Goal: Task Accomplishment & Management: Manage account settings

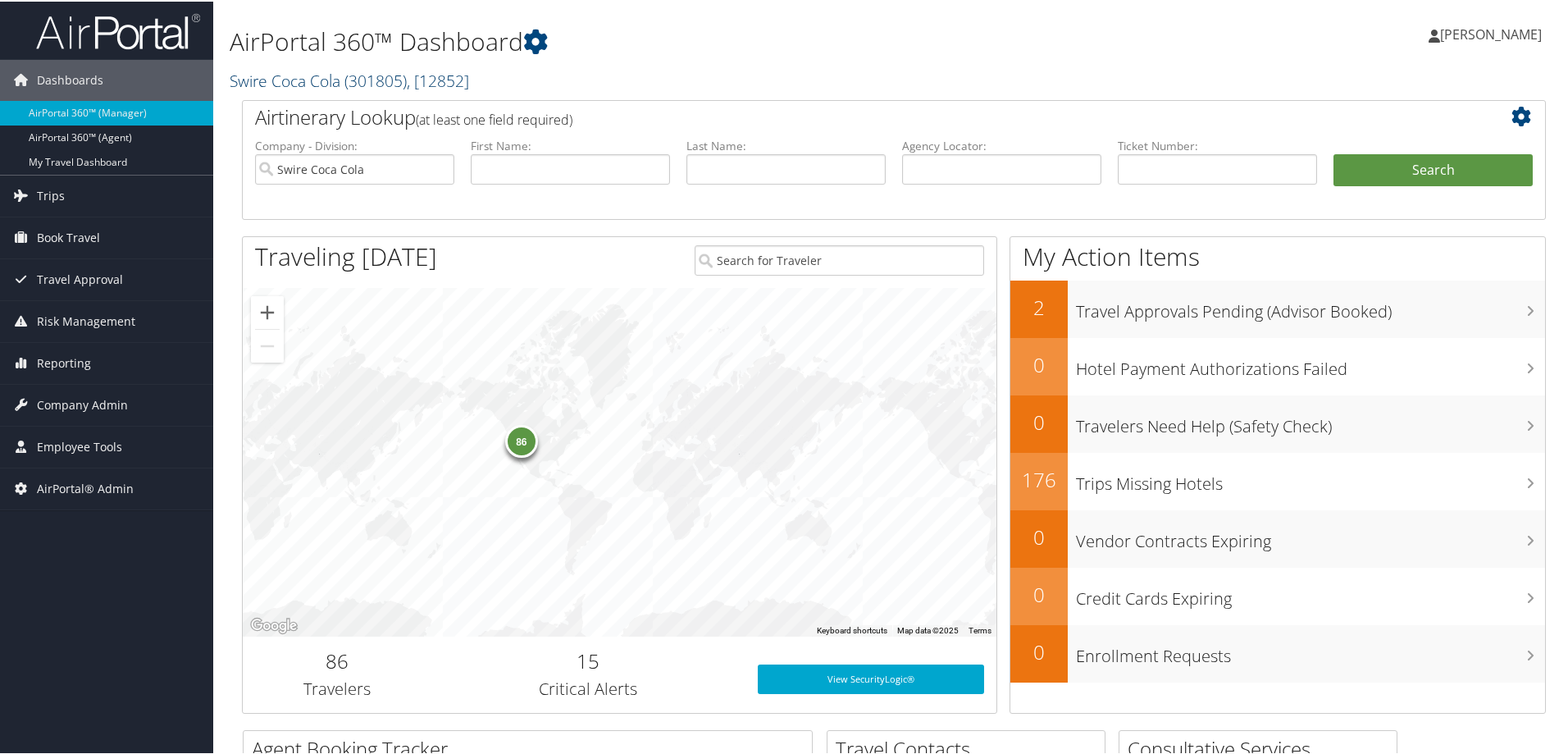
click at [361, 81] on span "( 301805 )" at bounding box center [375, 79] width 62 height 22
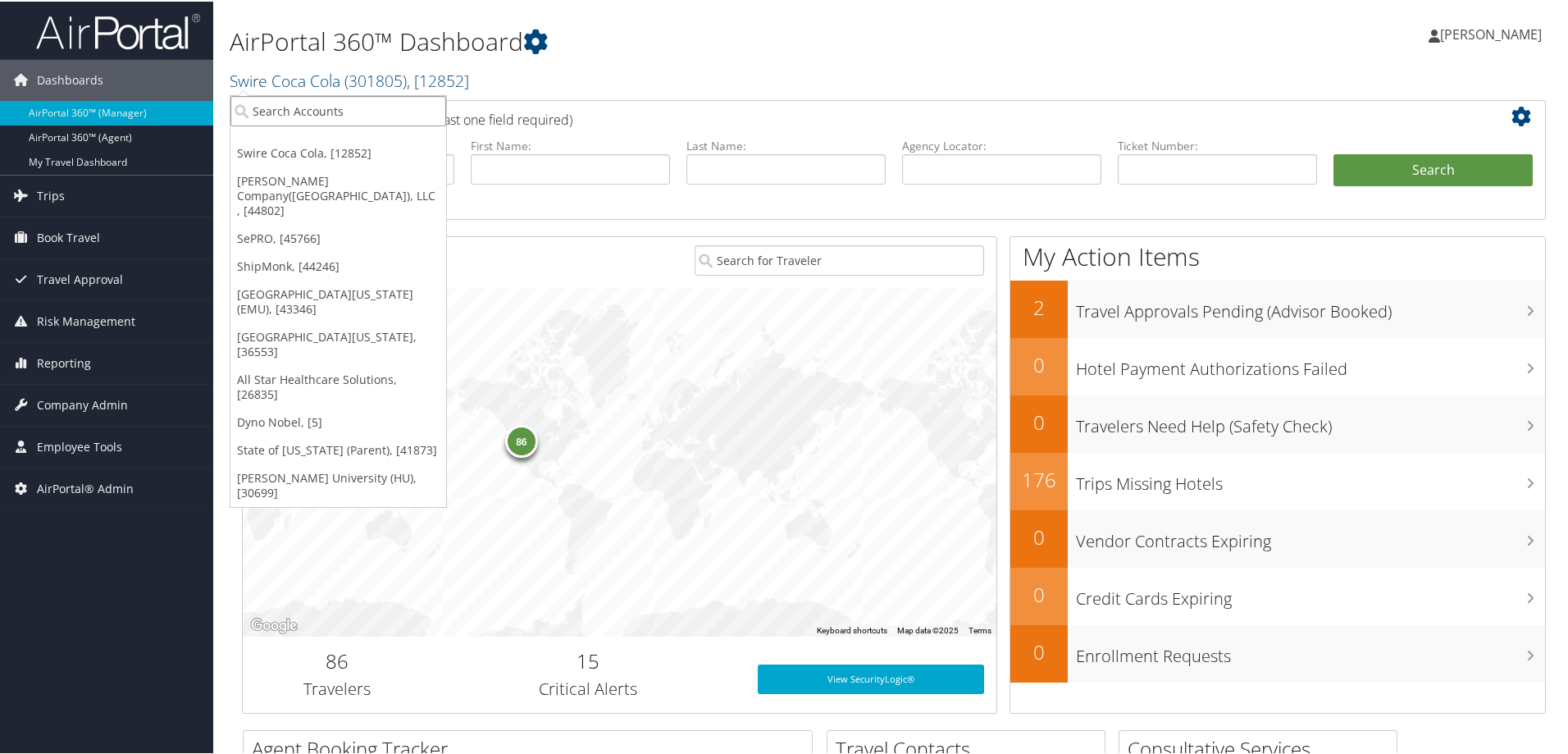
click at [289, 102] on input "search" at bounding box center [338, 110] width 215 height 30
click at [639, 40] on h1 "AirPortal 360™ Dashboard" at bounding box center [672, 39] width 885 height 34
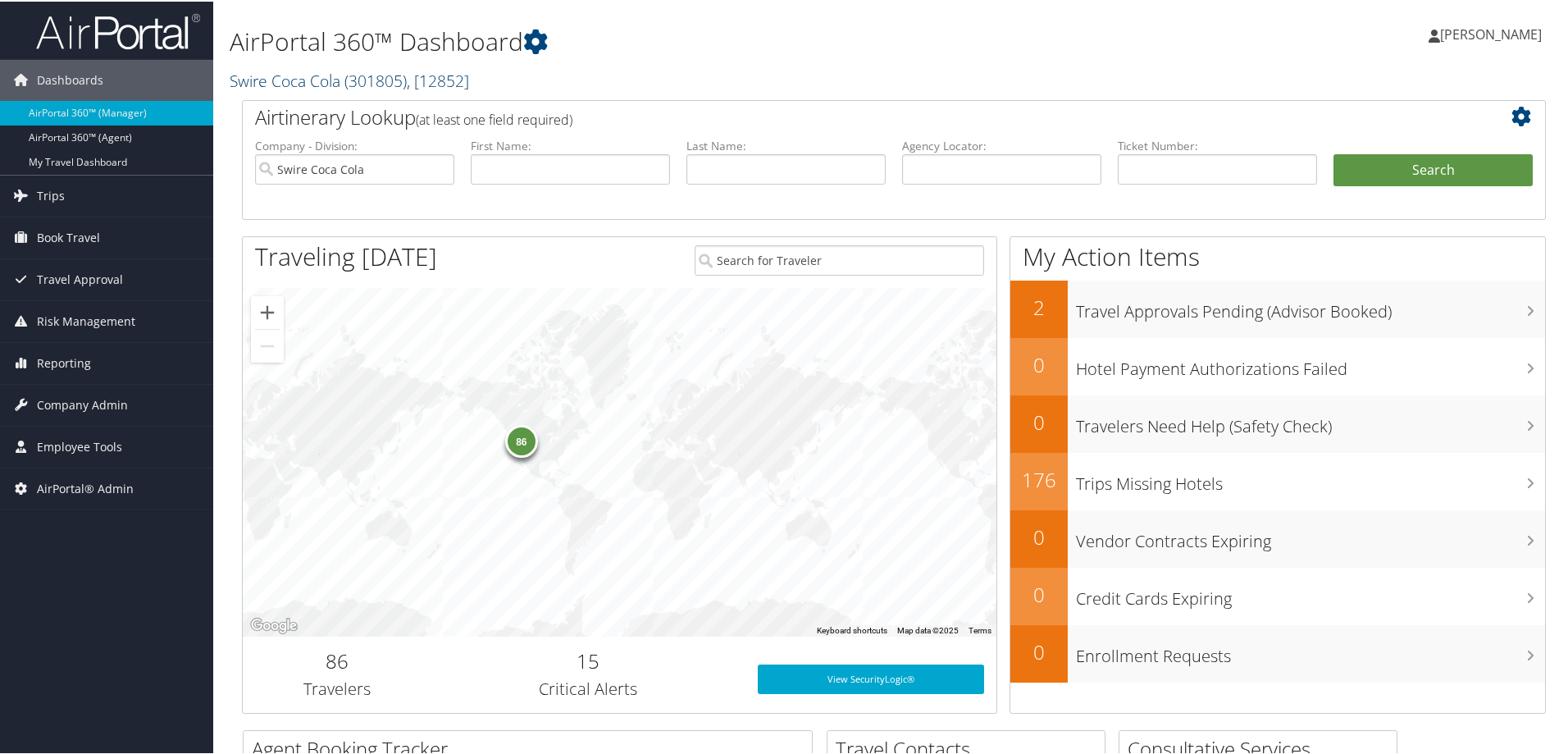
click at [296, 74] on link "Swire Coca Cola ( 301805 ) , [ 12852 ]" at bounding box center [349, 79] width 240 height 22
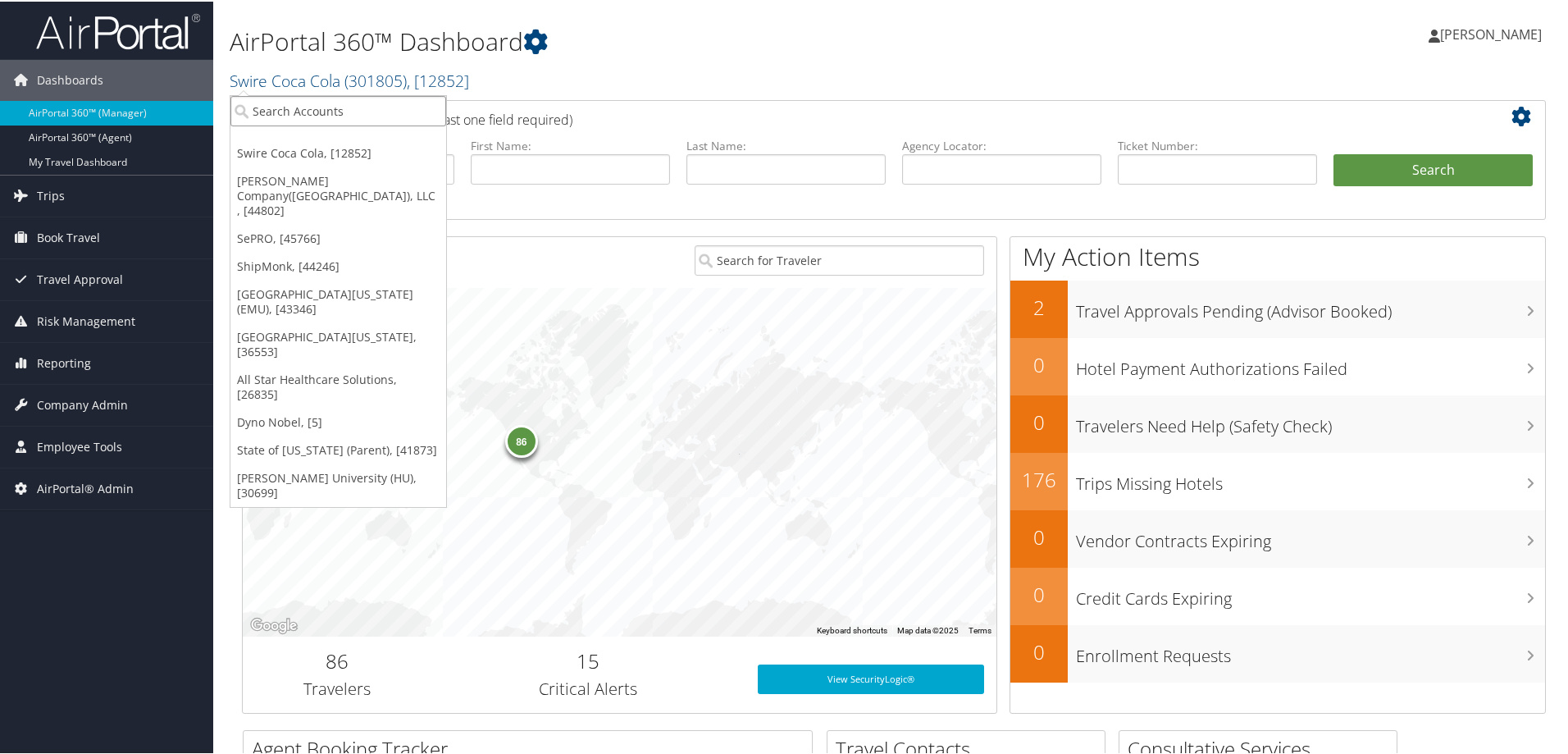
click at [297, 117] on input "search" at bounding box center [338, 110] width 215 height 30
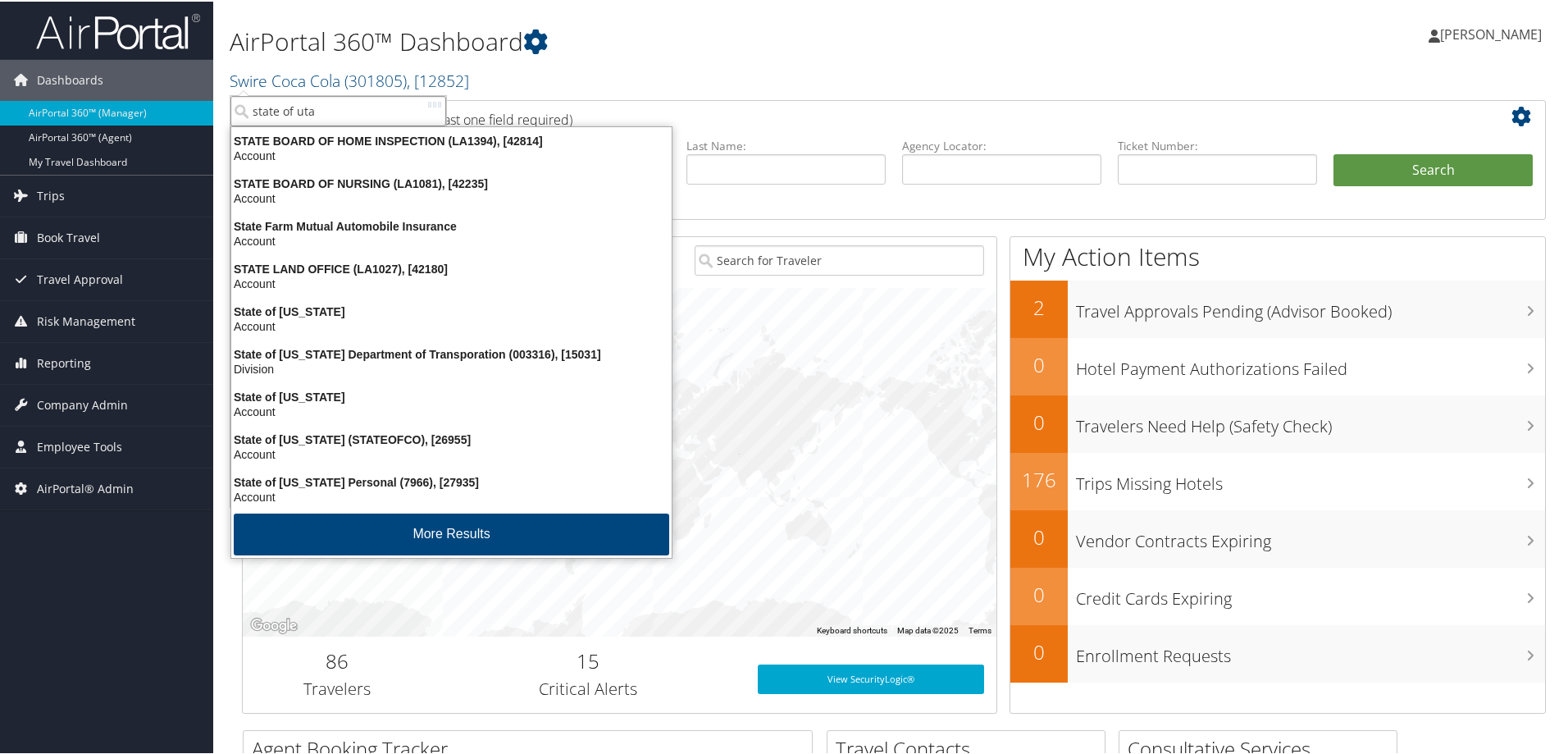
type input "state of utah"
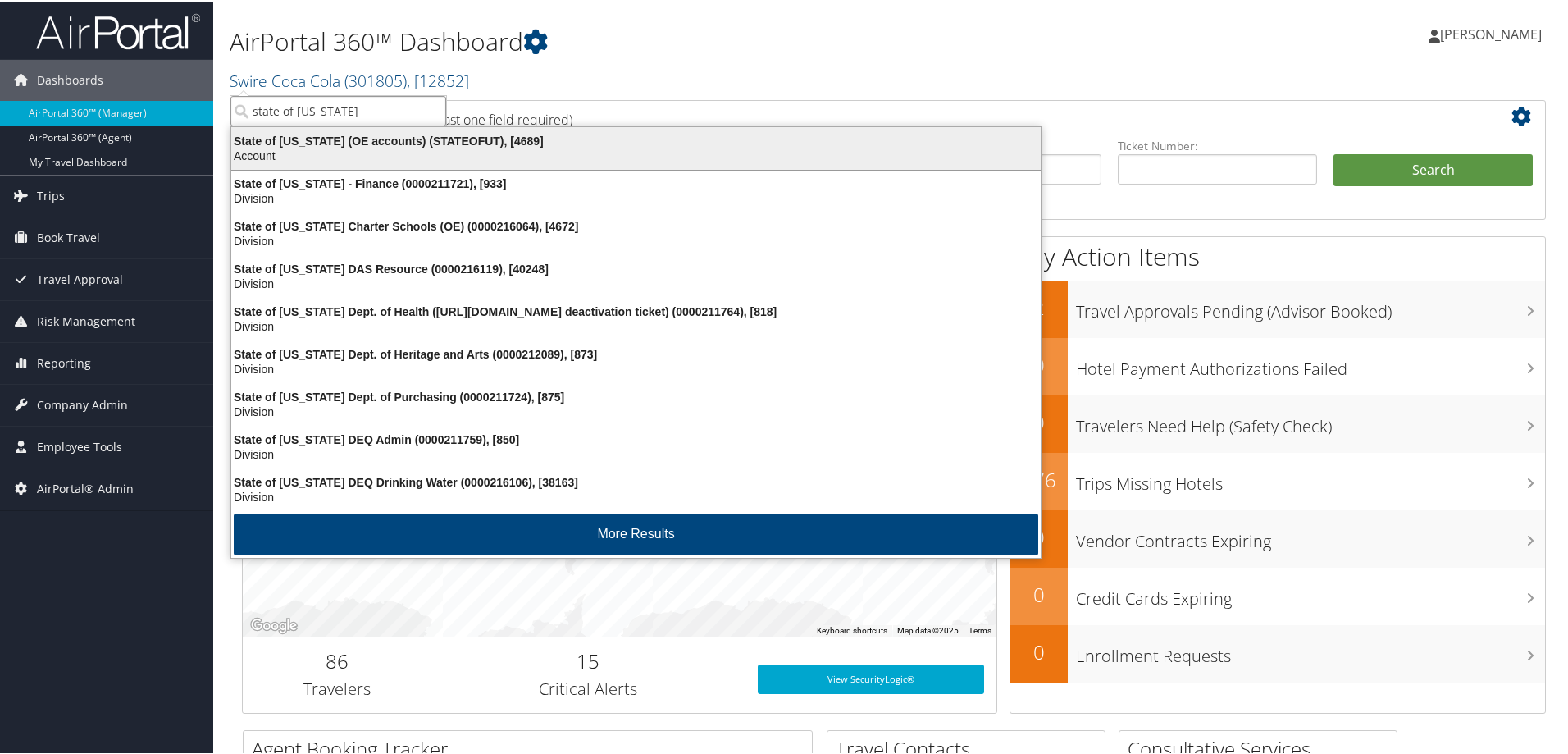
click at [282, 137] on div "State of Utah (OE accounts) (STATEOFUT), [4689]" at bounding box center [636, 140] width 829 height 15
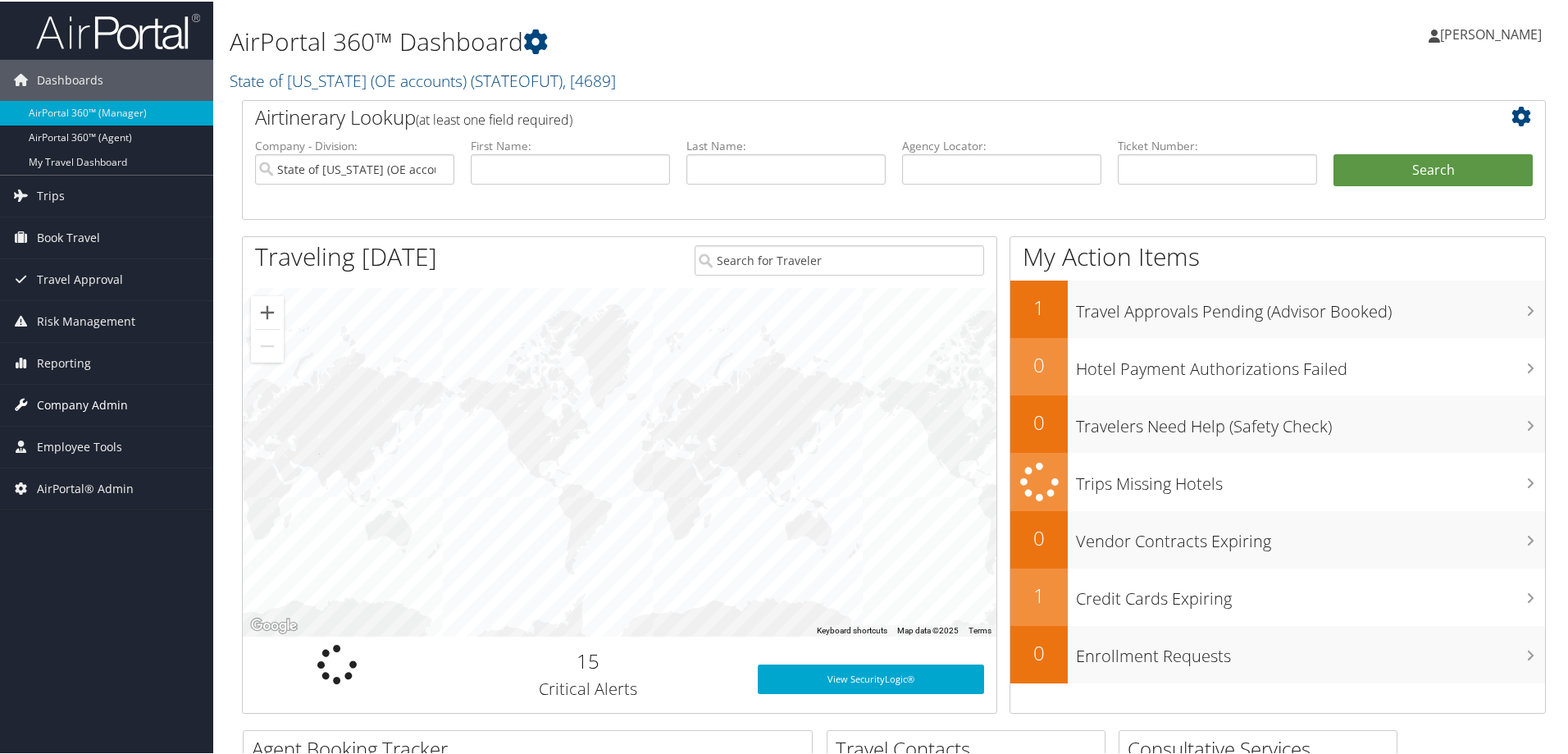
click at [67, 406] on span "Company Admin" at bounding box center [82, 403] width 91 height 41
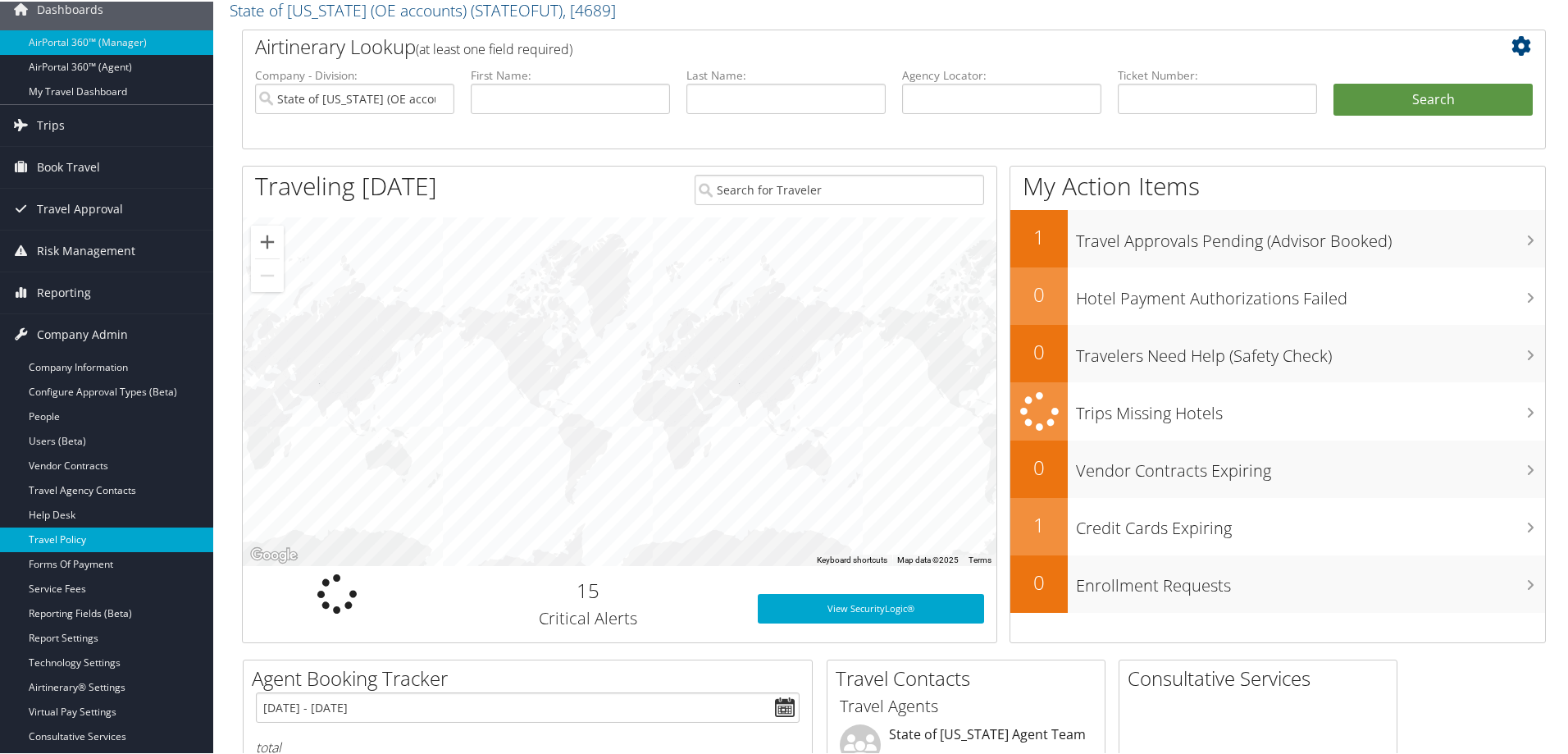
scroll to position [246, 0]
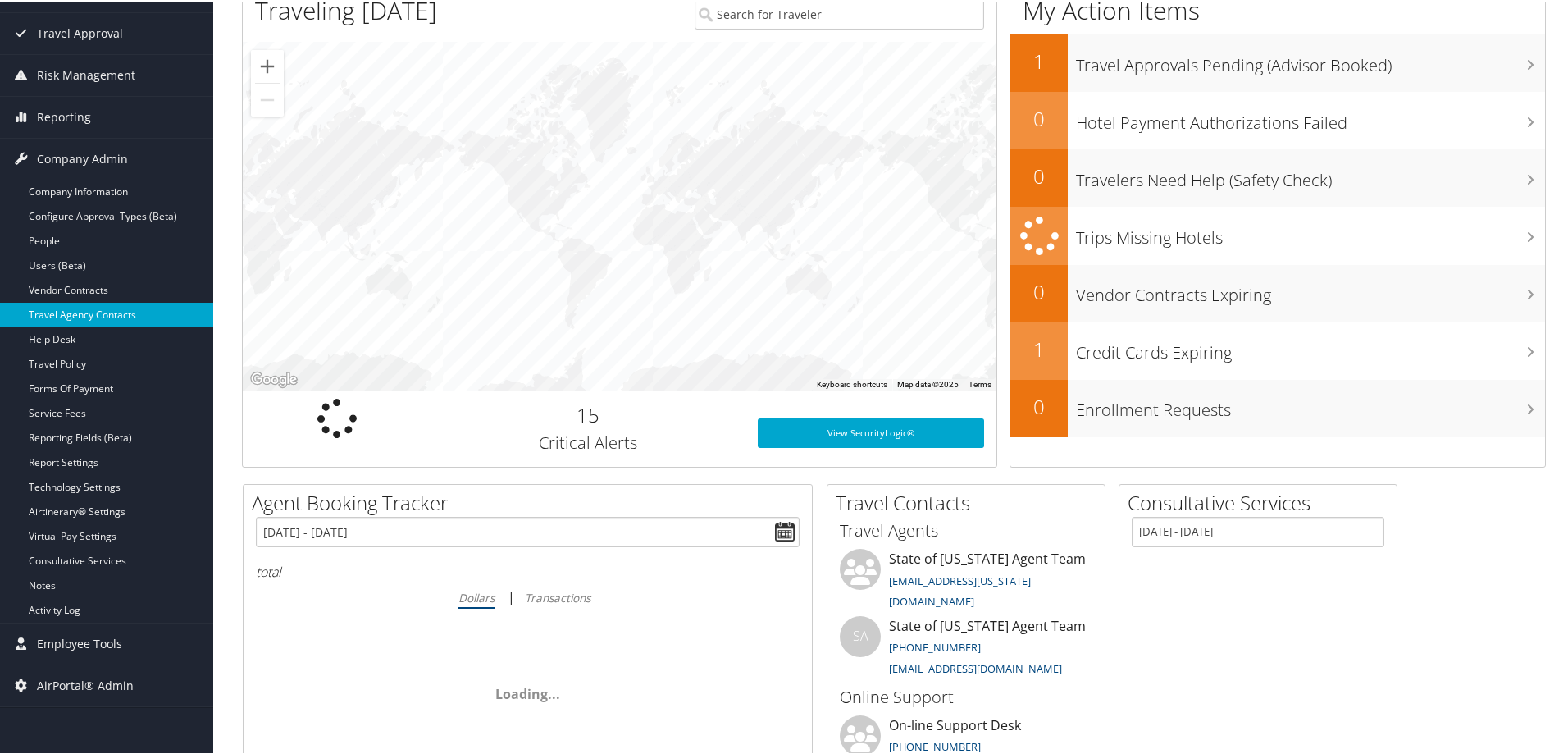
click at [78, 308] on link "Travel Agency Contacts" at bounding box center [106, 312] width 214 height 24
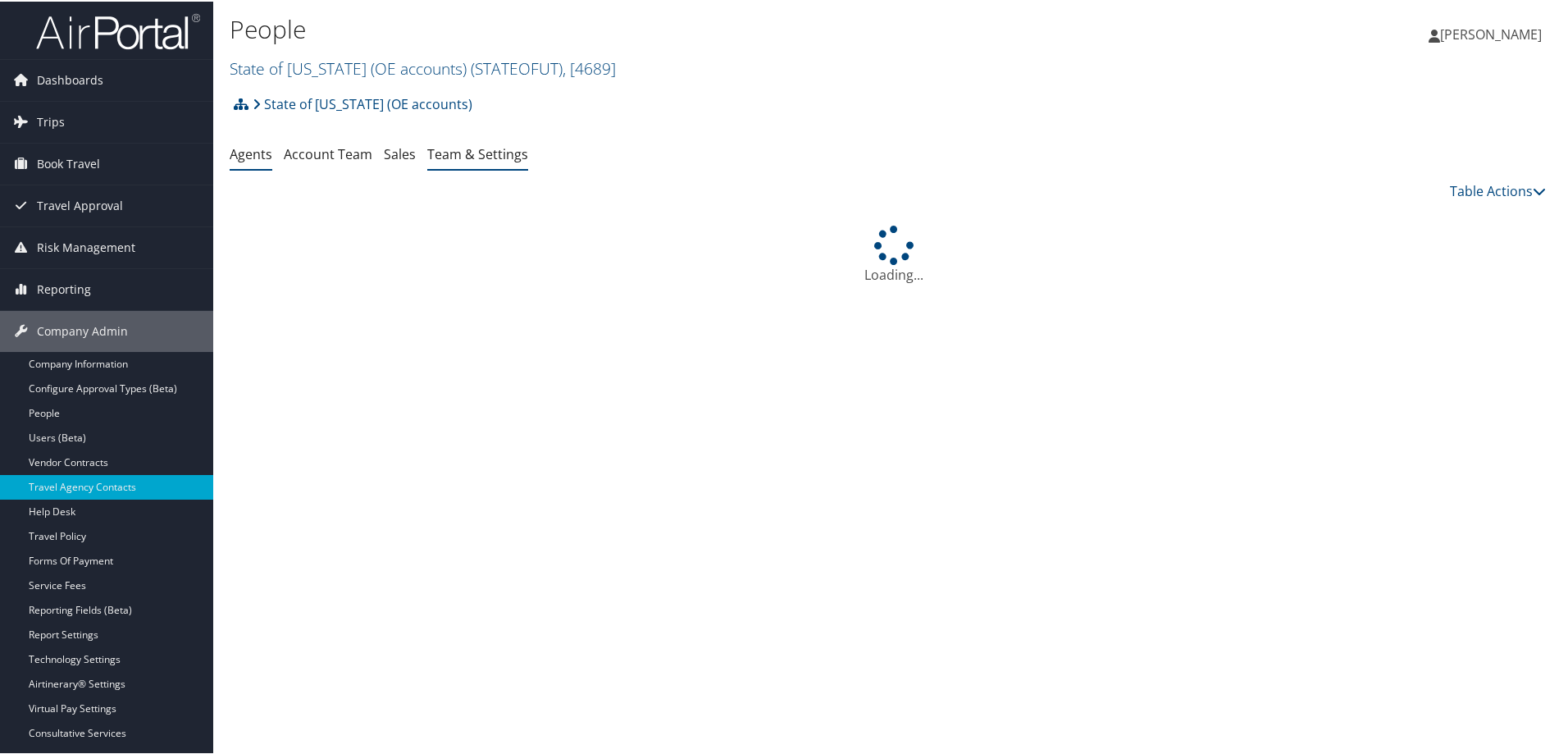
click at [447, 149] on link "Team & Settings" at bounding box center [477, 152] width 101 height 18
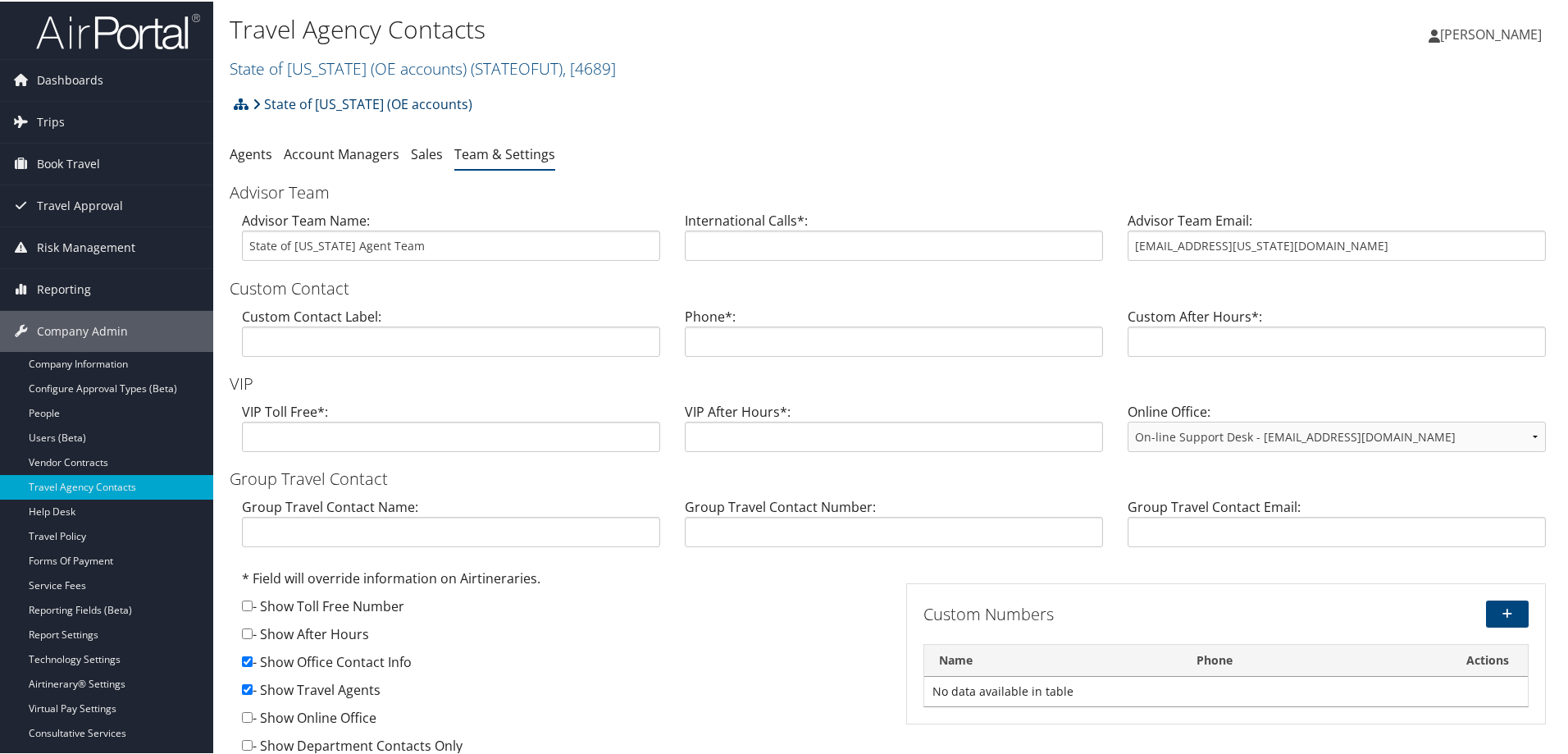
click at [288, 101] on link "State of [US_STATE] (OE accounts)" at bounding box center [363, 102] width 219 height 33
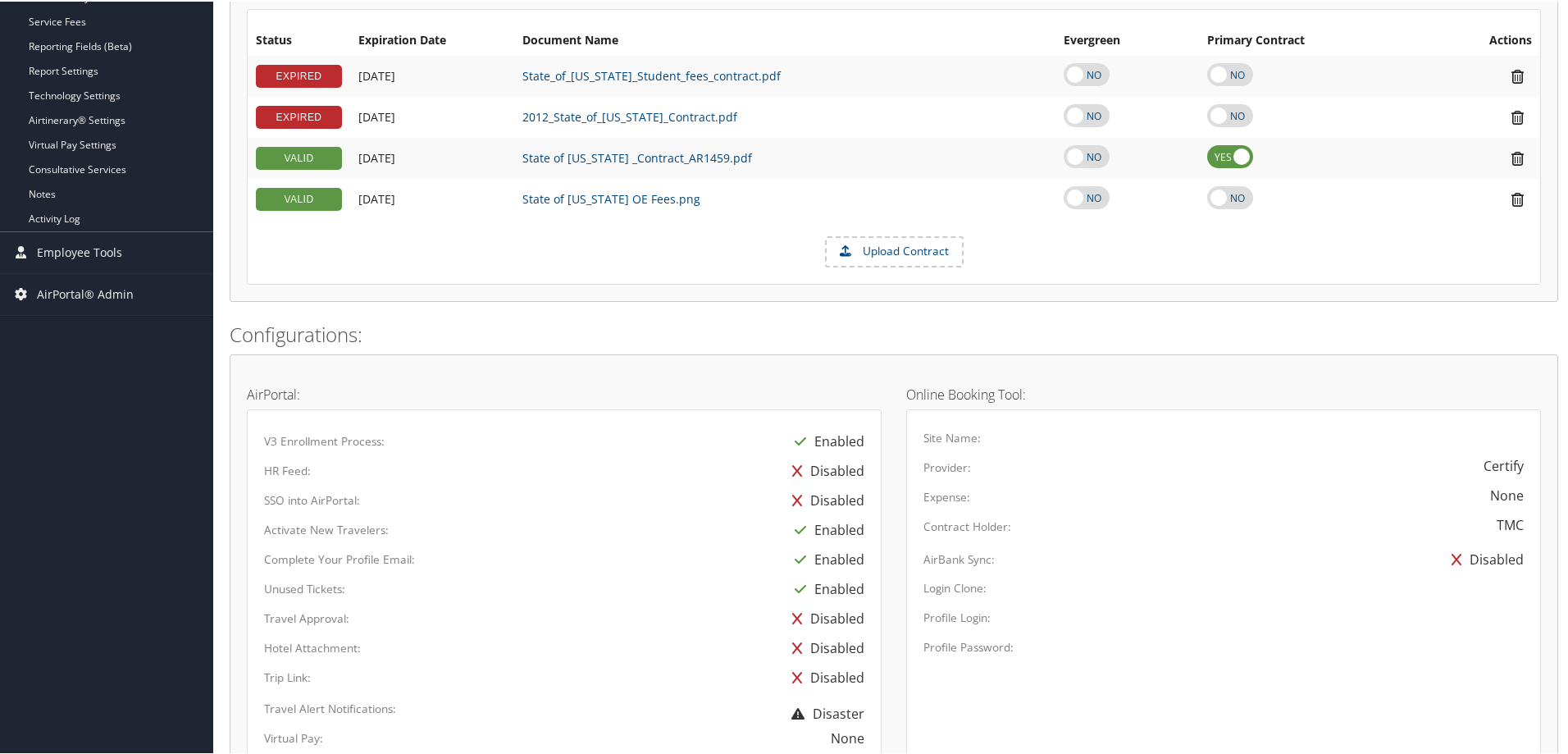
scroll to position [225, 0]
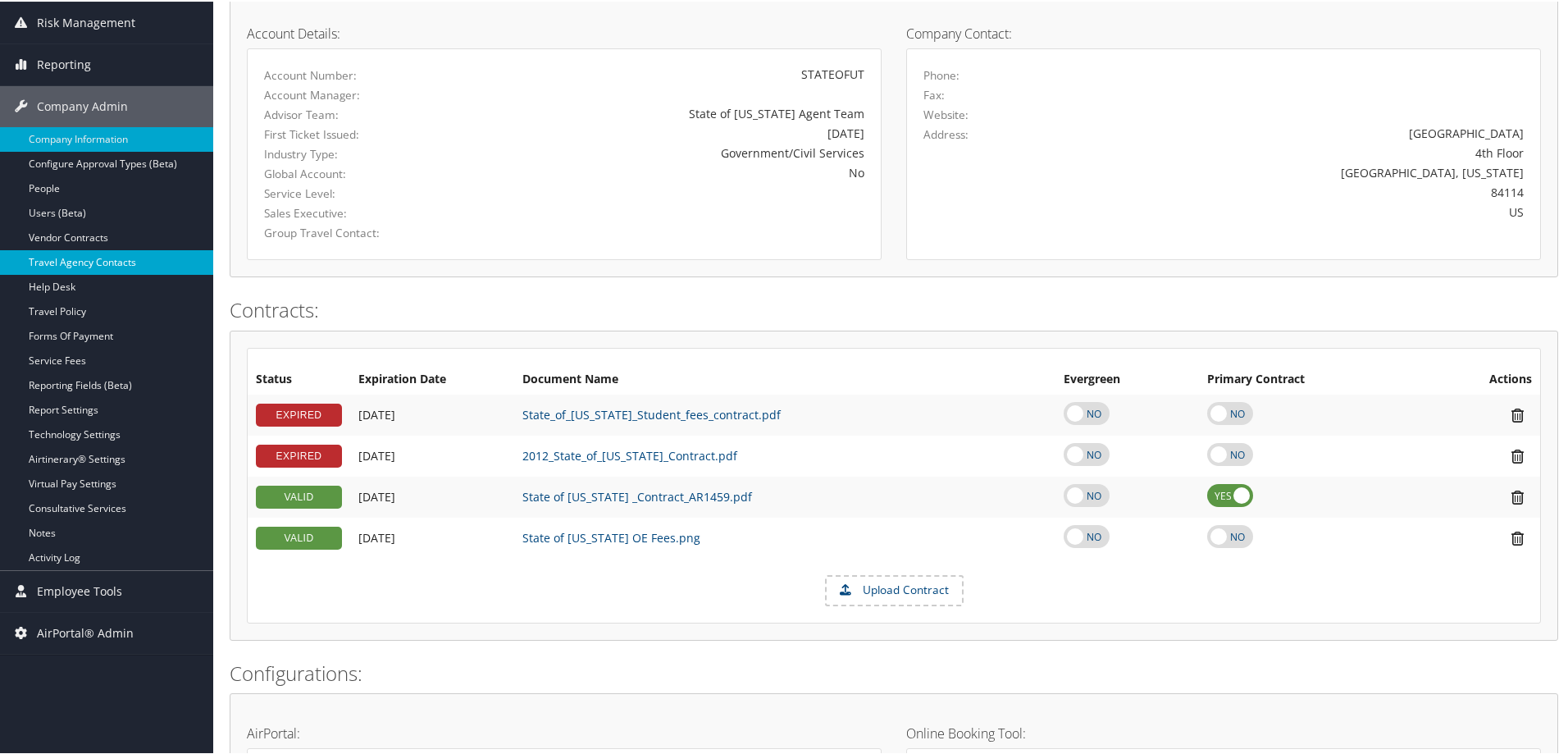
click at [132, 256] on link "Travel Agency Contacts" at bounding box center [106, 261] width 214 height 24
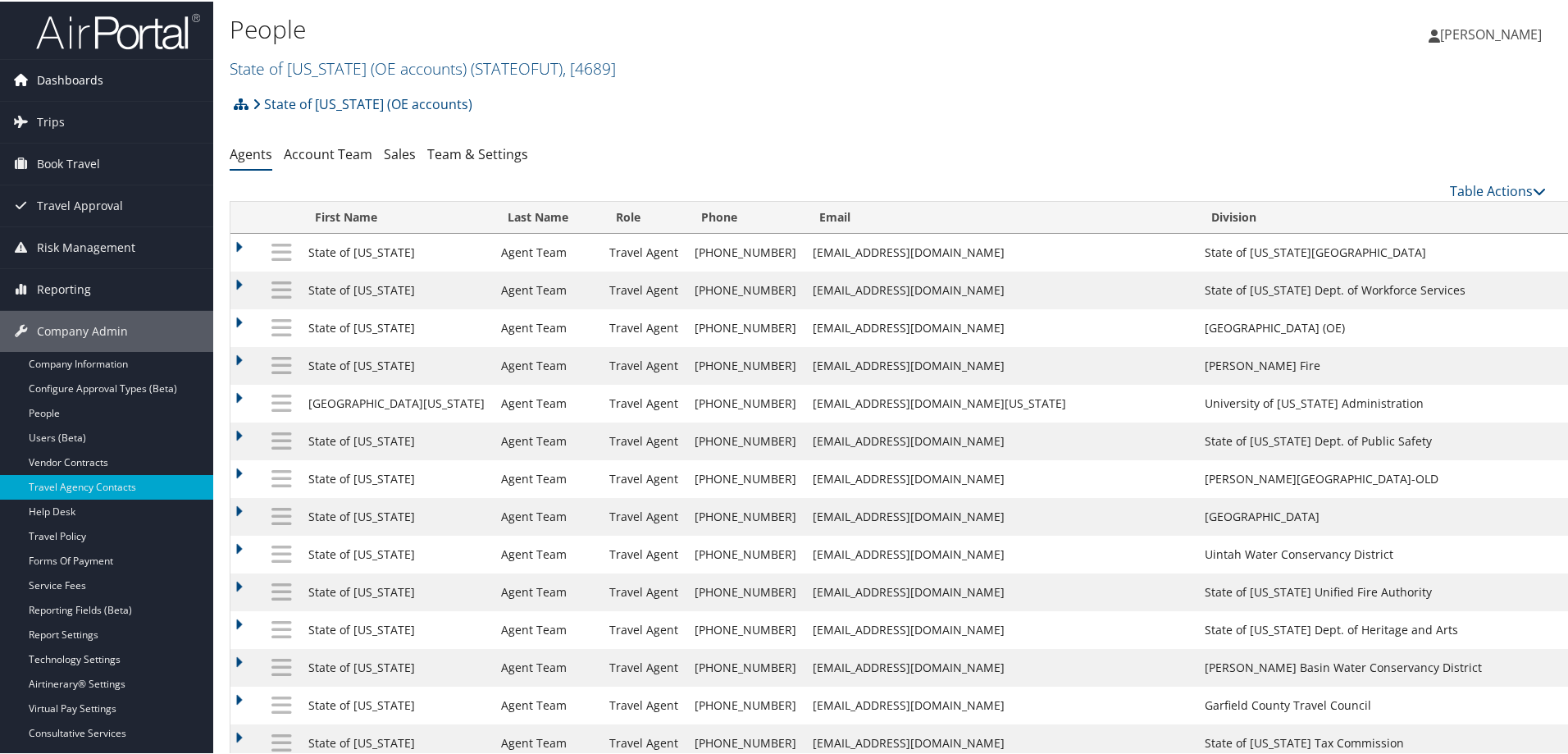
click at [84, 75] on span "Dashboards" at bounding box center [70, 79] width 66 height 41
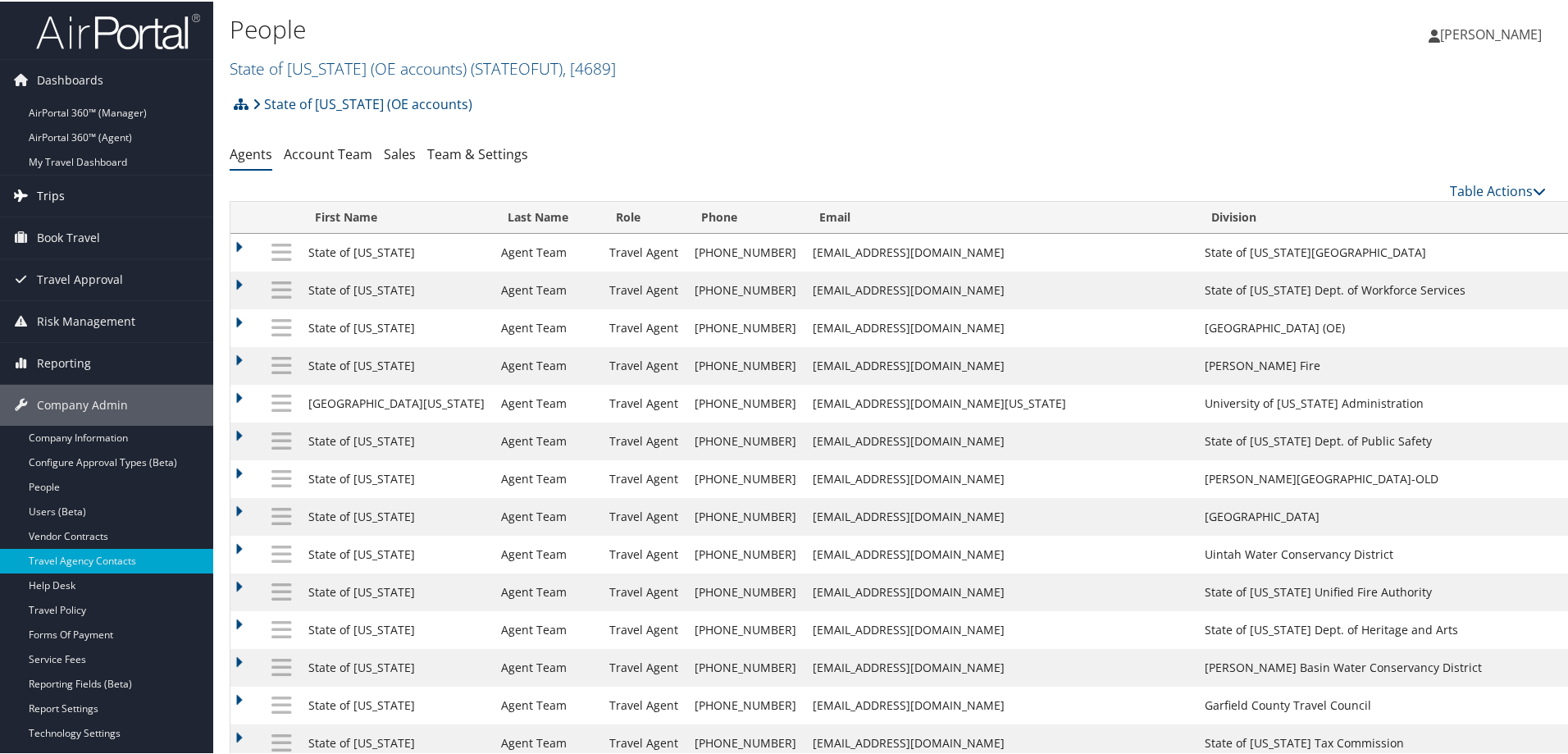
click at [68, 198] on link "Trips" at bounding box center [106, 194] width 214 height 41
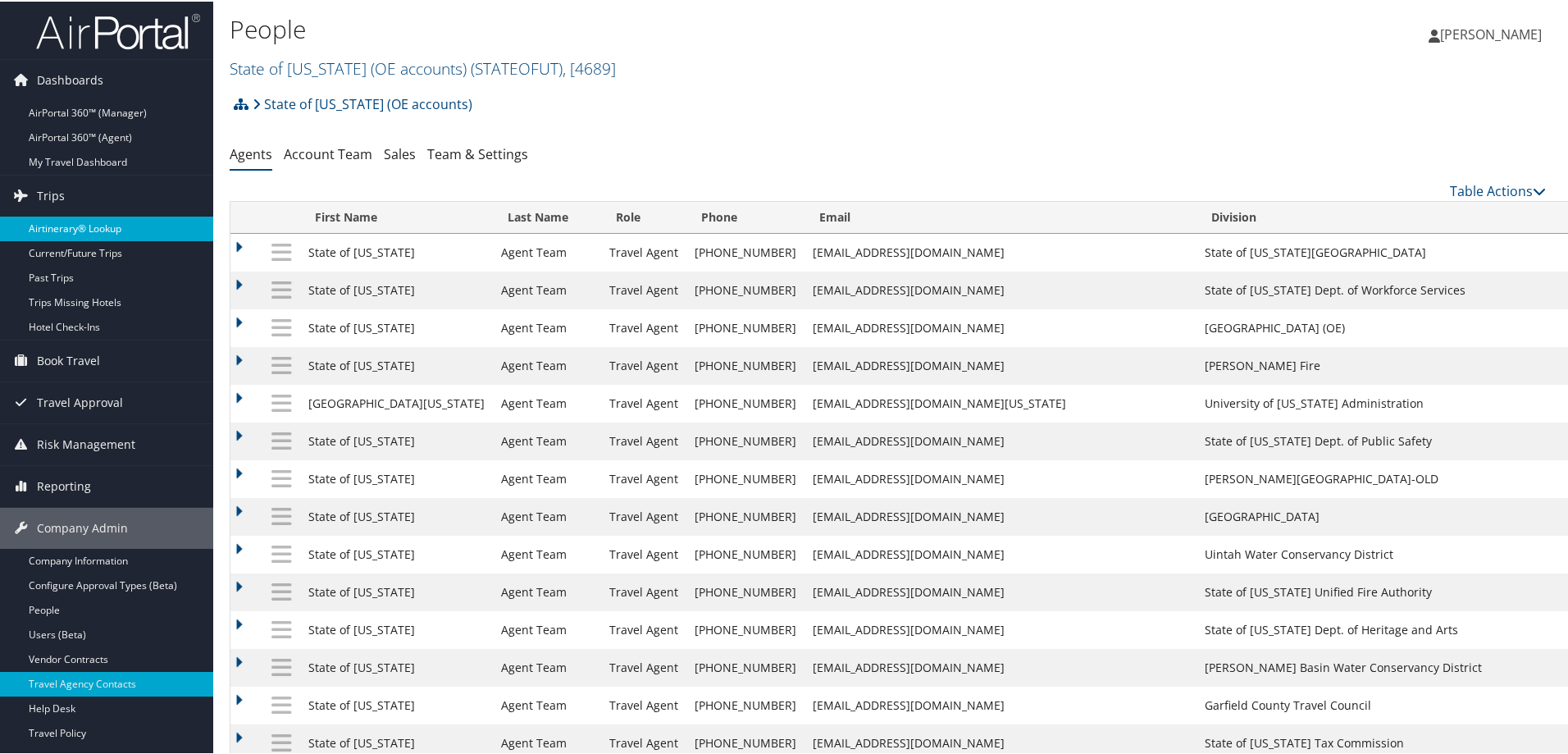
click at [83, 223] on link "Airtinerary® Lookup" at bounding box center [106, 226] width 214 height 24
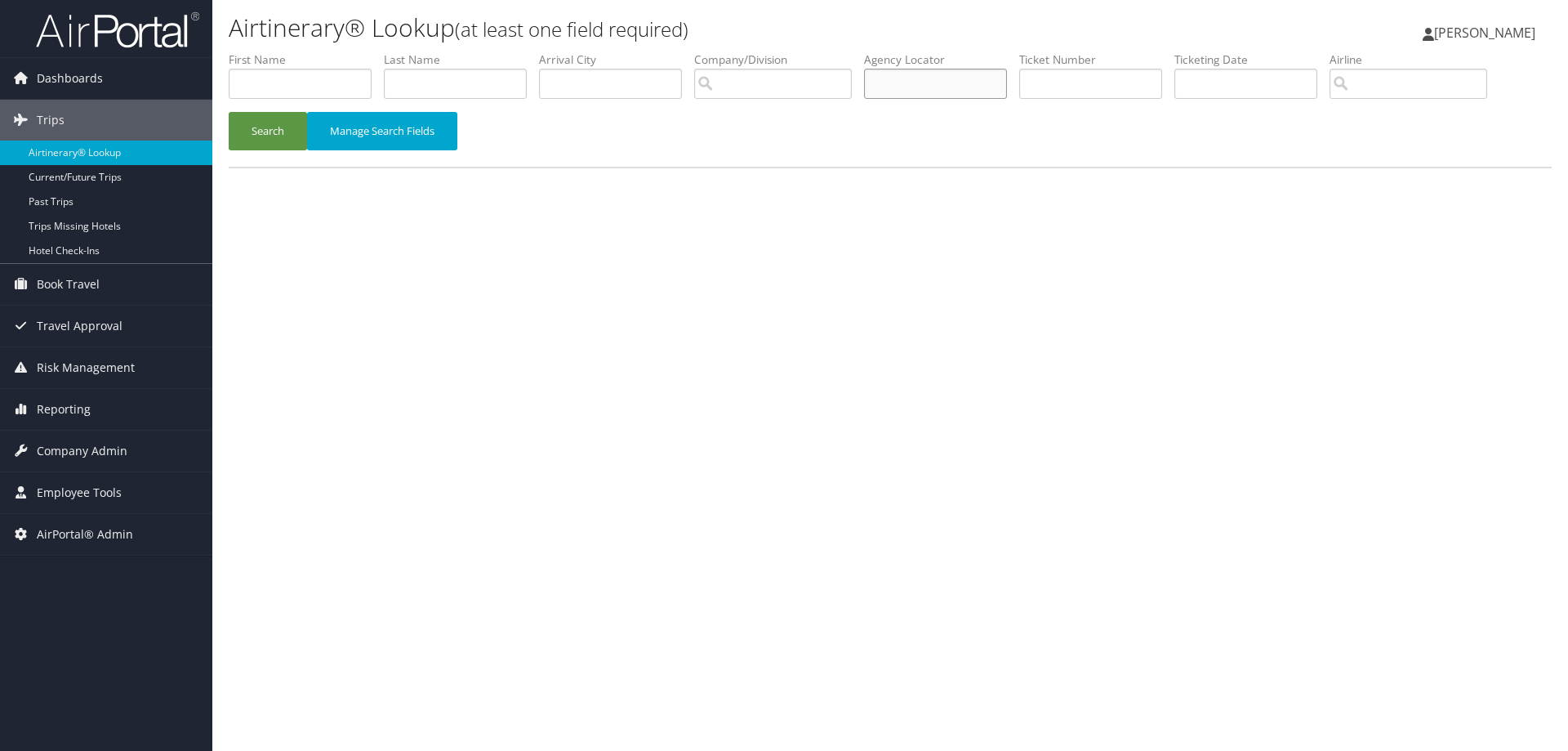
click at [908, 84] on input "text" at bounding box center [935, 83] width 143 height 30
type input "dmzbwn"
click at [229, 112] on button "Search" at bounding box center [268, 131] width 78 height 38
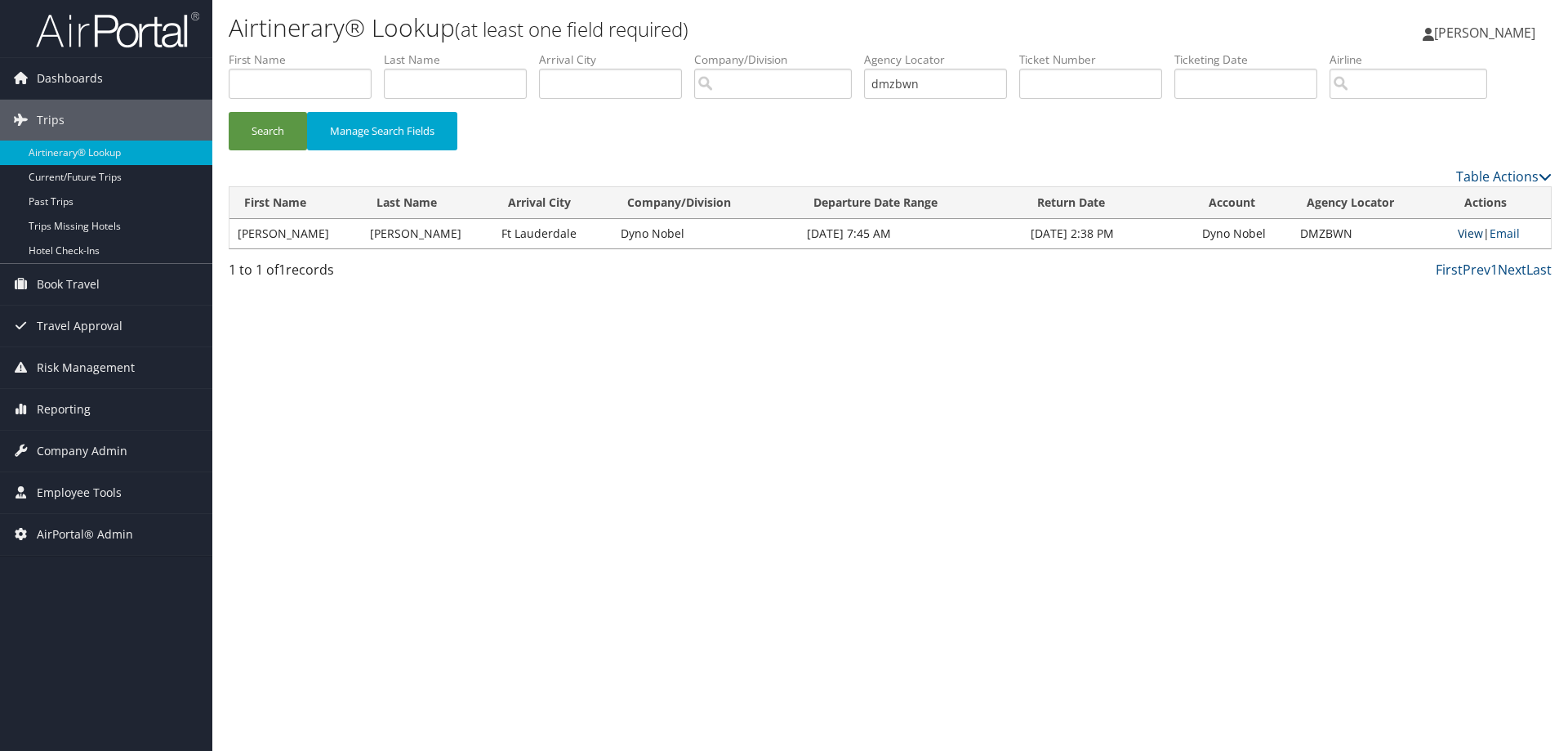
click at [1464, 237] on link "View" at bounding box center [1470, 233] width 25 height 16
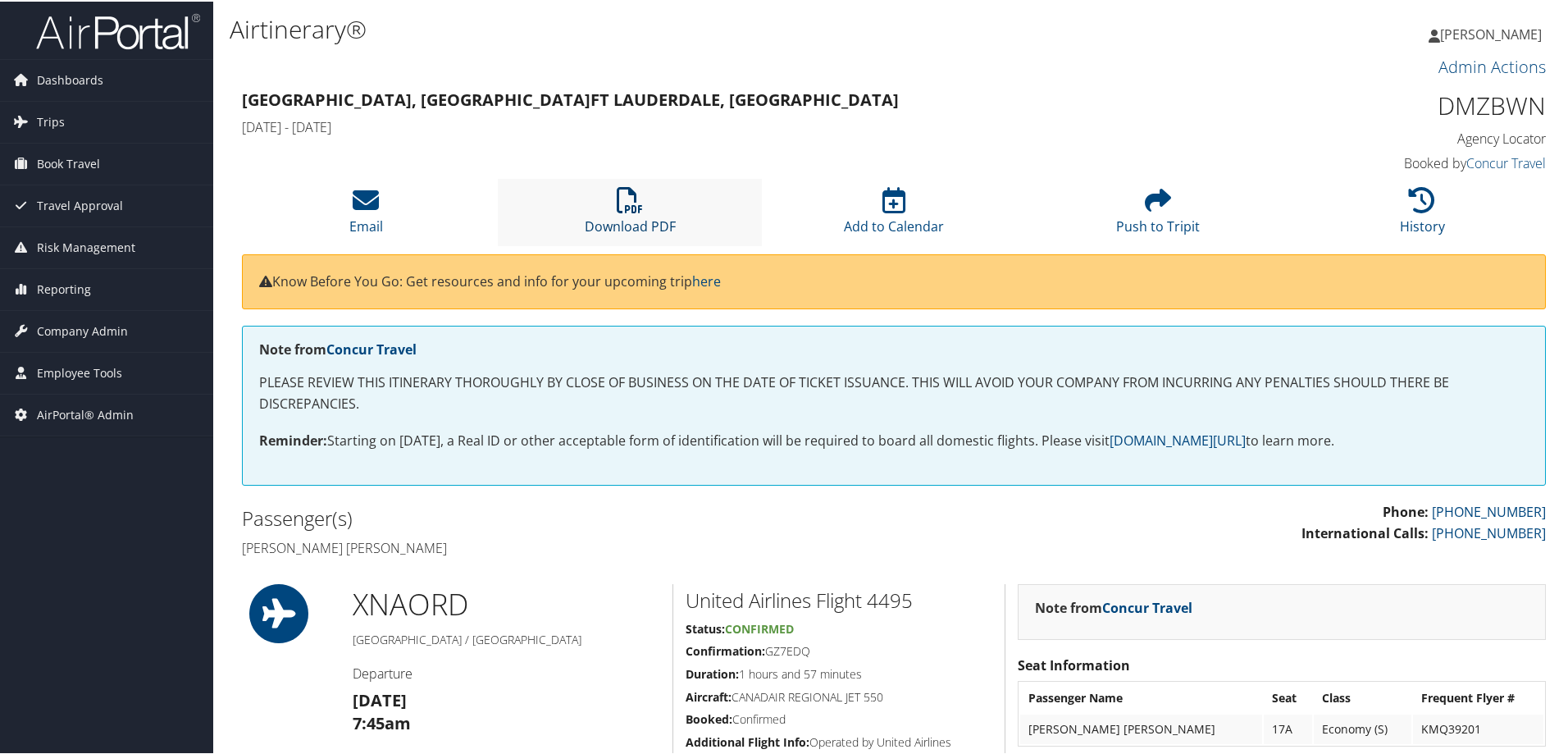
click at [637, 204] on icon at bounding box center [629, 198] width 26 height 26
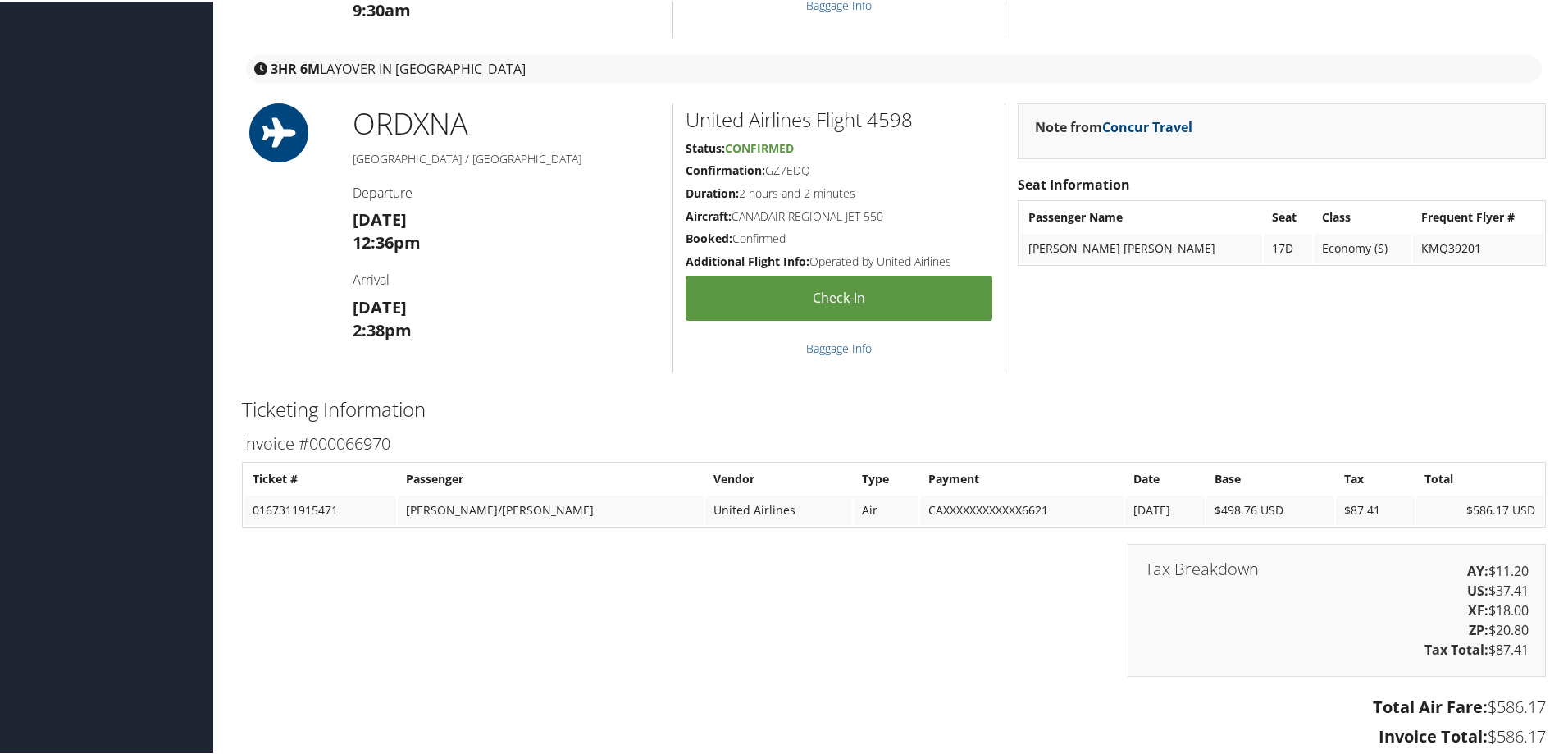
scroll to position [2461, 0]
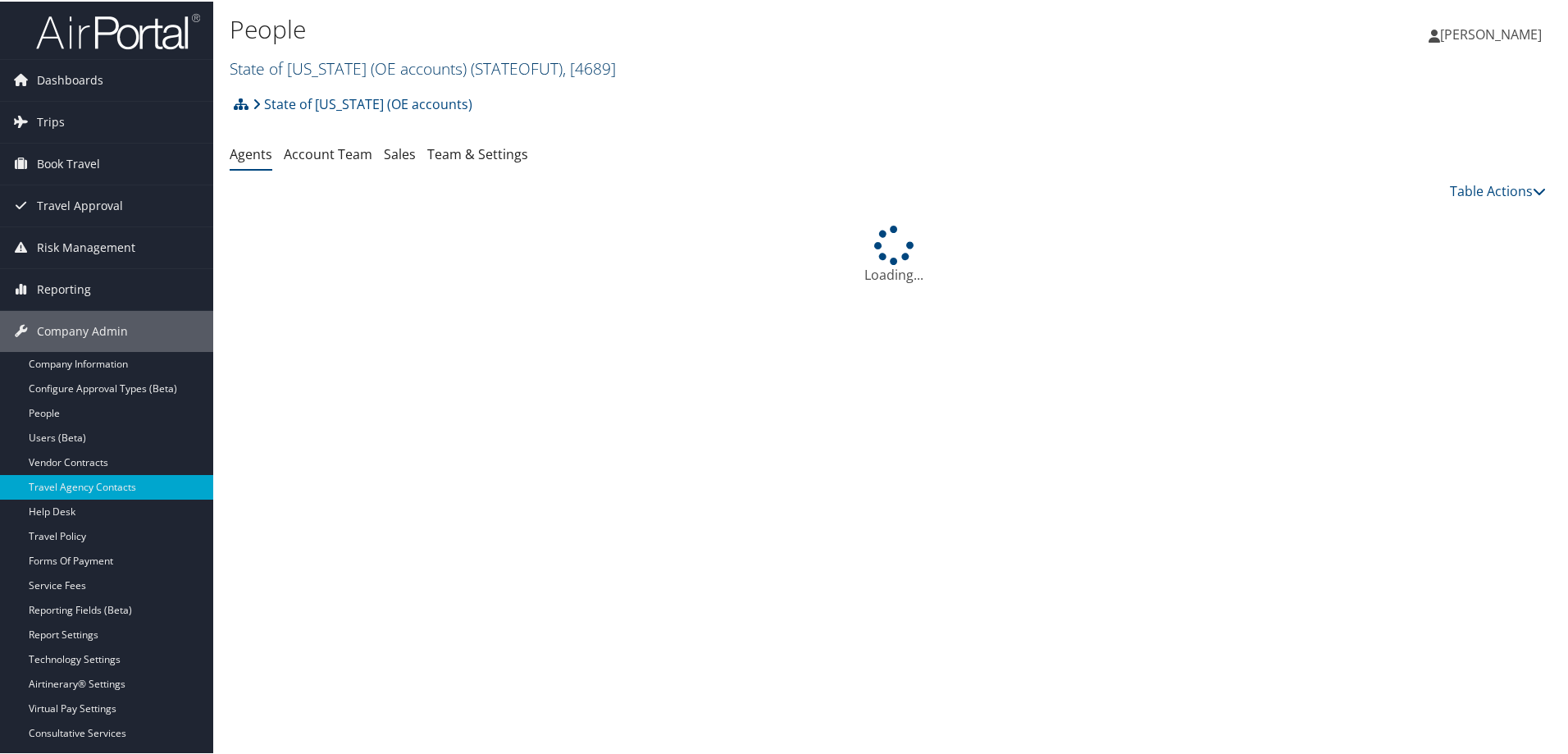
click at [322, 68] on link "State of Utah (OE accounts) ( STATEOFUT ) , [ 4689 ]" at bounding box center [422, 67] width 386 height 22
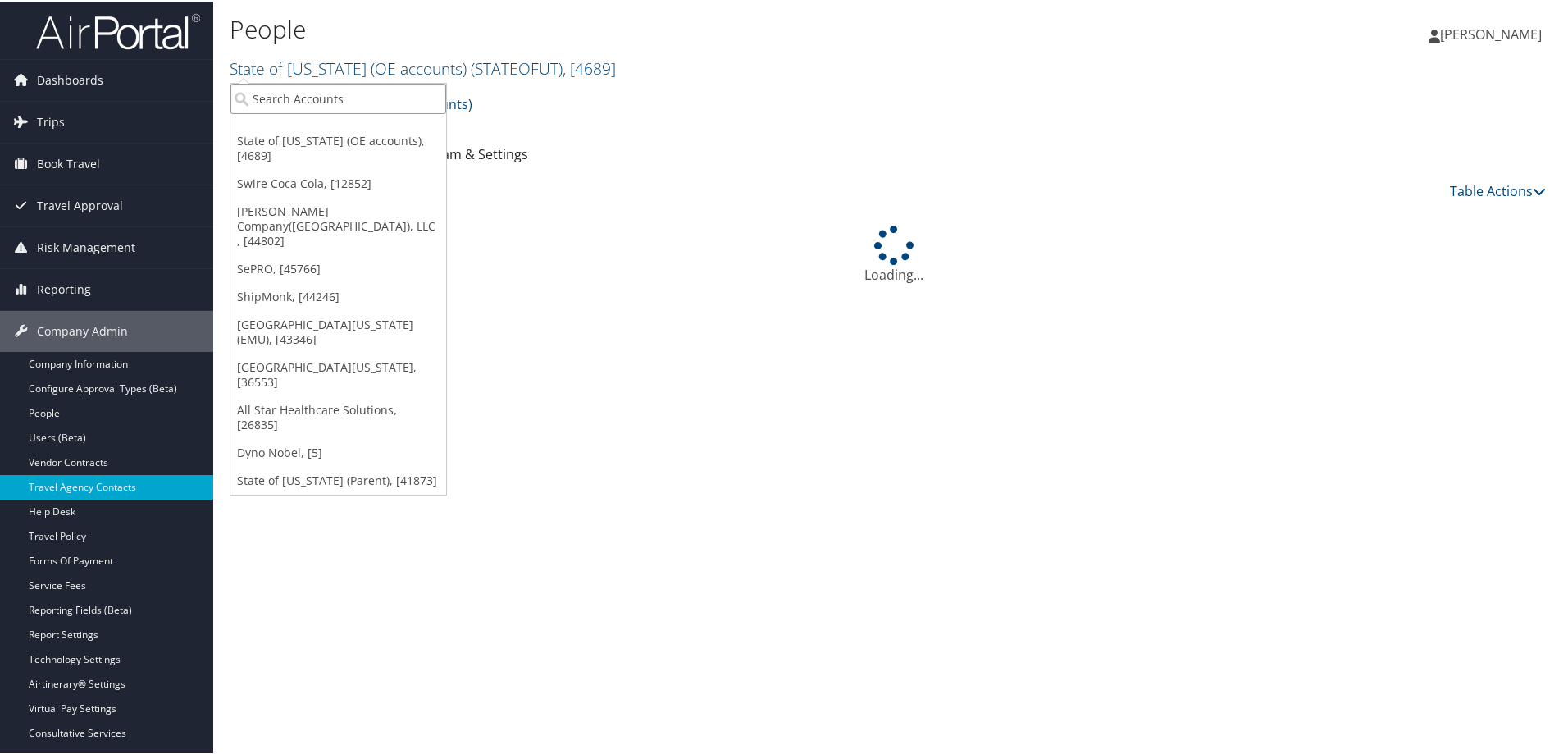
click at [297, 96] on input "search" at bounding box center [338, 97] width 215 height 30
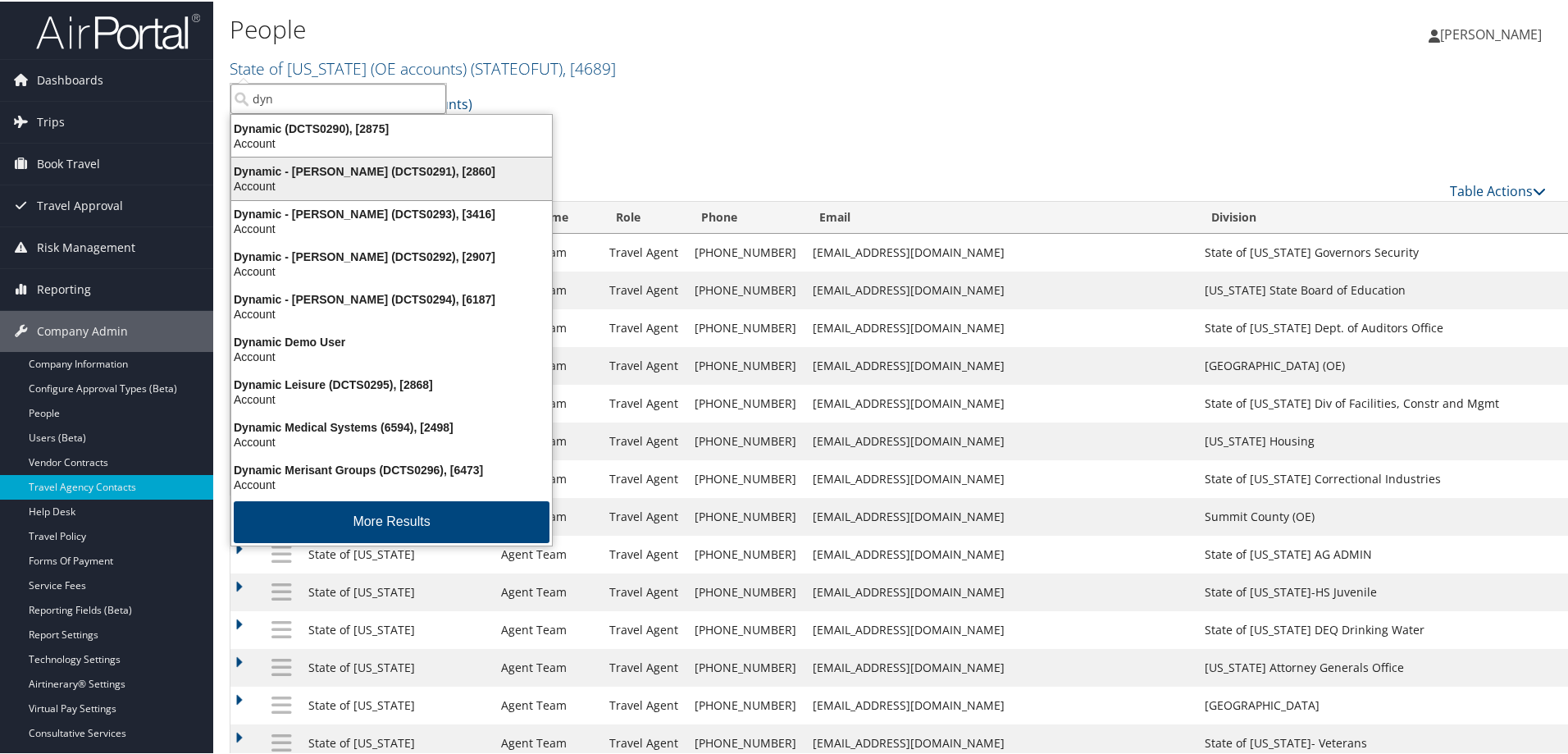
type input "dyno"
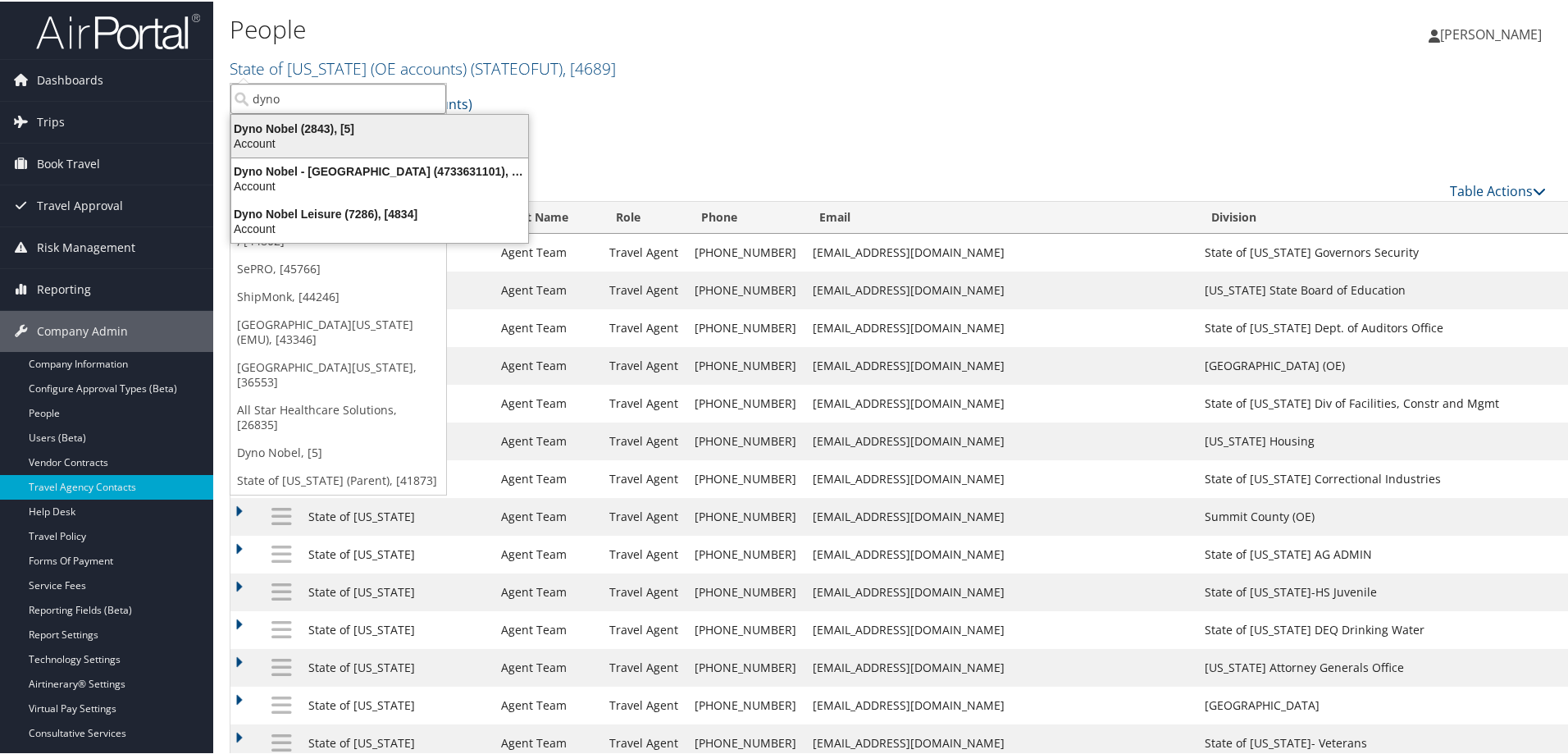
click at [272, 133] on div "Dyno Nobel (2843), [5]" at bounding box center [379, 127] width 317 height 15
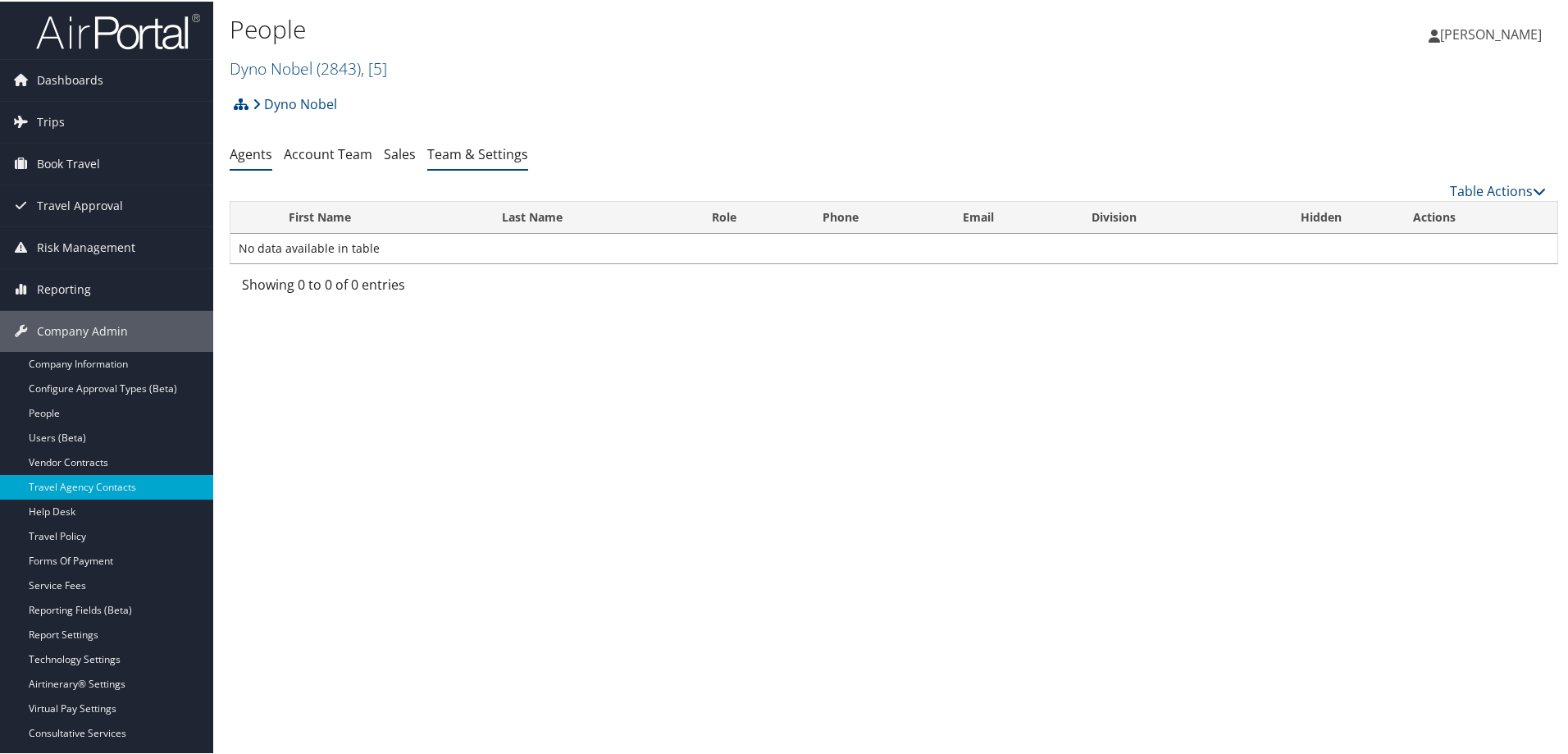
click at [441, 153] on link "Team & Settings" at bounding box center [477, 152] width 101 height 18
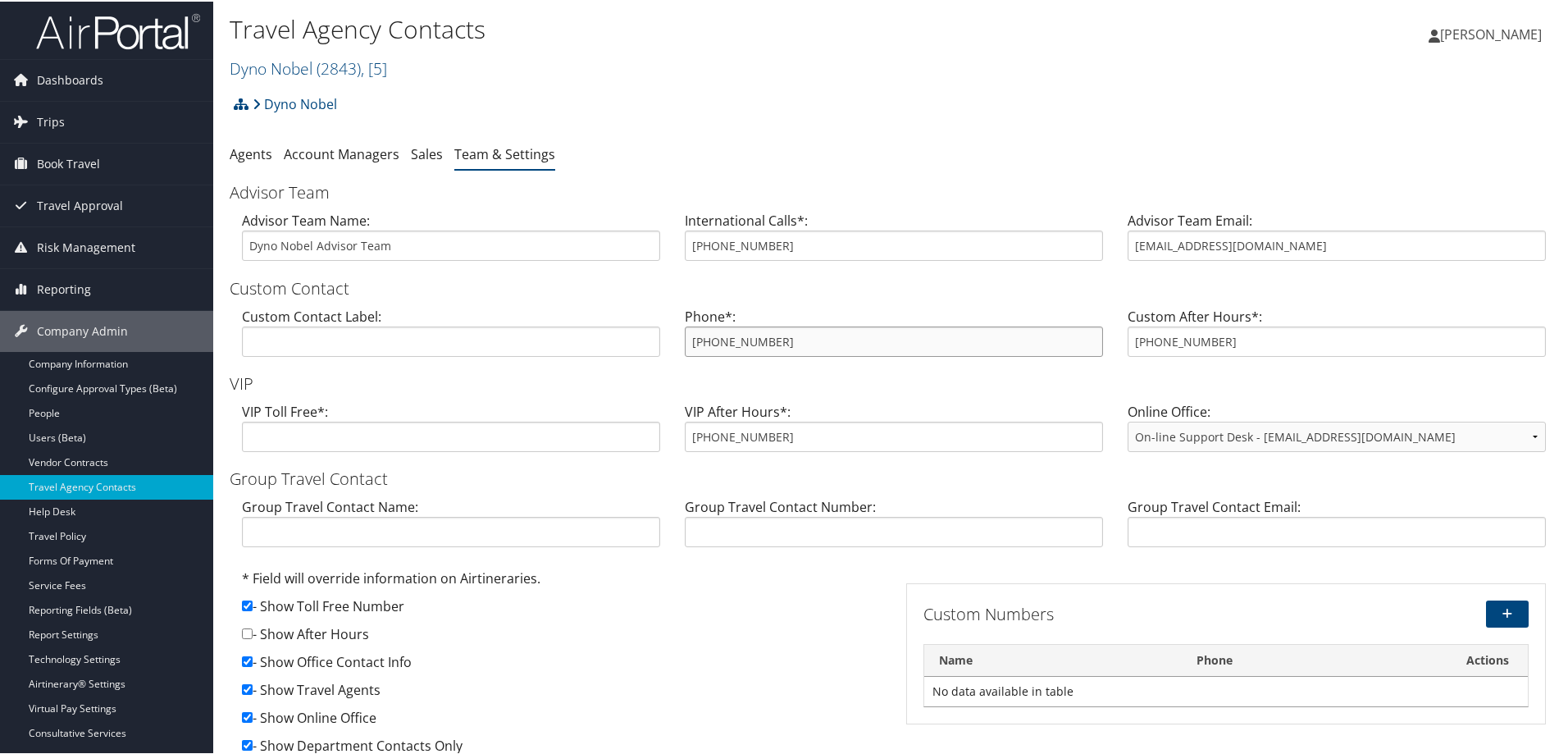
drag, startPoint x: 788, startPoint y: 336, endPoint x: 663, endPoint y: 331, distance: 125.1
click at [663, 331] on div "Custom Contact Label: Phone*: 800-391-8233 Custom After Hours*: 888-312-0985" at bounding box center [894, 336] width 1328 height 63
drag, startPoint x: 1260, startPoint y: 250, endPoint x: 1106, endPoint y: 266, distance: 154.8
click at [1106, 266] on div "Advisor Team Name: Dyno Nobel Advisor Team International Calls*: 801-203-0687 A…" at bounding box center [894, 240] width 1328 height 63
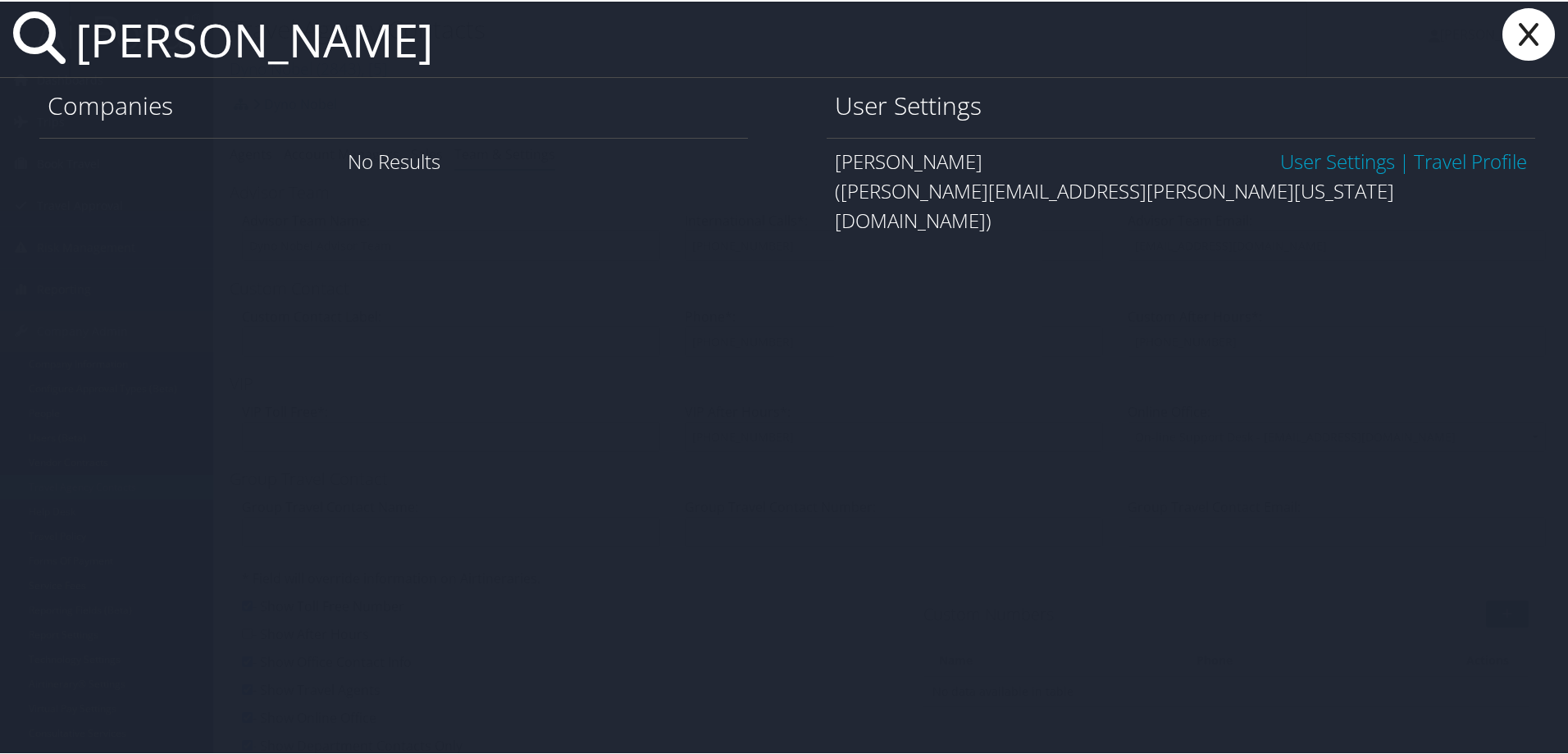
type input "kevin foote"
click at [1524, 35] on icon at bounding box center [1529, 33] width 65 height 53
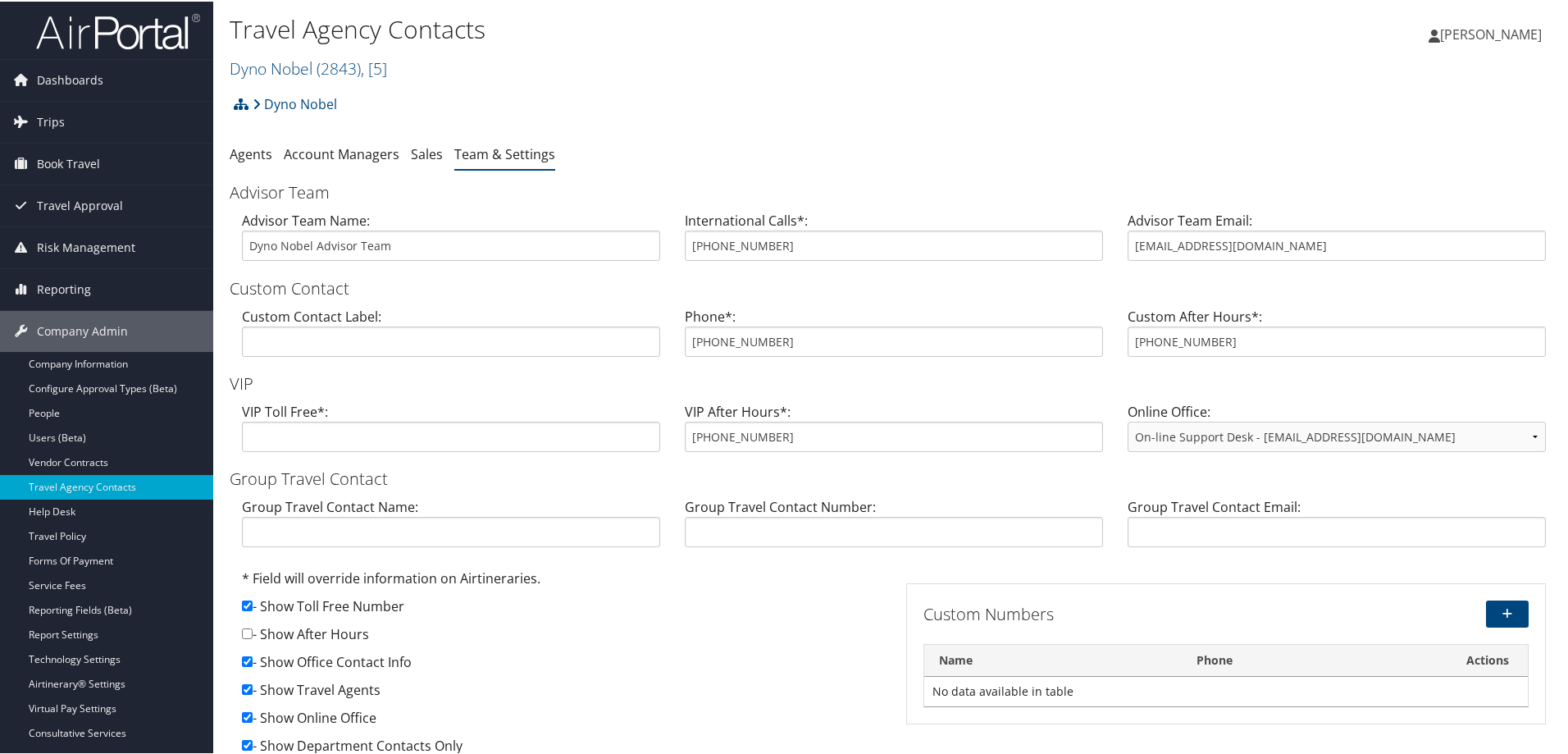
click at [701, 151] on ul "Agents Account Managers Sales Team & Settings" at bounding box center [894, 152] width 1328 height 29
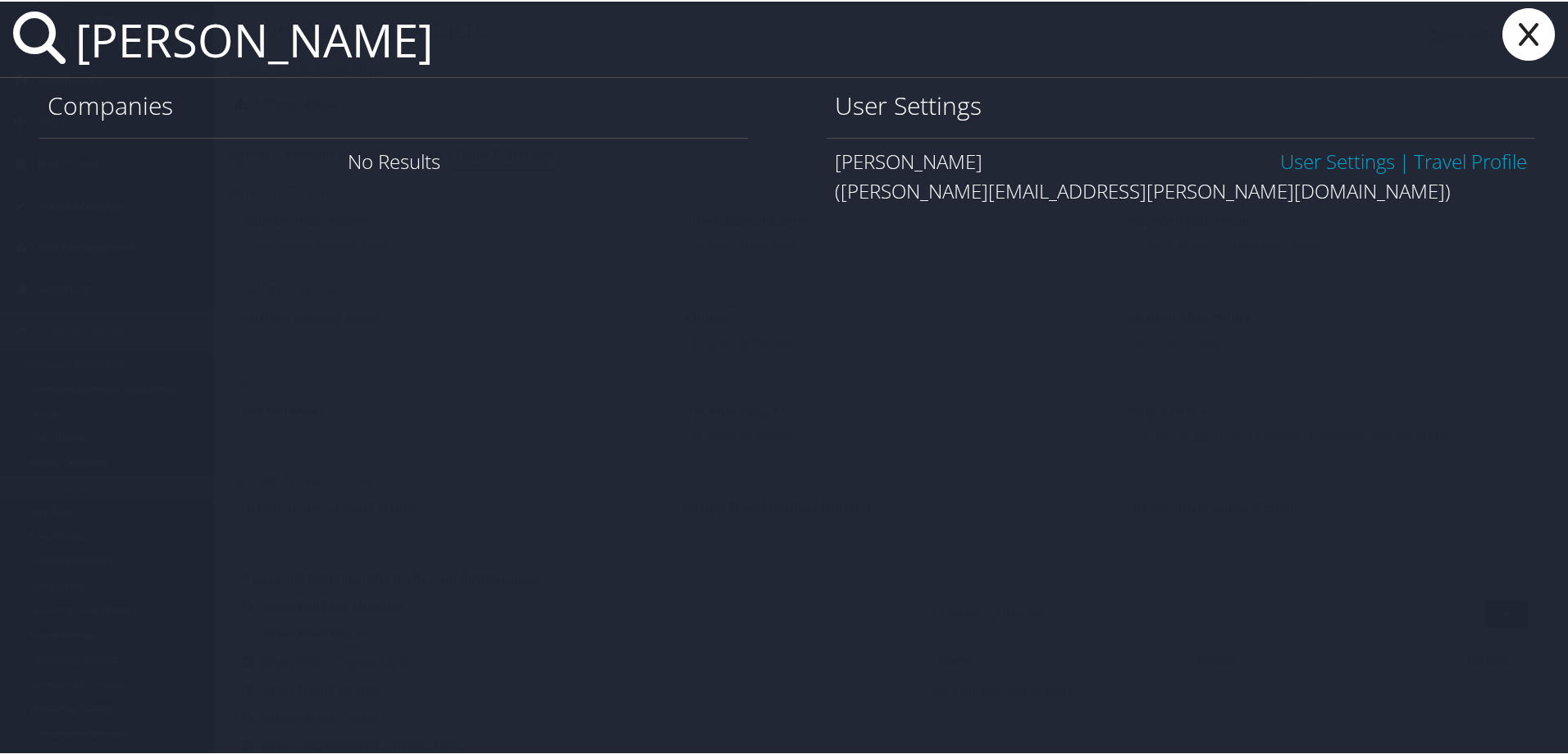
type input "andrew huffner"
click at [1300, 161] on link "User Settings" at bounding box center [1337, 159] width 115 height 27
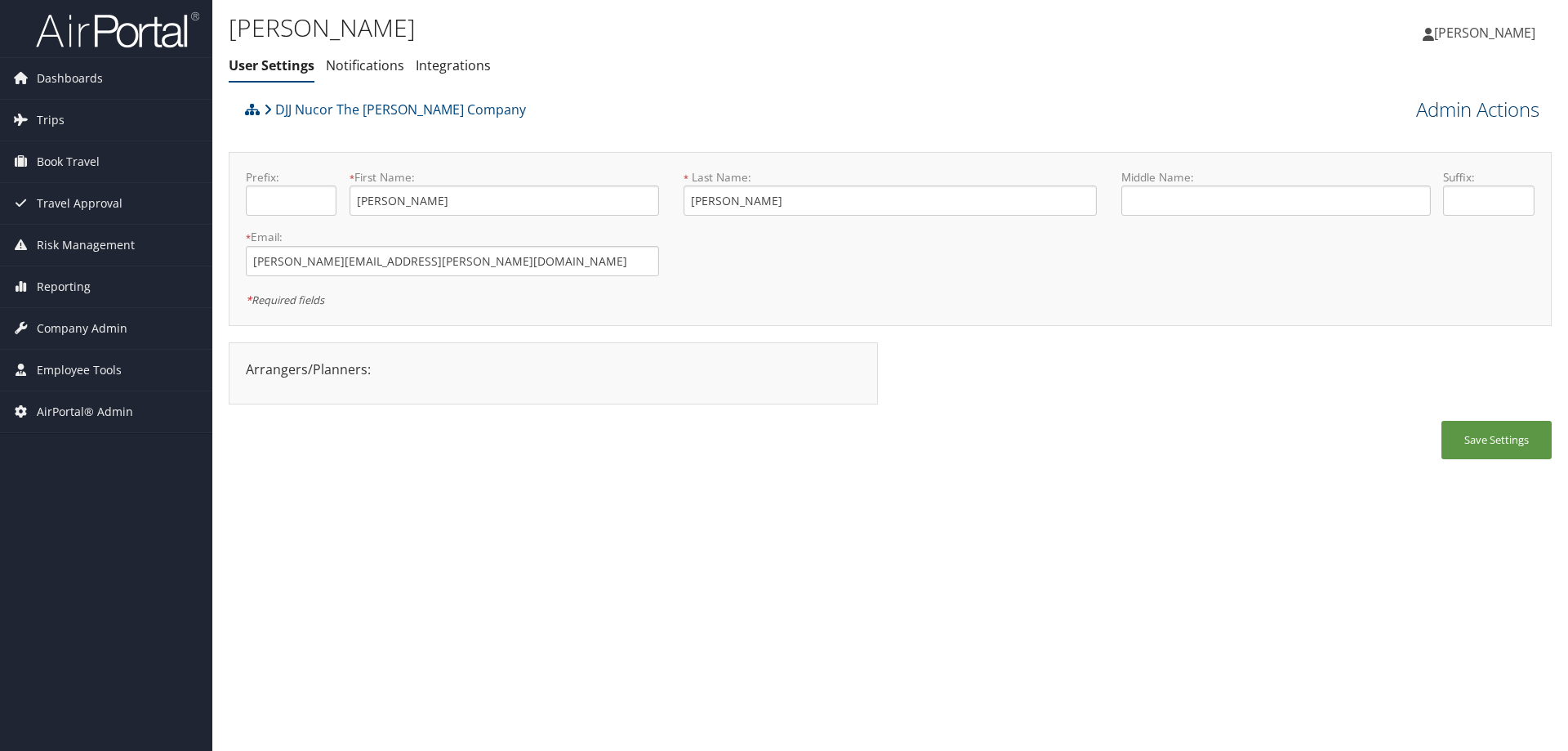
click at [1461, 107] on link "Admin Actions" at bounding box center [1477, 109] width 123 height 28
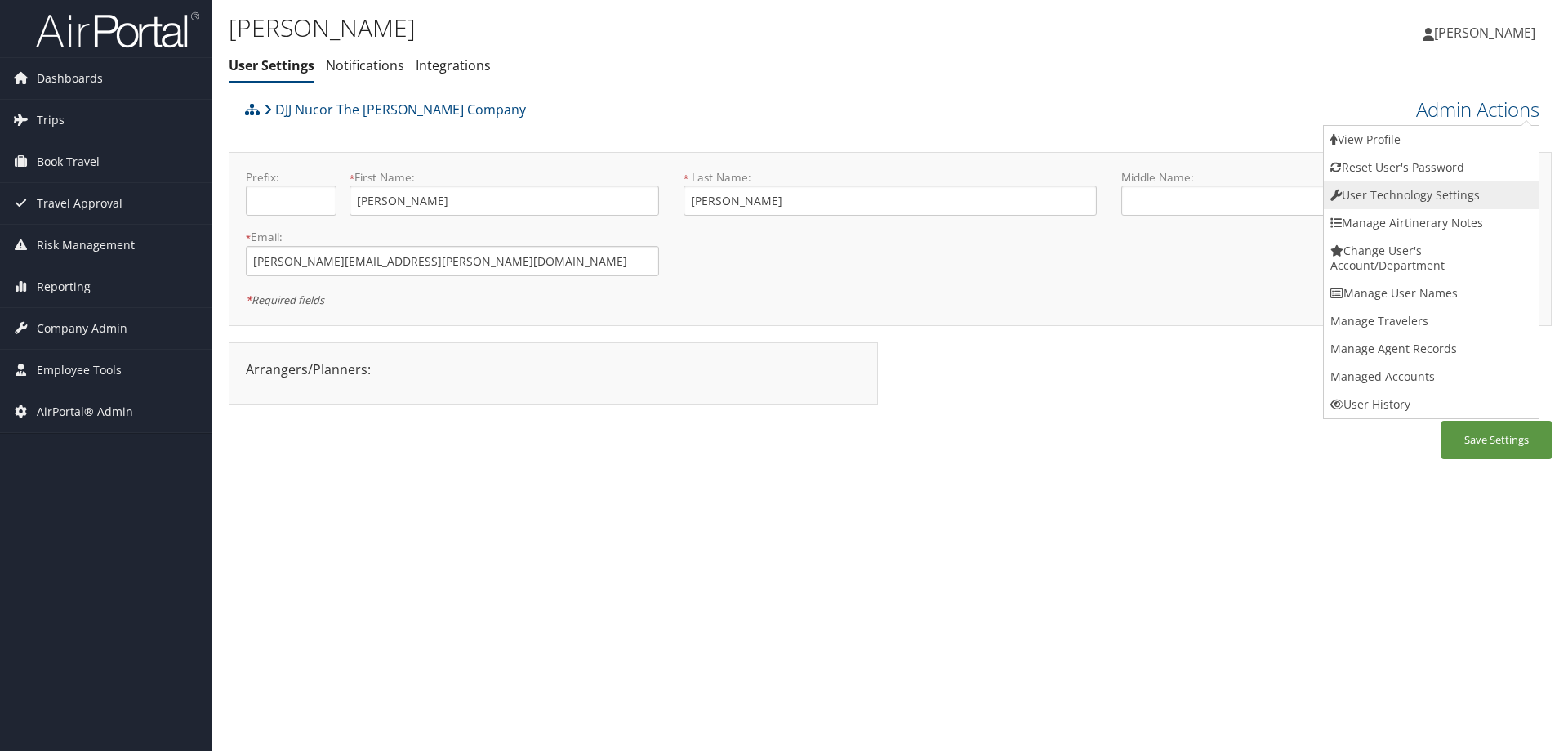
click at [1408, 194] on link "User Technology Settings" at bounding box center [1430, 194] width 214 height 28
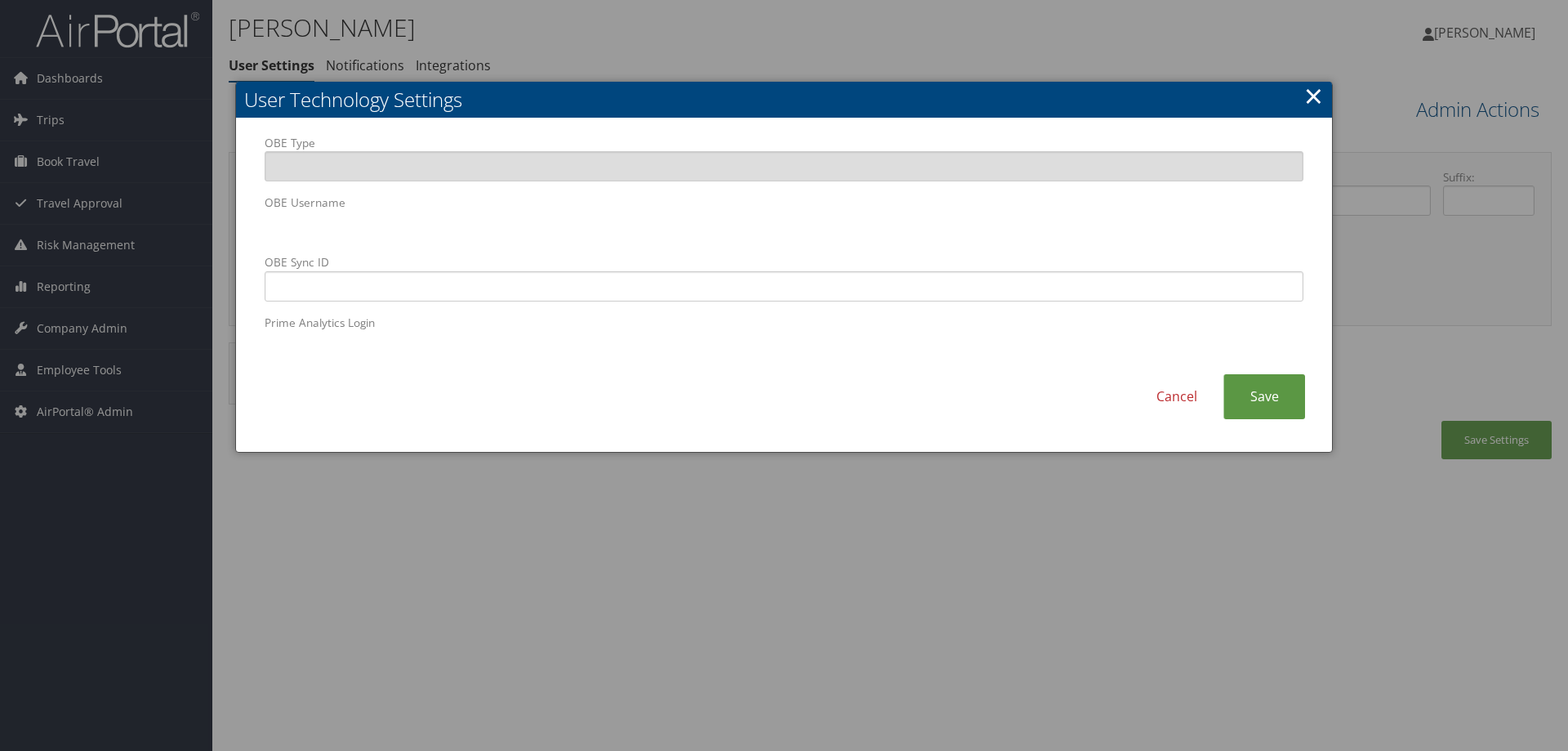
click at [208, 232] on body "Menu Dashboards ► AirPortal 360™ (Manager) AirPortal 360™ (Agent) My Travel Das…" at bounding box center [784, 376] width 1568 height 751
click at [562, 288] on input "OBE Sync ID" at bounding box center [783, 286] width 1038 height 30
paste input "andrew.huffner@djj.com"
type input "andrew.huffner@djj.com"
click at [1257, 401] on link "Save" at bounding box center [1264, 396] width 82 height 45
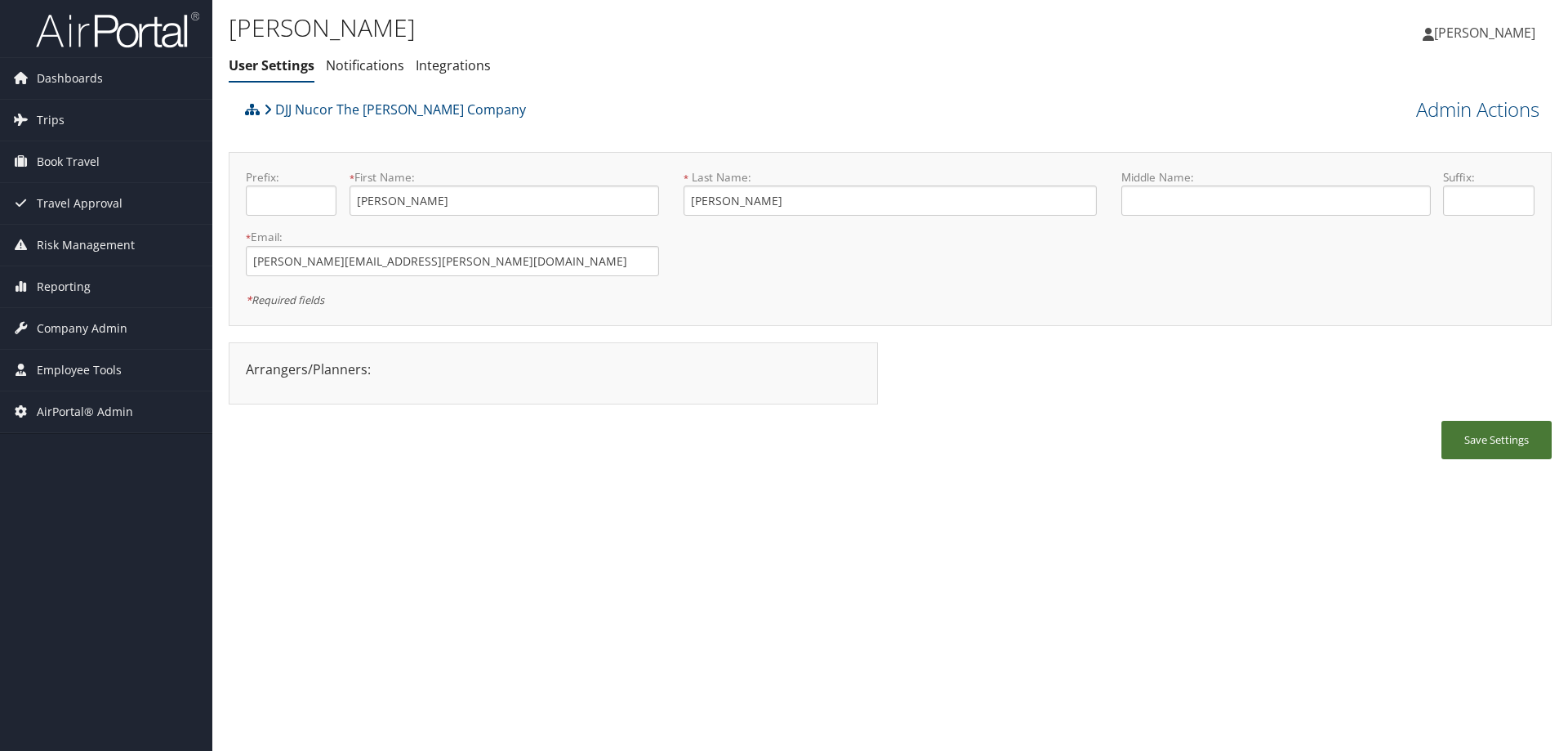
click at [1485, 441] on button "Save Settings" at bounding box center [1496, 440] width 110 height 38
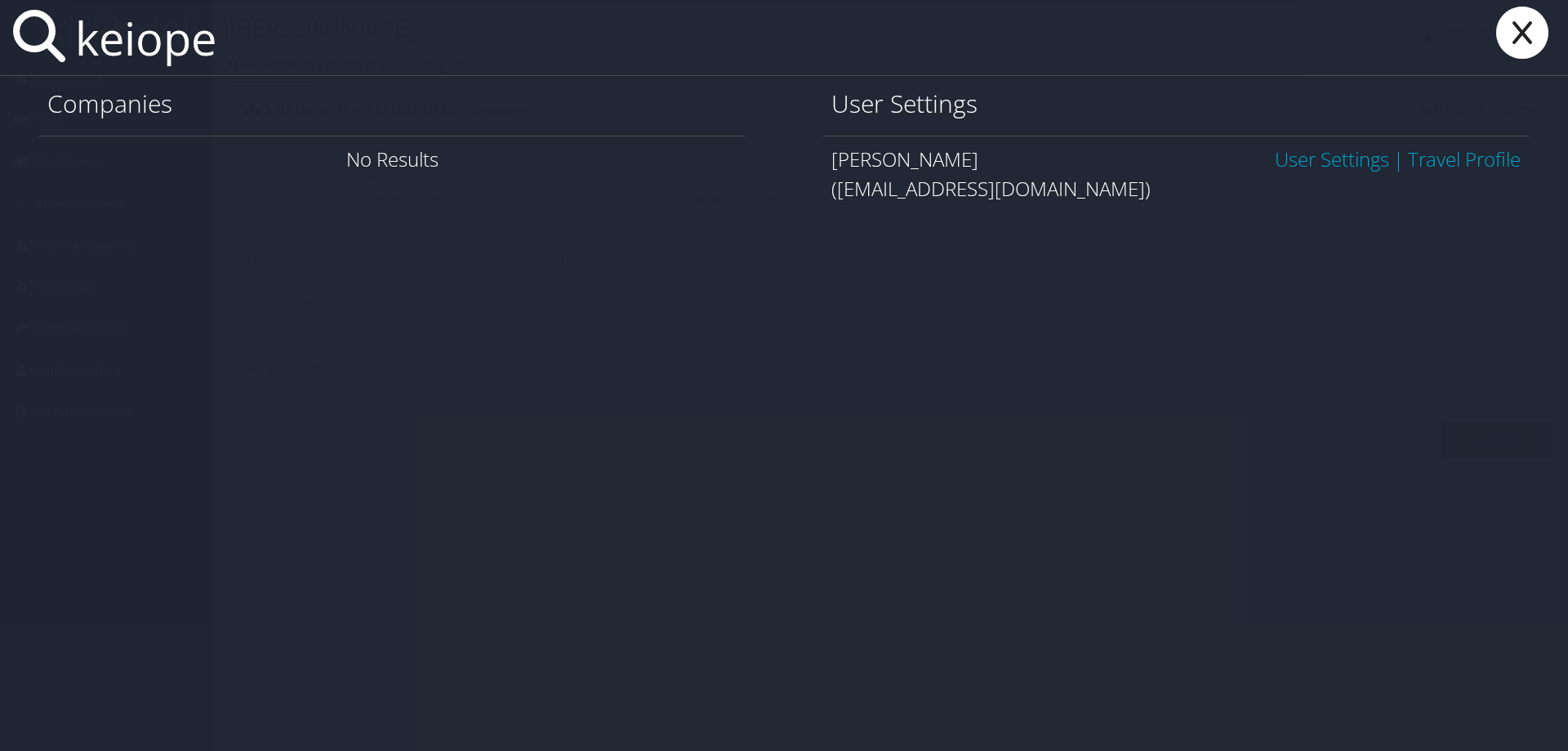
type input "keiope"
click at [892, 229] on div "keiope Companies No Results User Settings Keiopee Williams User Settings | Trav…" at bounding box center [784, 376] width 1568 height 751
drag, startPoint x: 1059, startPoint y: 194, endPoint x: 836, endPoint y: 190, distance: 223.0
click at [836, 190] on div "(keiopee.williams2@la.gov)" at bounding box center [1176, 189] width 689 height 29
copy div "keiopee.williams2@la.gov"
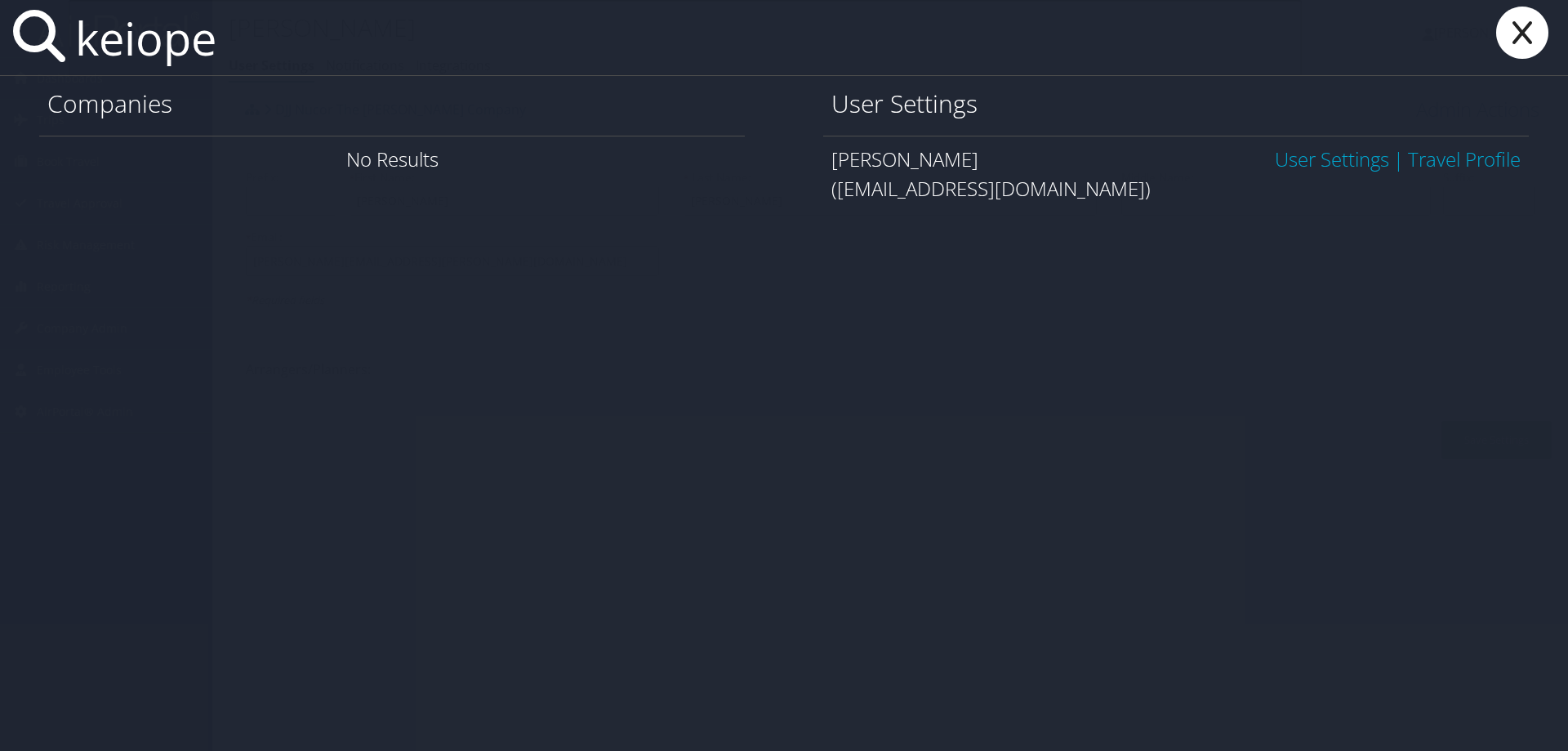
click at [1305, 159] on link "User Settings" at bounding box center [1331, 159] width 114 height 27
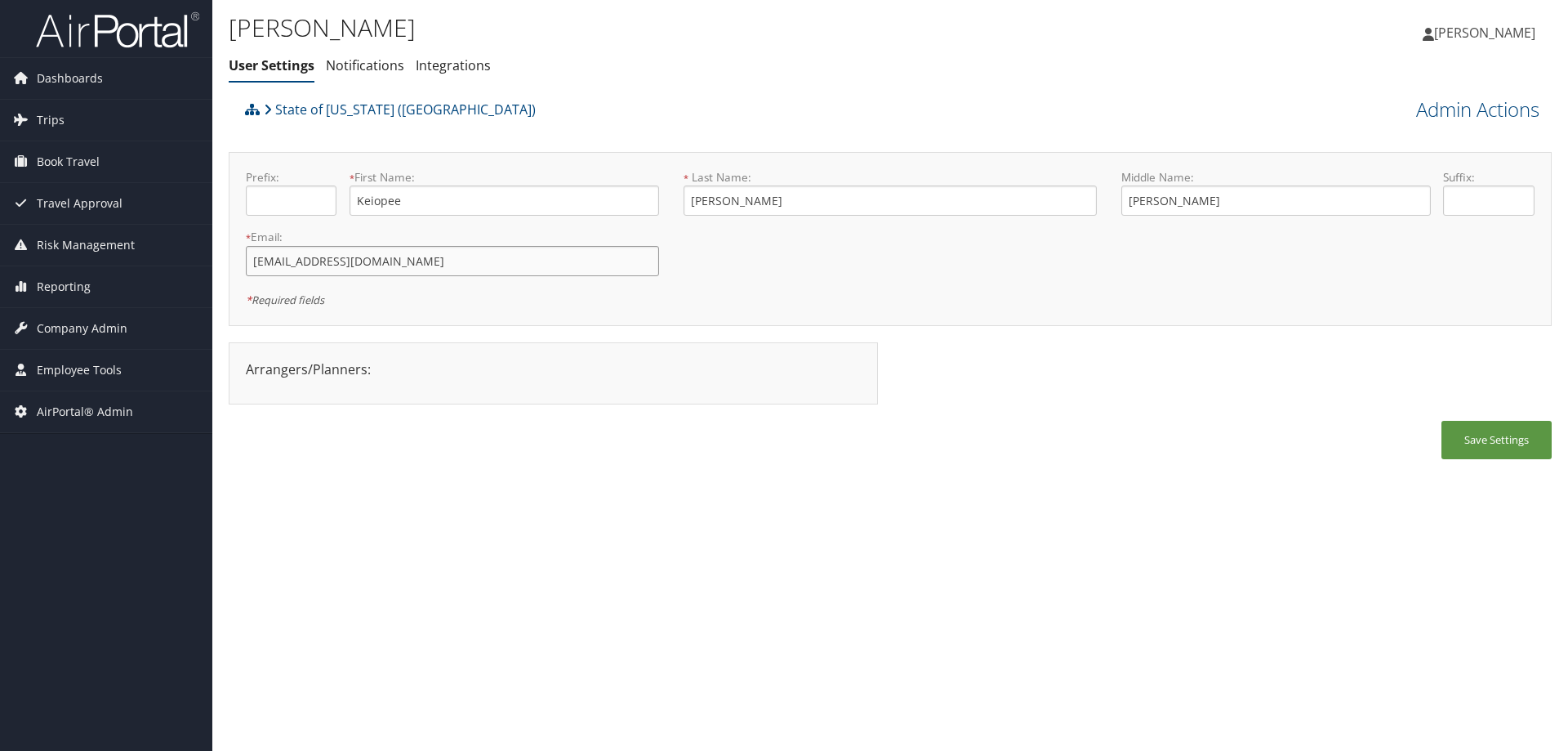
drag, startPoint x: 460, startPoint y: 259, endPoint x: 249, endPoint y: 265, distance: 211.1
click at [249, 265] on input "[EMAIL_ADDRESS][DOMAIN_NAME]" at bounding box center [452, 261] width 413 height 30
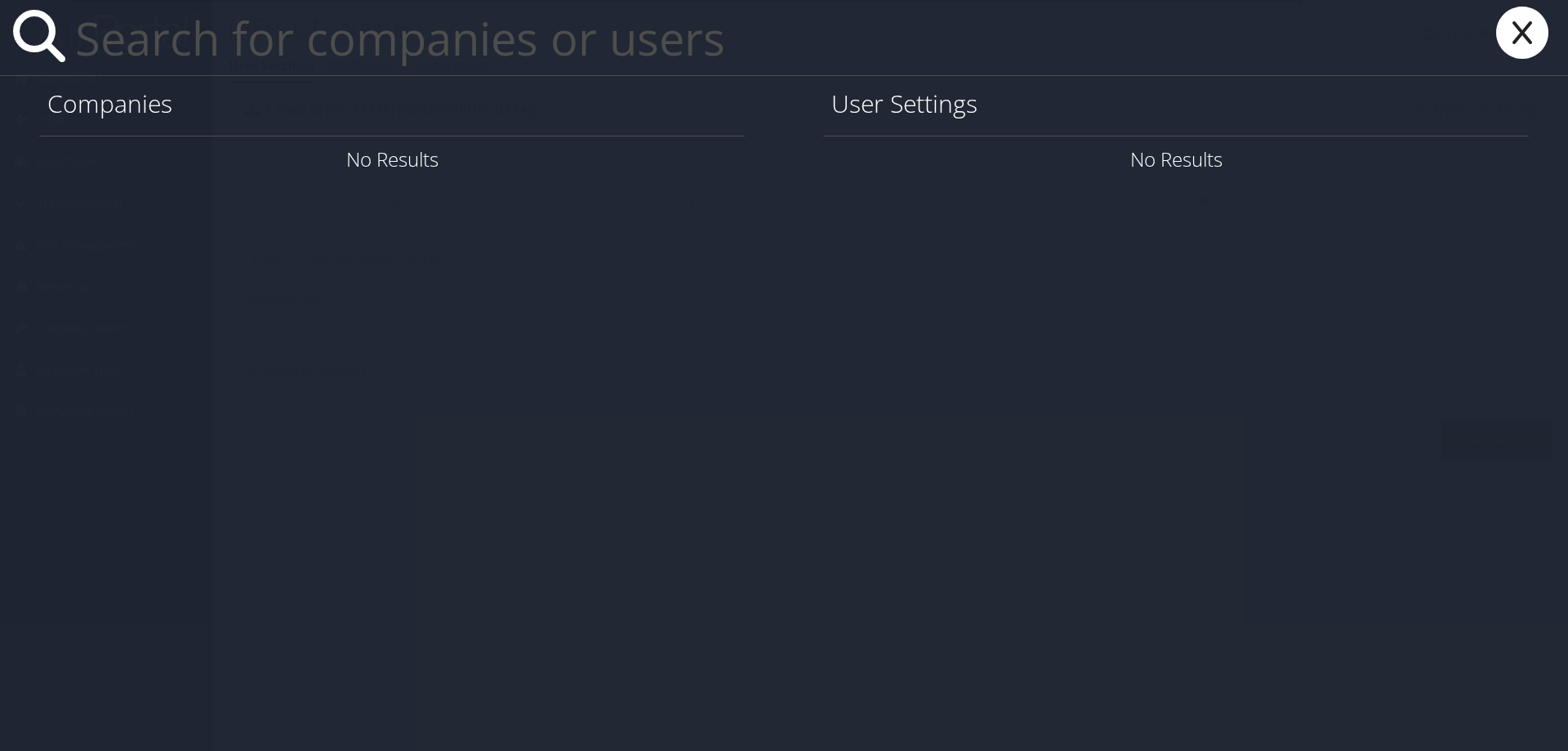
paste input "[EMAIL_ADDRESS][DOMAIN_NAME]"
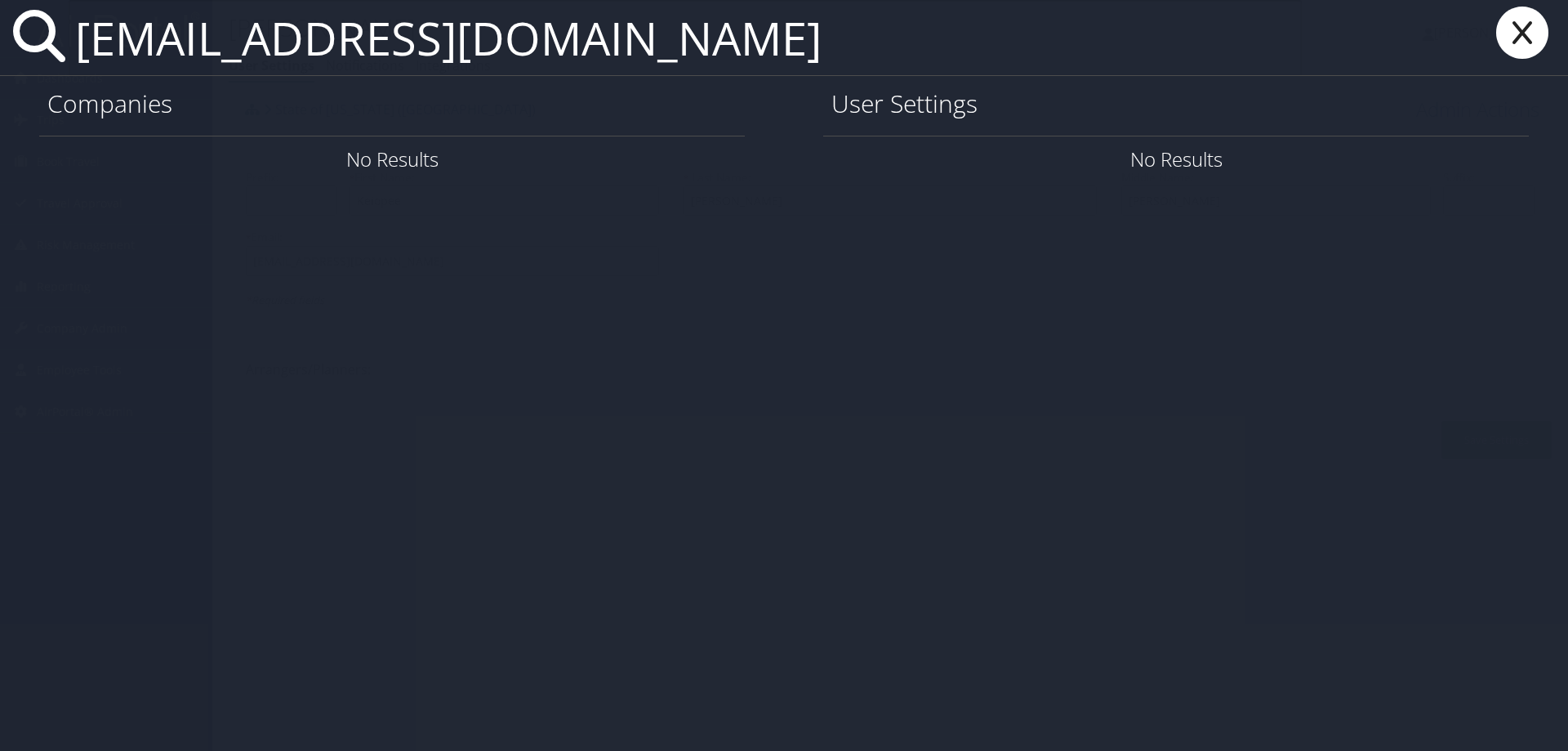
type input "[EMAIL_ADDRESS][DOMAIN_NAME]"
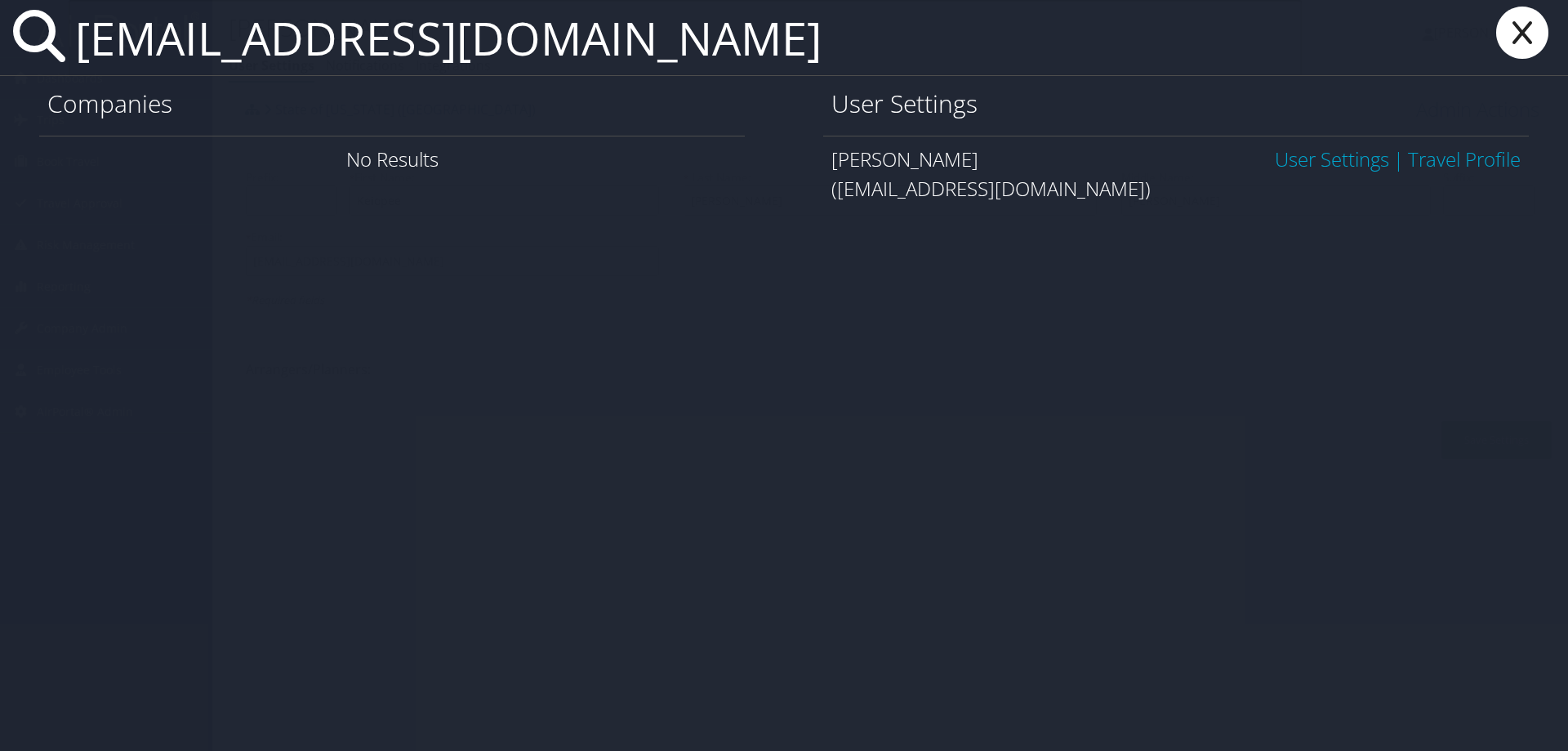
click at [1322, 156] on link "User Settings" at bounding box center [1331, 159] width 114 height 27
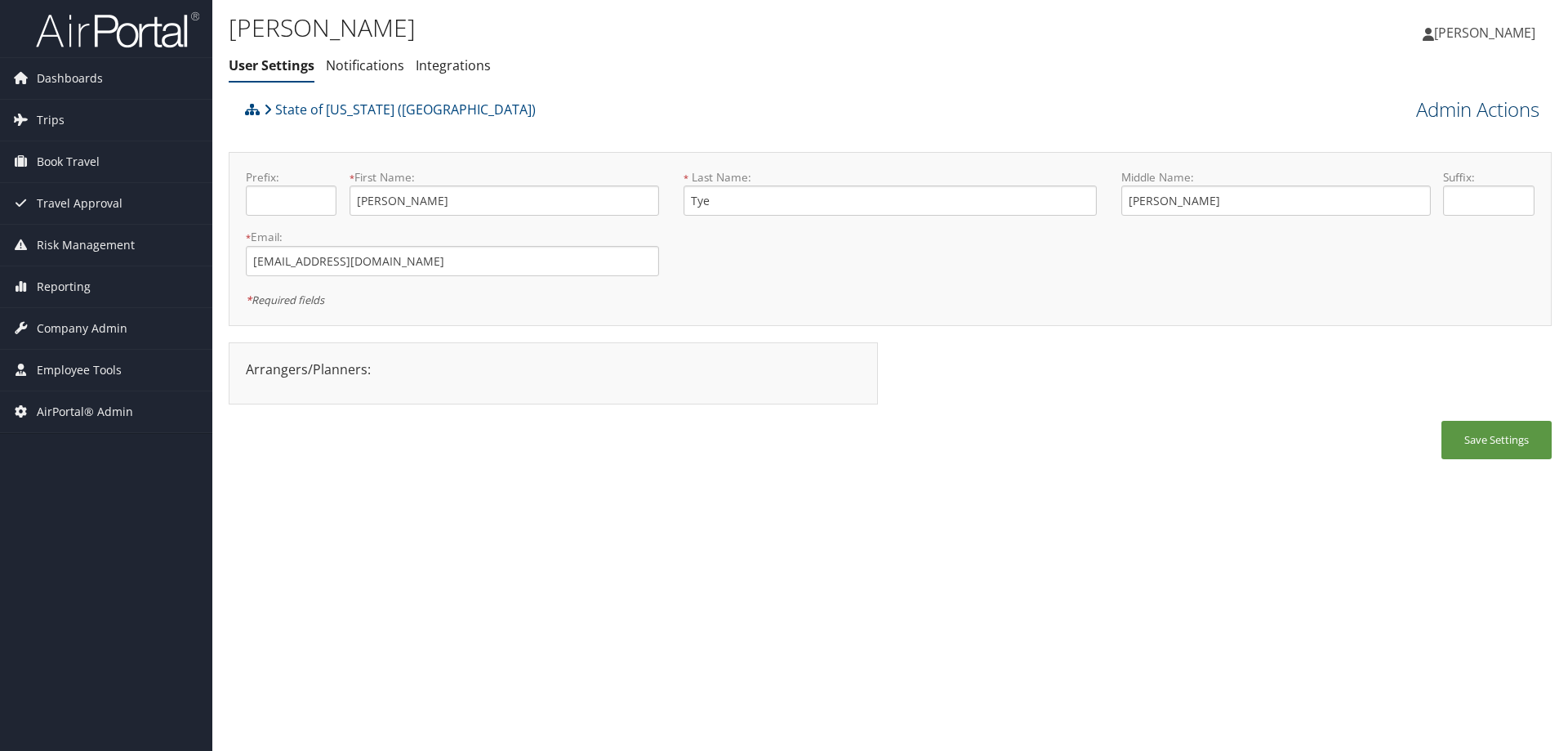
click at [1417, 114] on link "Admin Actions" at bounding box center [1477, 109] width 123 height 28
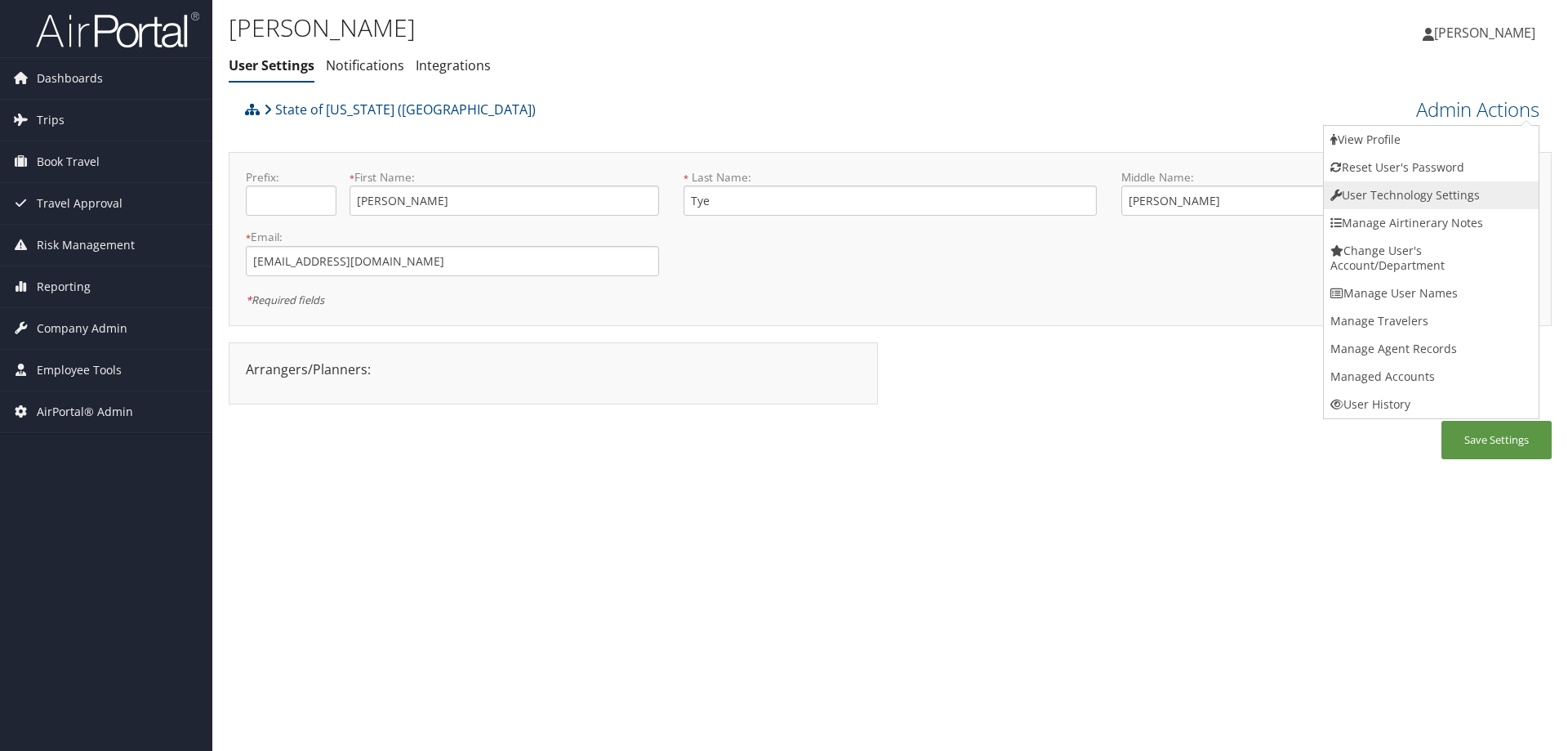
click at [1387, 200] on link "User Technology Settings" at bounding box center [1430, 194] width 214 height 28
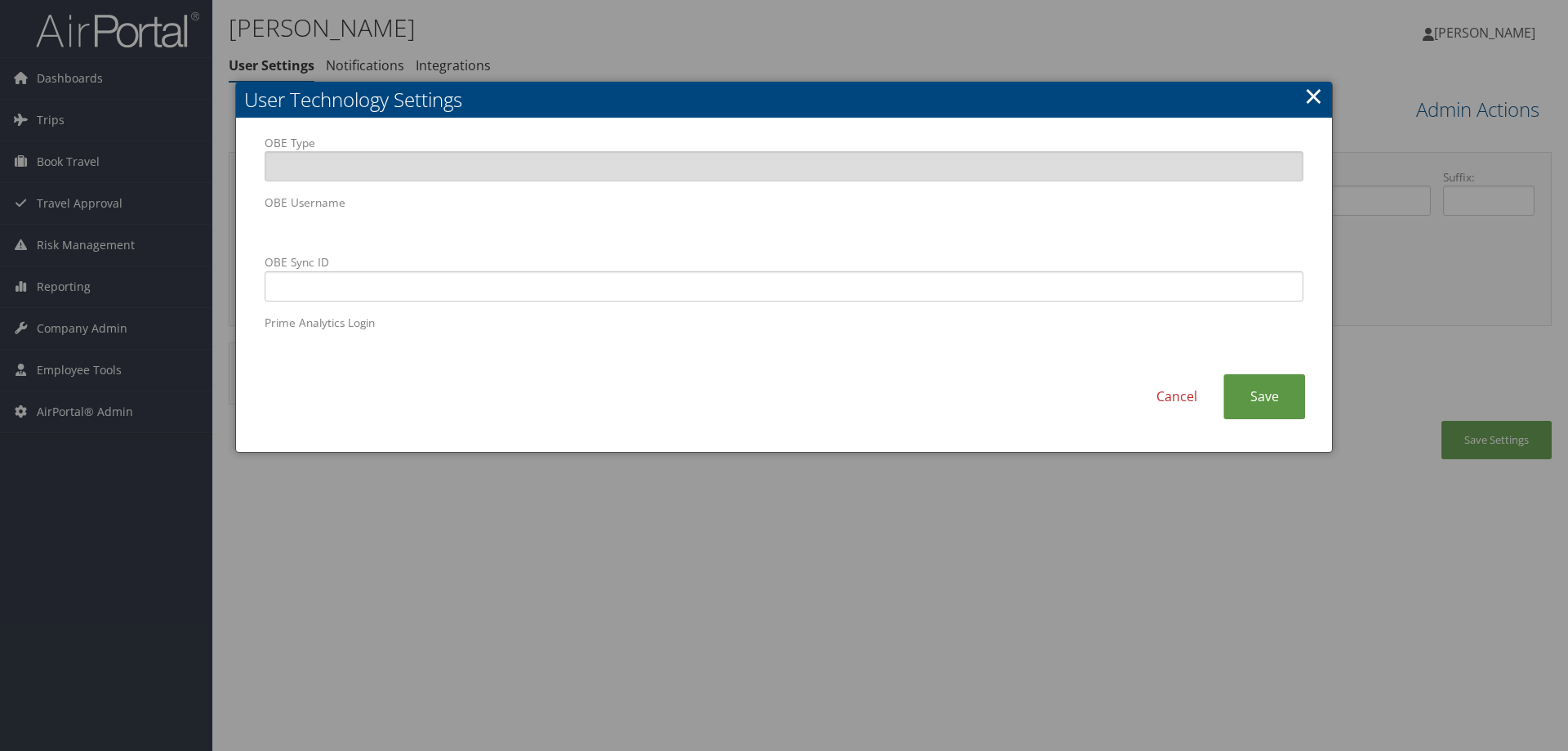
click at [241, 225] on div "OBE Type OBE Username OBE Sync ID Prime Analytics Login Cancel Save" at bounding box center [784, 285] width 1096 height 334
click at [681, 303] on form "OBE Type OBE Username OBE Sync ID Prime Analytics Login" at bounding box center [783, 249] width 1038 height 227
click at [306, 286] on input "OBE Sync ID" at bounding box center [783, 286] width 1038 height 30
paste input "ttye@lsuhsc.edu"
type input "ttye@lsuhsc.edu"
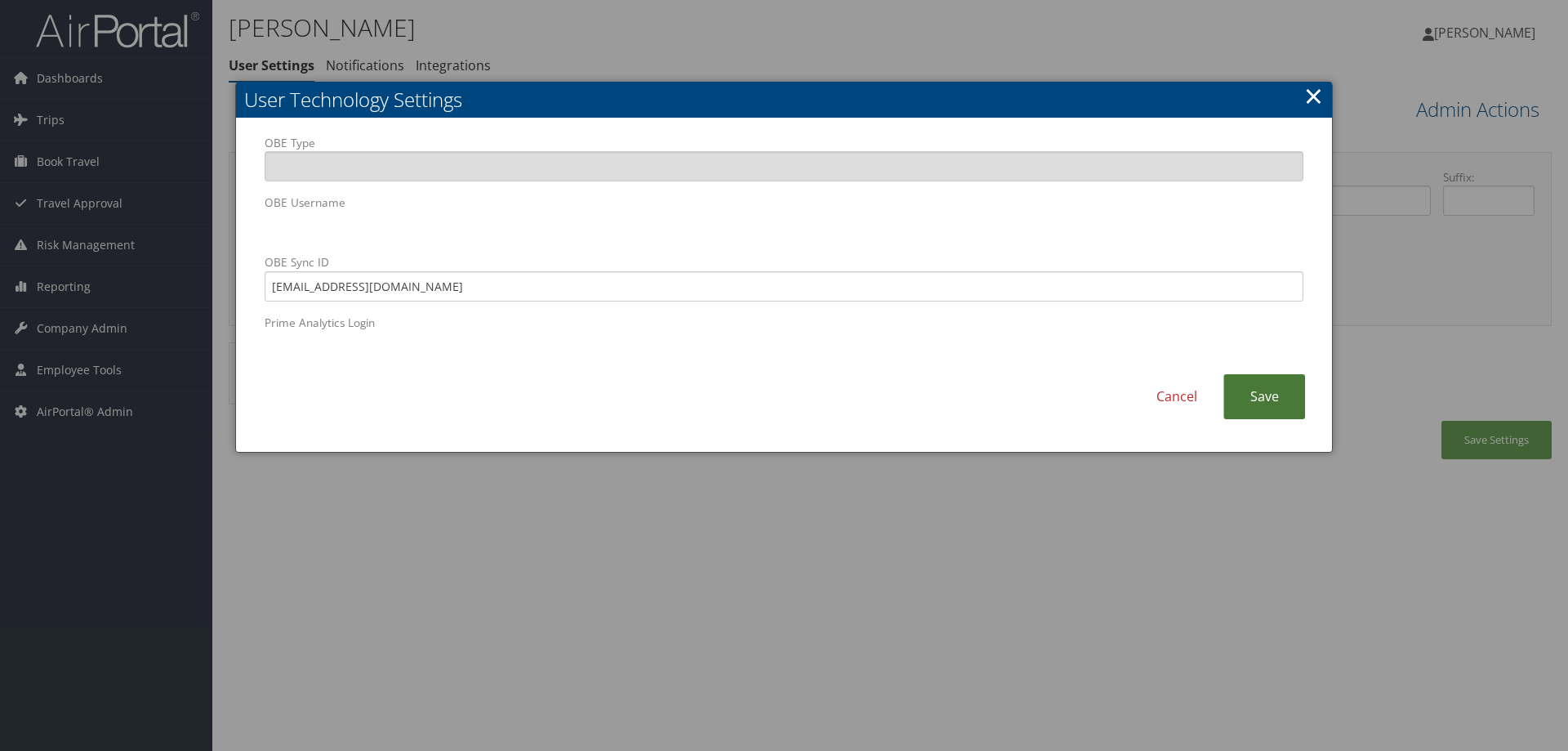
click at [1248, 391] on link "Save" at bounding box center [1264, 396] width 82 height 45
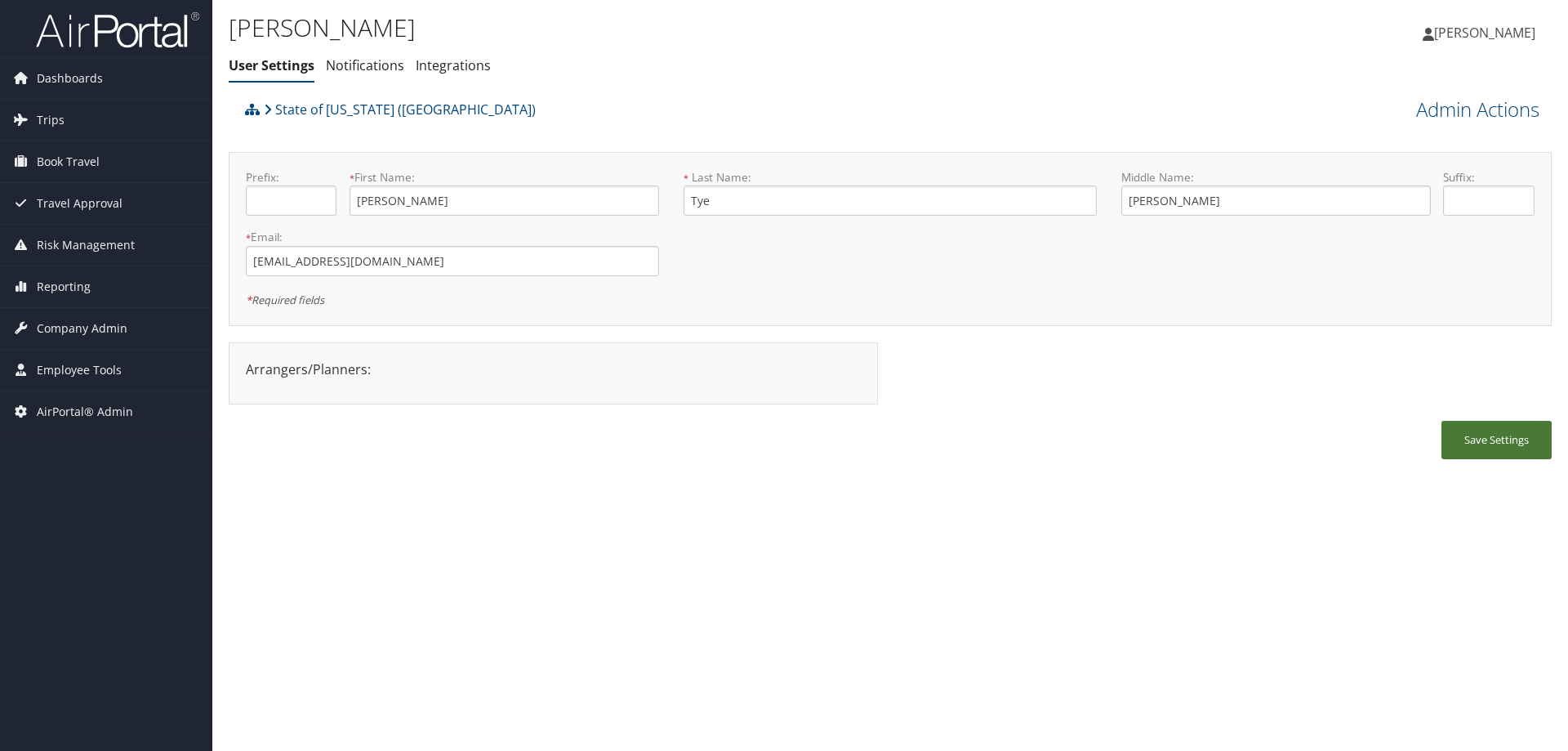
click at [1497, 441] on button "Save Settings" at bounding box center [1496, 440] width 110 height 38
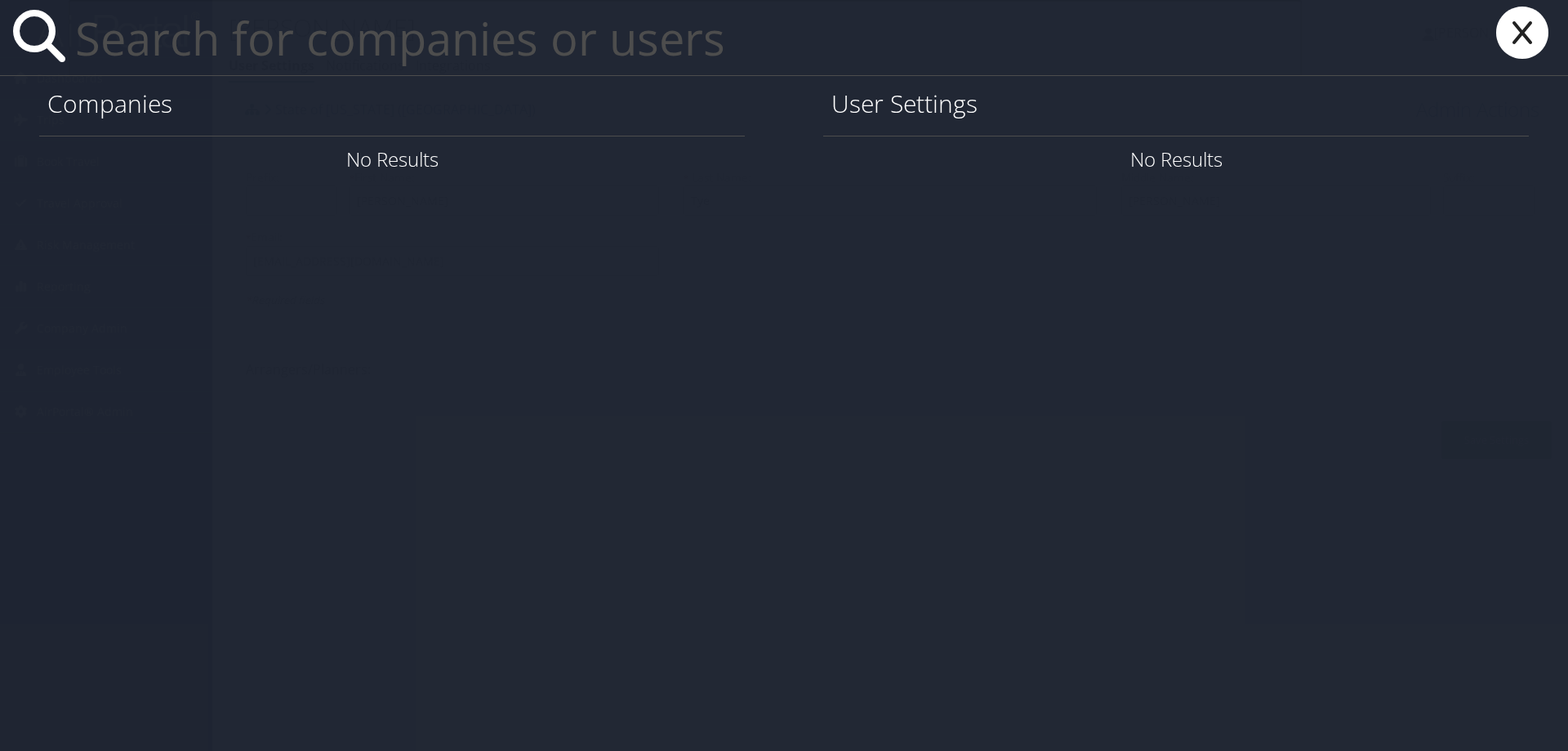
paste input "aice@lsuhsc.edu"
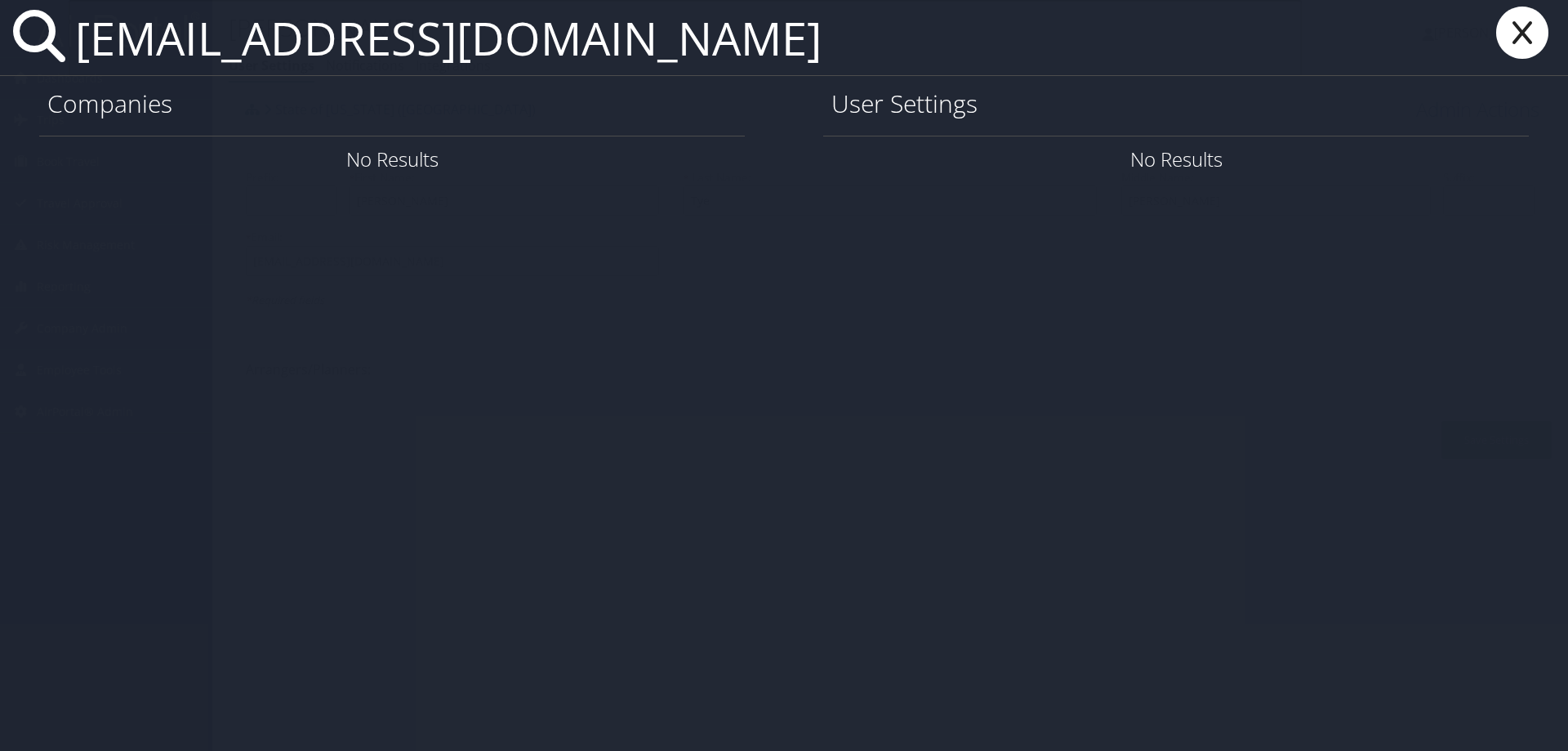
type input "aice@lsuhsc.edu"
click at [1512, 44] on icon at bounding box center [1522, 33] width 65 height 53
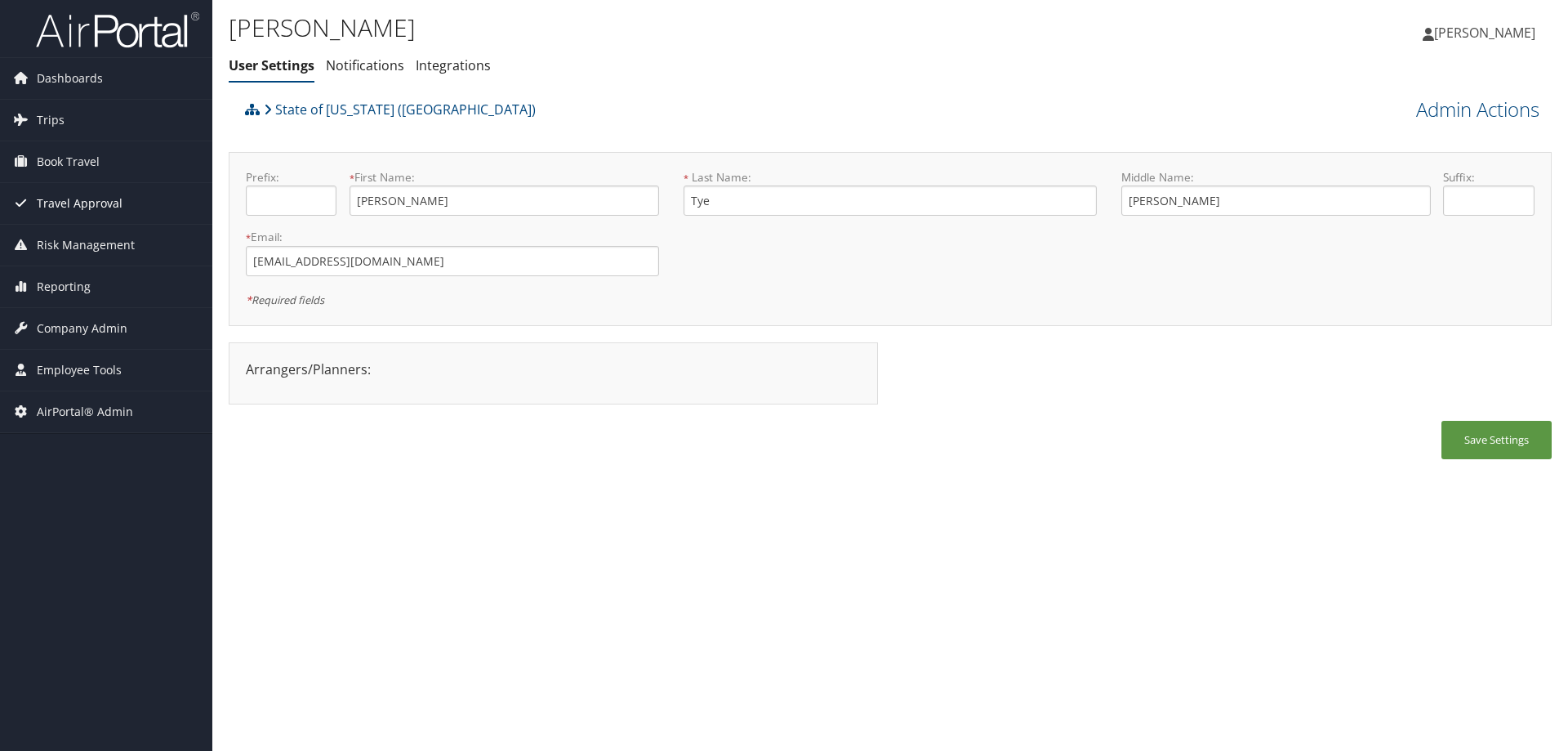
click at [90, 198] on span "Travel Approval" at bounding box center [79, 203] width 86 height 41
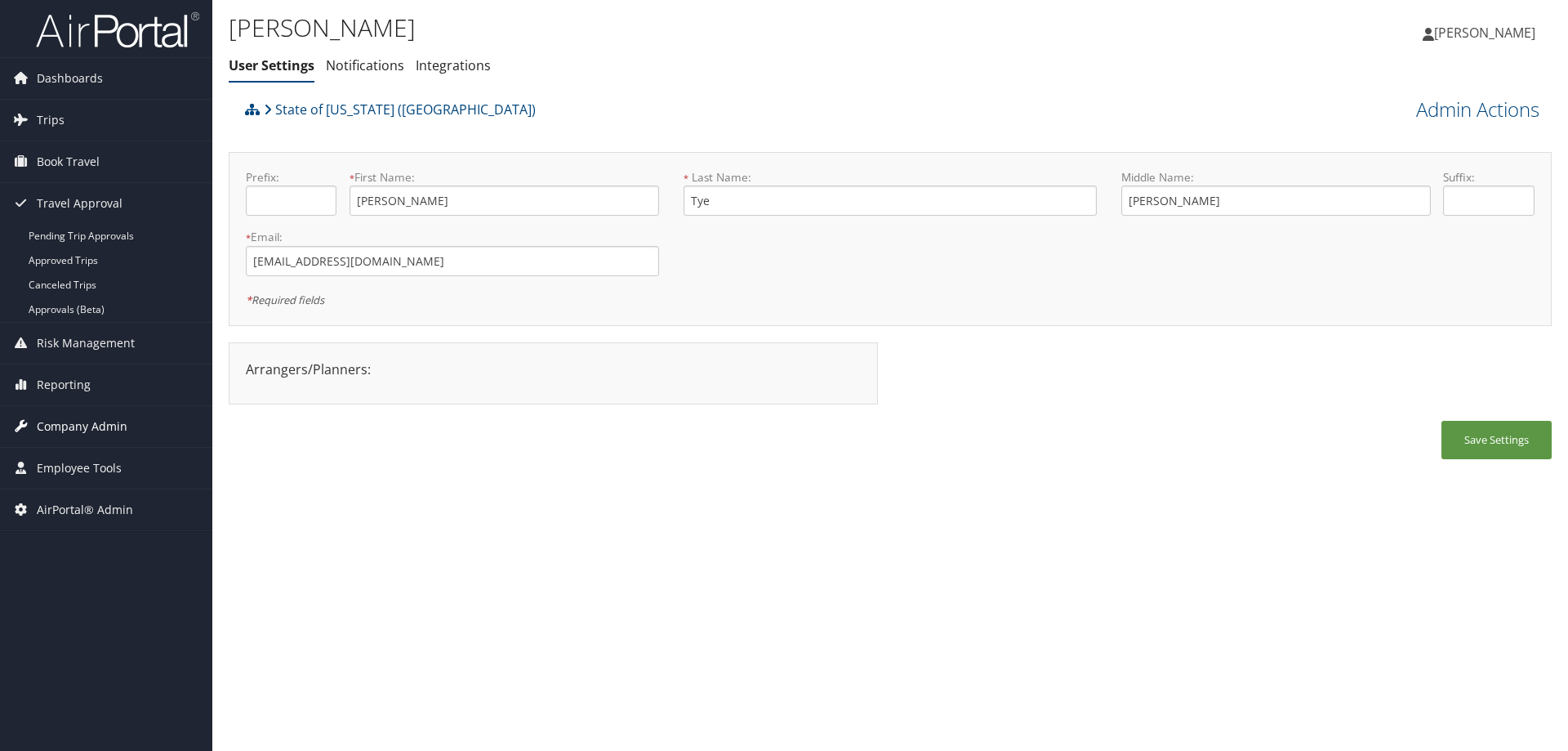
click at [119, 432] on span "Company Admin" at bounding box center [82, 426] width 91 height 41
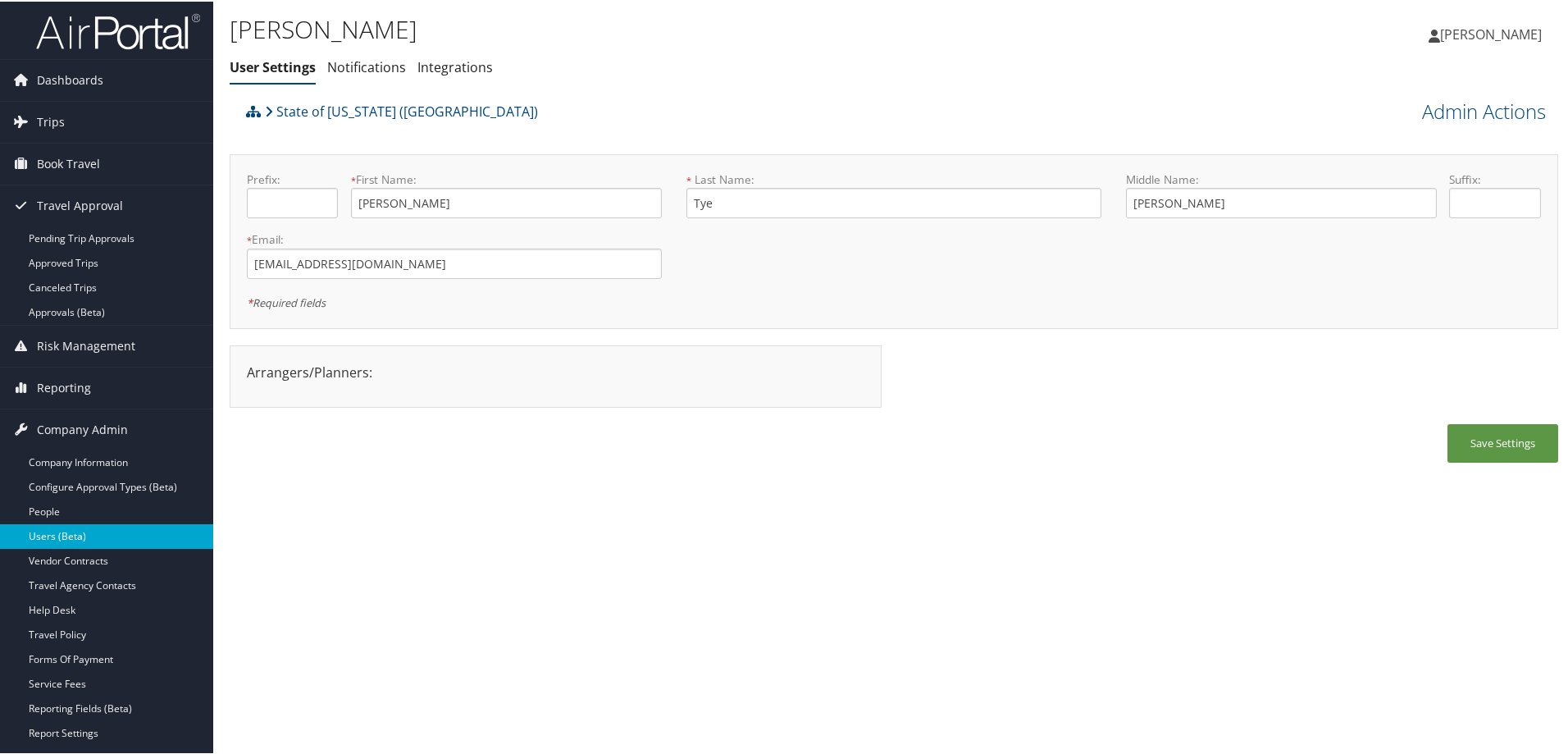
click at [123, 543] on link "Users (Beta)" at bounding box center [106, 535] width 214 height 24
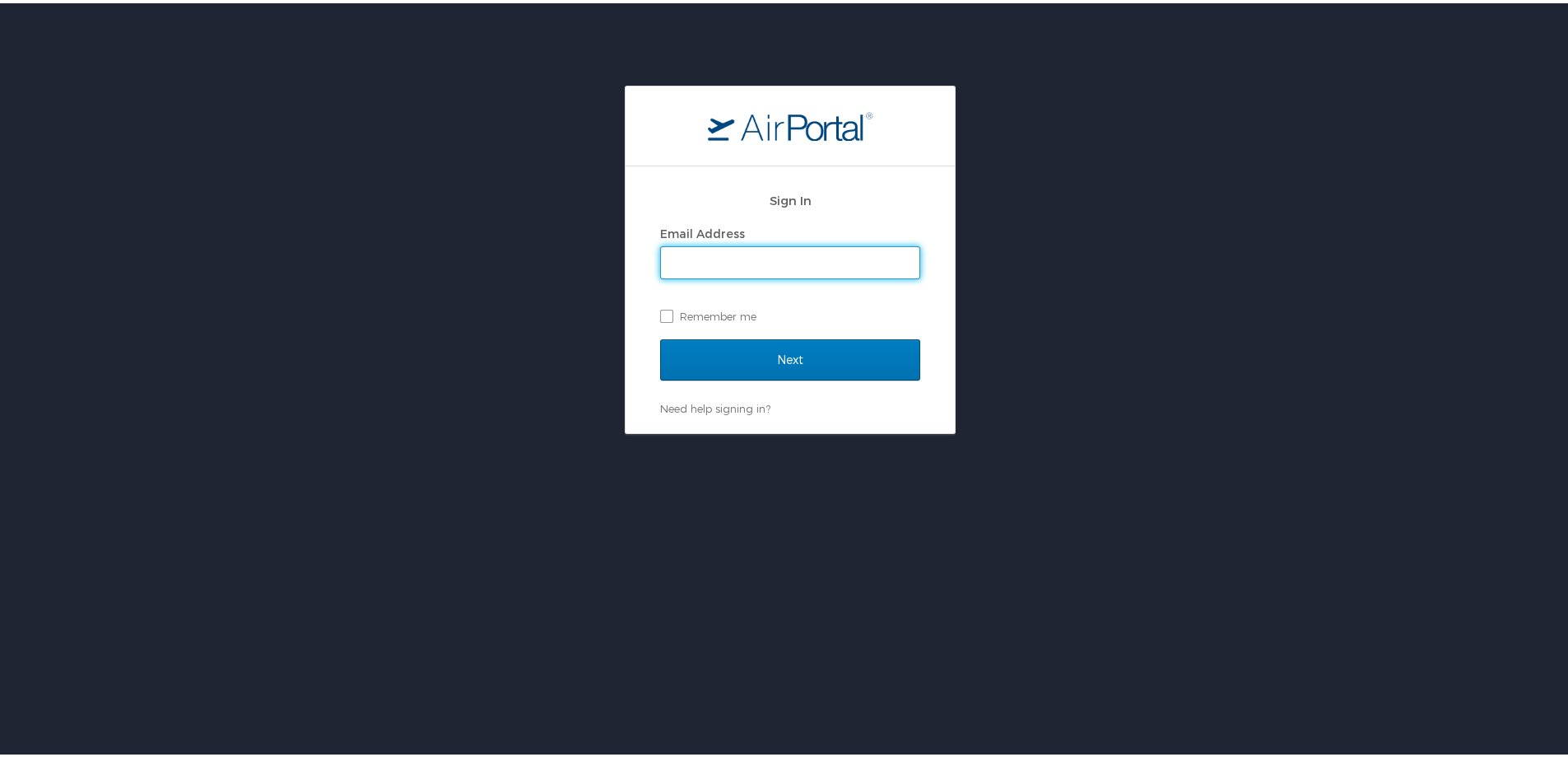
click at [789, 273] on input "Email Address" at bounding box center [789, 259] width 258 height 31
type input "[PERSON_NAME][EMAIL_ADDRESS][PERSON_NAME][DOMAIN_NAME]"
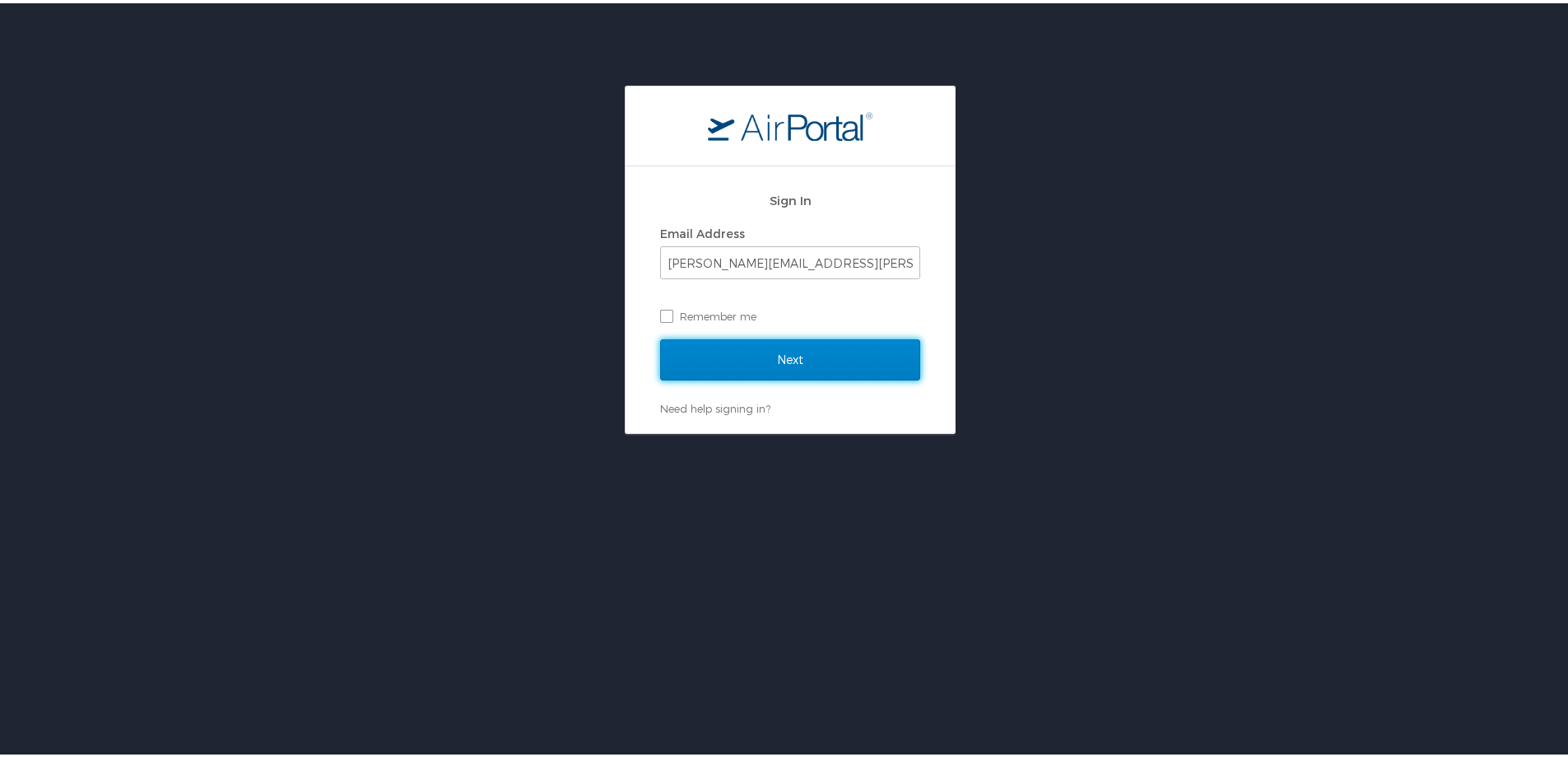
click at [872, 364] on input "Next" at bounding box center [789, 356] width 260 height 41
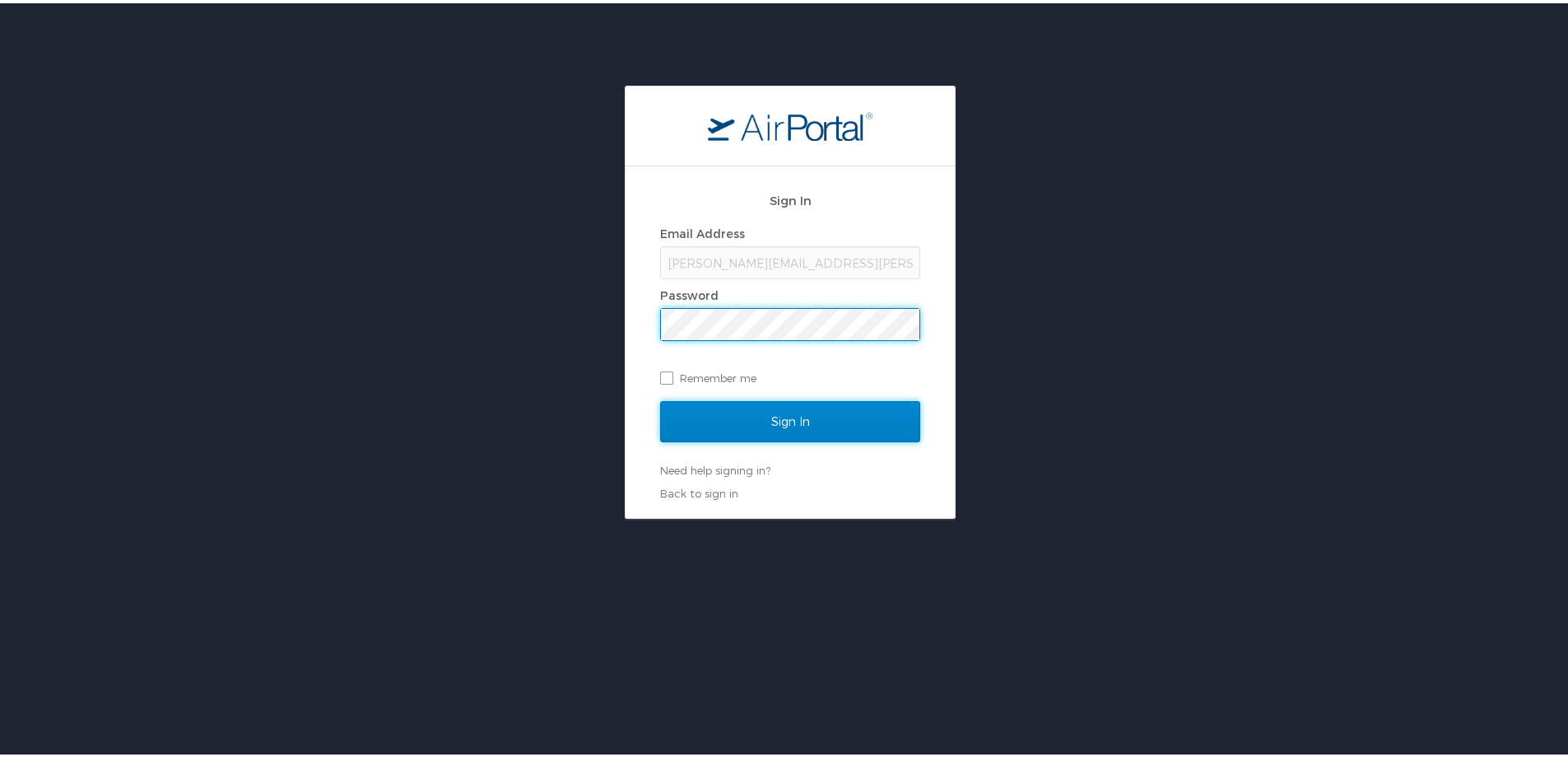
click at [828, 414] on input "Sign In" at bounding box center [789, 418] width 260 height 41
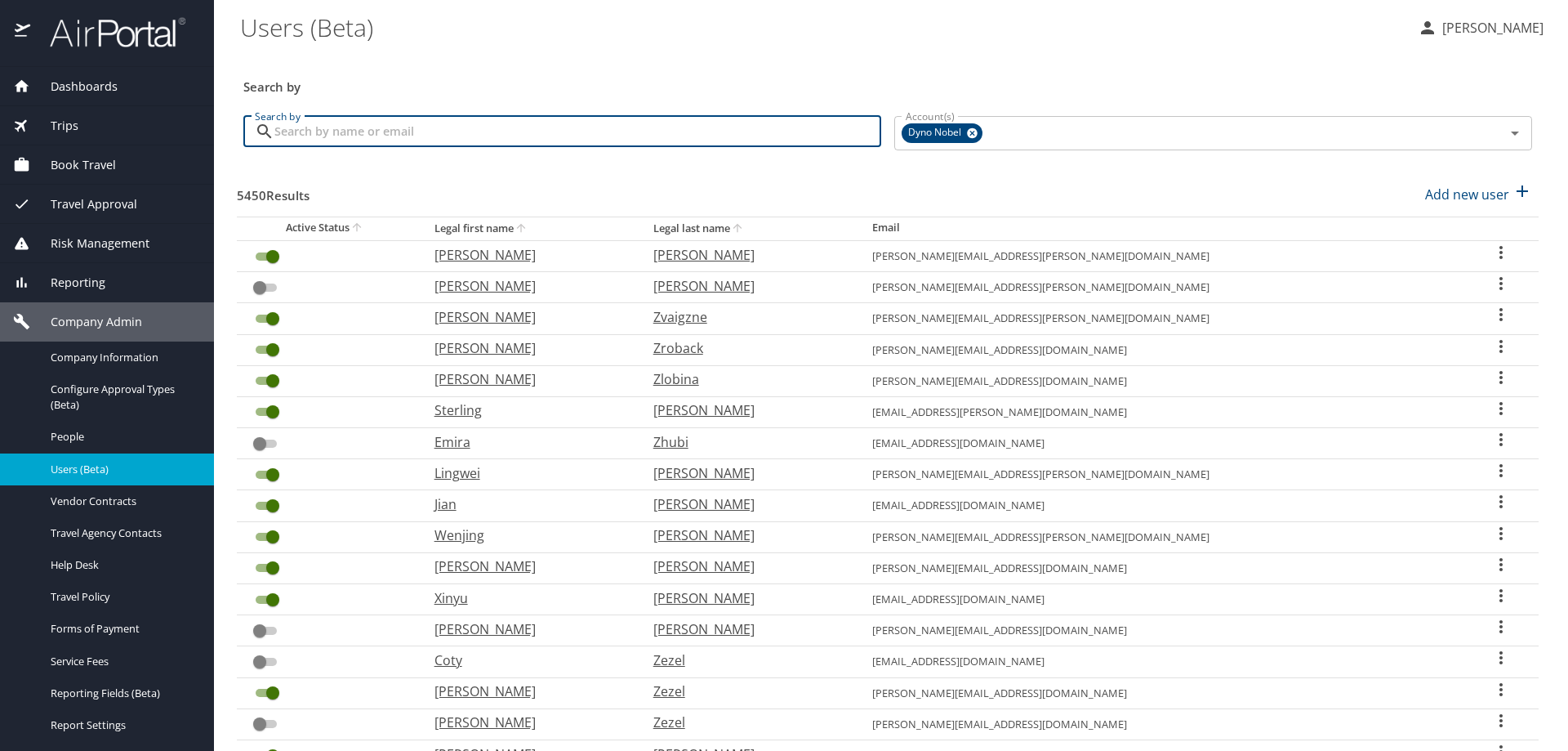
paste input "julie.sloan@imail.org"
type input "julie.sloan@imail.org"
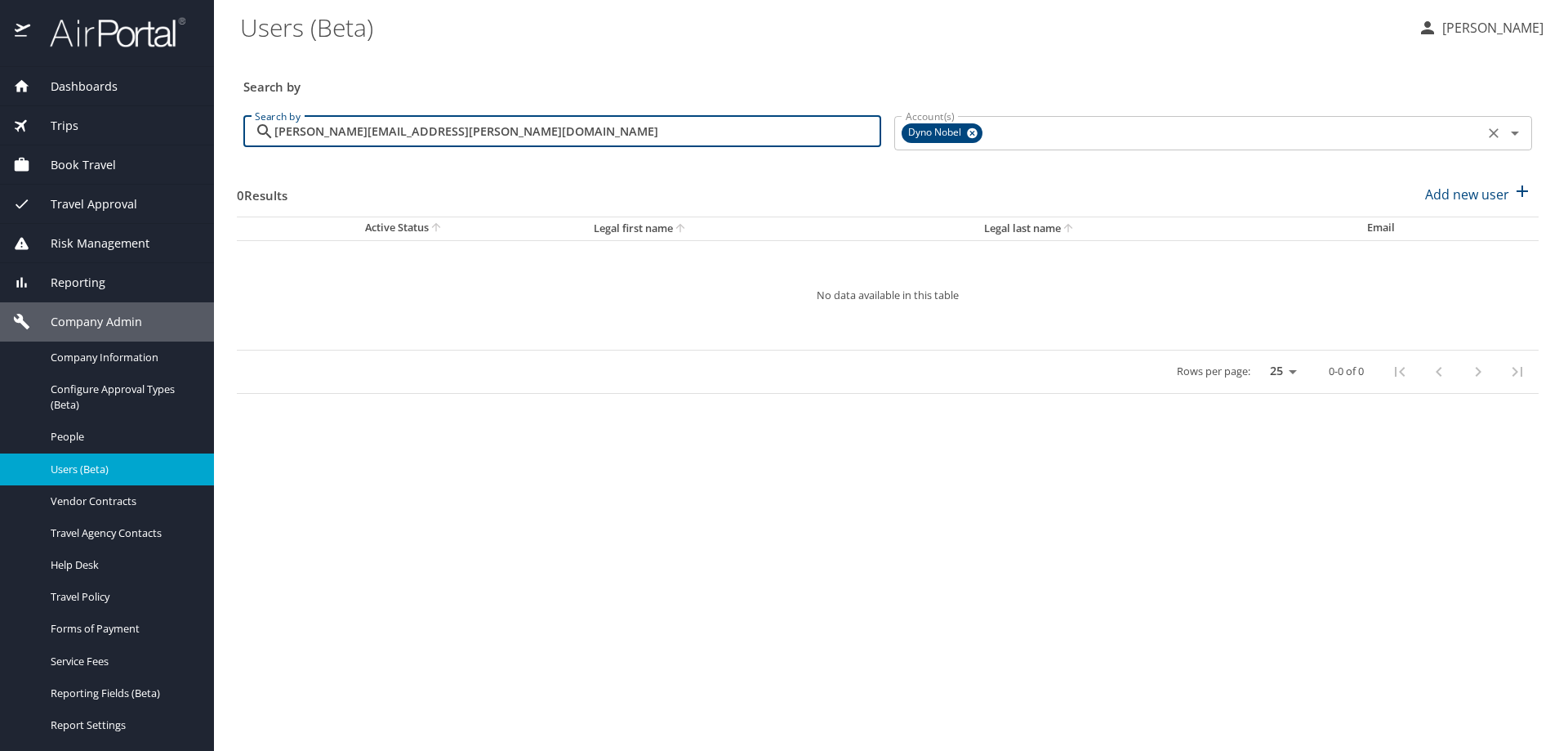
click at [968, 134] on icon at bounding box center [972, 134] width 11 height 11
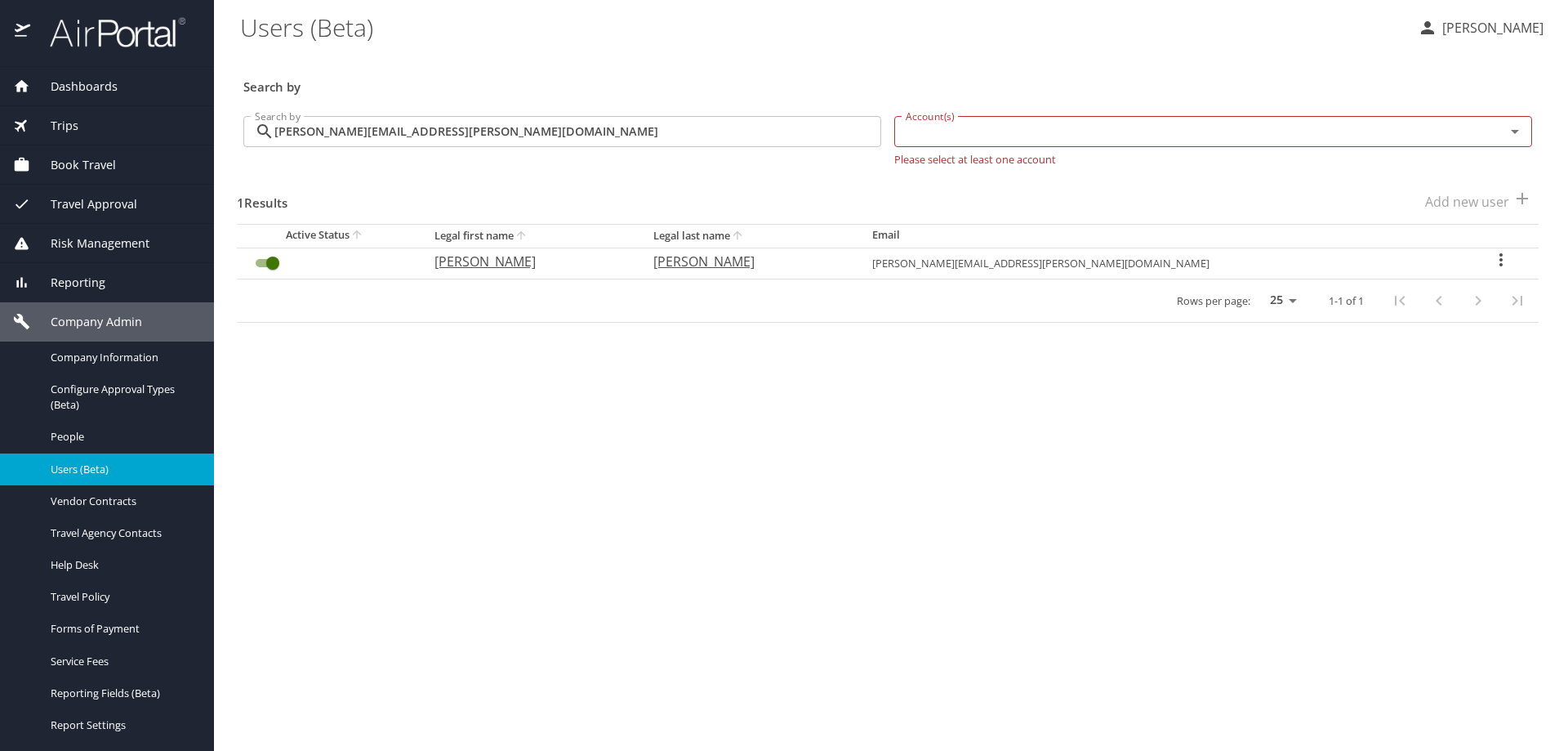
click at [1491, 257] on icon "User Search Table" at bounding box center [1500, 260] width 19 height 19
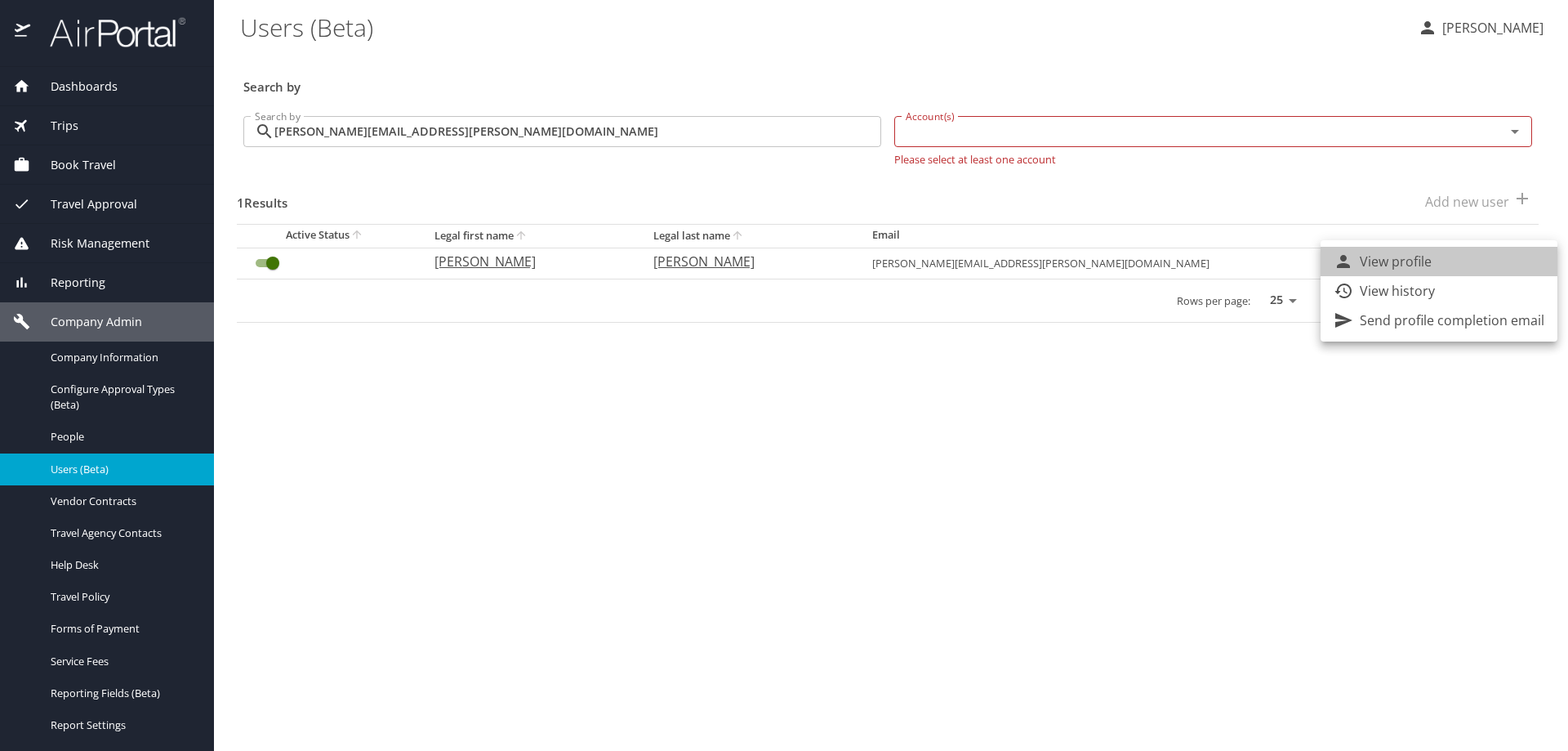
click at [1450, 258] on li "View profile" at bounding box center [1439, 261] width 237 height 29
select select "US"
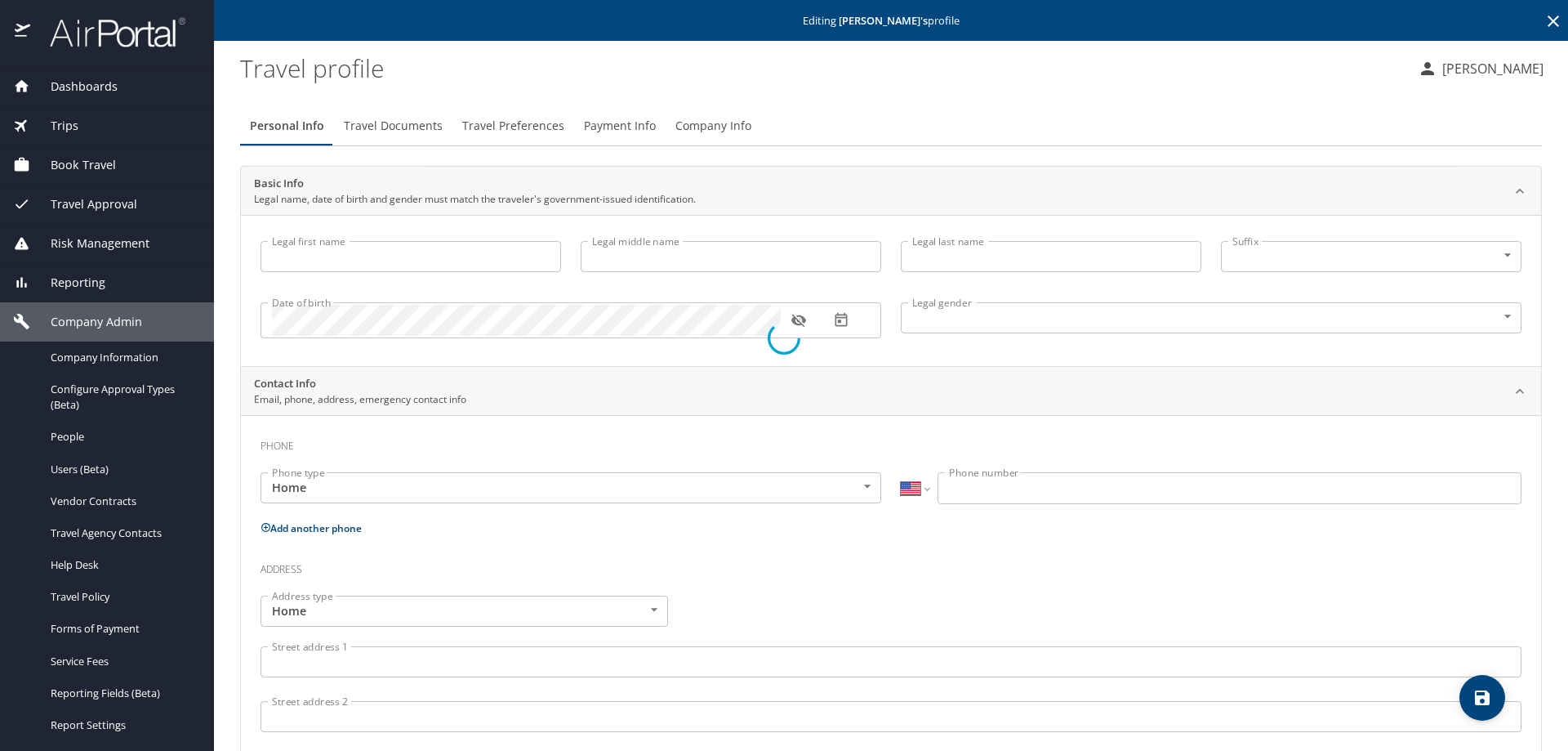
type input "Julie"
type input "Ann"
type input "Sloan"
type input "Female"
select select "US"
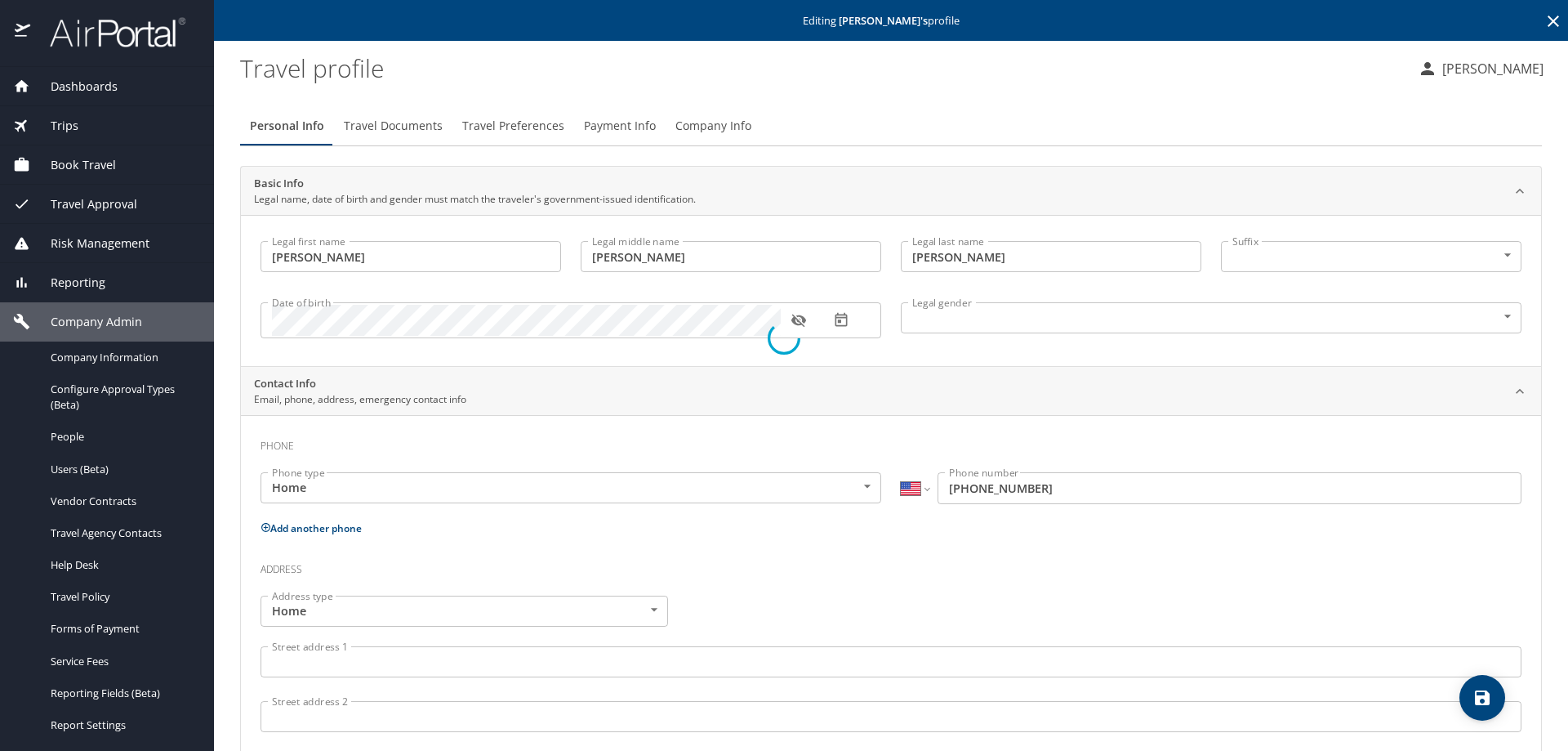
select select "US"
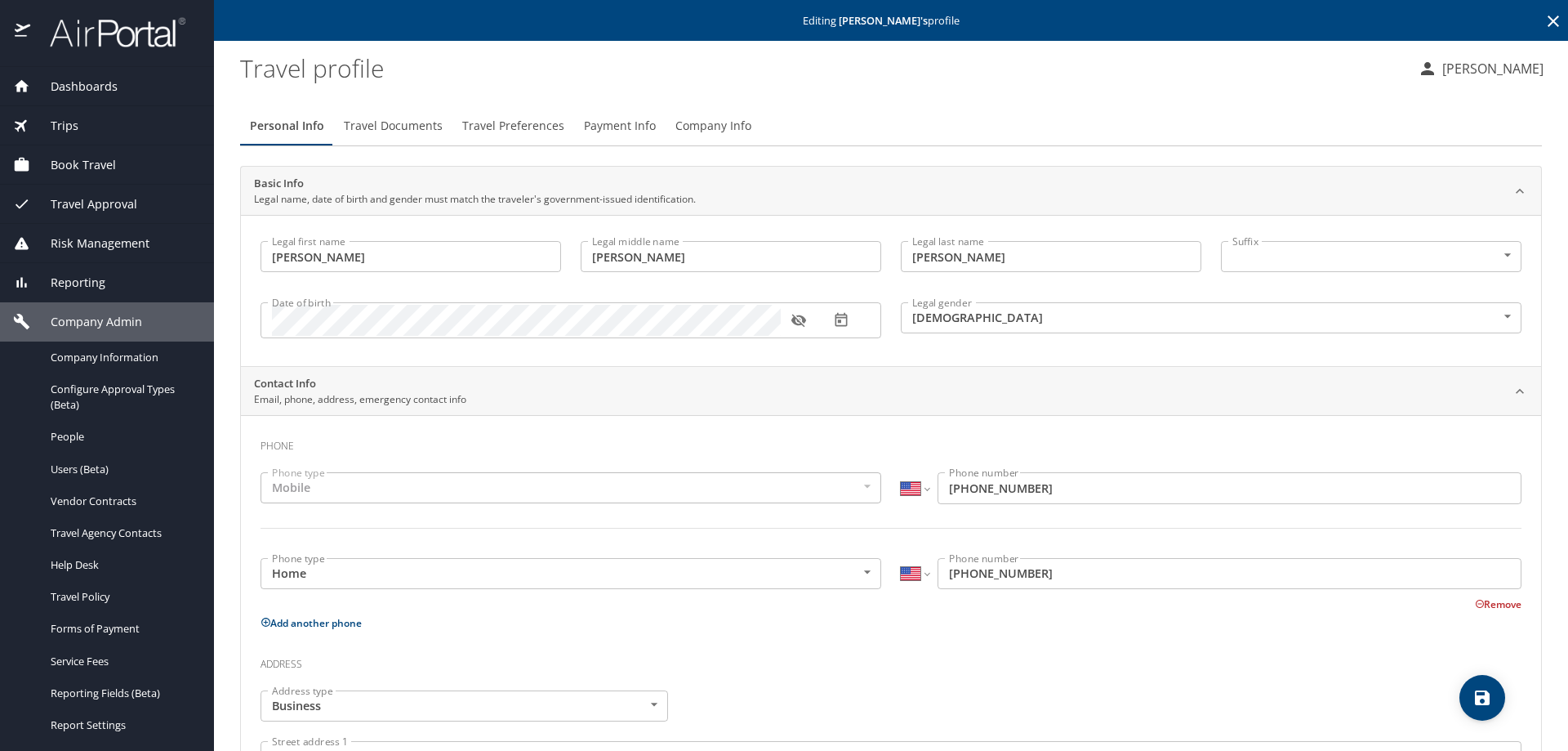
click at [58, 119] on span "Trips" at bounding box center [54, 126] width 48 height 18
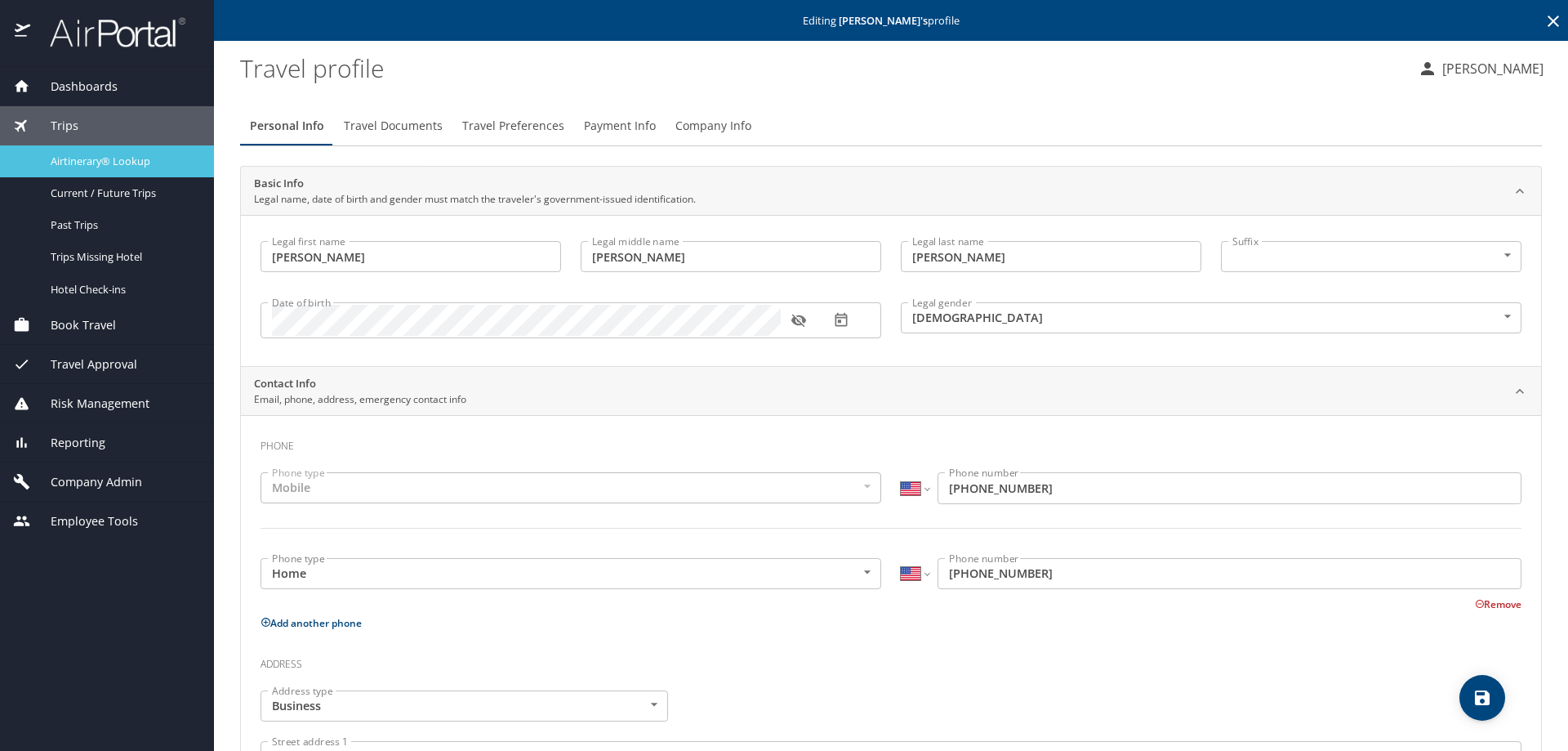
click at [92, 159] on span "Airtinerary® Lookup" at bounding box center [123, 161] width 143 height 16
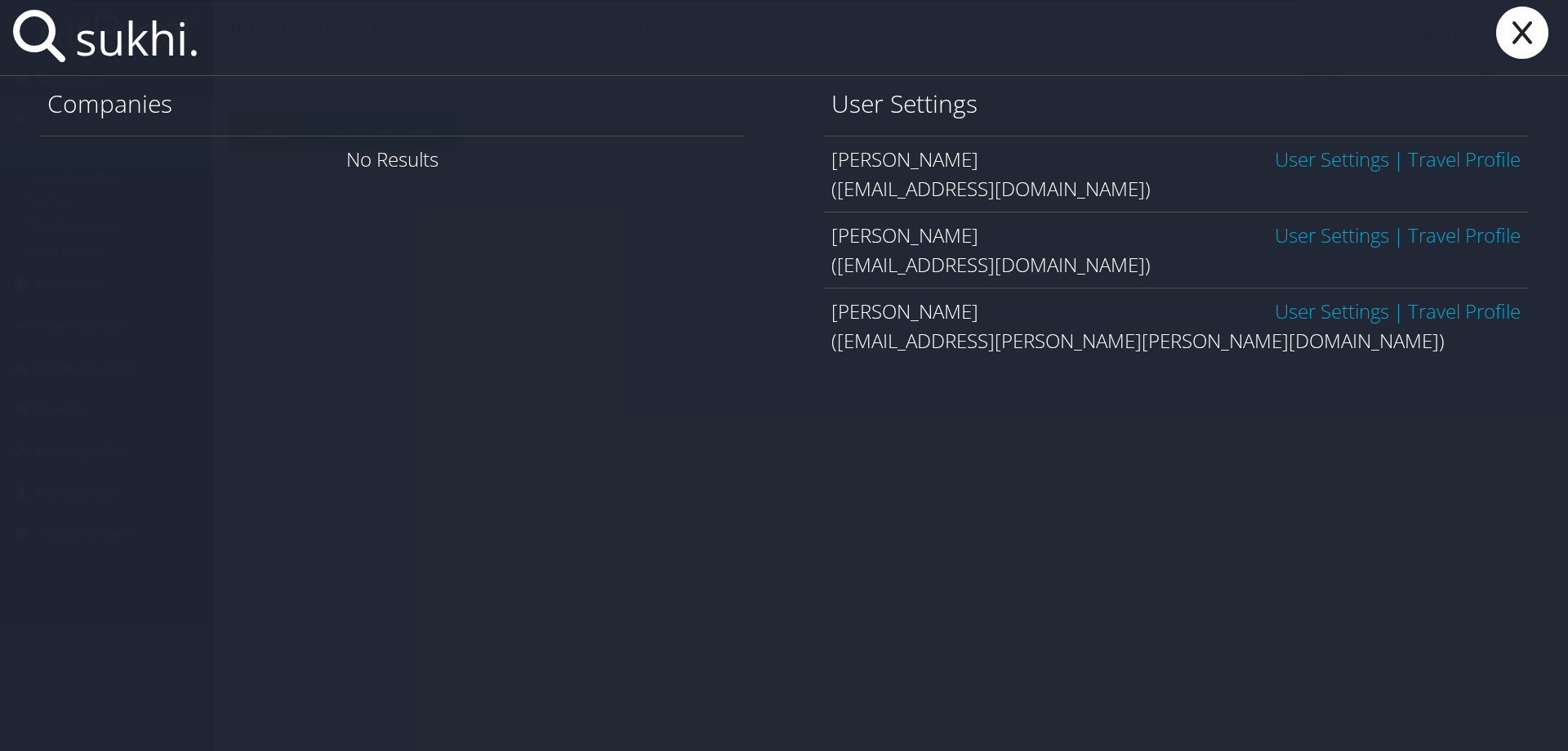
type input "sukhi."
click at [1274, 303] on link "User Settings" at bounding box center [1331, 310] width 114 height 27
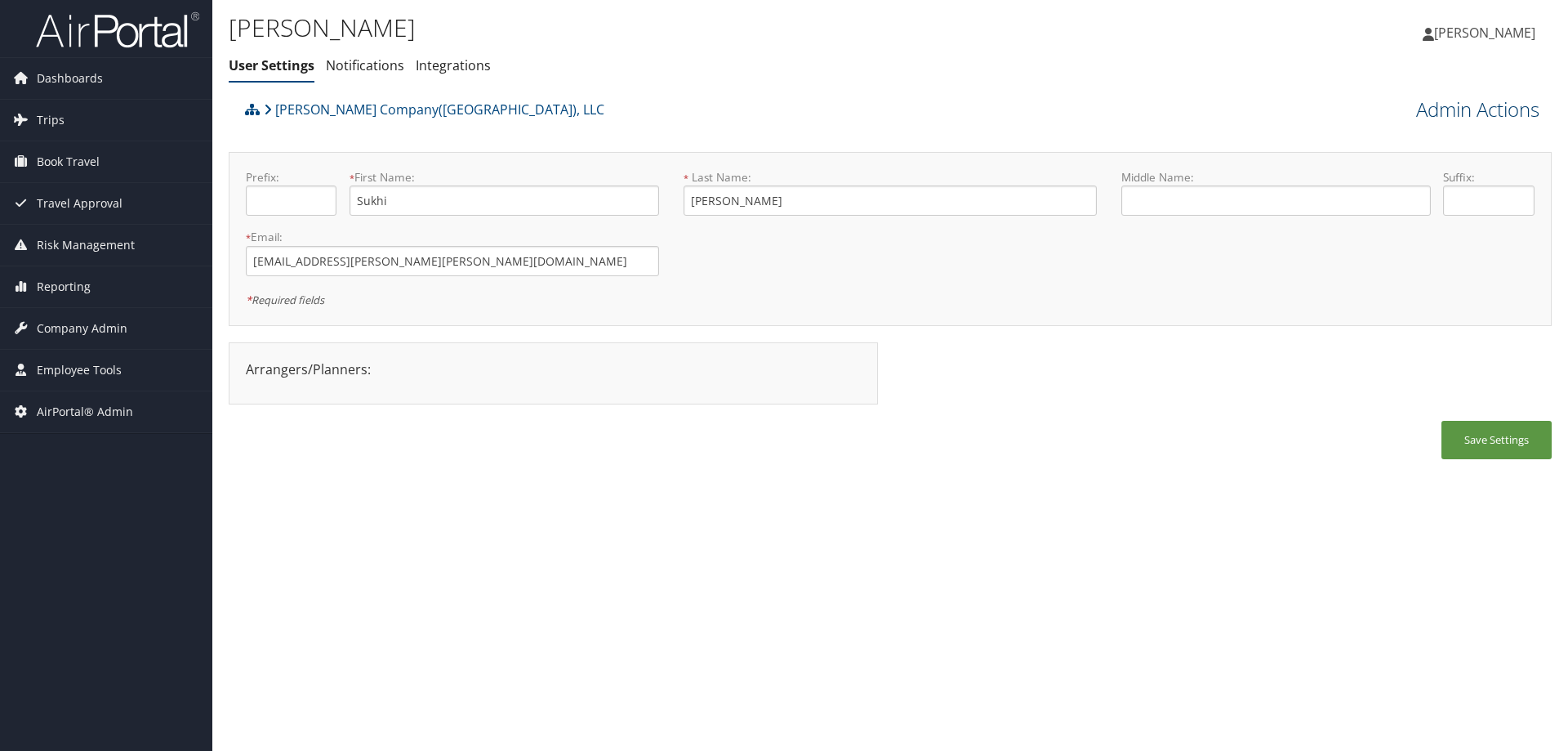
click at [1480, 112] on link "Admin Actions" at bounding box center [1477, 109] width 123 height 28
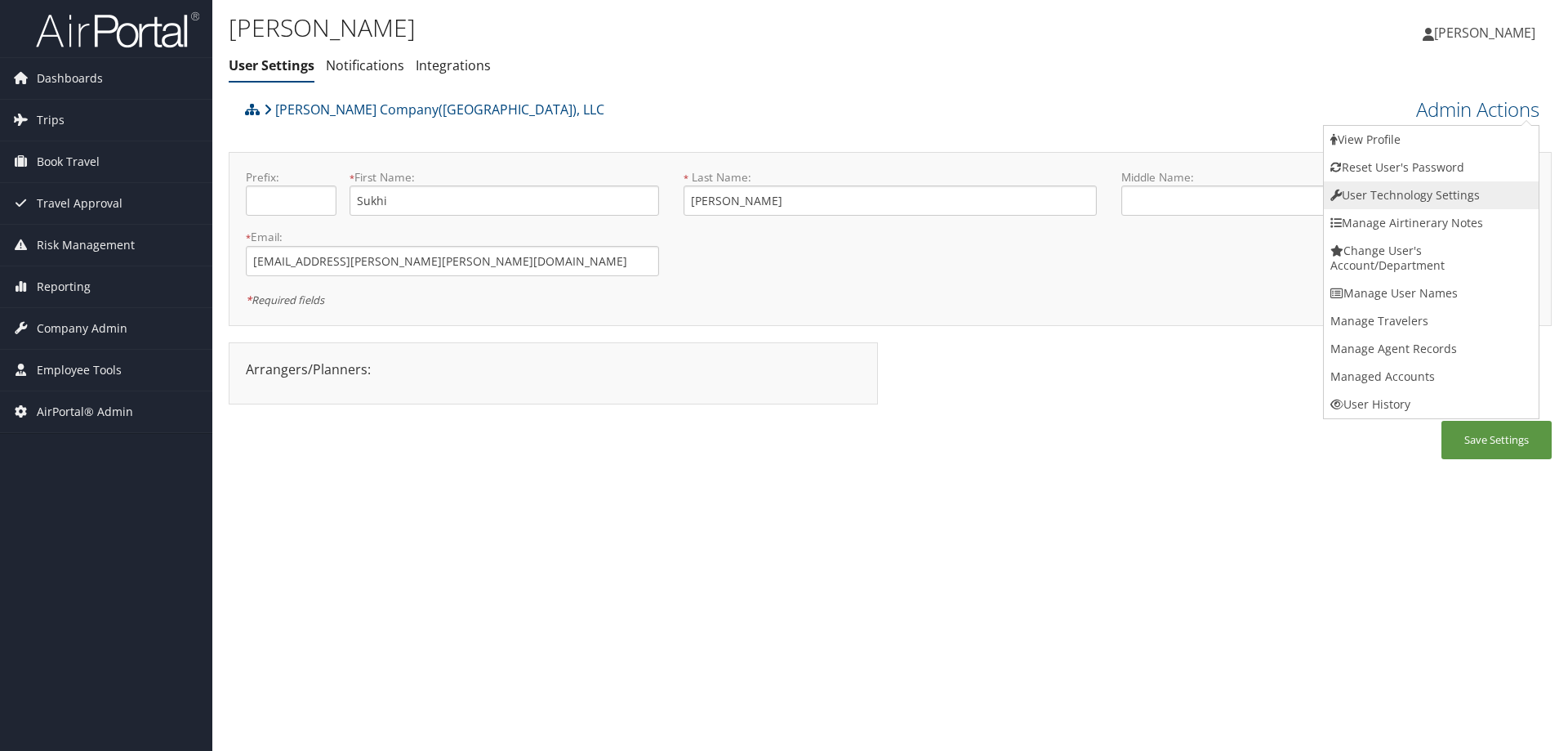
click at [1415, 189] on link "User Technology Settings" at bounding box center [1430, 194] width 214 height 28
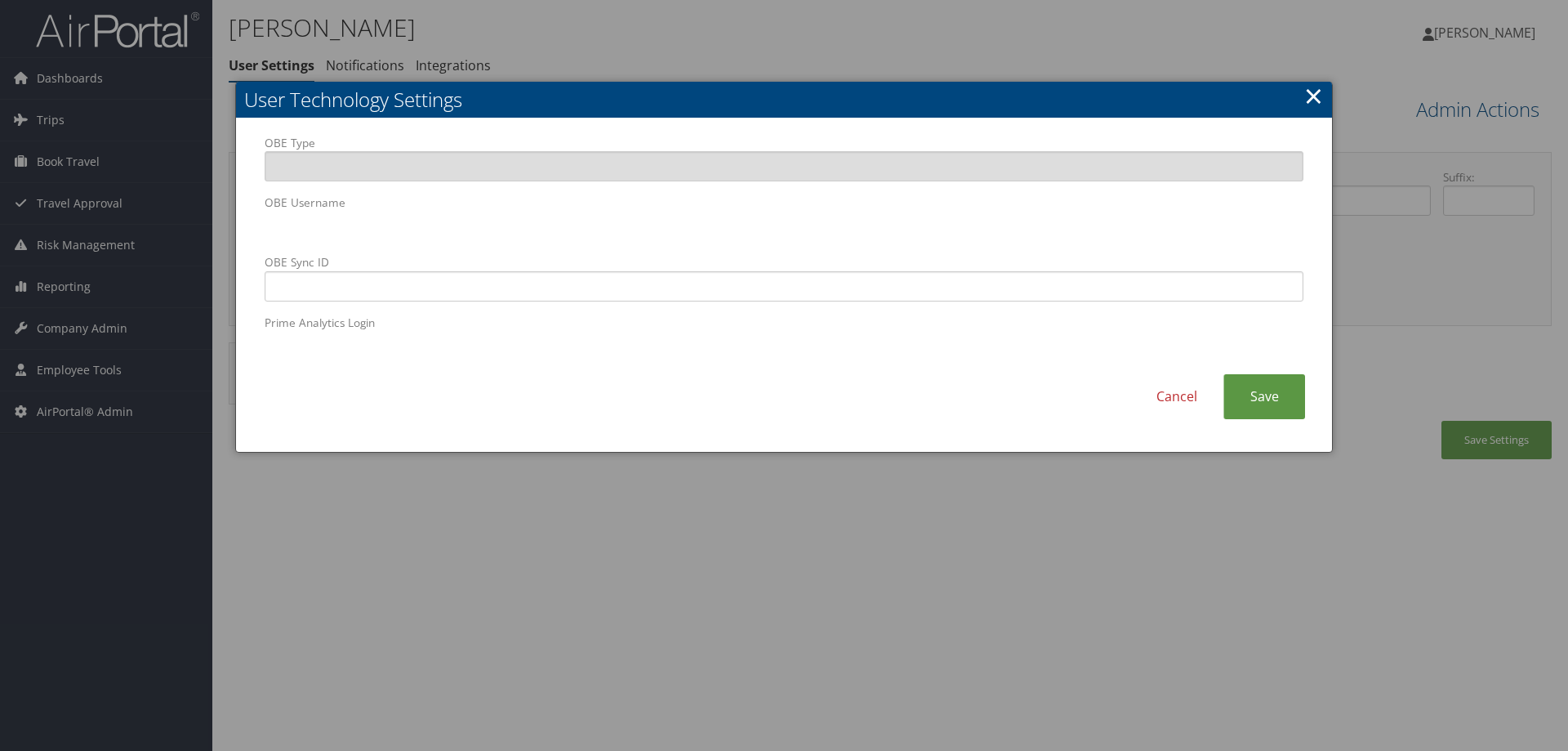
click at [128, 224] on body "Menu Dashboards ► AirPortal 360™ (Manager) AirPortal 360™ (Agent) My Travel Das…" at bounding box center [784, 376] width 1568 height 751
click at [639, 270] on label "OBE Sync ID" at bounding box center [783, 277] width 1038 height 47
click at [639, 271] on input "OBE Sync ID" at bounding box center [783, 286] width 1038 height 30
click at [319, 291] on input "OBE Sync ID" at bounding box center [783, 286] width 1038 height 30
paste input "SUKHI.NAGESH@NIELSEN.COM"
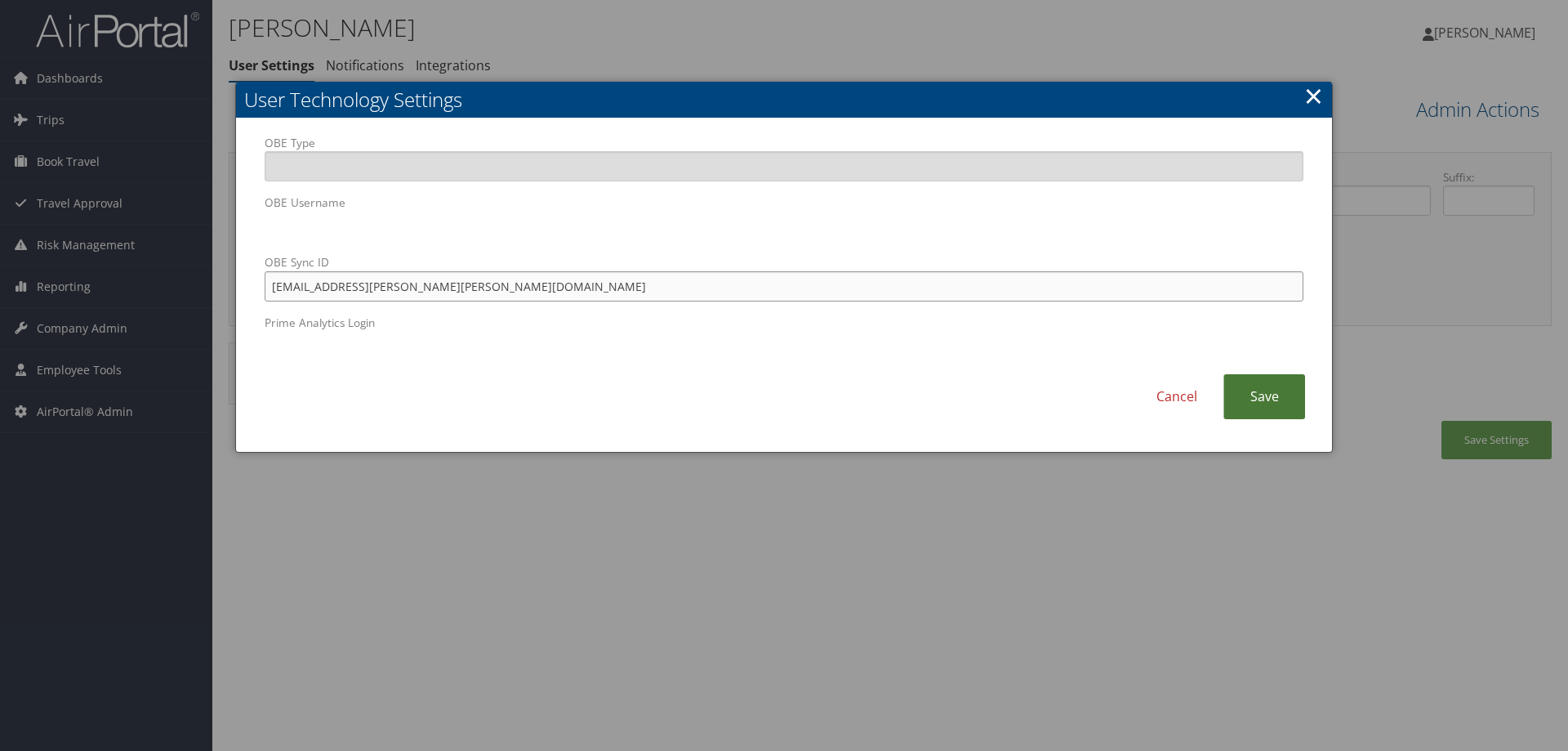
type input "SUKHI.NAGESH@NIELSEN.COM"
click at [1244, 395] on link "Save" at bounding box center [1264, 396] width 82 height 45
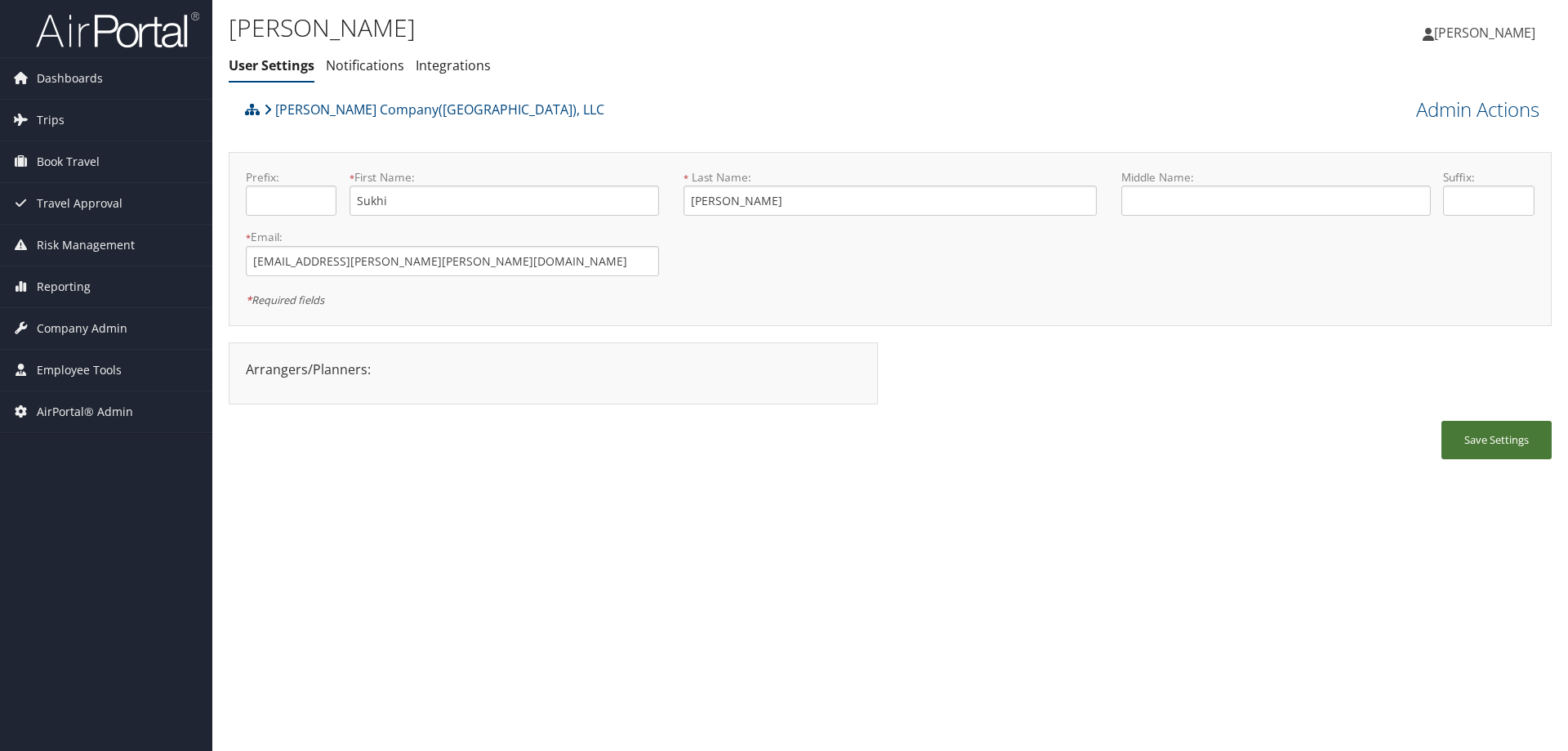
click at [1497, 446] on button "Save Settings" at bounding box center [1496, 440] width 110 height 38
click at [1462, 445] on button "Save Settings" at bounding box center [1496, 440] width 110 height 38
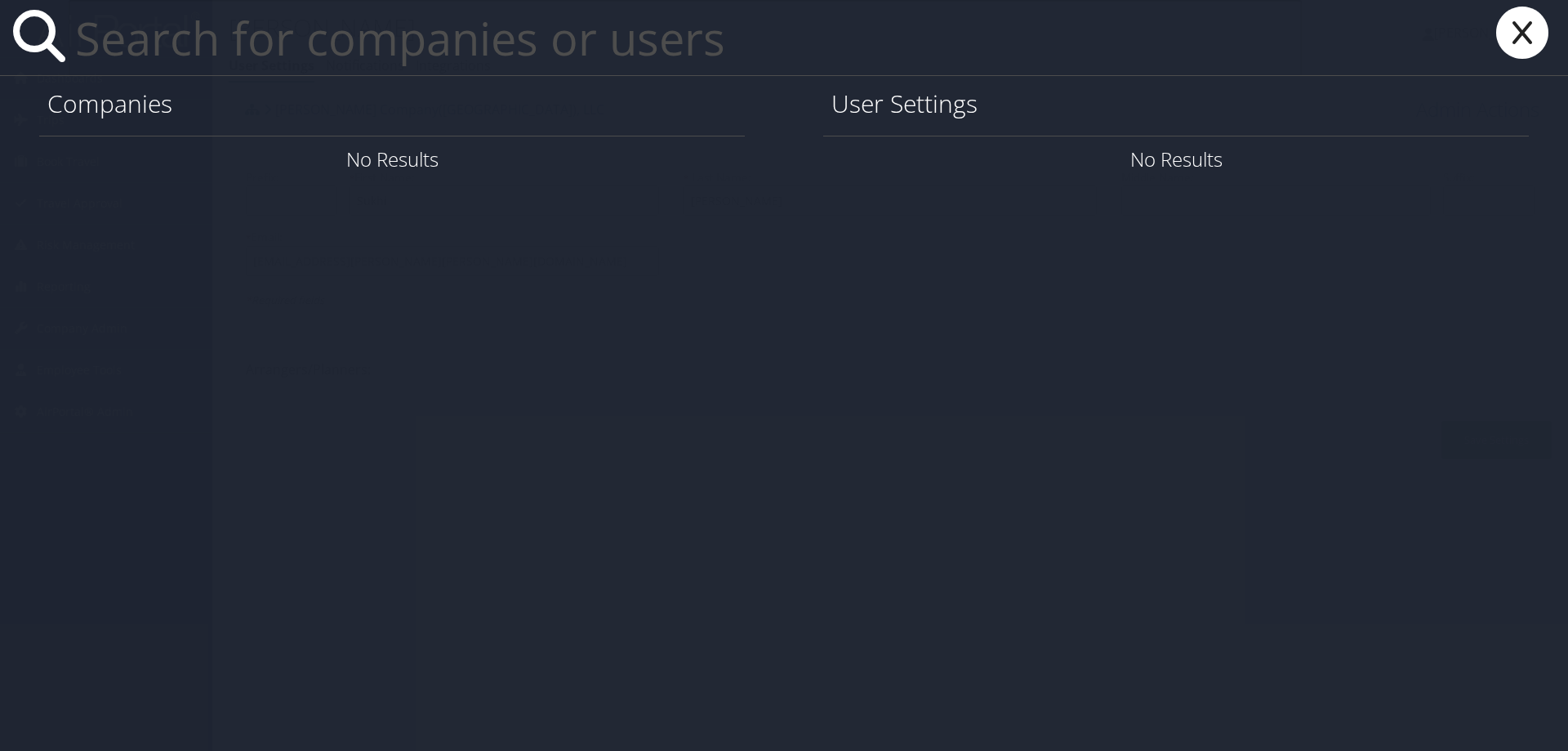
drag, startPoint x: 173, startPoint y: 55, endPoint x: 165, endPoint y: 38, distance: 18.8
paste input "cindy.crossett@magna.com"
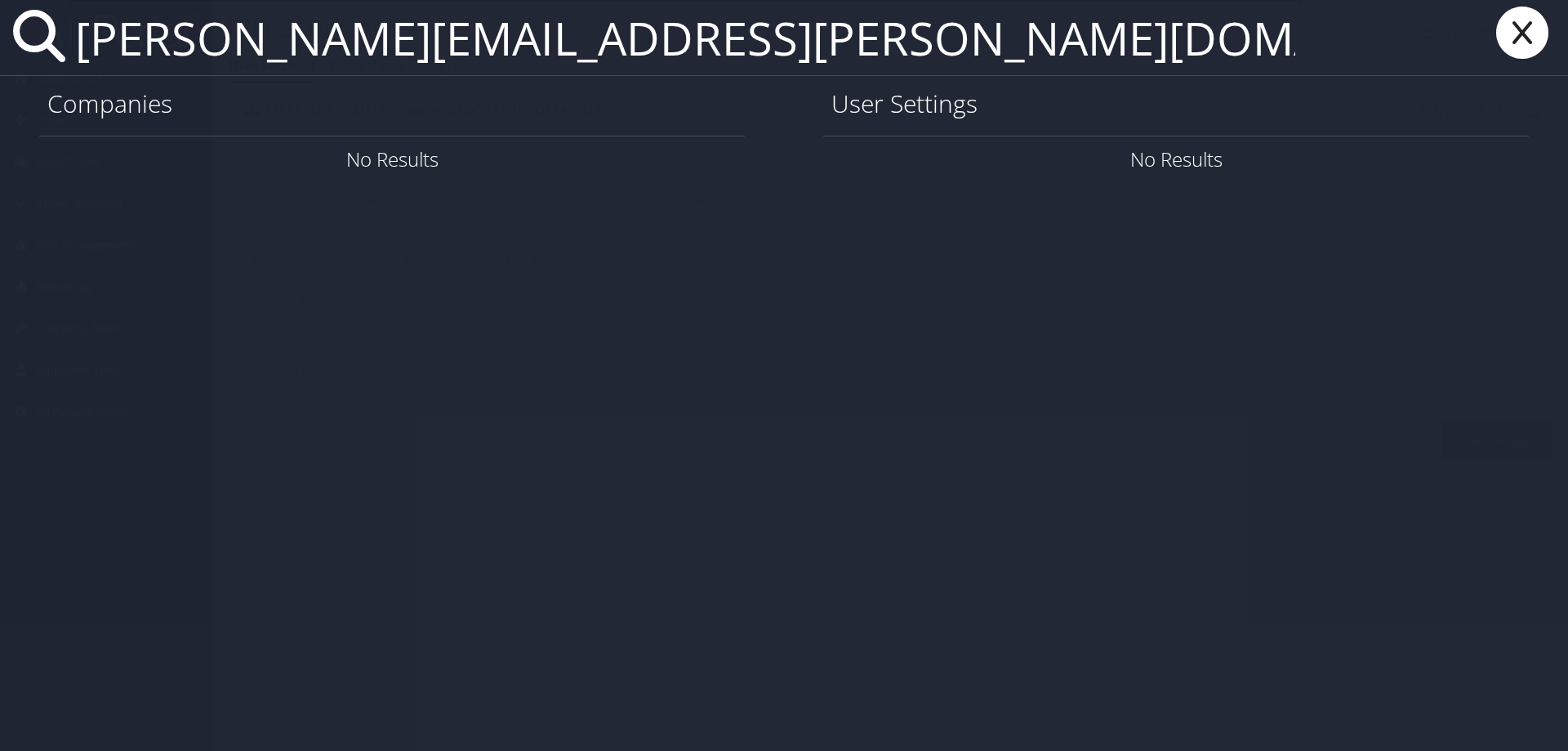
type input "cindy.crossett@magna.com"
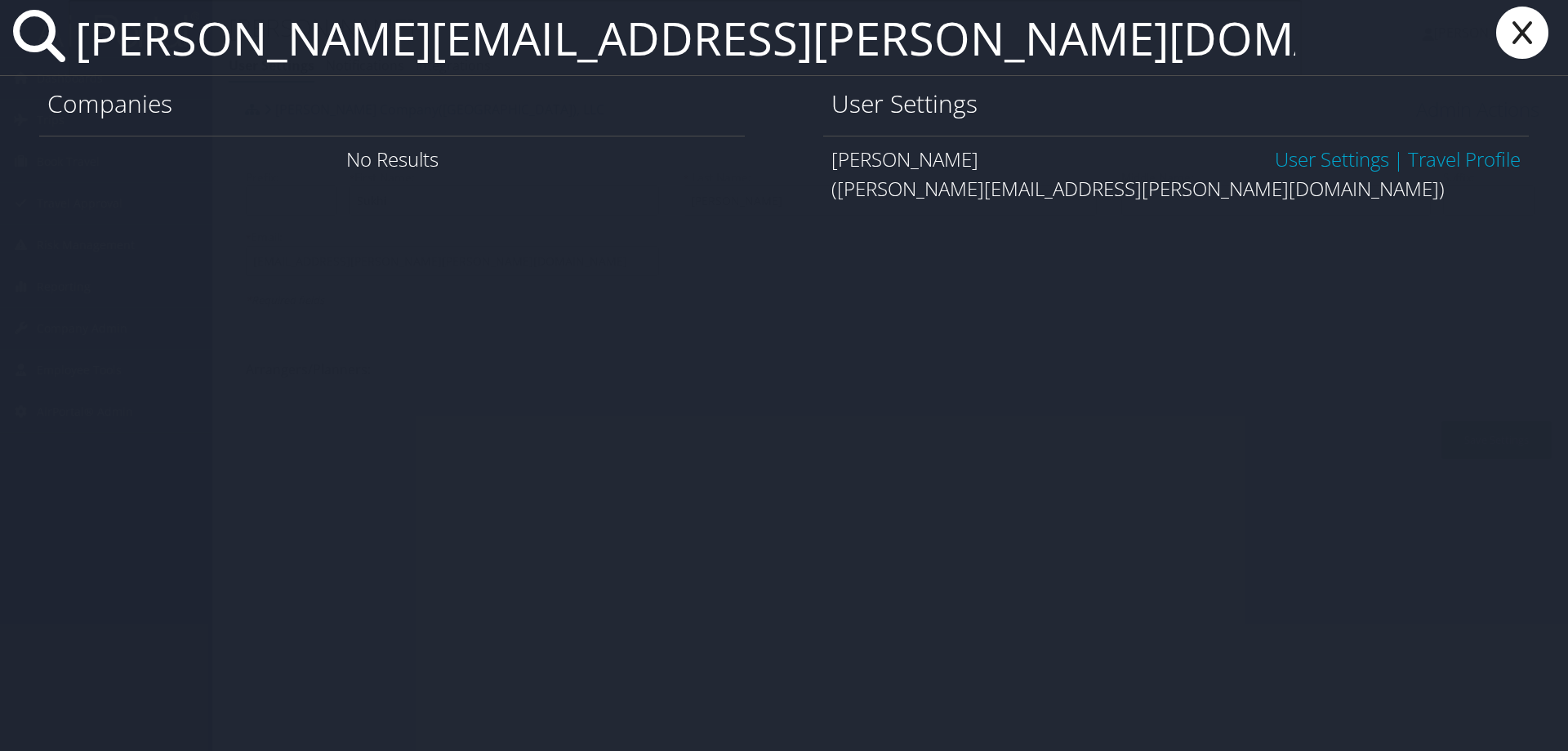
click at [1325, 161] on link "User Settings" at bounding box center [1331, 159] width 114 height 27
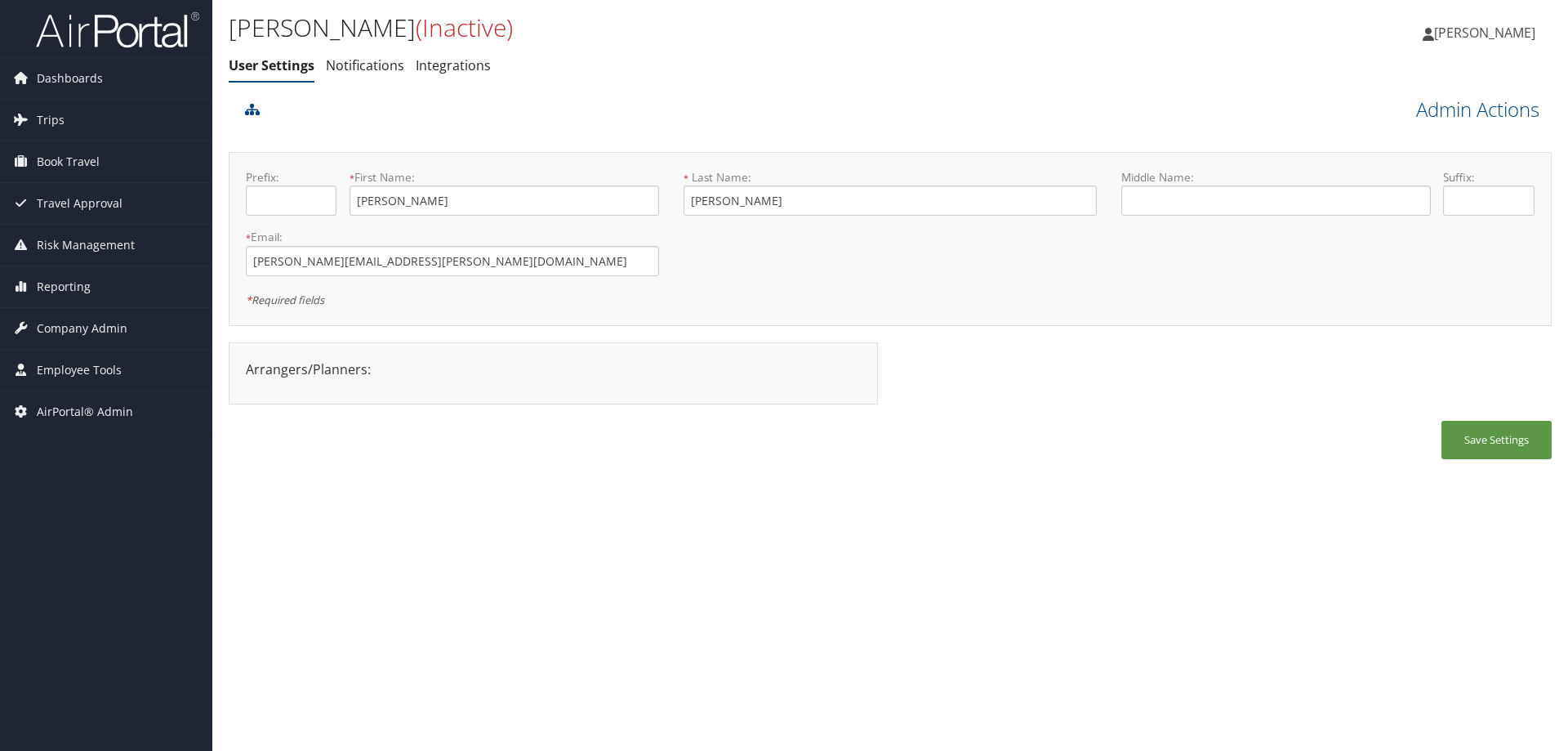
drag, startPoint x: 648, startPoint y: 547, endPoint x: 616, endPoint y: 512, distance: 47.4
click at [644, 544] on div "Cindy Crossett (Inactive) User Settings Notifications Integrations User Setting…" at bounding box center [890, 376] width 1355 height 751
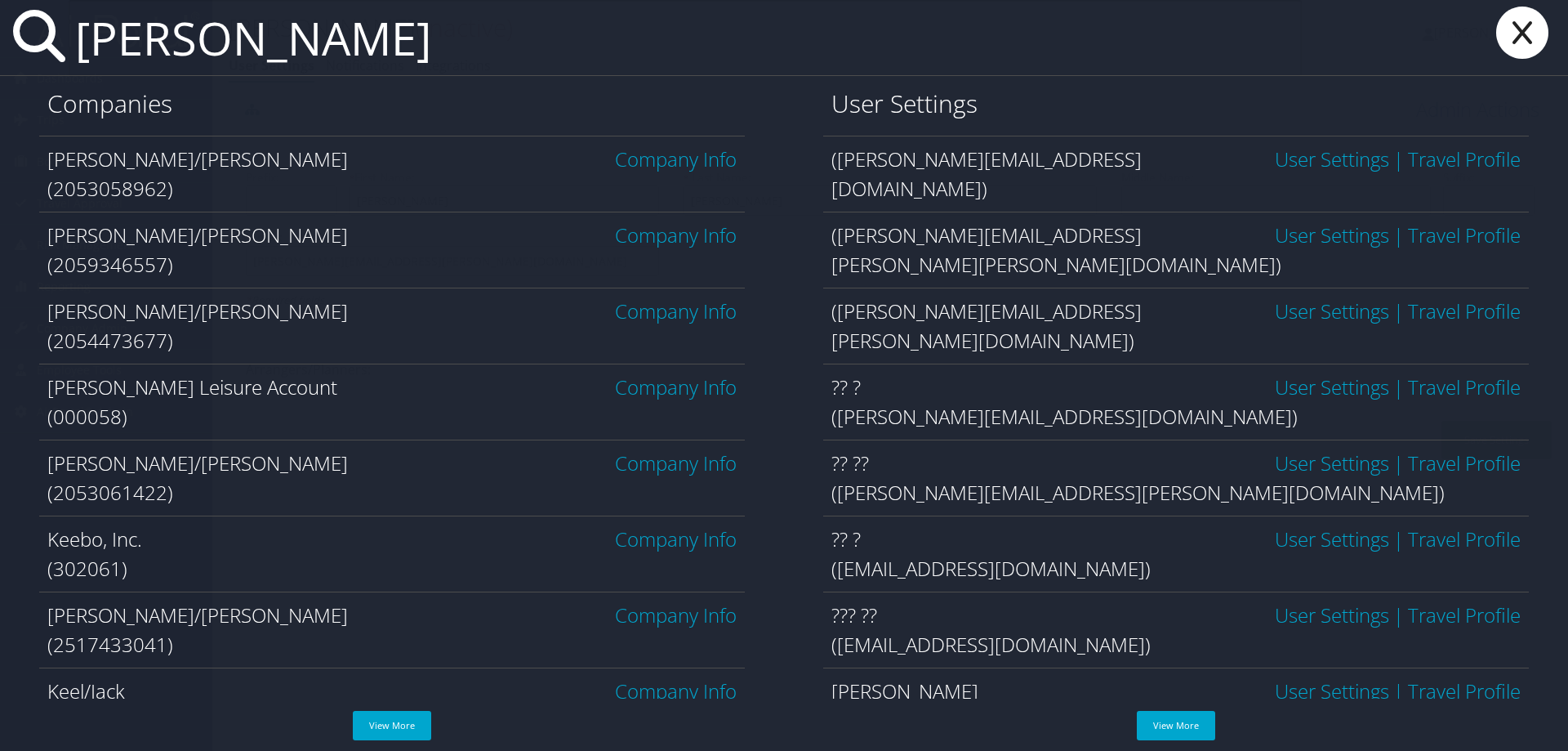
type input "keith foote"
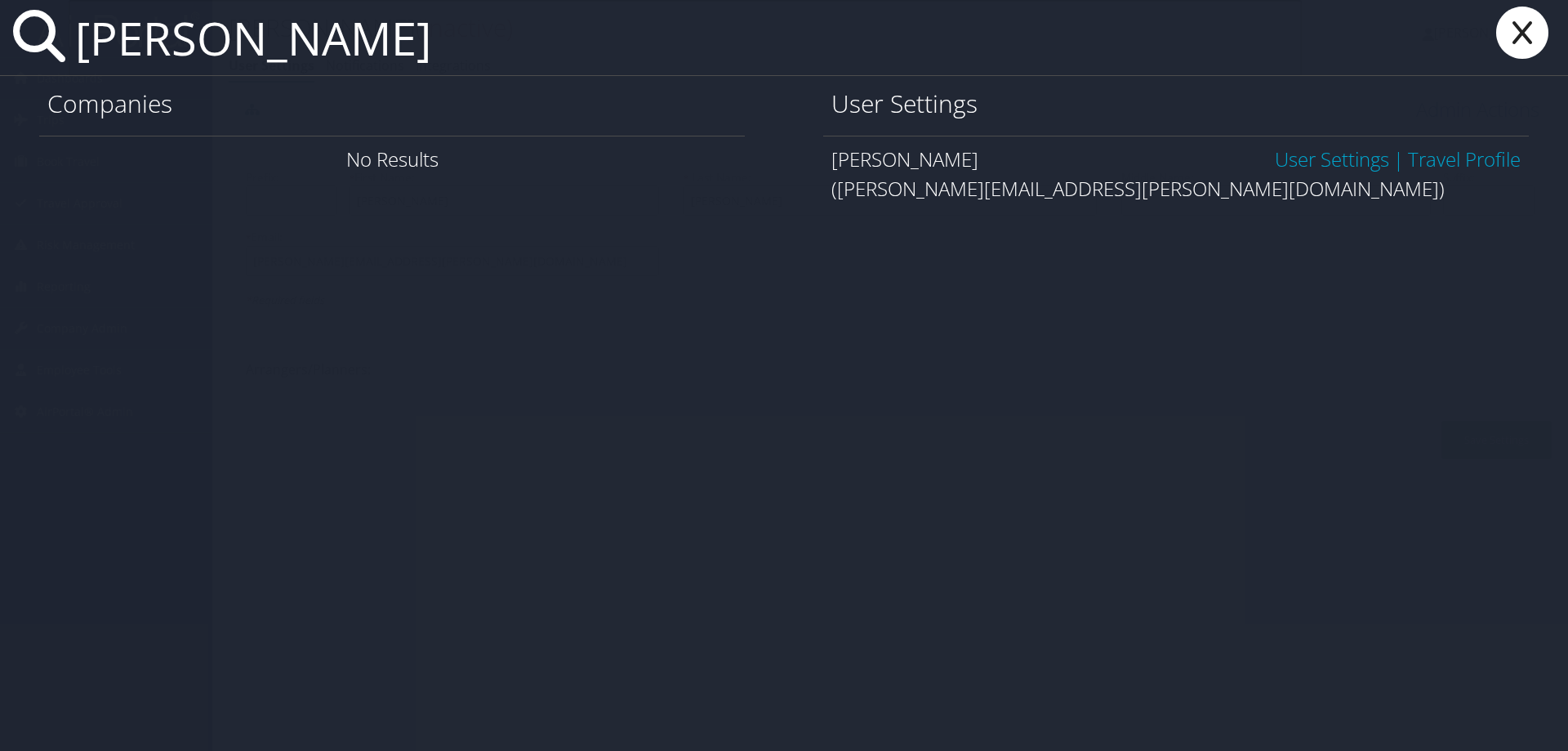
click at [1281, 165] on link "User Settings" at bounding box center [1331, 159] width 114 height 27
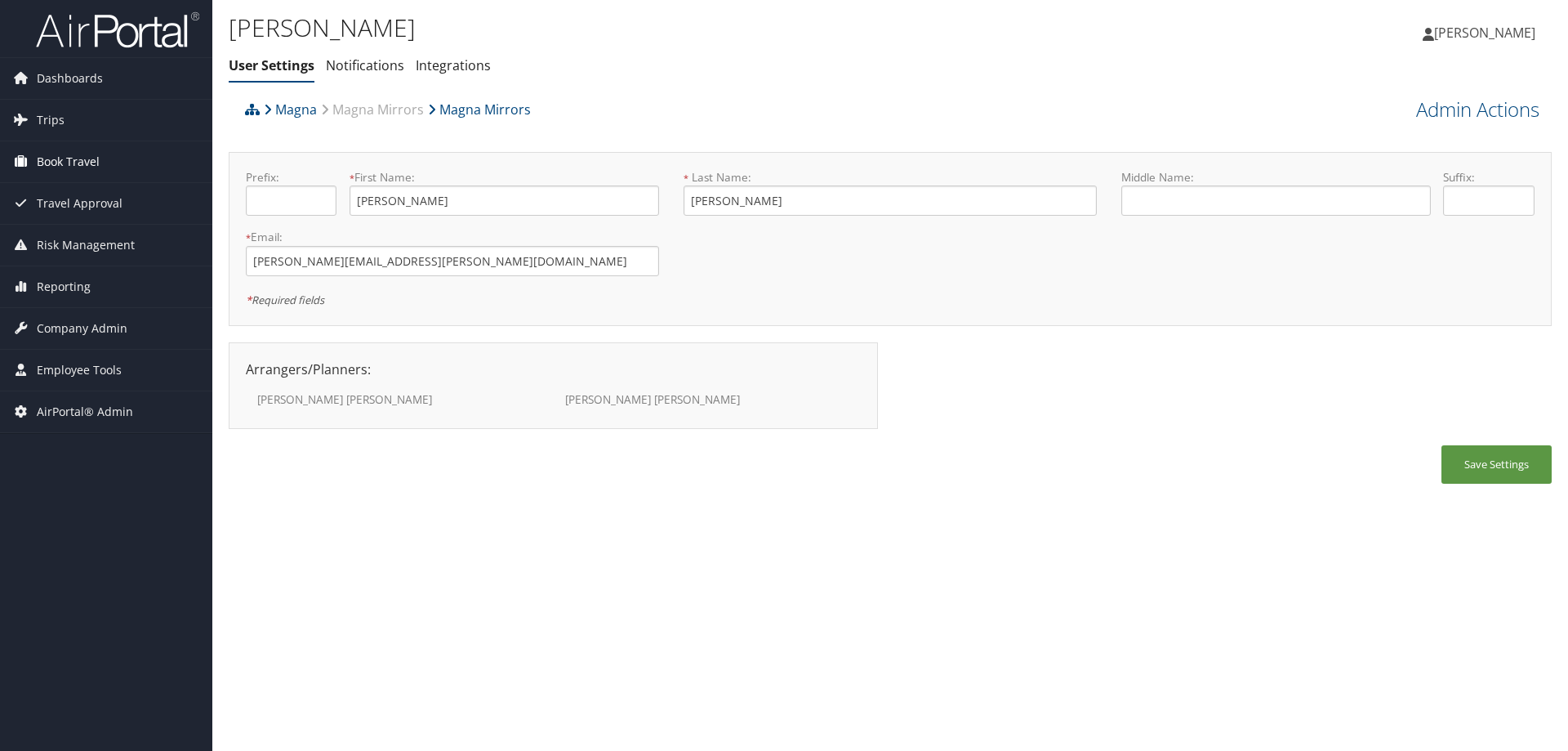
click at [71, 159] on span "Book Travel" at bounding box center [68, 161] width 63 height 41
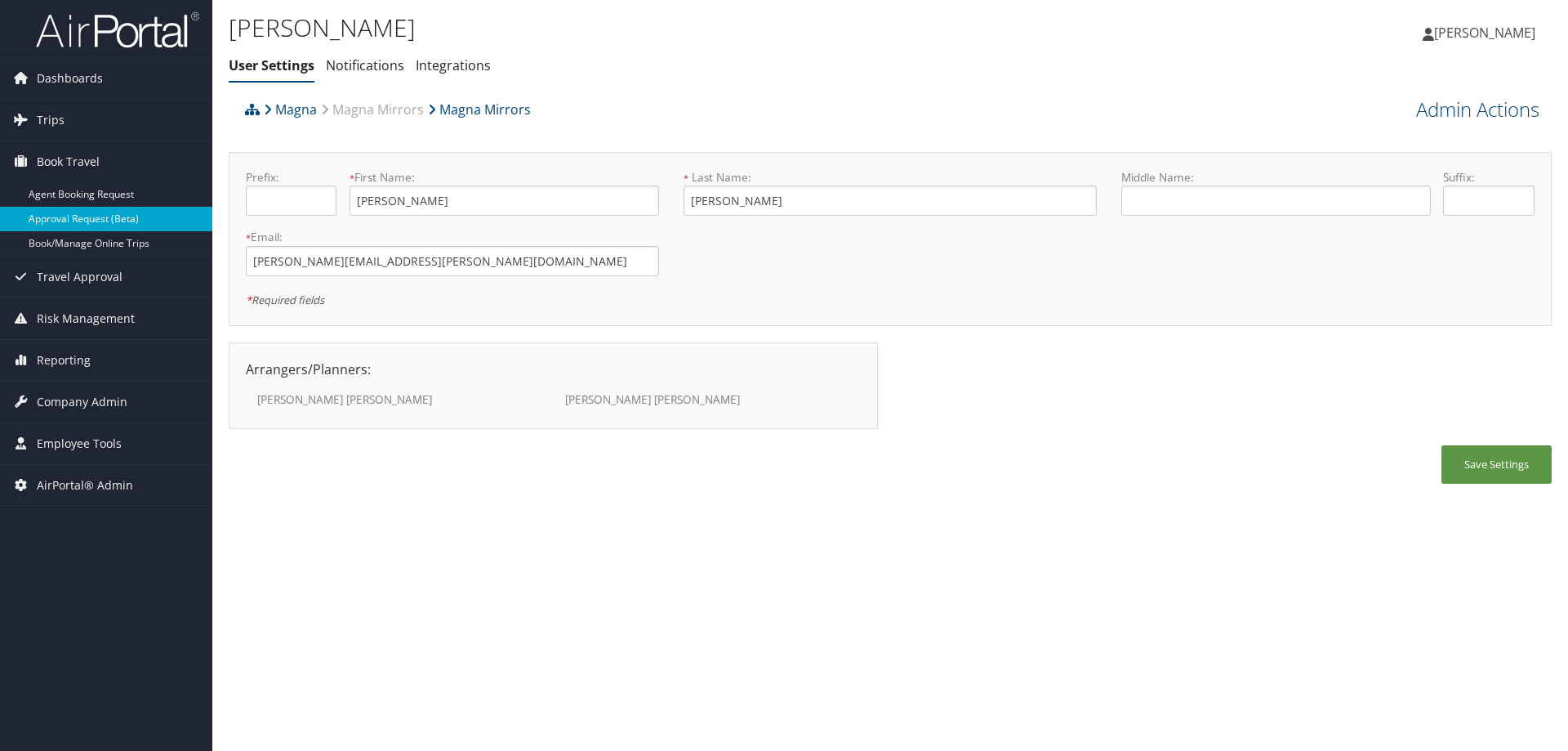
click at [156, 209] on link "Approval Request (Beta)" at bounding box center [106, 219] width 213 height 24
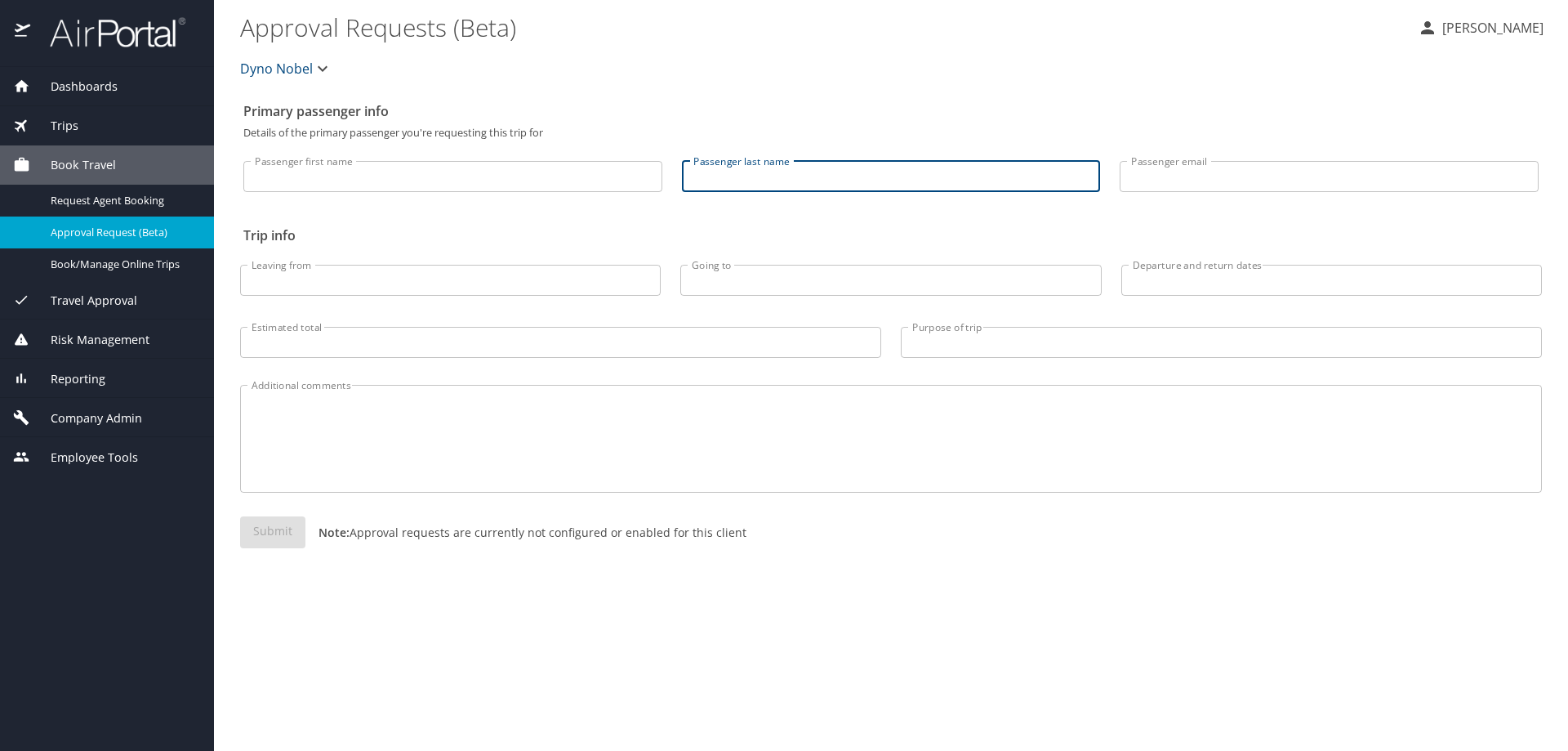
click at [703, 179] on input "Passenger last name" at bounding box center [891, 176] width 419 height 31
click at [723, 169] on input "Passenger last name" at bounding box center [891, 176] width 419 height 31
type input "[PERSON_NAME]"
click at [294, 61] on span "Dyno Nobel" at bounding box center [276, 68] width 73 height 23
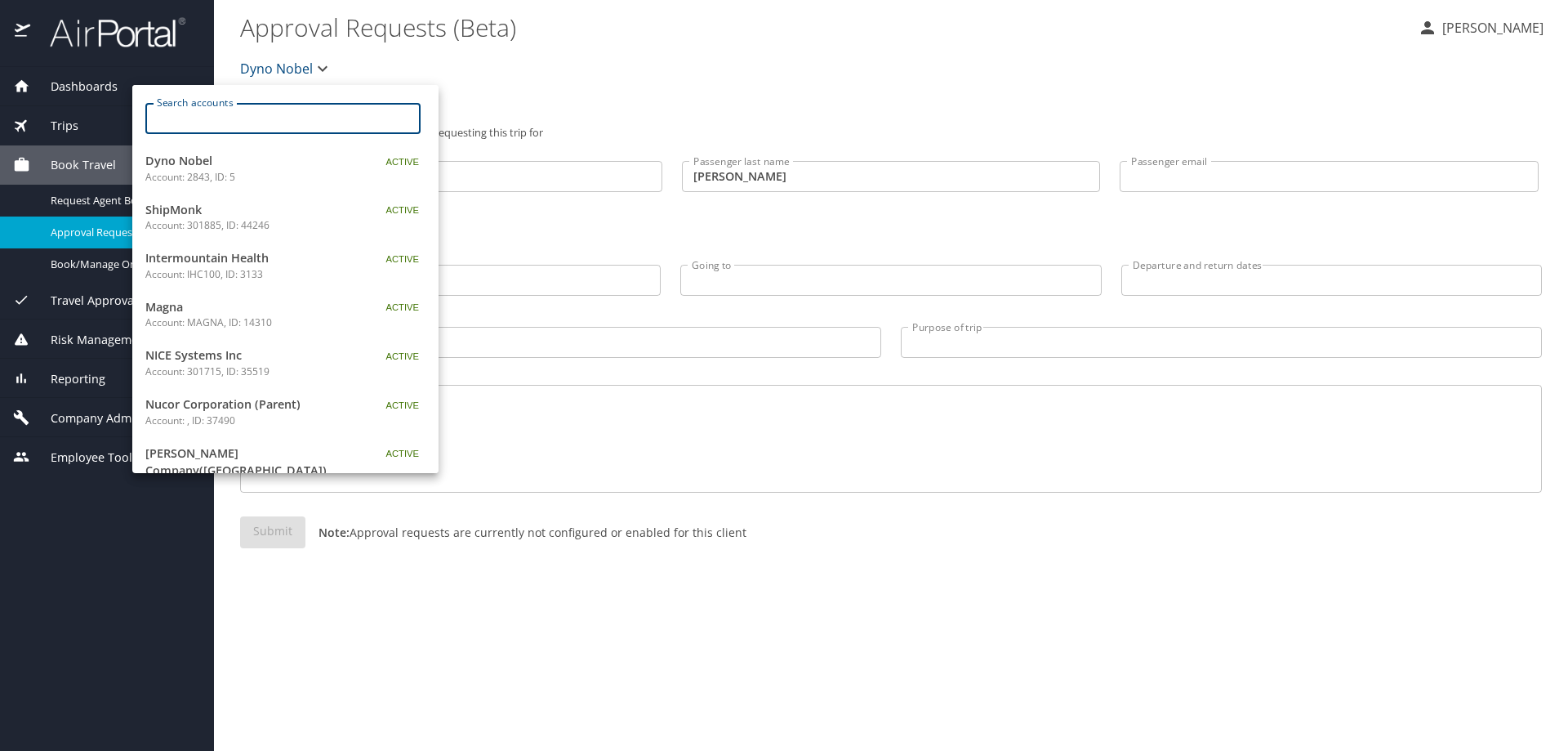
click at [231, 124] on input "Search accounts" at bounding box center [288, 118] width 264 height 31
type input "magna mirrors"
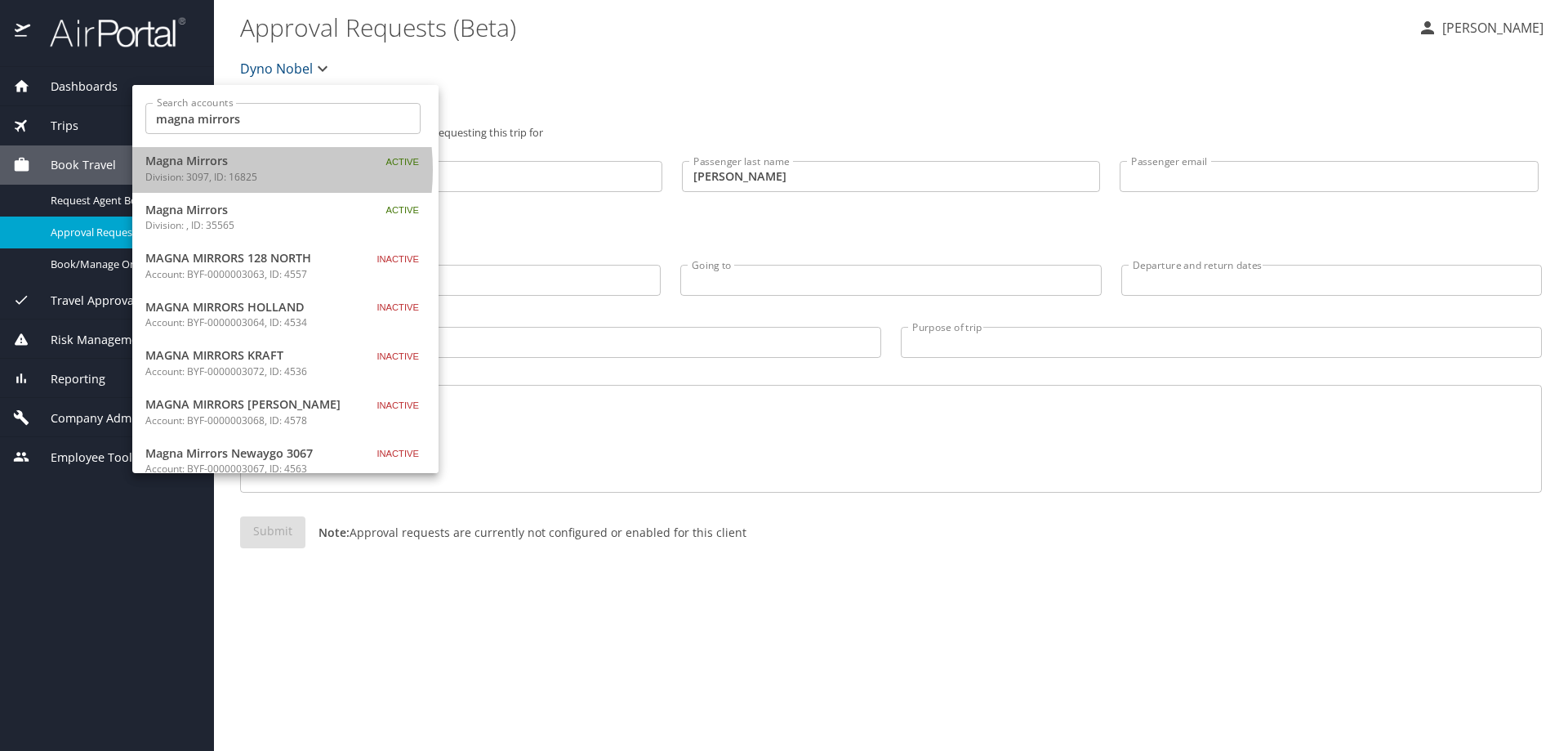
click at [208, 170] on p "Division: 3097, ID: 16825" at bounding box center [247, 178] width 204 height 15
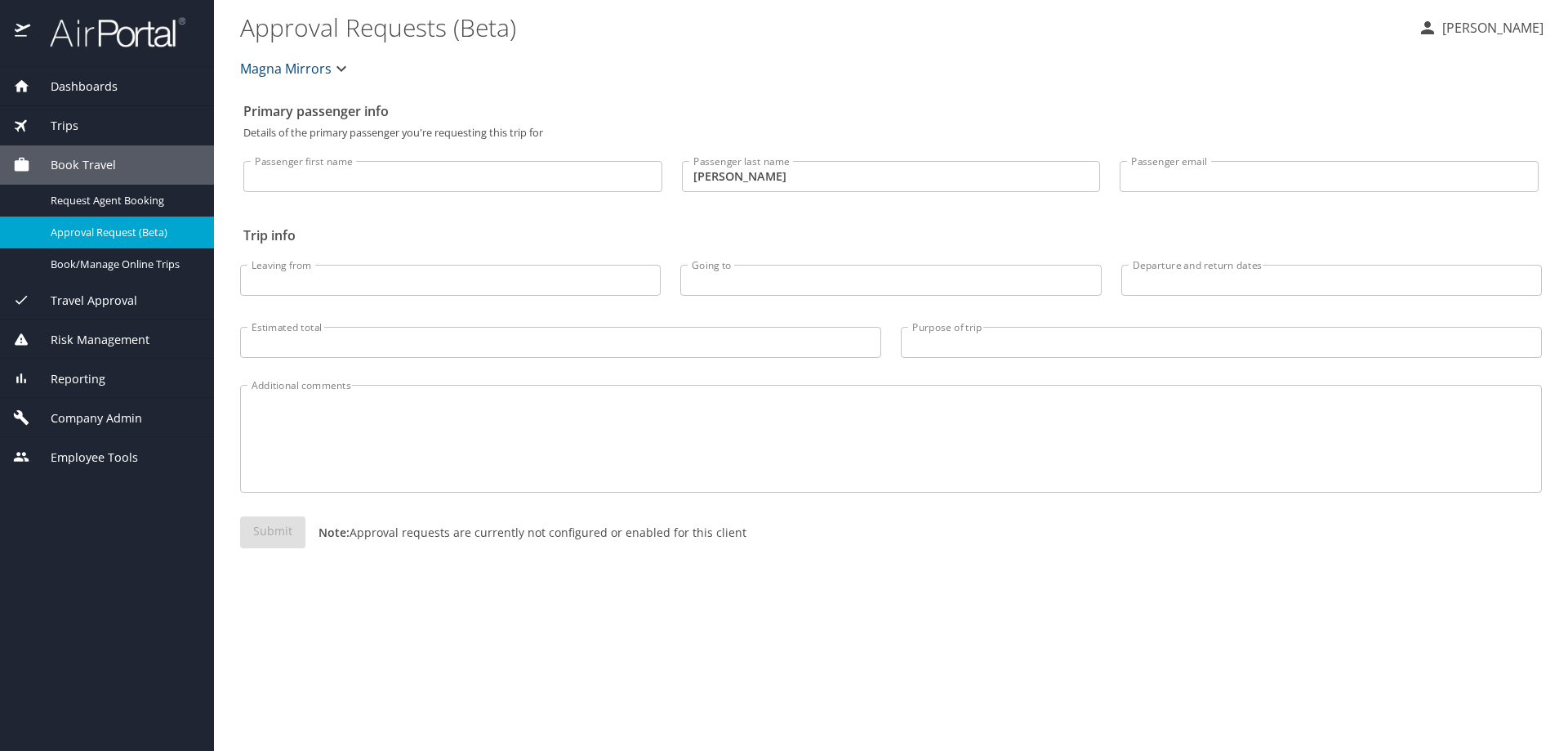
click at [822, 183] on input "foote" at bounding box center [891, 176] width 419 height 31
click at [96, 404] on div "Company Admin" at bounding box center [107, 417] width 214 height 39
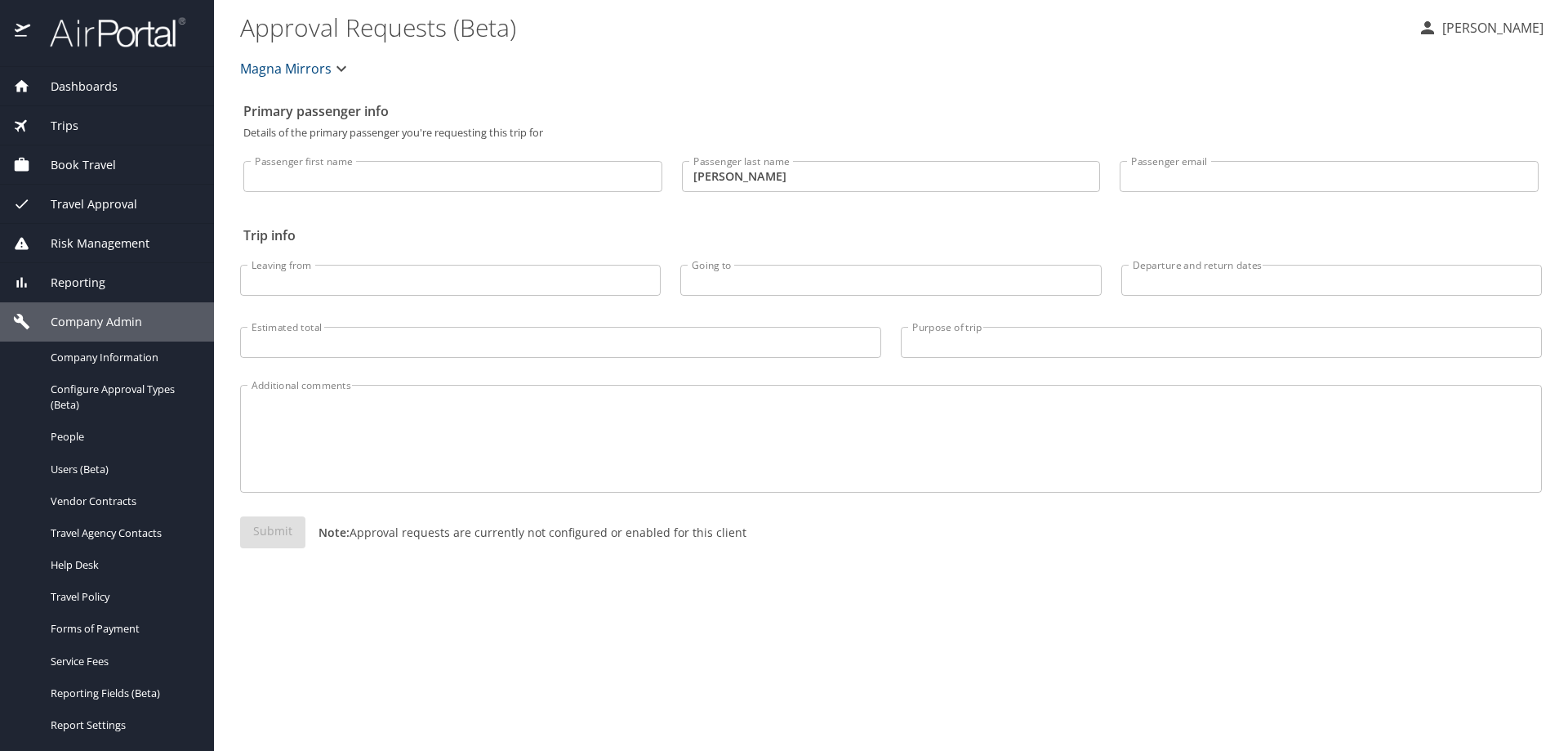
click at [122, 169] on div "Book Travel" at bounding box center [107, 165] width 188 height 18
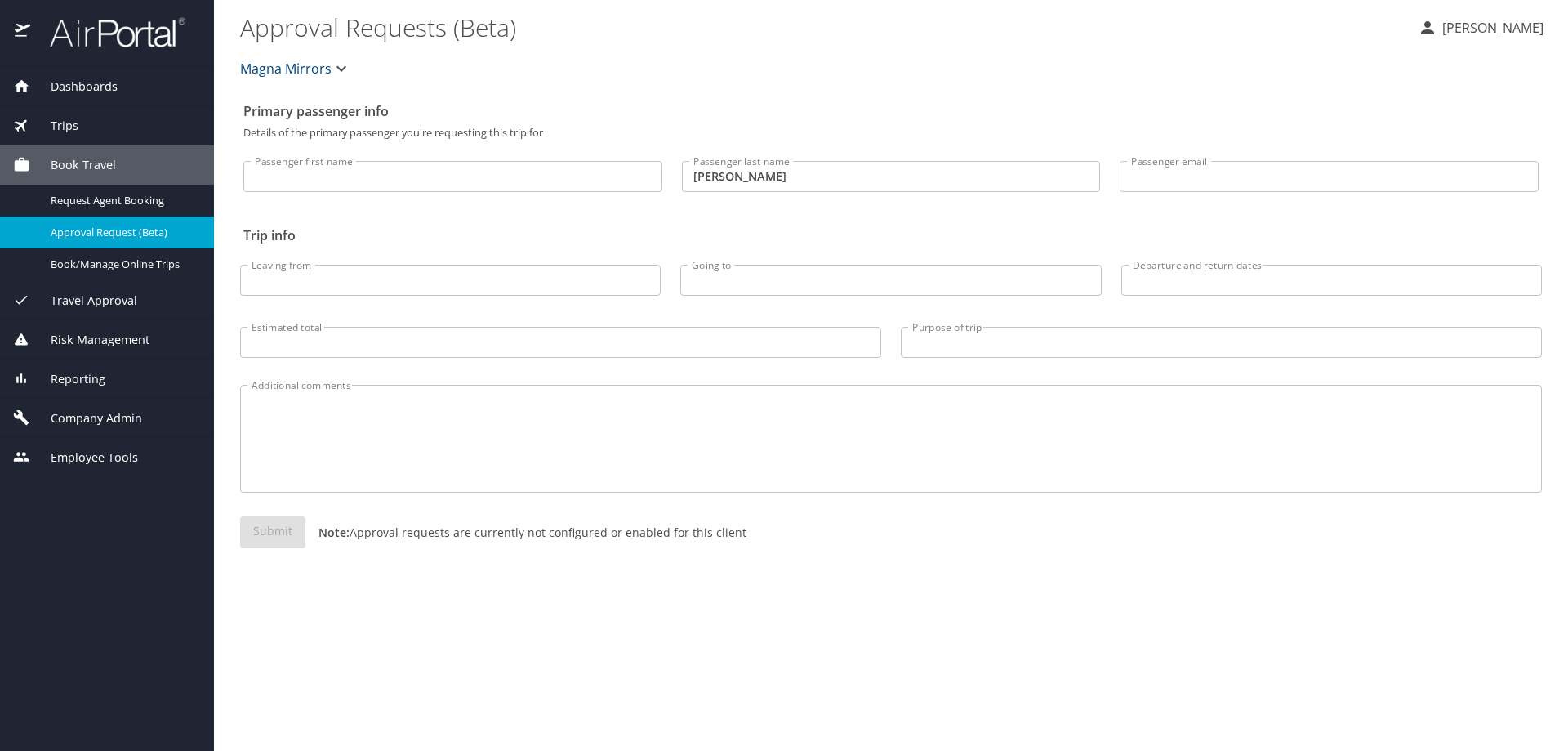
click at [119, 295] on span "Travel Approval" at bounding box center [83, 300] width 107 height 18
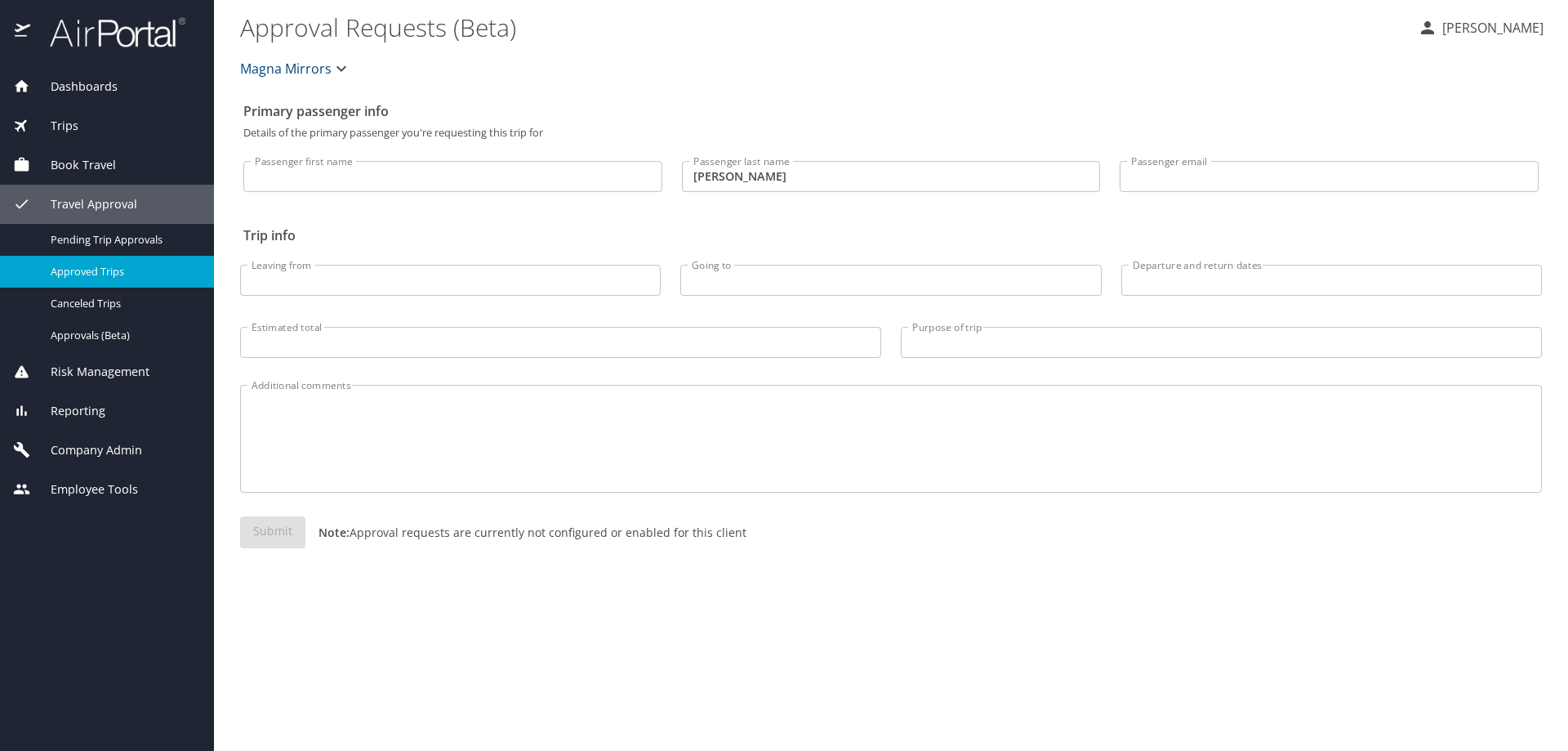
click at [109, 270] on span "Approved Trips" at bounding box center [123, 271] width 143 height 16
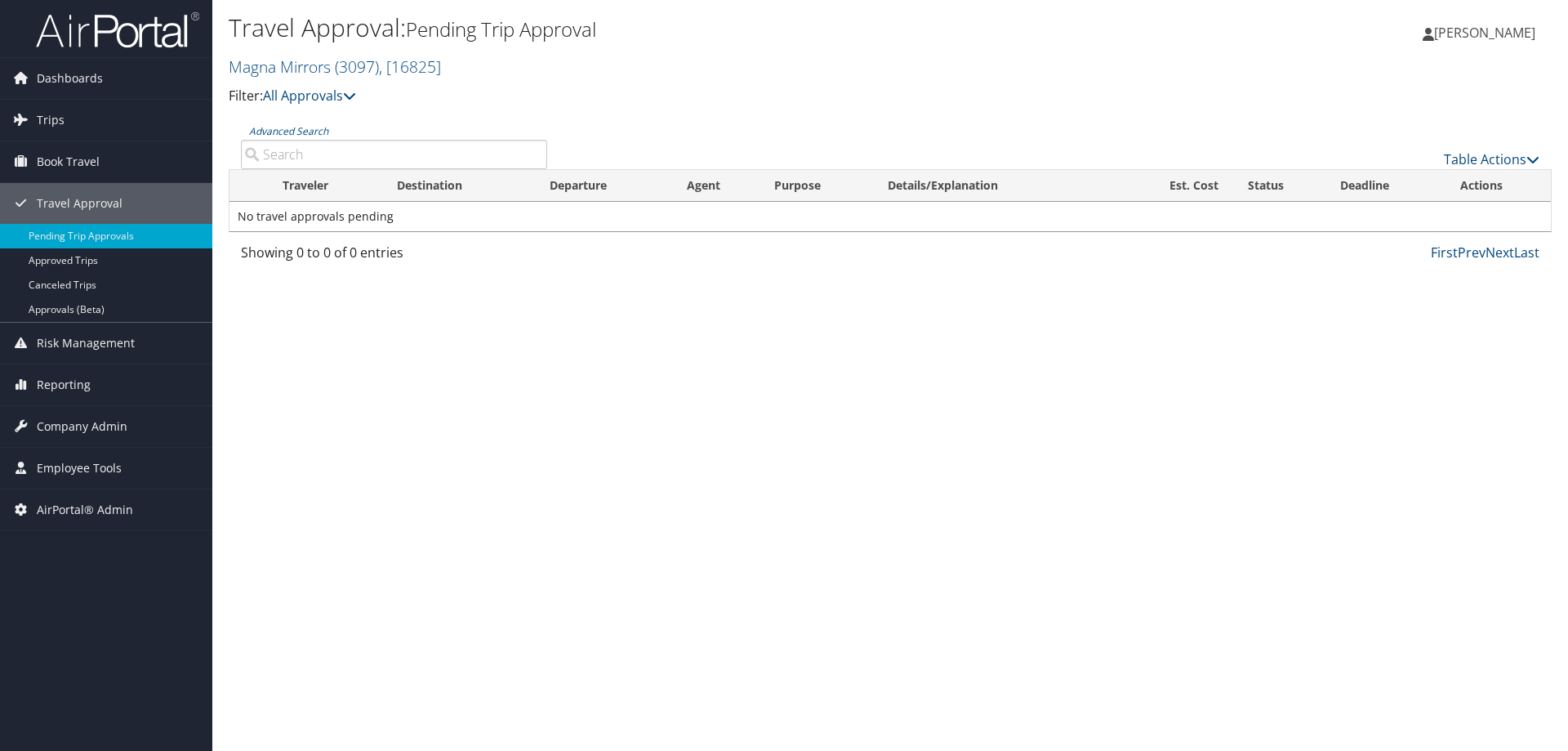
click at [368, 155] on input "Advanced Search" at bounding box center [394, 154] width 306 height 29
type input "[PERSON_NAME]"
click at [103, 256] on link "Approved Trips" at bounding box center [106, 260] width 213 height 24
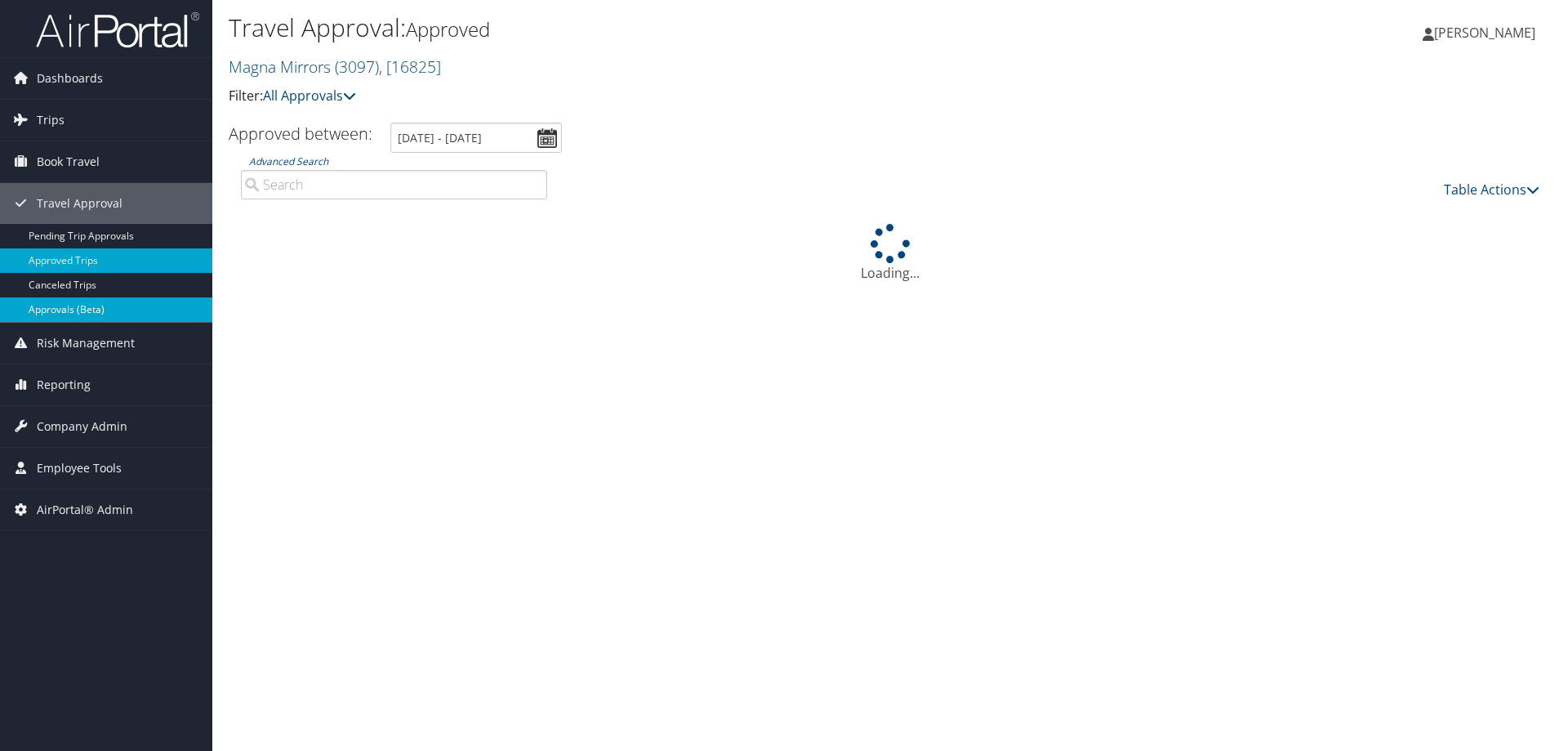
click at [92, 305] on link "Approvals (Beta)" at bounding box center [106, 309] width 213 height 24
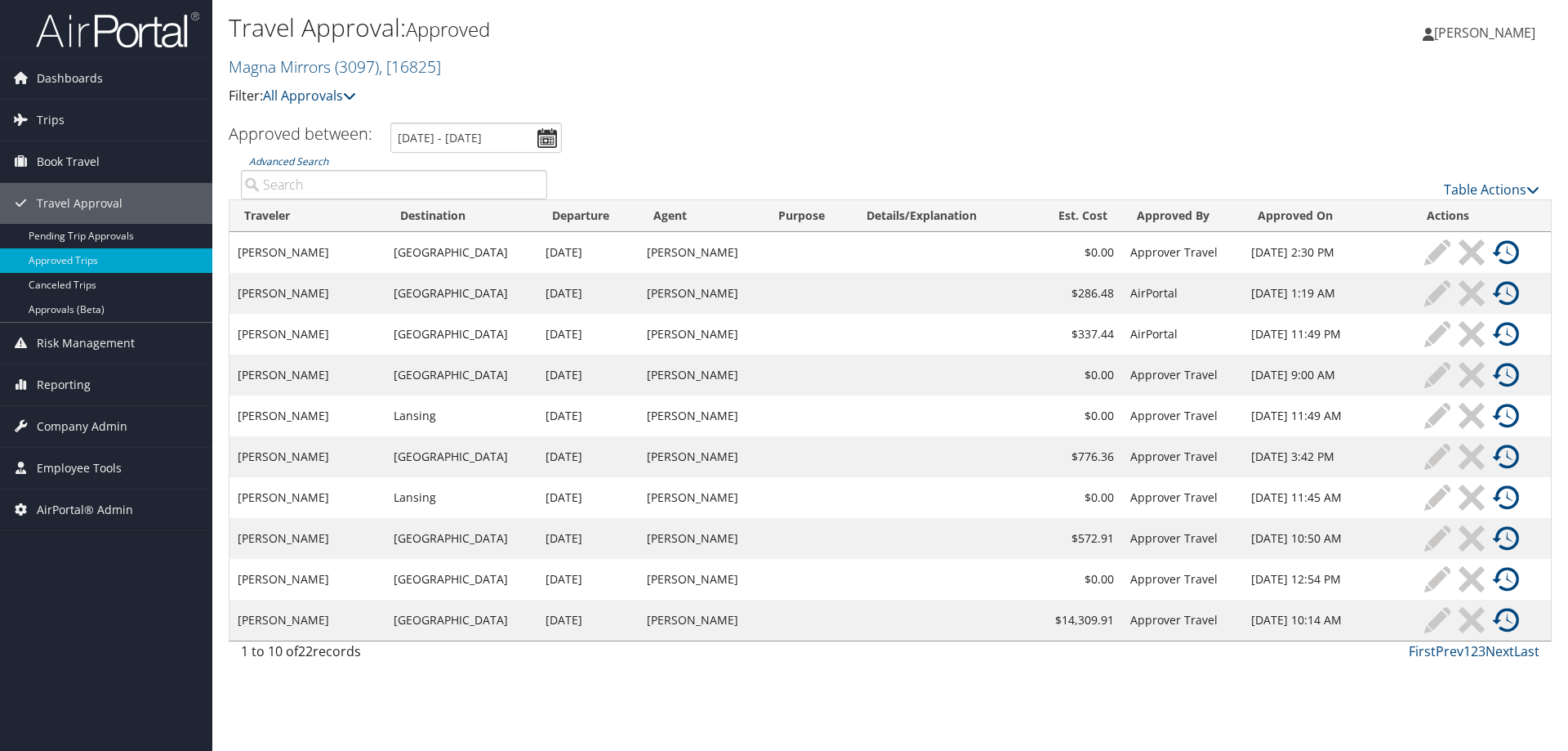
click at [331, 188] on input "Advanced Search" at bounding box center [394, 184] width 306 height 29
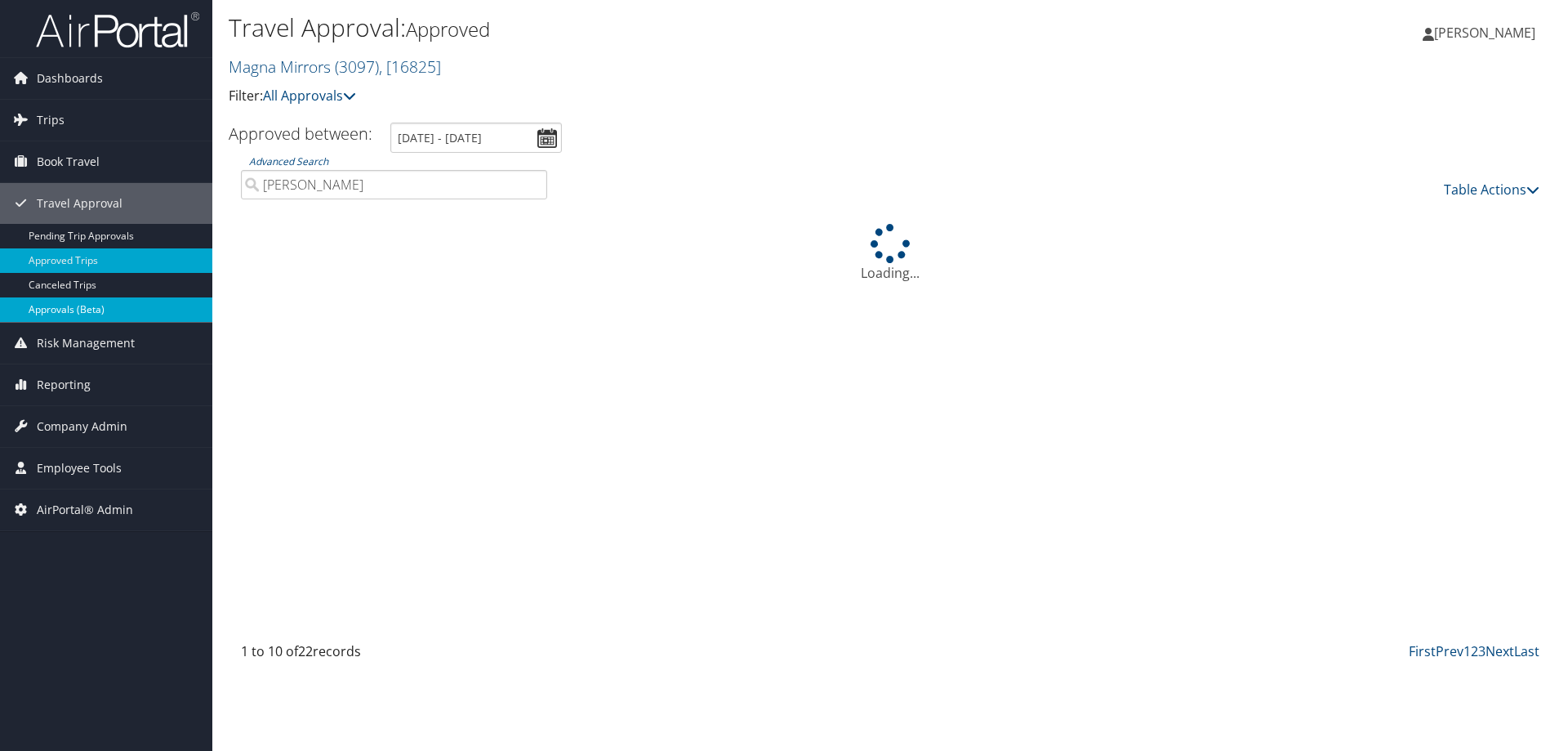
type input "[PERSON_NAME]"
click at [83, 315] on link "Approvals (Beta)" at bounding box center [106, 309] width 213 height 24
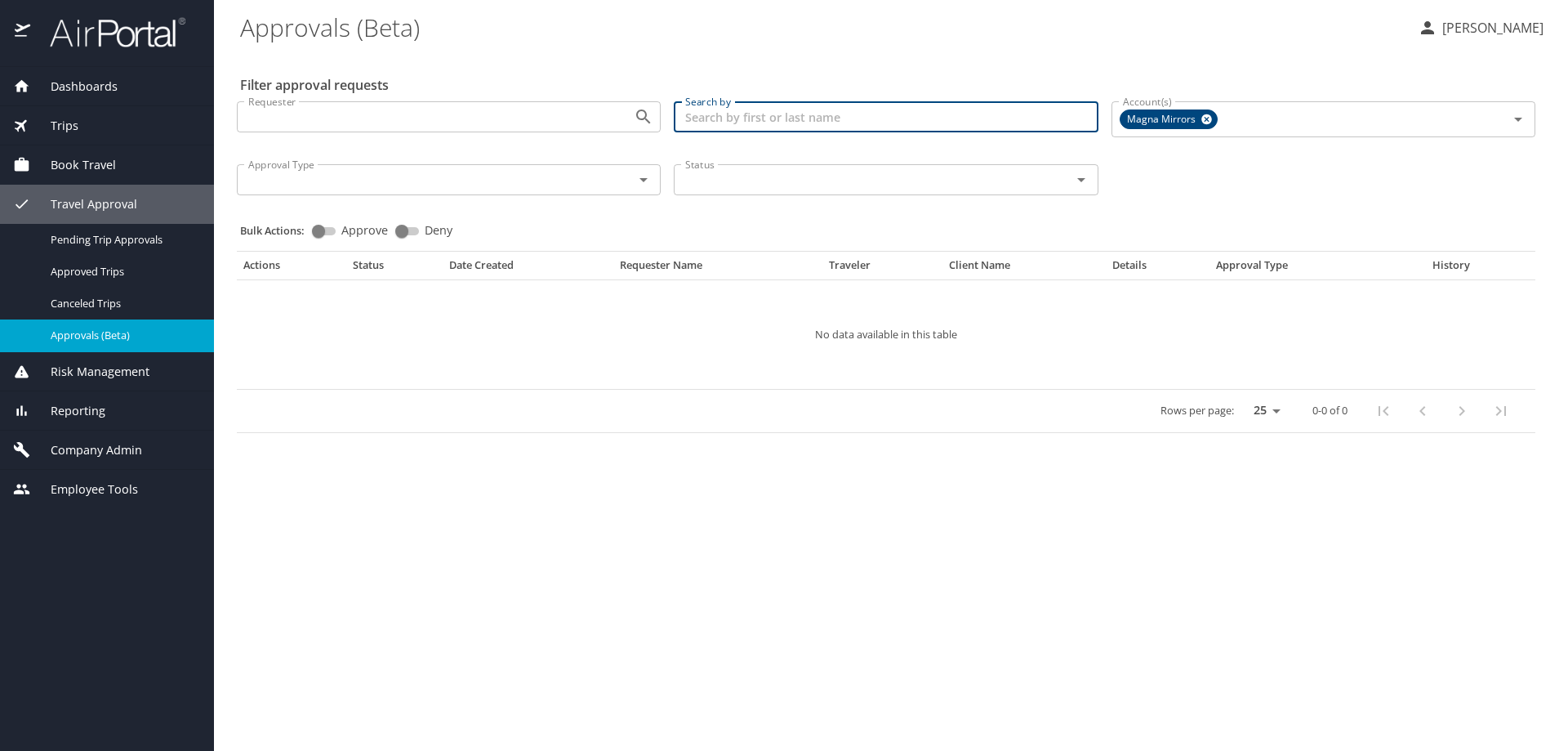
click at [751, 128] on input "Search by" at bounding box center [886, 116] width 424 height 31
type input "[PERSON_NAME]"
click at [118, 247] on span "Pending Trip Approvals" at bounding box center [123, 239] width 143 height 16
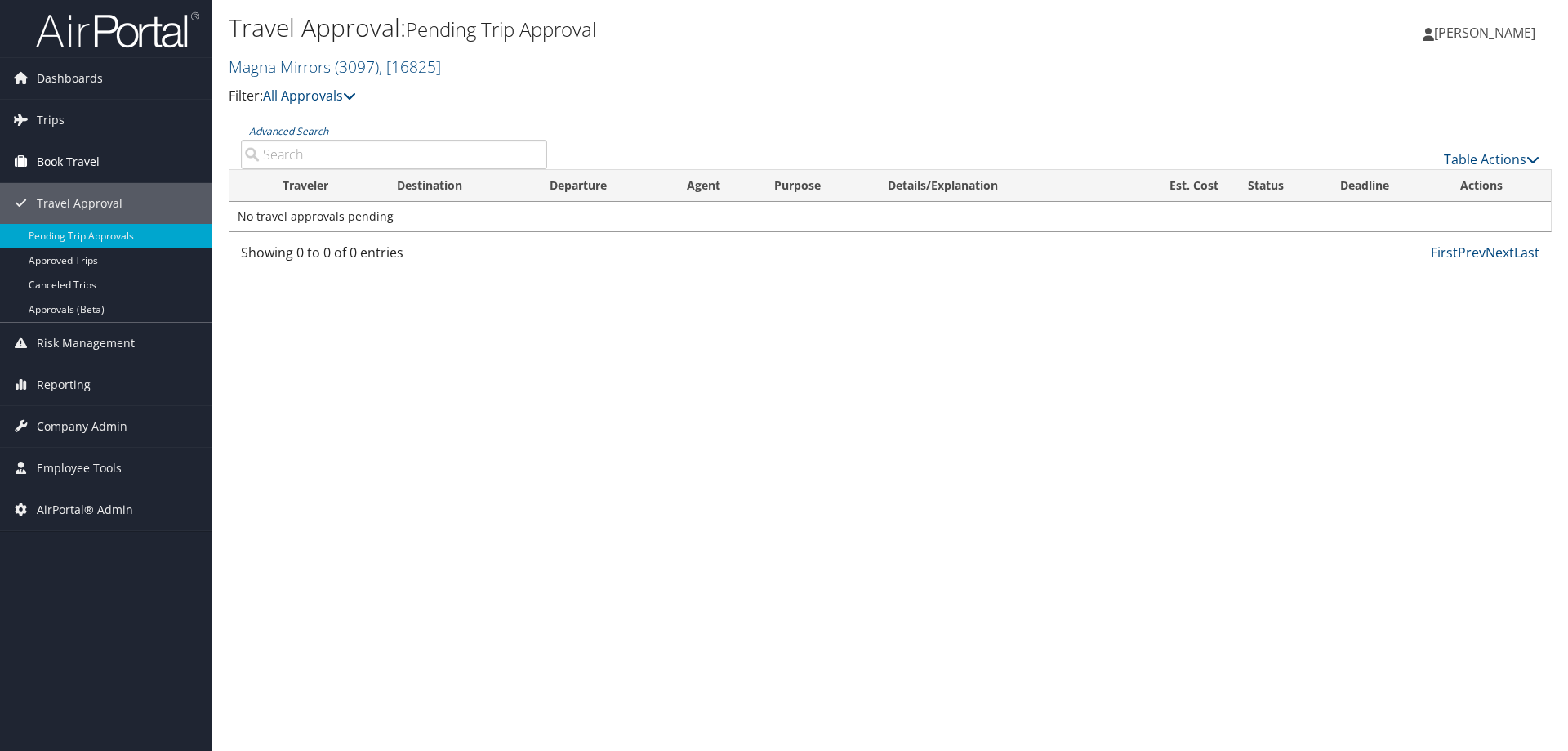
click at [72, 157] on span "Book Travel" at bounding box center [68, 161] width 63 height 41
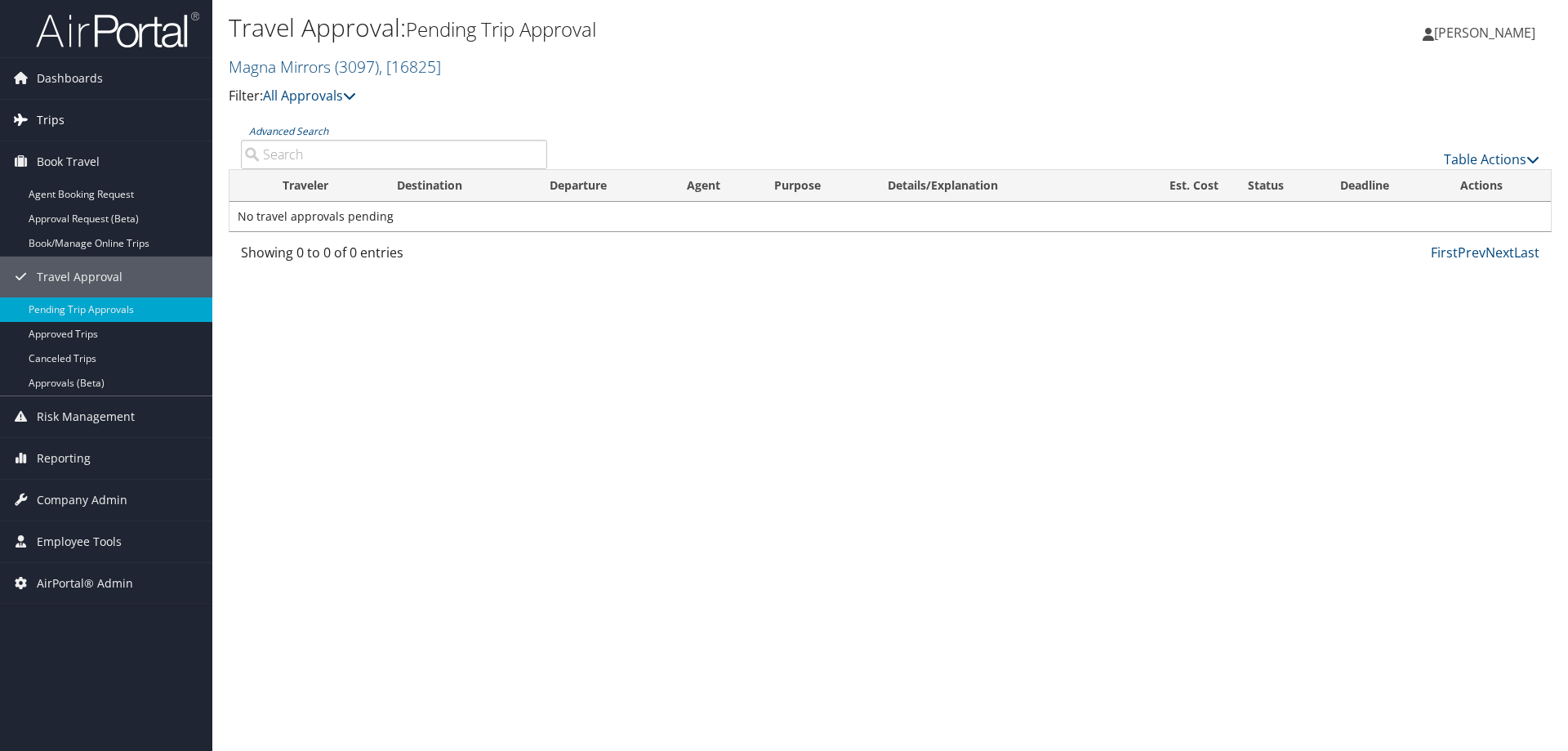
click at [51, 122] on span "Trips" at bounding box center [50, 119] width 28 height 41
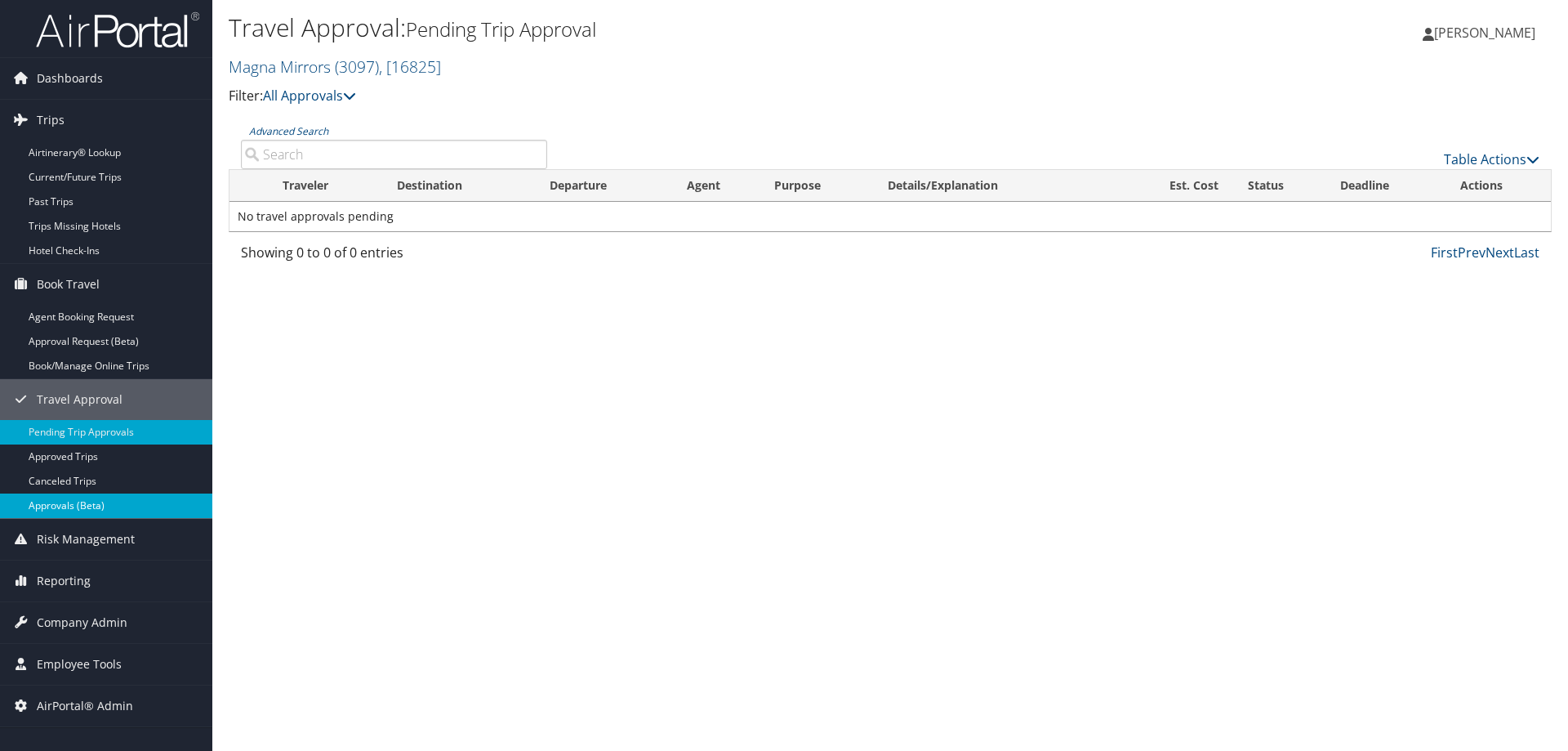
click at [123, 502] on link "Approvals (Beta)" at bounding box center [106, 505] width 213 height 24
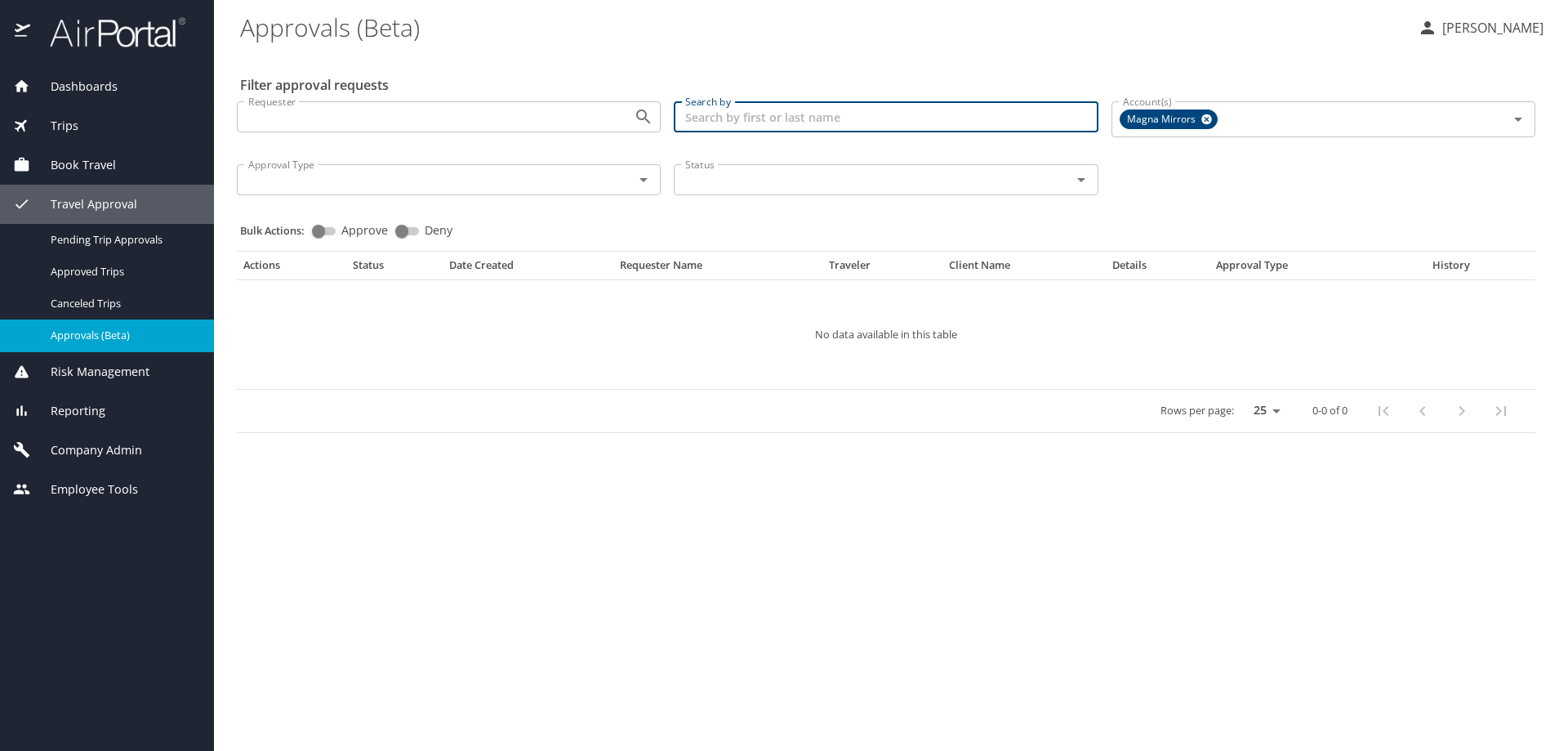
click at [702, 122] on input "Search by" at bounding box center [886, 116] width 424 height 31
type input "[PERSON_NAME]"
click at [825, 192] on div "Status" at bounding box center [886, 179] width 424 height 31
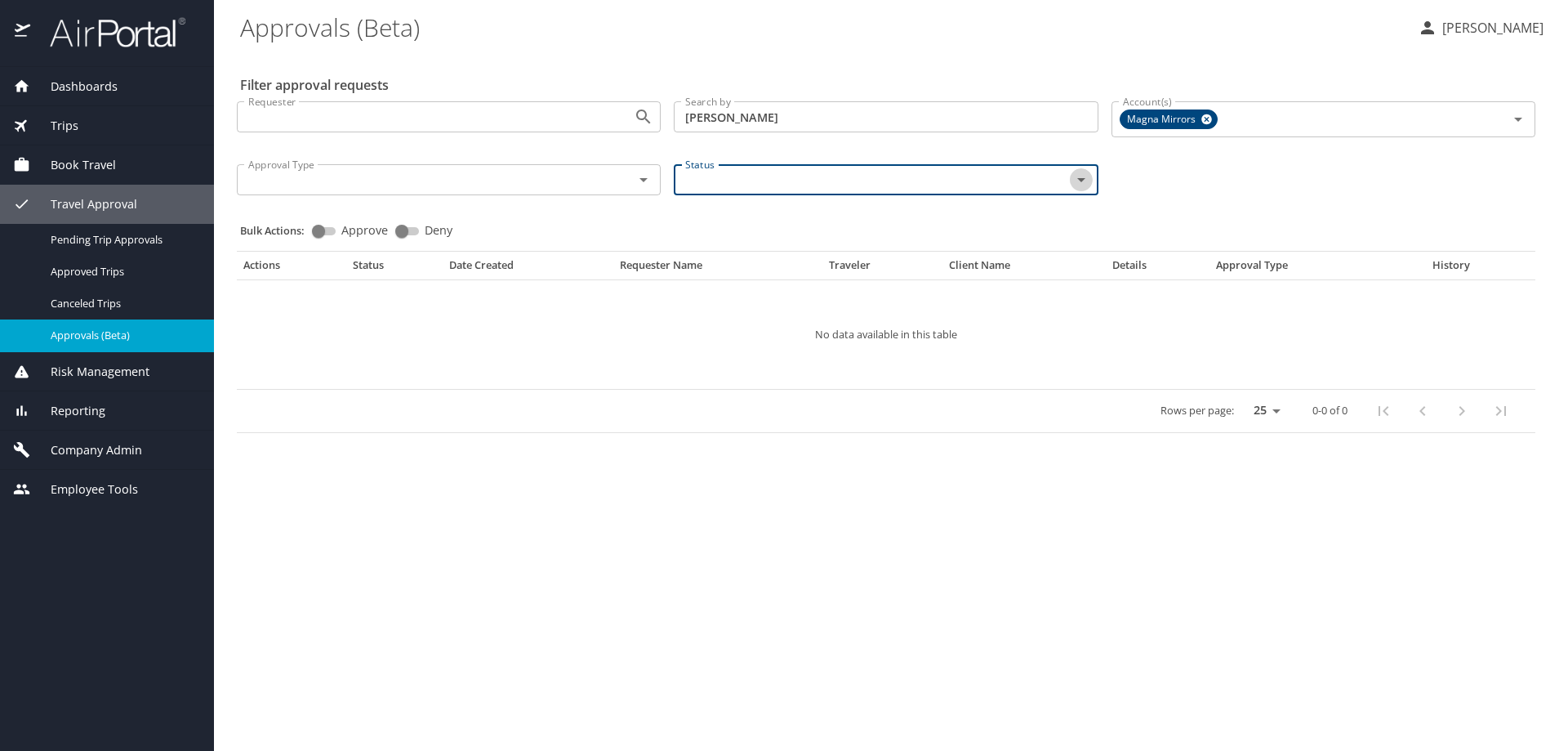
click at [1075, 179] on icon "Open" at bounding box center [1080, 179] width 19 height 19
click at [696, 217] on input "checkbox" at bounding box center [694, 217] width 31 height 31
checkbox input "true"
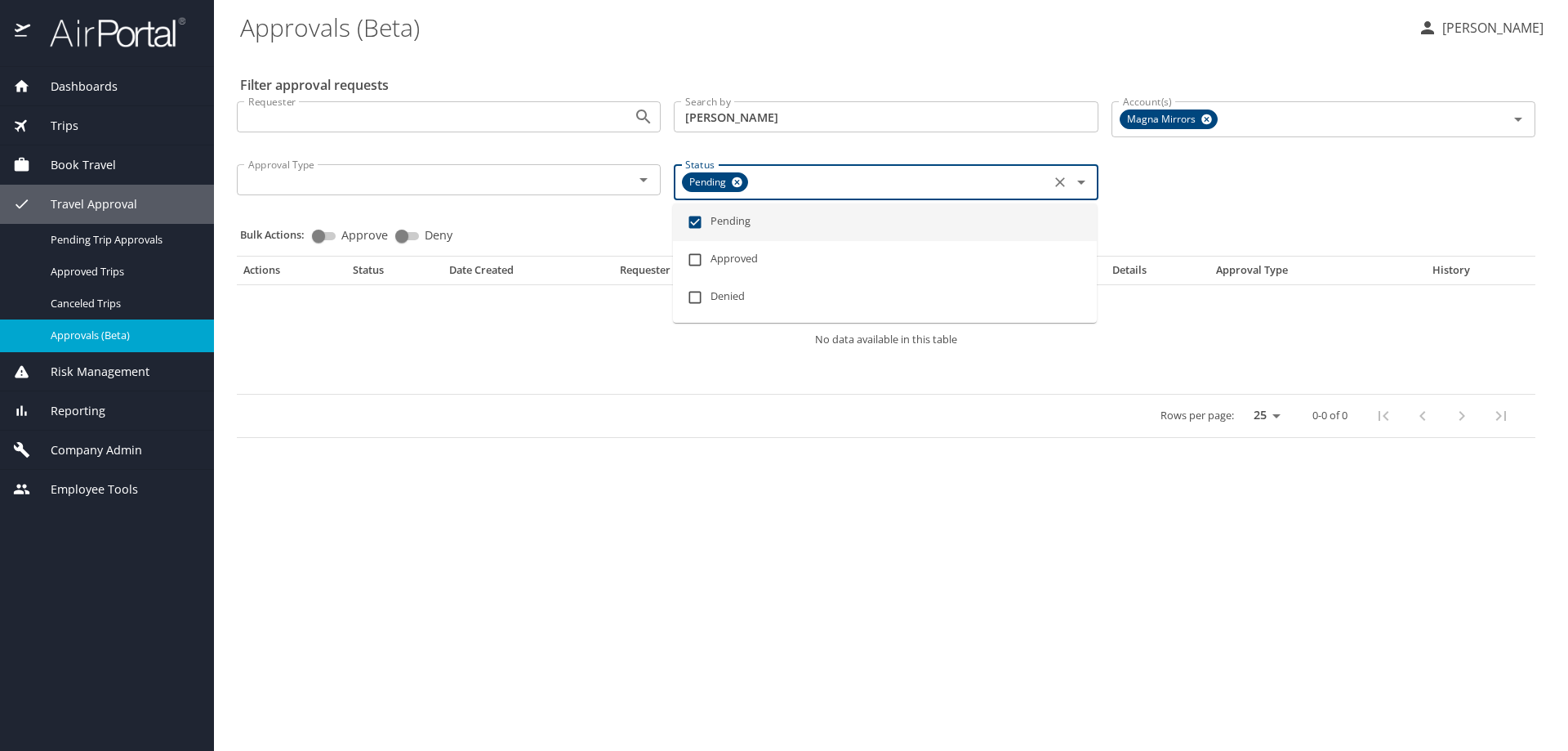
checkbox input "true"
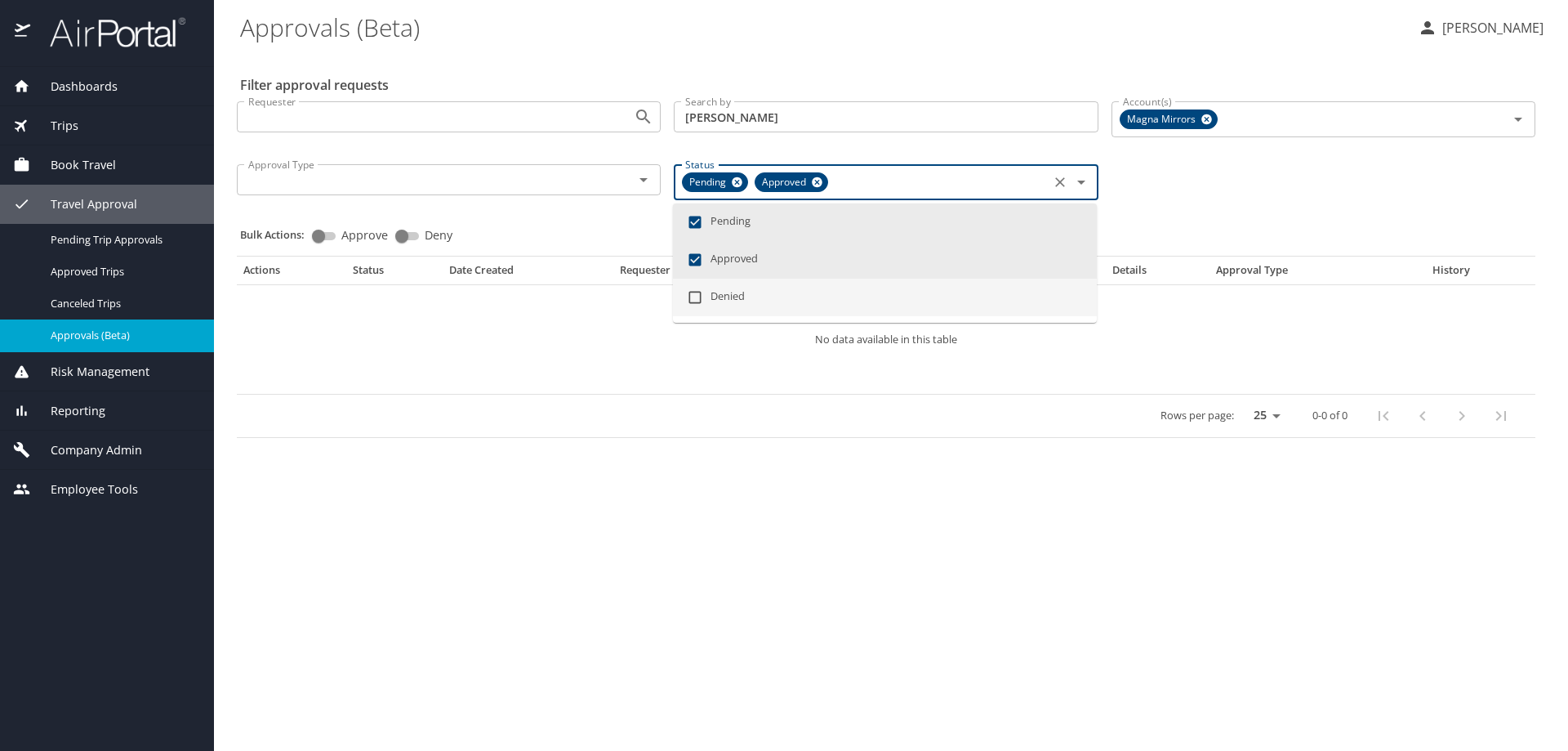
click at [689, 295] on input "checkbox" at bounding box center [694, 297] width 31 height 31
checkbox input "true"
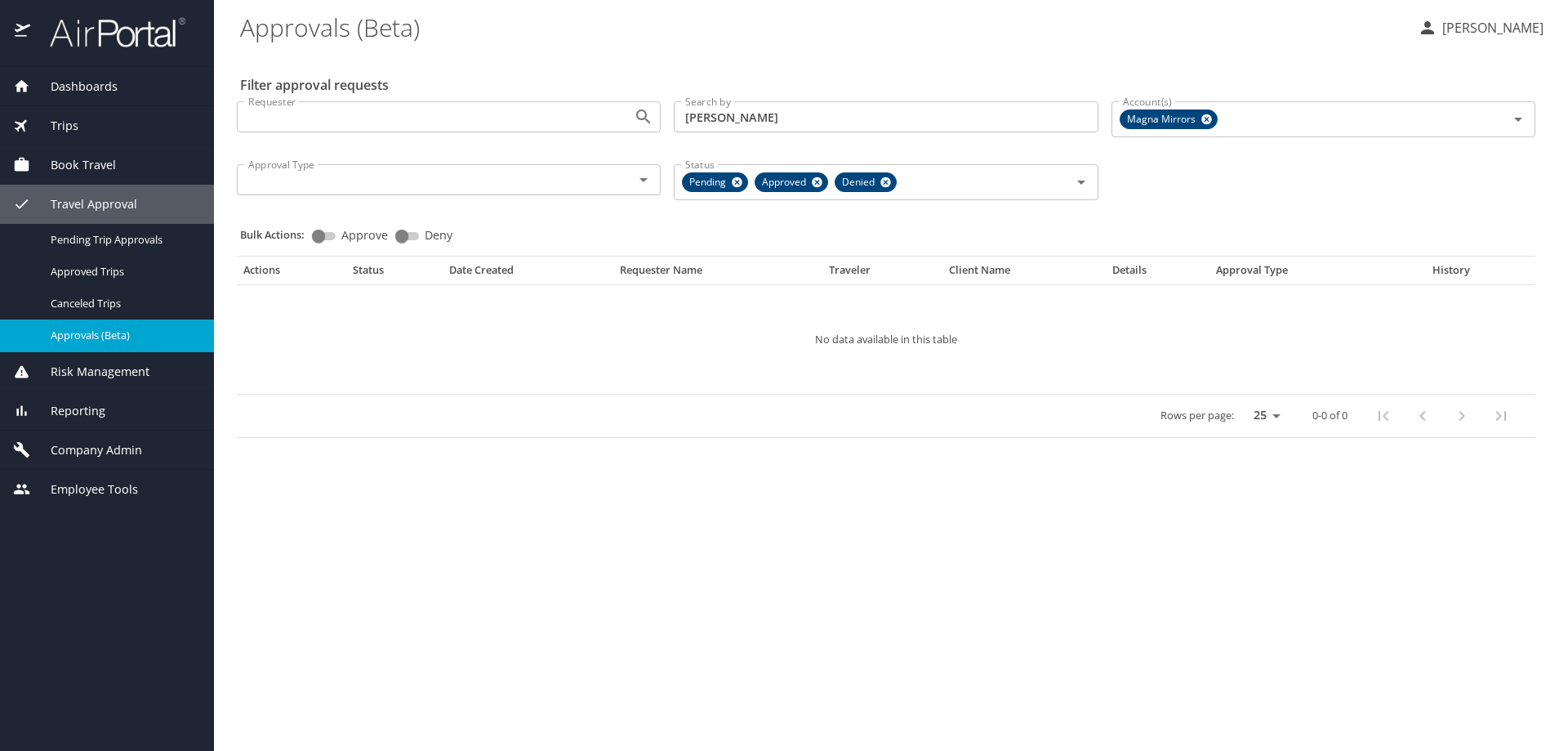
click at [1192, 203] on div "Requester Requester Search by foote Search by Account(s) Magna Mirrors Account(…" at bounding box center [886, 149] width 1311 height 122
click at [639, 184] on icon "Open" at bounding box center [643, 179] width 19 height 19
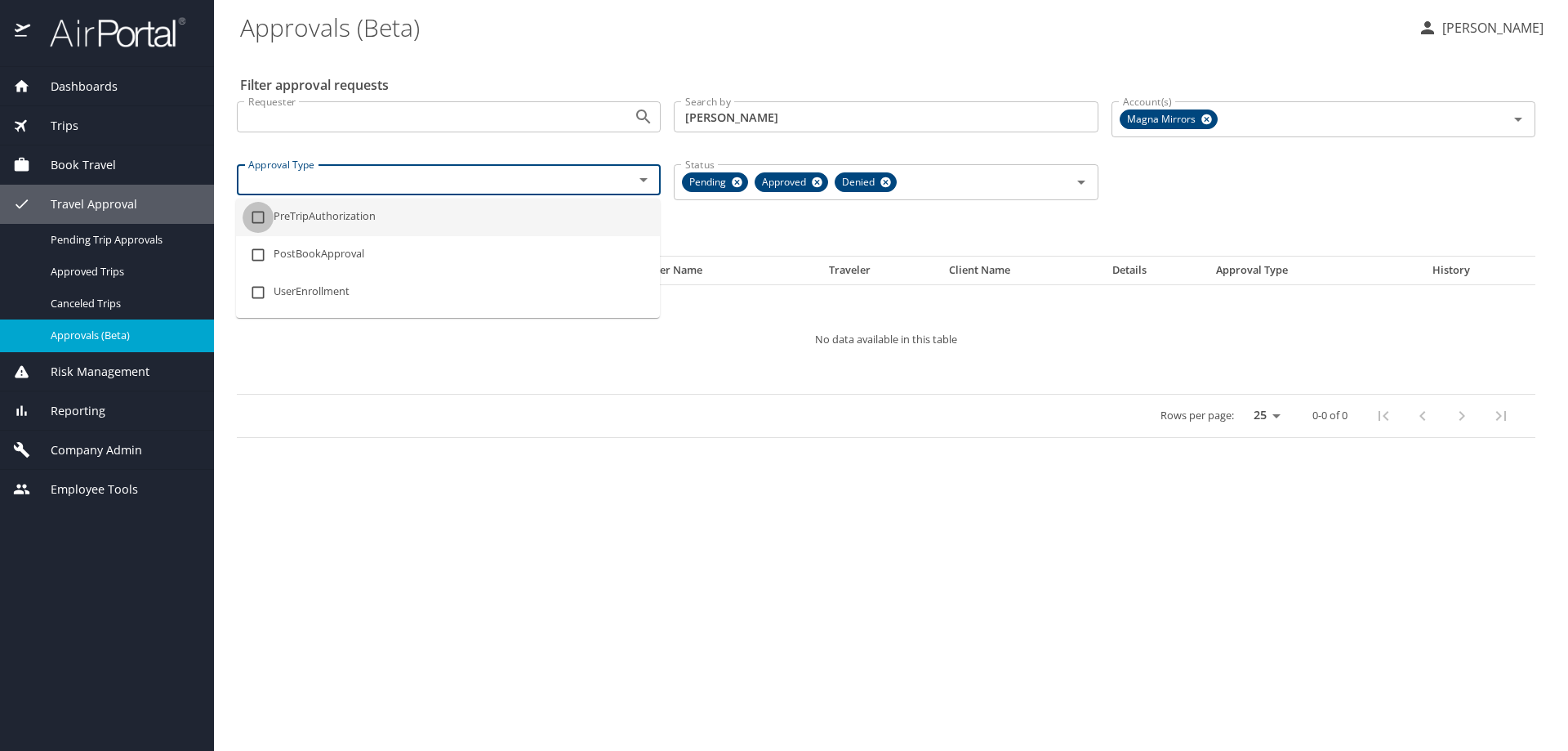
click at [259, 217] on input "checkbox" at bounding box center [258, 217] width 31 height 31
checkbox input "true"
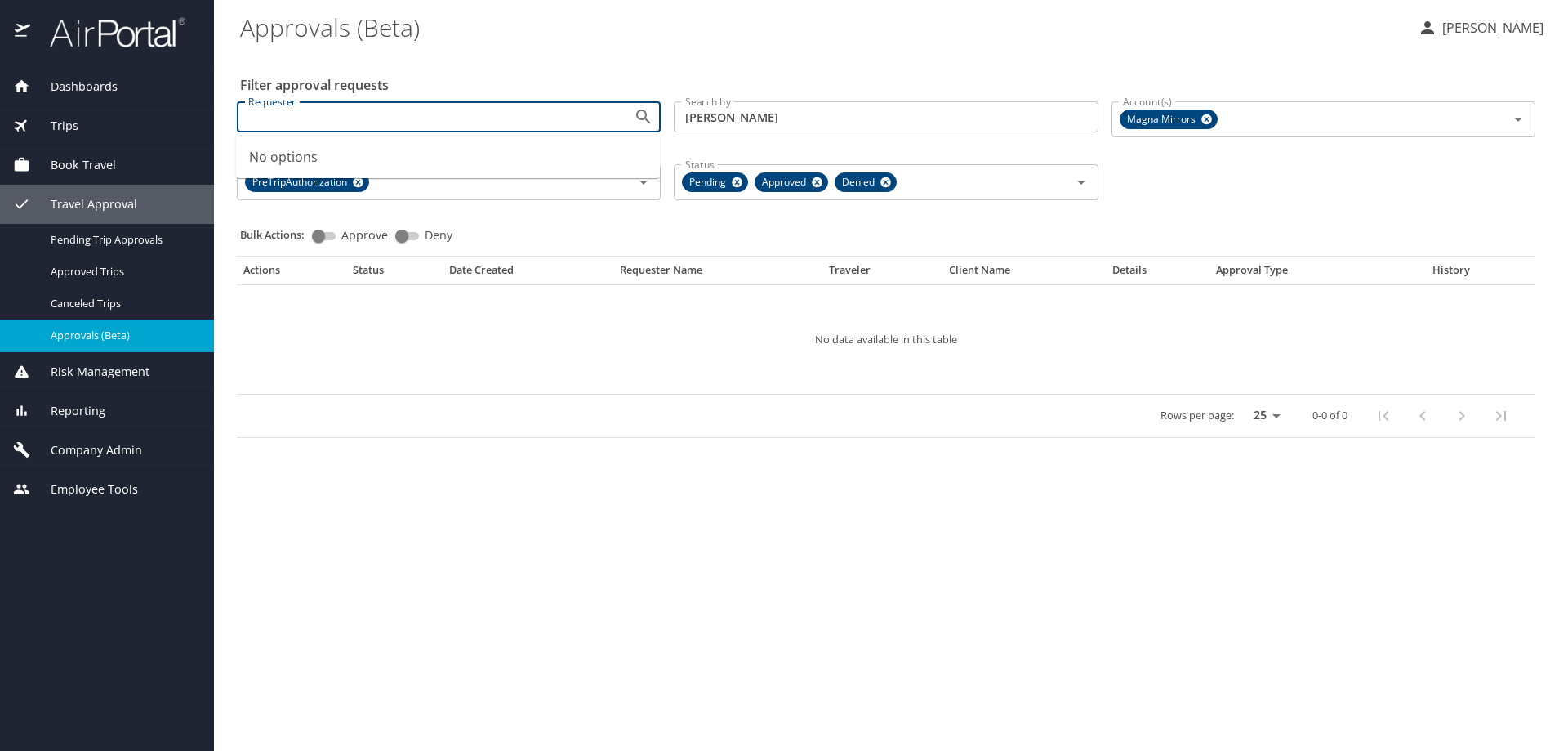
click at [327, 126] on input "Requester" at bounding box center [425, 116] width 366 height 21
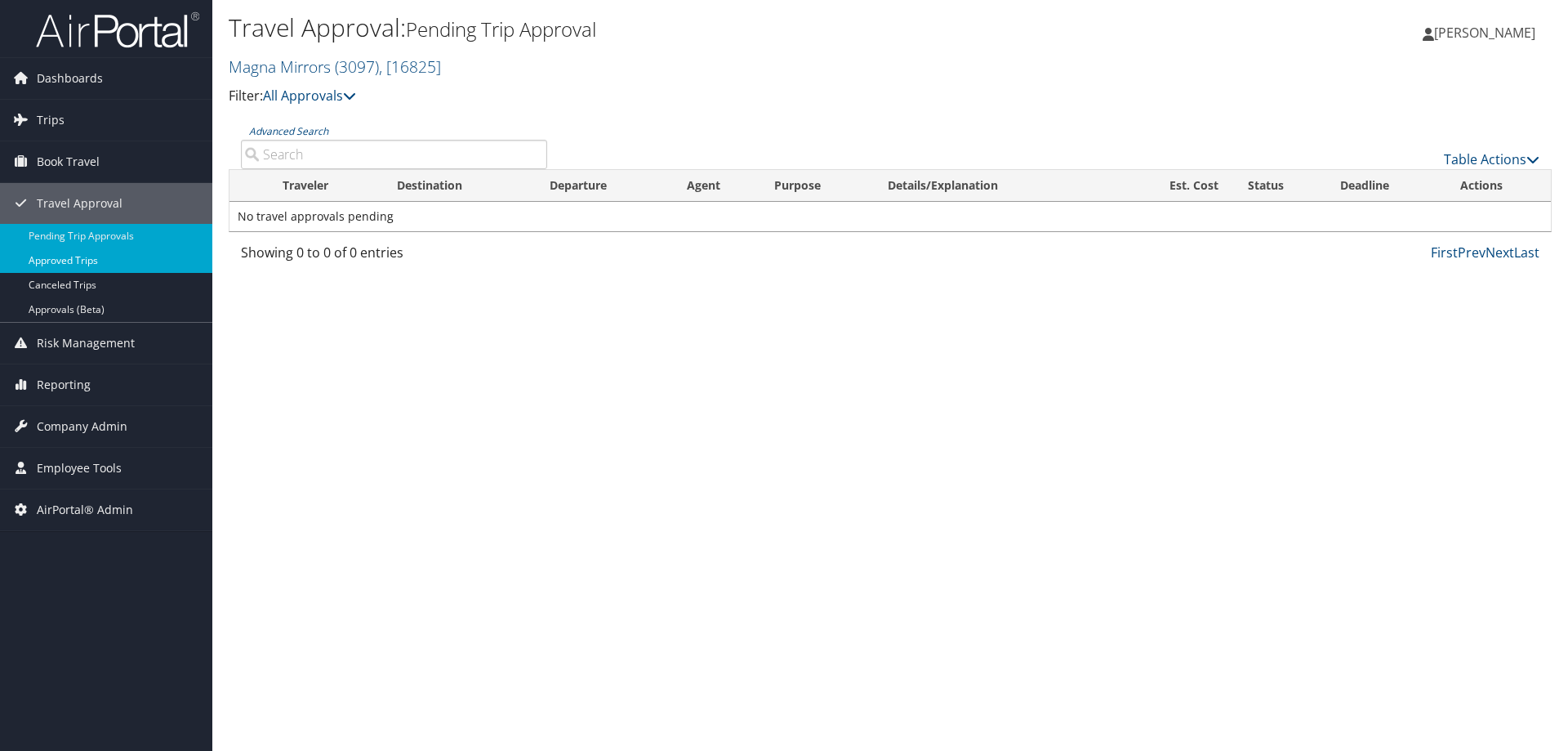
click at [82, 257] on link "Approved Trips" at bounding box center [106, 260] width 213 height 24
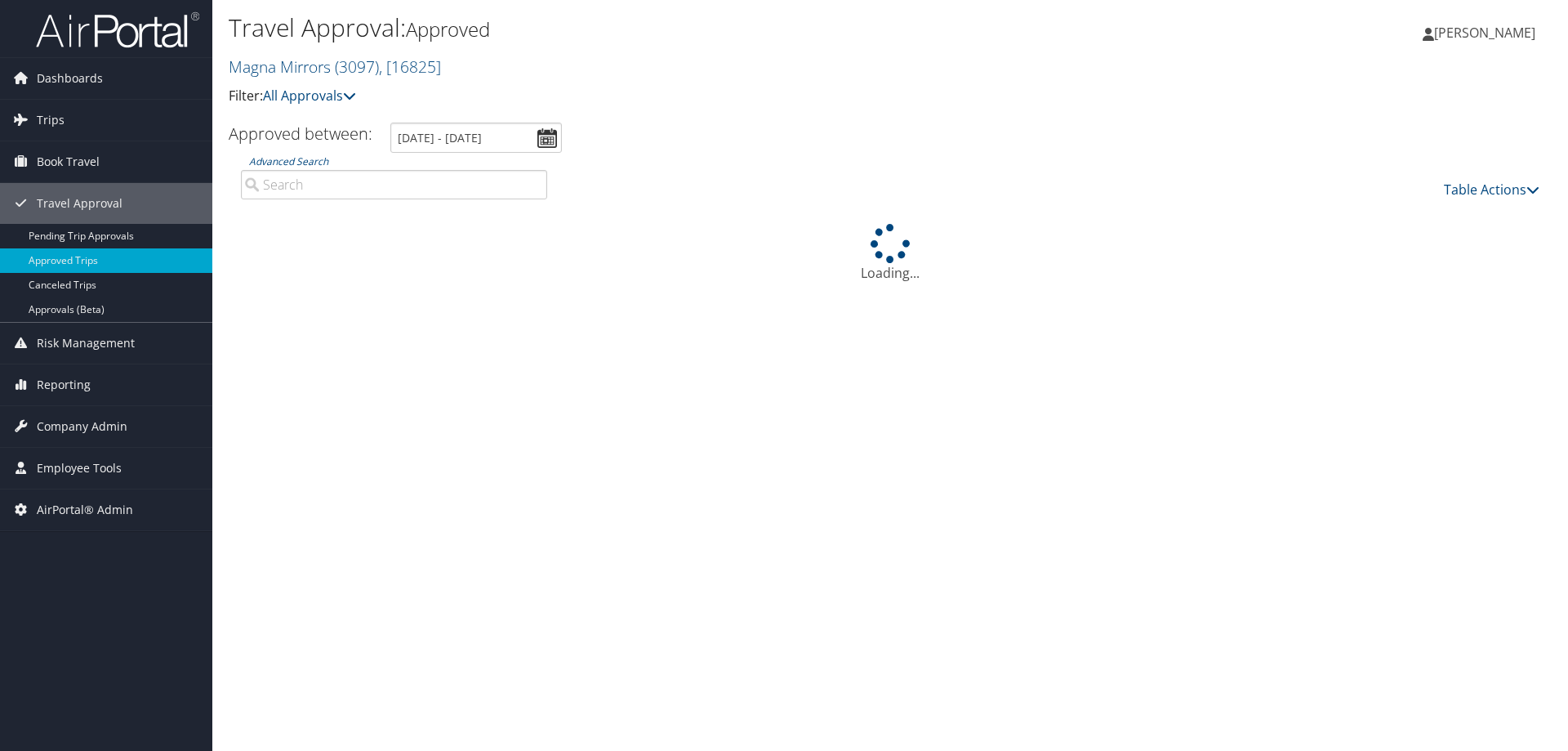
click at [369, 189] on input "Advanced Search" at bounding box center [394, 184] width 306 height 29
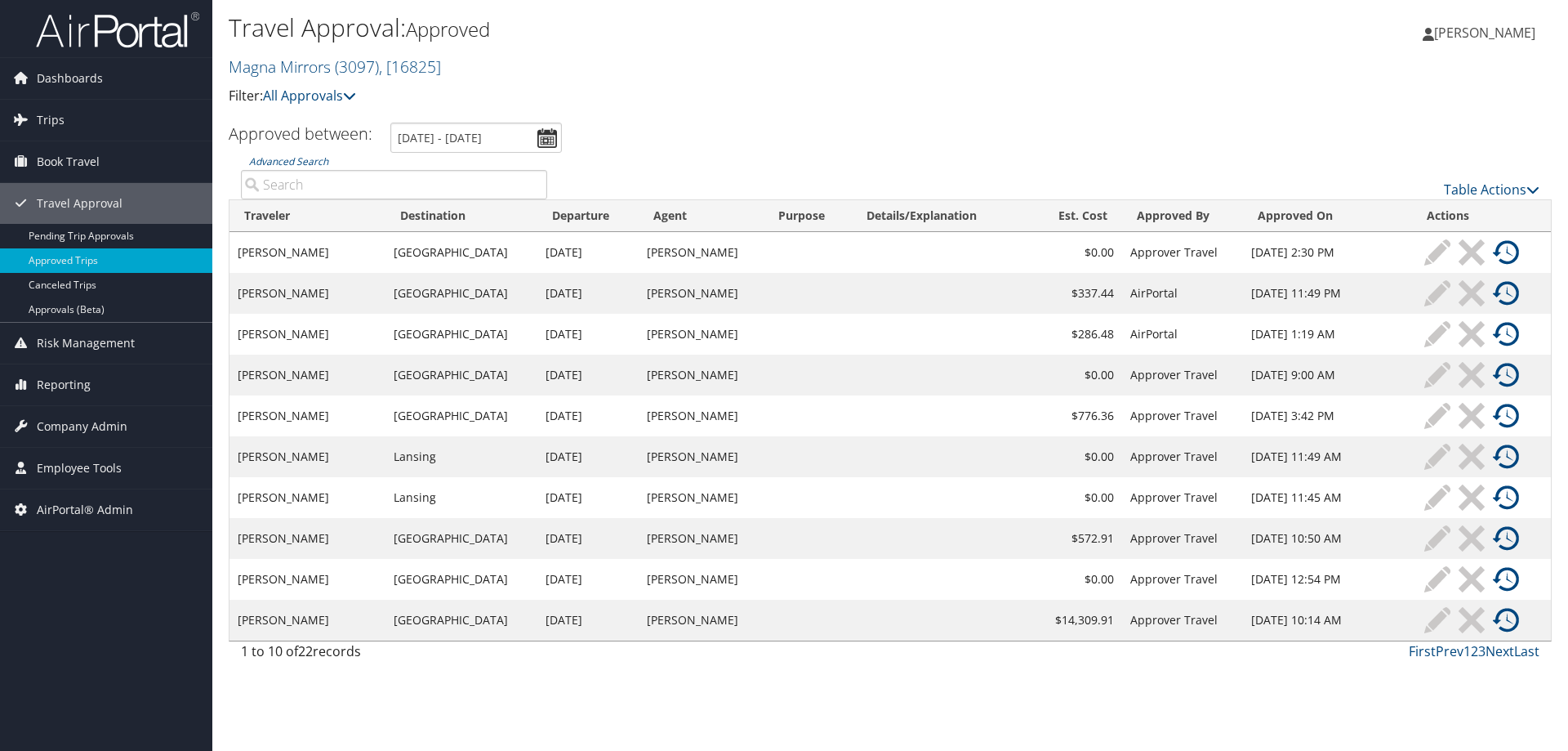
click at [269, 216] on th "Traveler" at bounding box center [307, 216] width 156 height 32
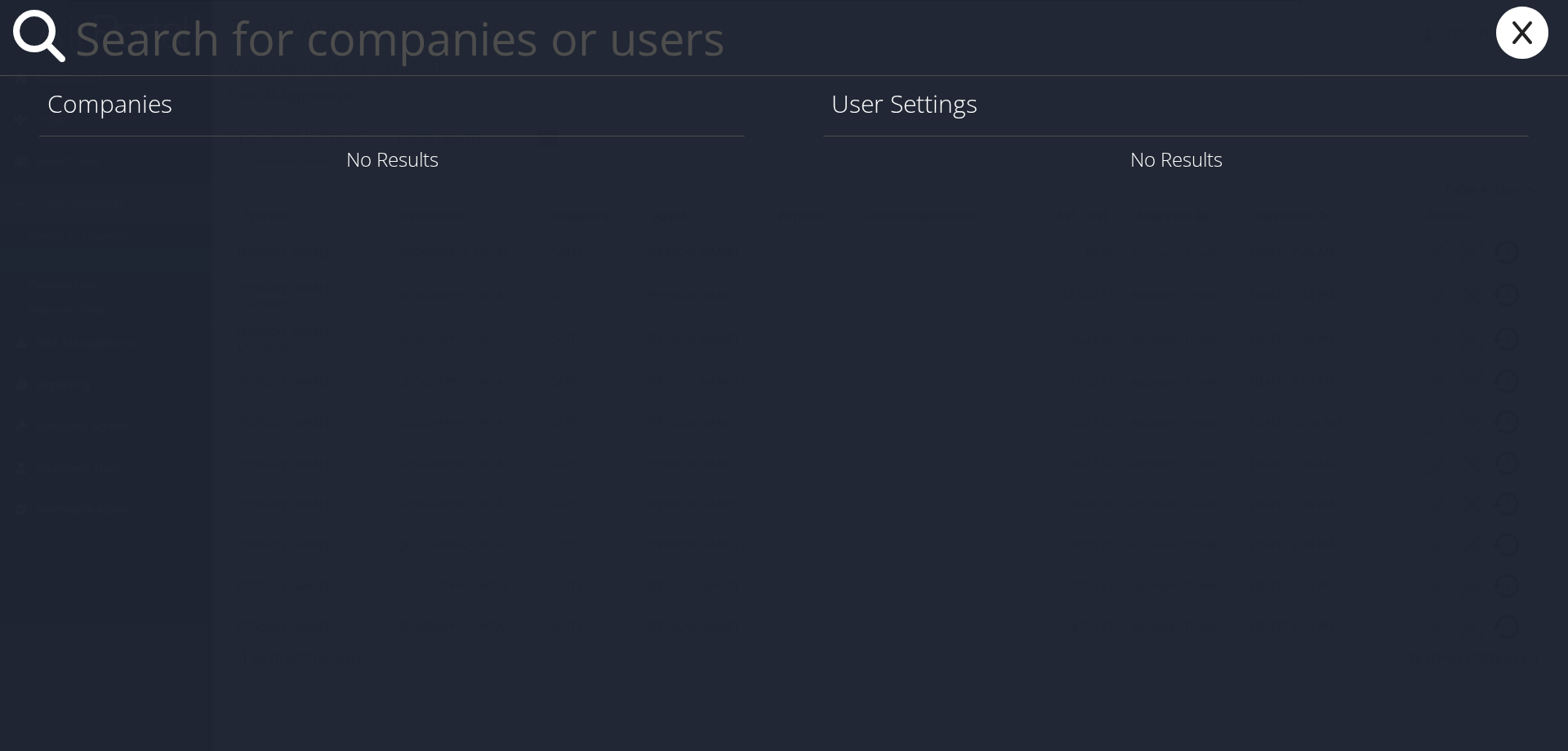
type input "v"
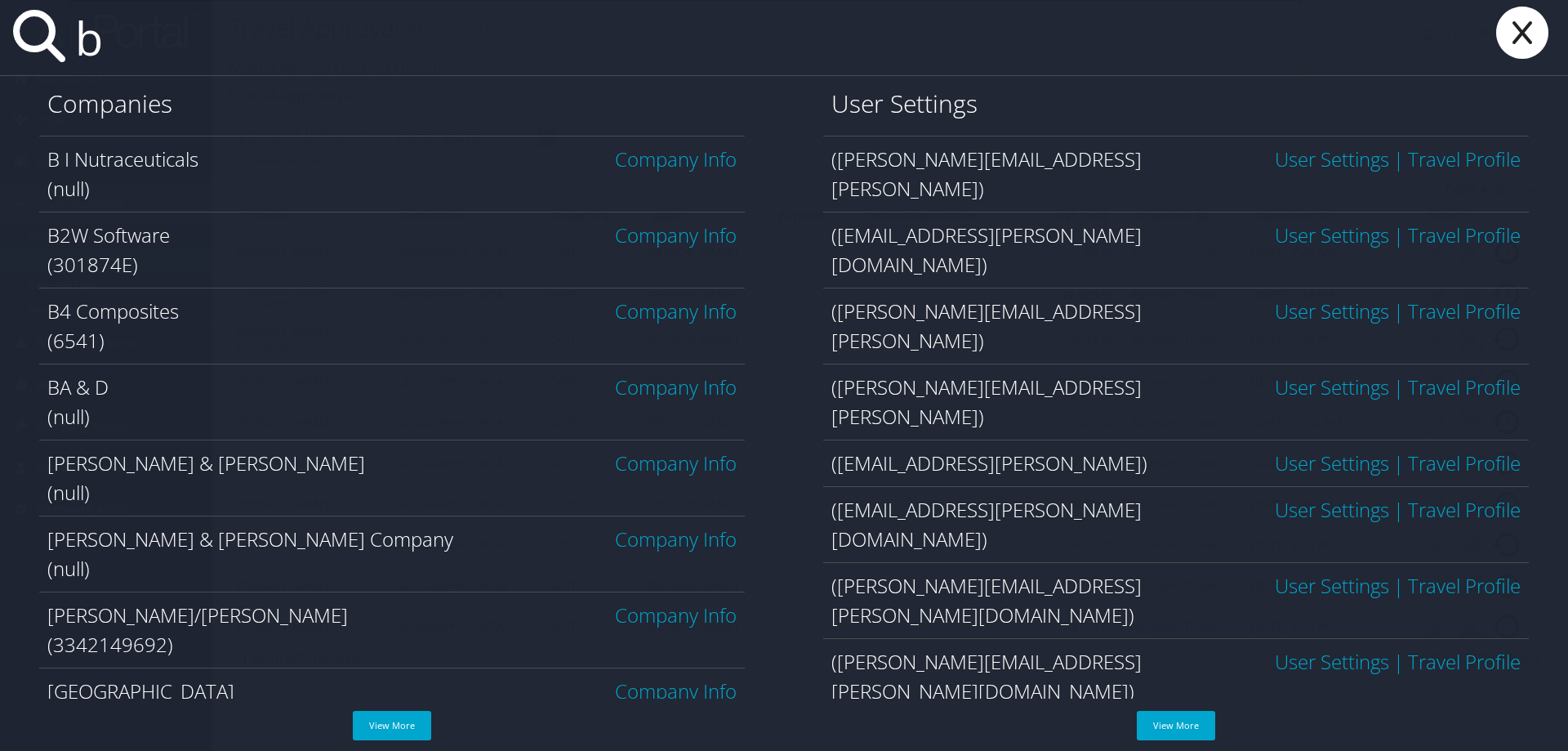
type input "b"
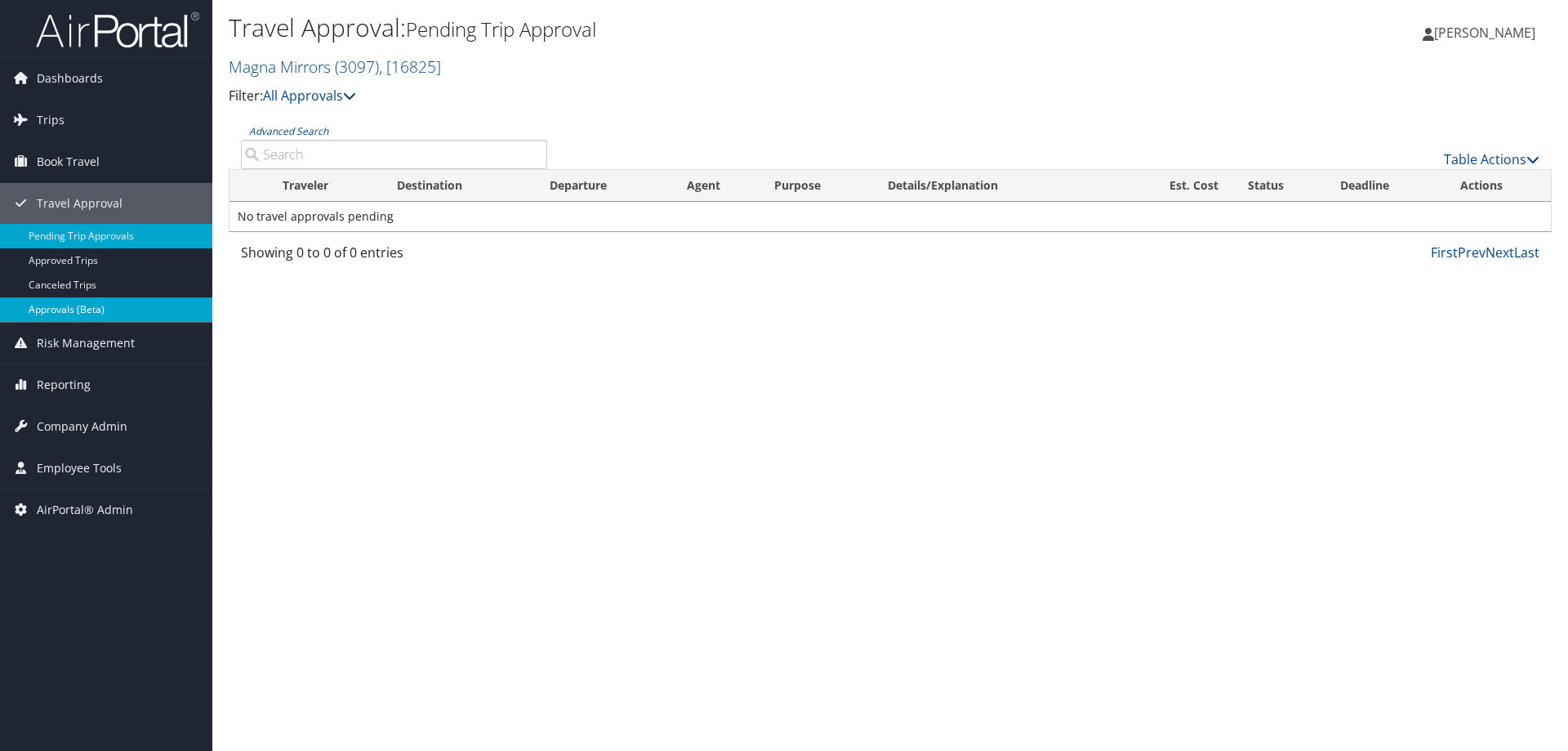
click at [101, 320] on link "Approvals (Beta)" at bounding box center [106, 309] width 213 height 24
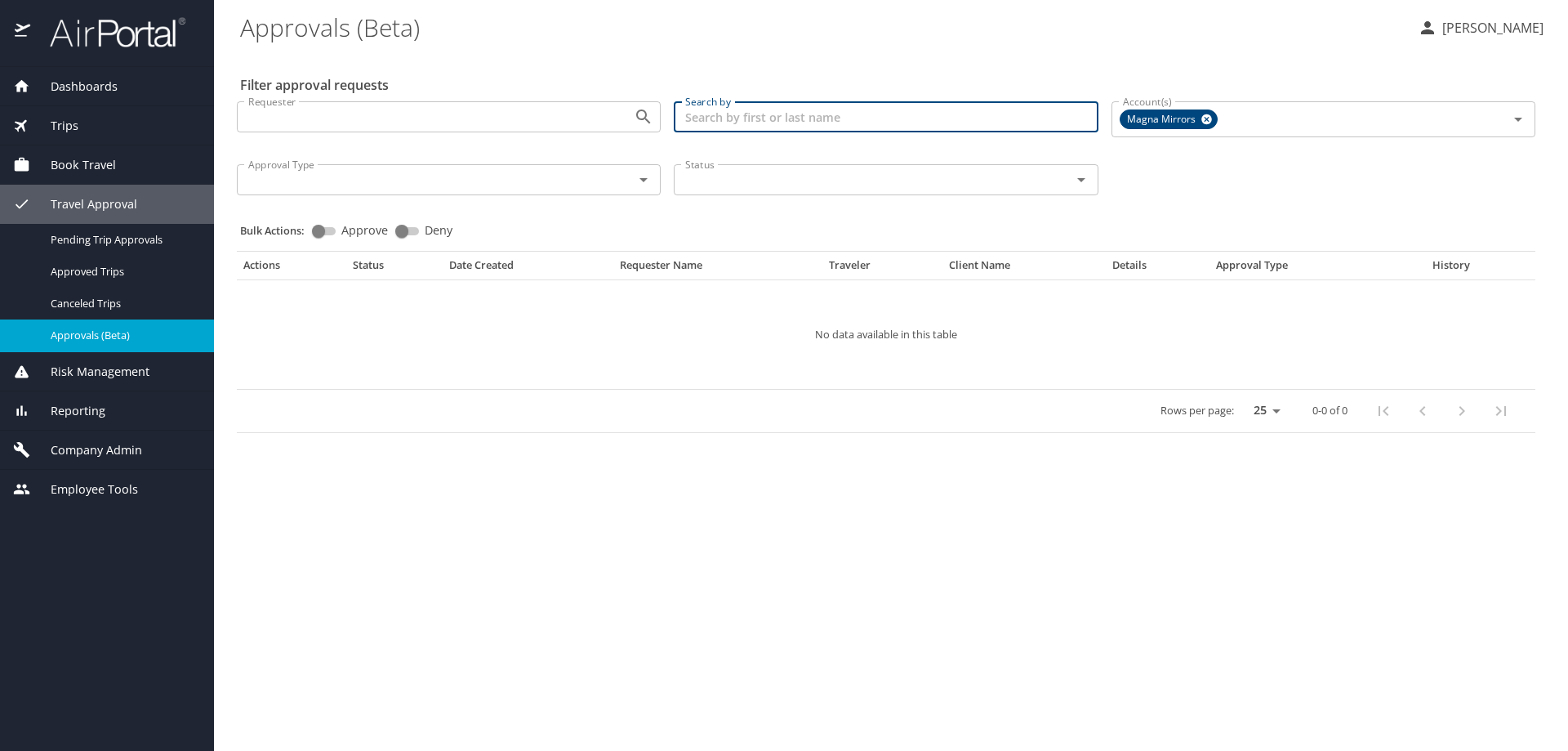
click at [717, 121] on input "Search by" at bounding box center [886, 116] width 424 height 31
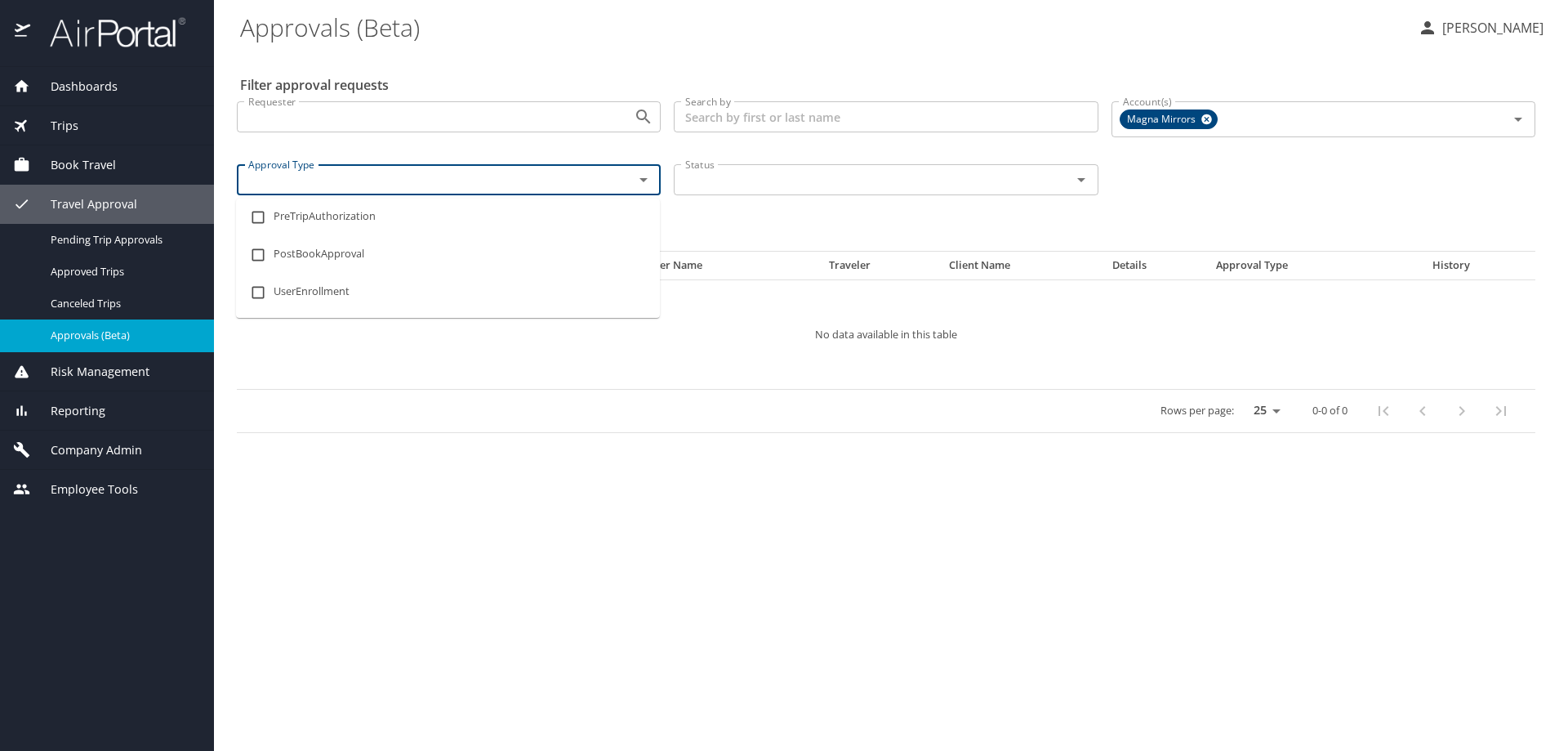
click at [512, 180] on input "Approval Type" at bounding box center [425, 179] width 366 height 21
click at [704, 113] on input "Search by" at bounding box center [886, 116] width 424 height 31
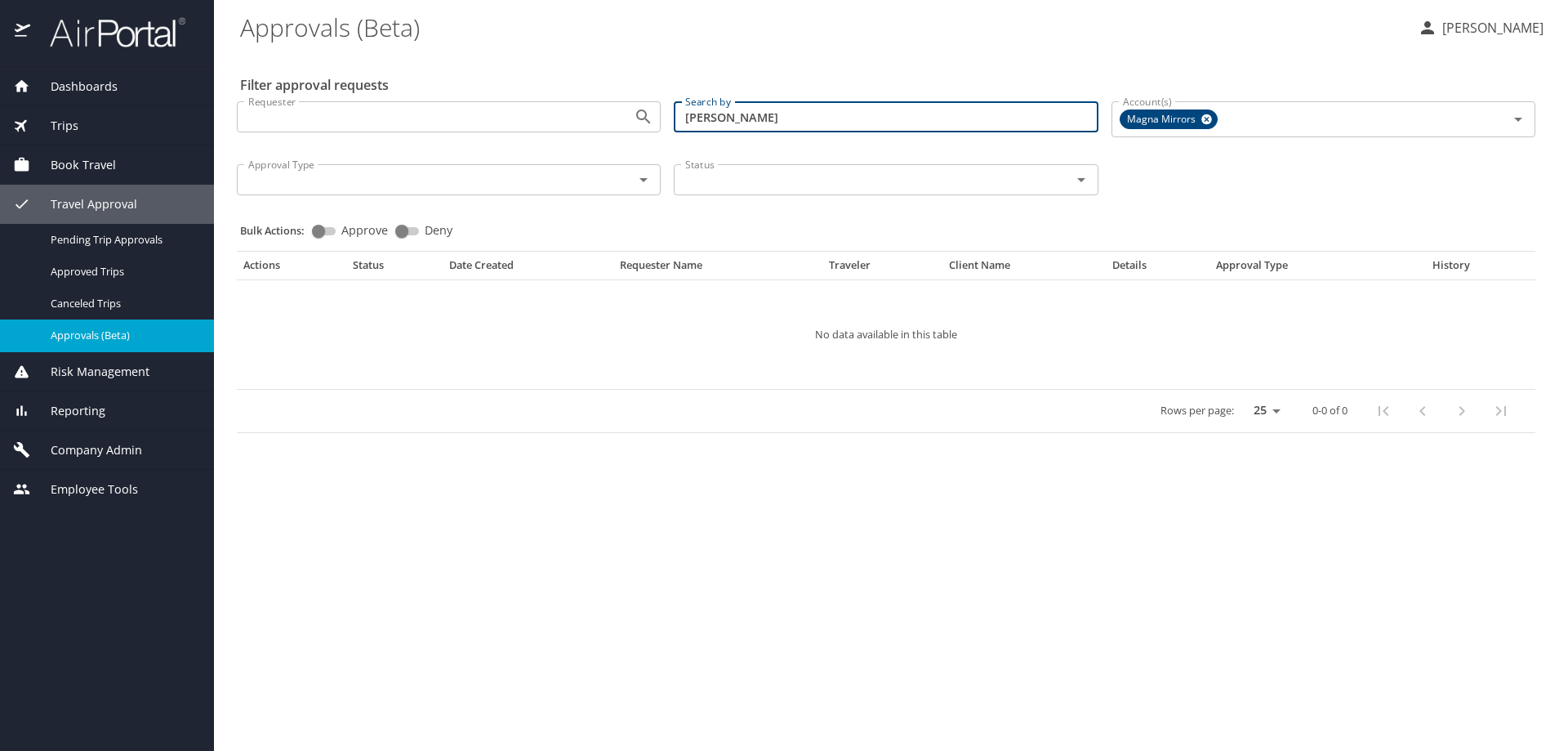
type input "[PERSON_NAME]"
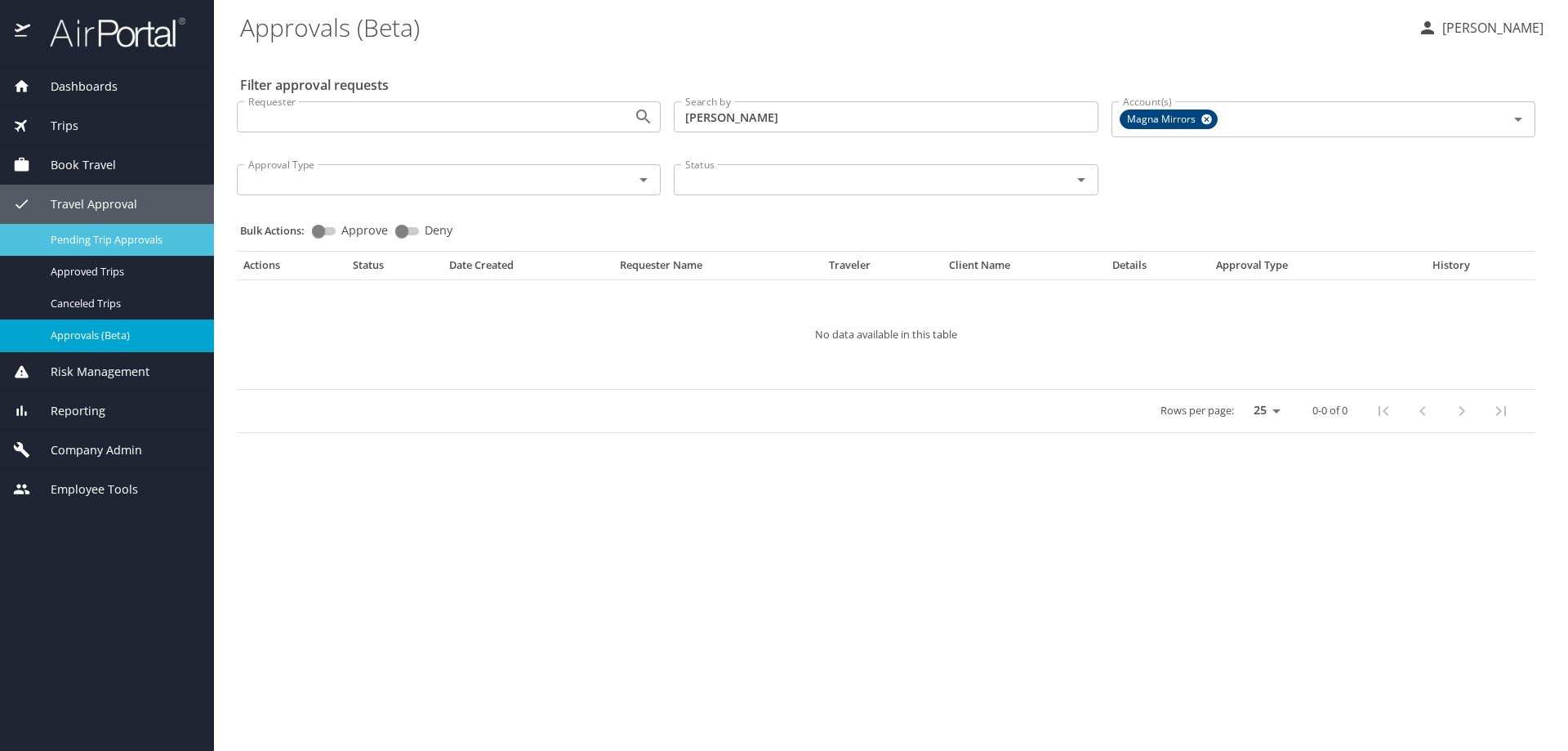
click at [134, 244] on span "Pending Trip Approvals" at bounding box center [123, 239] width 143 height 16
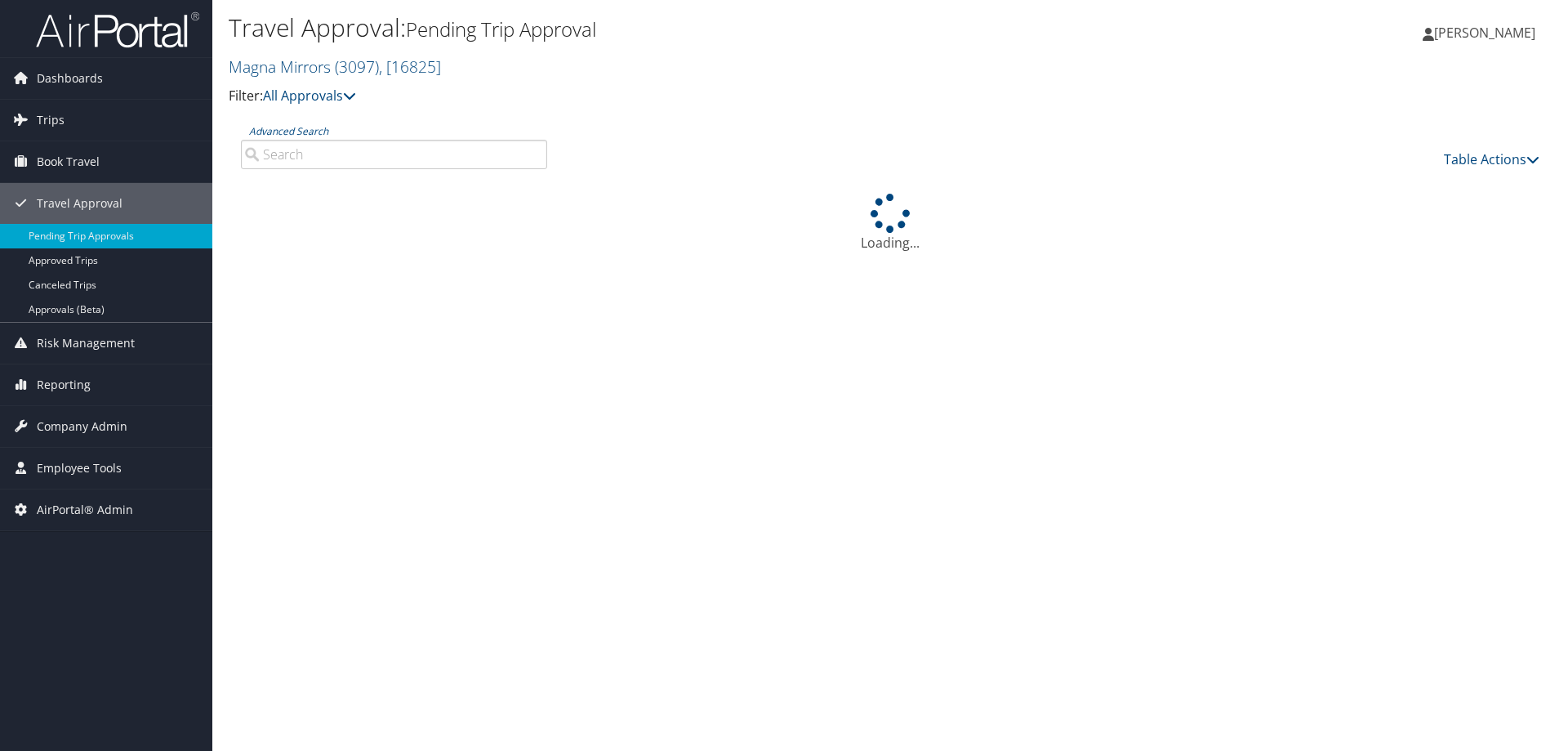
click at [316, 144] on input "Advanced Search" at bounding box center [394, 154] width 306 height 29
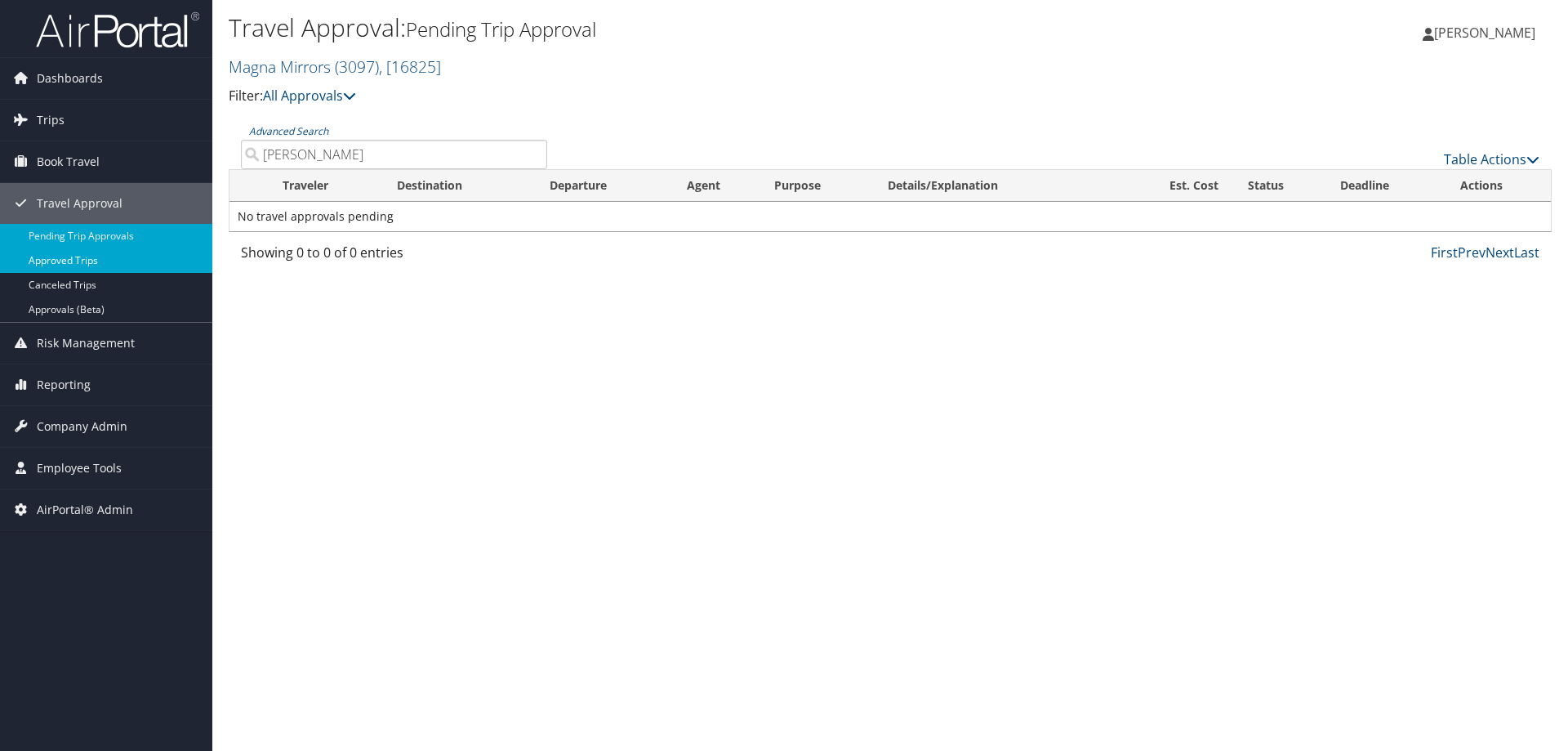
type input "[PERSON_NAME]"
click at [94, 257] on link "Approved Trips" at bounding box center [106, 260] width 213 height 24
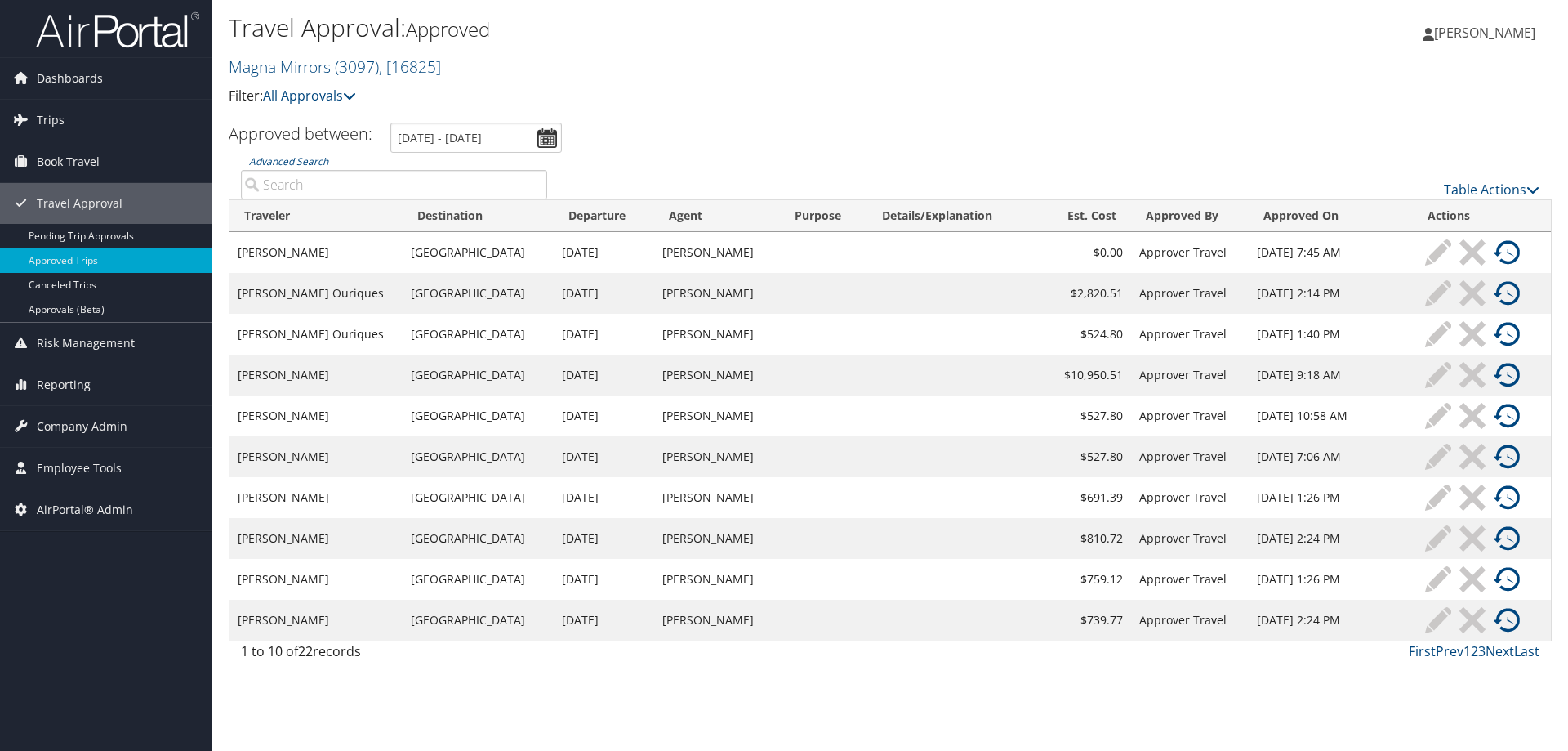
click at [1465, 652] on link "1" at bounding box center [1466, 651] width 8 height 18
click at [1469, 187] on link "Table Actions" at bounding box center [1491, 189] width 96 height 18
click at [1015, 87] on div at bounding box center [784, 376] width 1568 height 751
click at [852, 99] on p "Filter: All Approvals" at bounding box center [669, 96] width 882 height 21
click at [1499, 653] on link "Next" at bounding box center [1500, 651] width 28 height 18
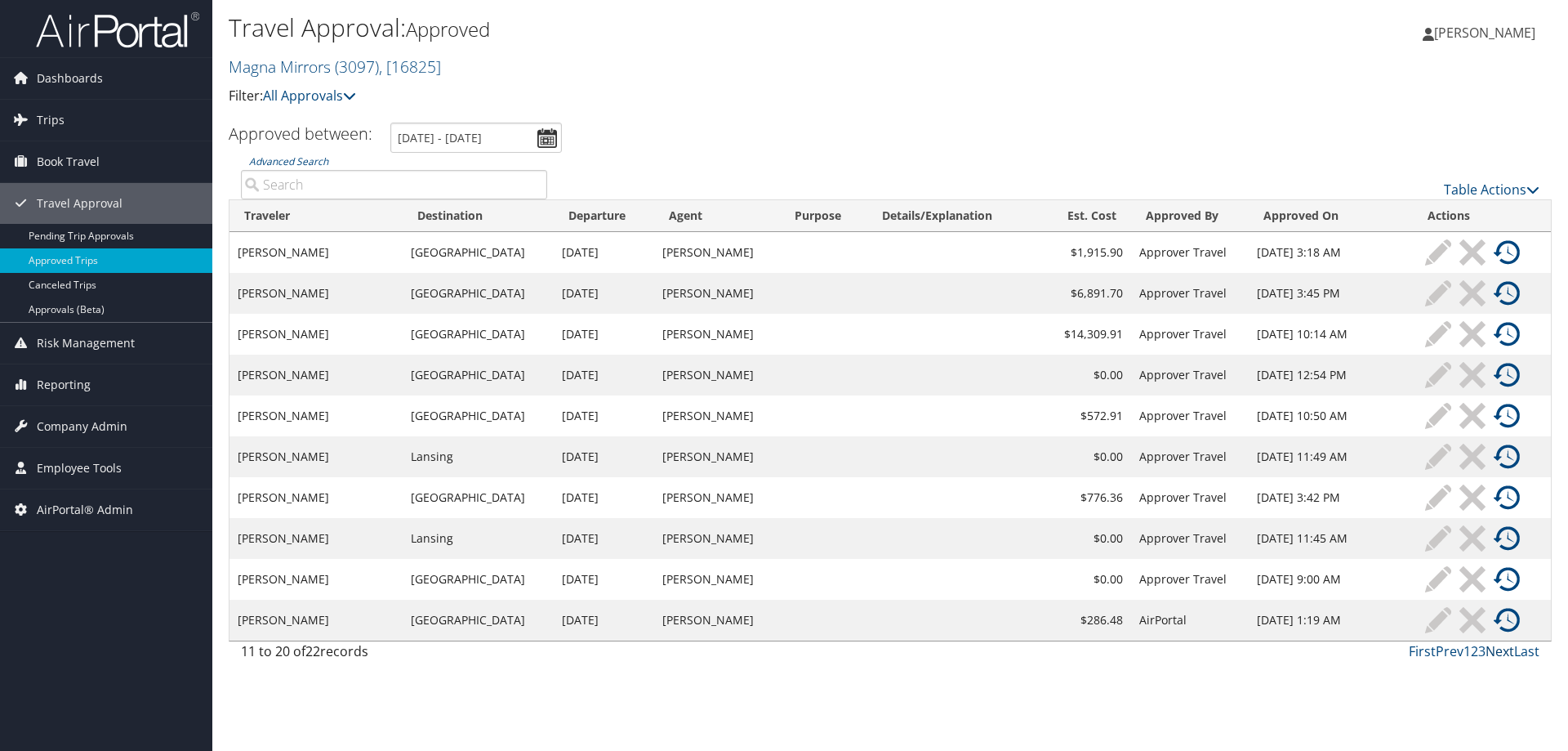
click at [1499, 653] on link "Next" at bounding box center [1500, 651] width 28 height 18
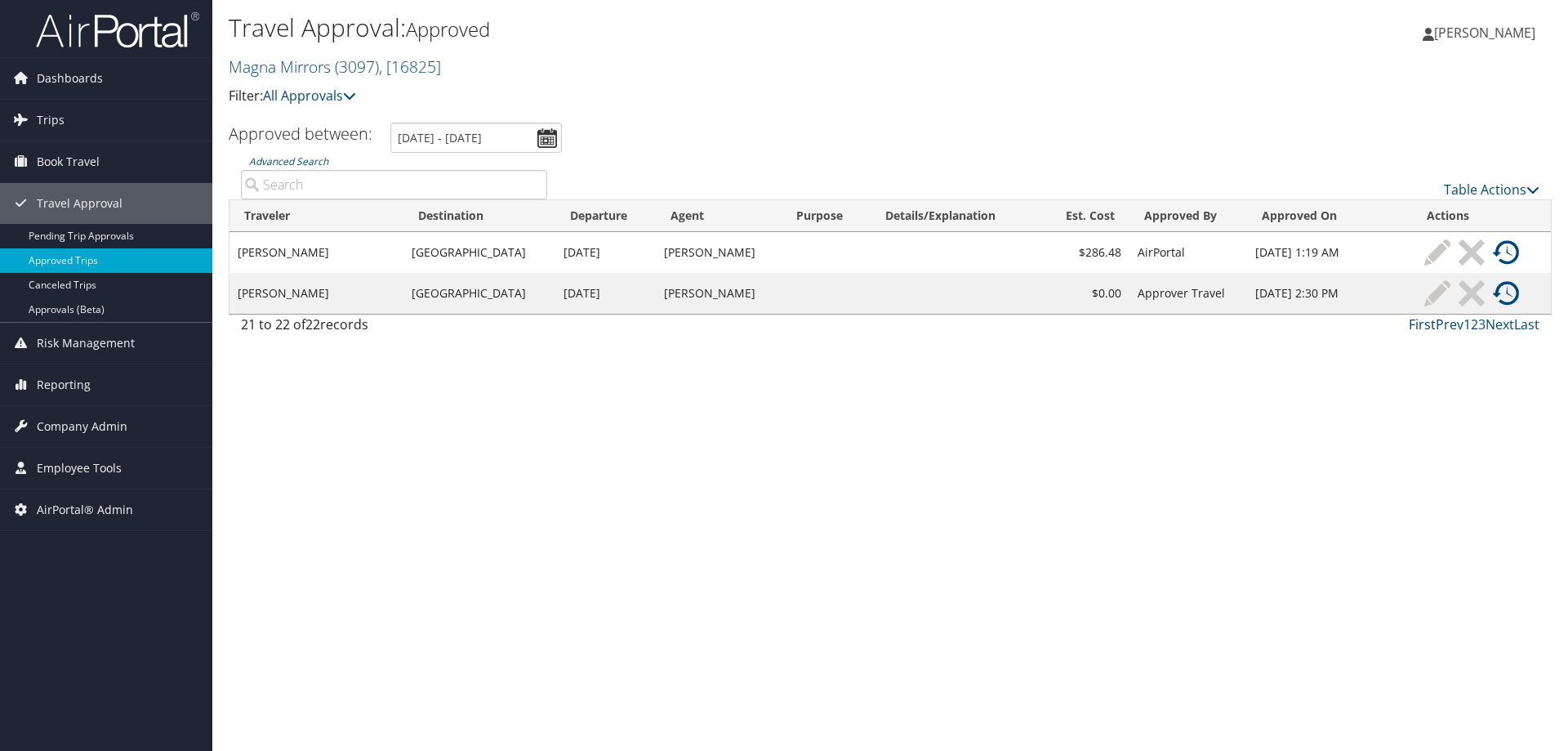
click at [1418, 329] on link "First" at bounding box center [1422, 325] width 27 height 18
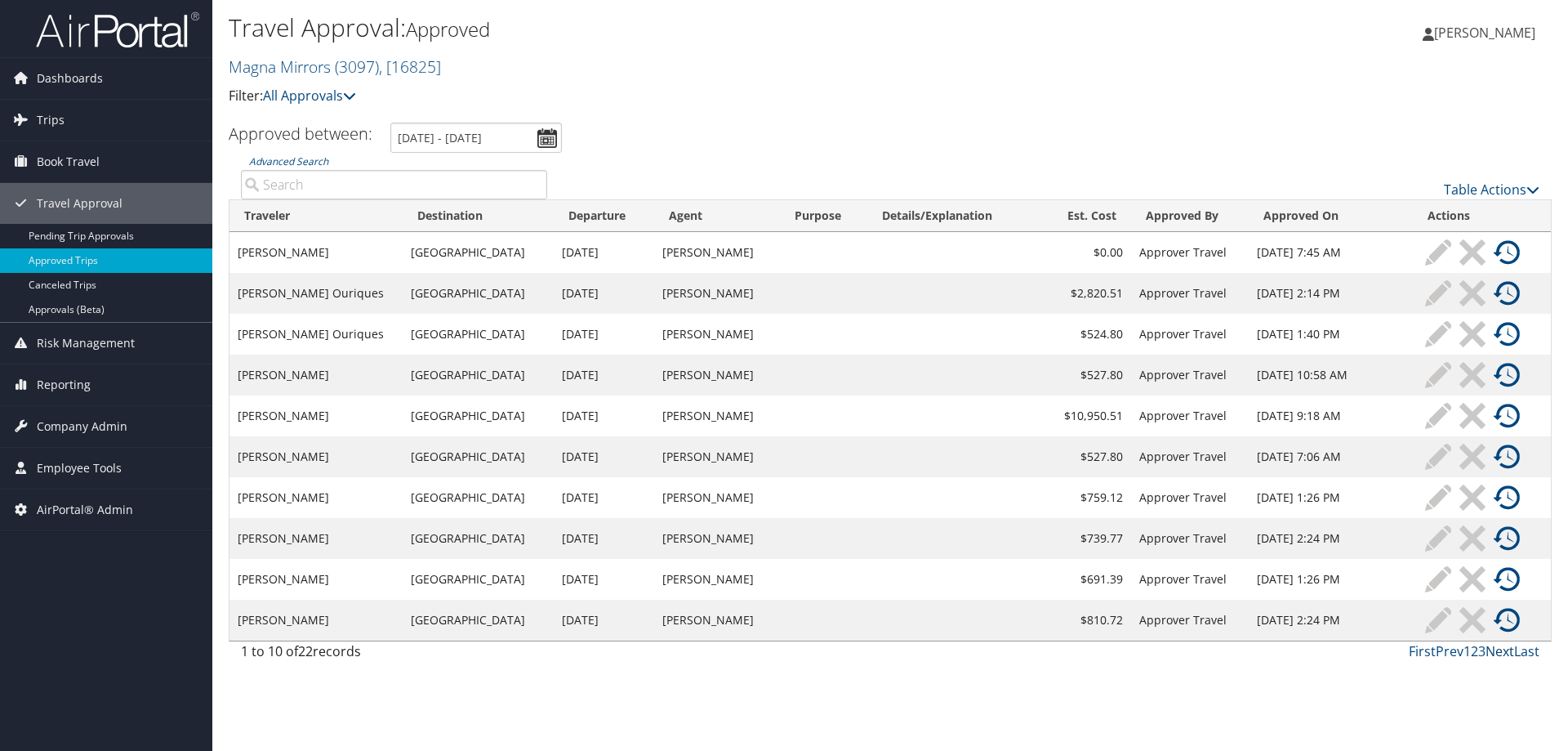
click at [1502, 650] on link "Next" at bounding box center [1500, 651] width 28 height 18
click at [1496, 648] on link "Next" at bounding box center [1500, 651] width 28 height 18
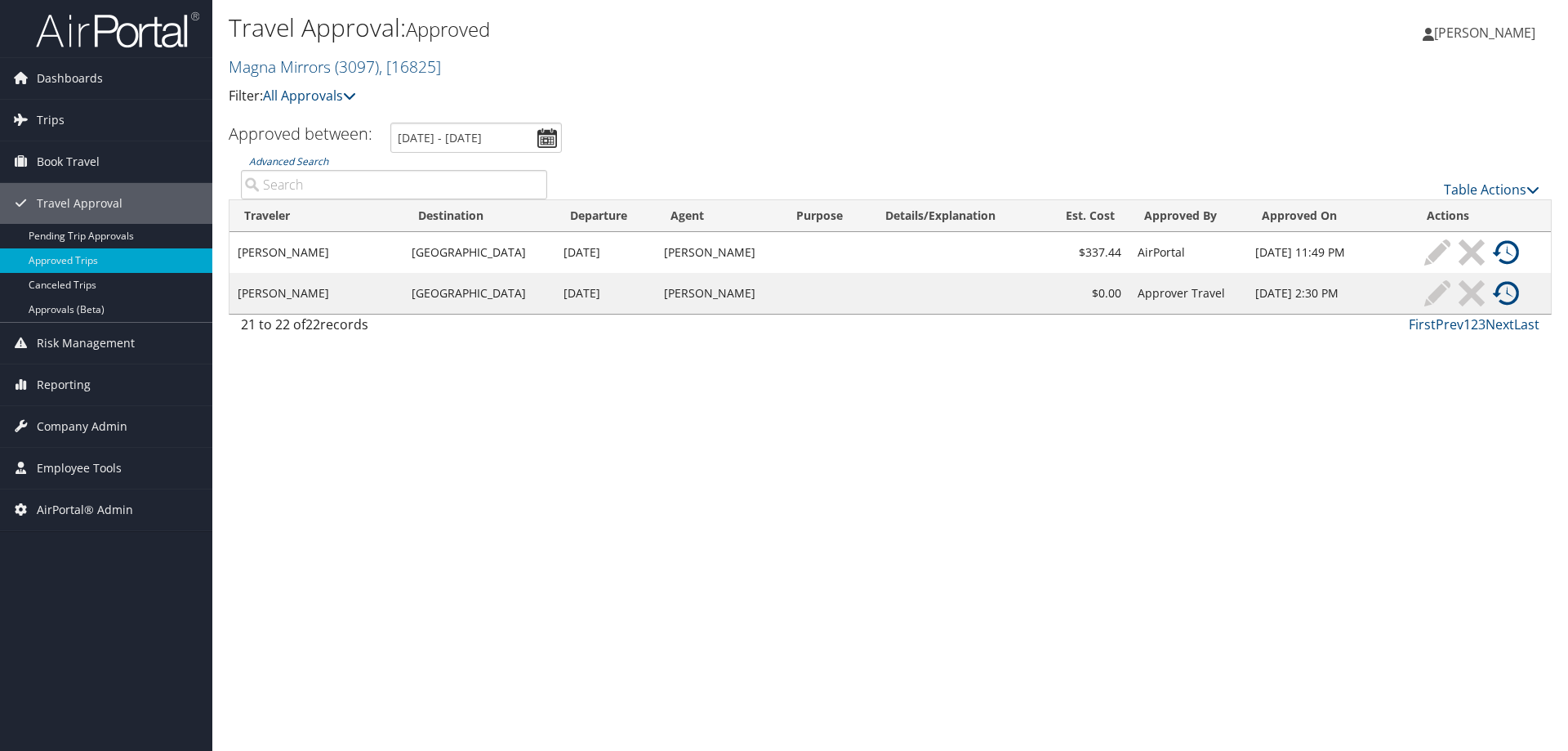
click at [1465, 326] on link "1" at bounding box center [1466, 325] width 8 height 18
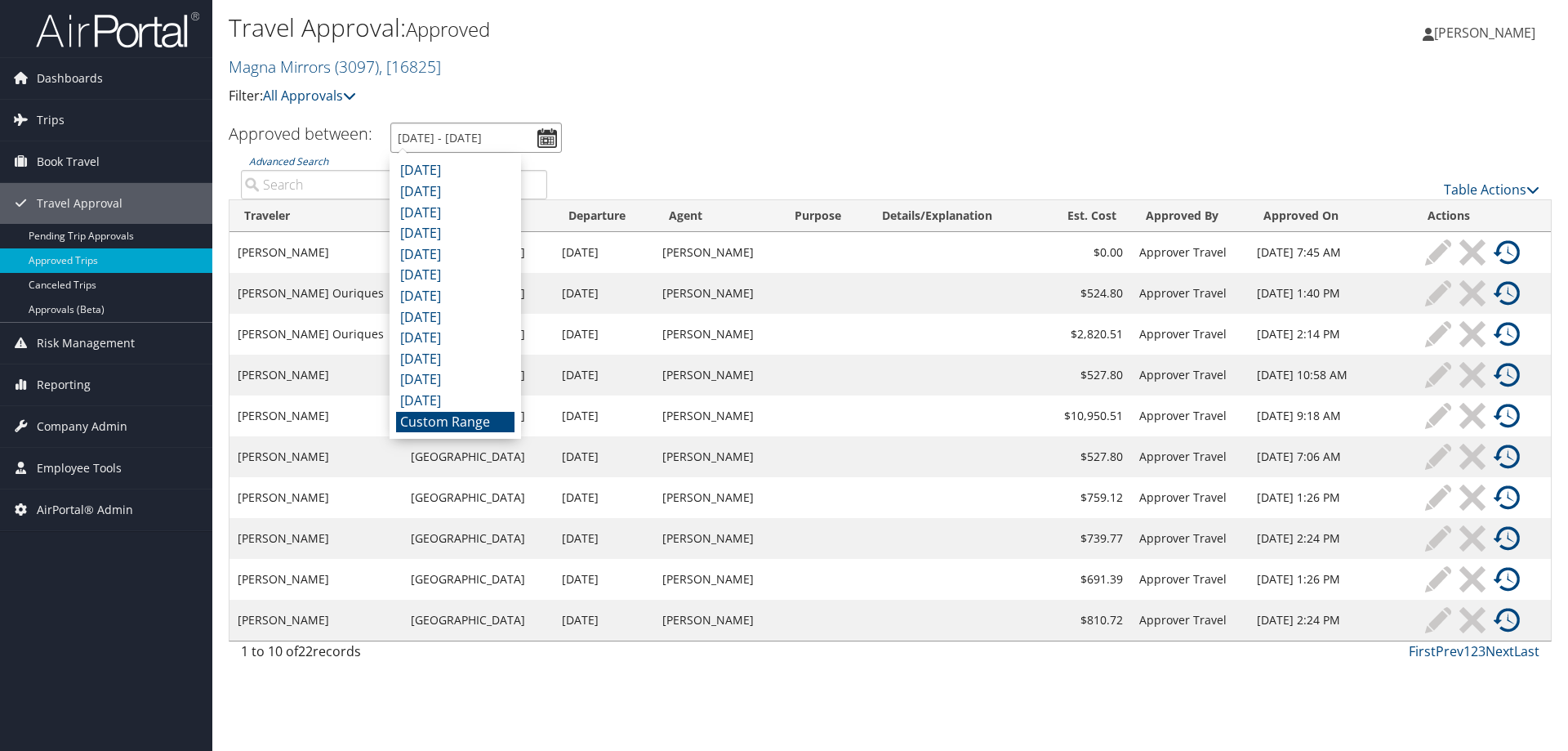
click at [449, 133] on input "9/7/2025 - 10/7/2025" at bounding box center [476, 138] width 172 height 30
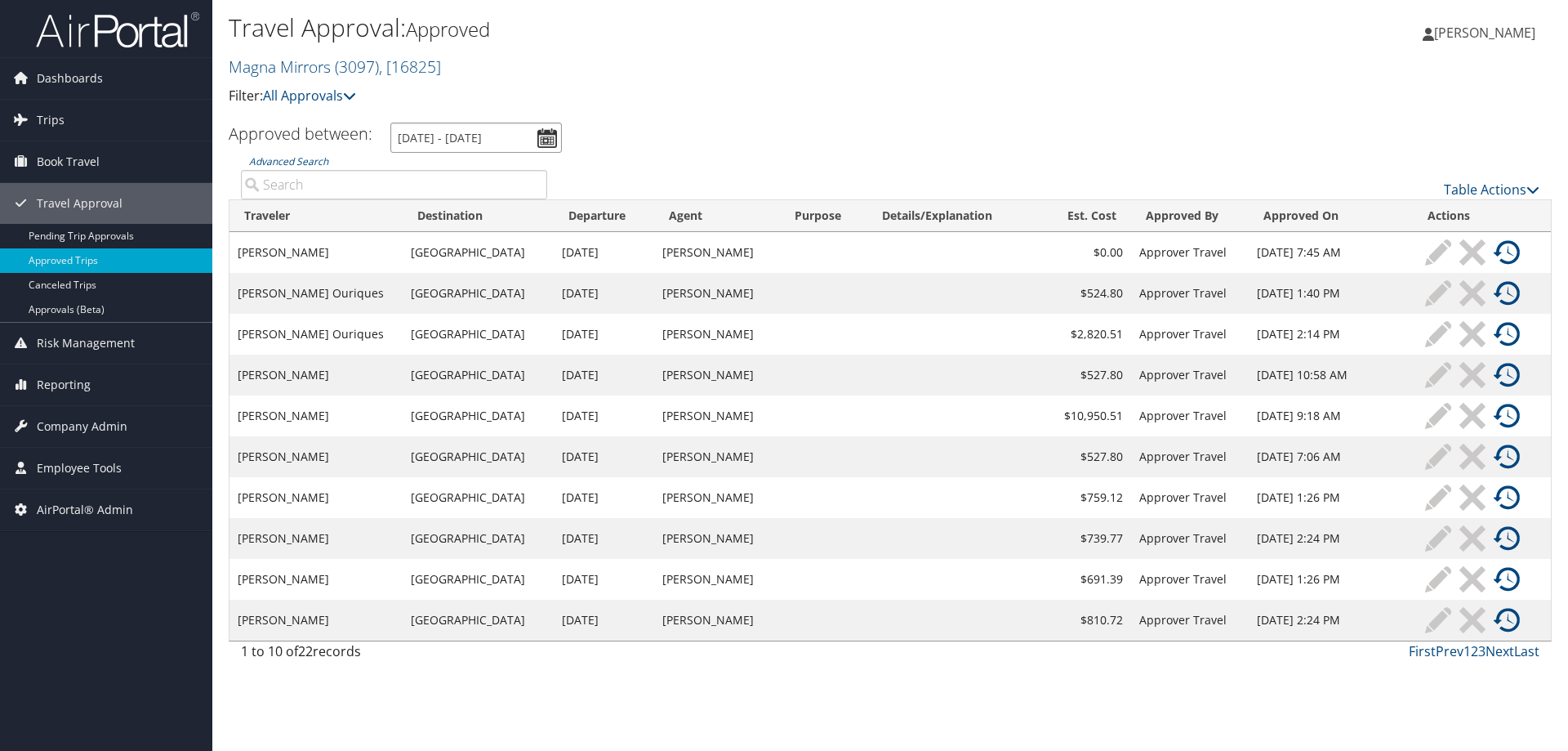
click at [551, 136] on input "9/7/2025 - 10/7/2025" at bounding box center [476, 138] width 172 height 30
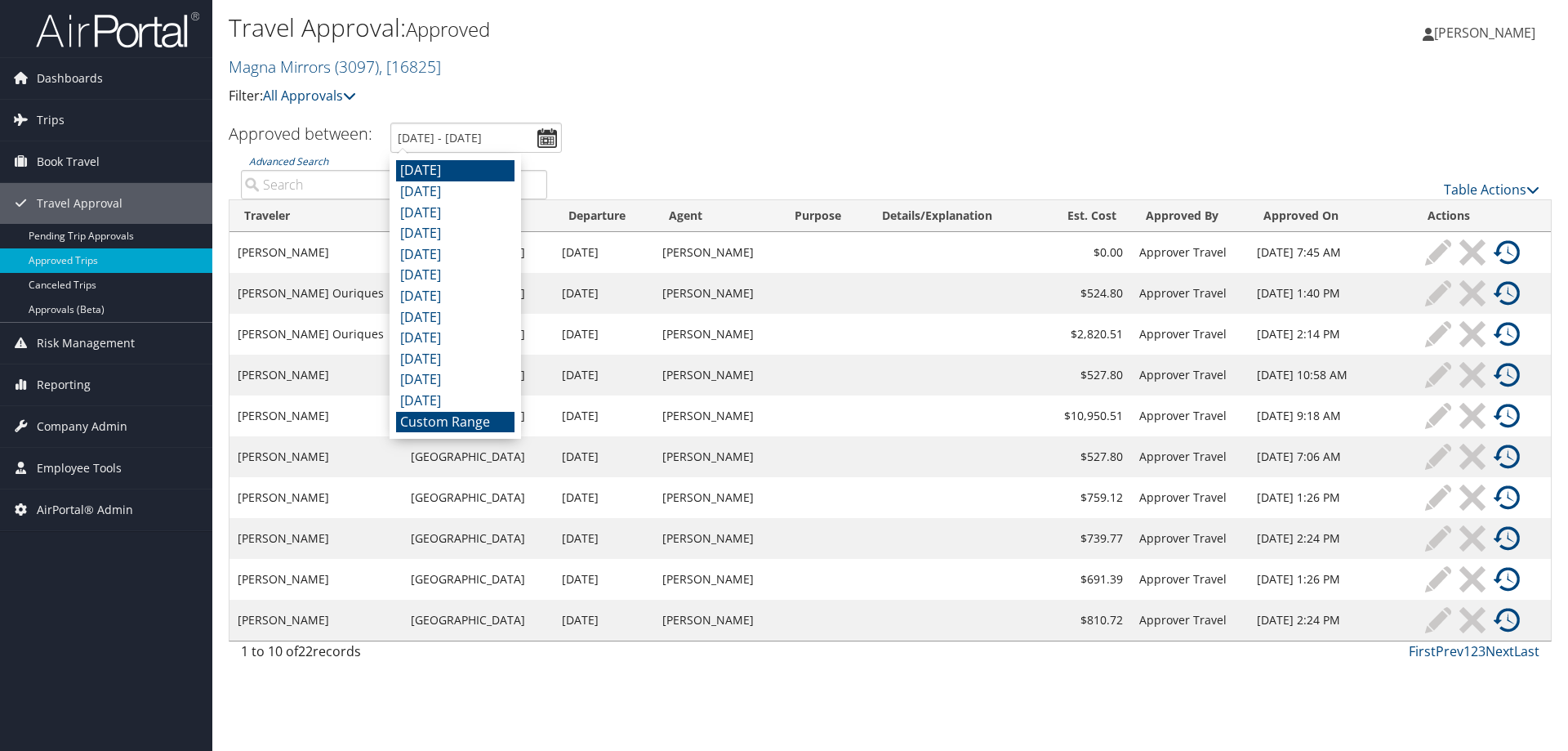
click at [486, 164] on li "September 2025" at bounding box center [455, 170] width 118 height 21
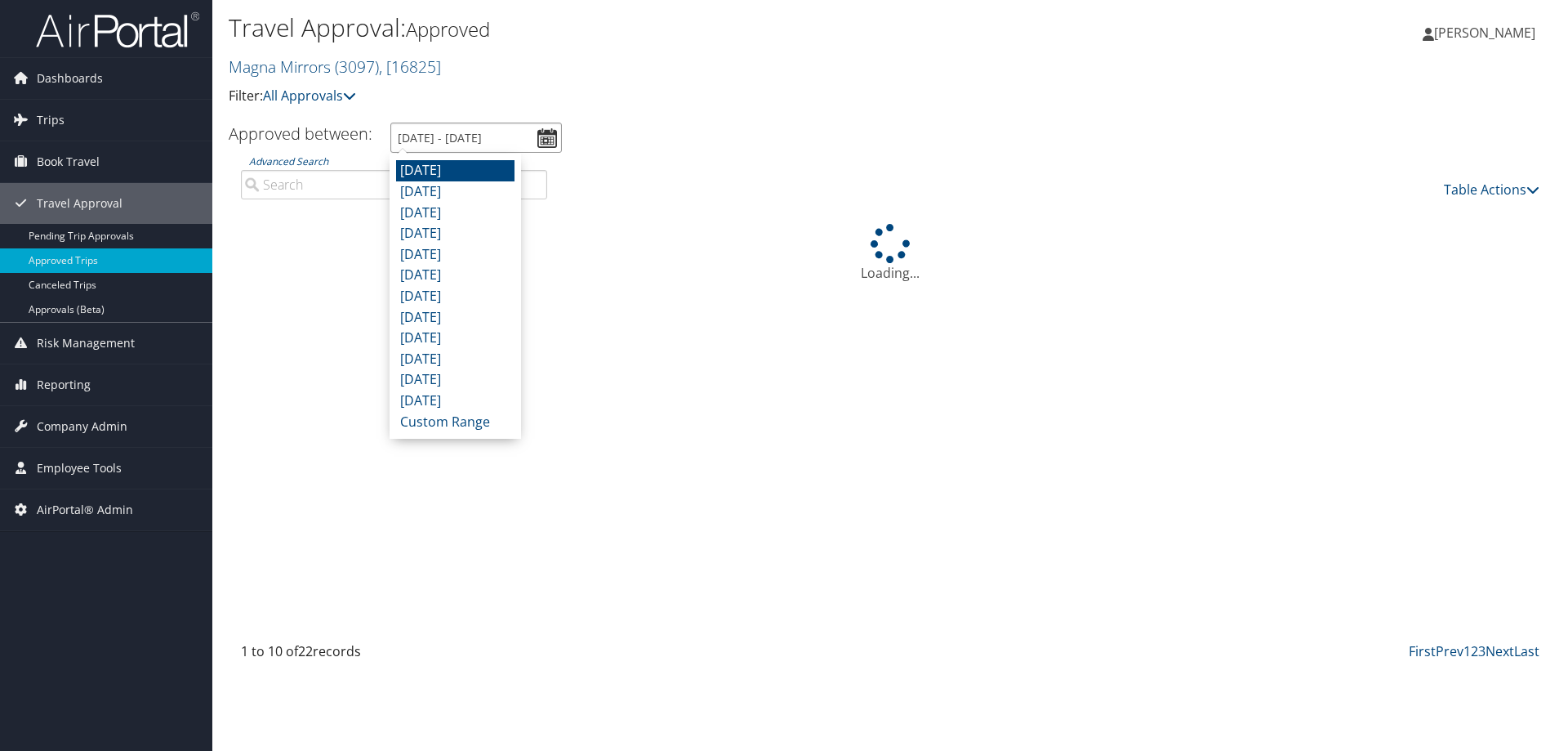
click at [445, 139] on input "9/1/2025 - 9/30/2025" at bounding box center [476, 138] width 172 height 30
click at [439, 421] on li "Custom Range" at bounding box center [455, 421] width 118 height 21
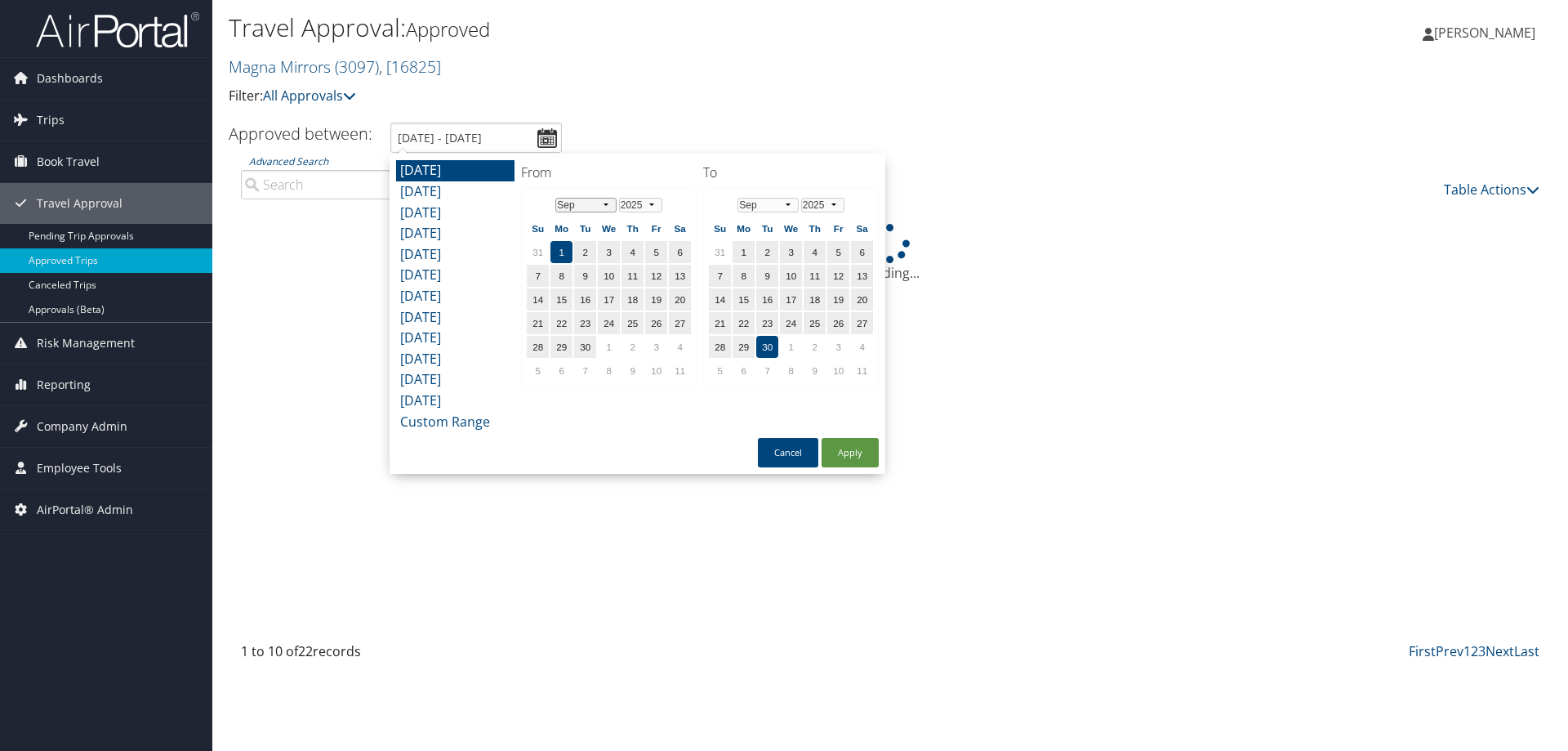
click at [599, 207] on select "Jan Feb Mar Apr May Jun Jul Aug Sep Oct Nov Dec" at bounding box center [585, 205] width 61 height 15
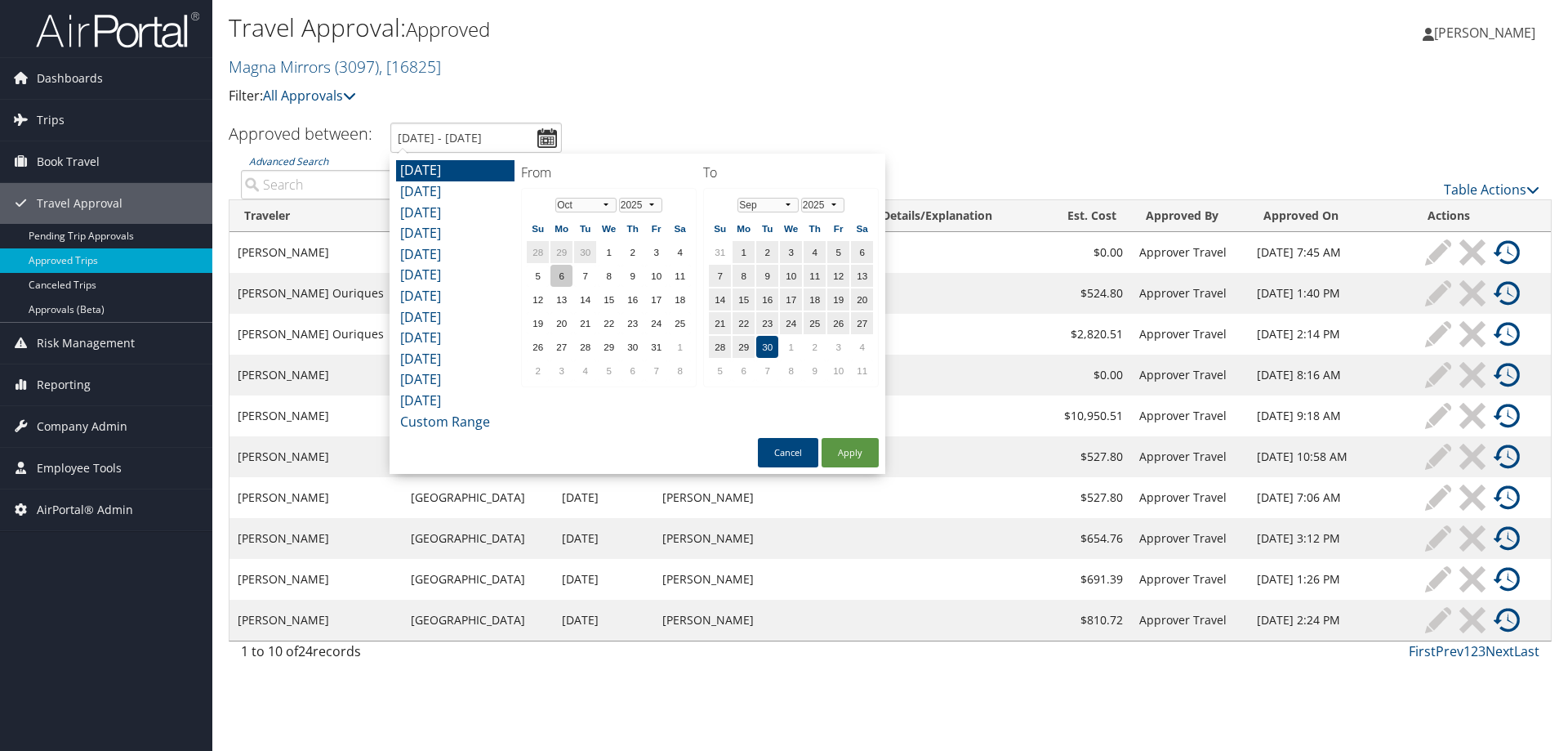
click at [561, 273] on td "6" at bounding box center [561, 275] width 22 height 22
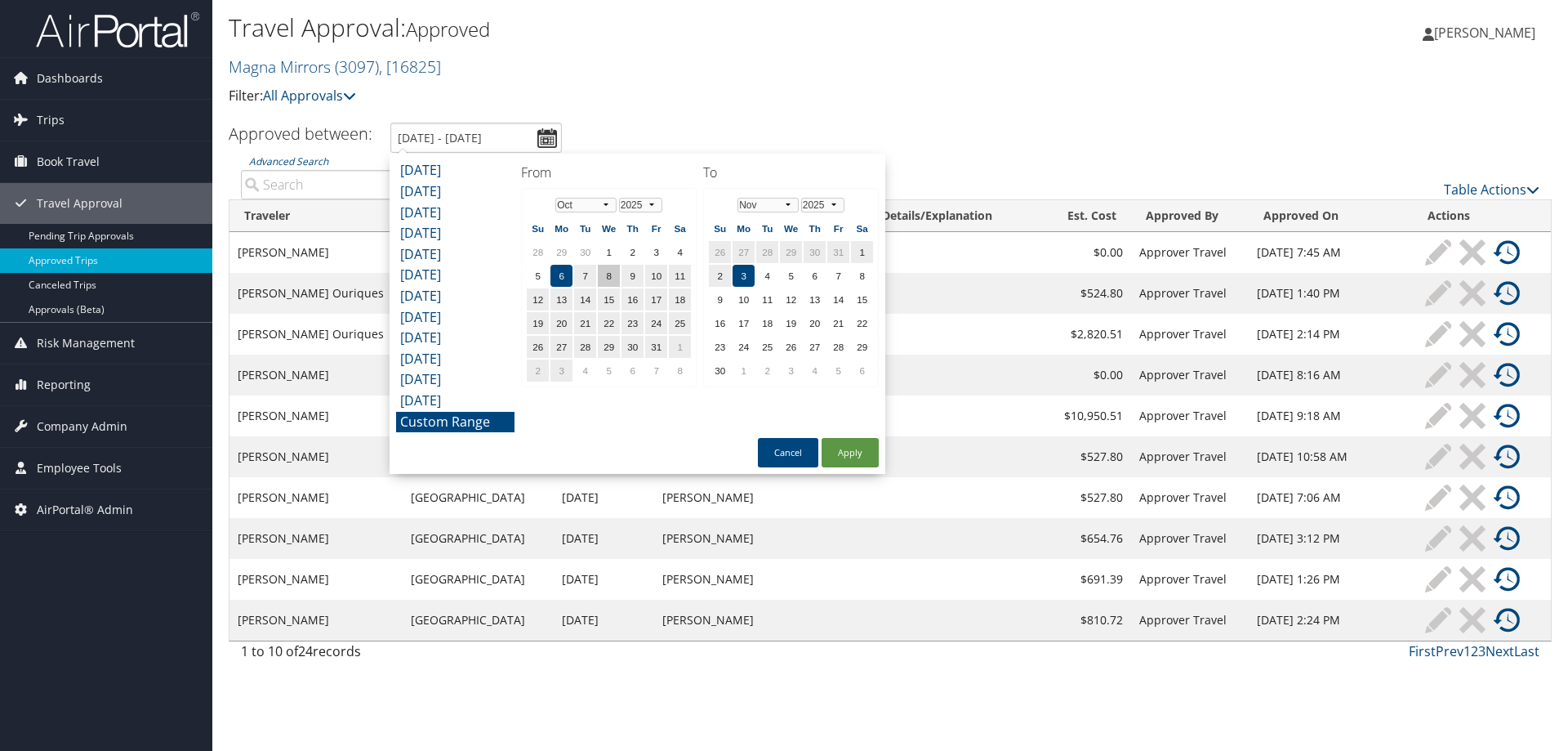
click at [612, 270] on td "8" at bounding box center [609, 275] width 22 height 22
click at [562, 276] on td "6" at bounding box center [561, 275] width 22 height 22
click at [771, 207] on select "Jan Feb Mar Apr May Jun Jul Aug Sep Oct Nov Dec" at bounding box center [767, 205] width 61 height 15
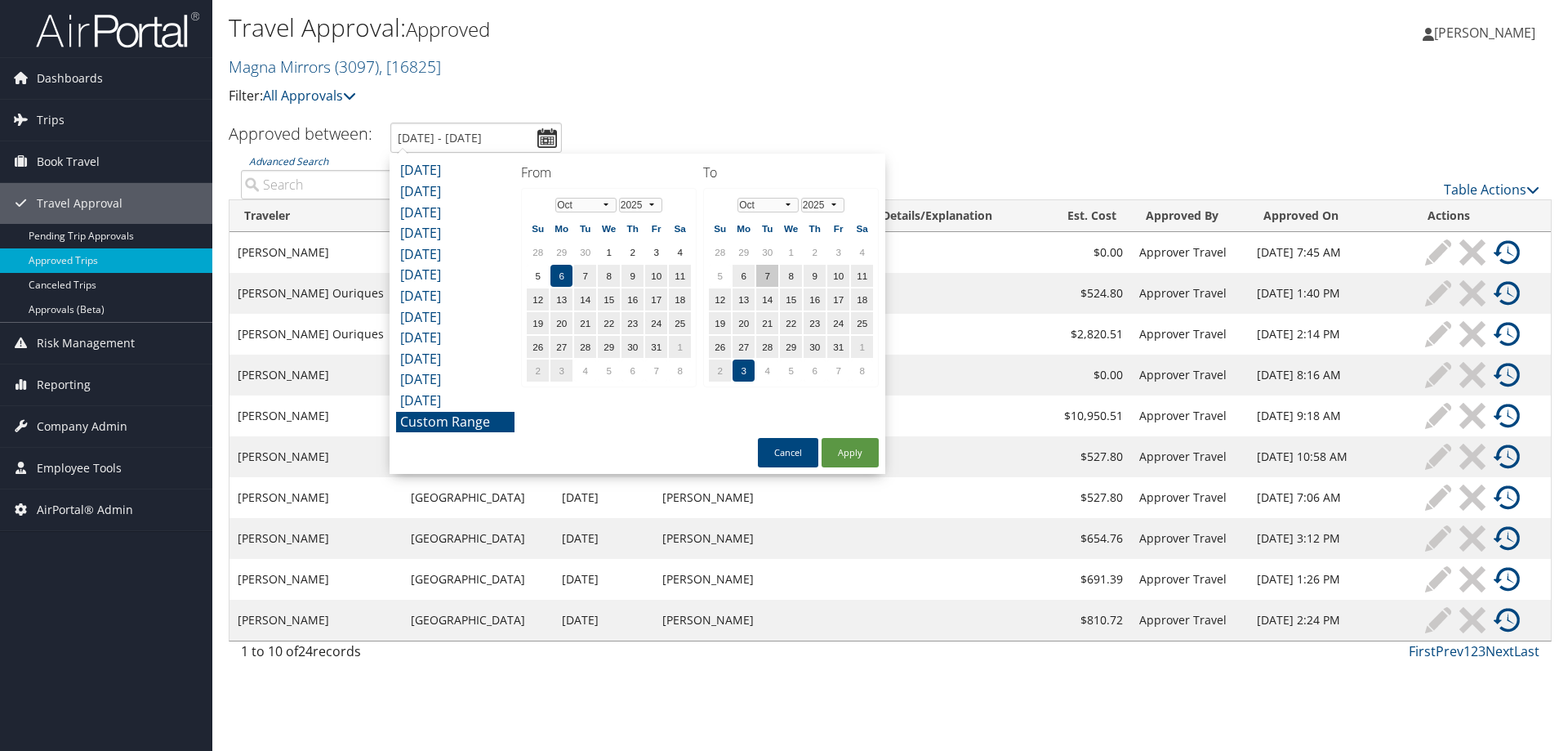
click at [772, 272] on td "7" at bounding box center [766, 275] width 22 height 22
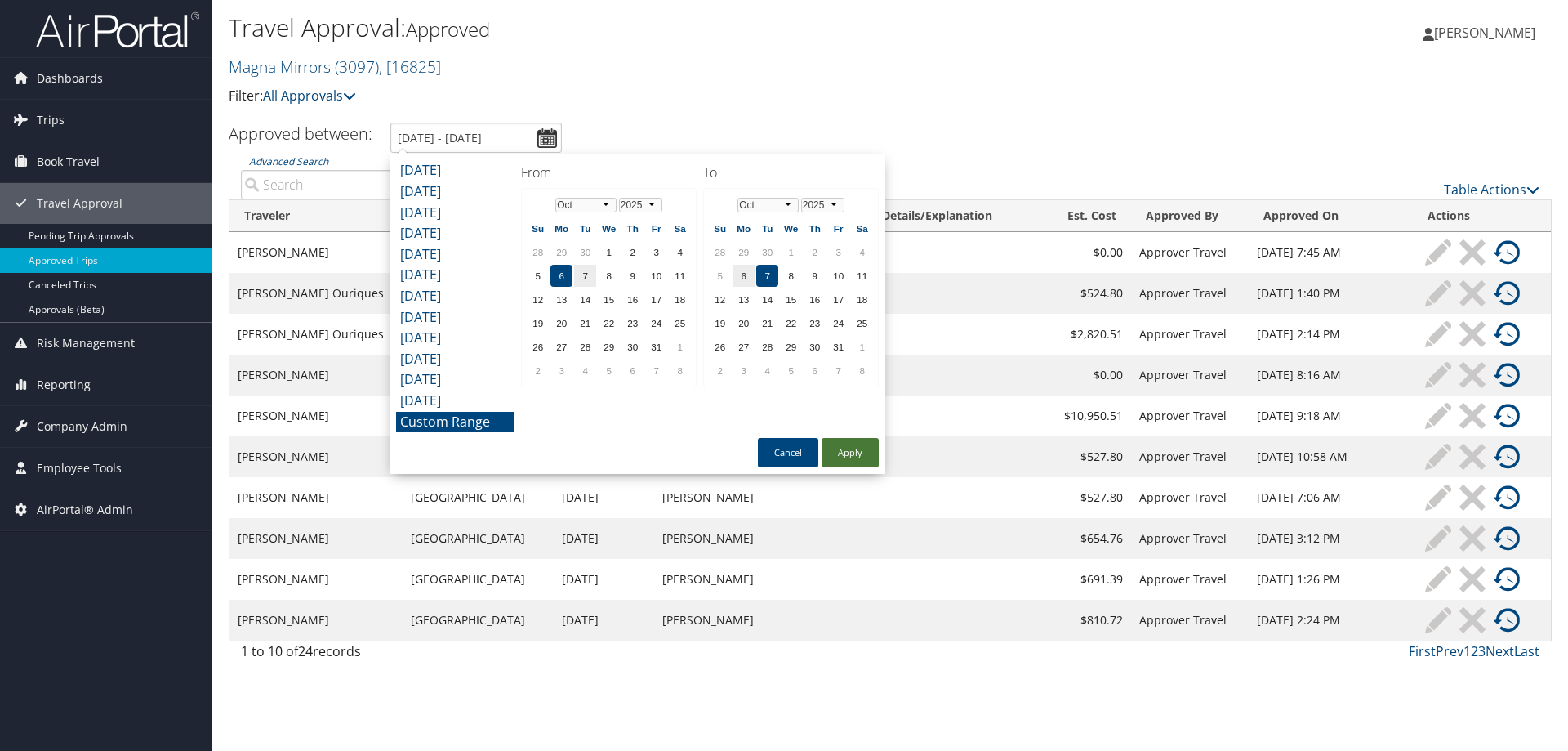
click at [855, 443] on button "Apply" at bounding box center [850, 452] width 58 height 29
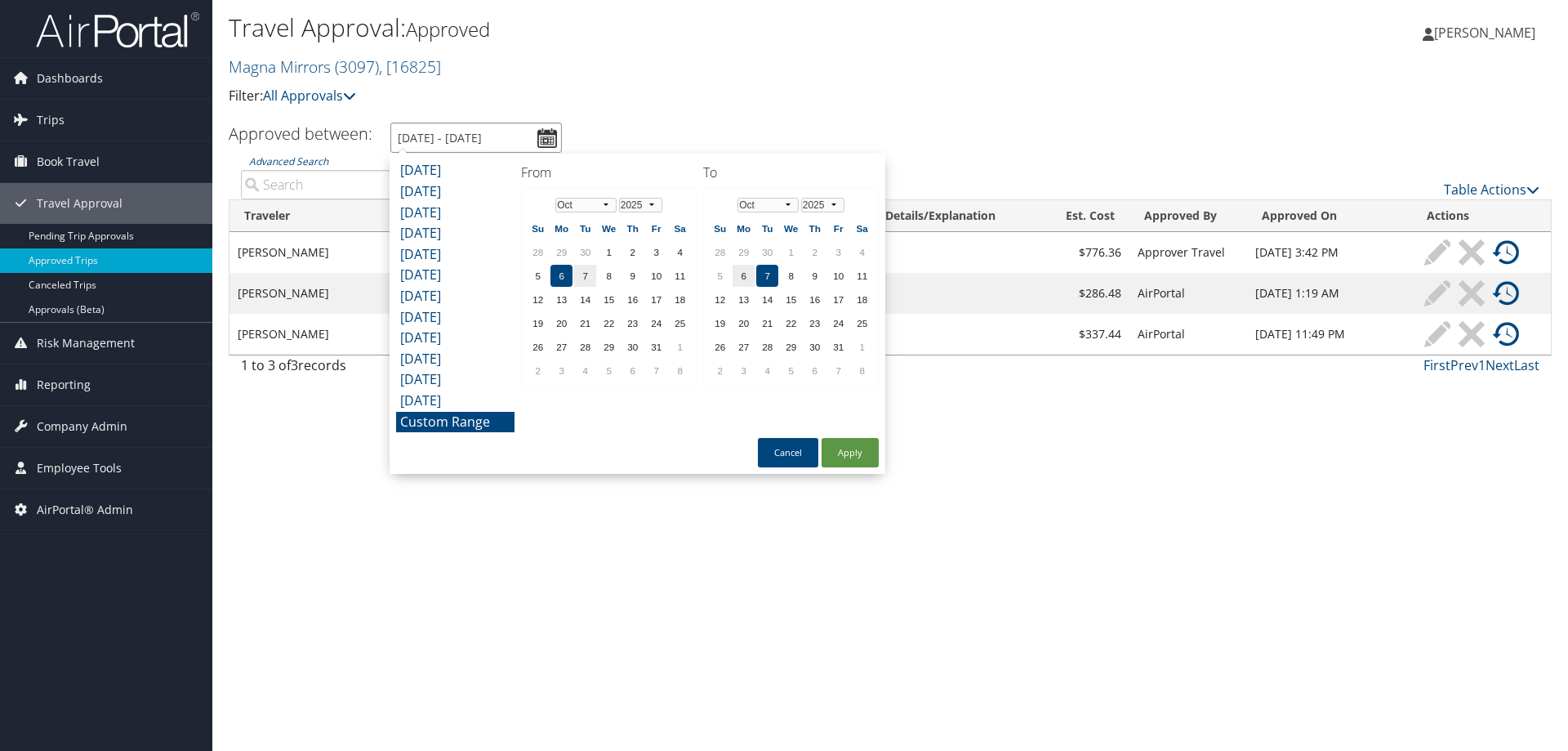
click at [536, 136] on input "10/6/2025 - 10/7/2025" at bounding box center [476, 138] width 172 height 30
click at [536, 270] on td "5" at bounding box center [537, 275] width 22 height 22
click at [861, 451] on button "Apply" at bounding box center [850, 452] width 58 height 29
type input "10/5/2025 - 10/7/2025"
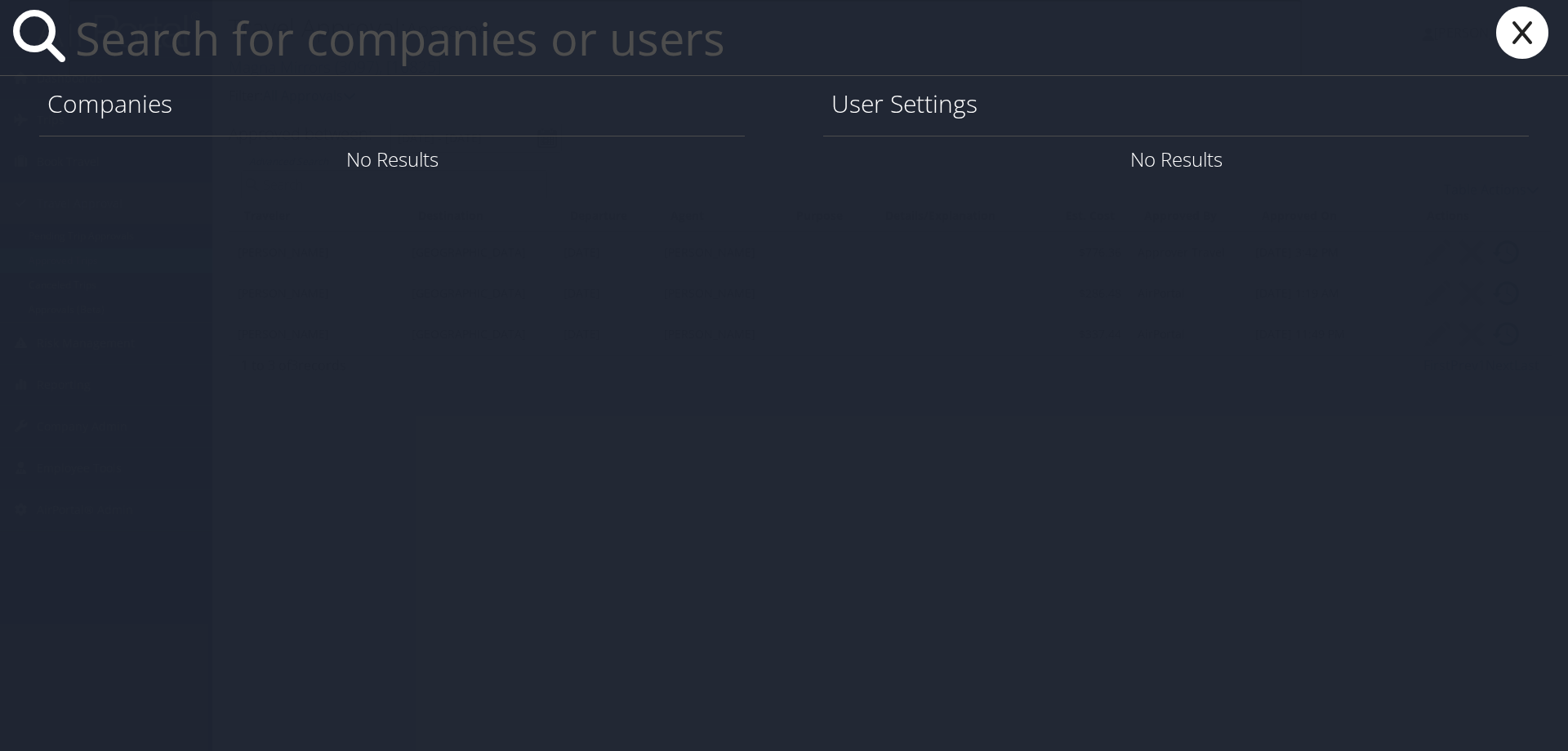
paste input "[PERSON_NAME][EMAIL_ADDRESS][PERSON_NAME][DOMAIN_NAME]"
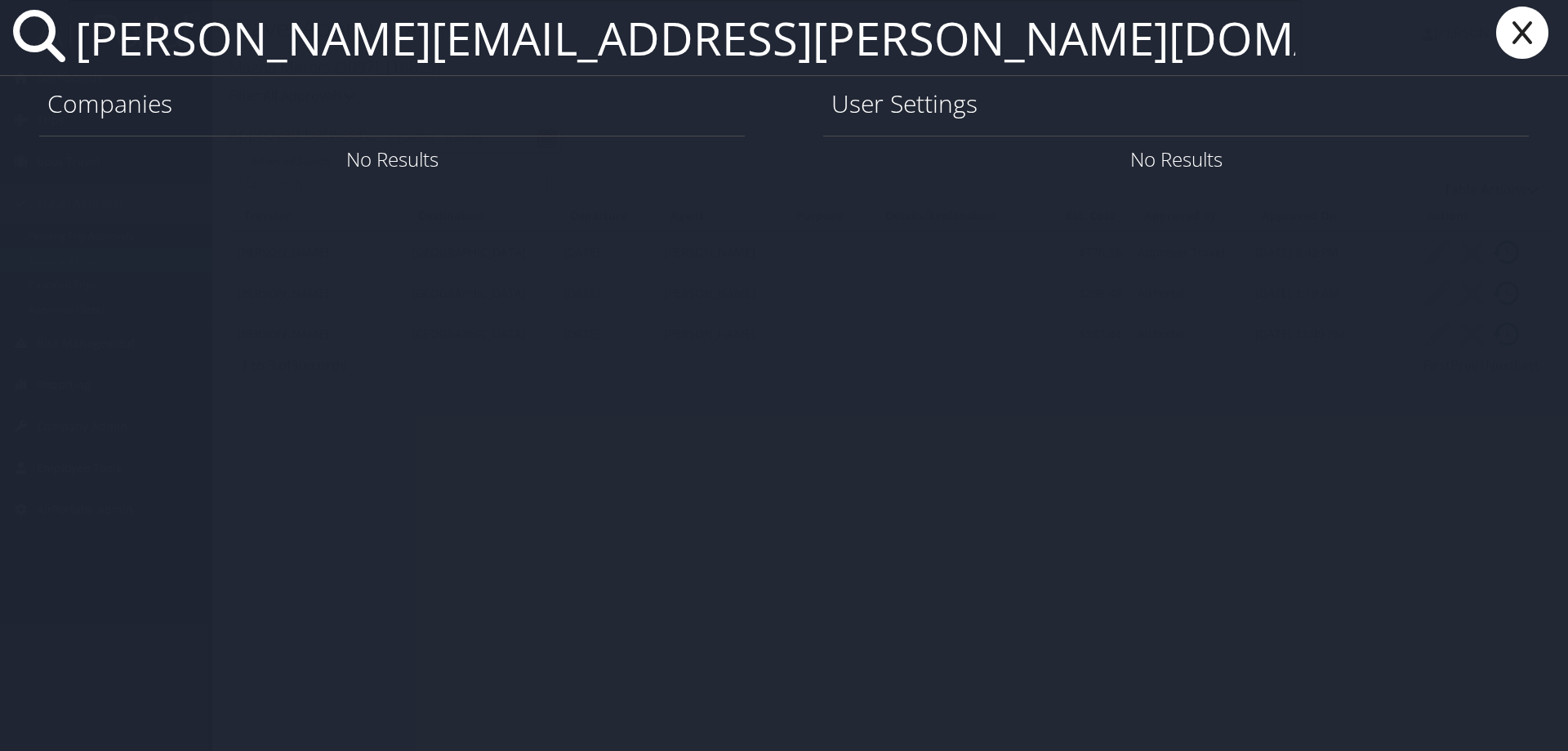
type input "[PERSON_NAME][EMAIL_ADDRESS][PERSON_NAME][DOMAIN_NAME]"
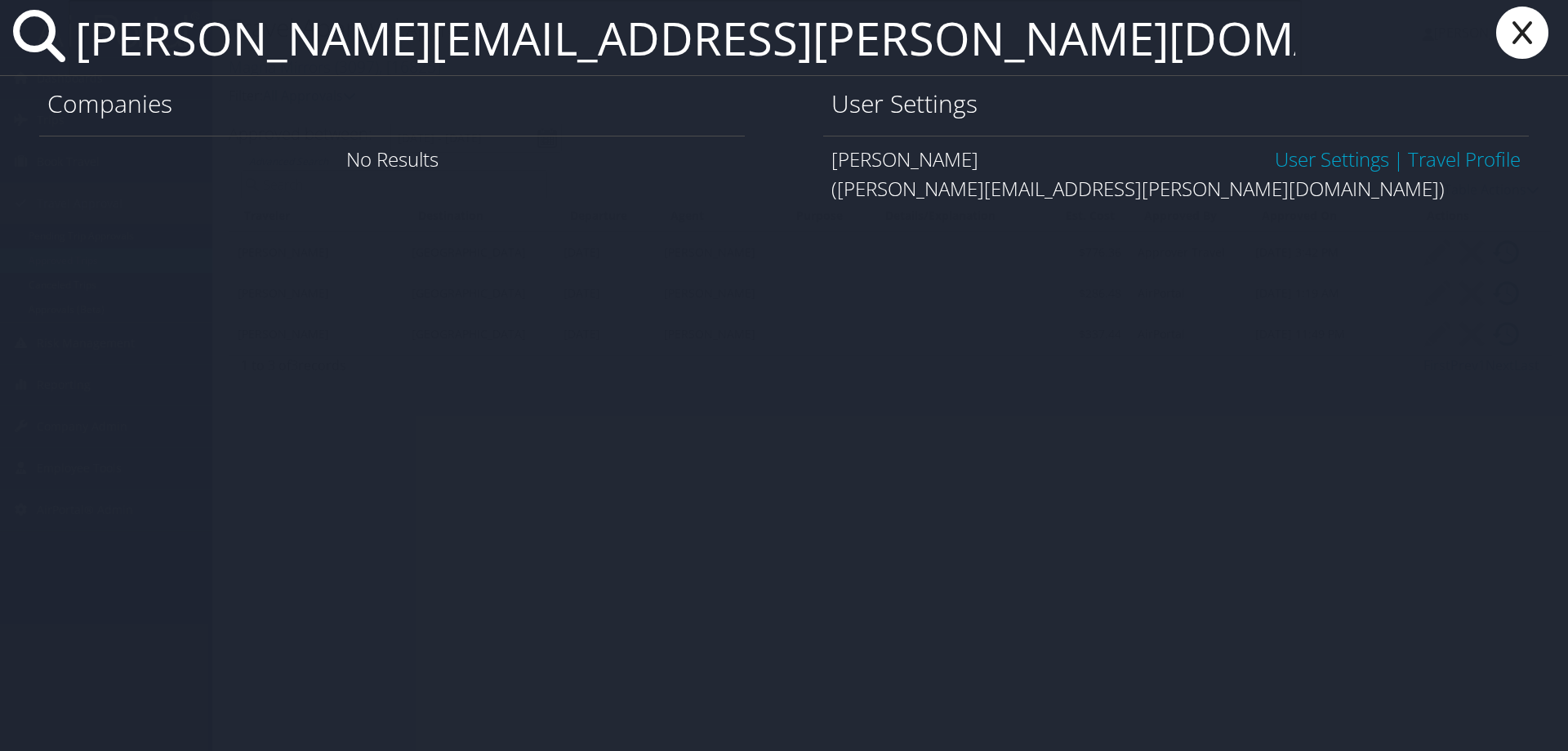
click at [1346, 154] on link "User Settings" at bounding box center [1331, 159] width 114 height 27
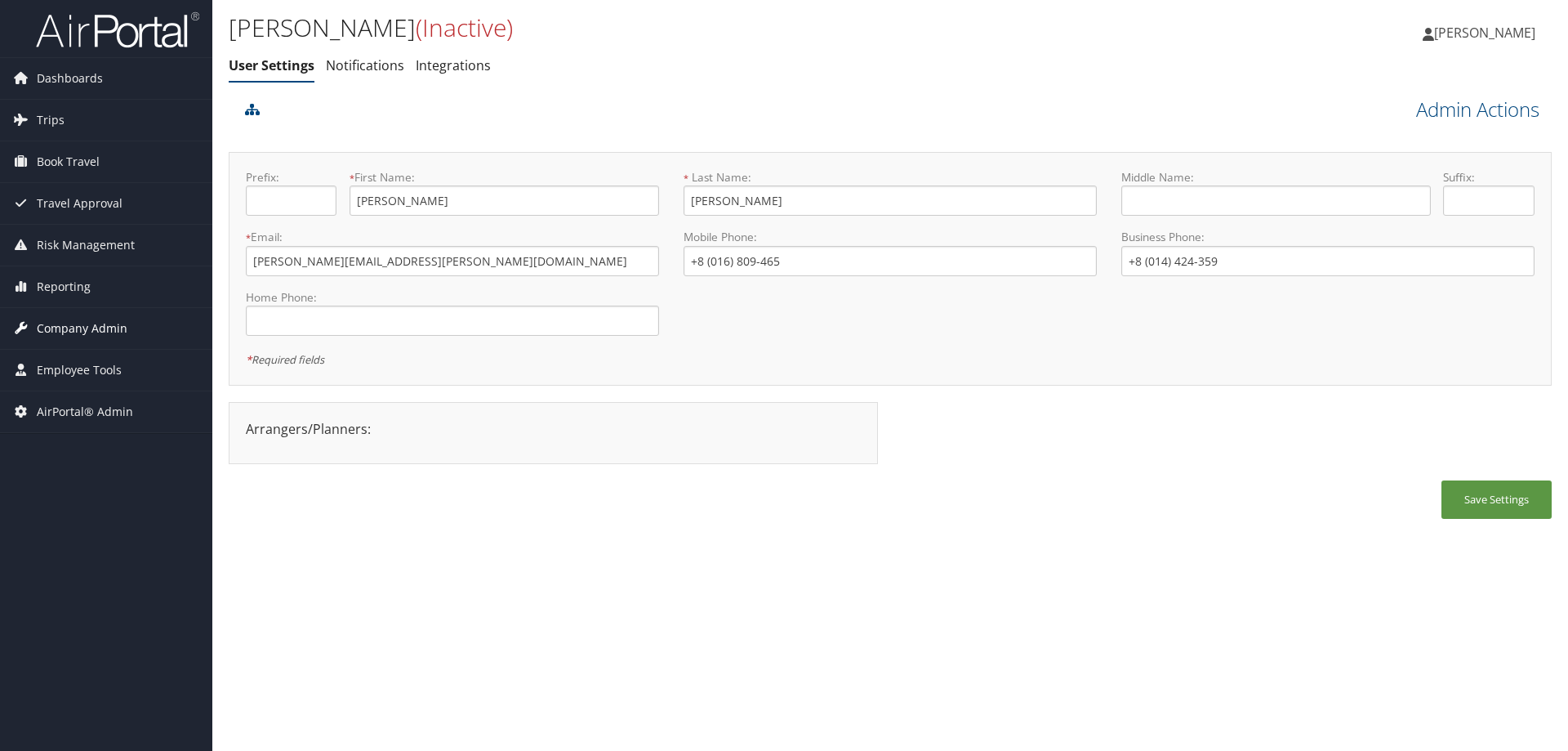
click at [92, 320] on span "Company Admin" at bounding box center [82, 328] width 91 height 41
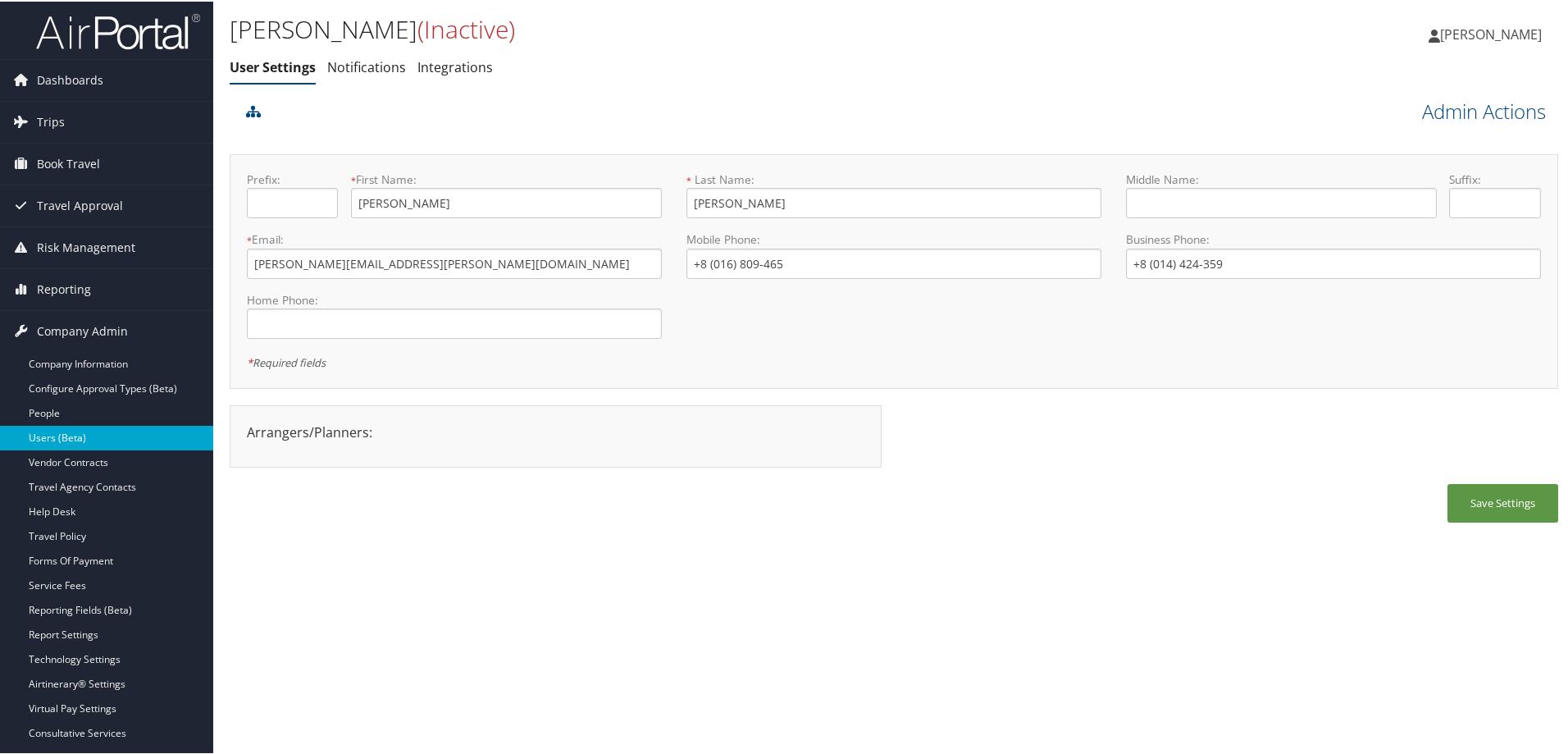
click at [101, 431] on link "Users (Beta)" at bounding box center [106, 436] width 214 height 24
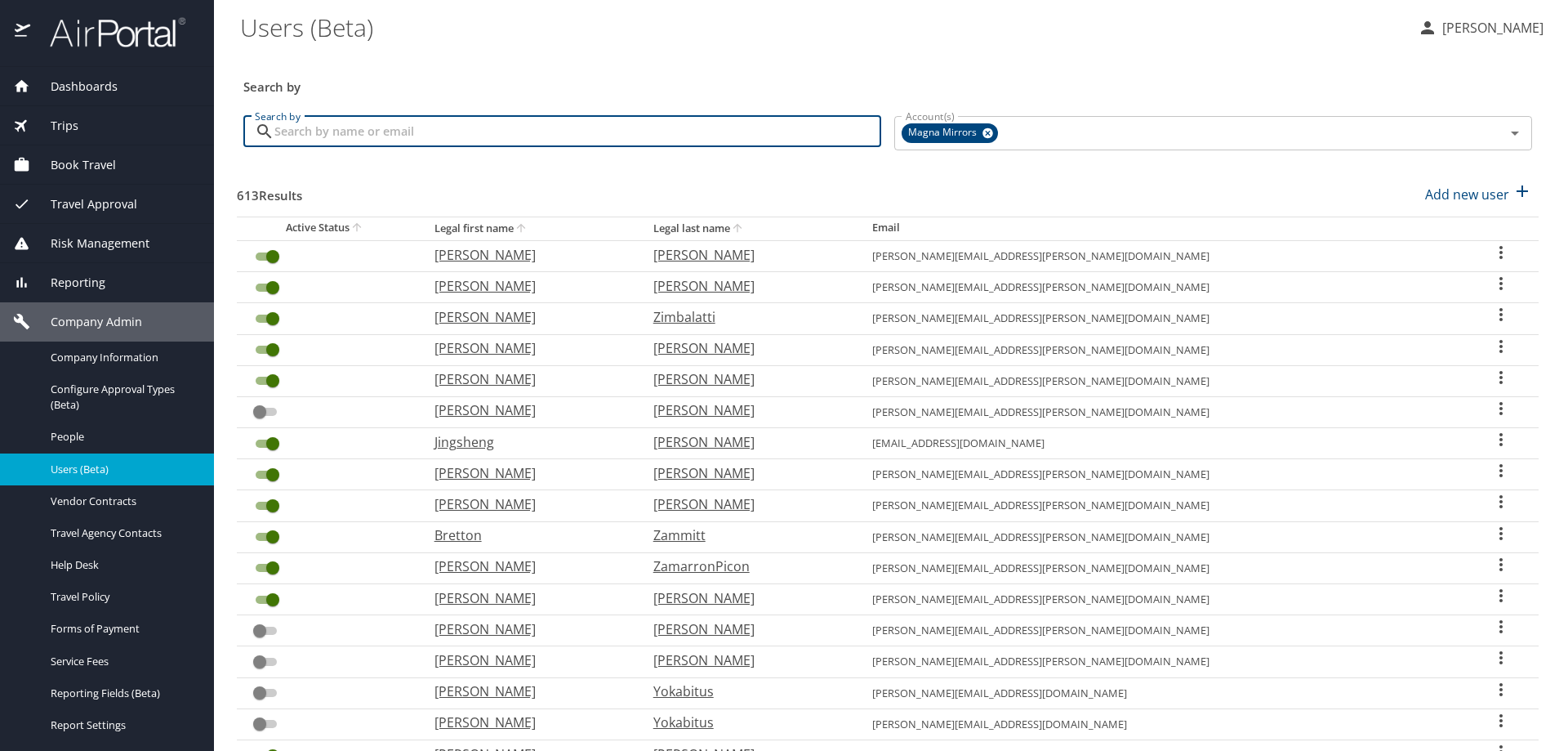
click at [483, 134] on input "Search by" at bounding box center [577, 131] width 606 height 31
paste input "[PERSON_NAME][EMAIL_ADDRESS][PERSON_NAME][DOMAIN_NAME]"
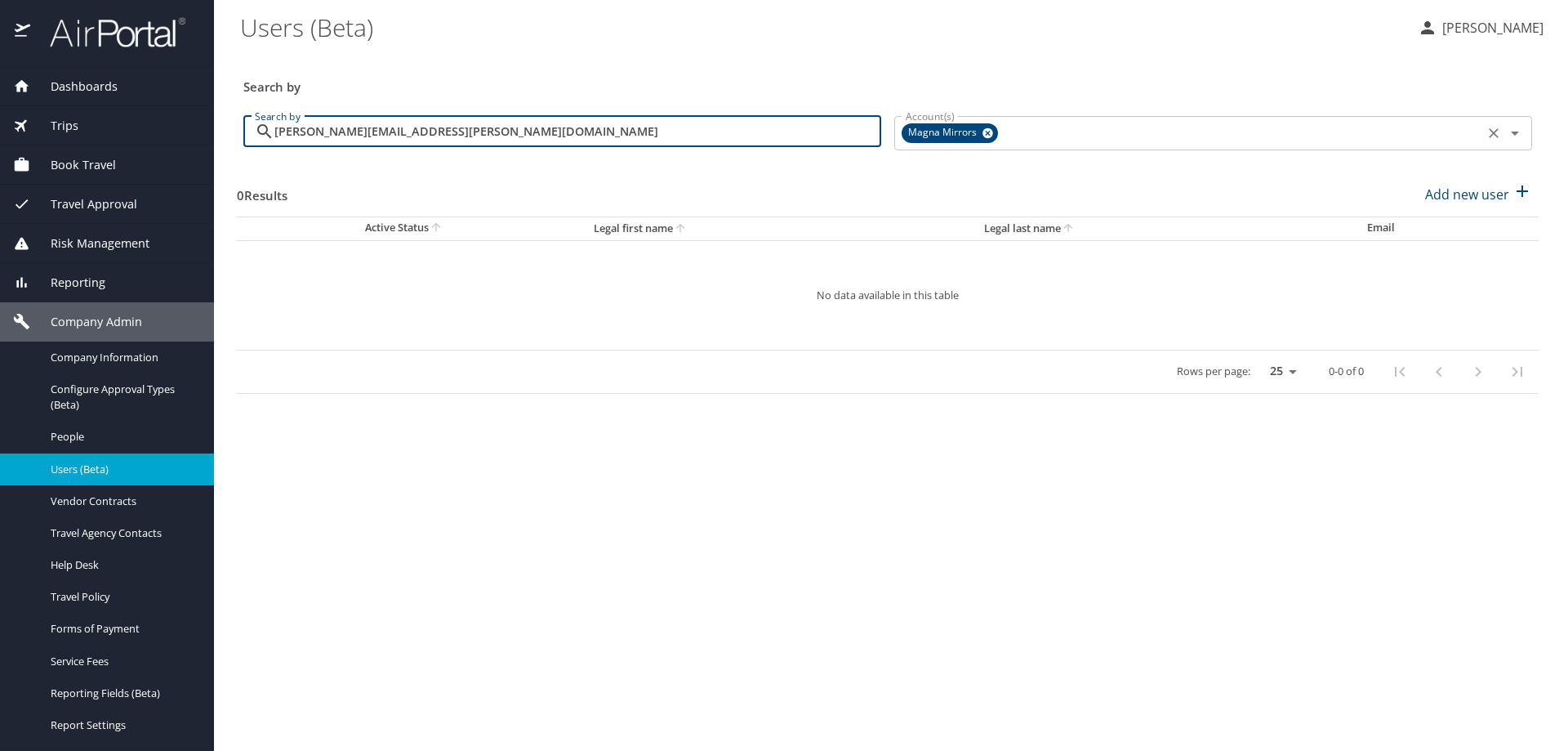
click at [990, 139] on icon at bounding box center [988, 134] width 13 height 18
type input "[PERSON_NAME][EMAIL_ADDRESS][PERSON_NAME][DOMAIN_NAME]"
click at [516, 152] on p at bounding box center [562, 152] width 638 height 4
click at [490, 135] on input "[PERSON_NAME][EMAIL_ADDRESS][PERSON_NAME][DOMAIN_NAME]" at bounding box center [577, 131] width 606 height 31
click at [927, 133] on input "Account(s)" at bounding box center [1189, 131] width 580 height 21
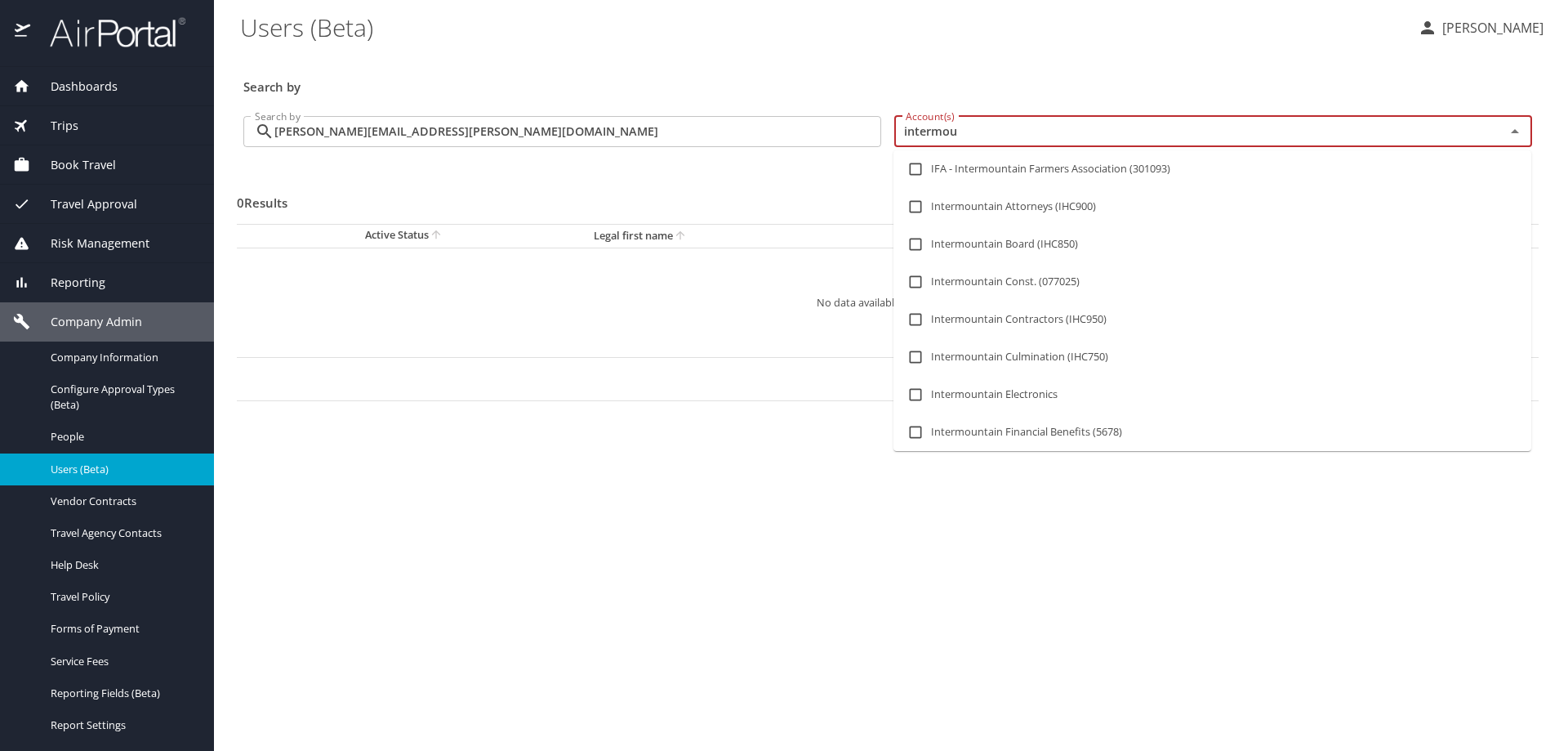
type input "intermoun"
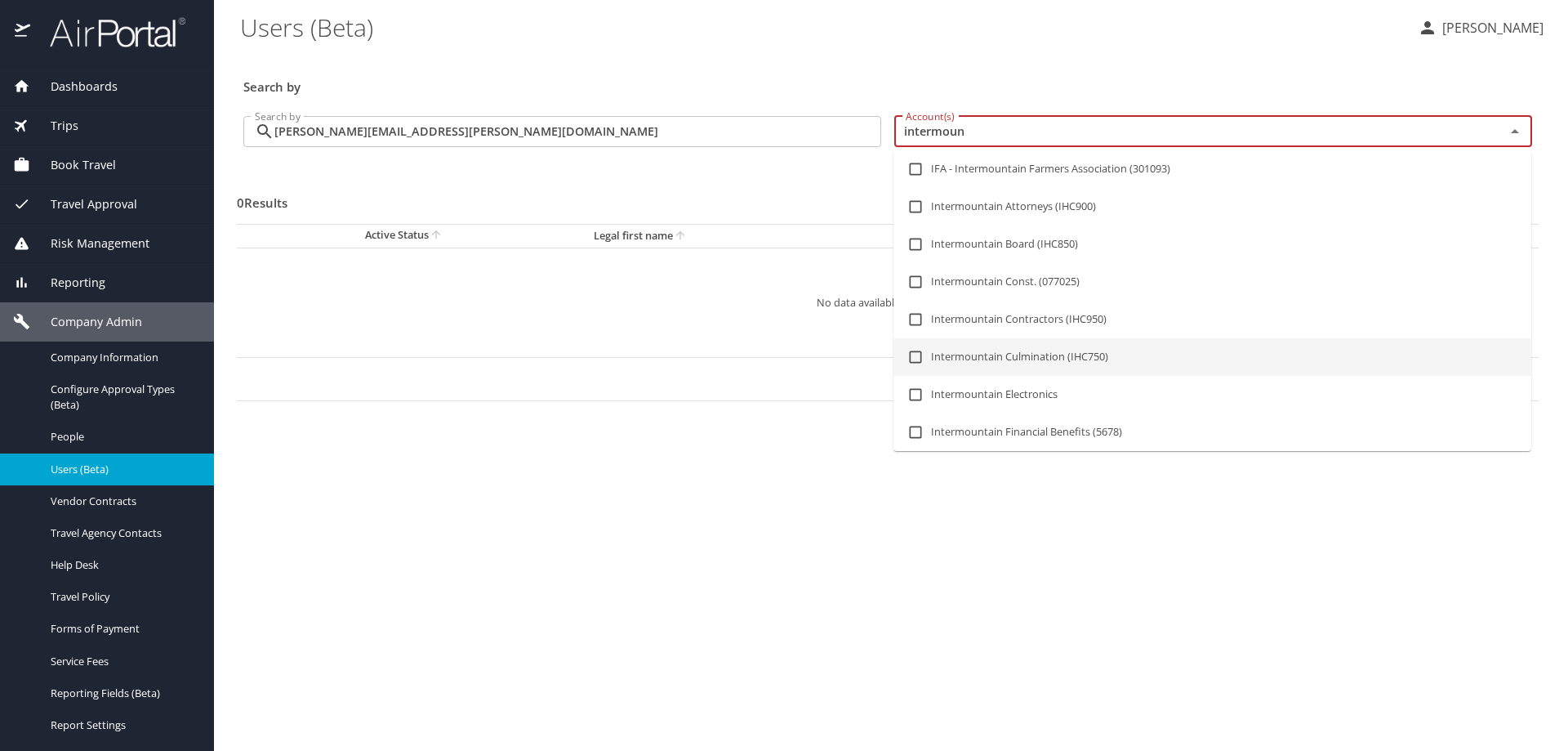
scroll to position [82, 0]
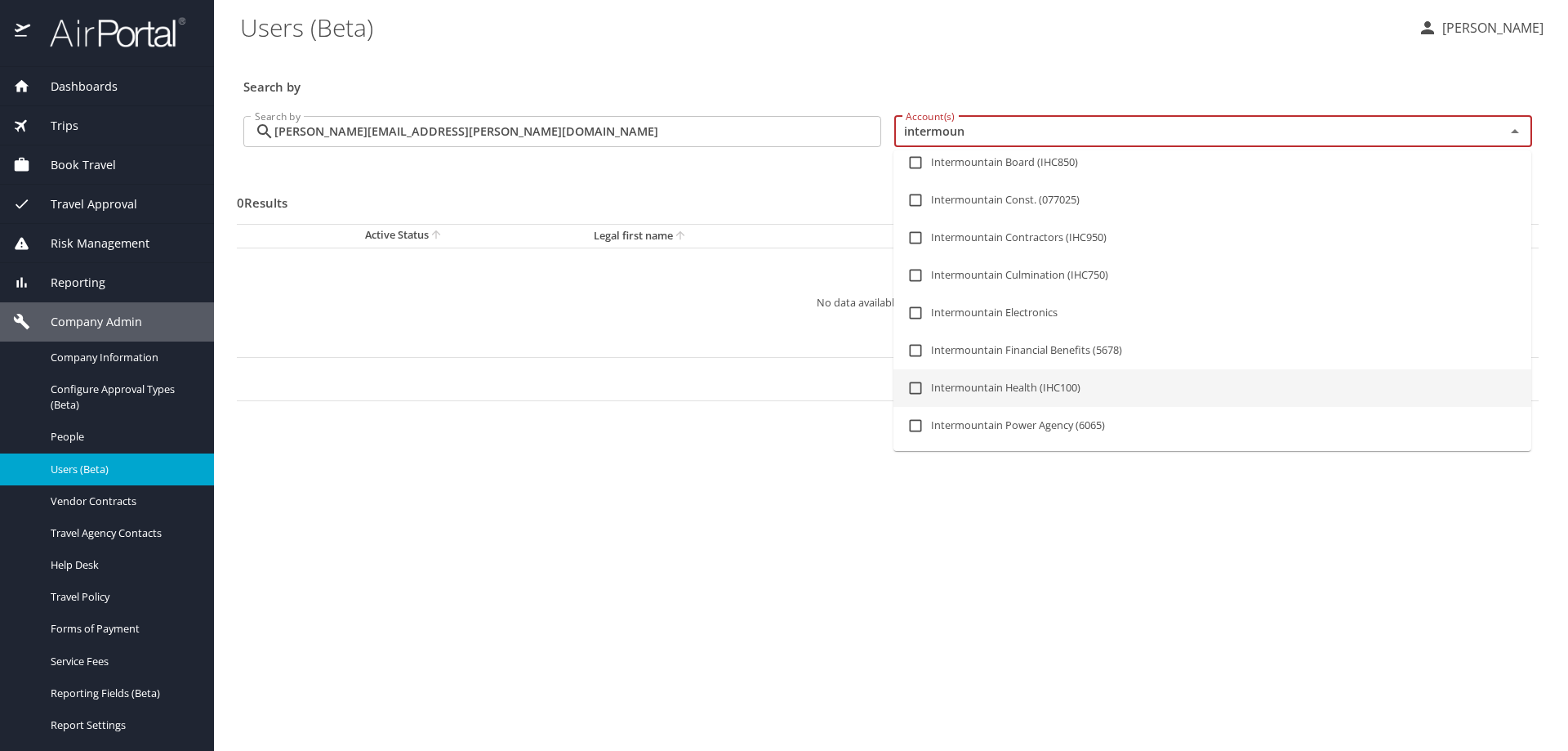
click at [1011, 387] on li "Intermountain Health (IHC100)" at bounding box center [1212, 387] width 638 height 38
checkbox input "true"
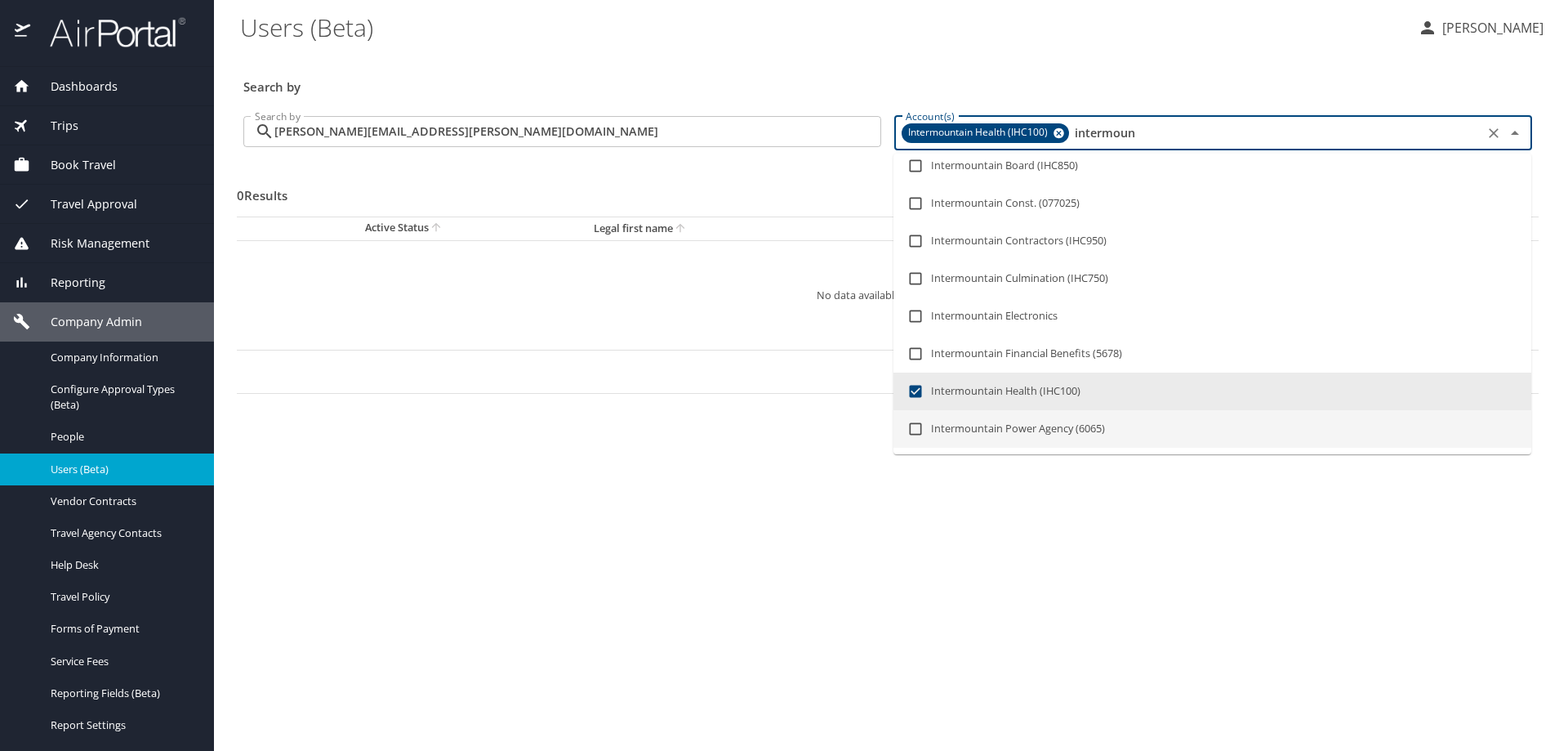
type input "intermoun"
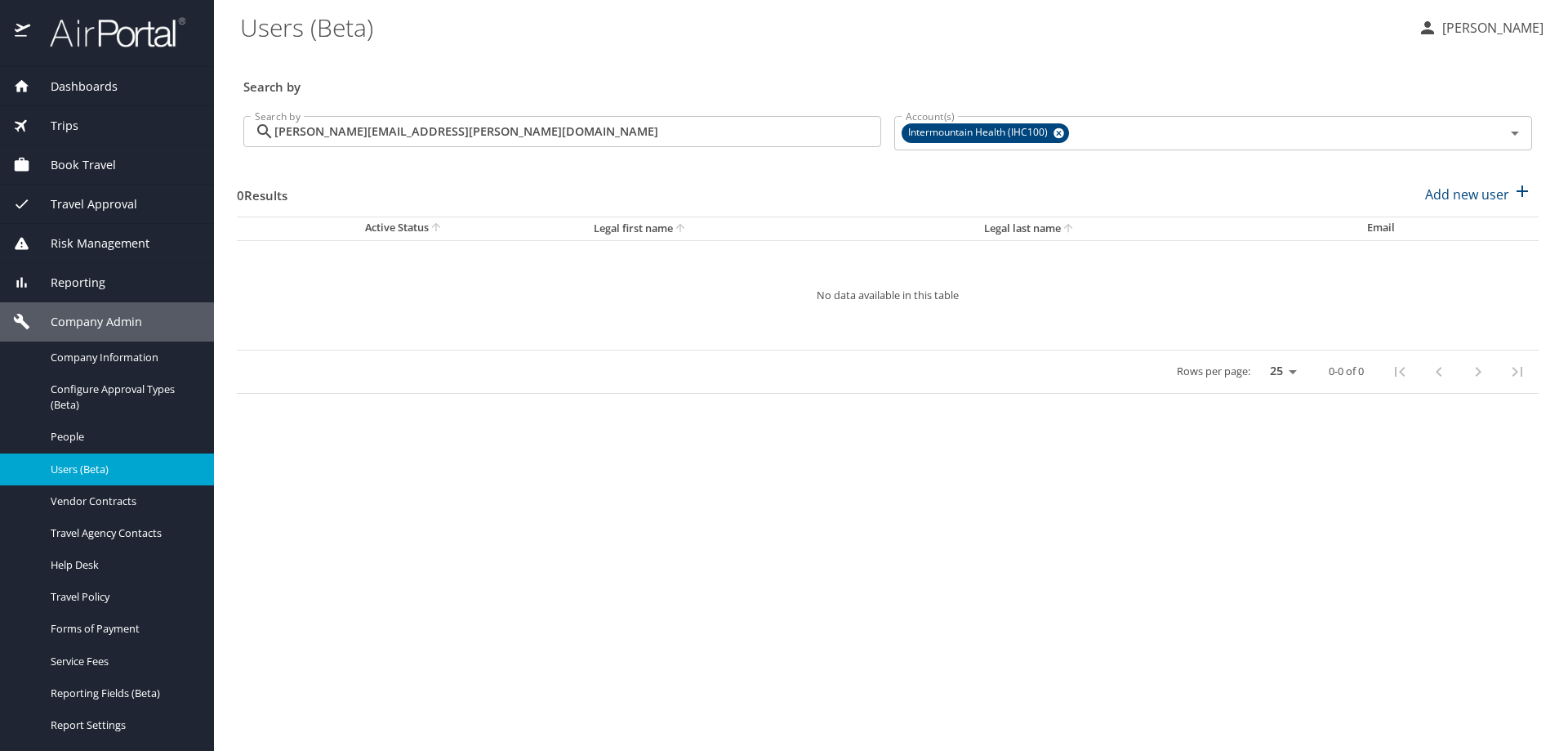
click at [895, 585] on main "Users (Beta) Dana Meighan Search by Search by amanda.cole@imail.org Search by A…" at bounding box center [890, 376] width 1354 height 751
click at [509, 137] on input "amanda.cole@imail.org" at bounding box center [577, 131] width 606 height 31
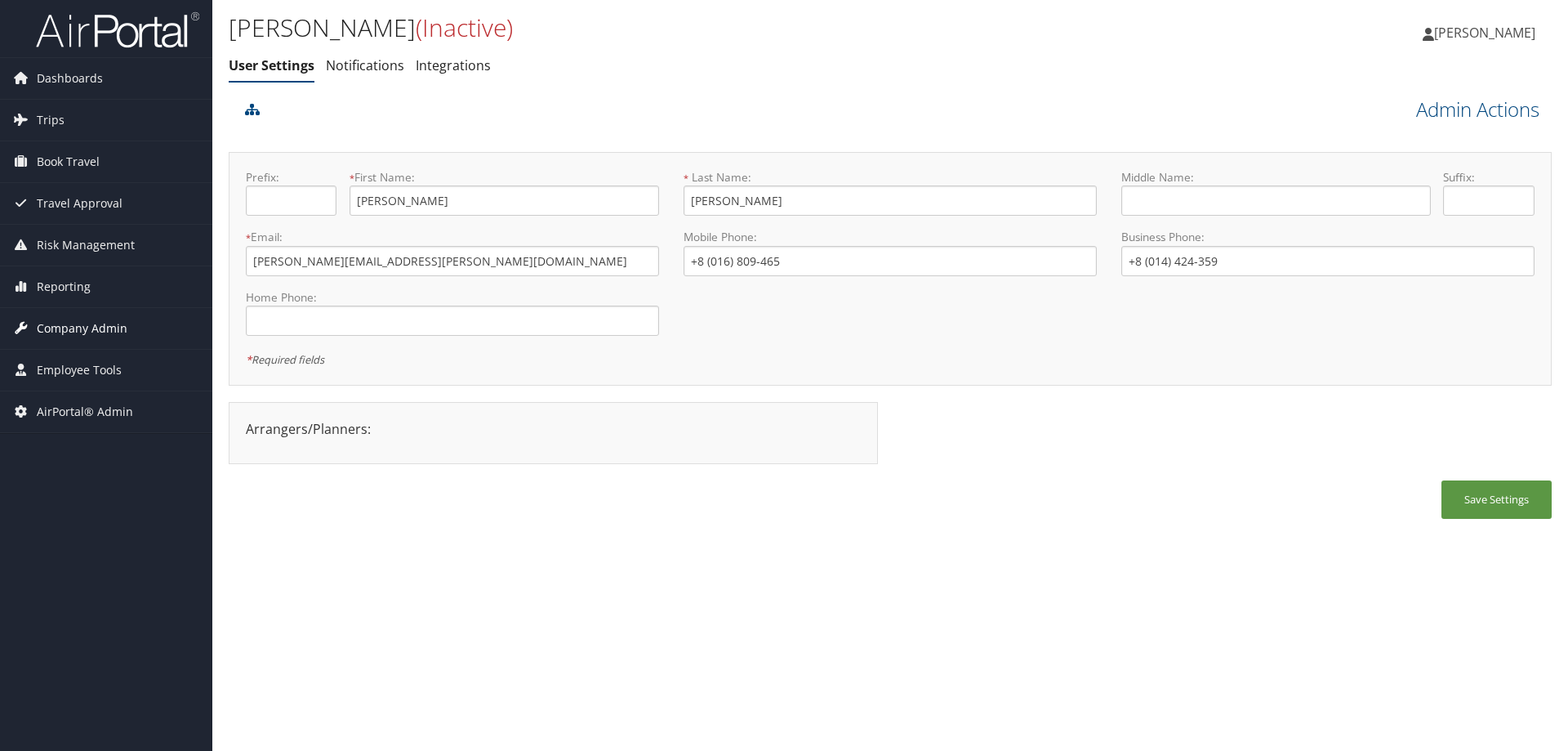
click at [84, 325] on span "Company Admin" at bounding box center [82, 328] width 91 height 41
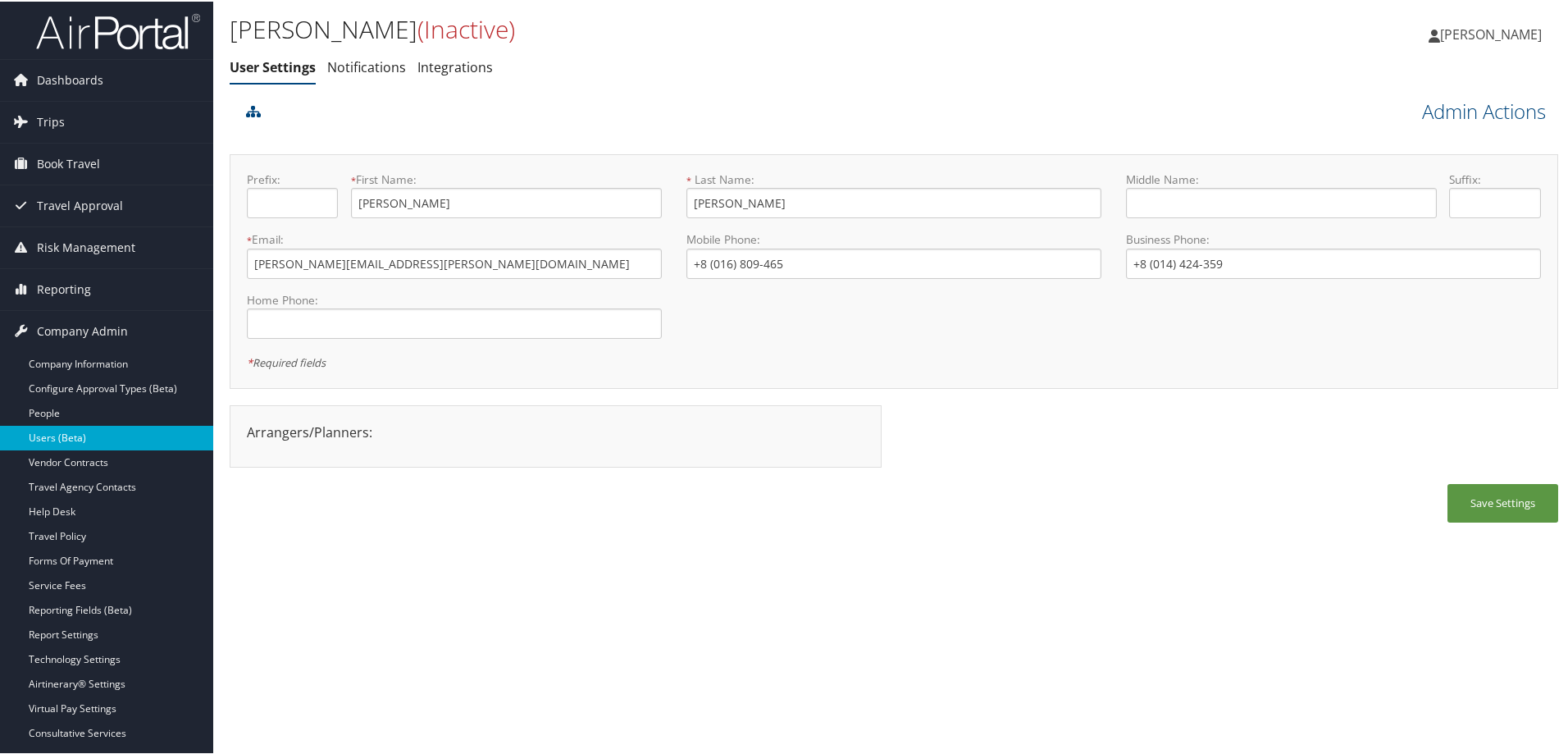
click at [127, 439] on link "Users (Beta)" at bounding box center [106, 436] width 214 height 24
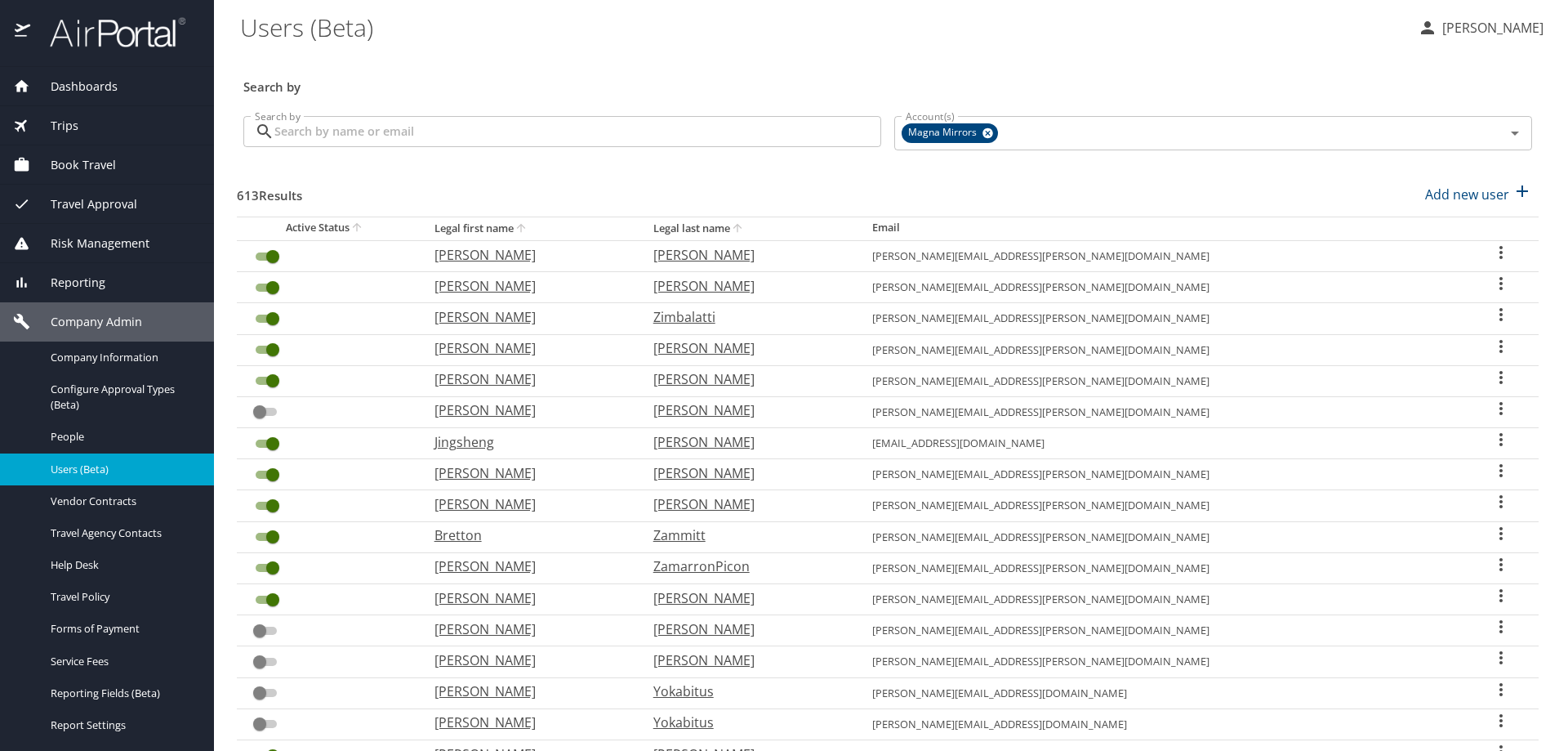
click at [372, 131] on input "Search by" at bounding box center [577, 131] width 606 height 31
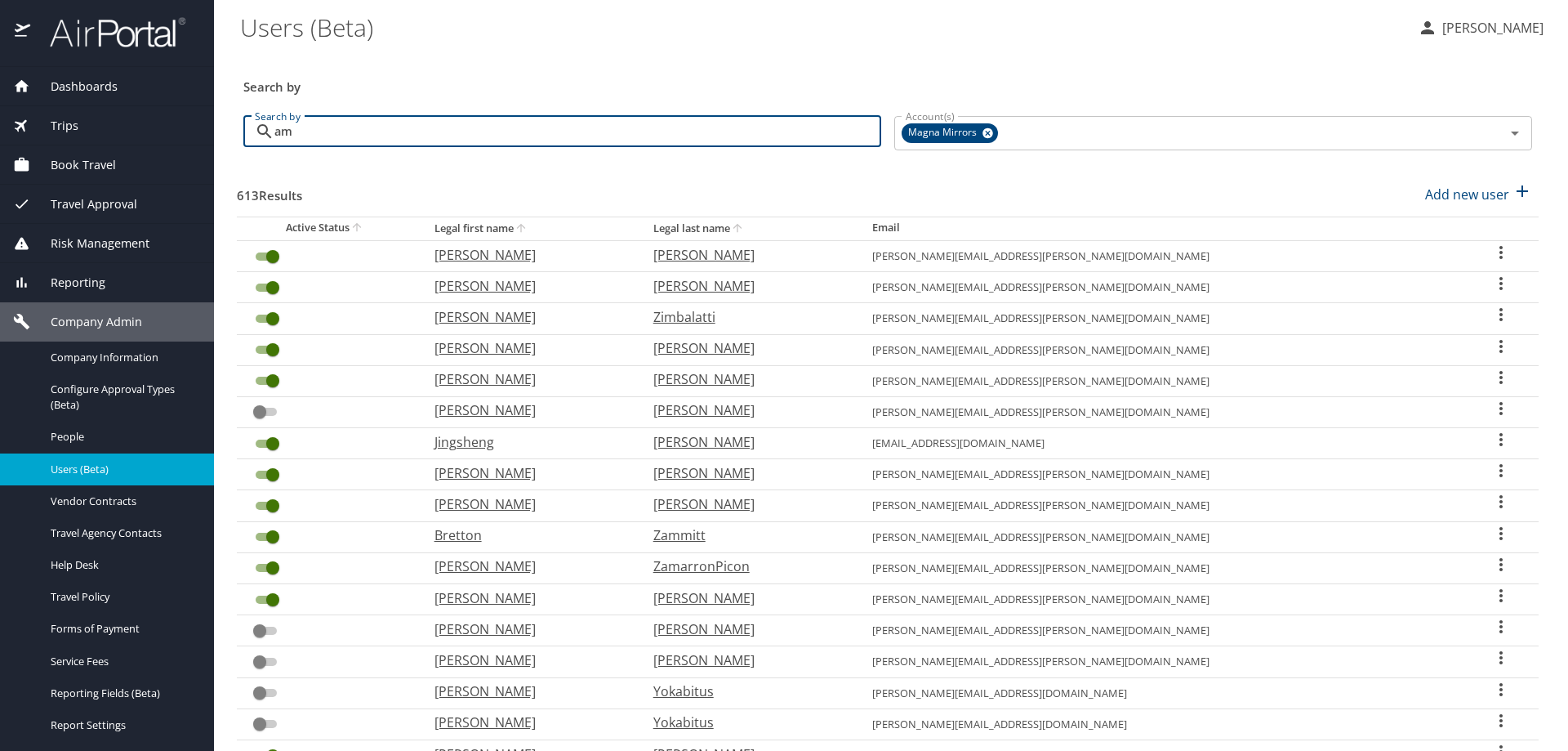
type input "a"
click at [982, 139] on icon at bounding box center [988, 134] width 13 height 18
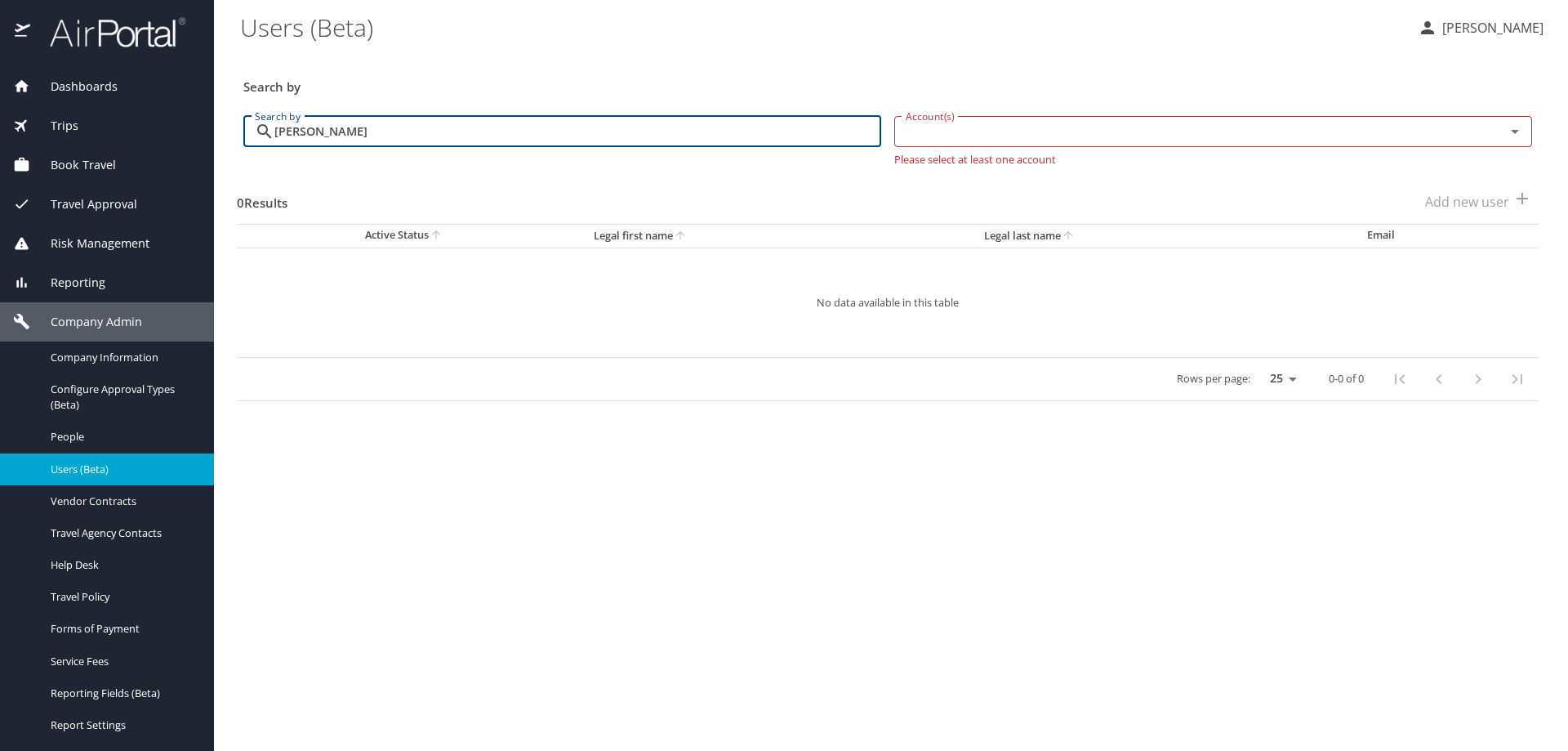
type input "cole"
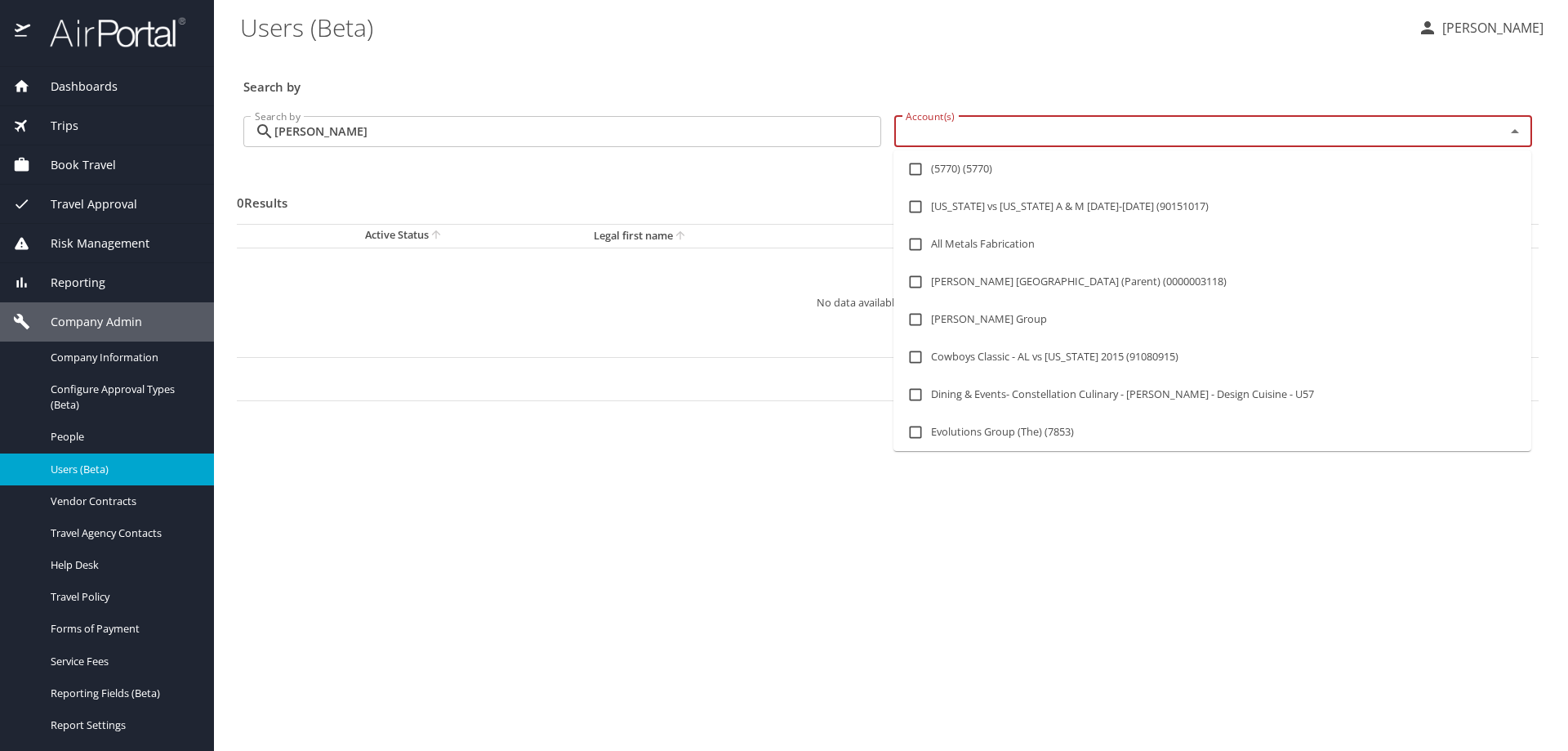
click at [964, 125] on input "Account(s)" at bounding box center [1189, 131] width 580 height 21
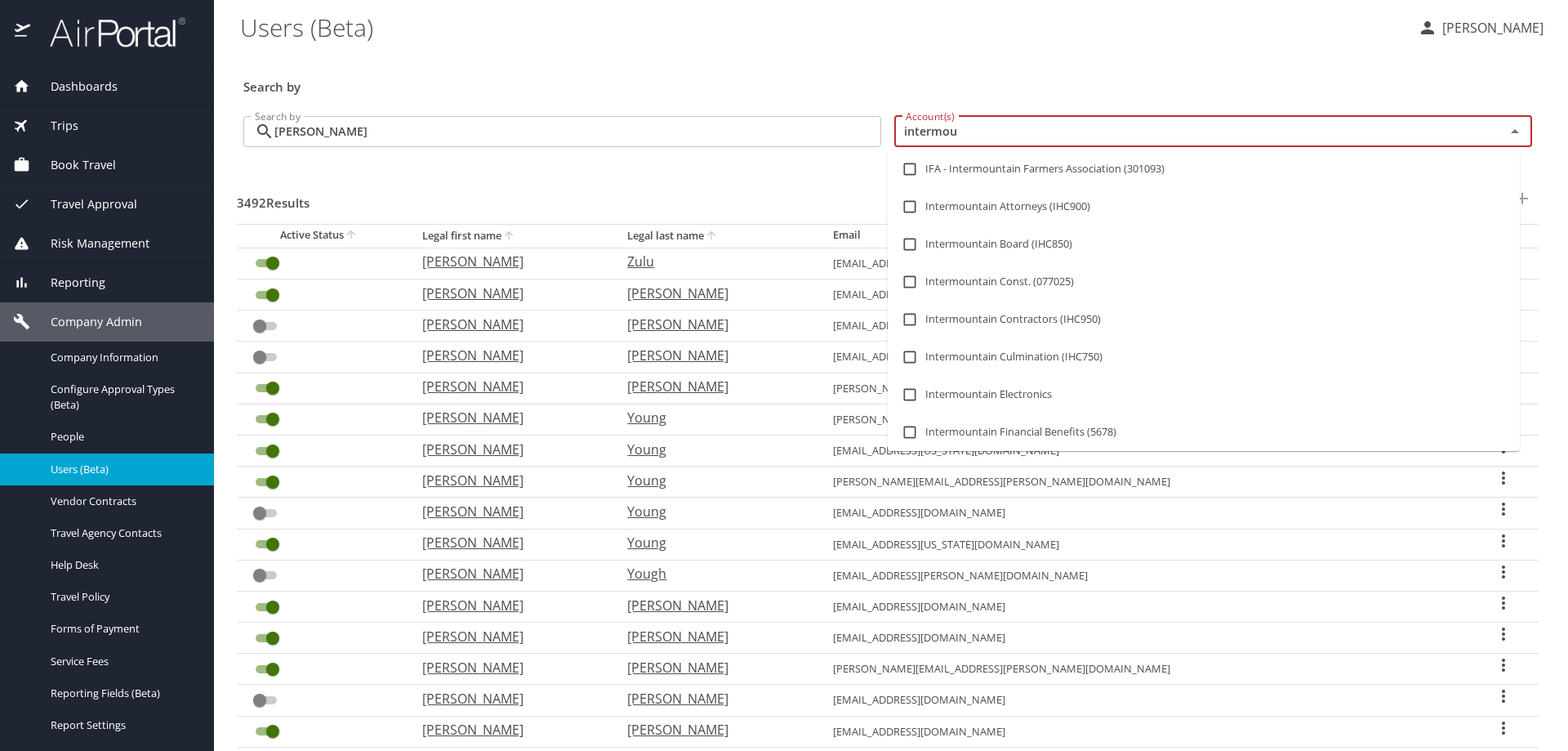
type input "intermoun"
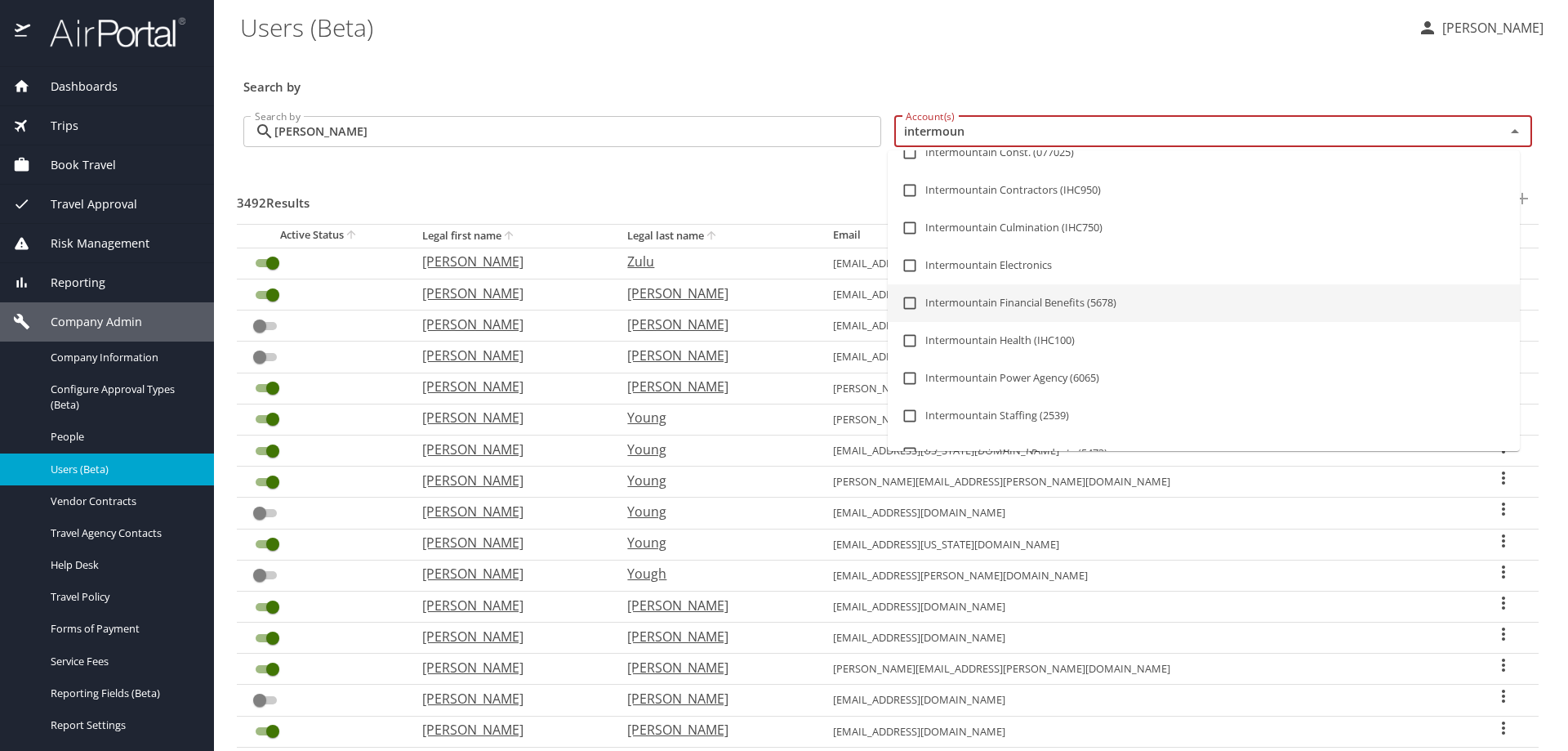
scroll to position [188, 0]
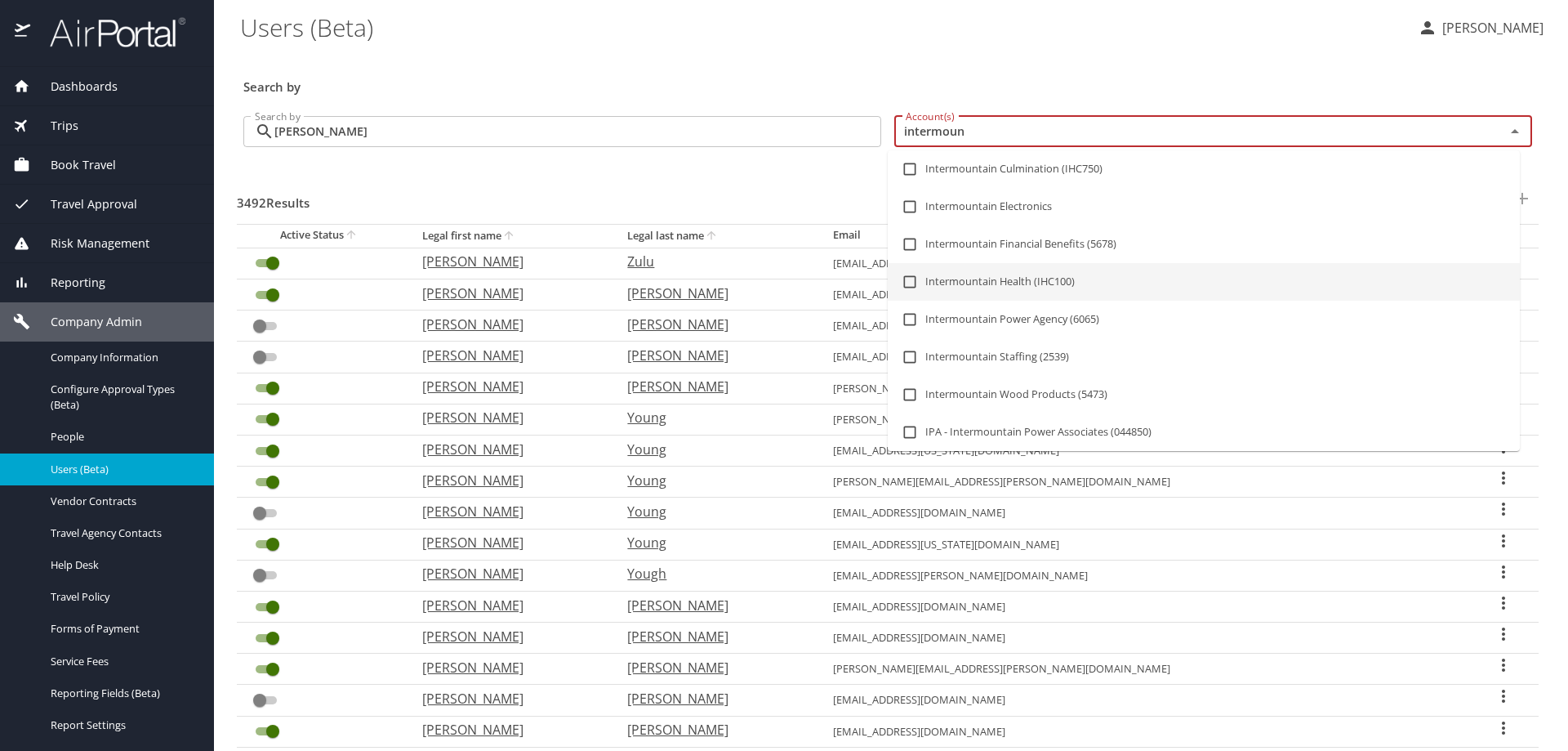
click at [991, 278] on li "Intermountain Health (IHC100)" at bounding box center [1204, 281] width 632 height 38
checkbox input "true"
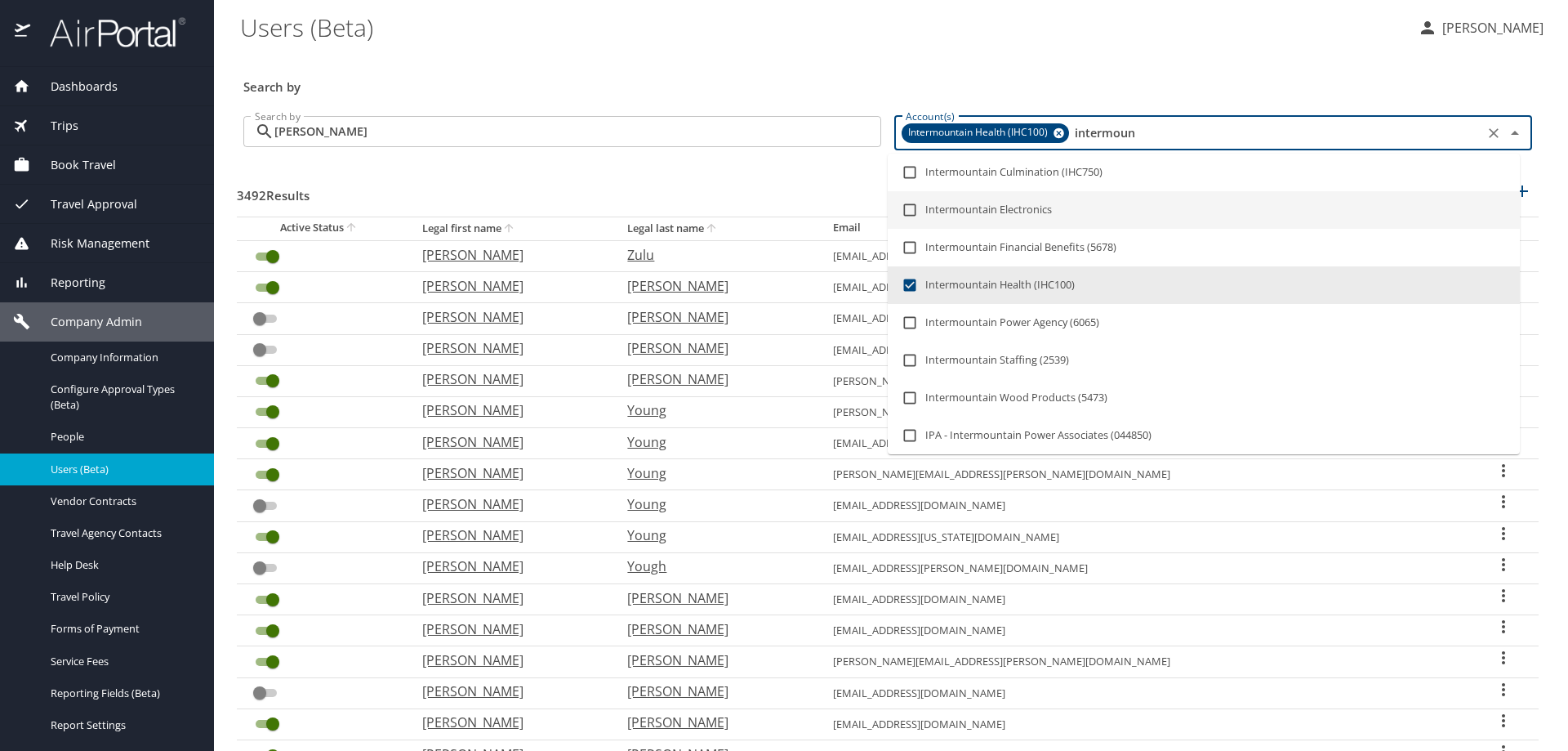
checkbox input "false"
checkbox input "true"
checkbox input "false"
checkbox input "true"
checkbox input "false"
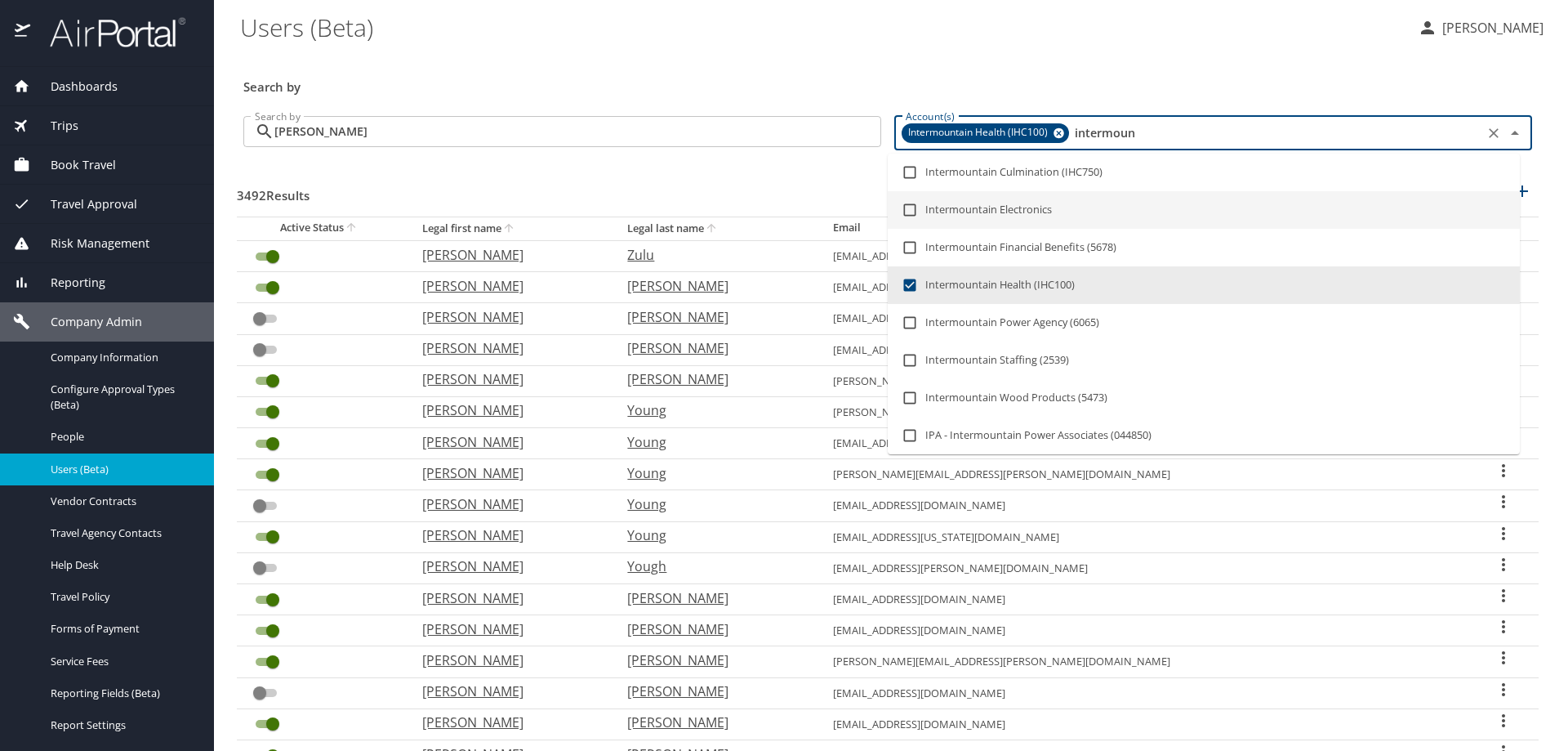
checkbox input "true"
checkbox input "false"
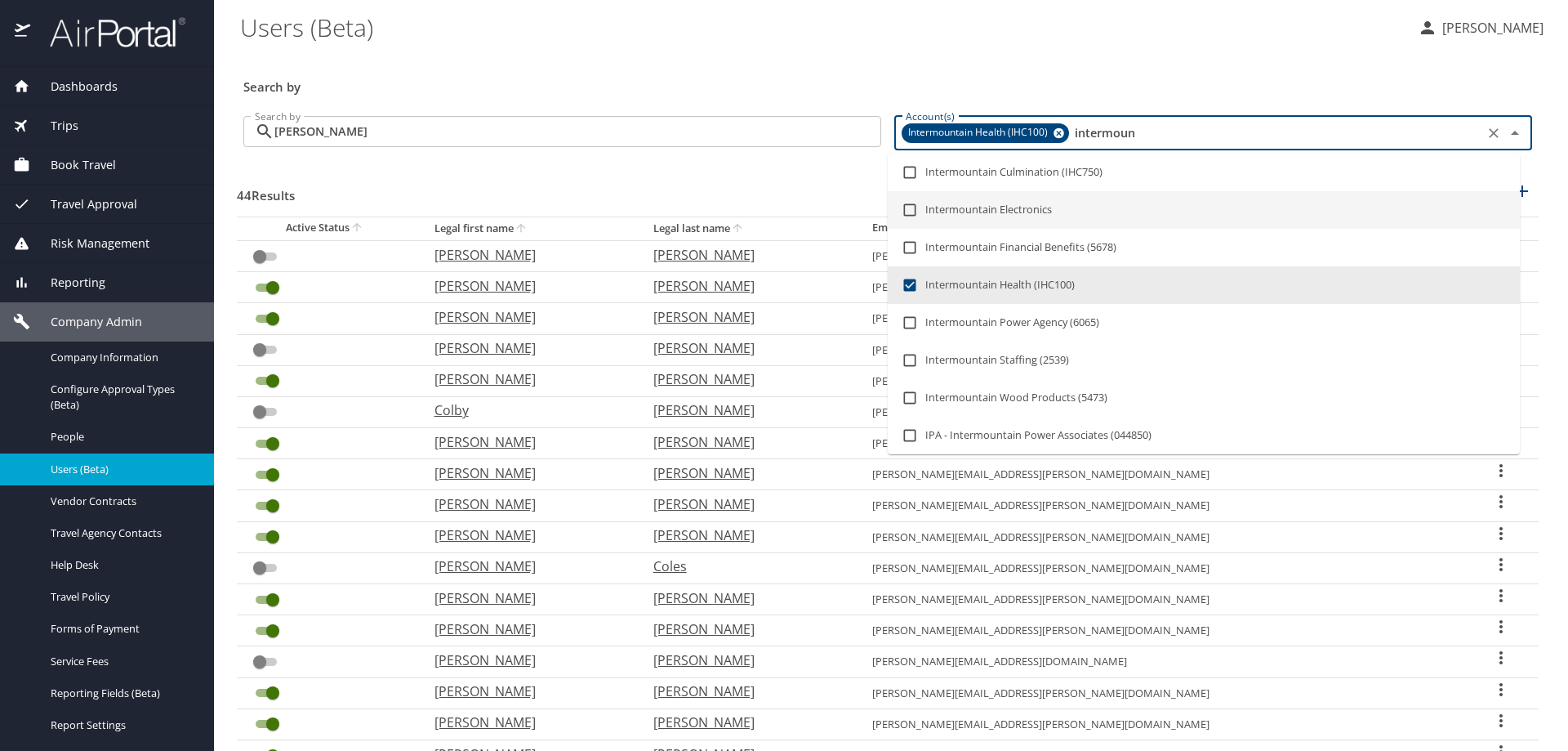
type input "intermoun"
click at [686, 180] on div "44 Results Add new user" at bounding box center [887, 194] width 1301 height 60
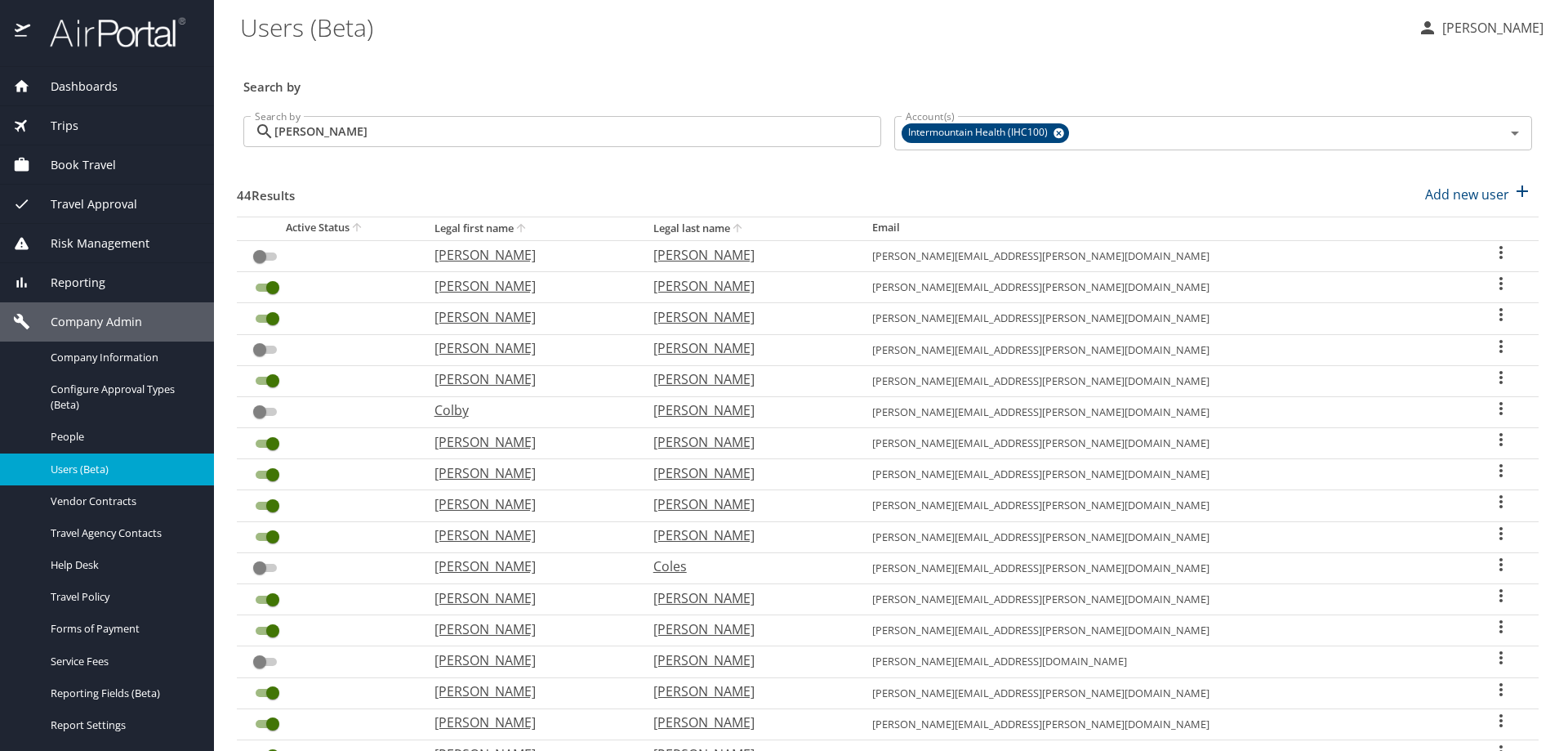
click at [527, 229] on icon "sort" at bounding box center [521, 228] width 13 height 13
checkbox input "false"
checkbox input "true"
checkbox input "false"
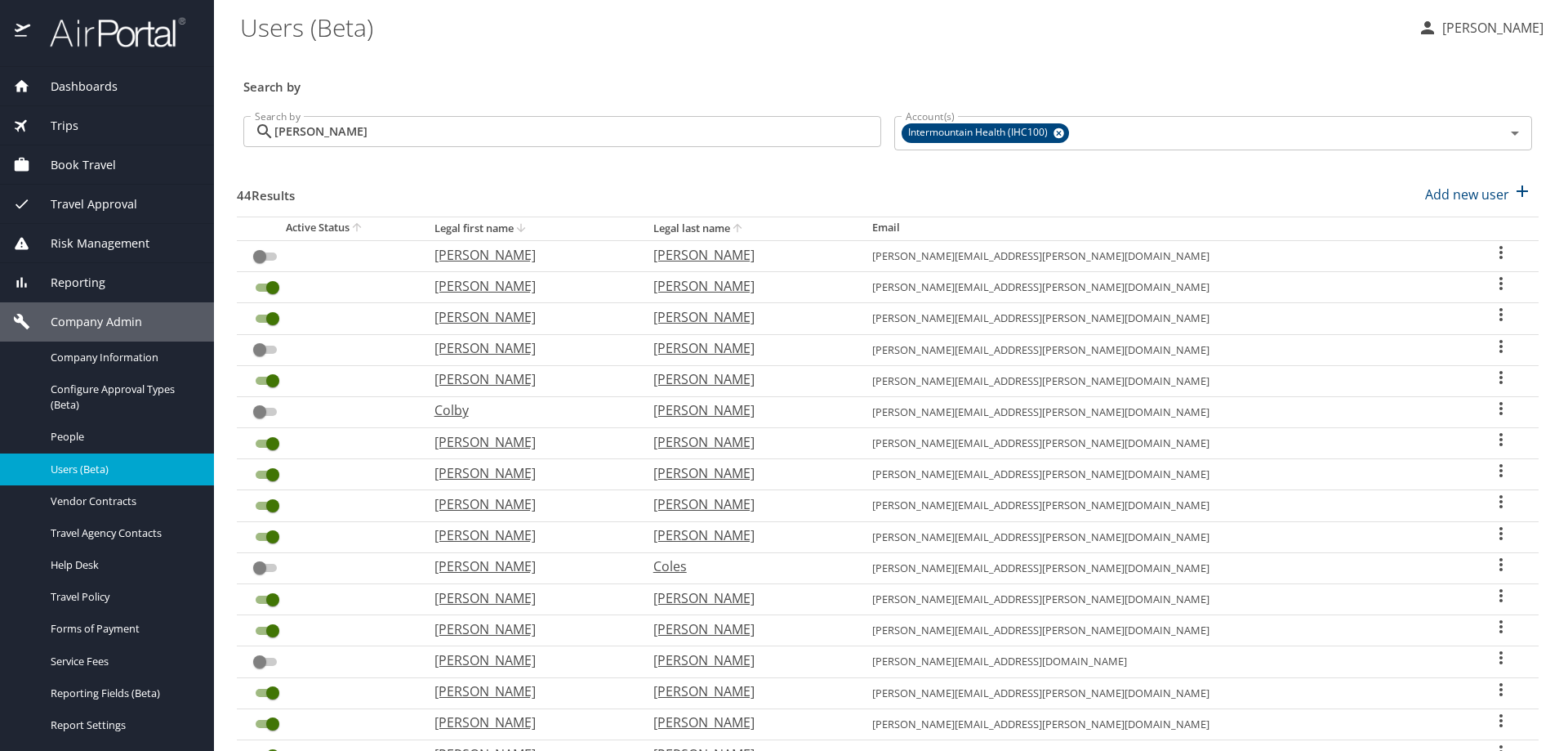
checkbox input "false"
checkbox input "true"
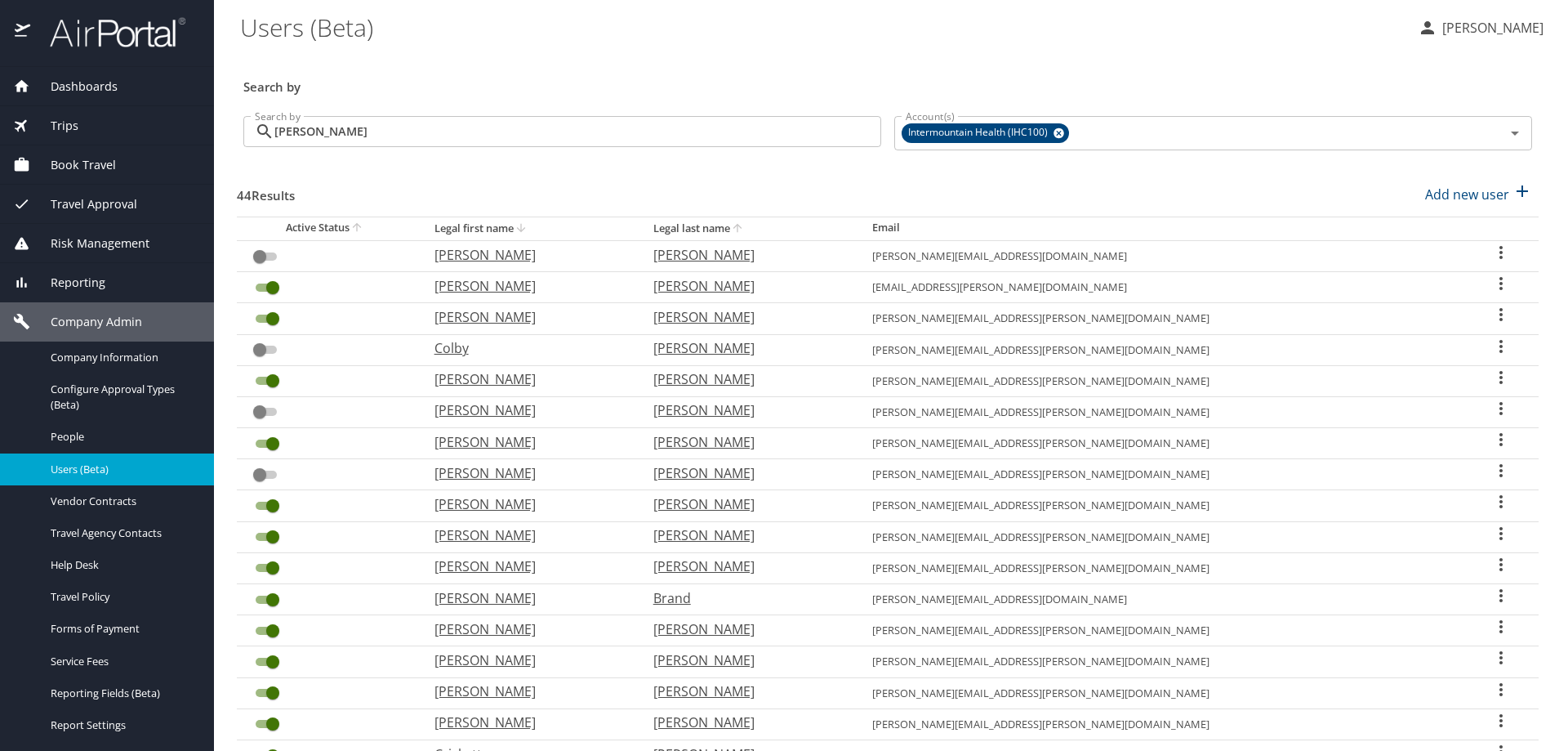
click at [1490, 256] on div "User Search Table" at bounding box center [1500, 255] width 49 height 23
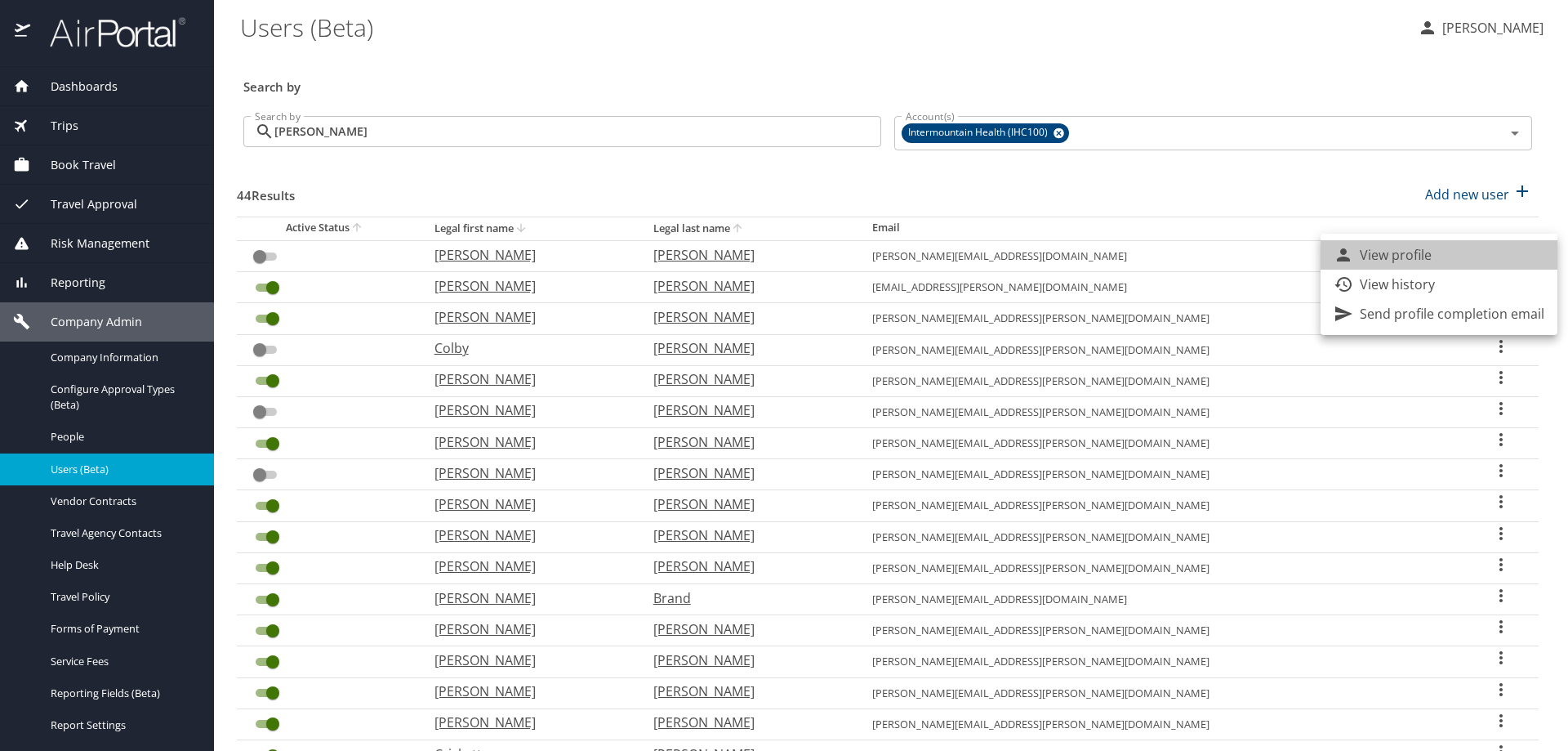
click at [1440, 253] on li "View profile" at bounding box center [1439, 255] width 237 height 29
select select "US"
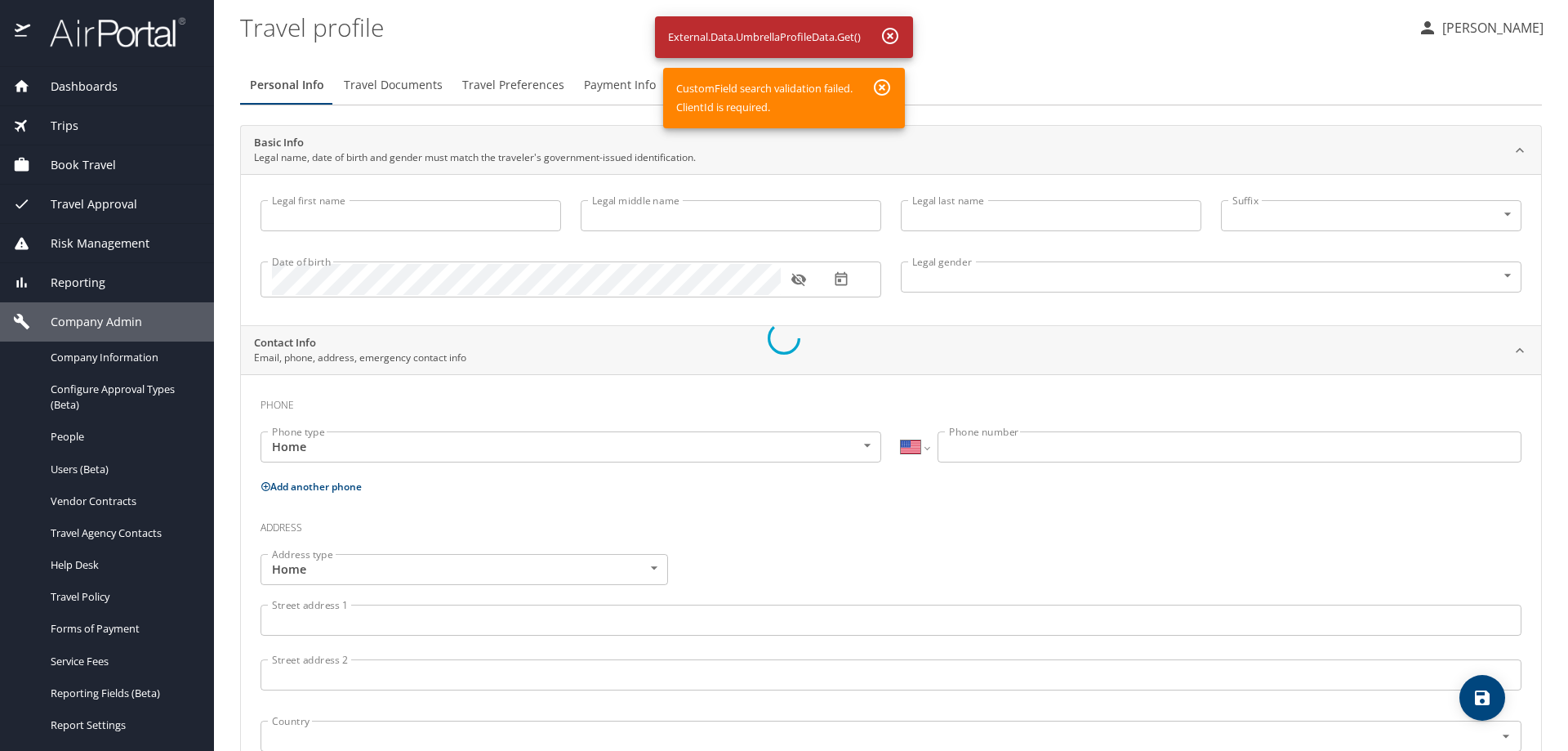
click at [897, 36] on div at bounding box center [784, 338] width 1568 height 826
click at [892, 73] on div at bounding box center [784, 338] width 1568 height 826
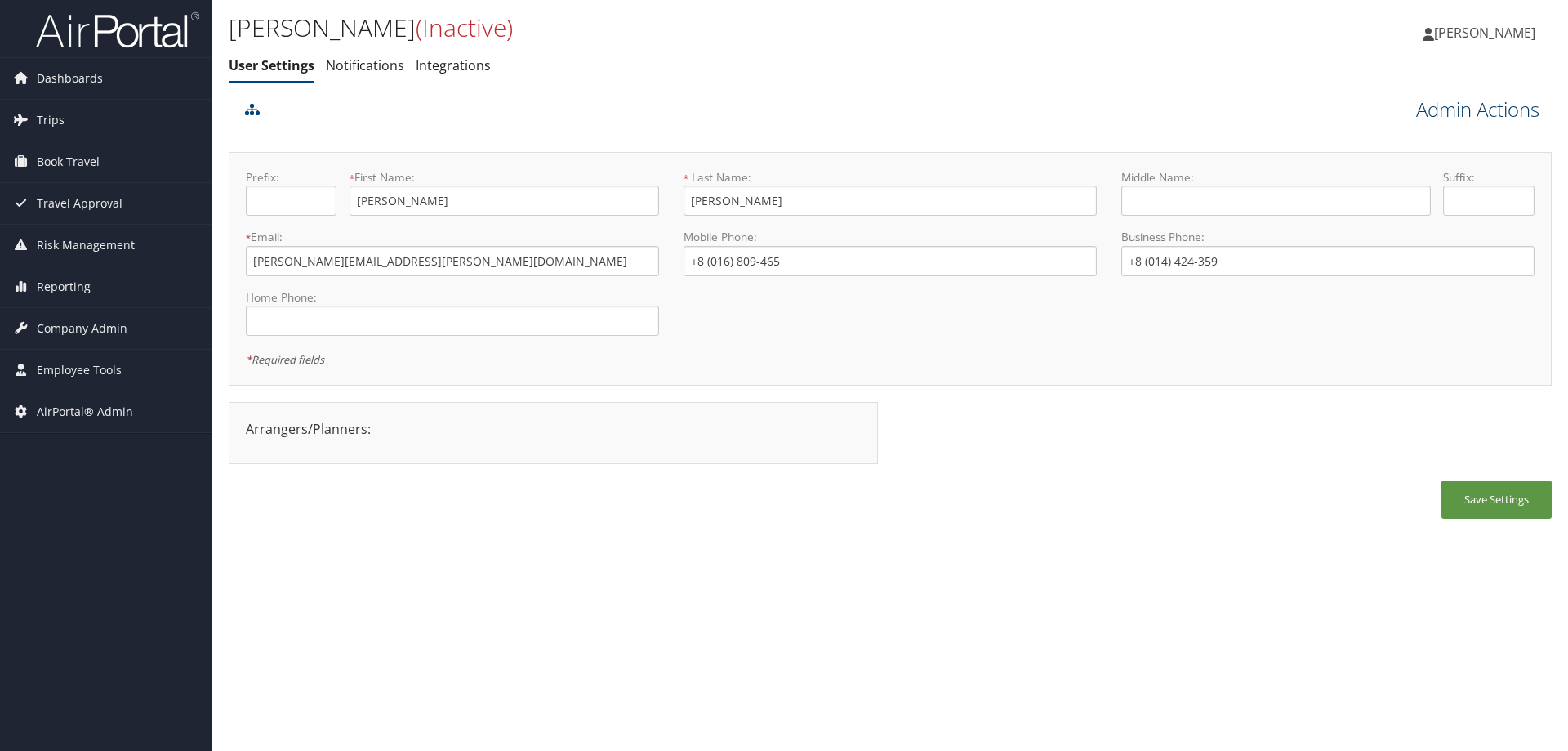
click at [1450, 102] on link "Admin Actions" at bounding box center [1477, 109] width 123 height 28
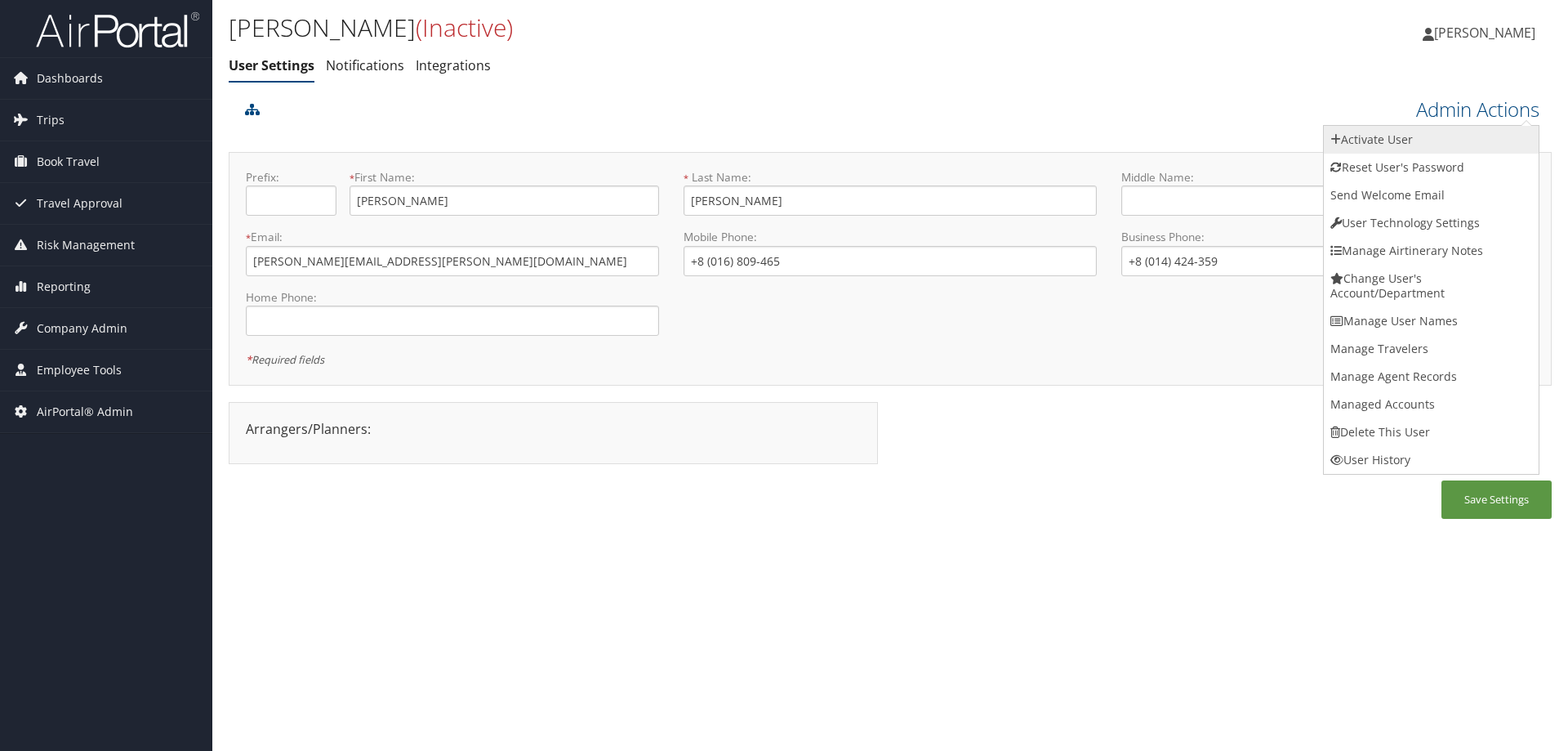
click at [1410, 136] on link "Activate User" at bounding box center [1430, 139] width 214 height 28
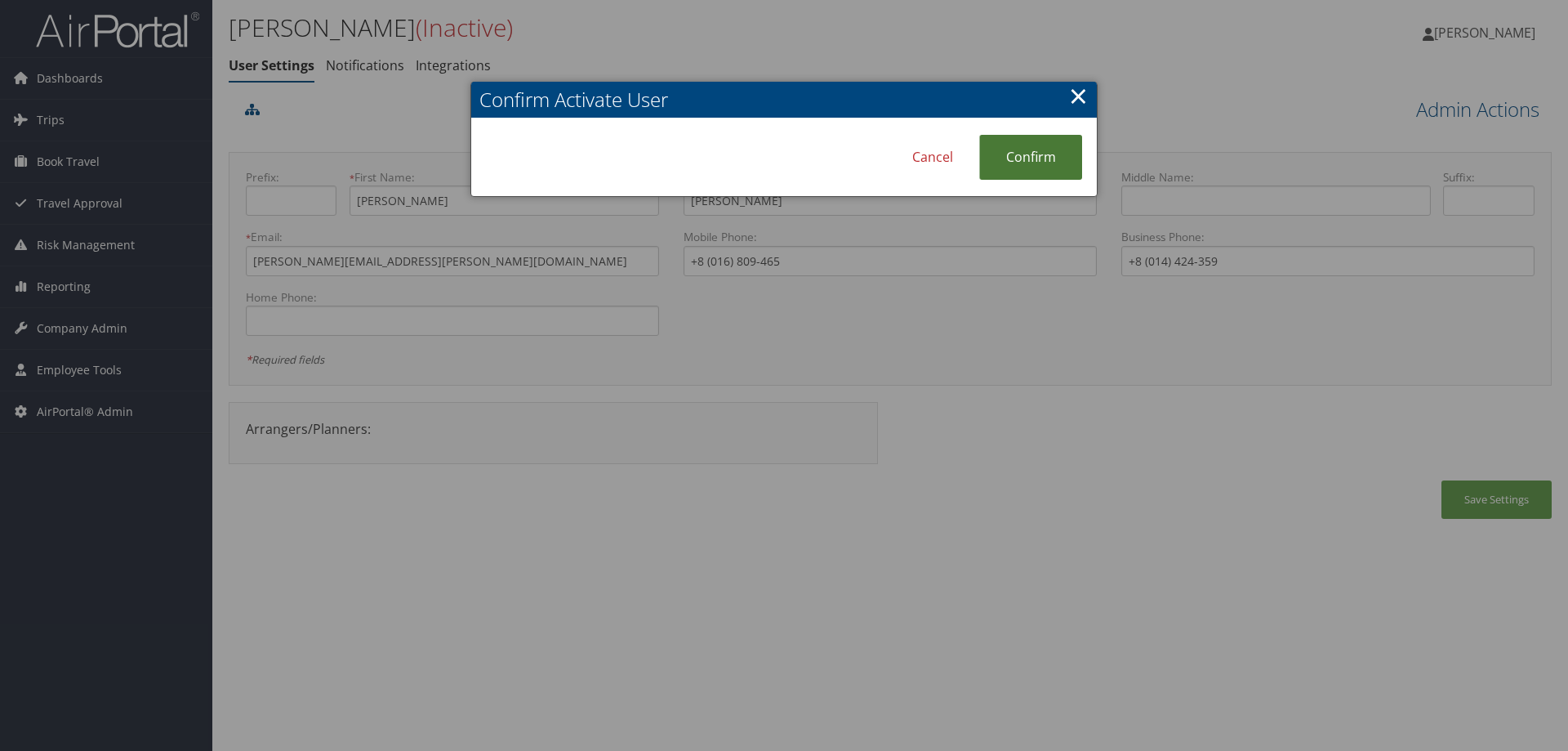
click at [1049, 158] on link "Confirm" at bounding box center [1030, 158] width 103 height 45
click at [1078, 93] on link "×" at bounding box center [1078, 95] width 19 height 33
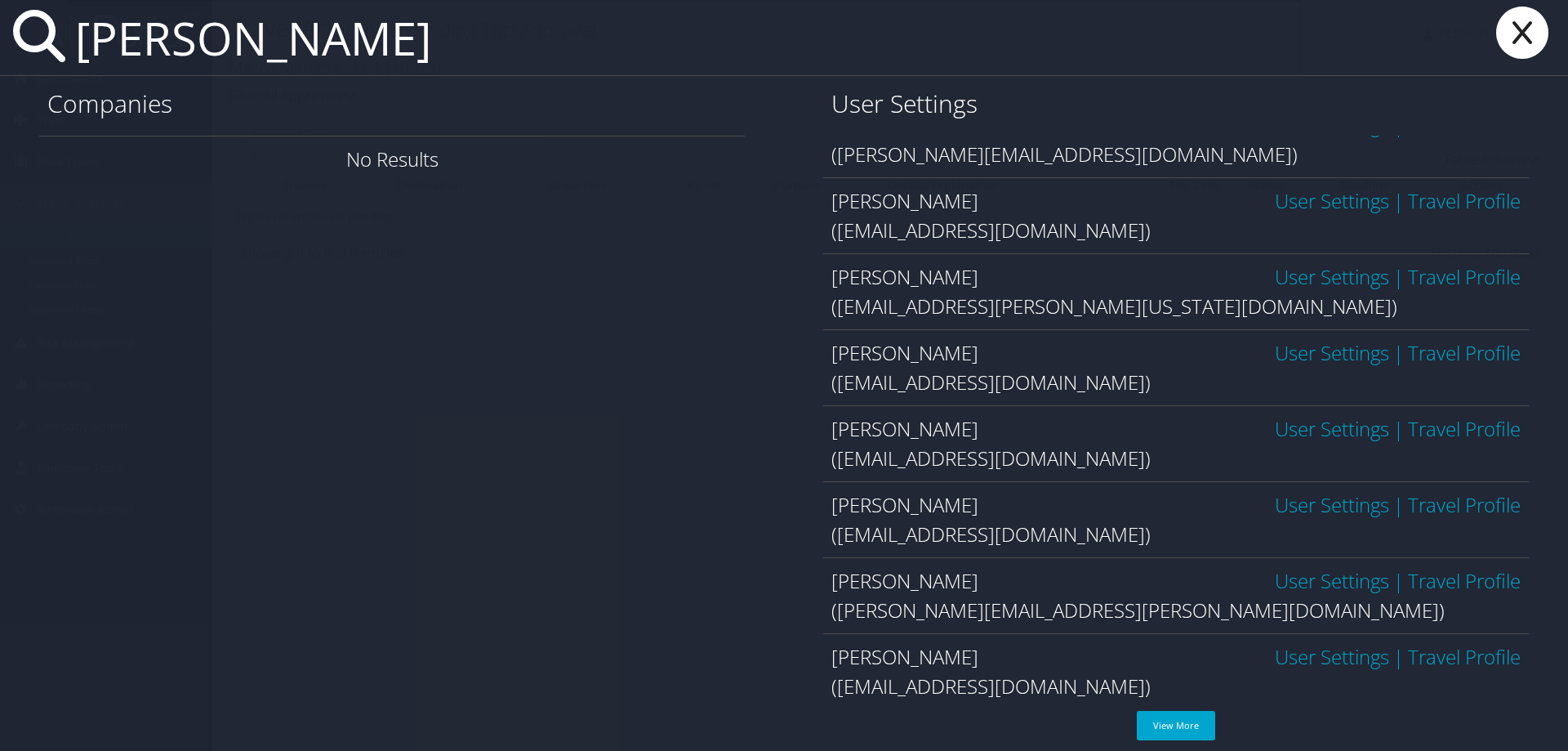
scroll to position [197, 0]
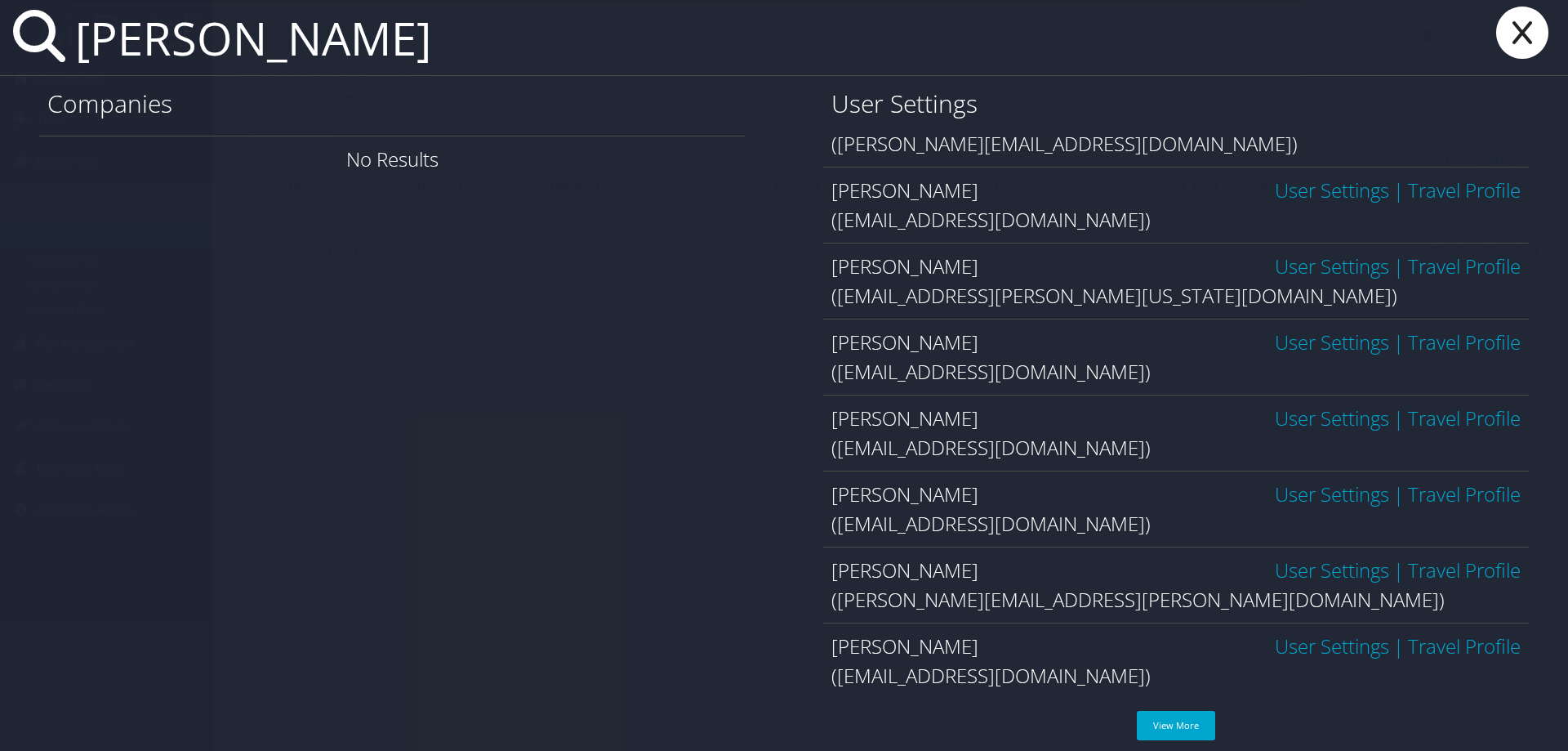
click at [260, 41] on input "[PERSON_NAME]" at bounding box center [685, 38] width 1233 height 75
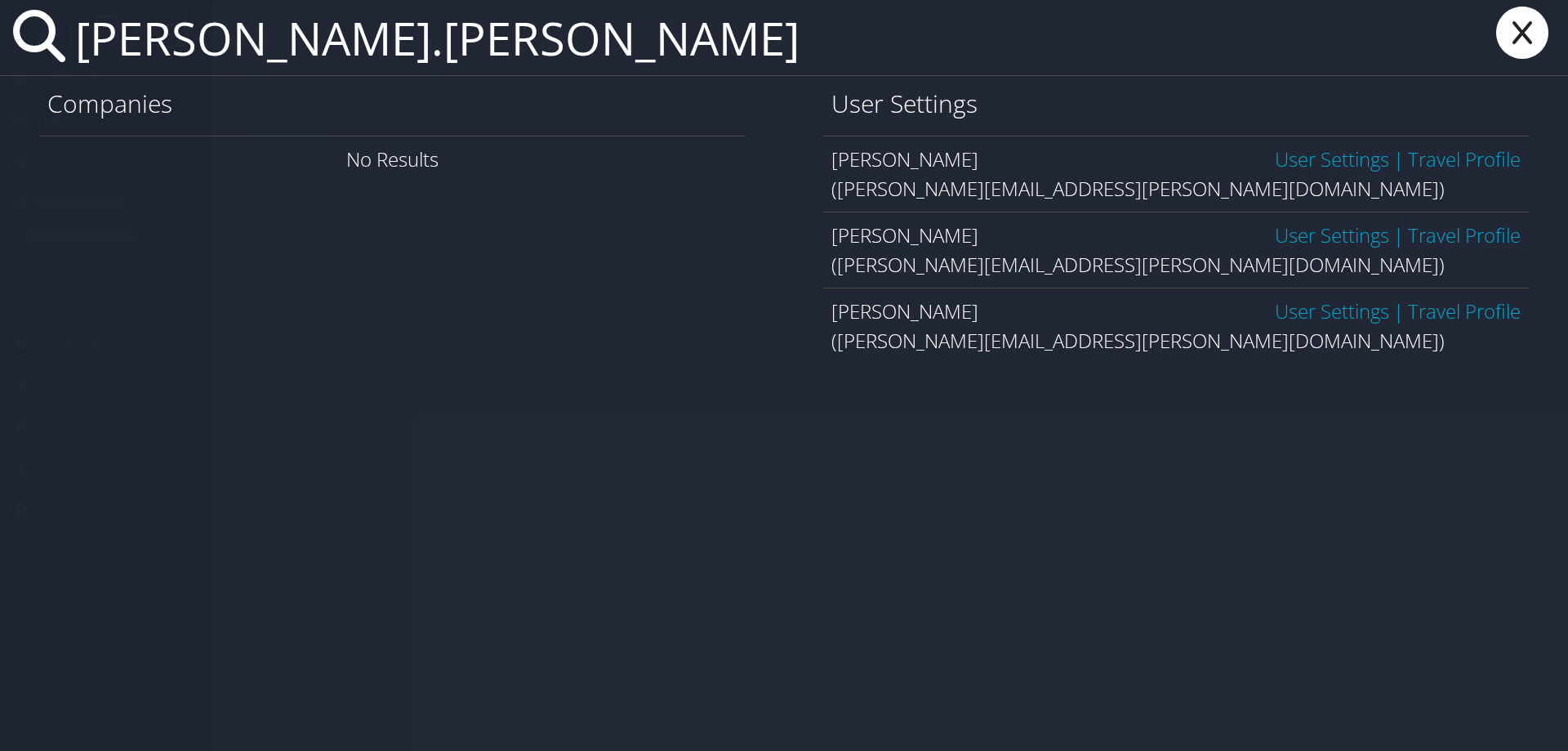
type input "[PERSON_NAME].[PERSON_NAME]"
click at [1336, 161] on link "User Settings" at bounding box center [1331, 159] width 114 height 27
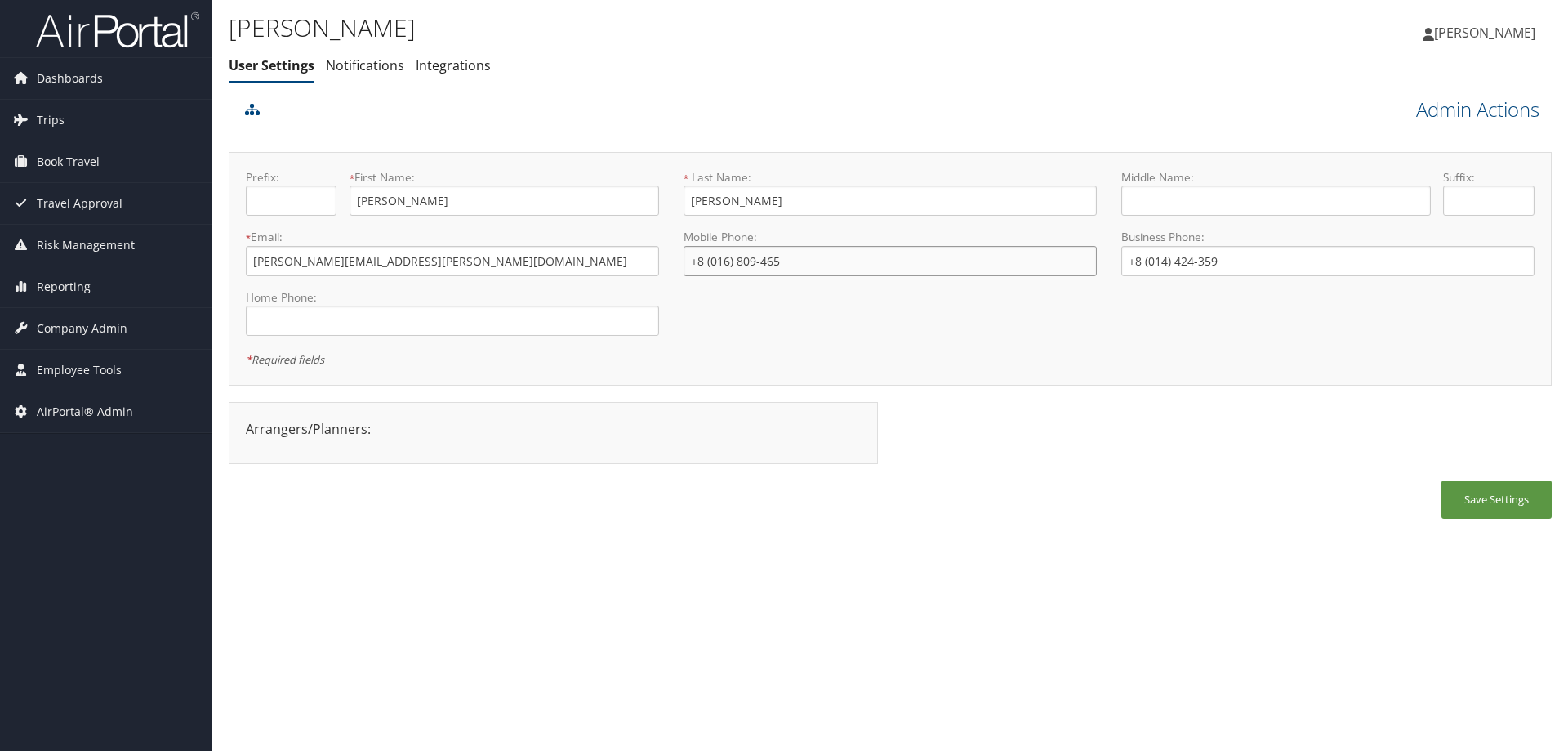
click at [816, 265] on input "+8 (016) 809-465" at bounding box center [889, 261] width 413 height 30
click at [727, 265] on input "+8 (016) 809-465" at bounding box center [889, 261] width 413 height 30
click at [698, 266] on input "+8 (016) 809-465" at bounding box center [889, 261] width 413 height 30
click at [691, 240] on label "Mobile Phone:" at bounding box center [889, 237] width 413 height 17
click at [702, 243] on label "Mobile Phone:" at bounding box center [889, 237] width 413 height 17
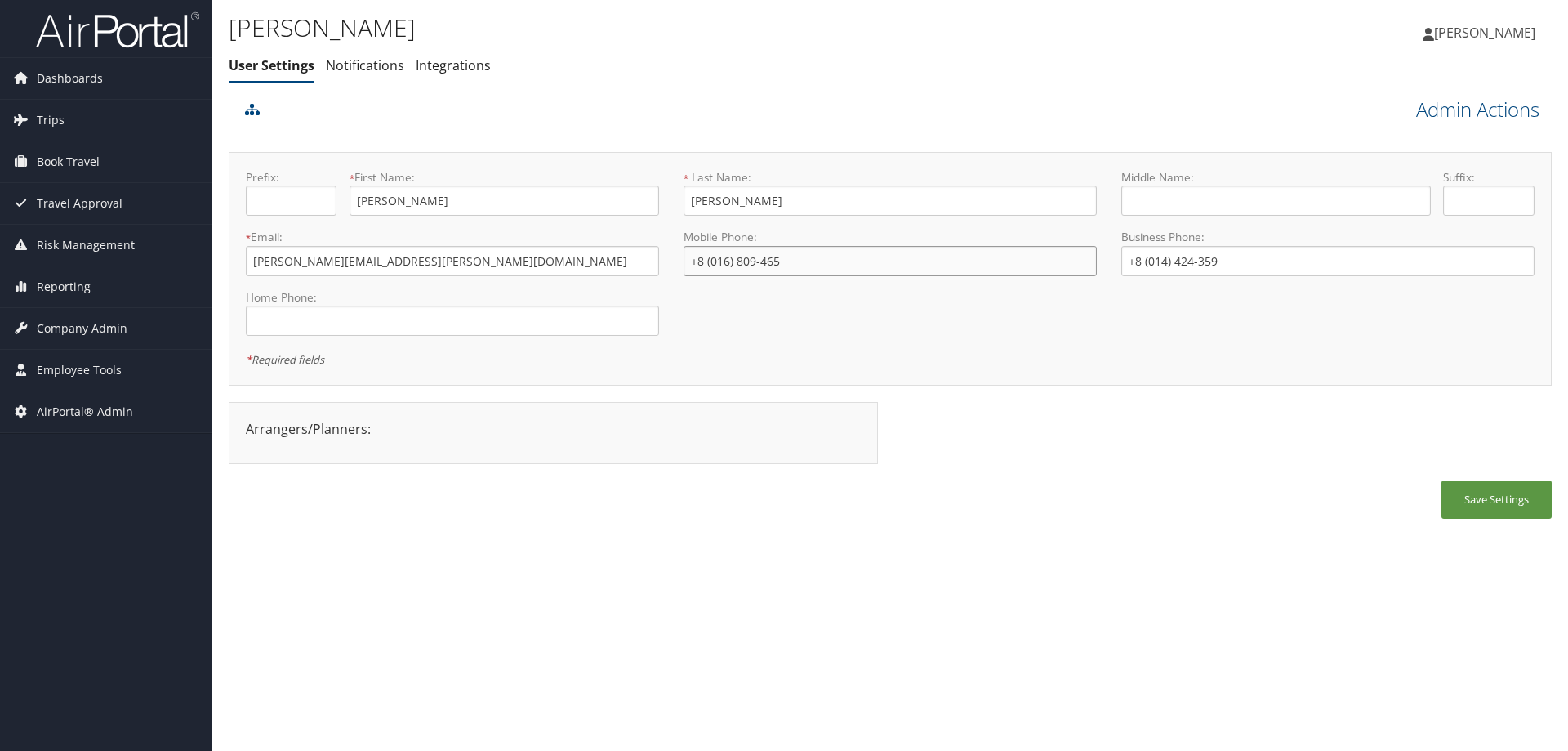
click at [701, 260] on input "+8 (016) 809-465" at bounding box center [889, 261] width 413 height 30
click at [711, 264] on input "+8 (016) 809-465" at bounding box center [889, 261] width 413 height 30
click at [704, 259] on input "[PHONE_NUMBER]" at bounding box center [889, 261] width 413 height 30
type input "[PHONE_NUMBER]"
click at [1142, 264] on input "+8 (014) 424-359" at bounding box center [1327, 261] width 413 height 30
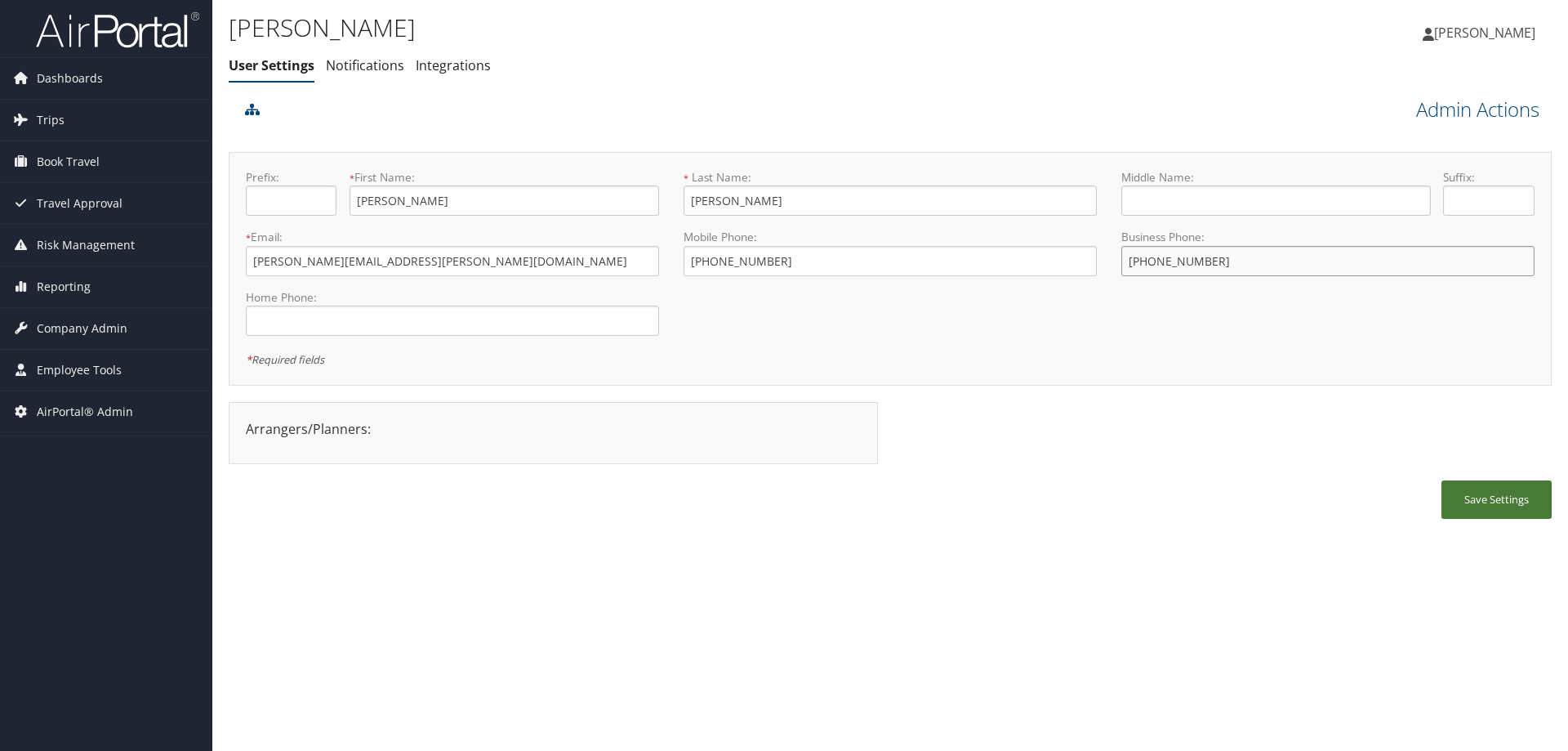
type input "[PHONE_NUMBER]"
click at [1493, 498] on button "Save Settings" at bounding box center [1496, 500] width 110 height 38
click at [254, 108] on icon at bounding box center [253, 109] width 15 height 13
click at [251, 109] on icon at bounding box center [253, 109] width 15 height 13
click at [1439, 102] on link "Admin Actions" at bounding box center [1477, 109] width 123 height 28
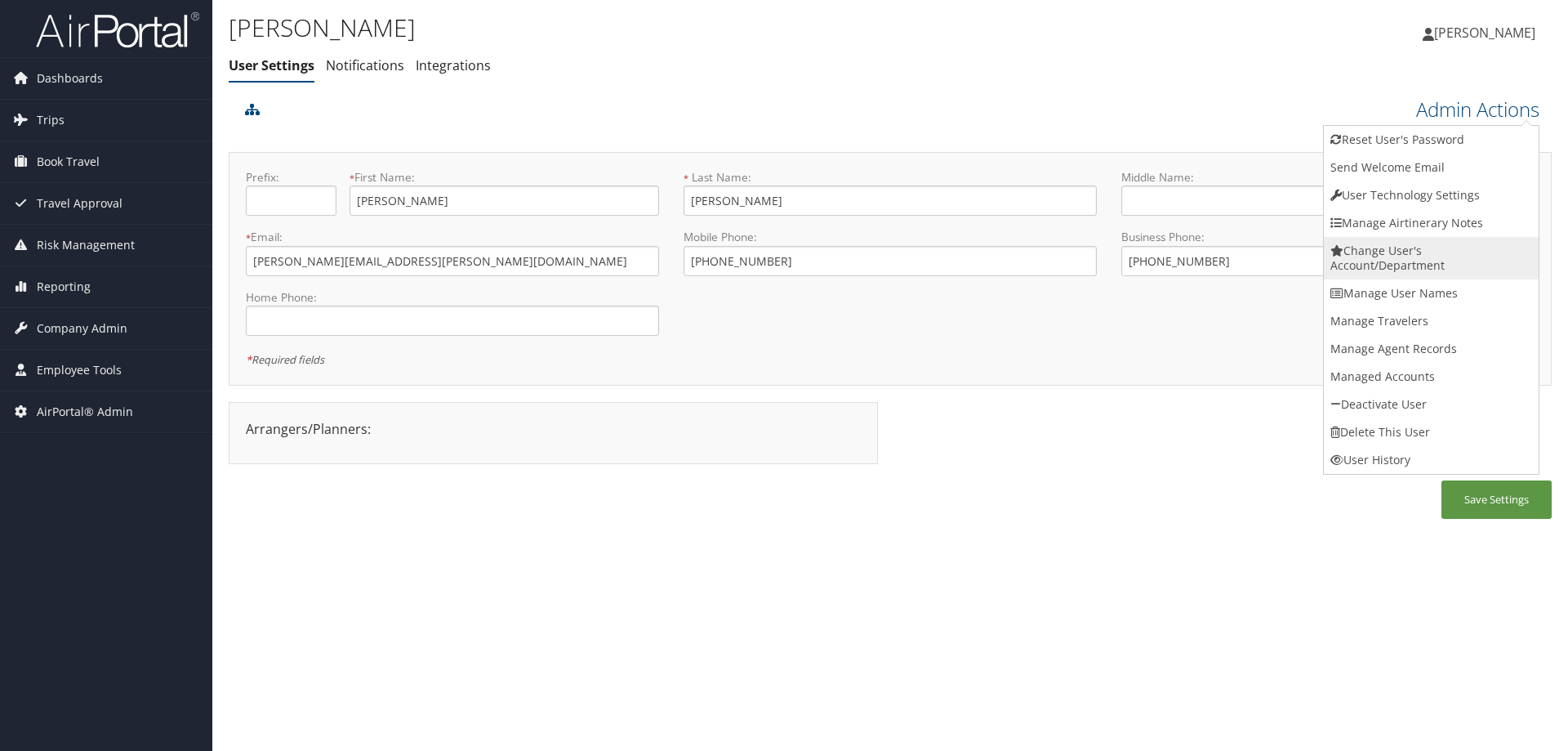
click at [1409, 259] on link "Change User's Account/Department" at bounding box center [1430, 258] width 214 height 43
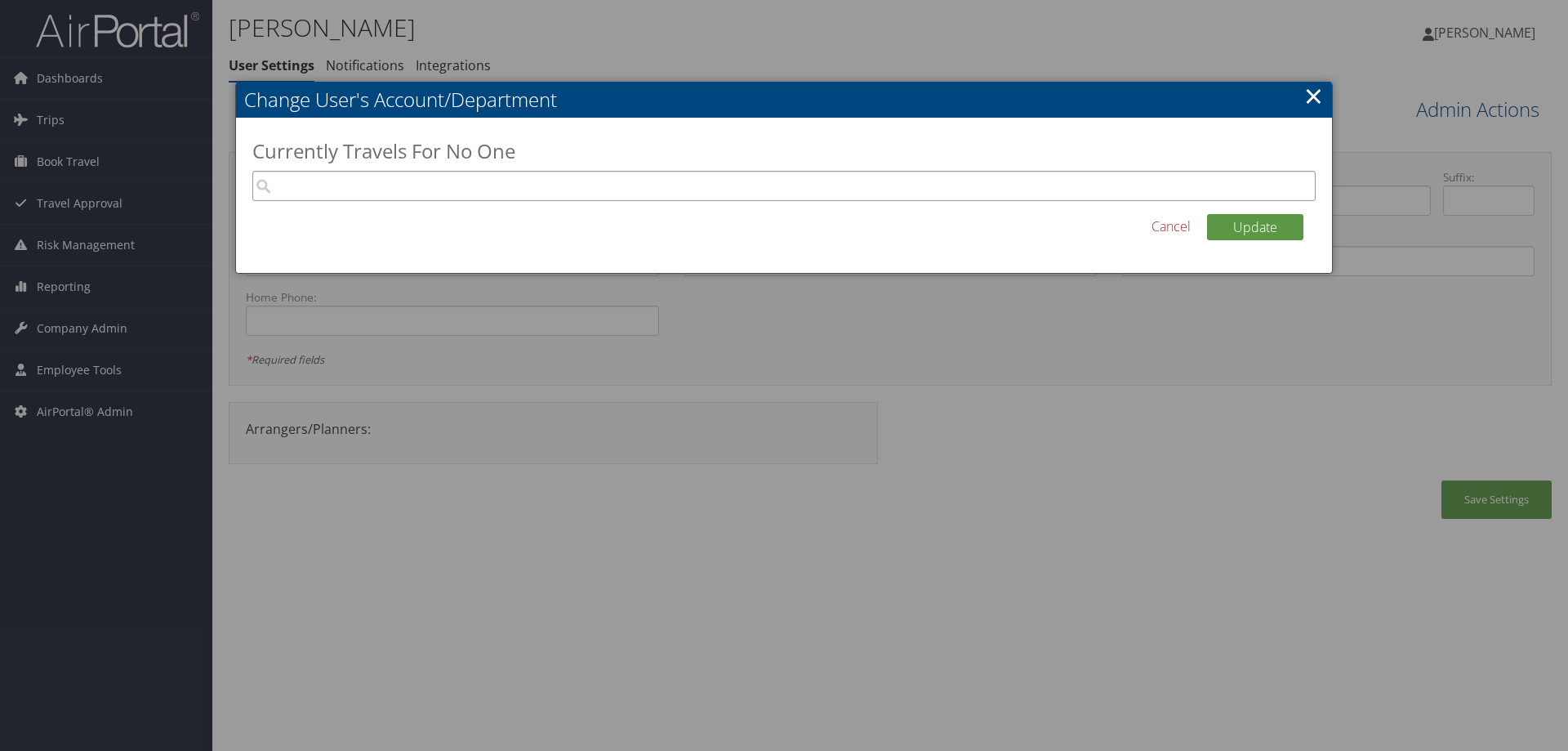
click at [370, 182] on input "search" at bounding box center [783, 186] width 1063 height 30
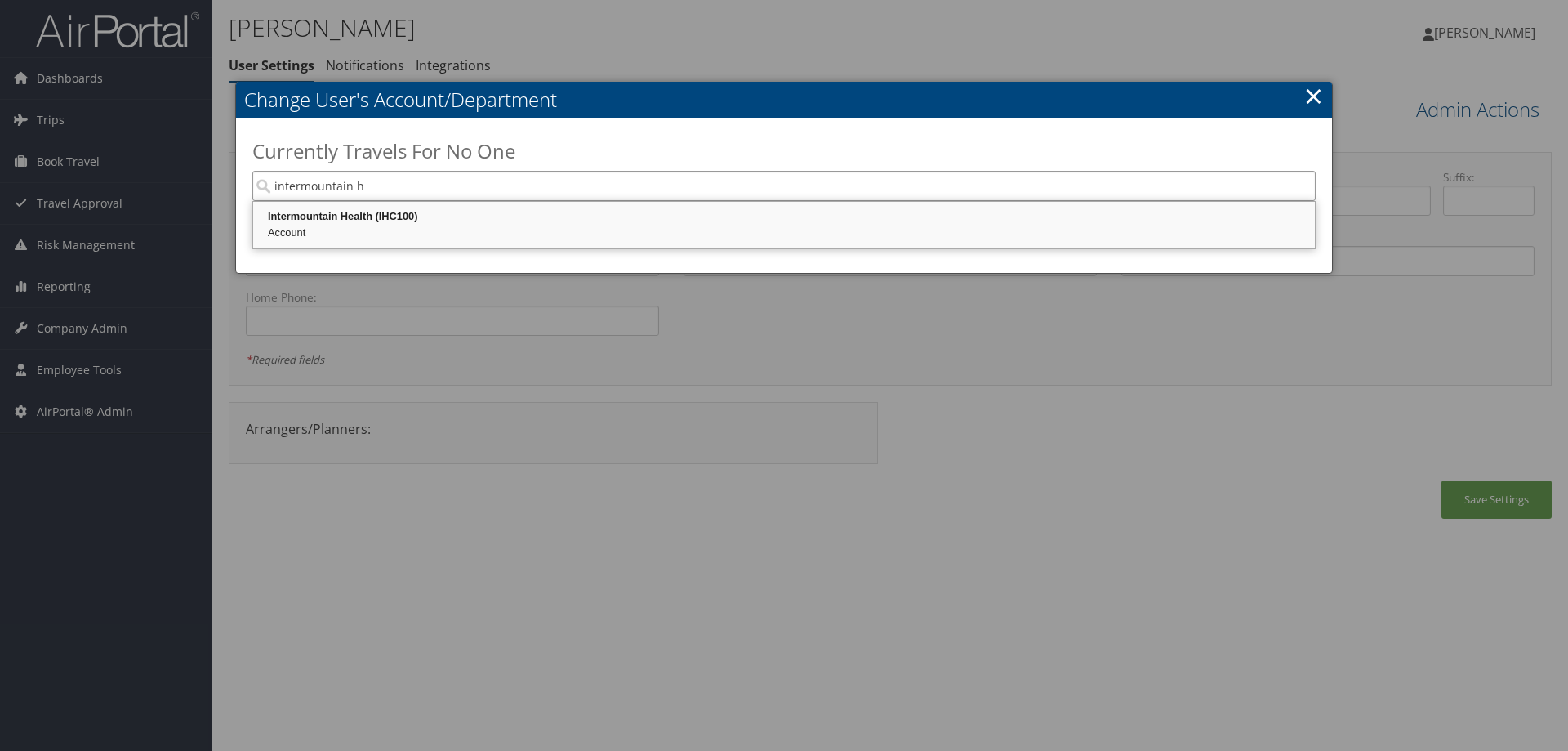
click at [369, 215] on div "Intermountain Health (IHC100)" at bounding box center [783, 217] width 1057 height 17
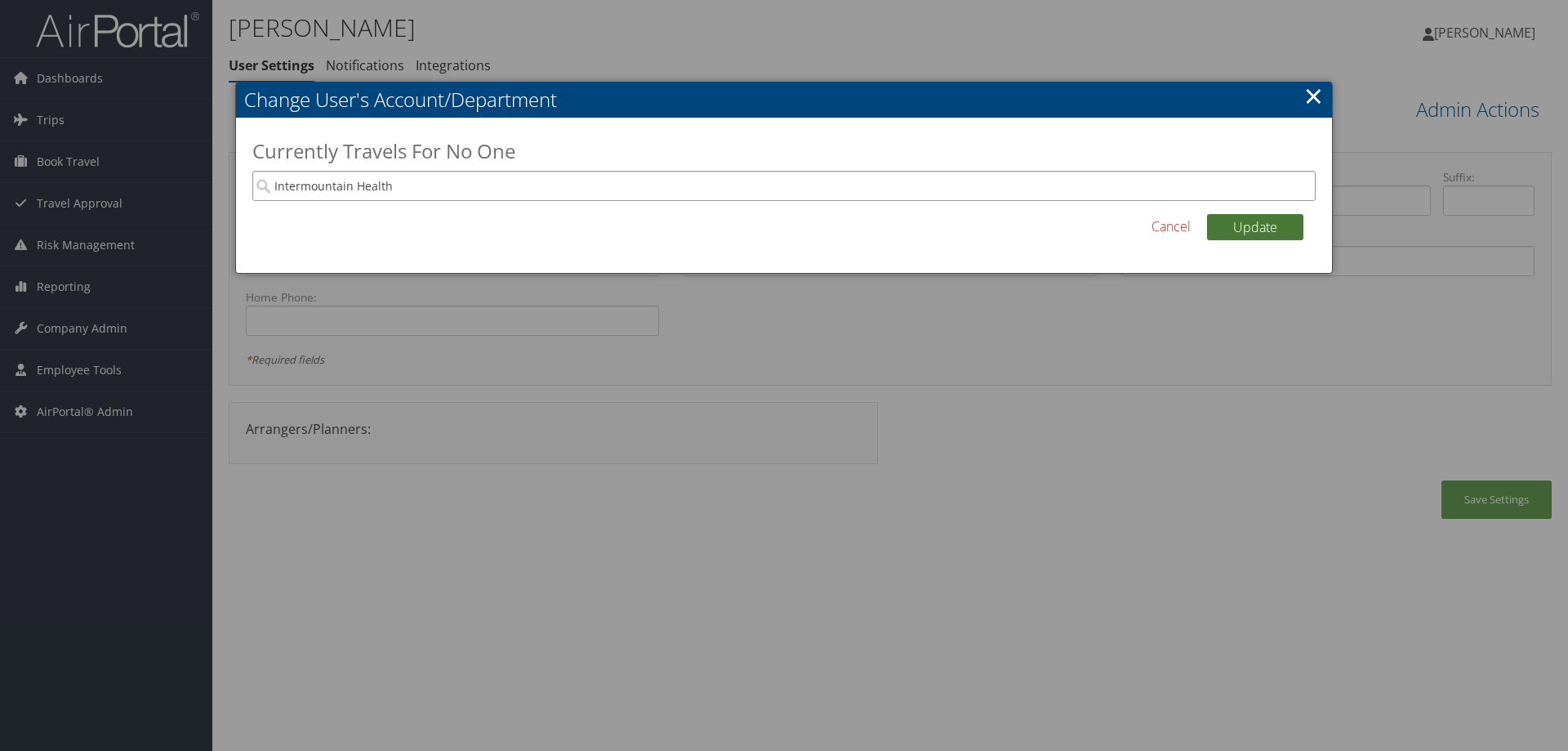
type input "Intermountain Health"
click at [1276, 231] on button "Update" at bounding box center [1255, 226] width 97 height 26
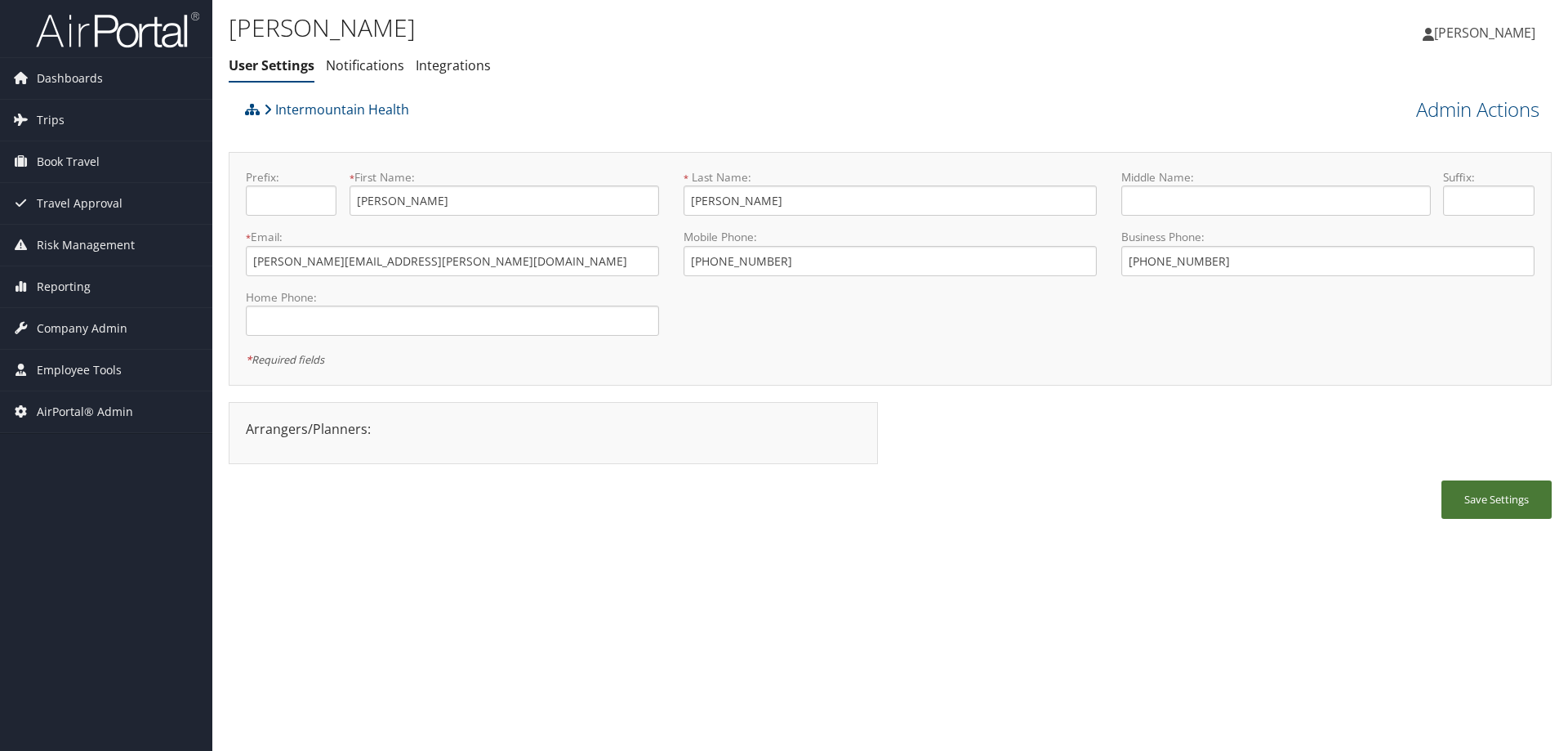
click at [1479, 506] on button "Save Settings" at bounding box center [1496, 500] width 110 height 38
click at [81, 324] on span "Company Admin" at bounding box center [82, 328] width 91 height 41
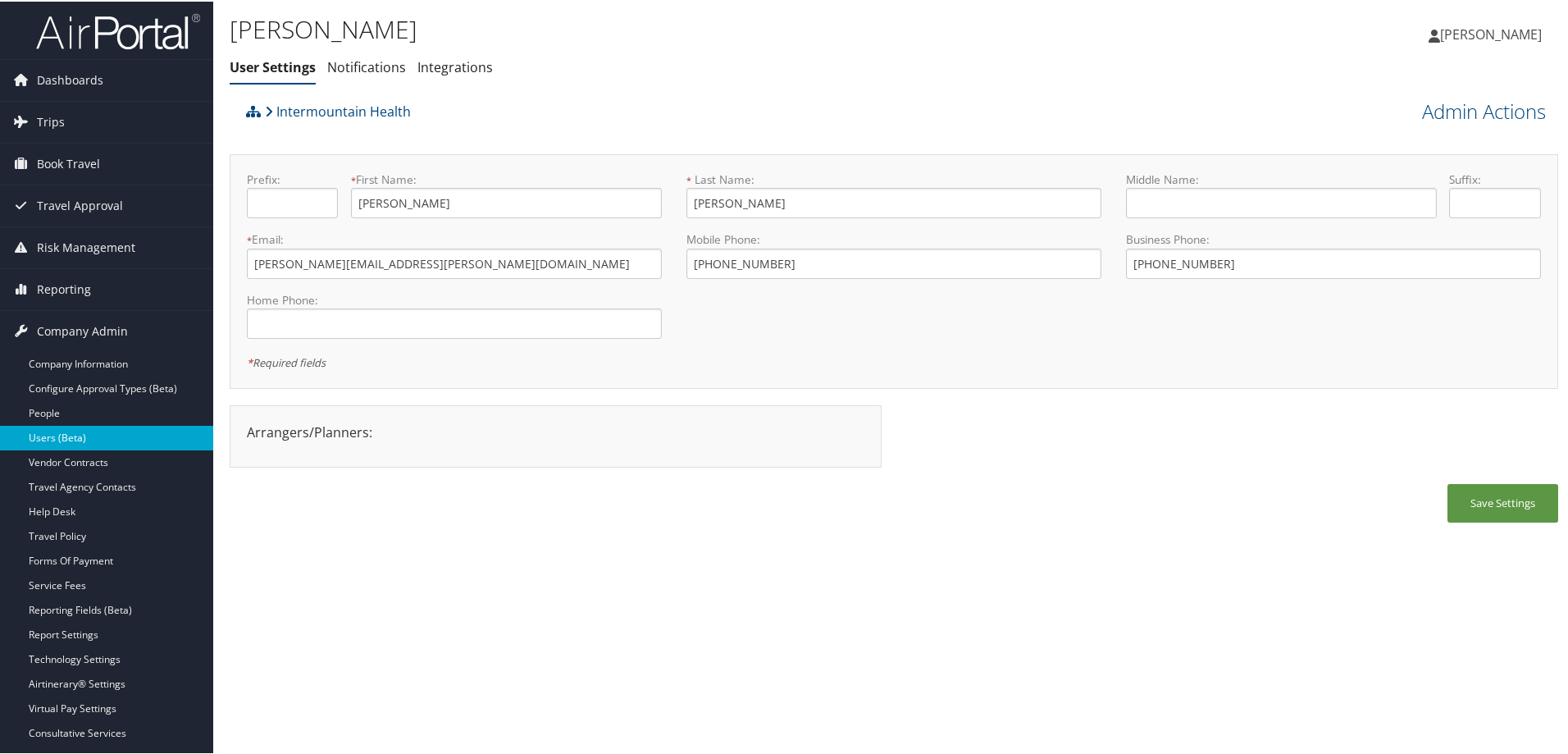
click at [101, 435] on link "Users (Beta)" at bounding box center [106, 436] width 214 height 24
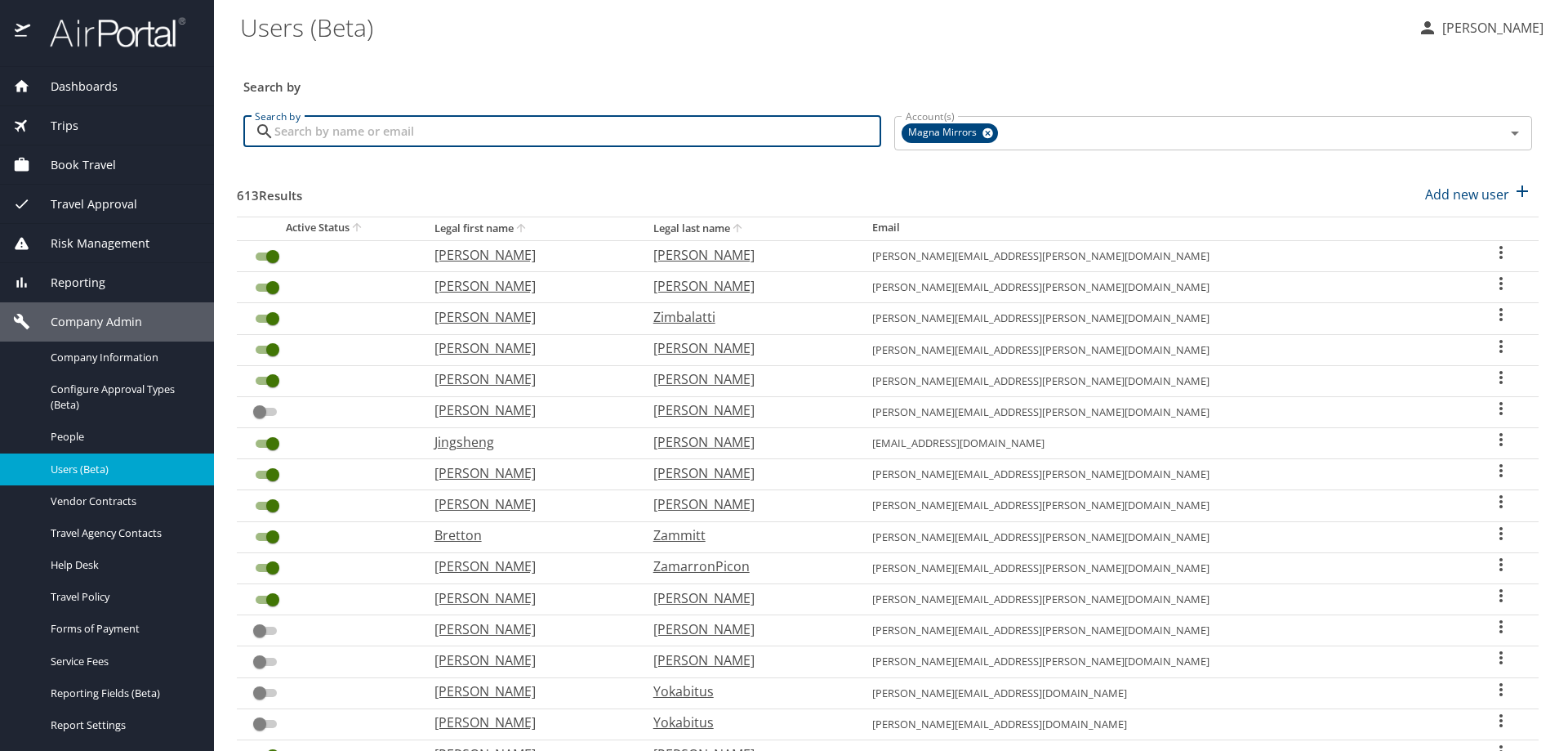
click at [291, 130] on input "Search by" at bounding box center [577, 131] width 606 height 31
click at [982, 129] on icon at bounding box center [988, 134] width 13 height 18
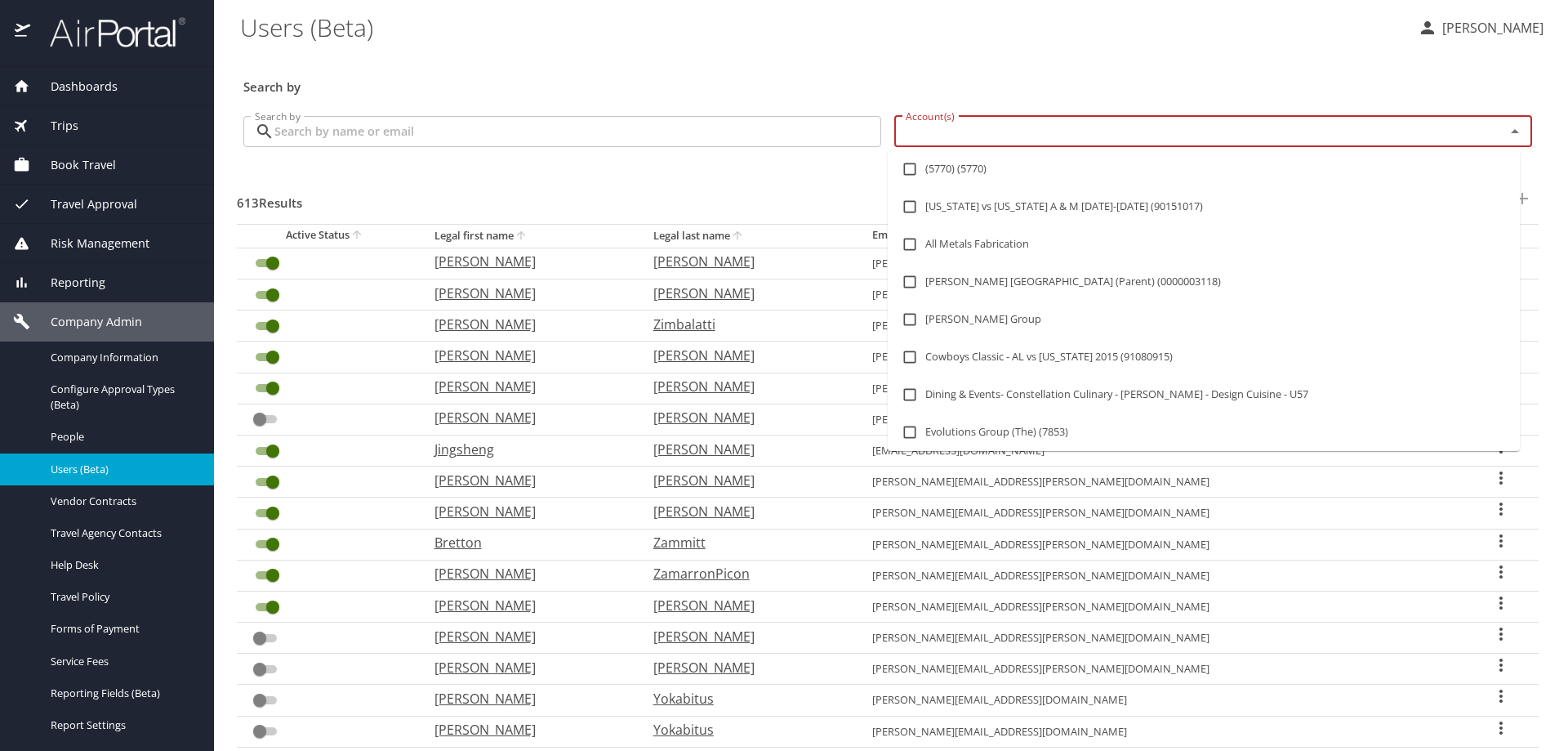
click at [983, 128] on input "Account(s)" at bounding box center [1189, 131] width 580 height 21
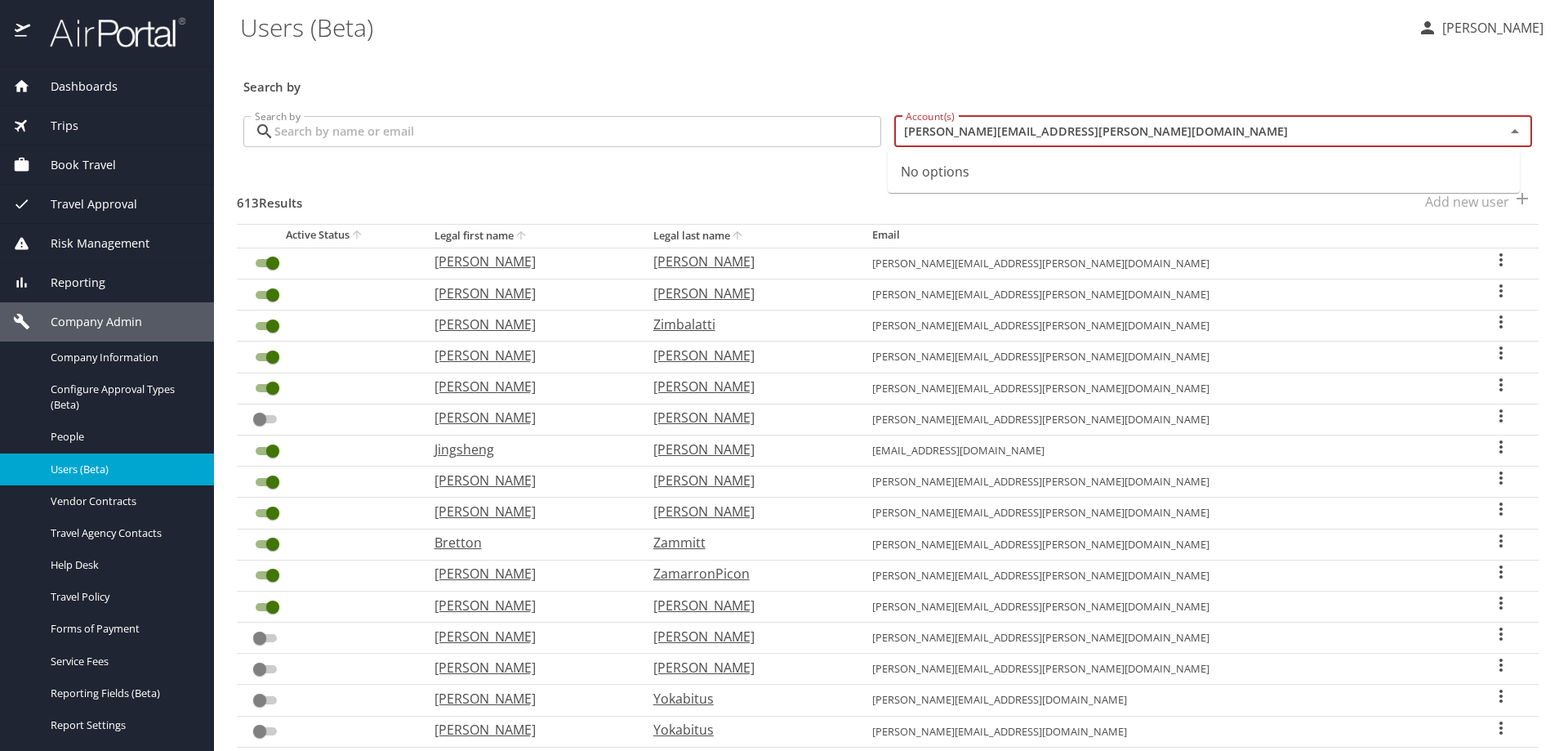
type input "[PERSON_NAME][EMAIL_ADDRESS][PERSON_NAME][DOMAIN_NAME]"
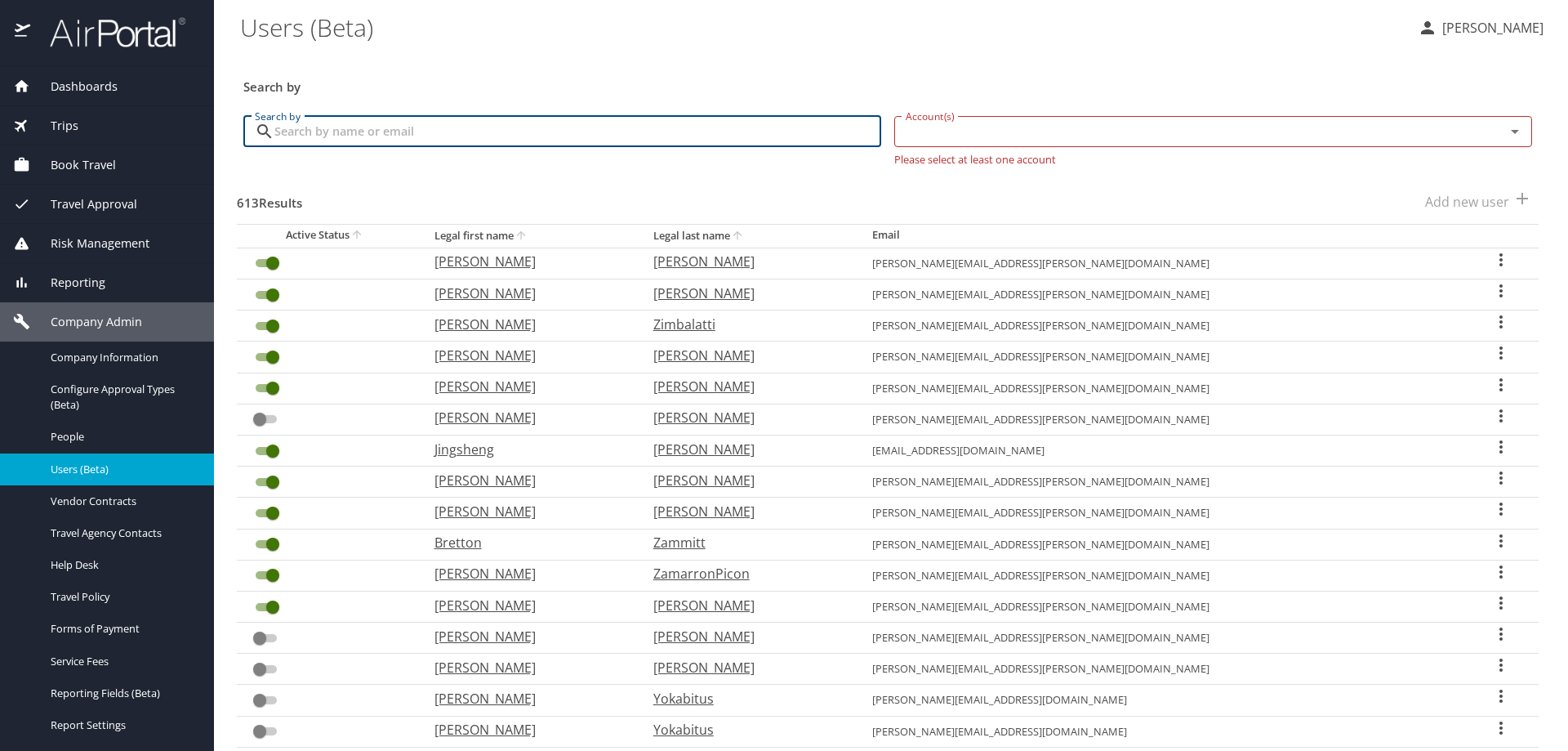
drag, startPoint x: 549, startPoint y: 118, endPoint x: 575, endPoint y: 118, distance: 26.0
click at [546, 118] on input "Search by" at bounding box center [577, 131] width 606 height 31
type input "[PERSON_NAME][EMAIL_ADDRESS][PERSON_NAME][DOMAIN_NAME]"
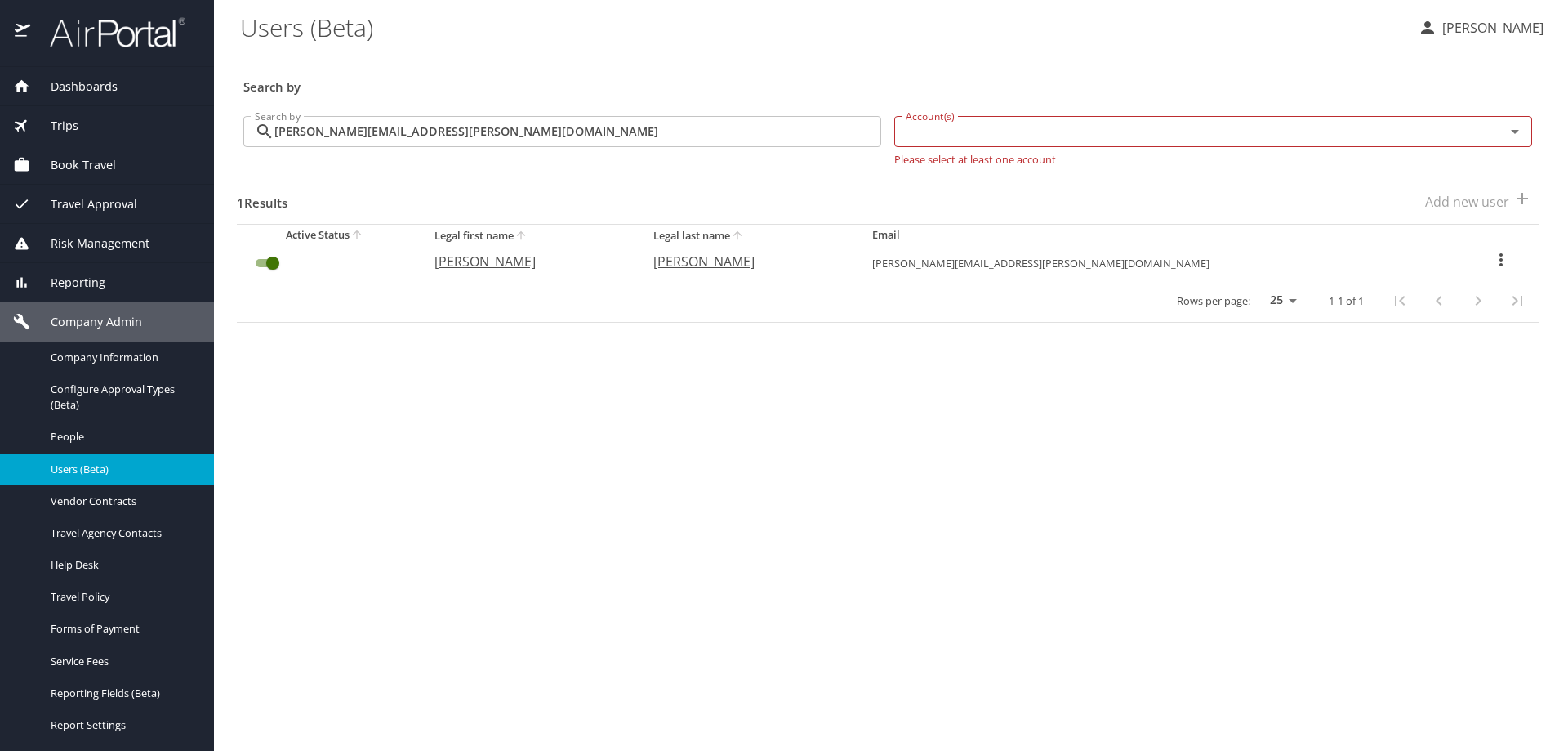
click at [1499, 264] on icon "User Search Table" at bounding box center [1500, 260] width 3 height 13
click at [1428, 255] on p "View profile" at bounding box center [1395, 261] width 72 height 19
select select "US"
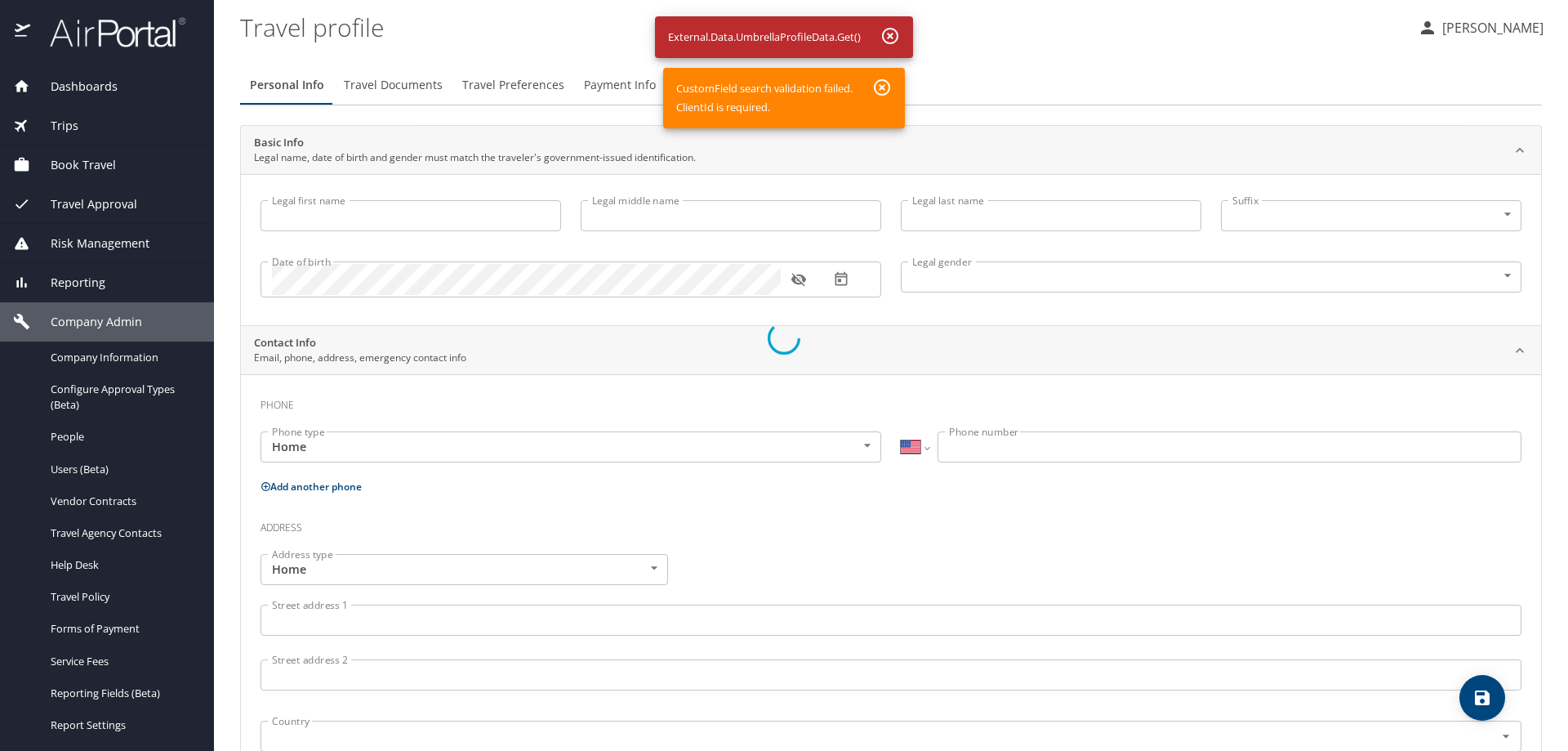
click at [894, 32] on div at bounding box center [784, 338] width 1568 height 826
click at [882, 89] on div at bounding box center [784, 338] width 1568 height 826
click at [895, 35] on div at bounding box center [784, 338] width 1568 height 826
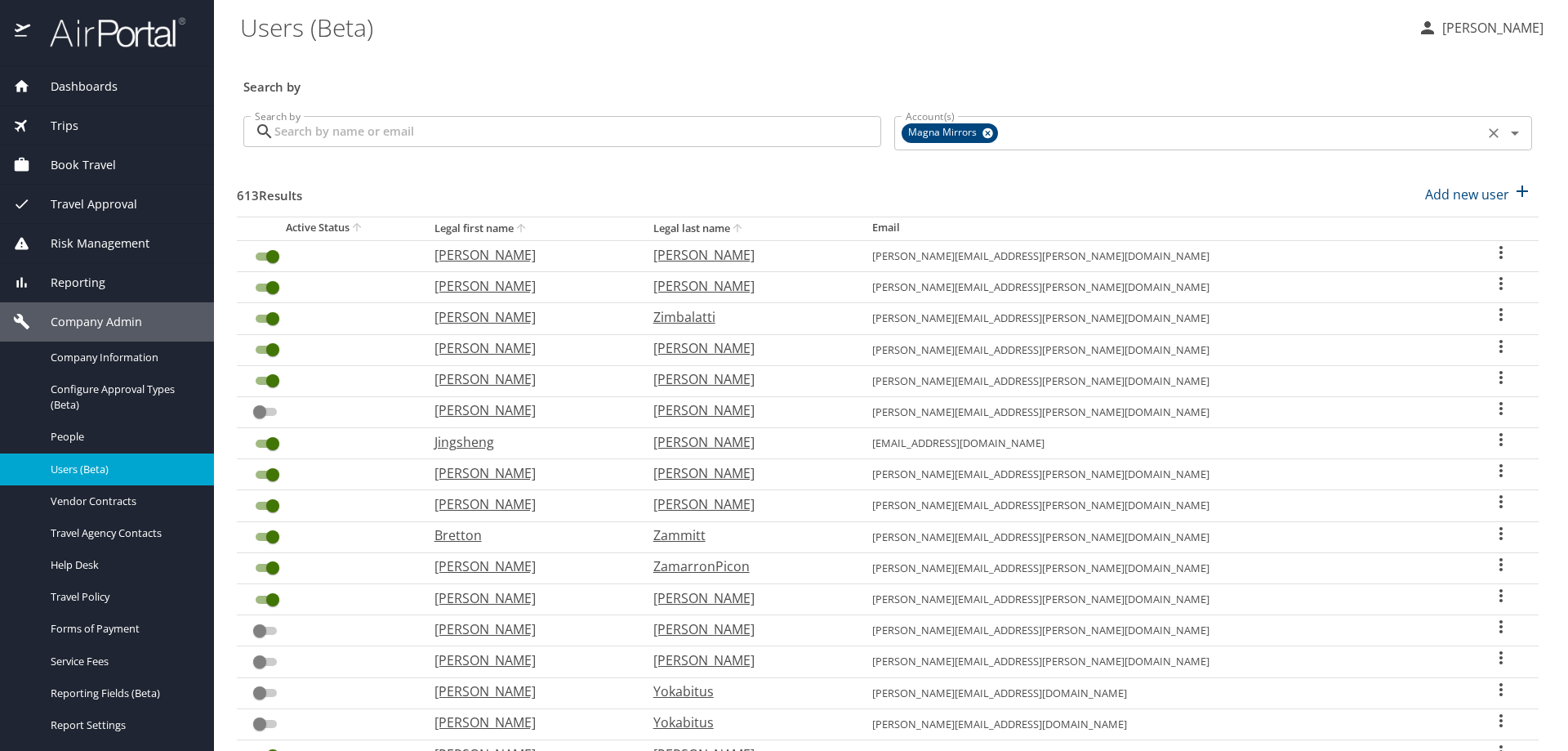
click at [982, 133] on icon at bounding box center [988, 134] width 13 height 18
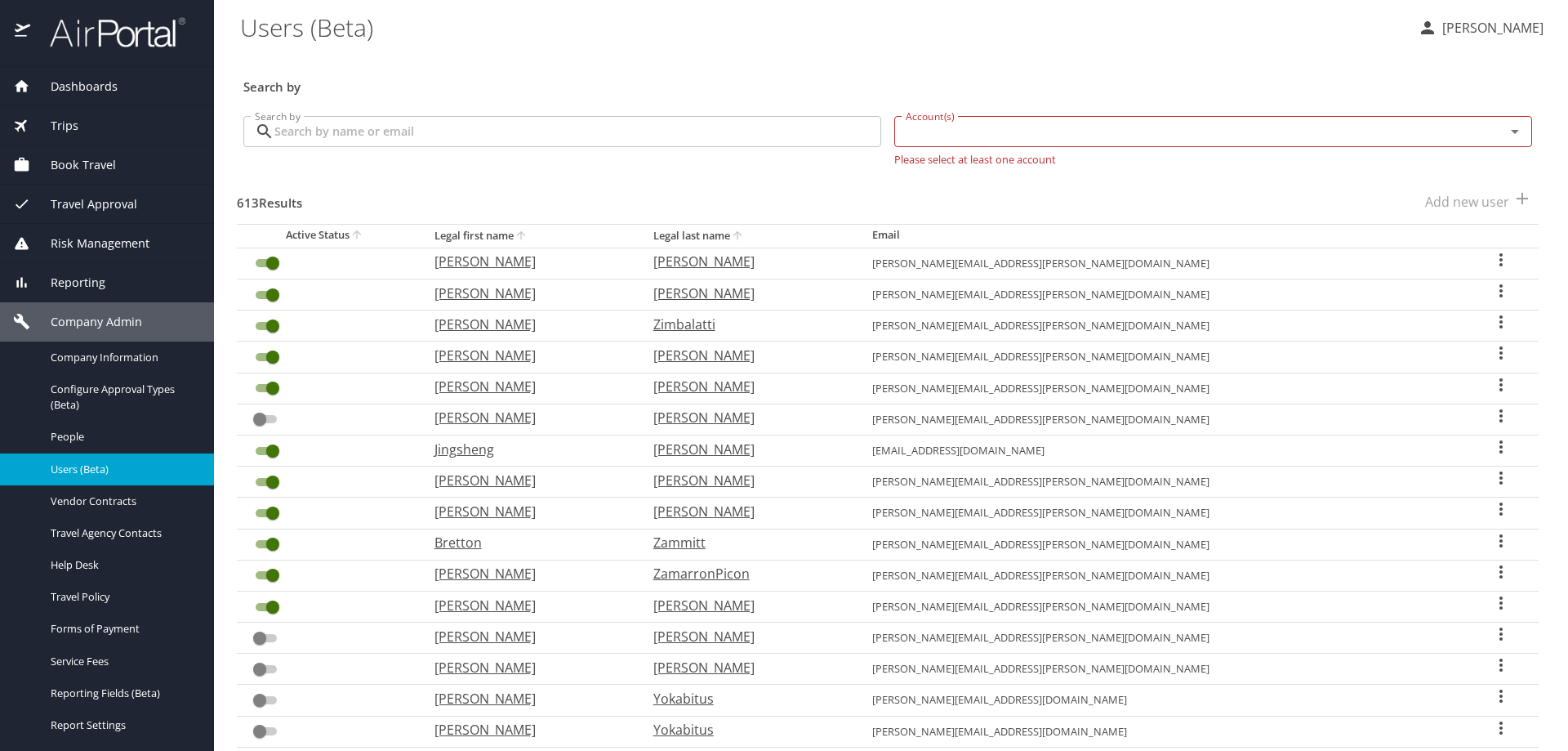
click at [926, 129] on input "Account(s)" at bounding box center [1189, 131] width 580 height 21
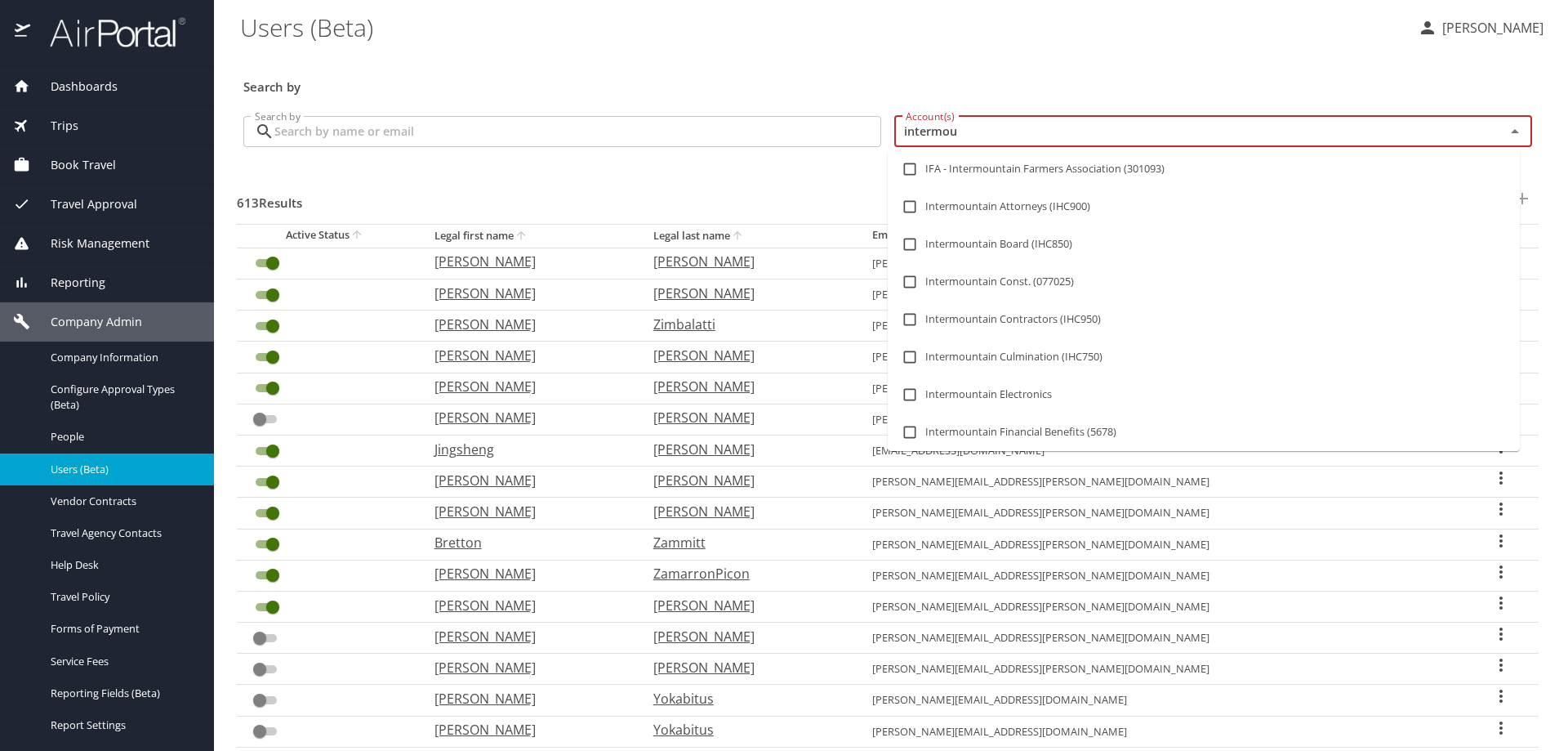
type input "intermoun"
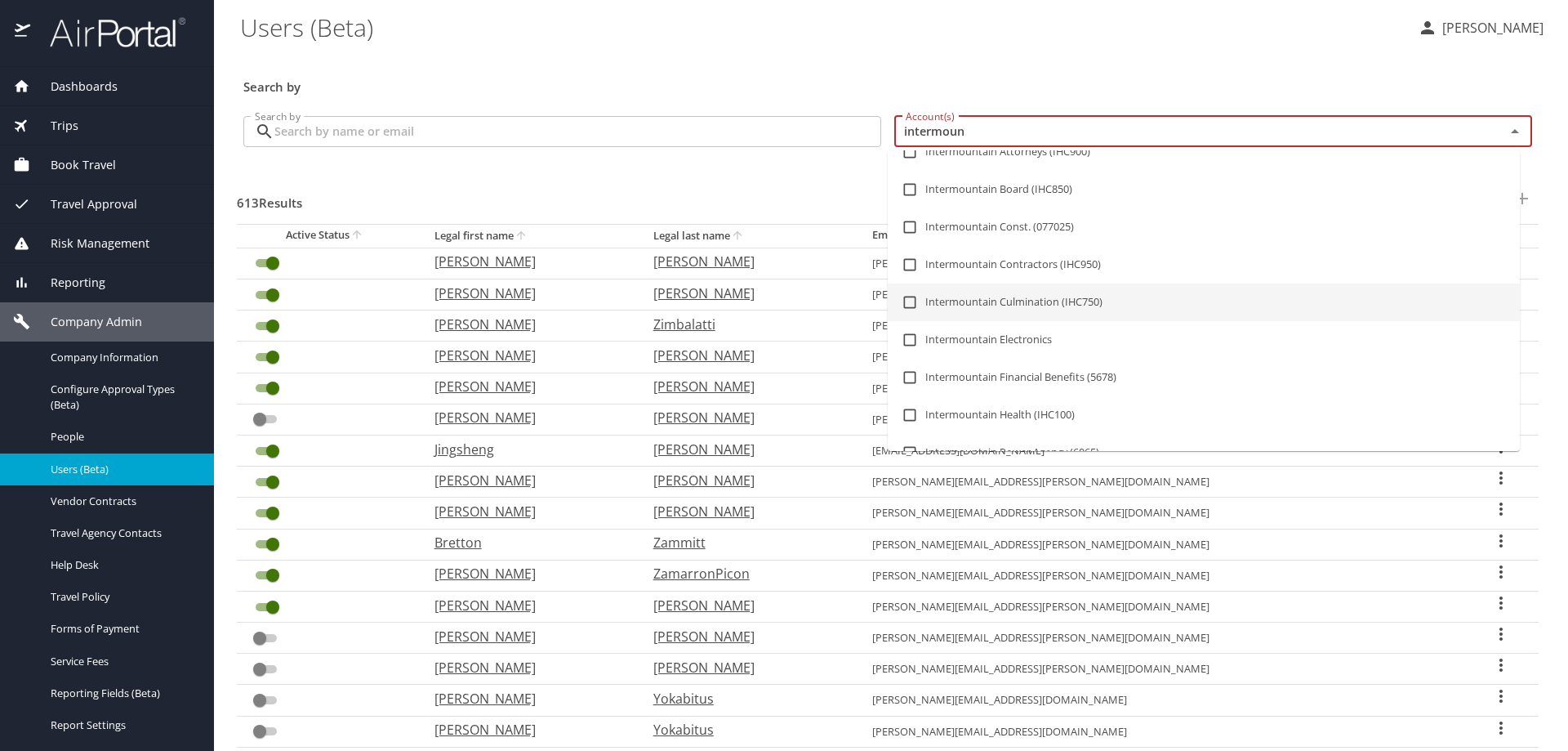
scroll to position [82, 0]
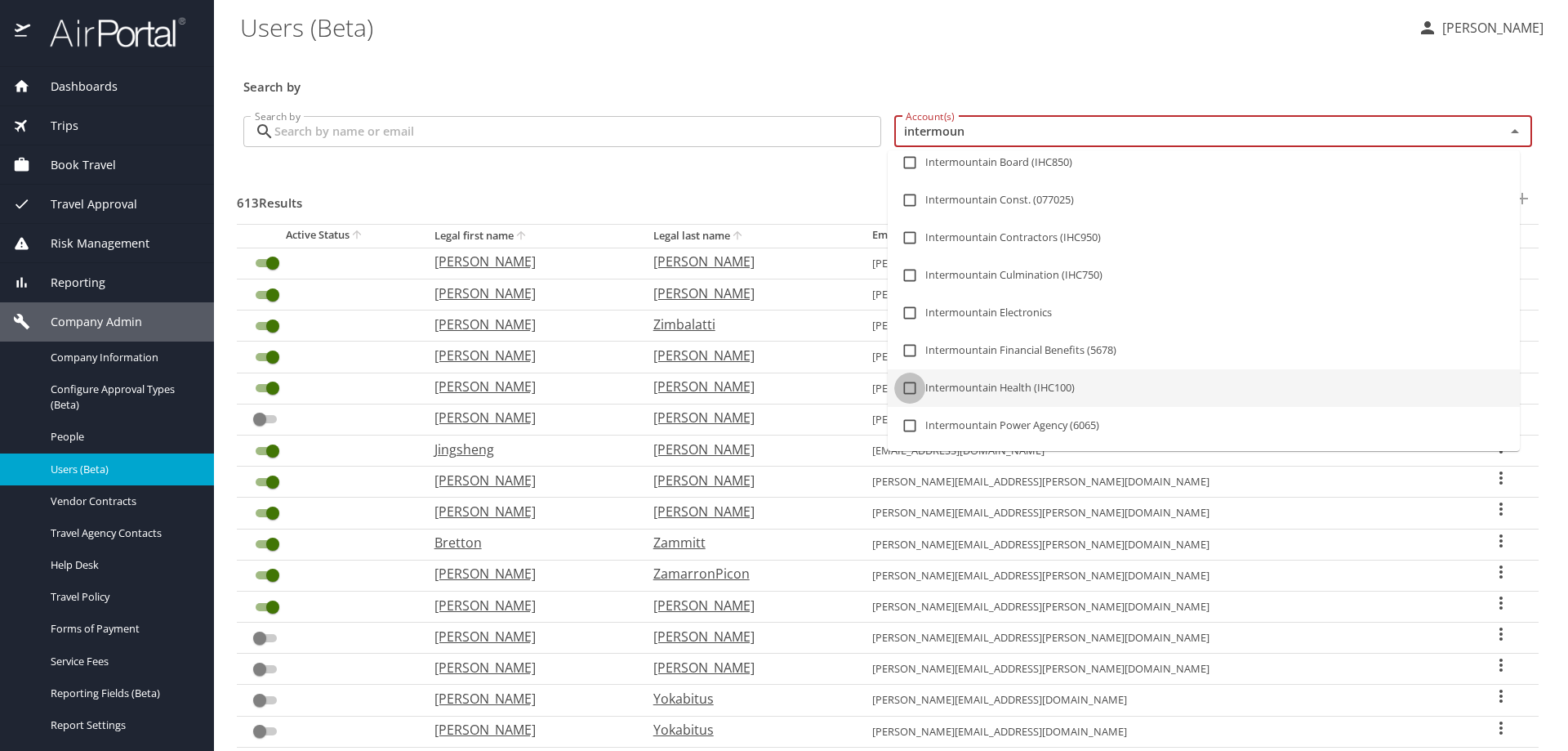
click at [911, 387] on input "checkbox" at bounding box center [909, 387] width 31 height 31
checkbox input "true"
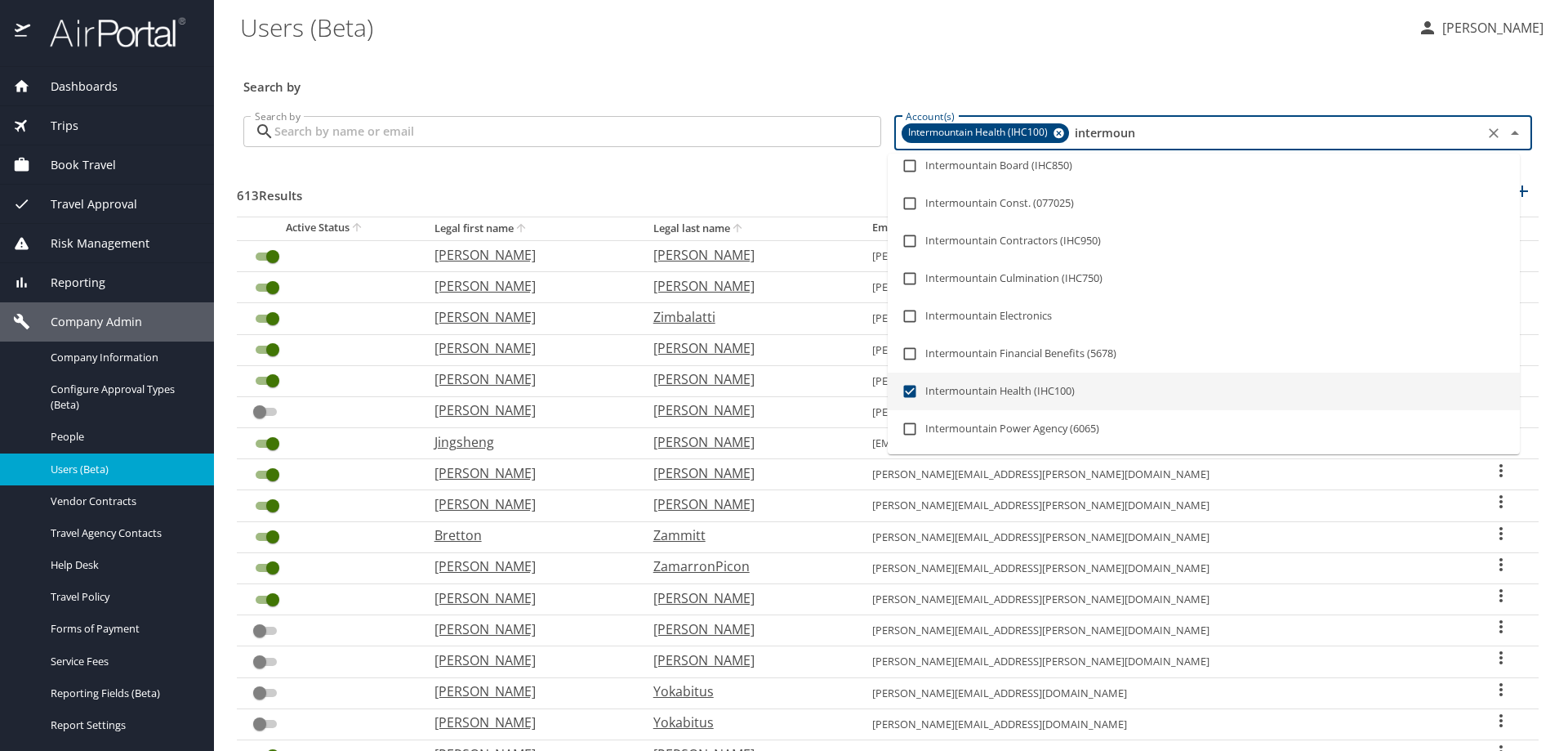
checkbox input "false"
checkbox input "true"
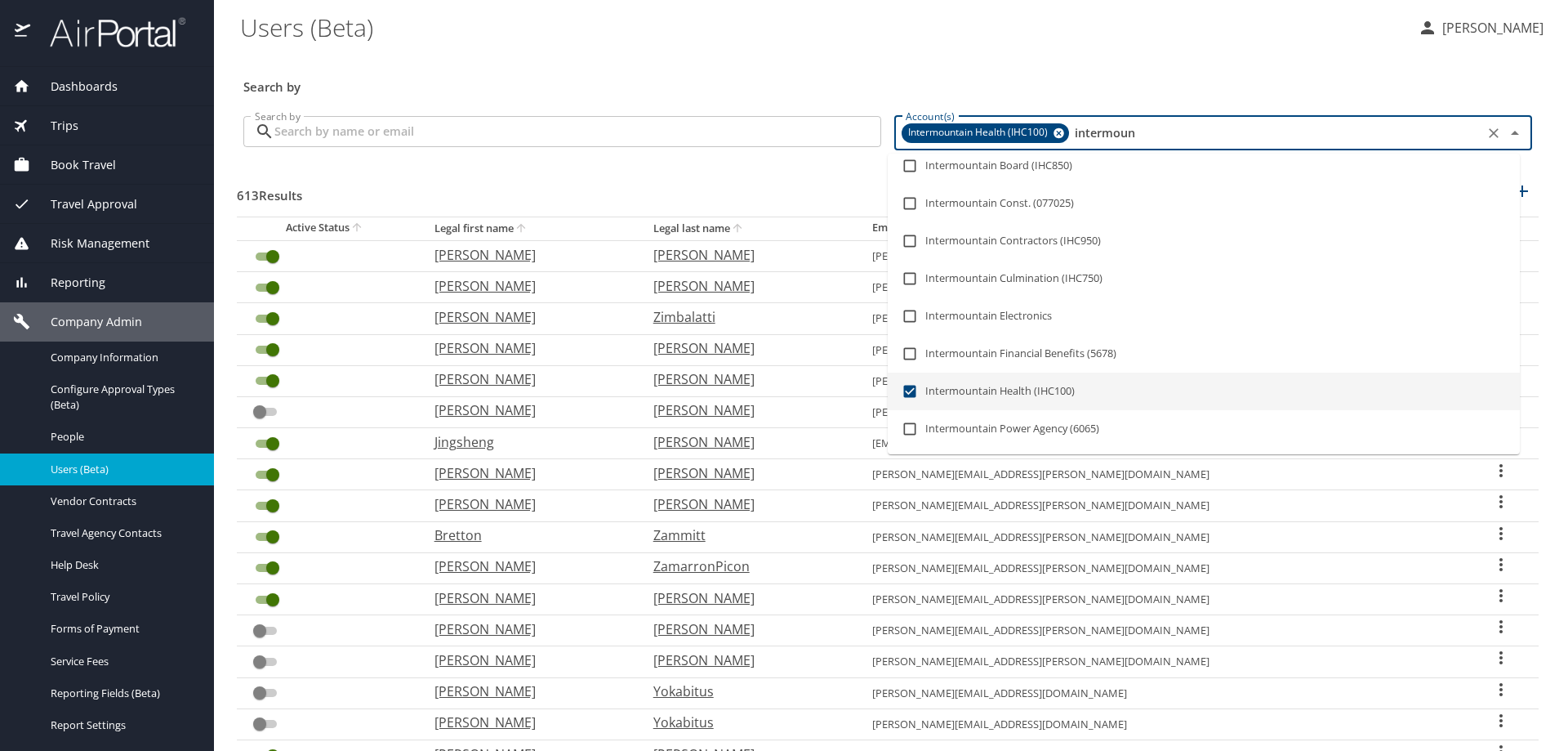
checkbox input "true"
checkbox input "false"
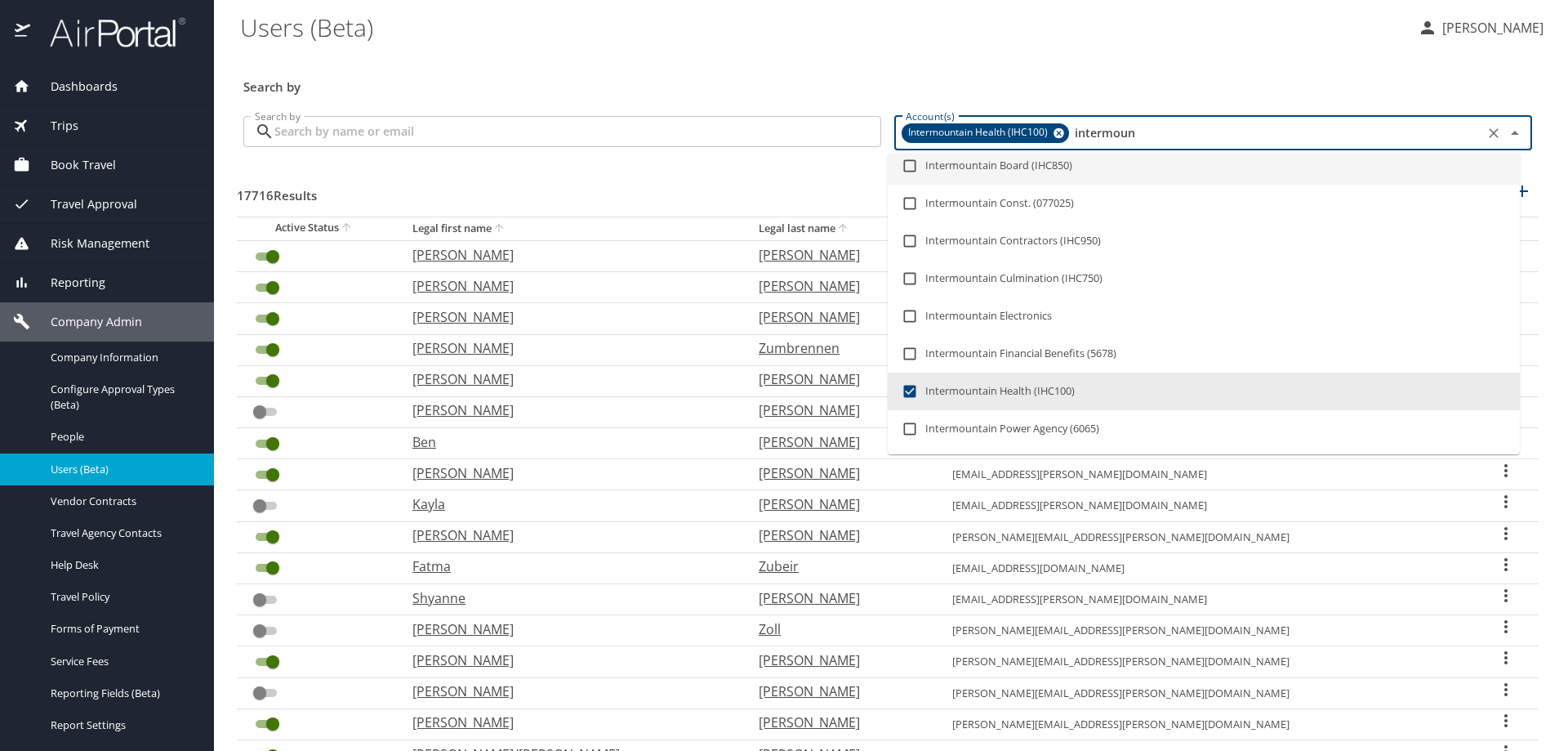
drag, startPoint x: 1133, startPoint y: 139, endPoint x: 1066, endPoint y: 136, distance: 67.1
click at [1071, 136] on input "intermoun" at bounding box center [1274, 133] width 407 height 21
checkbox input "false"
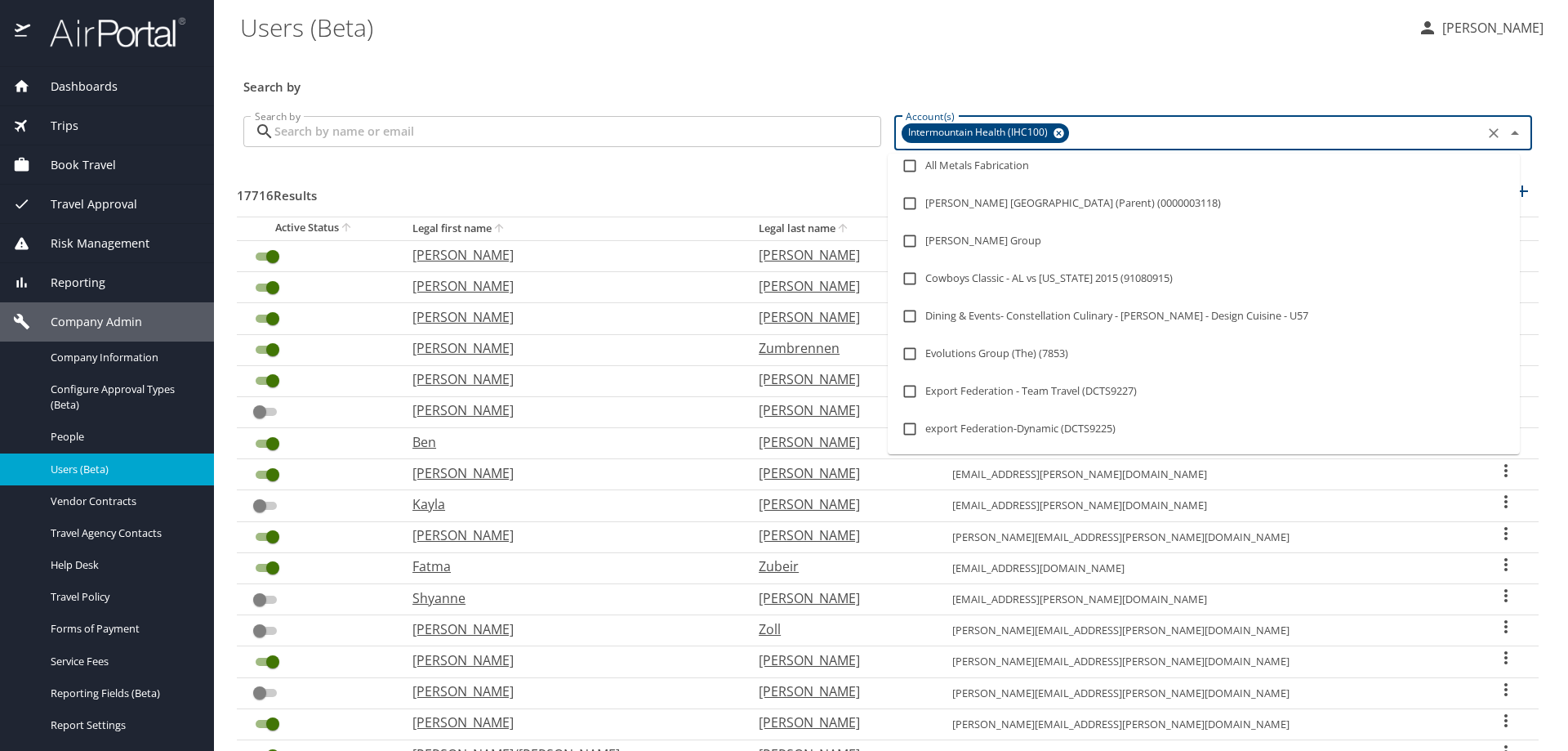
scroll to position [0, 0]
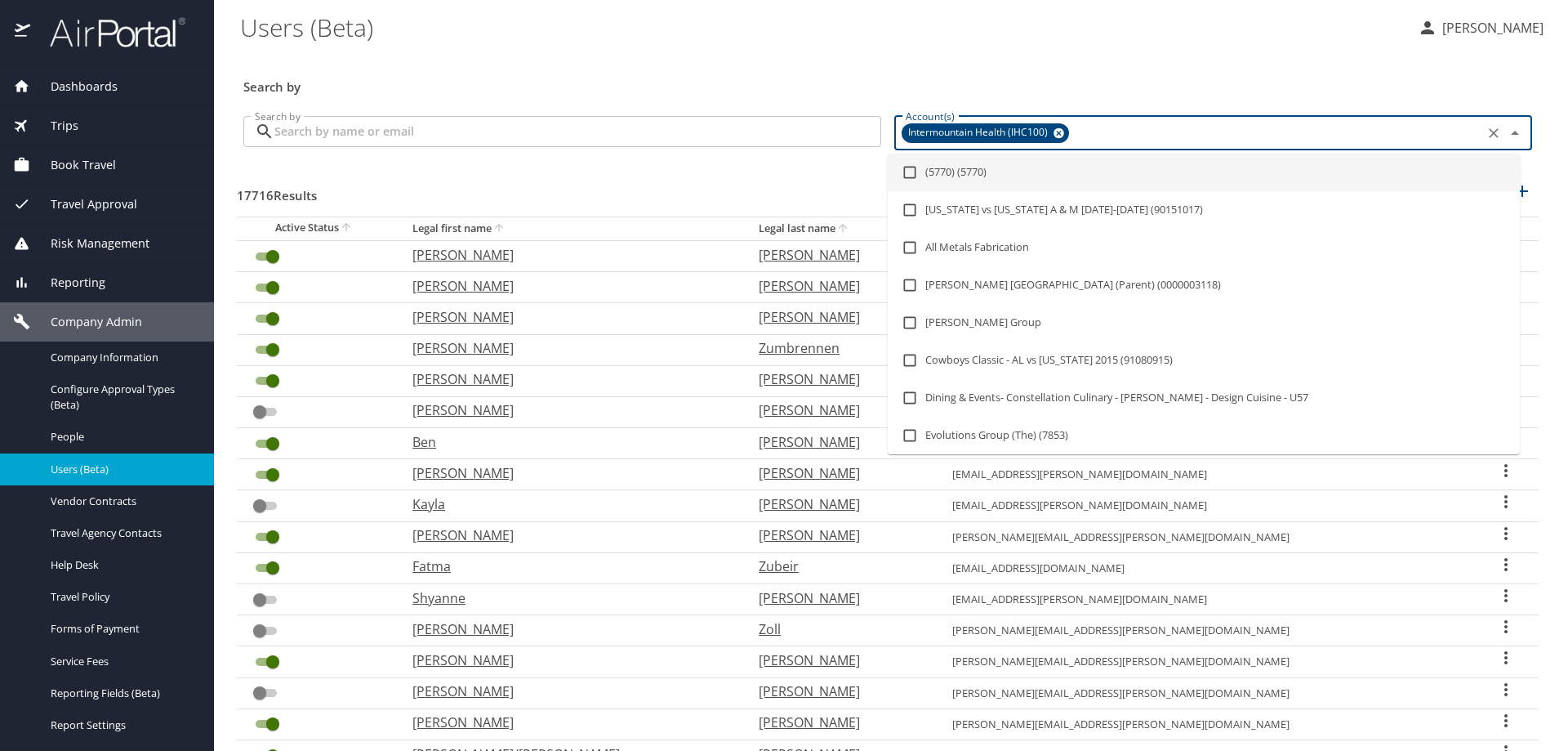
click at [322, 129] on input "Search by" at bounding box center [577, 131] width 606 height 31
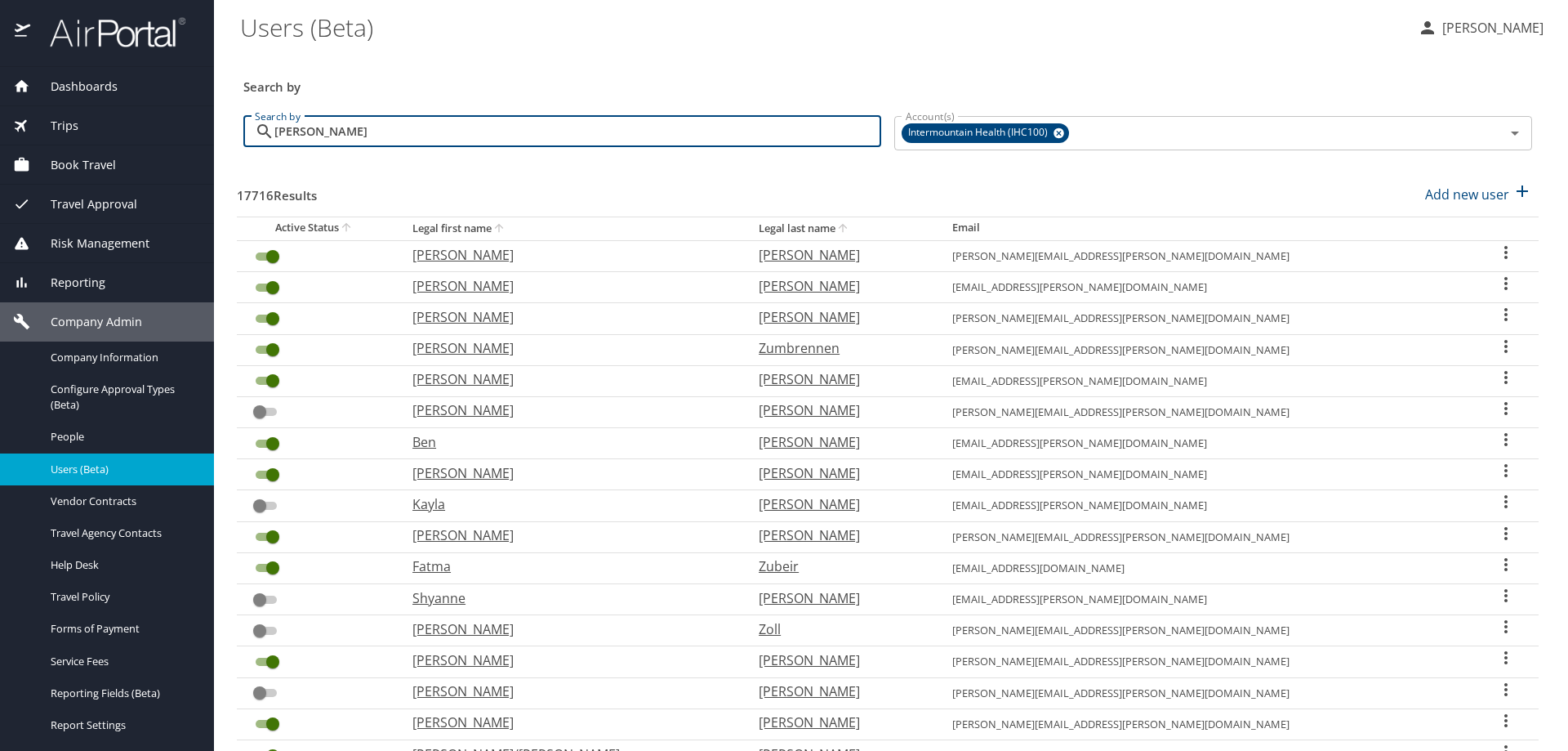
type input "cole"
checkbox input "false"
checkbox input "true"
checkbox input "false"
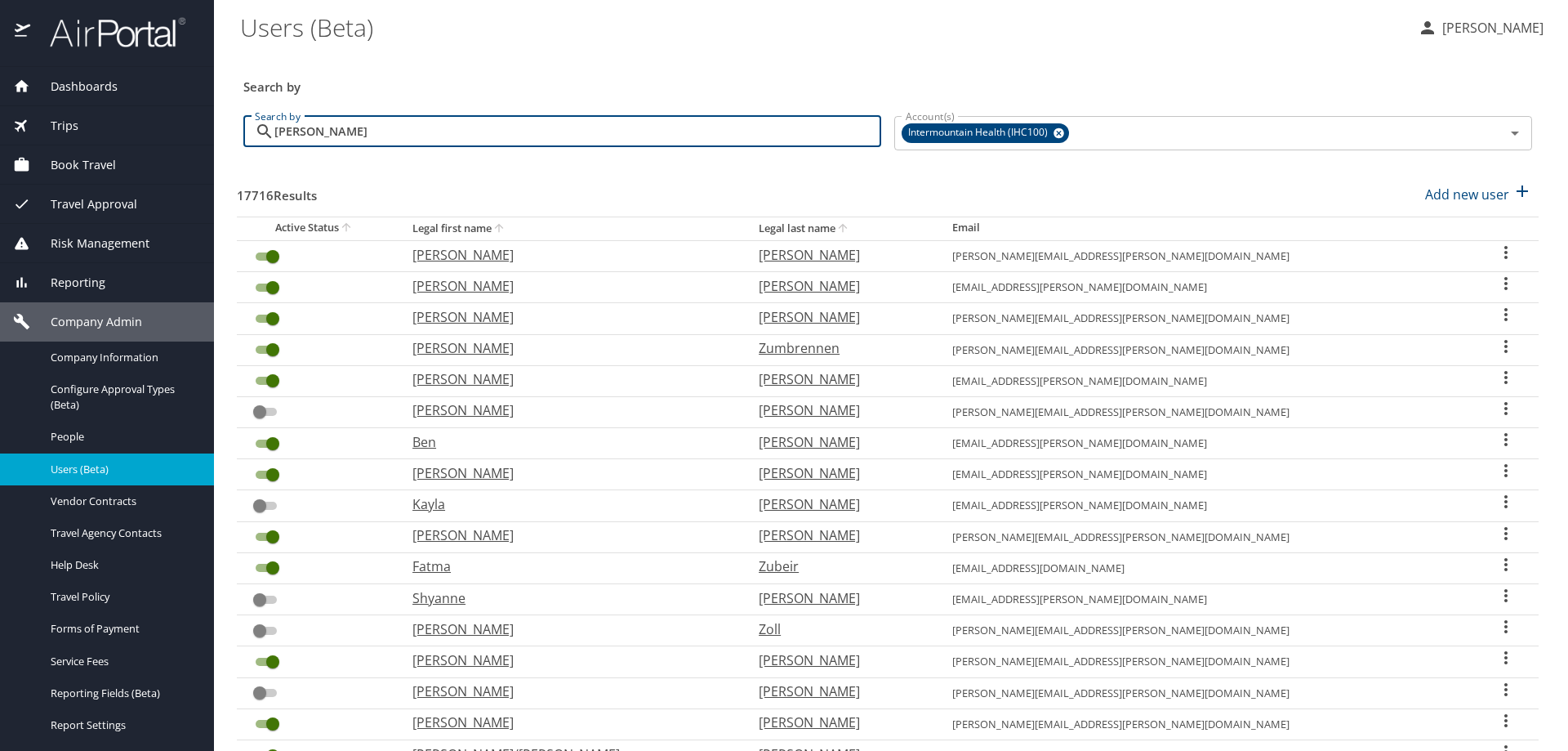
checkbox input "true"
checkbox input "false"
checkbox input "true"
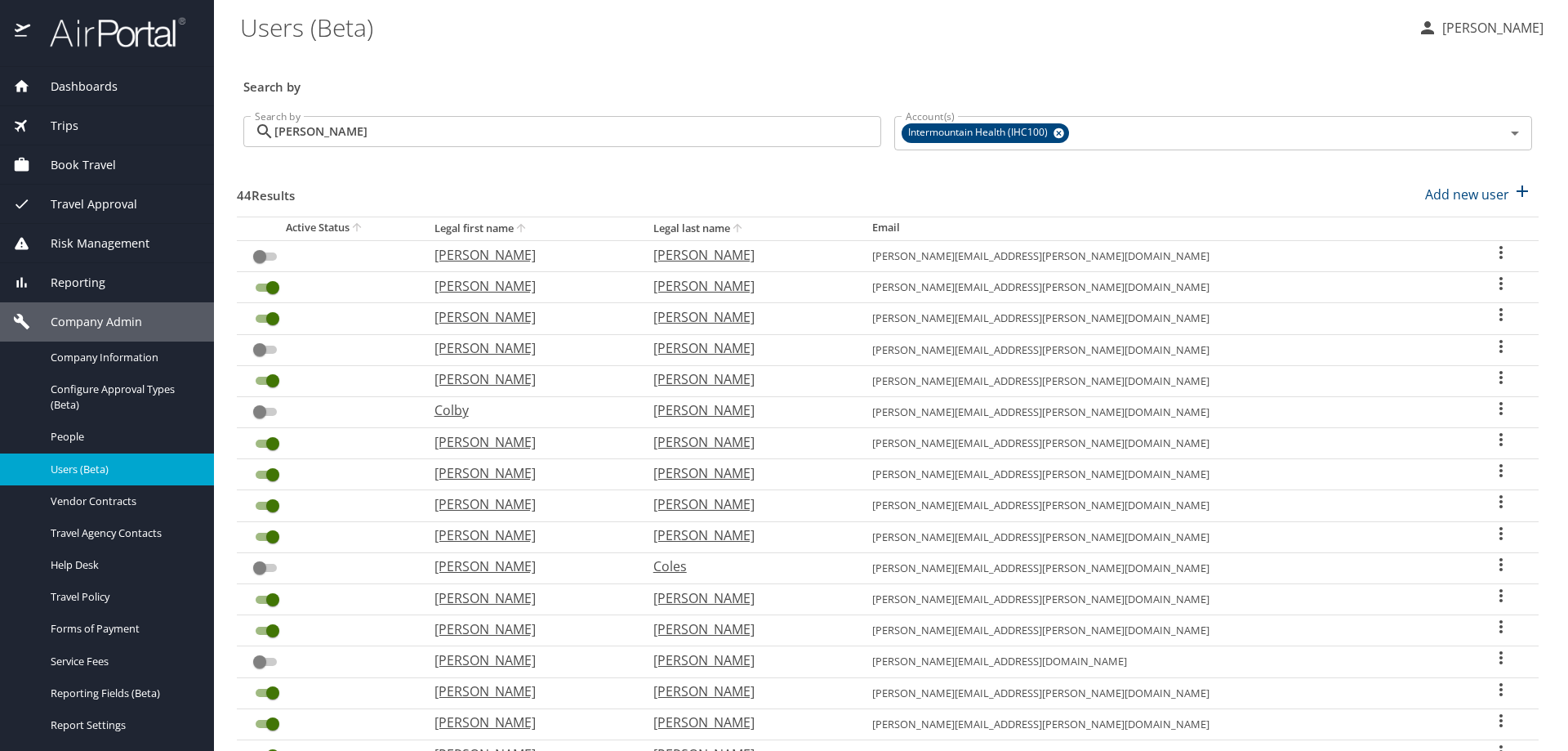
click at [541, 228] on th "Legal first name" at bounding box center [530, 228] width 219 height 23
checkbox input "true"
checkbox input "false"
checkbox input "true"
checkbox input "false"
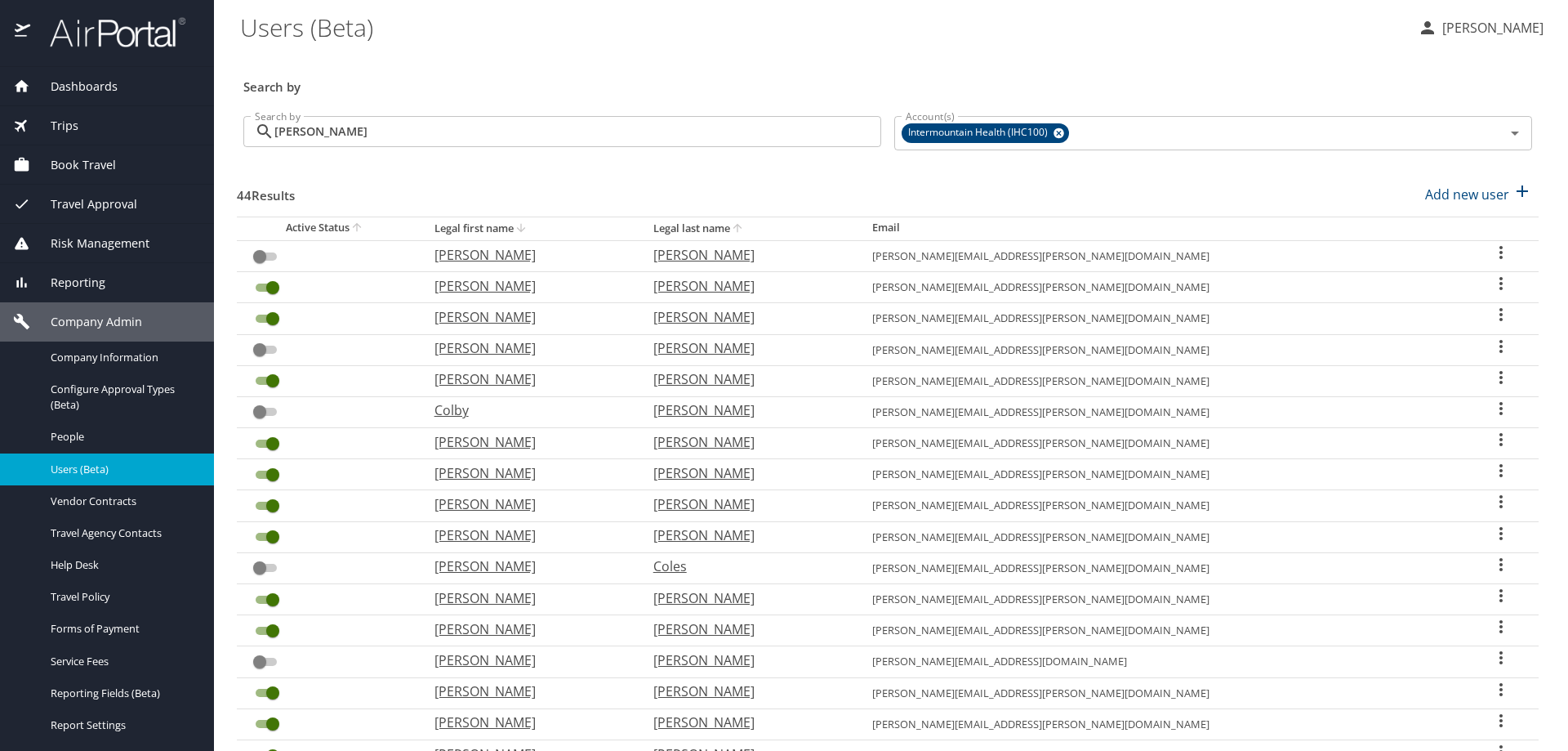
checkbox input "true"
checkbox input "false"
checkbox input "true"
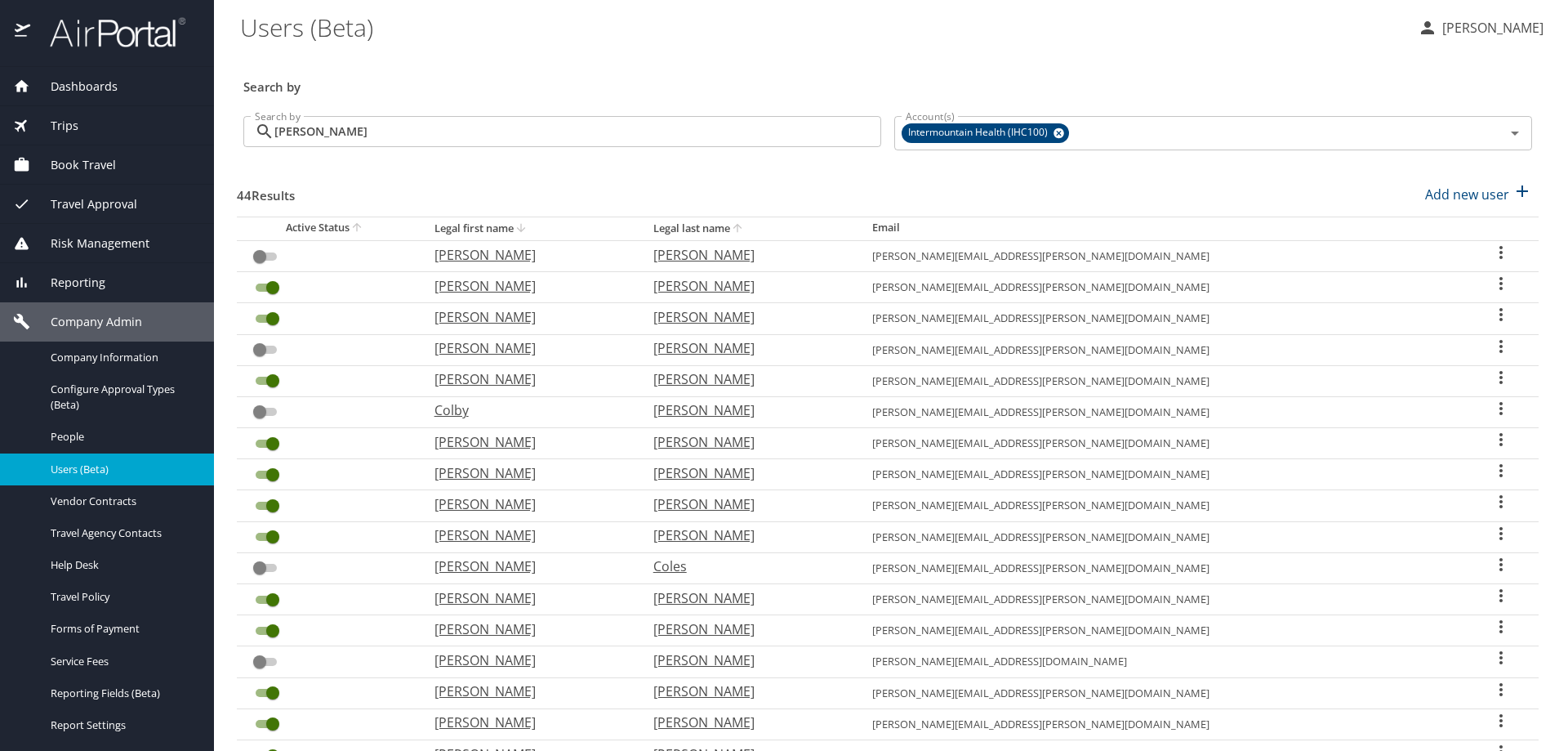
checkbox input "false"
checkbox input "true"
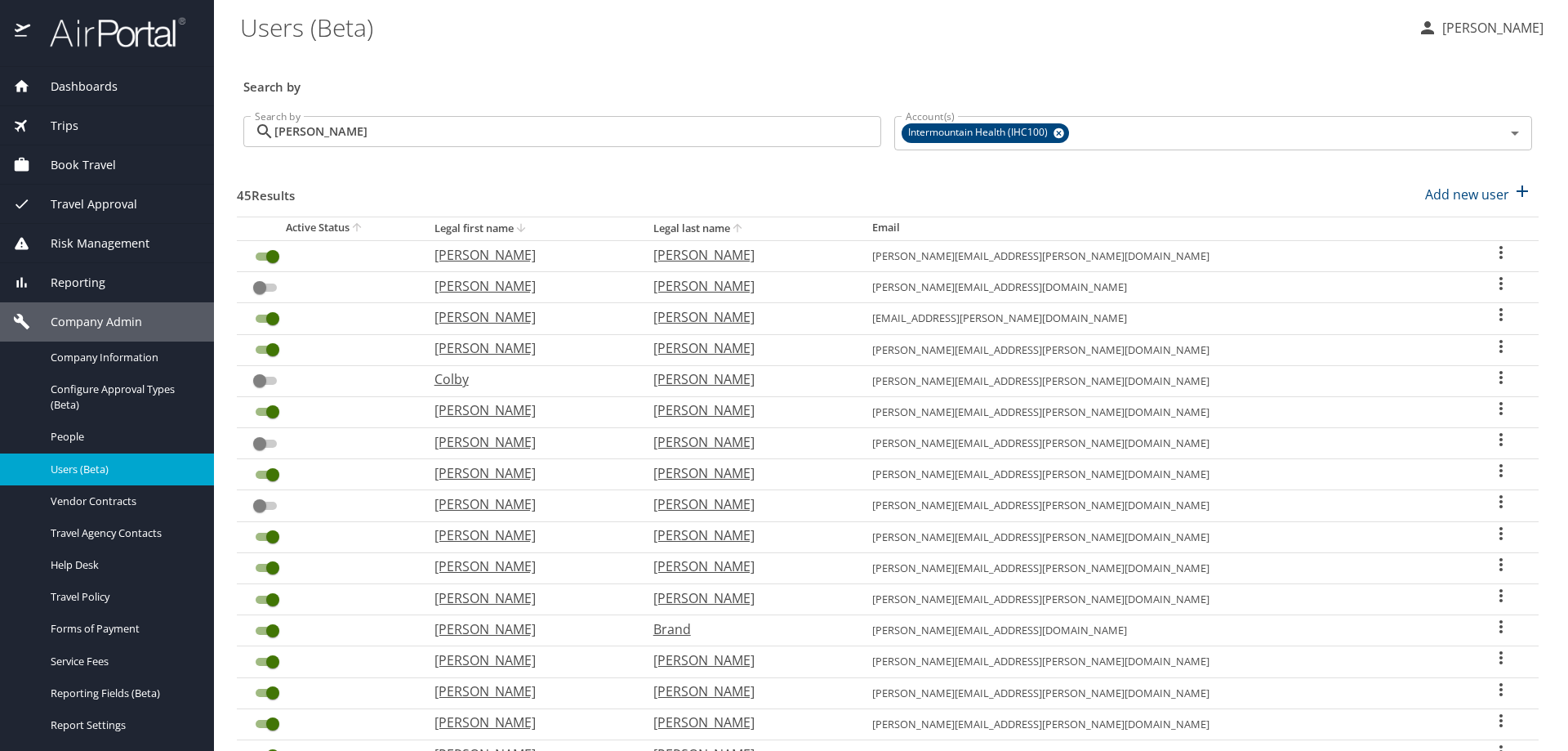
click at [527, 225] on icon "sort" at bounding box center [521, 228] width 13 height 13
checkbox input "true"
checkbox input "false"
checkbox input "true"
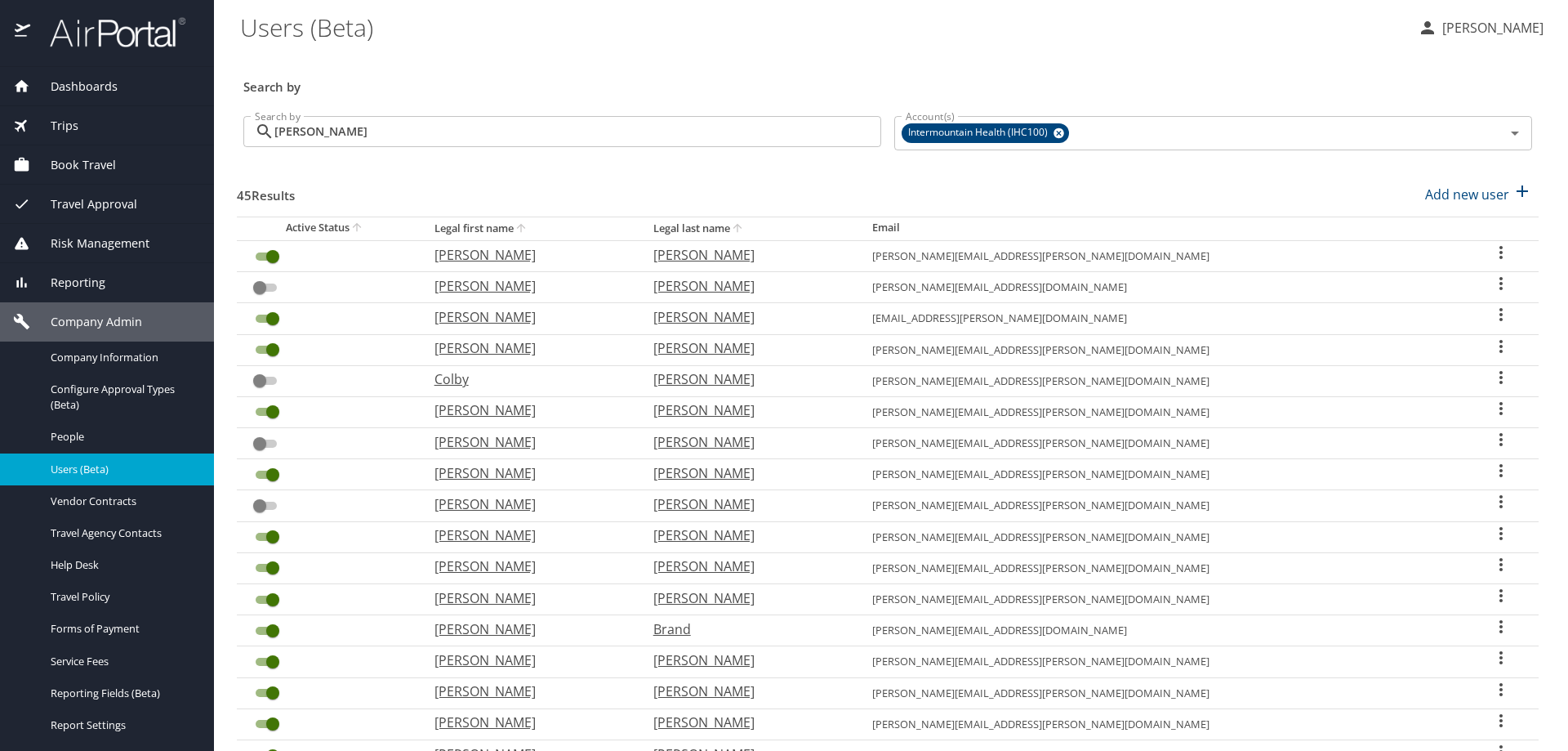
checkbox input "false"
checkbox input "true"
checkbox input "false"
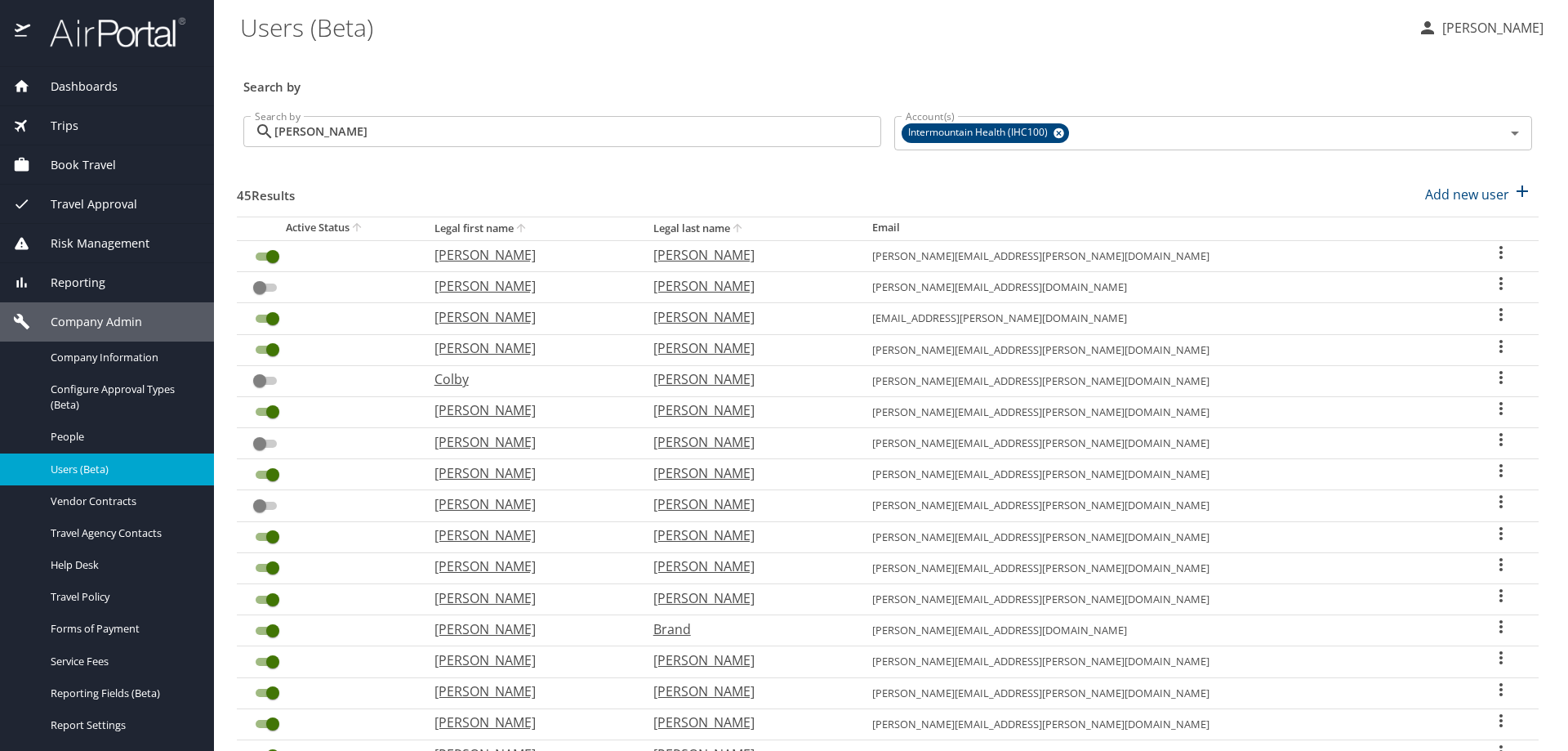
checkbox input "true"
checkbox input "false"
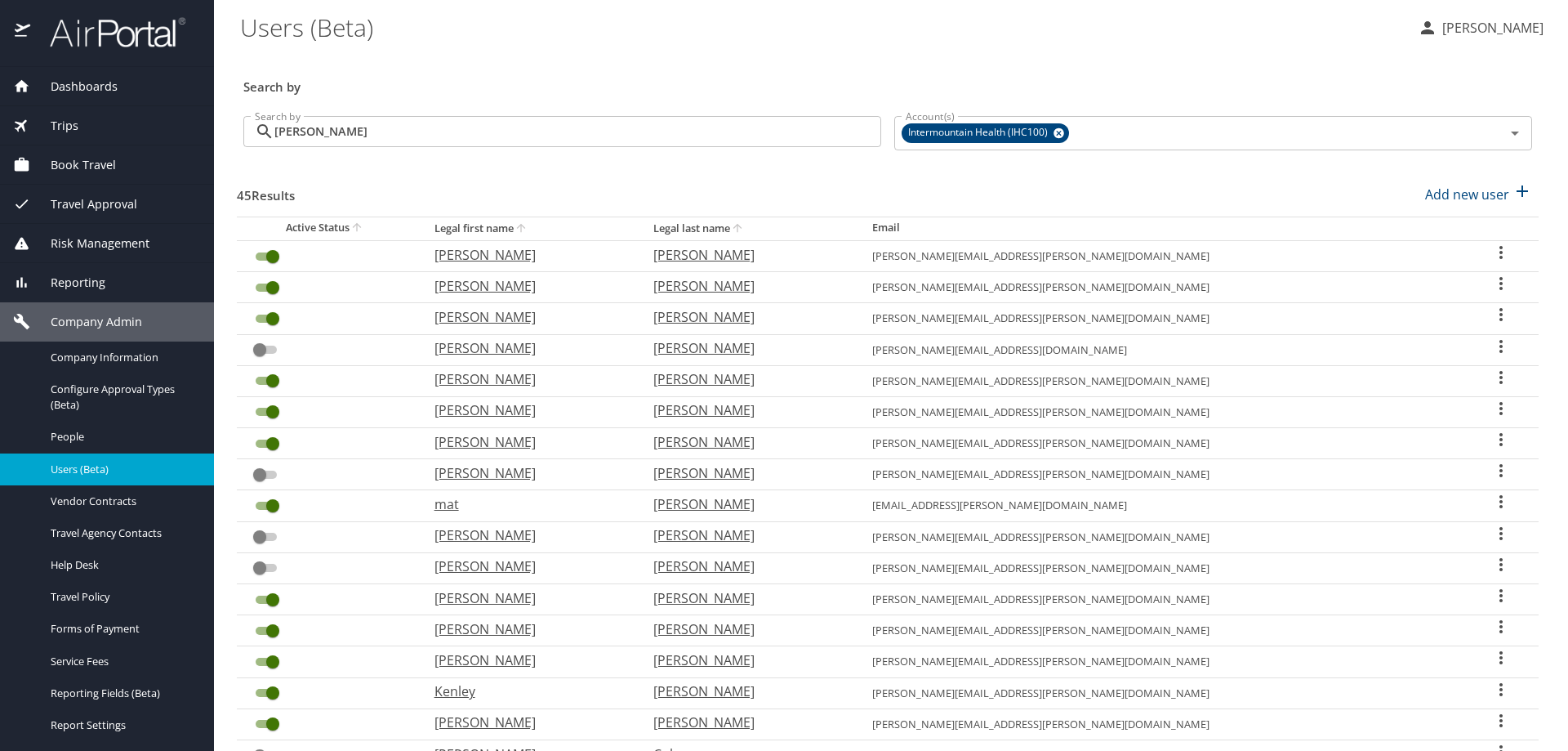
click at [527, 224] on icon "sort" at bounding box center [521, 228] width 13 height 13
checkbox input "false"
checkbox input "true"
checkbox input "false"
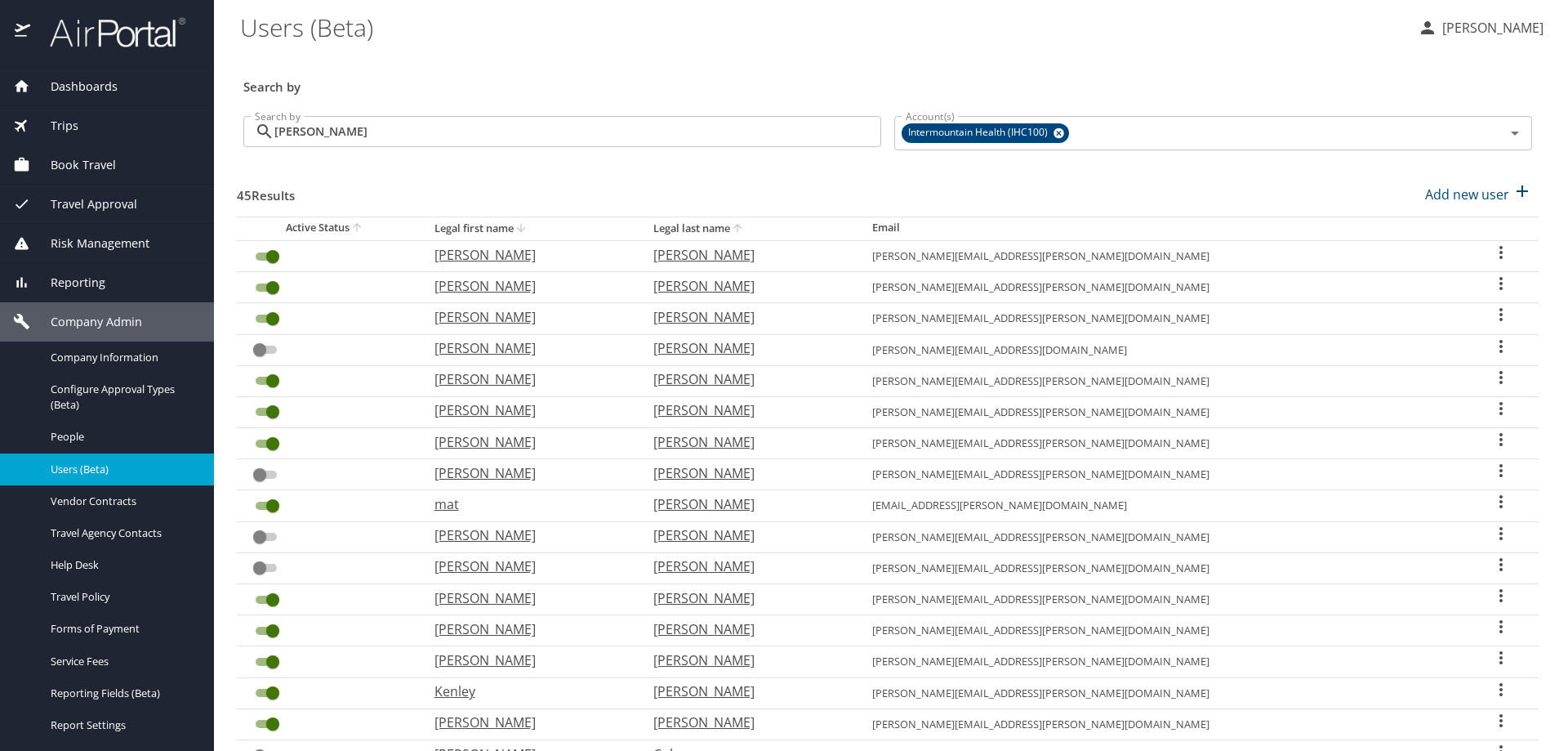
checkbox input "true"
checkbox input "false"
checkbox input "true"
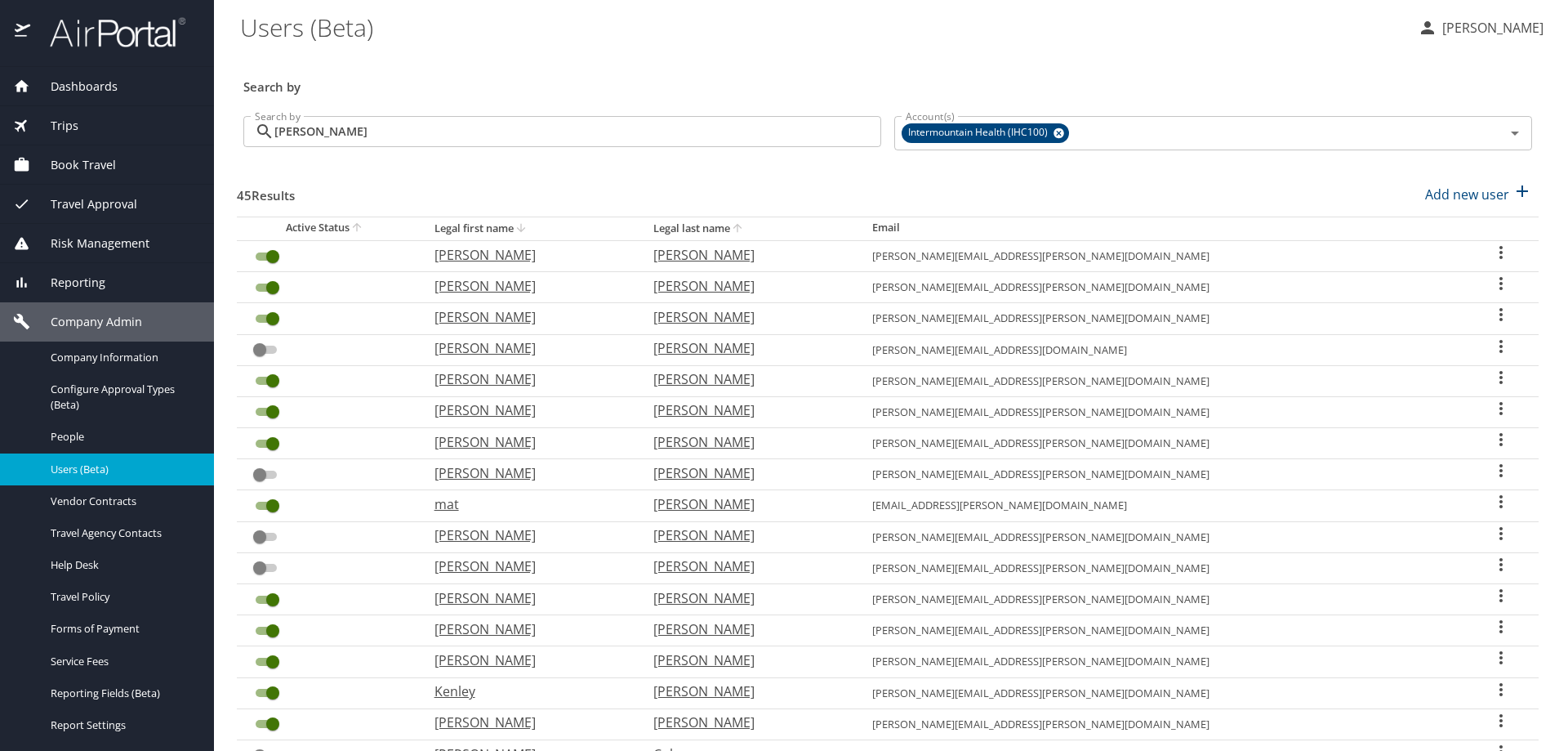
checkbox input "false"
checkbox input "true"
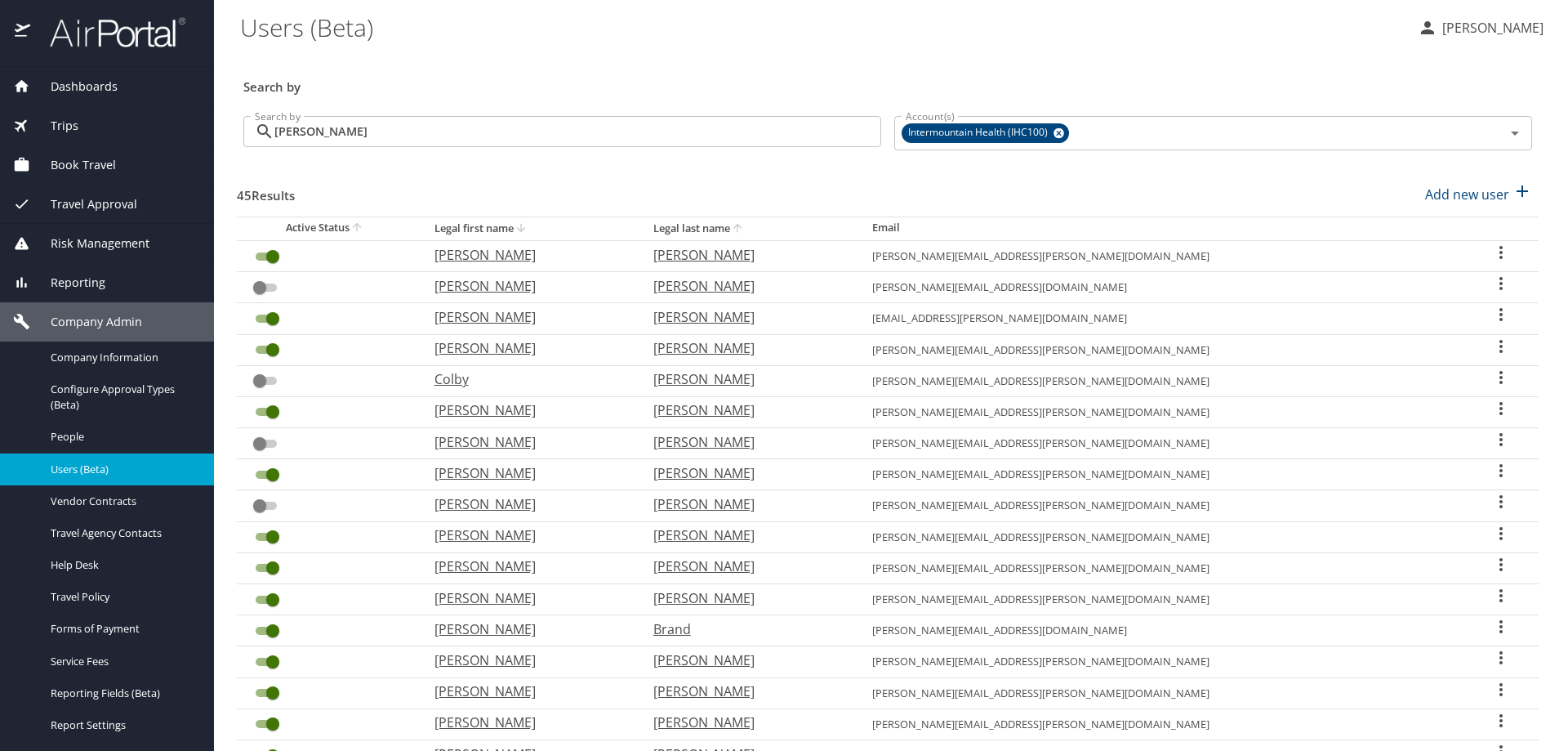
click at [1491, 252] on icon "User Search Table" at bounding box center [1500, 252] width 19 height 19
click at [1416, 252] on p "View profile" at bounding box center [1395, 255] width 72 height 19
select select "US"
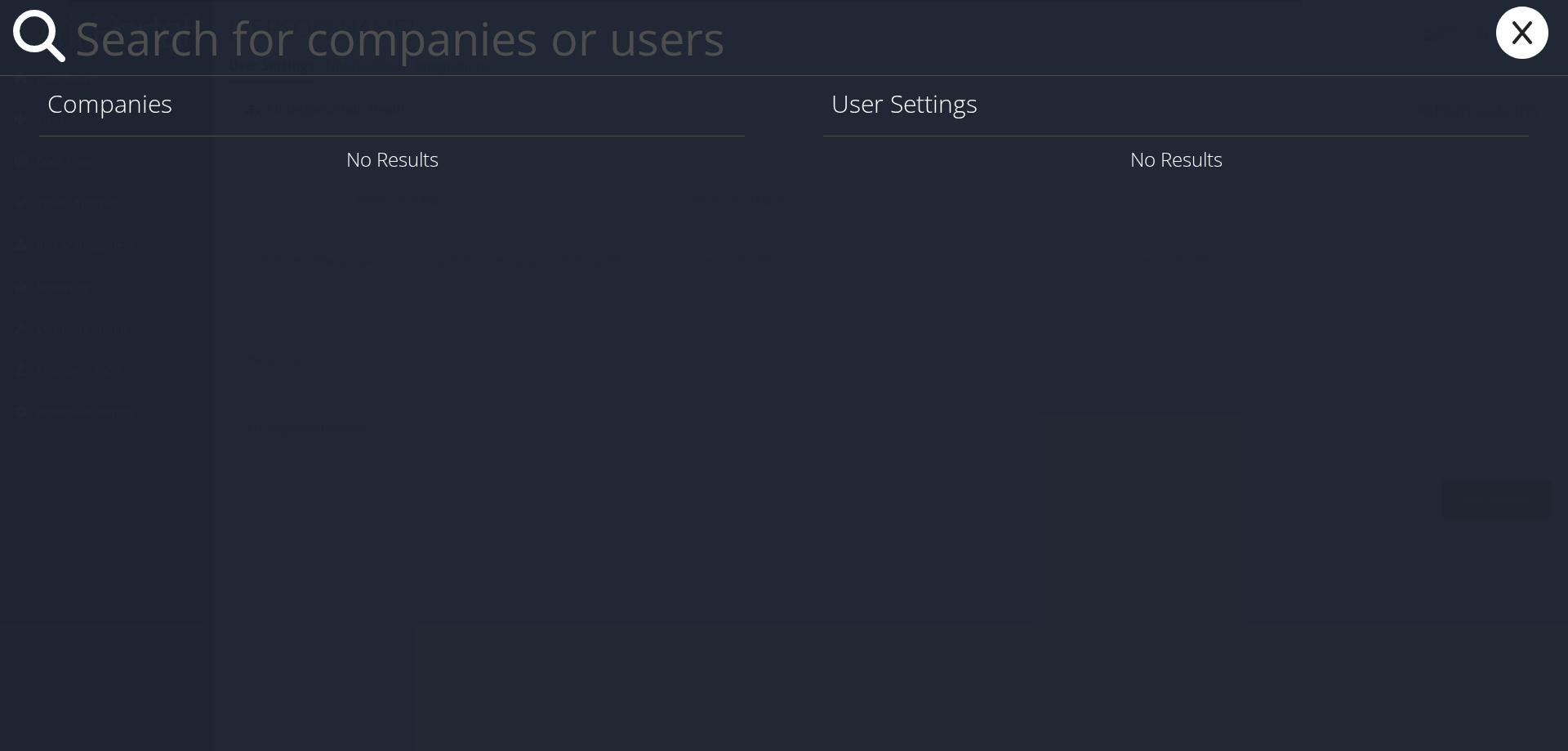
paste input "[EMAIL_ADDRESS][DOMAIN_NAME]"
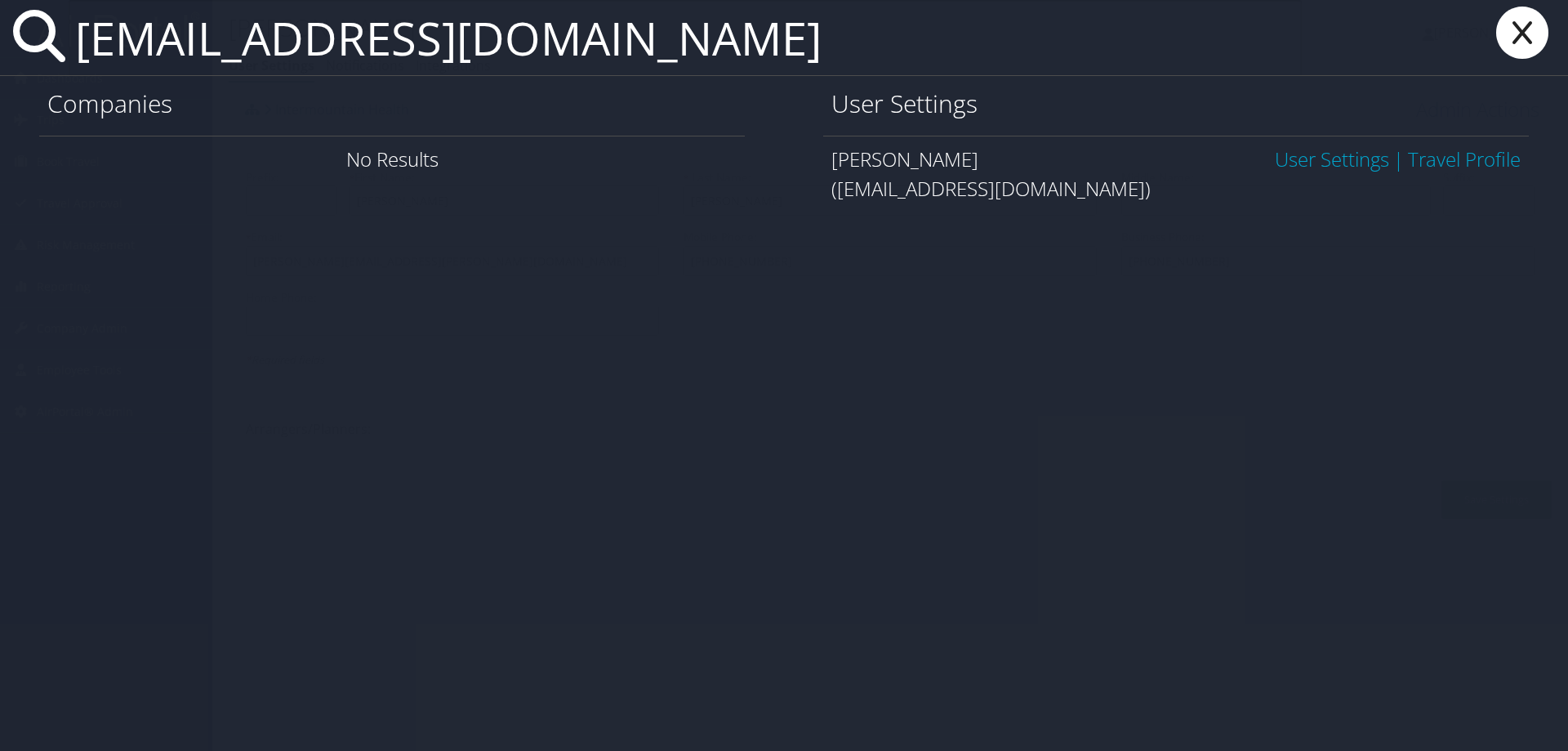
drag, startPoint x: 567, startPoint y: 35, endPoint x: -89, endPoint y: 28, distance: 656.0
click at [0, 28] on html "Menu Dashboards ► AirPortal 360™ (Manager) AirPortal 360™ (Agent) My Travel Das…" at bounding box center [784, 376] width 1568 height 751
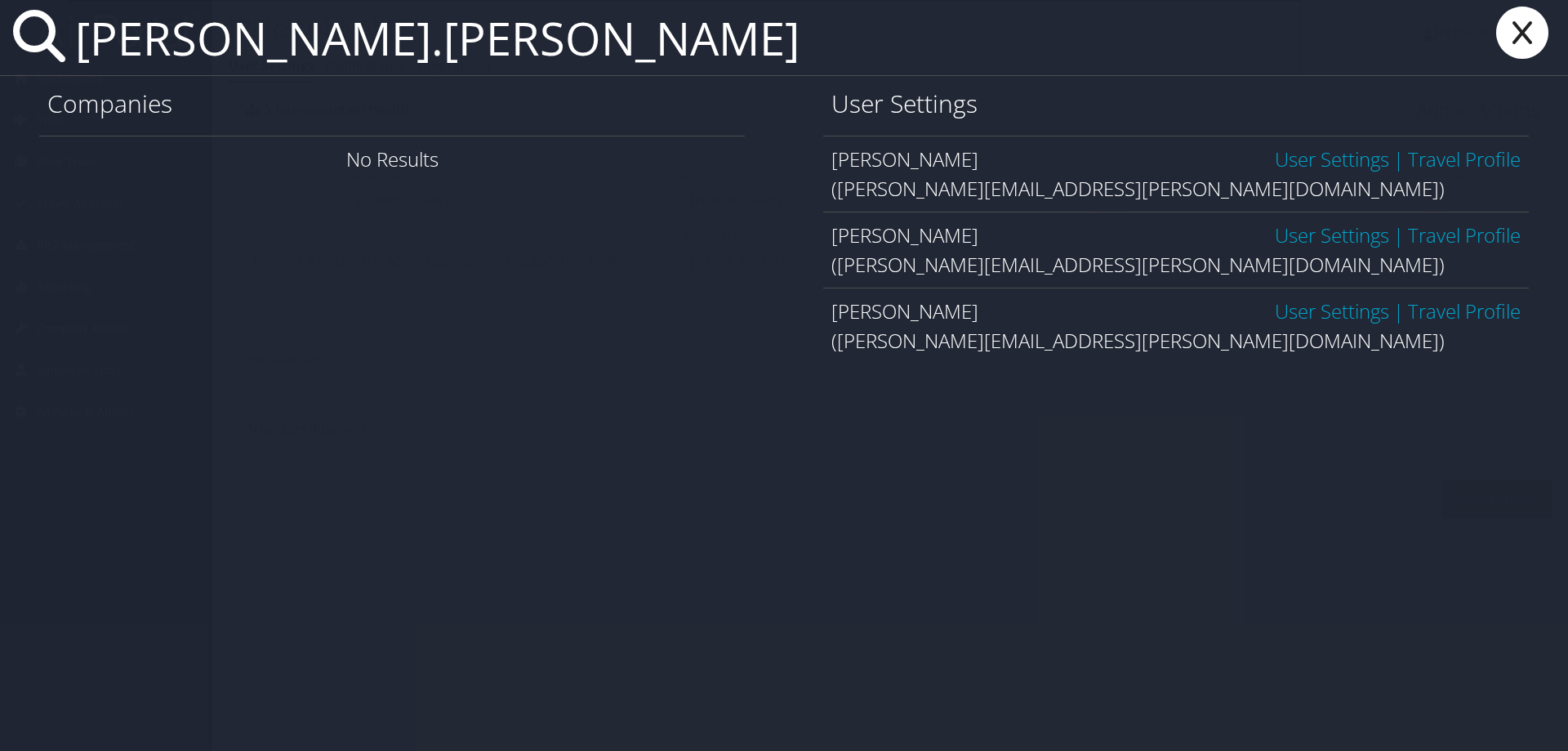
type input "amanda.cole"
click at [1316, 148] on link "User Settings" at bounding box center [1331, 159] width 114 height 27
click at [1316, 159] on link "User Settings" at bounding box center [1331, 159] width 114 height 27
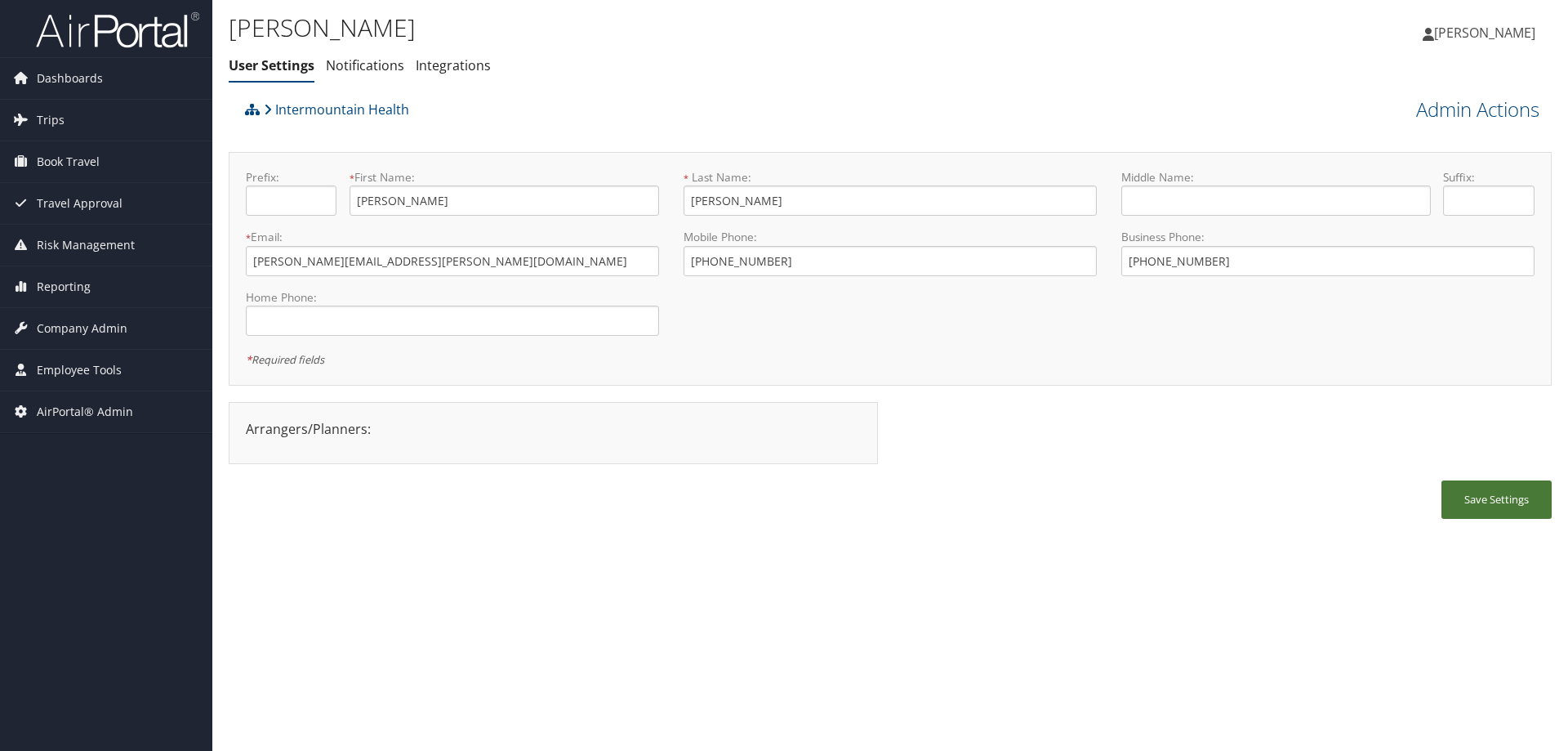
click at [1479, 492] on button "Save Settings" at bounding box center [1496, 500] width 110 height 38
click at [1456, 105] on link "Admin Actions" at bounding box center [1477, 109] width 123 height 28
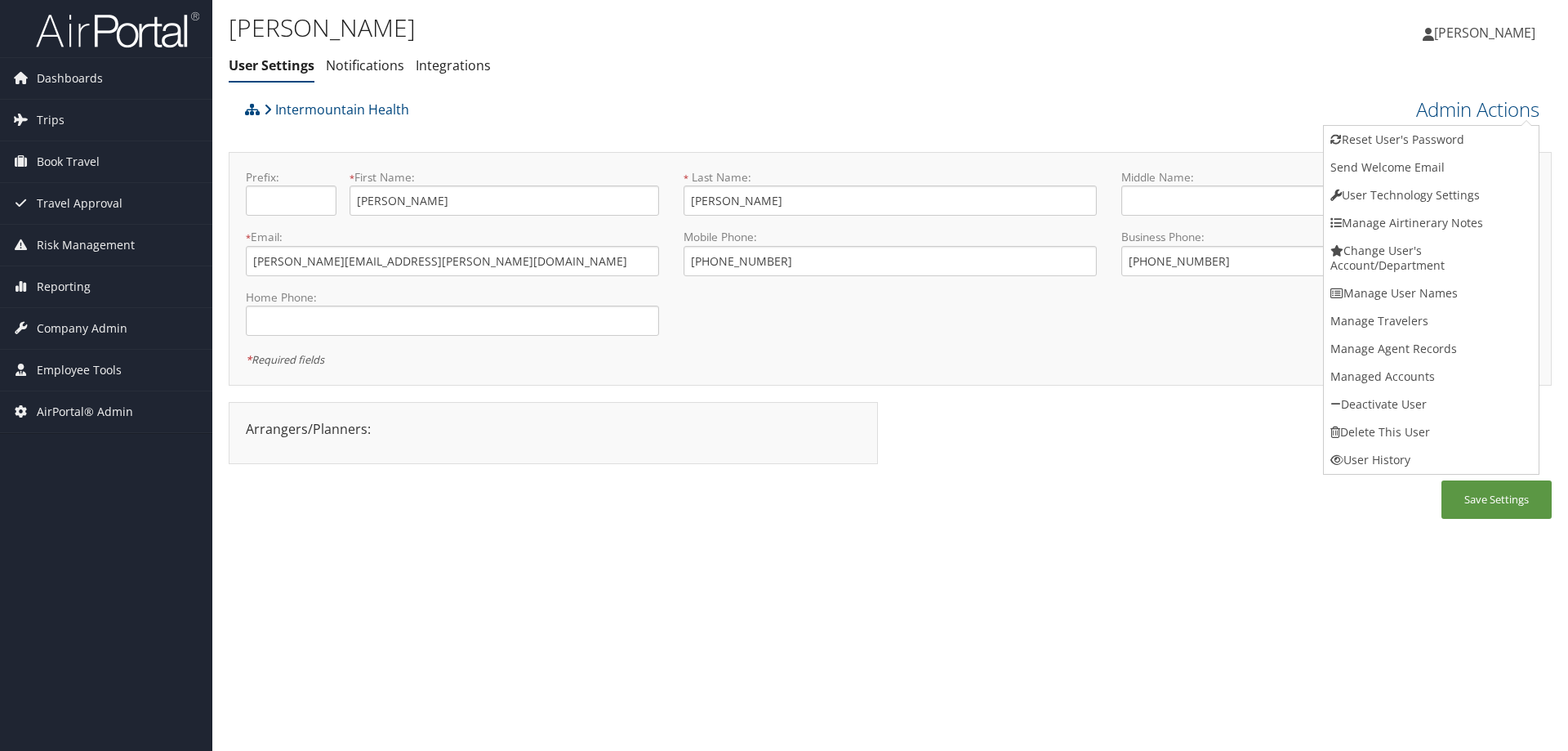
click at [908, 540] on div "[PERSON_NAME] User Settings Notifications Integrations User Settings Notificati…" at bounding box center [890, 376] width 1355 height 751
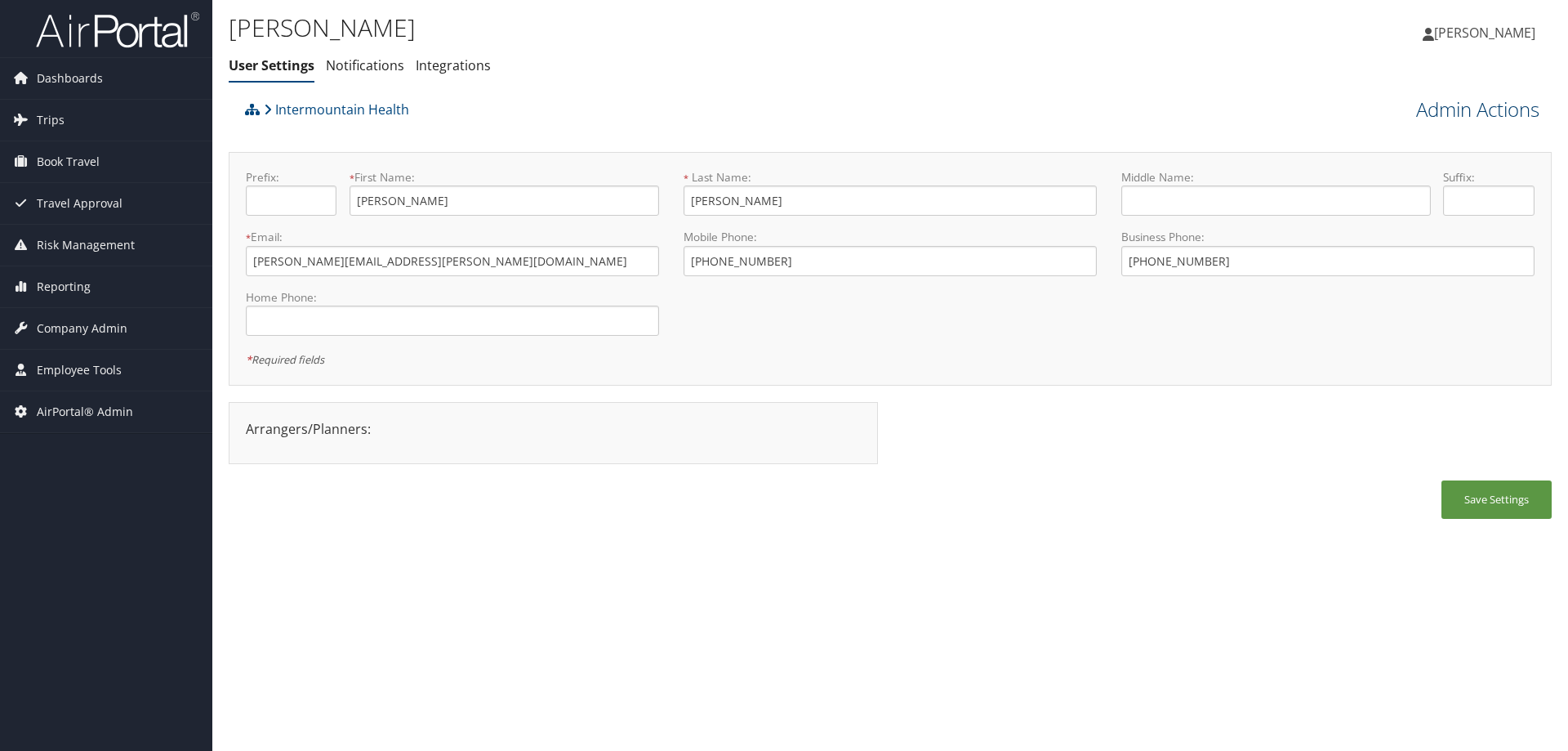
click at [1455, 105] on link "Admin Actions" at bounding box center [1477, 109] width 123 height 28
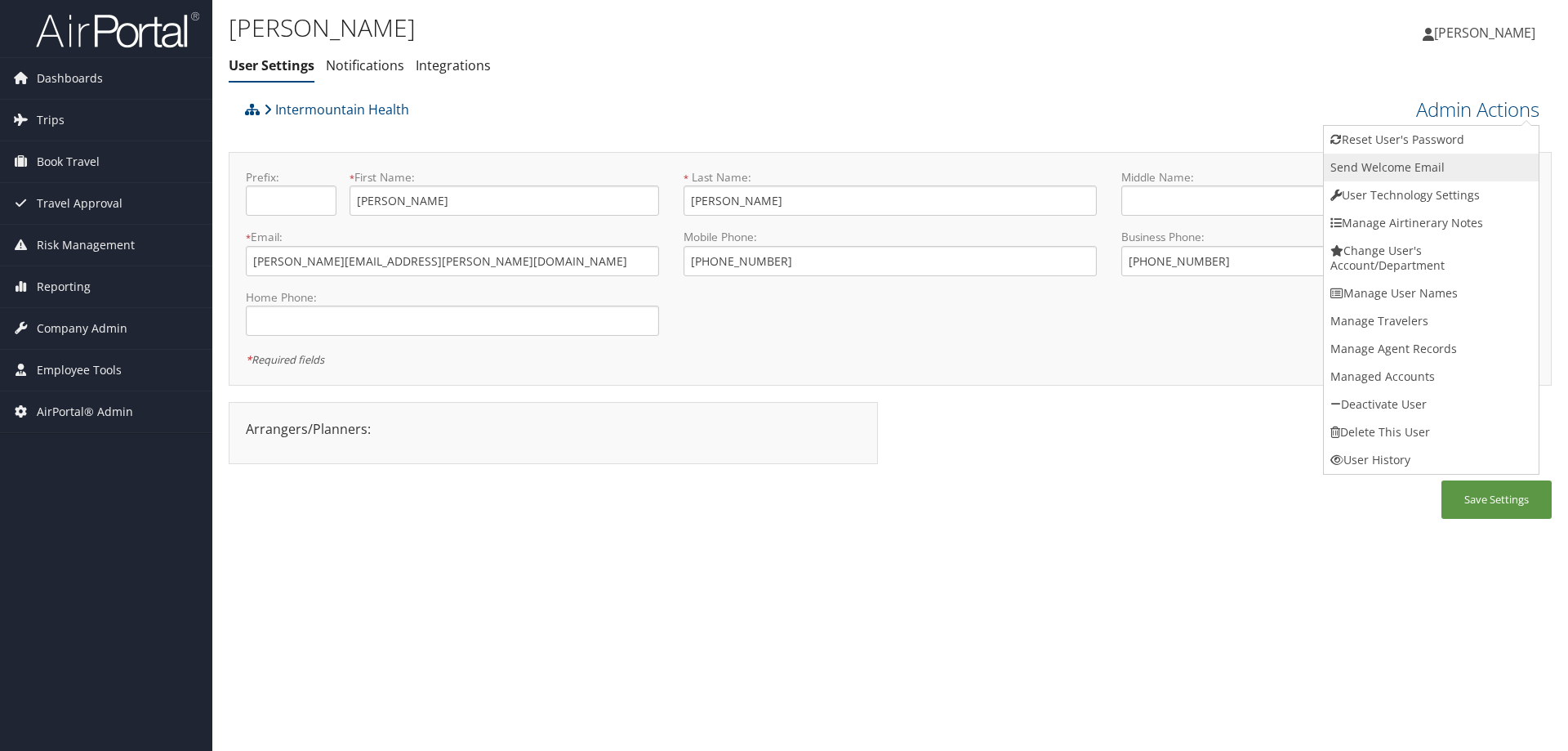
click at [1451, 163] on link "Send Welcome Email" at bounding box center [1430, 167] width 214 height 28
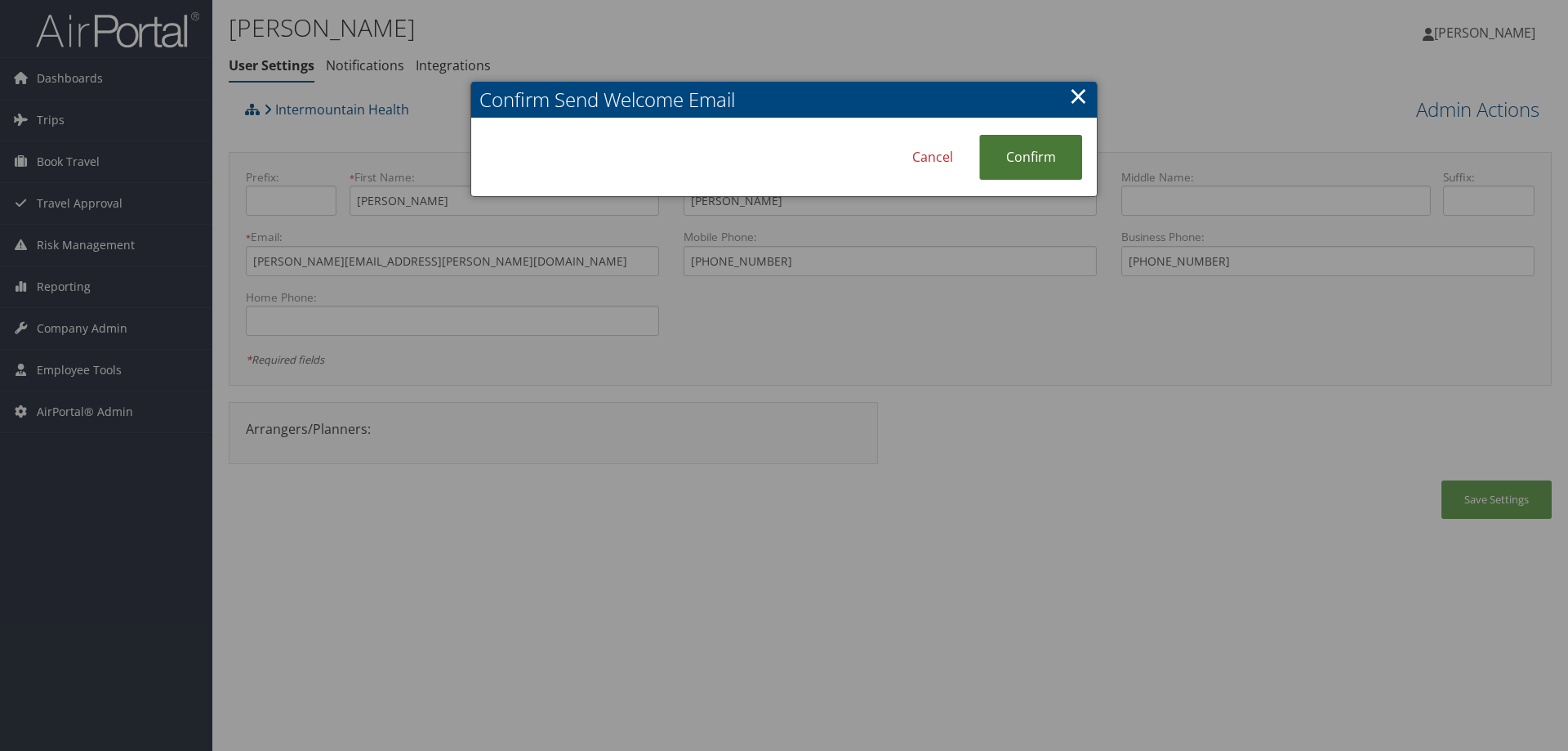
click at [1037, 154] on link "Confirm" at bounding box center [1030, 158] width 103 height 45
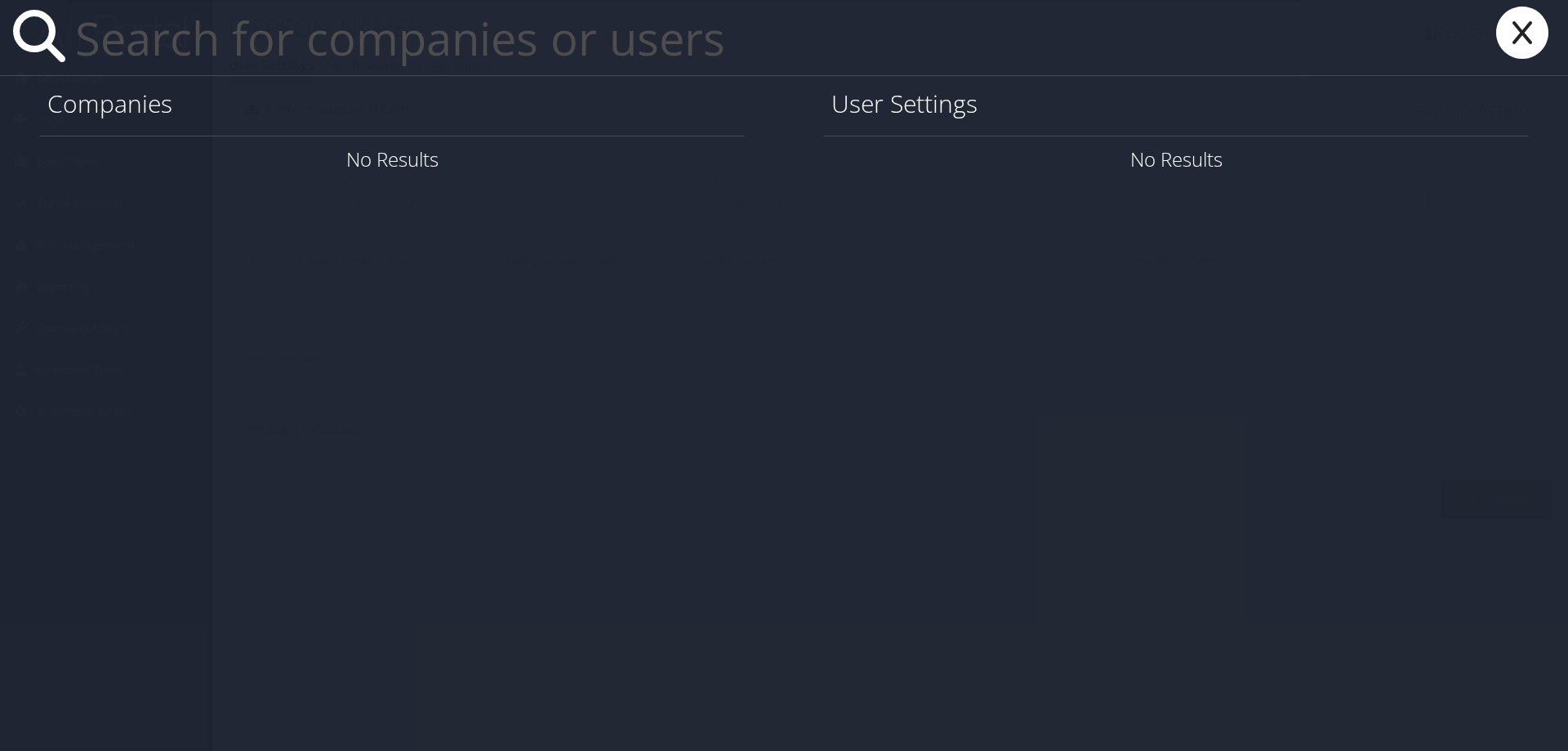
paste input "[PERSON_NAME][EMAIL_ADDRESS][PERSON_NAME][DOMAIN_NAME]"
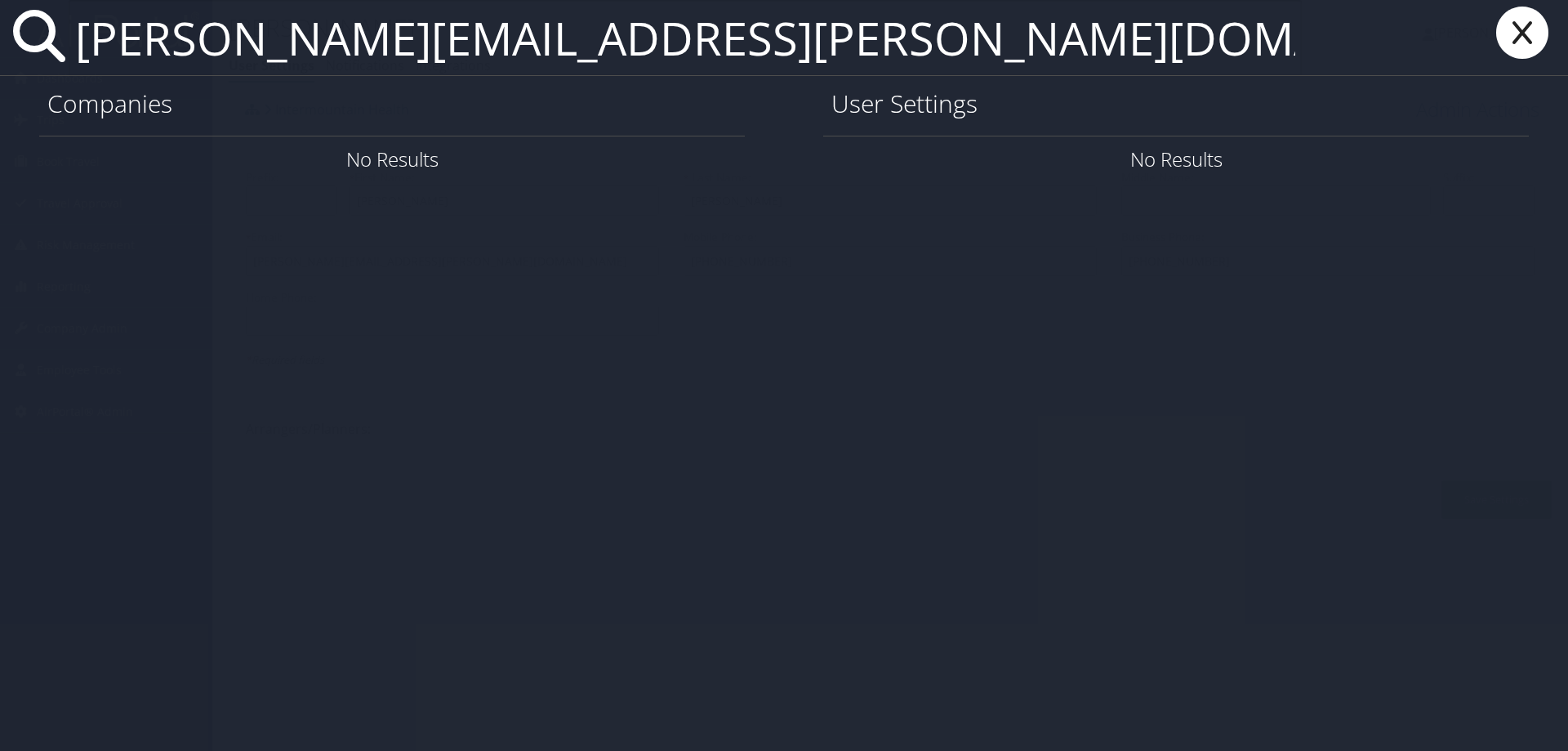
type input "[PERSON_NAME][EMAIL_ADDRESS][PERSON_NAME][DOMAIN_NAME]"
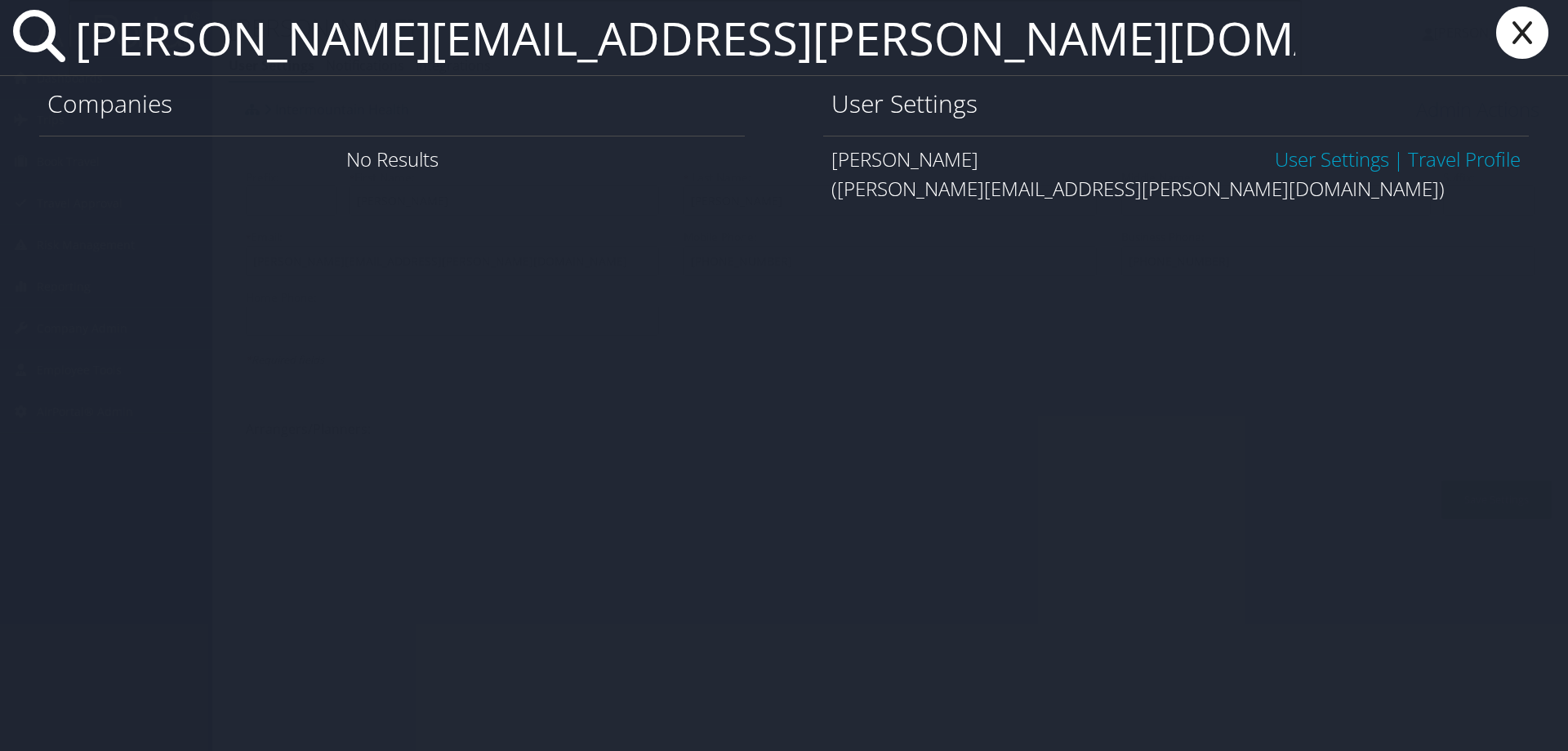
click at [1313, 164] on link "User Settings" at bounding box center [1331, 159] width 114 height 27
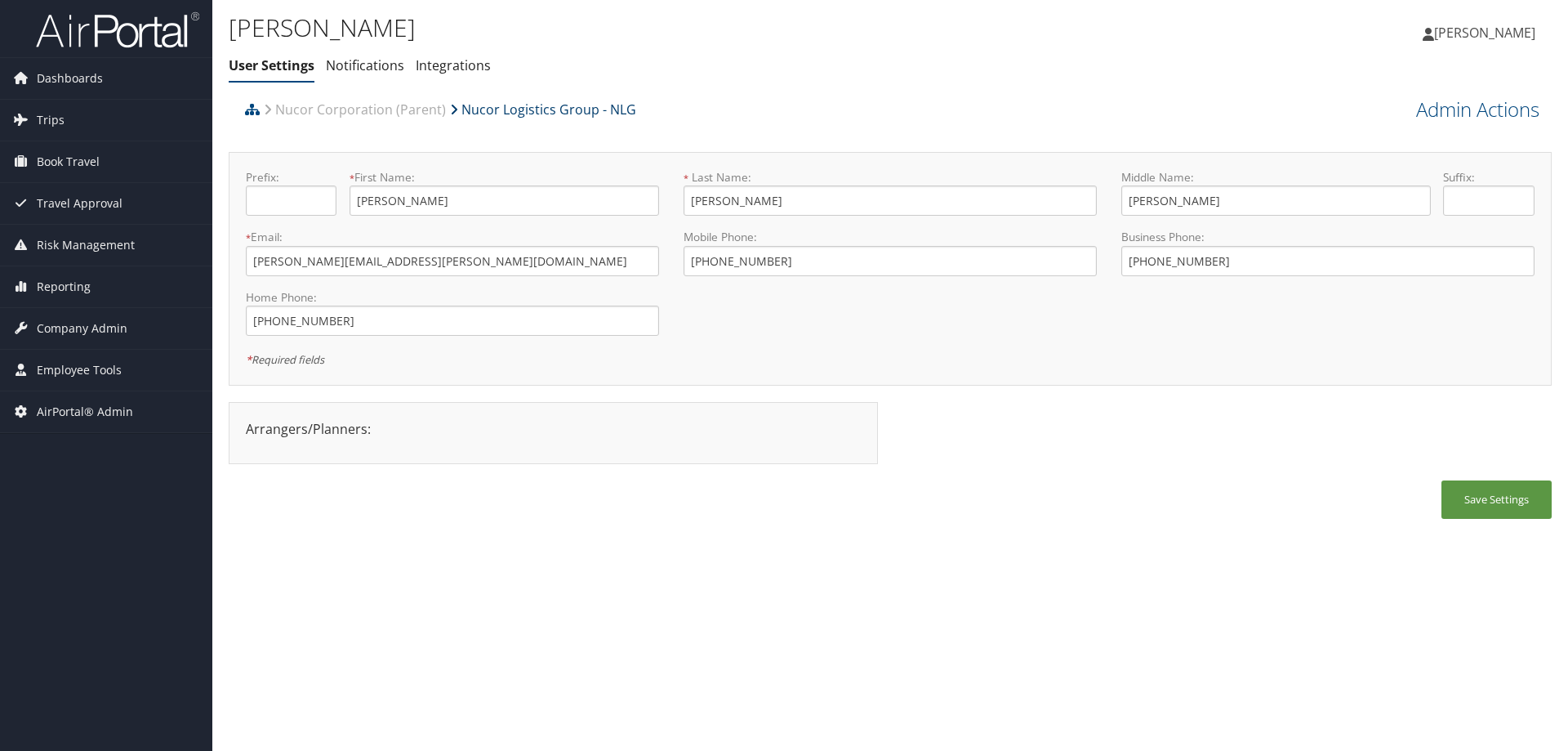
click at [483, 104] on link "Nucor Logistics Group - NLG" at bounding box center [542, 109] width 186 height 33
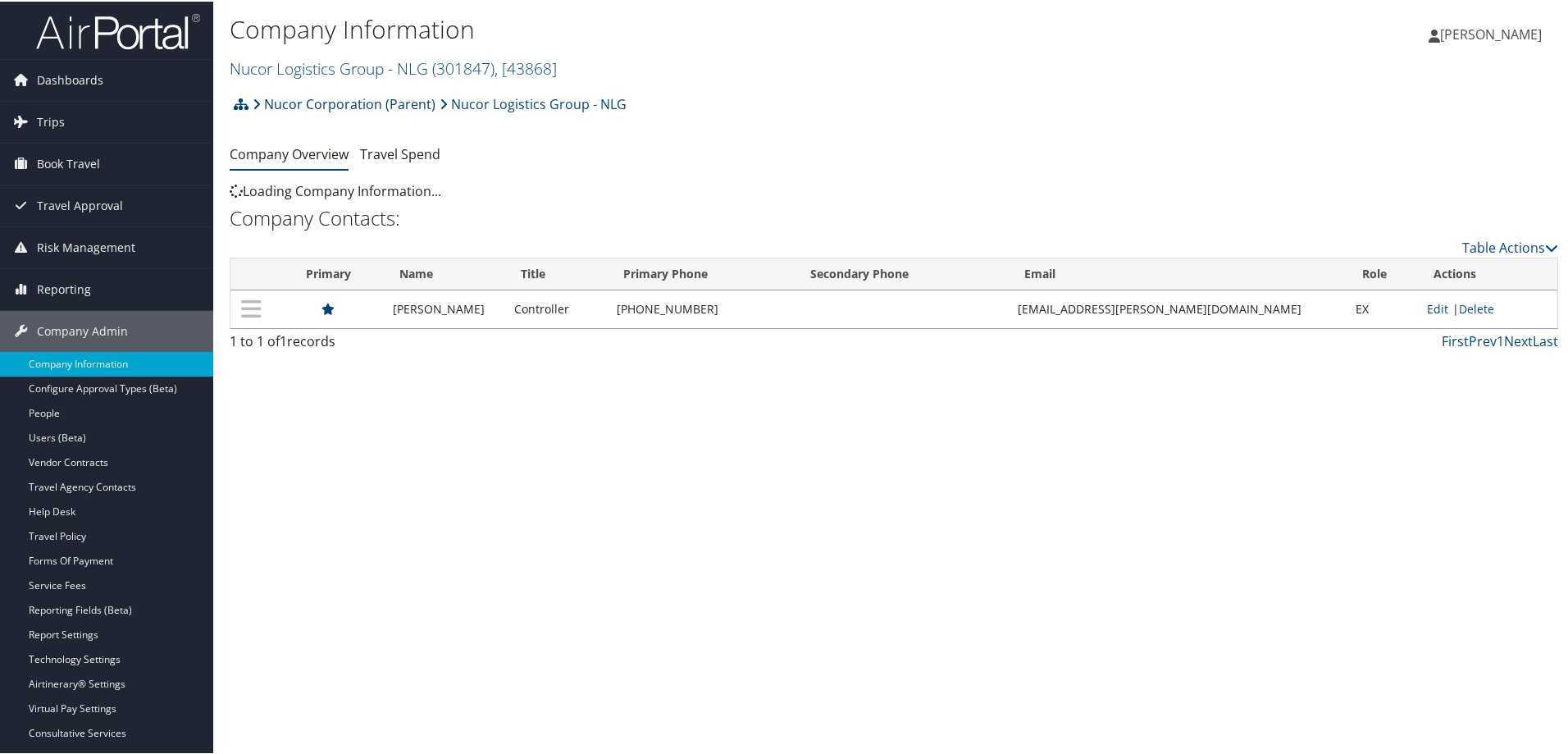
click at [338, 100] on link "Nucor Corporation (Parent)" at bounding box center [344, 102] width 183 height 33
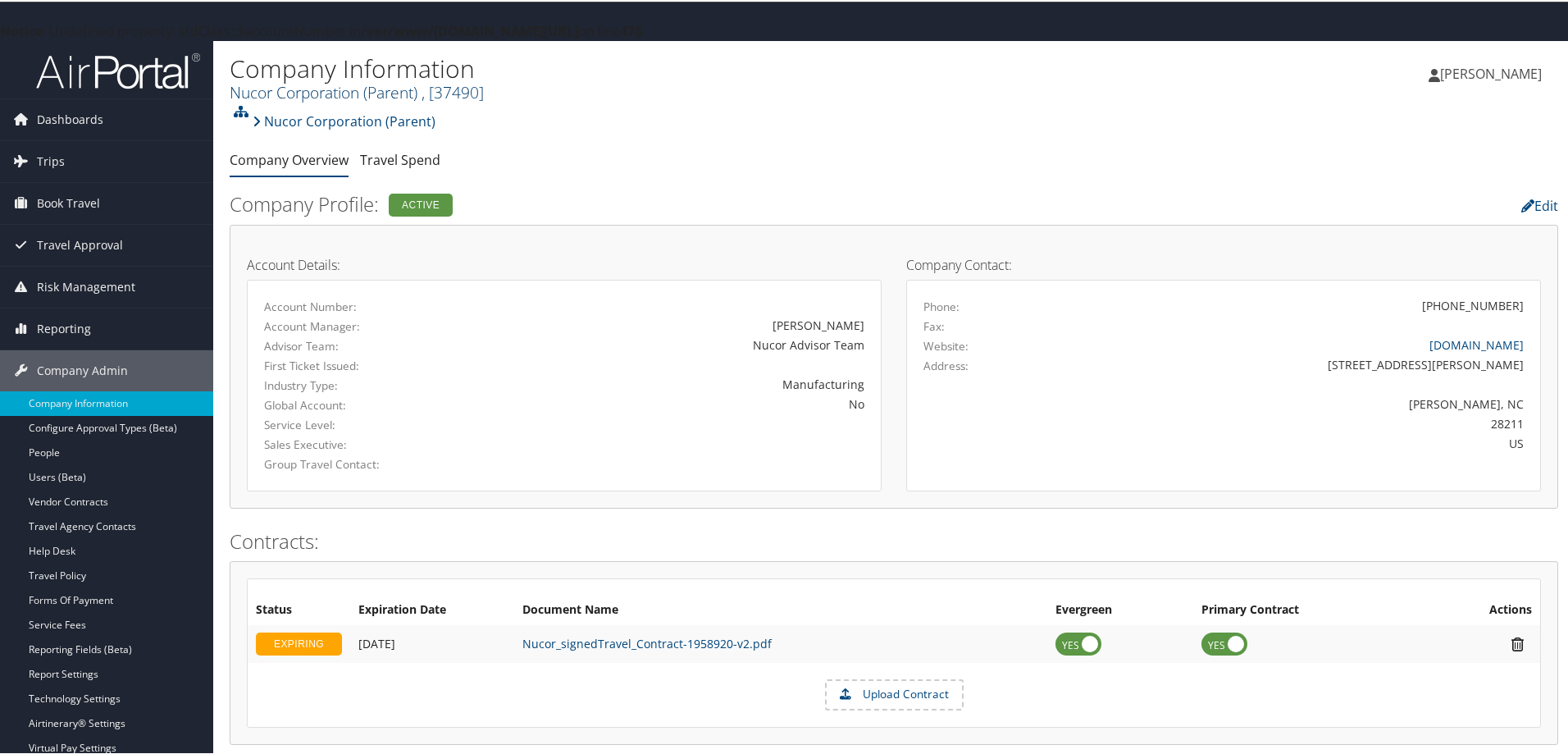
click at [299, 90] on link "Nucor Corporation (Parent) , [ 37490 ]" at bounding box center [356, 90] width 254 height 22
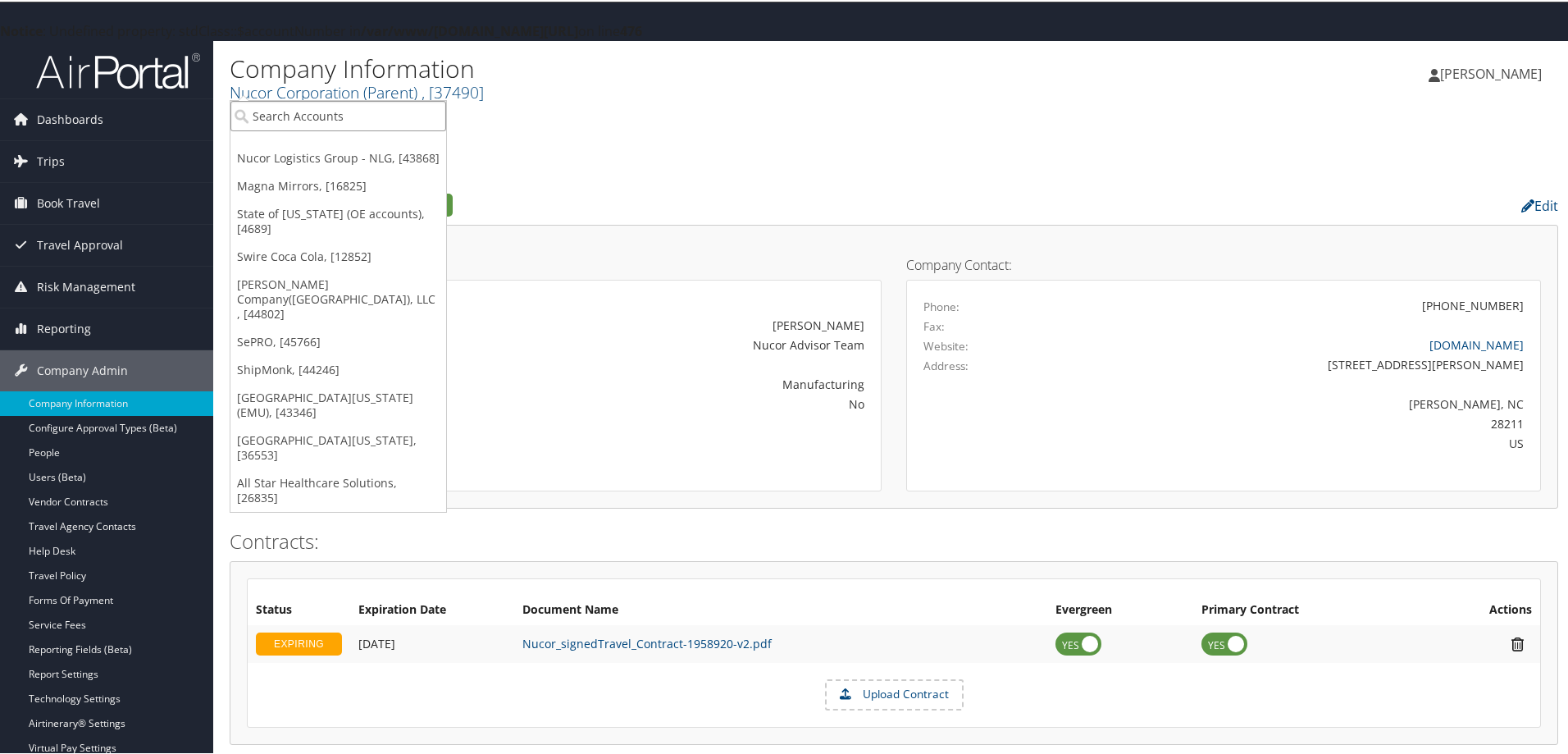
click at [299, 114] on input "search" at bounding box center [338, 114] width 215 height 30
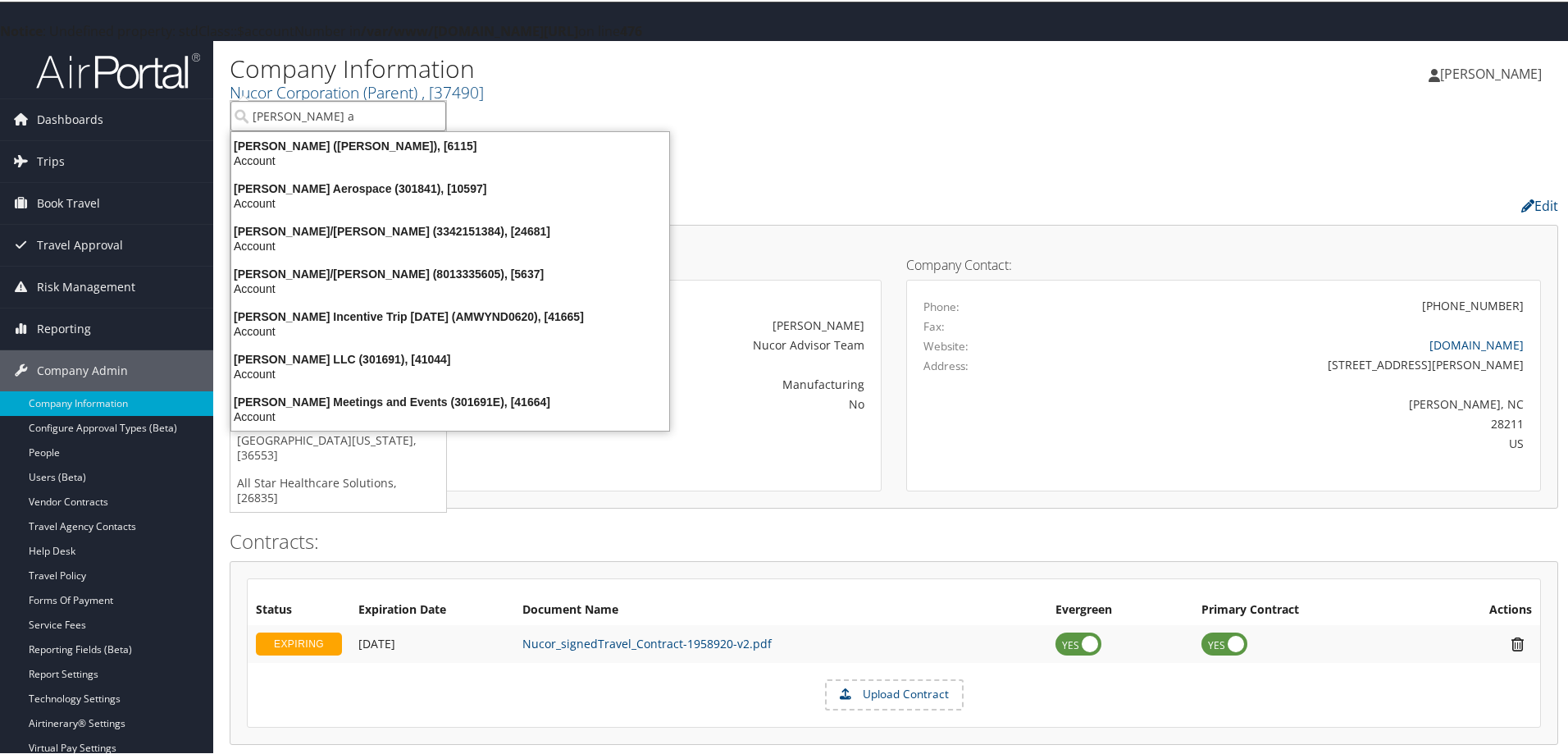
type input "[PERSON_NAME]"
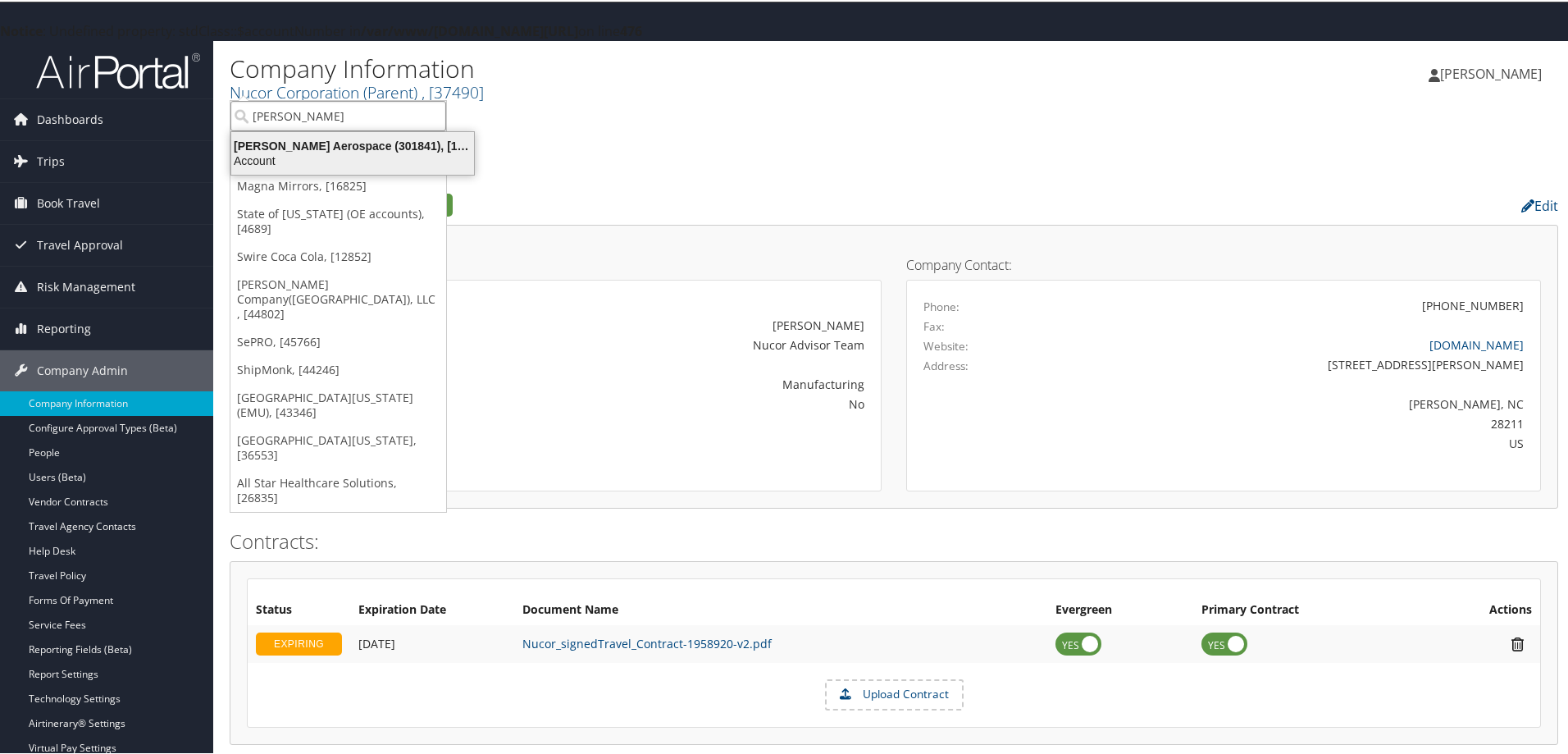
click at [327, 142] on div "[PERSON_NAME] Aerospace (301841), [10597]" at bounding box center [352, 144] width 262 height 15
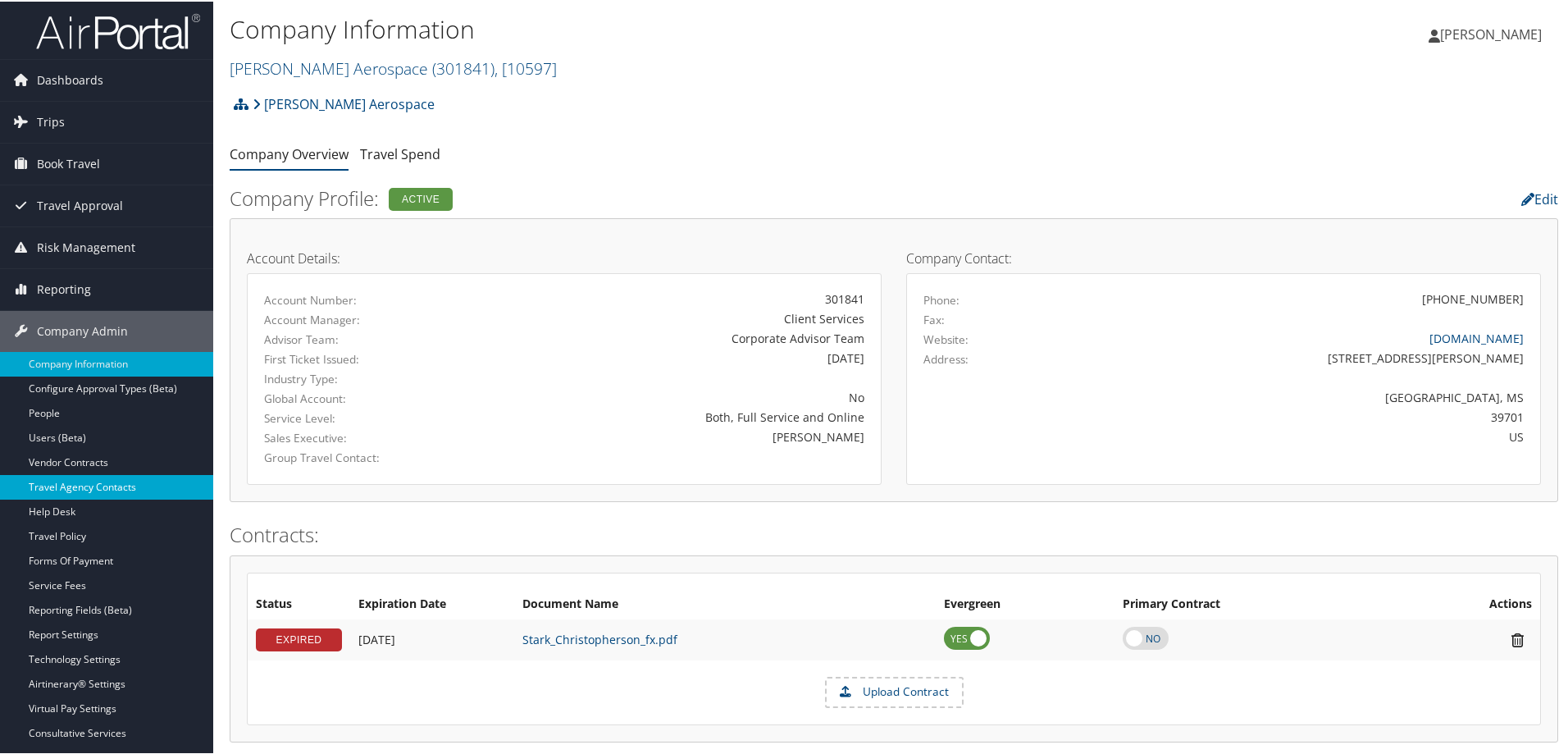
click at [127, 477] on link "Travel Agency Contacts" at bounding box center [106, 485] width 214 height 24
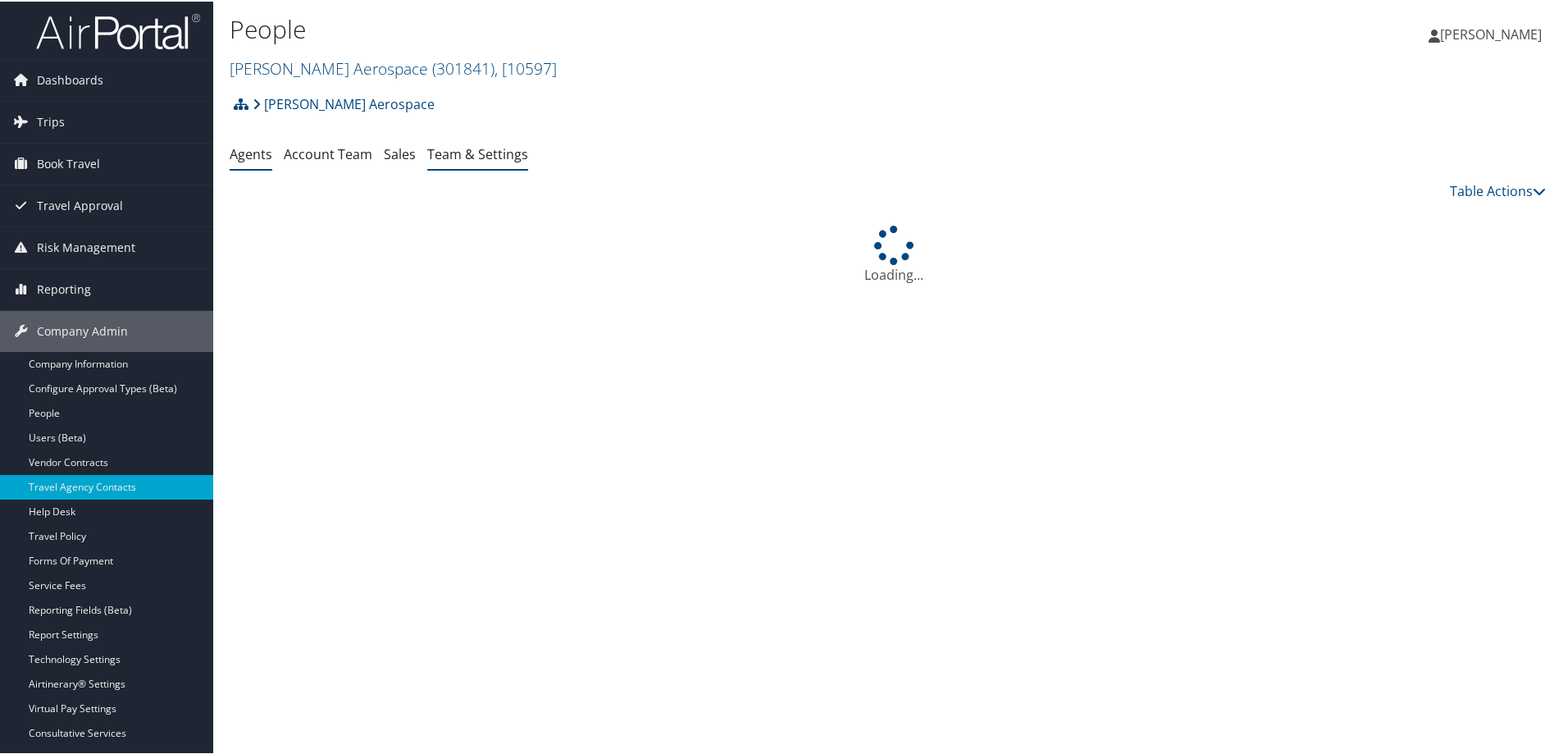
click at [464, 145] on link "Team & Settings" at bounding box center [477, 152] width 101 height 18
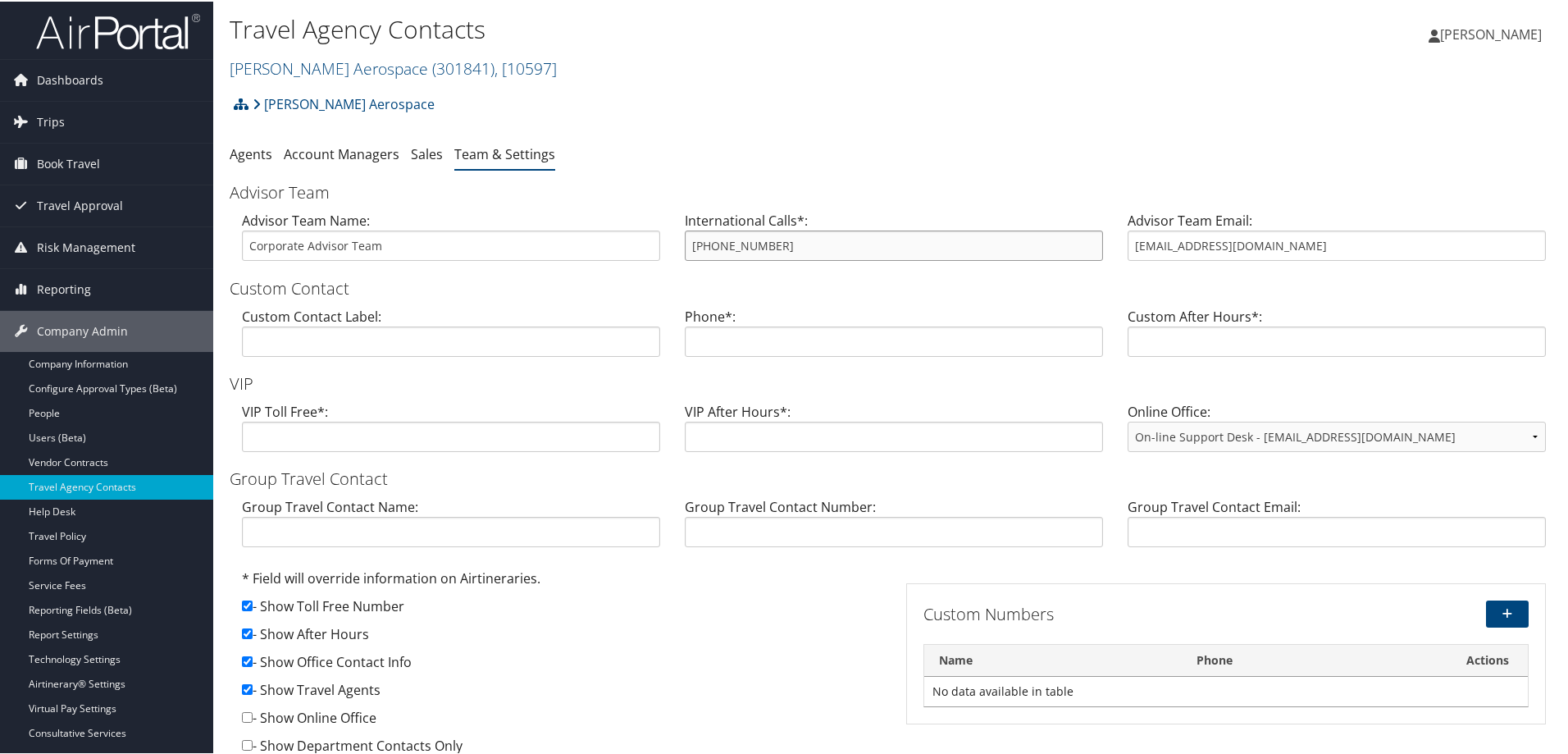
drag, startPoint x: 818, startPoint y: 247, endPoint x: 637, endPoint y: 236, distance: 181.3
click at [637, 236] on div "Advisor Team Name: Corporate Advisor Team International Calls*: 800-600-3737 Ad…" at bounding box center [894, 240] width 1328 height 63
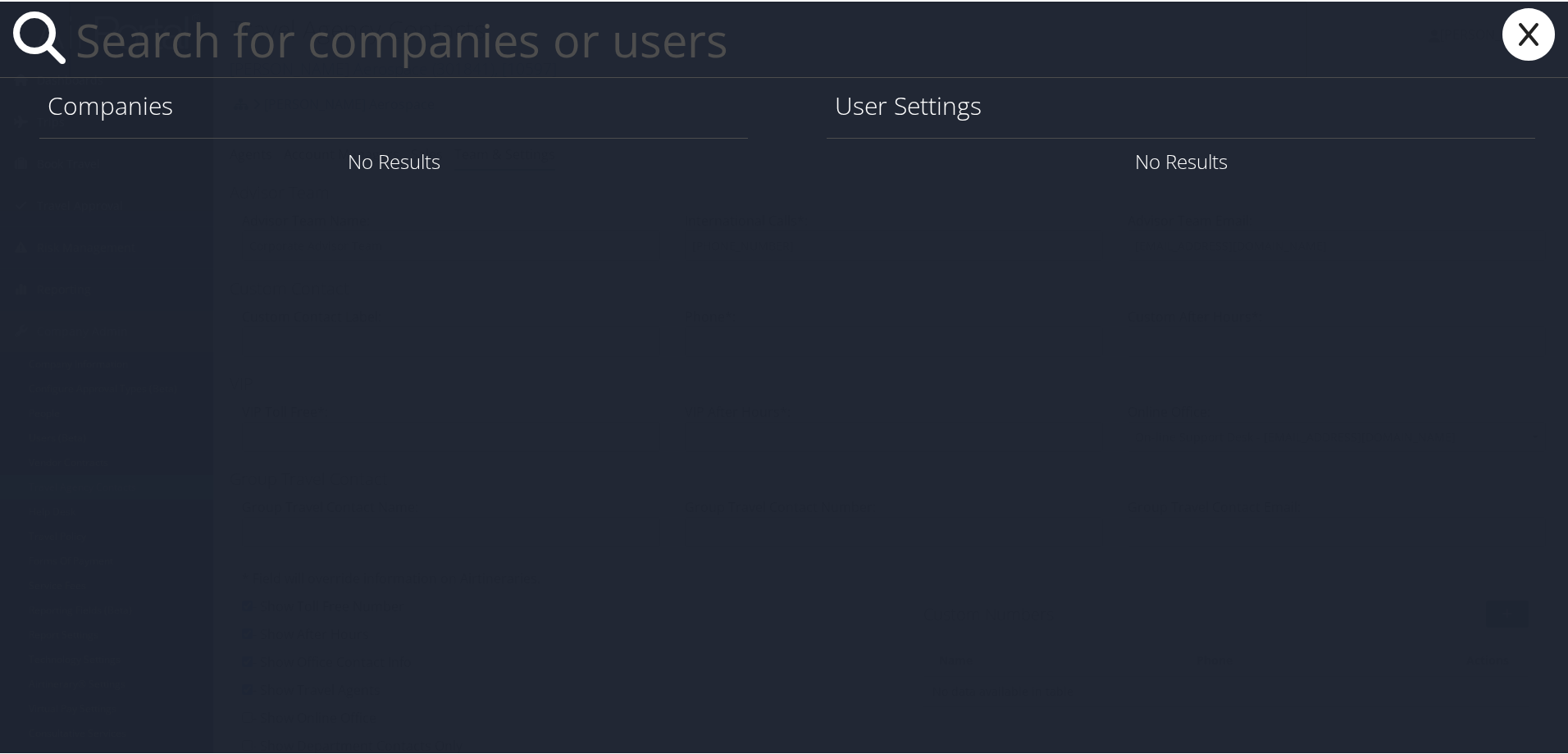
paste input "ttye@lsuhsc.edu"
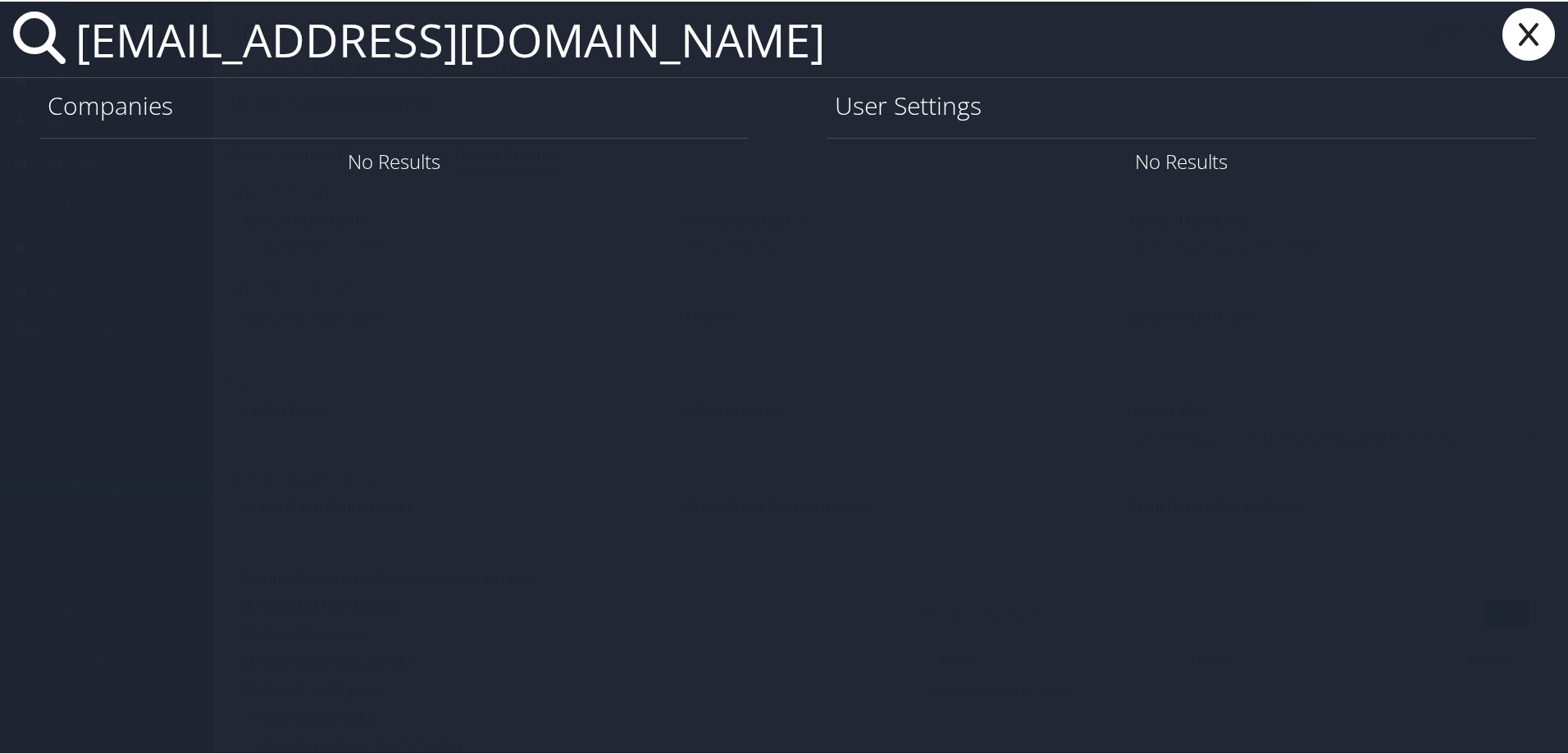
type input "ttye@lsuhsc.edu"
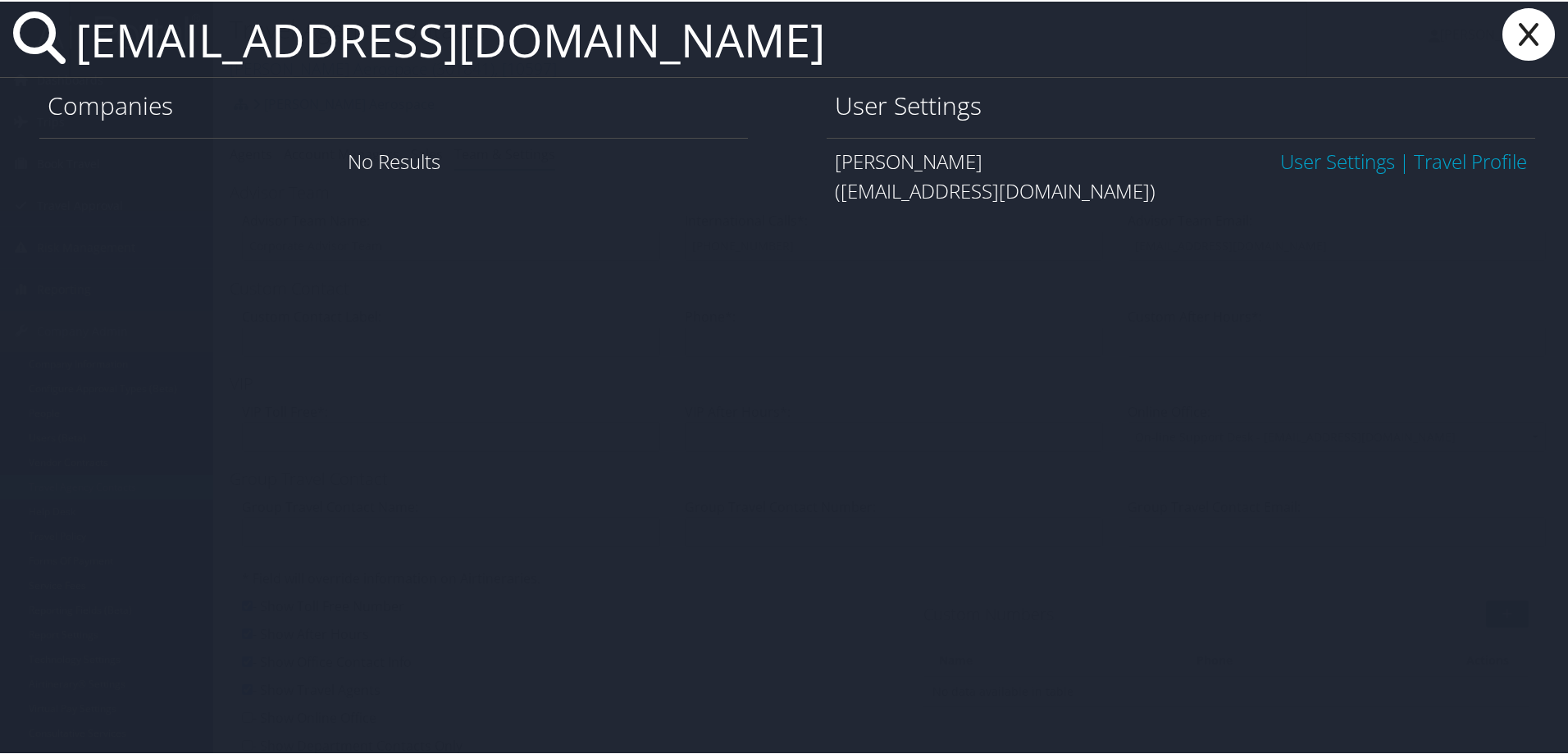
click at [1320, 161] on link "User Settings" at bounding box center [1337, 159] width 115 height 27
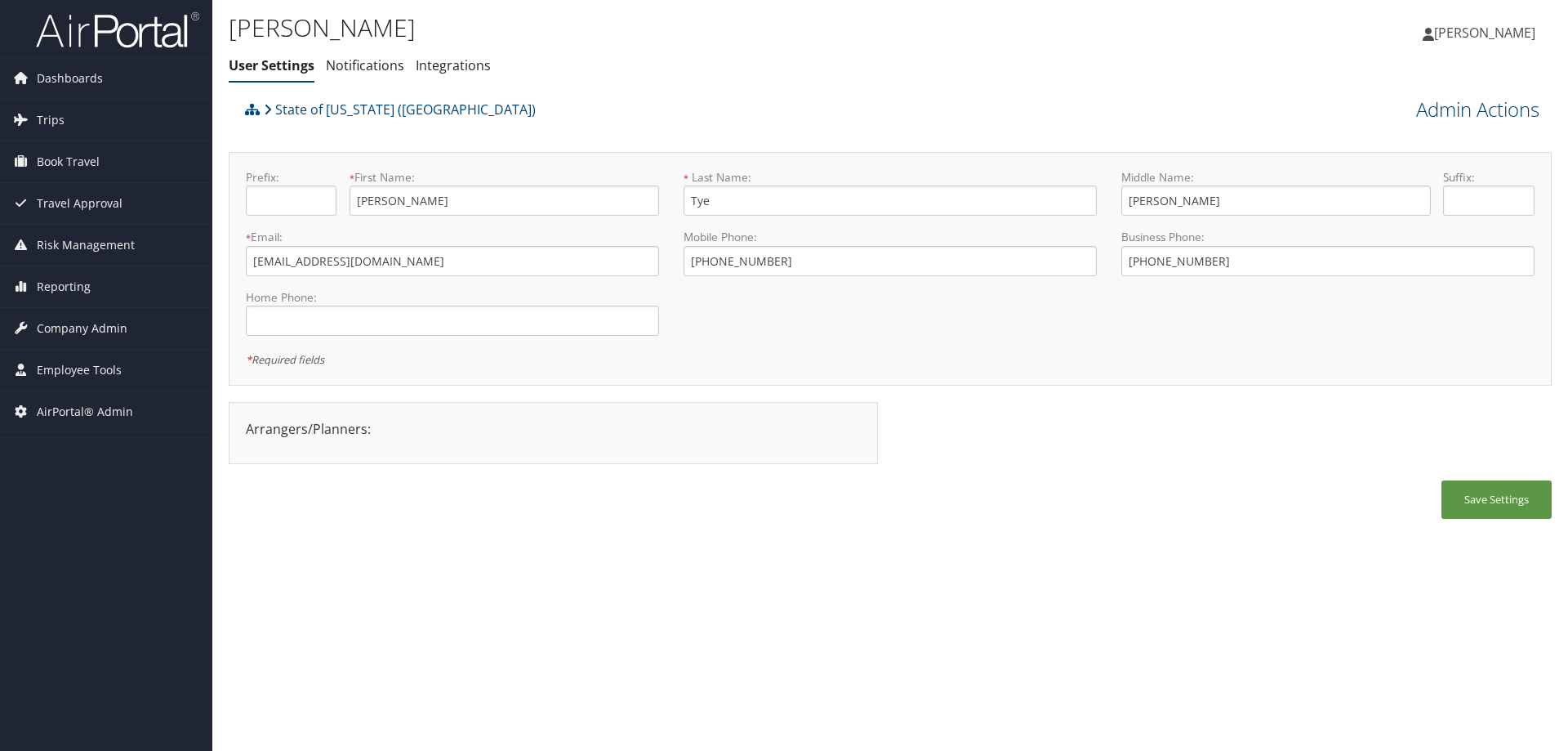
click at [1456, 116] on link "Admin Actions" at bounding box center [1477, 109] width 123 height 28
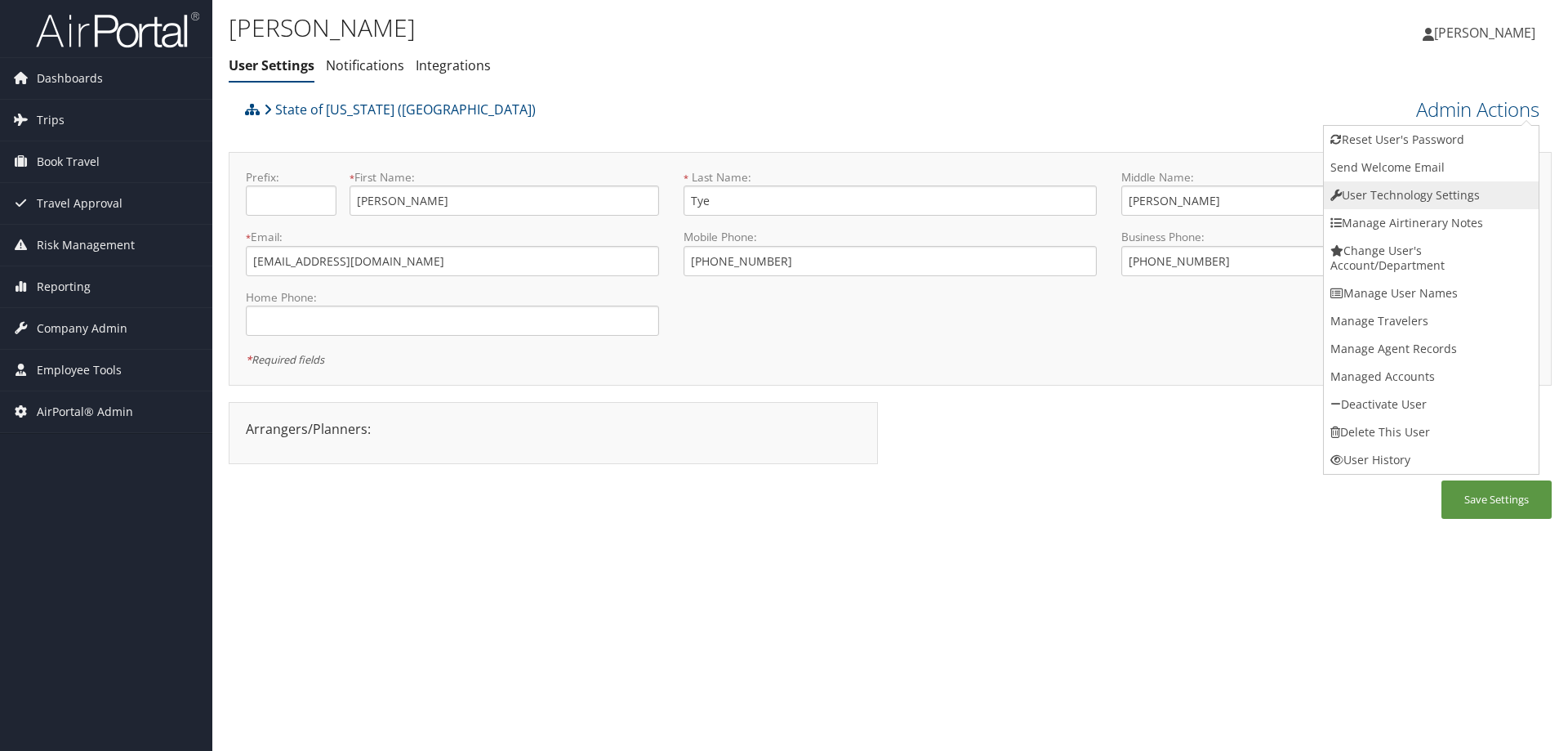
click at [1371, 191] on link "User Technology Settings" at bounding box center [1430, 194] width 214 height 28
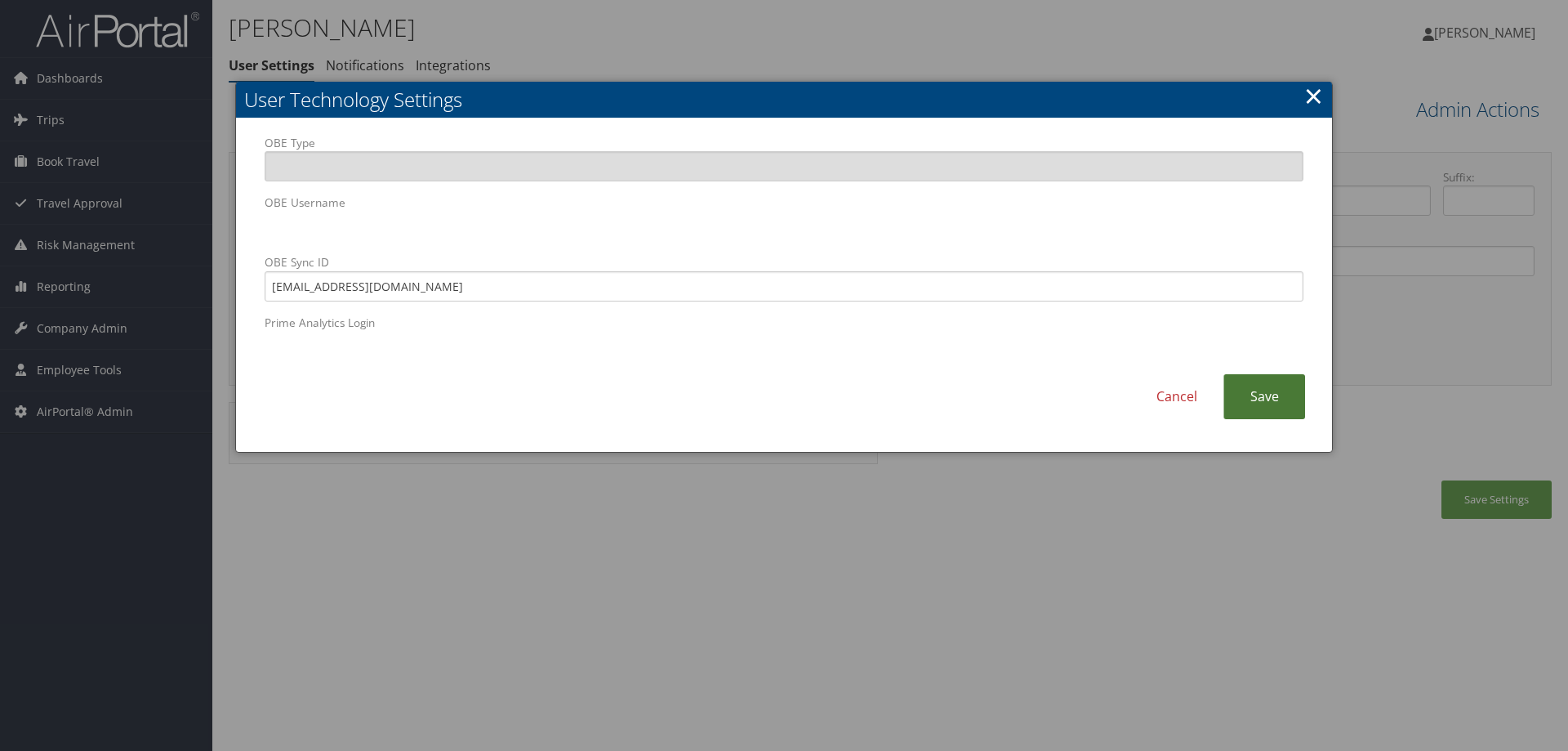
click at [1255, 400] on link "Save" at bounding box center [1264, 396] width 82 height 45
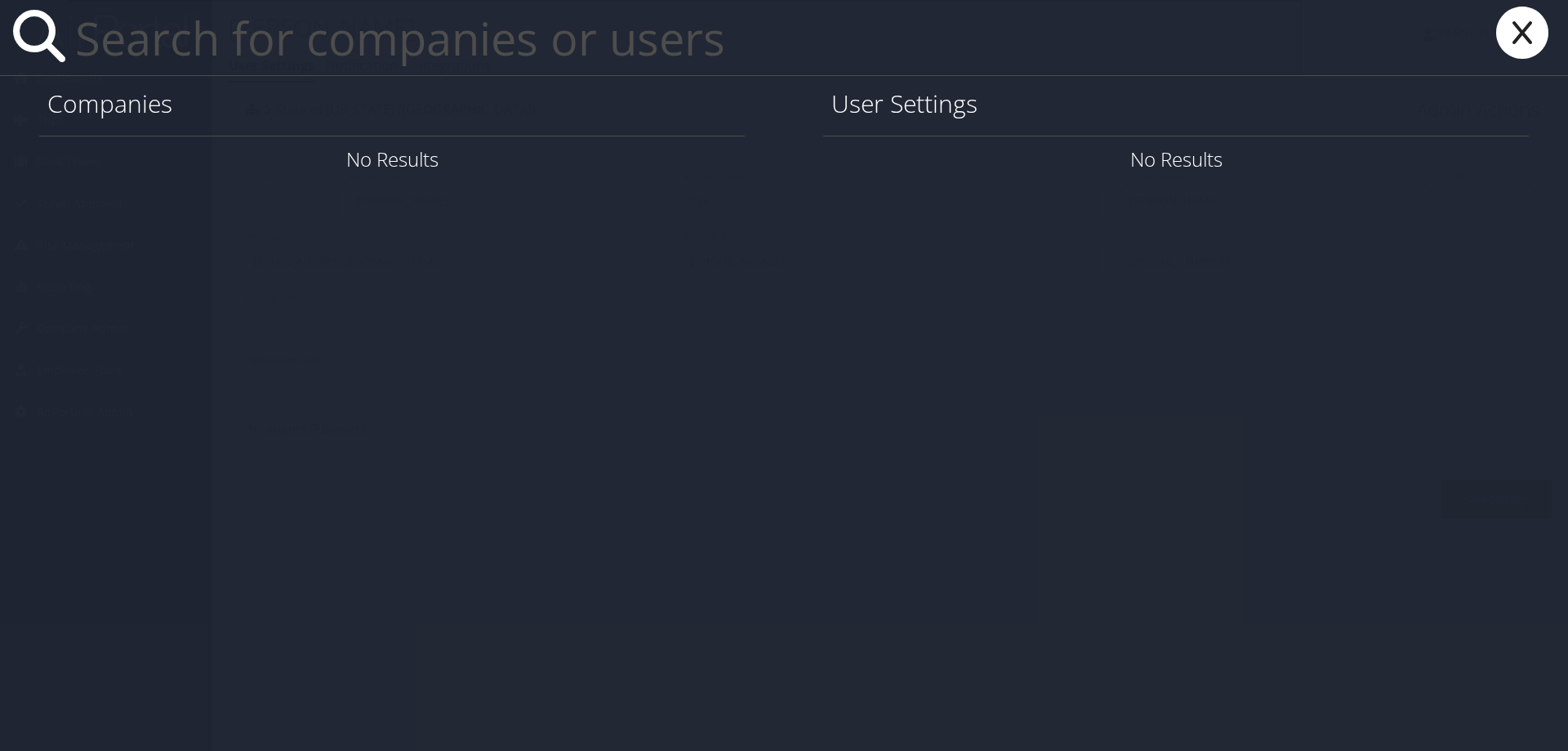
paste input "[EMAIL_ADDRESS][DOMAIN_NAME]"
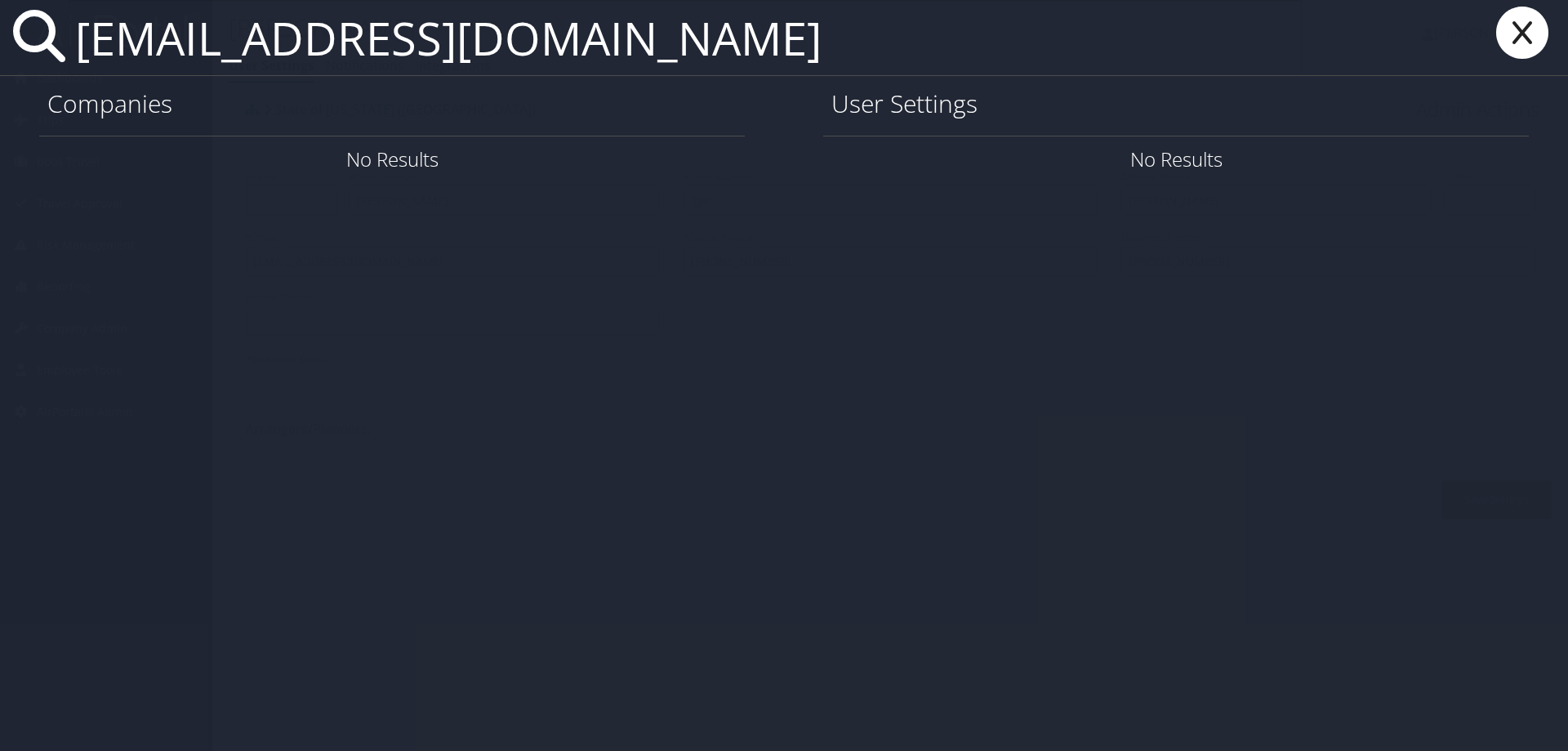
type input "[EMAIL_ADDRESS][DOMAIN_NAME]"
click at [1542, 26] on icon at bounding box center [1522, 33] width 65 height 53
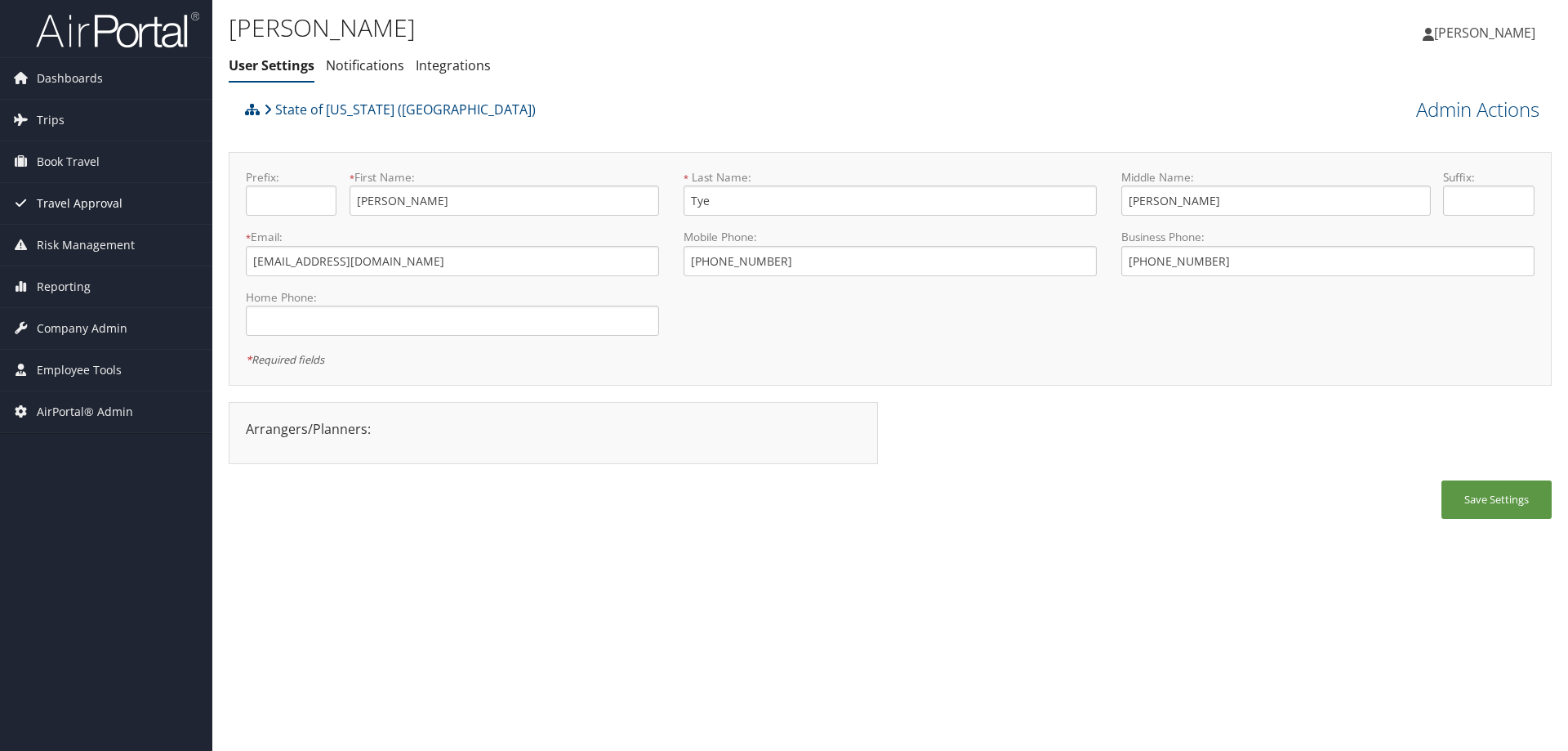
click at [72, 203] on span "Travel Approval" at bounding box center [79, 203] width 86 height 41
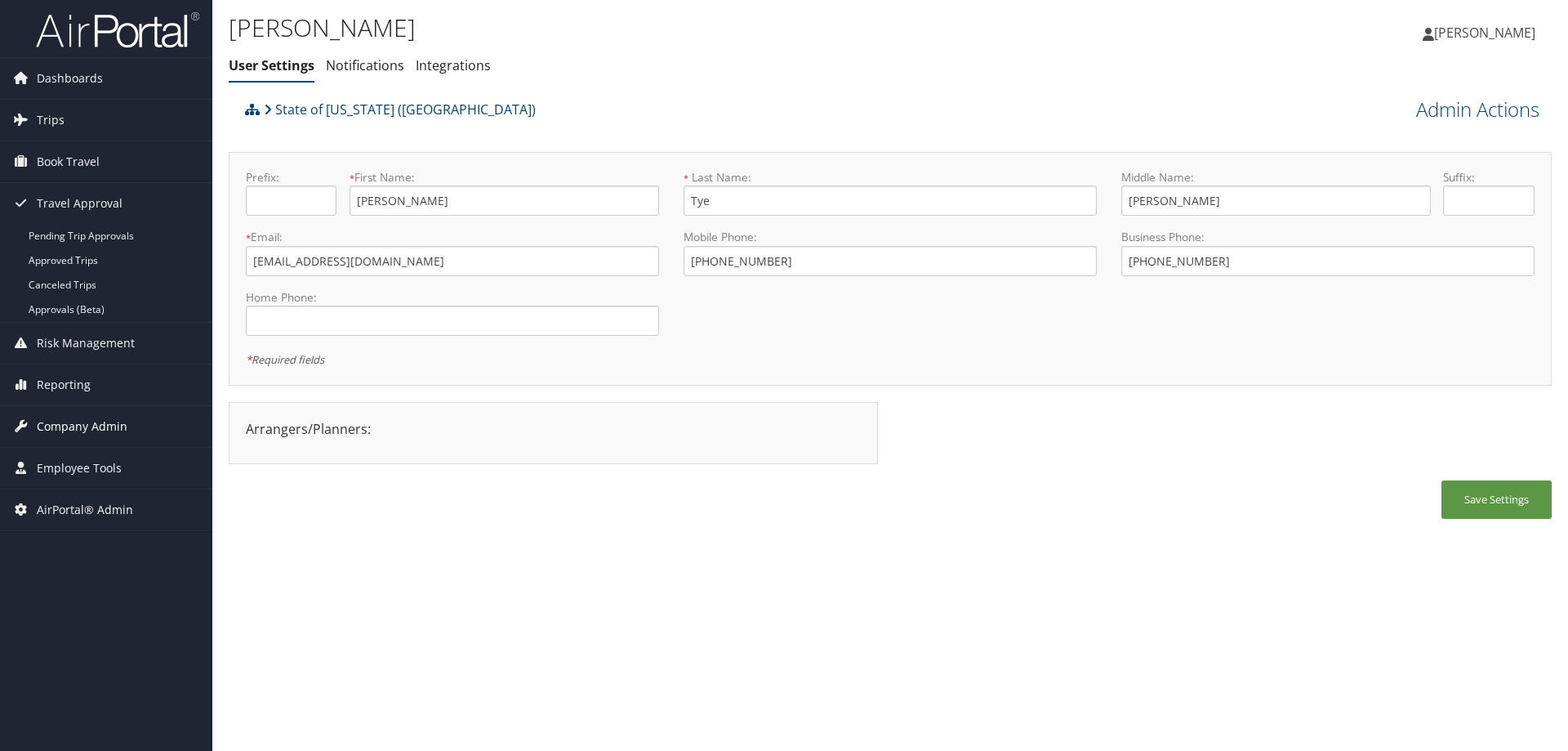
click at [71, 422] on span "Company Admin" at bounding box center [82, 426] width 91 height 41
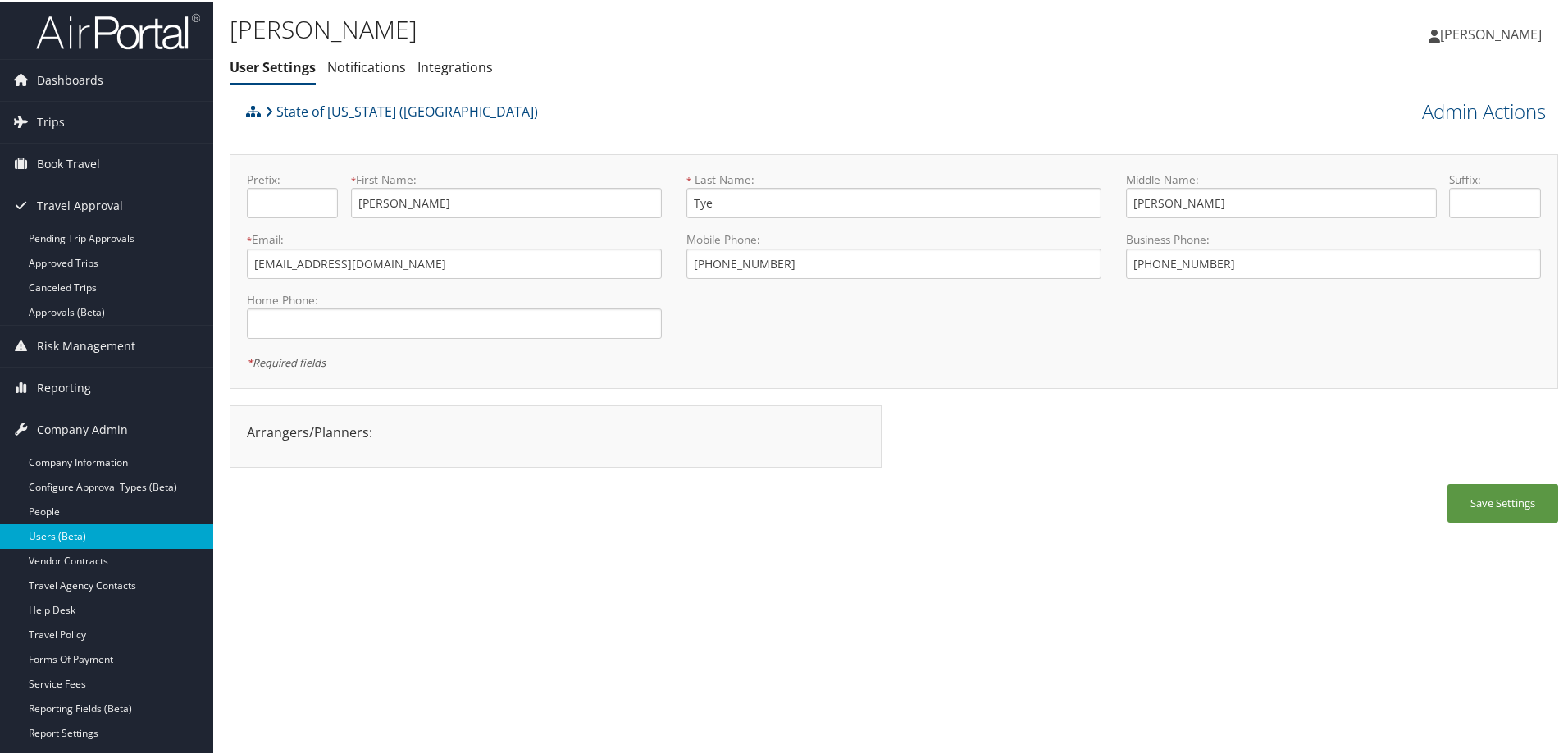
click at [126, 526] on link "Users (Beta)" at bounding box center [106, 535] width 214 height 24
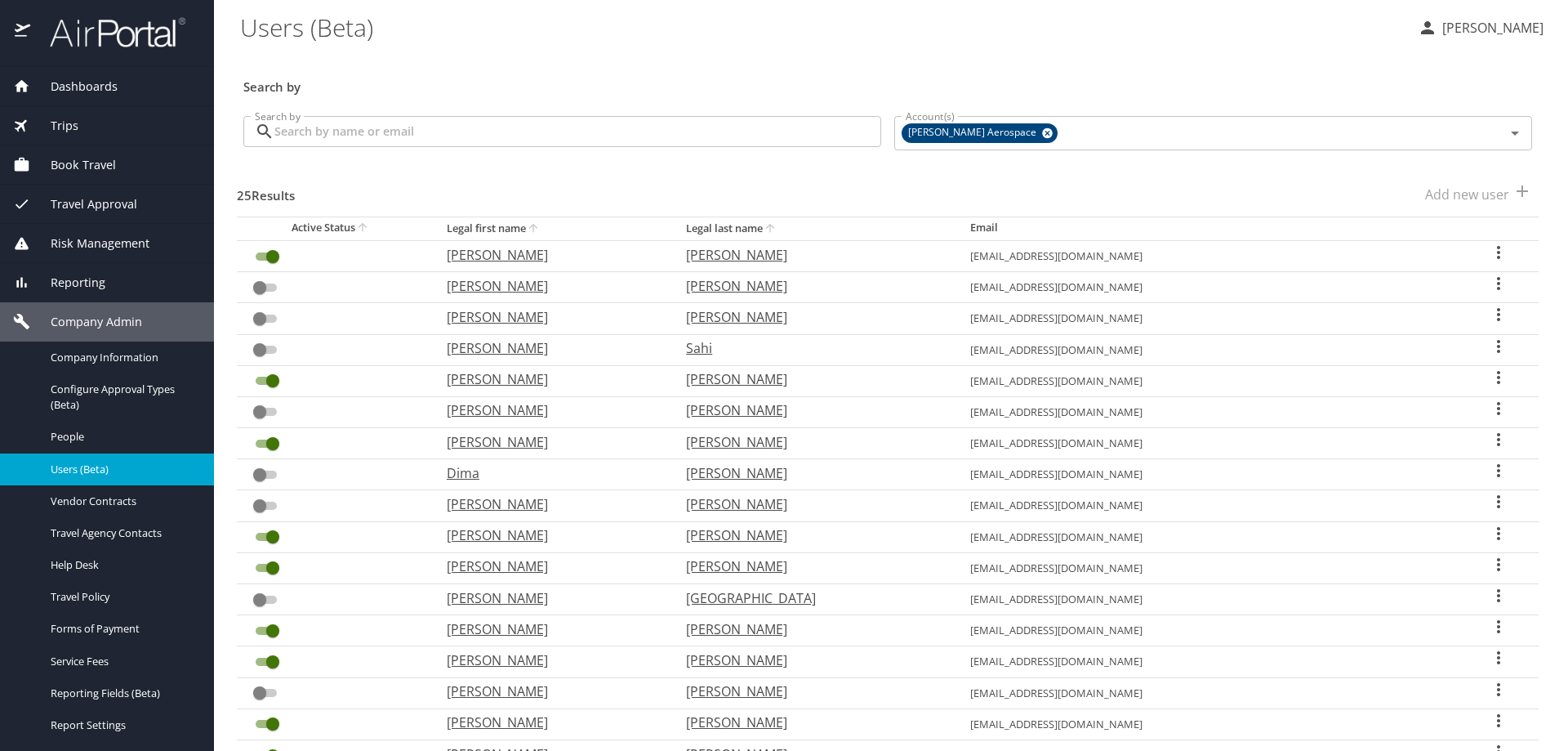
click at [382, 113] on div "Search by Search by" at bounding box center [562, 133] width 651 height 61
click at [1041, 129] on icon at bounding box center [1047, 134] width 13 height 18
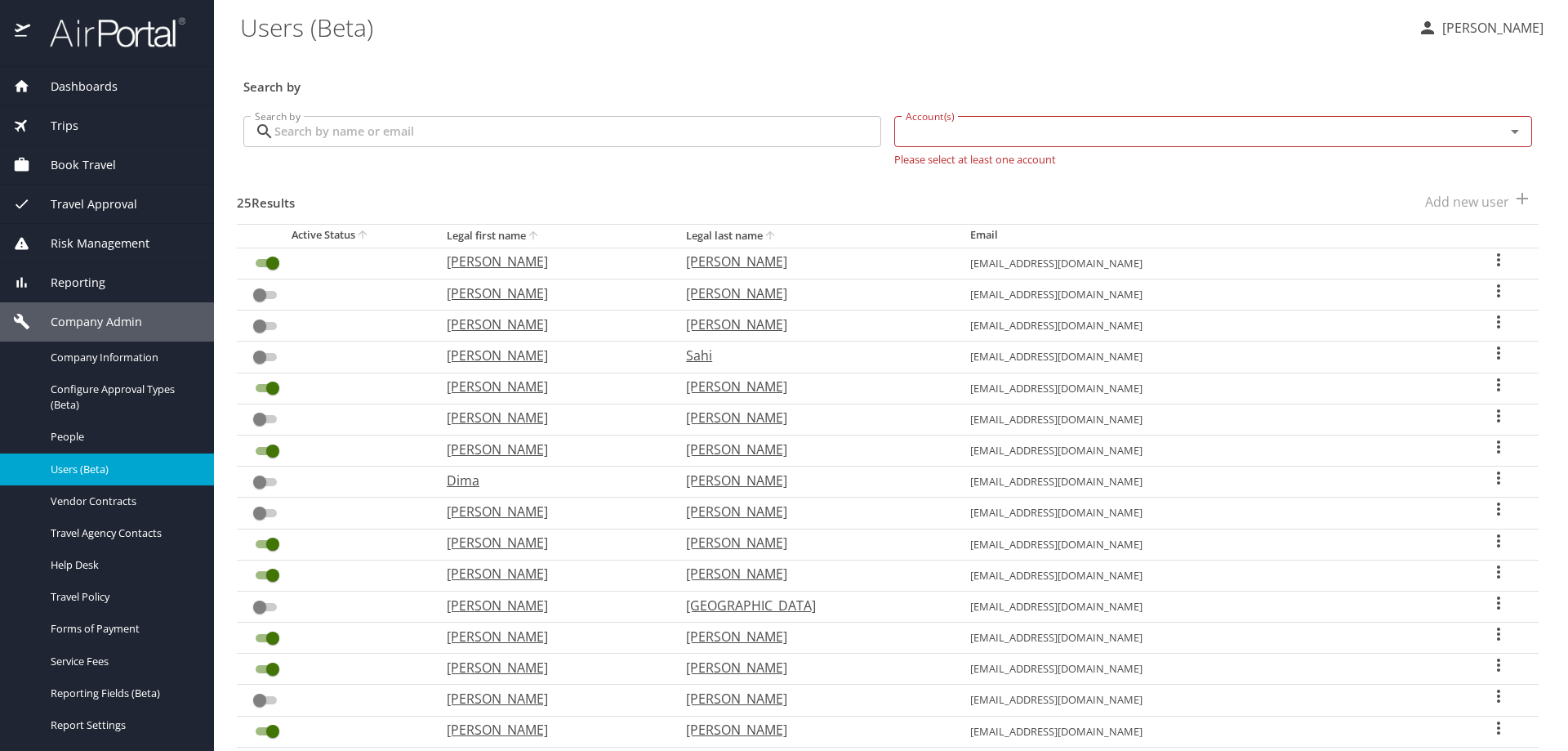
click at [989, 128] on input "Account(s)" at bounding box center [1189, 131] width 580 height 21
type input "state of louis"
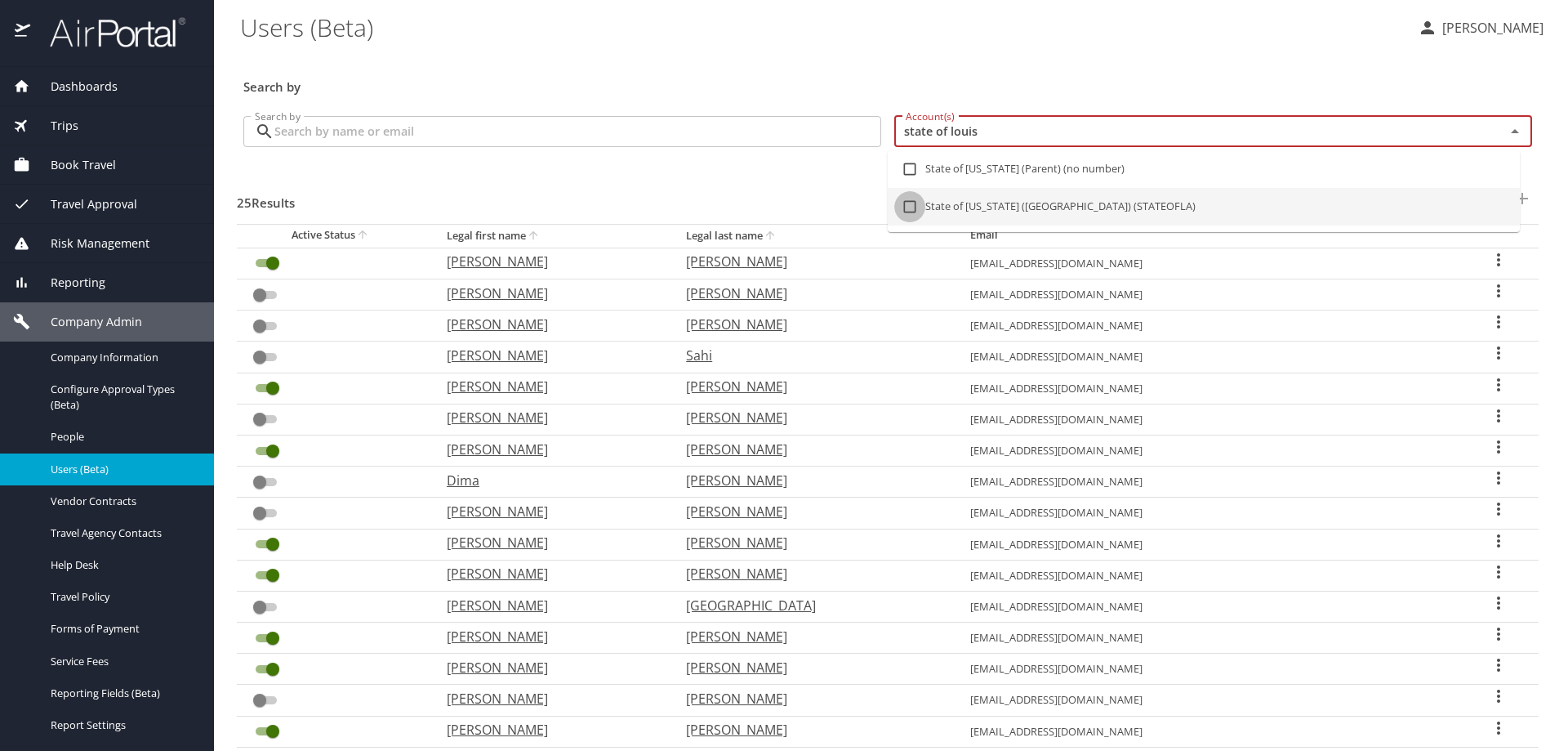
click at [912, 204] on input "checkbox" at bounding box center [909, 206] width 31 height 31
checkbox input "true"
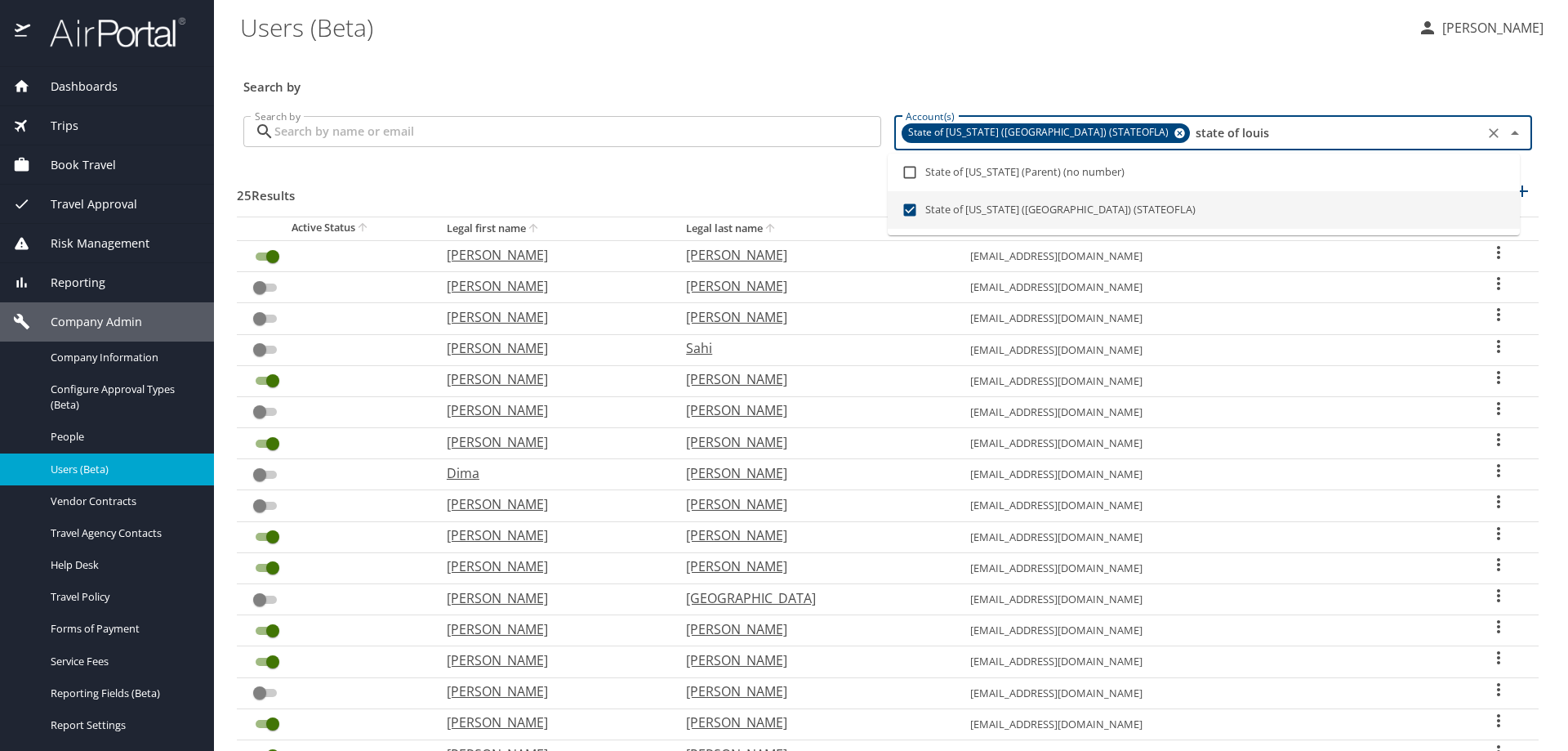
checkbox input "true"
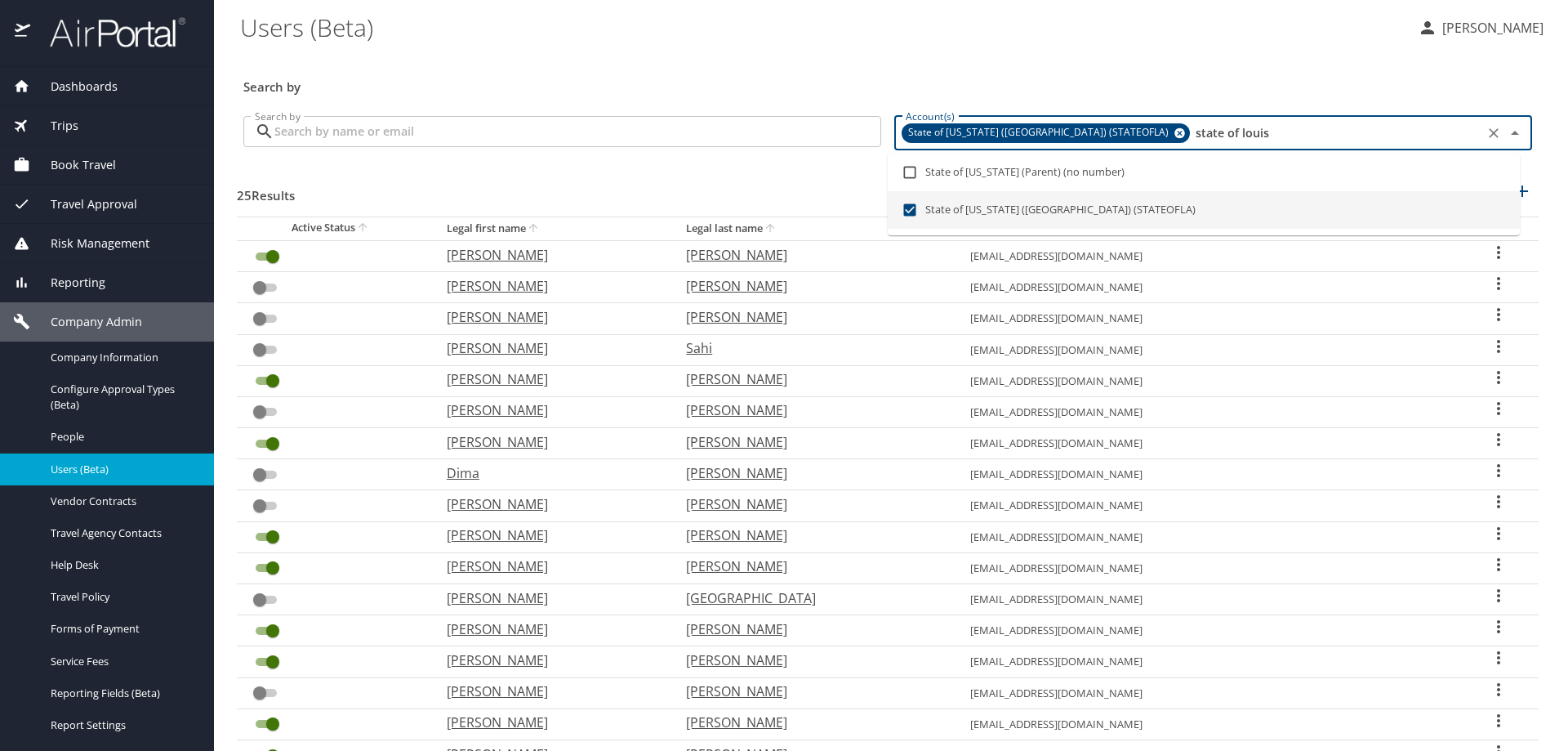
checkbox input "true"
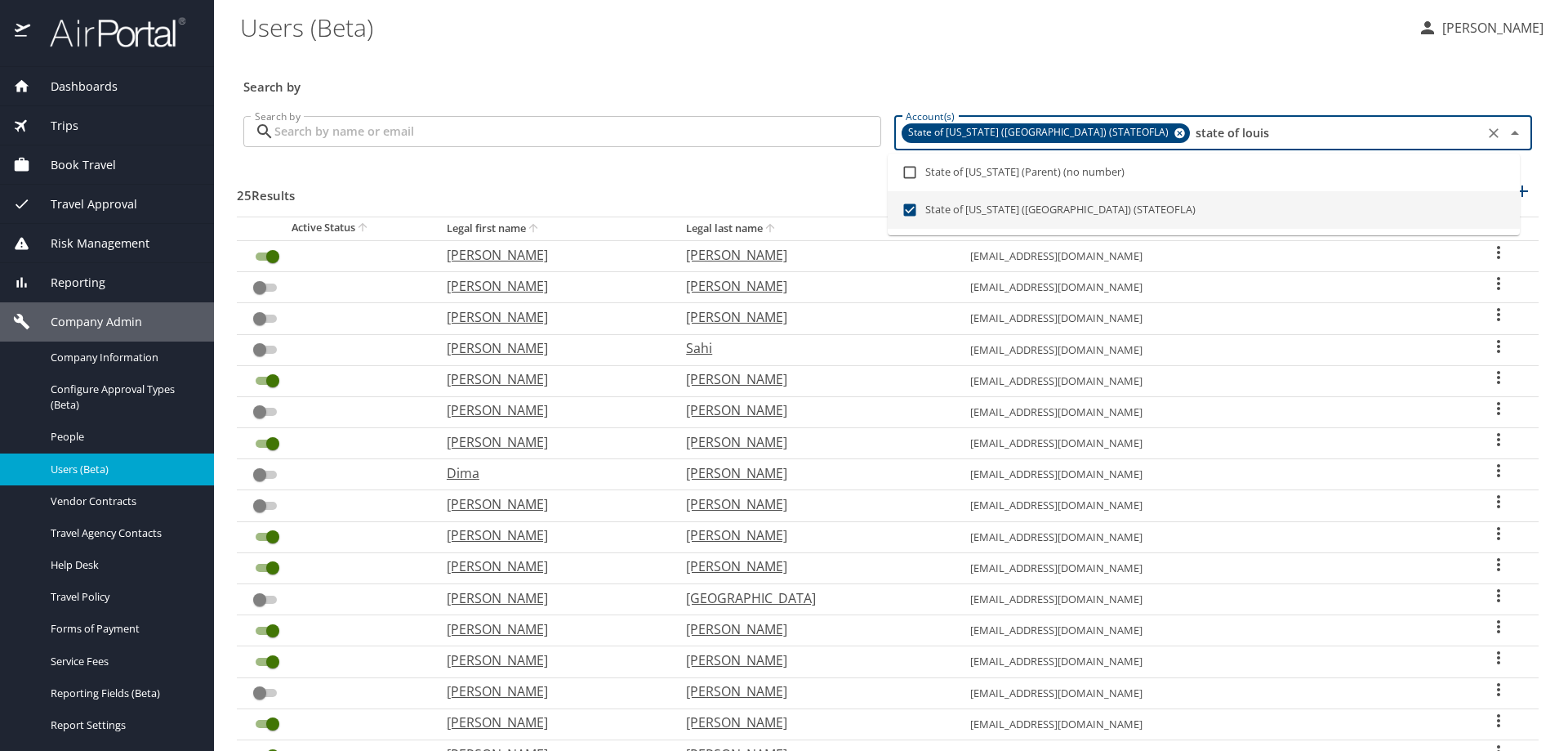
checkbox input "true"
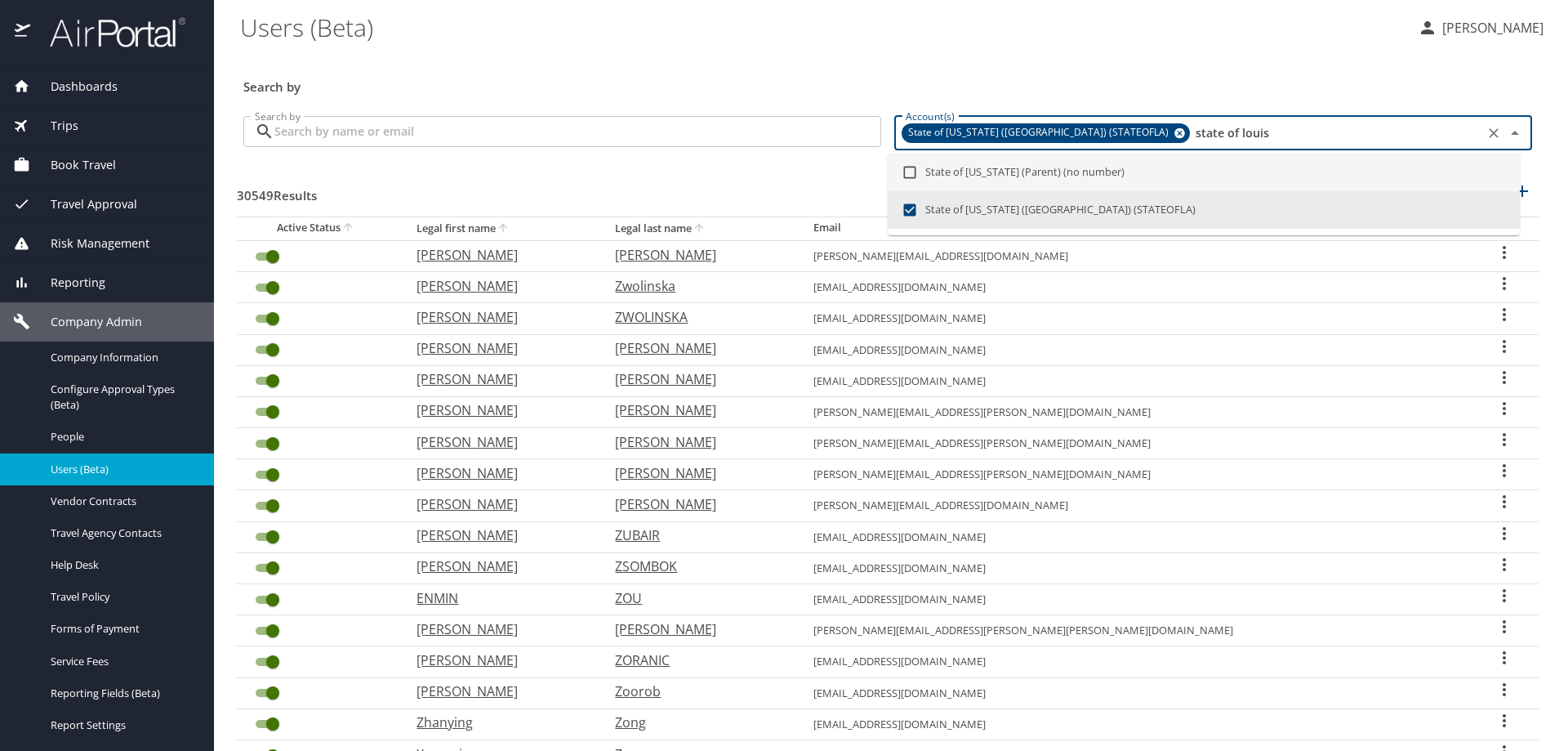
type input "state of louis"
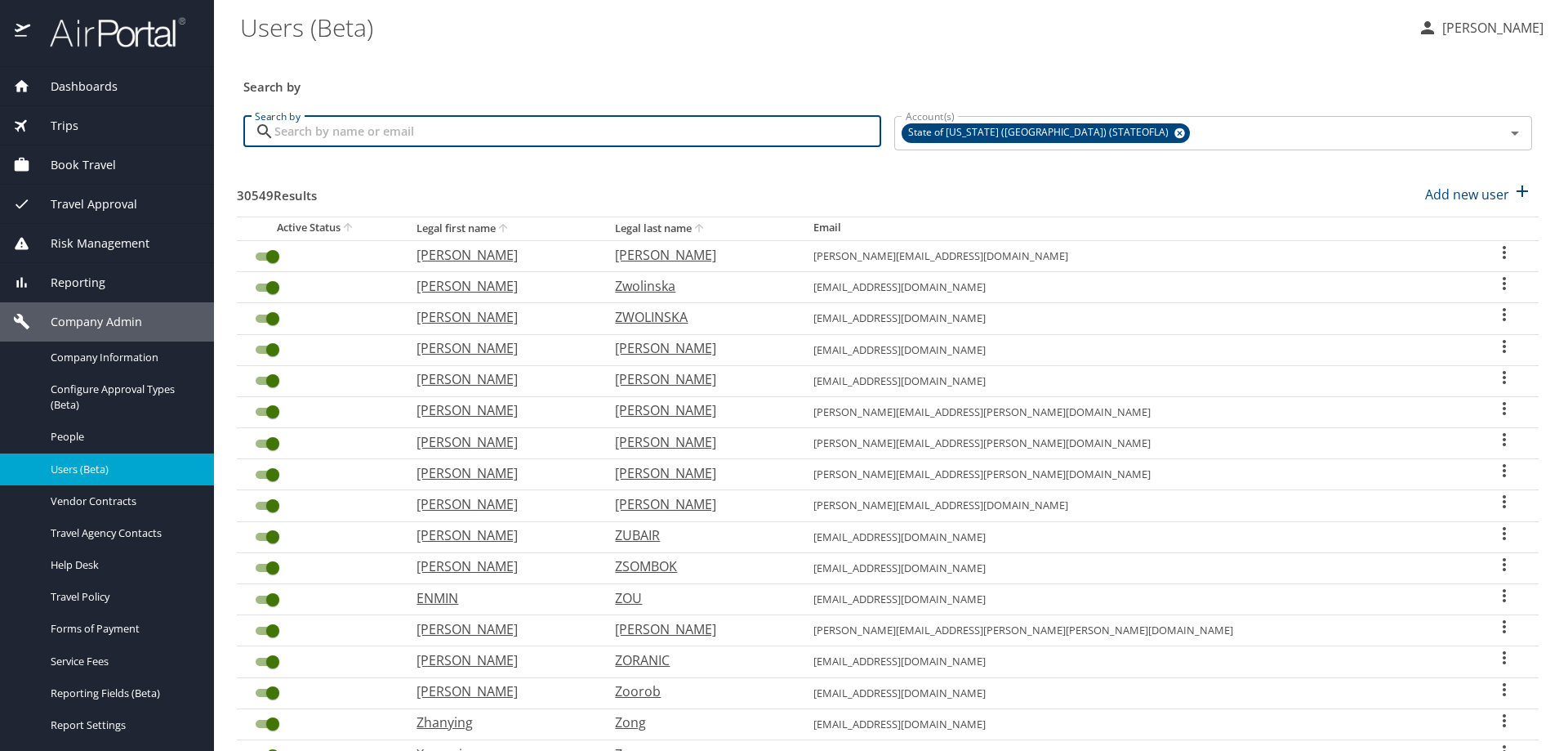
click at [385, 132] on input "Search by" at bounding box center [577, 131] width 606 height 31
paste input "aice@lsuhsc.edu"
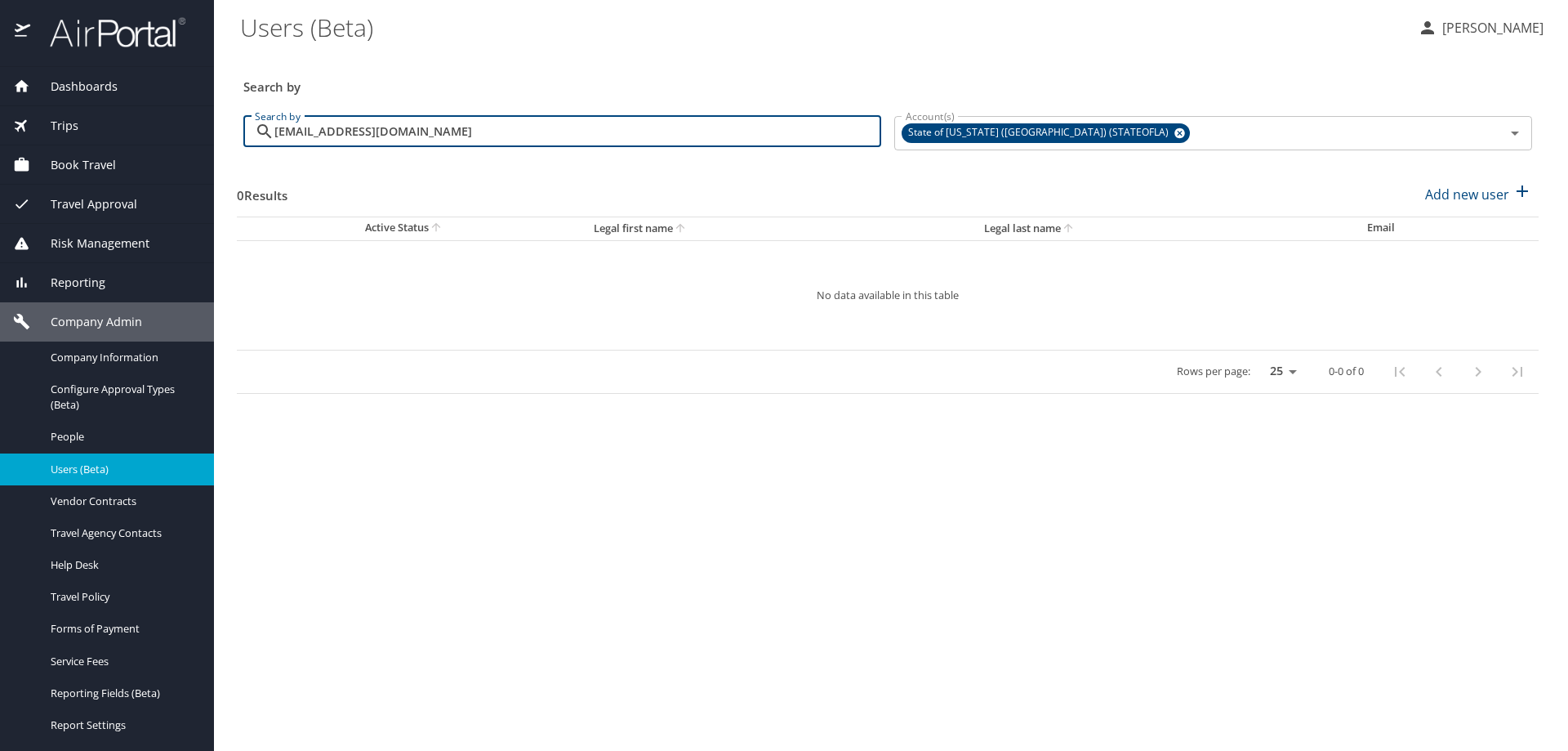
click at [379, 132] on input "aice@lsuhsc.edu" at bounding box center [577, 131] width 606 height 31
drag, startPoint x: 437, startPoint y: 140, endPoint x: 219, endPoint y: 120, distance: 218.9
click at [219, 120] on main "Users (Beta) Dana Meighan Search by Search by aice@lsuhsc.edu Search by Account…" at bounding box center [890, 376] width 1354 height 751
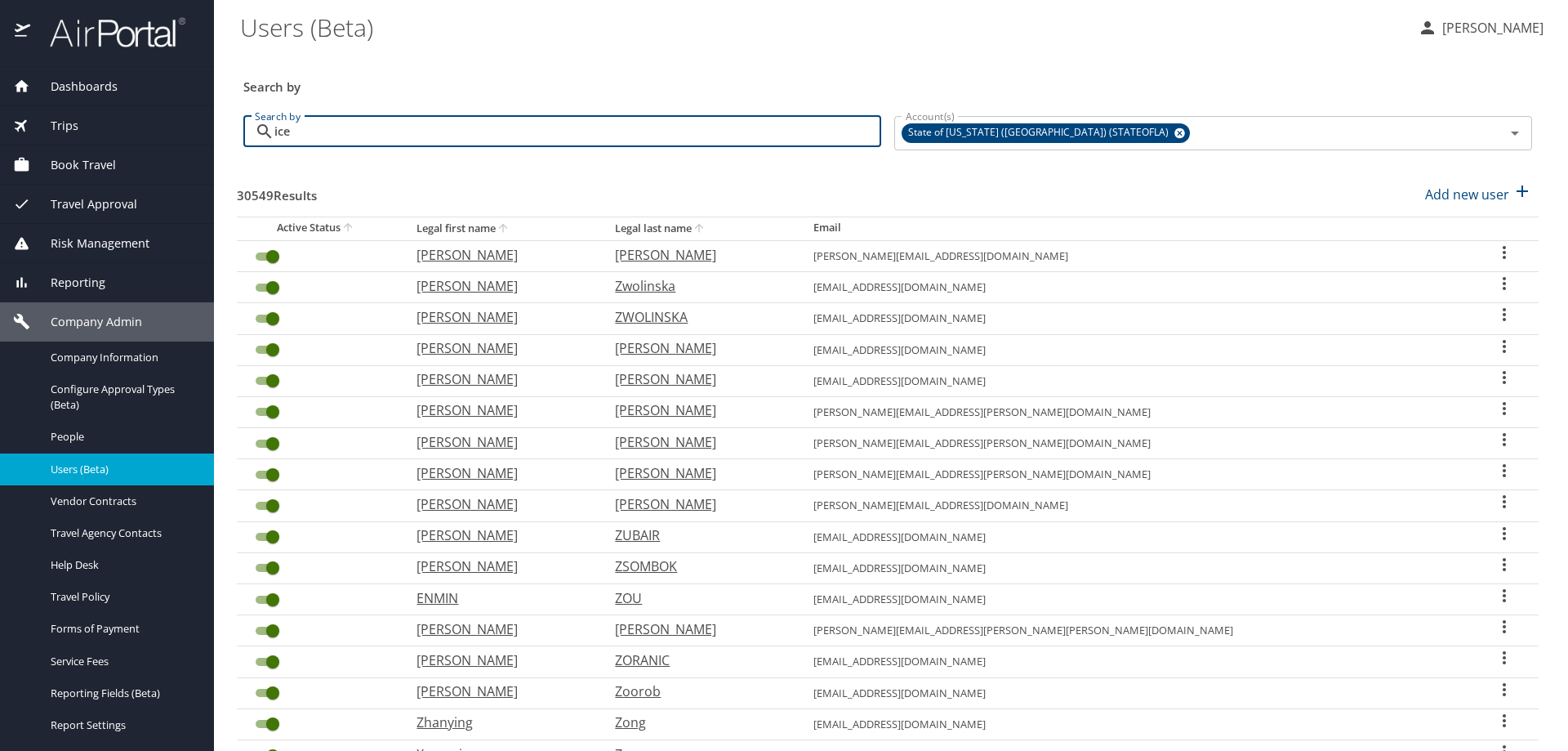
type input "ice"
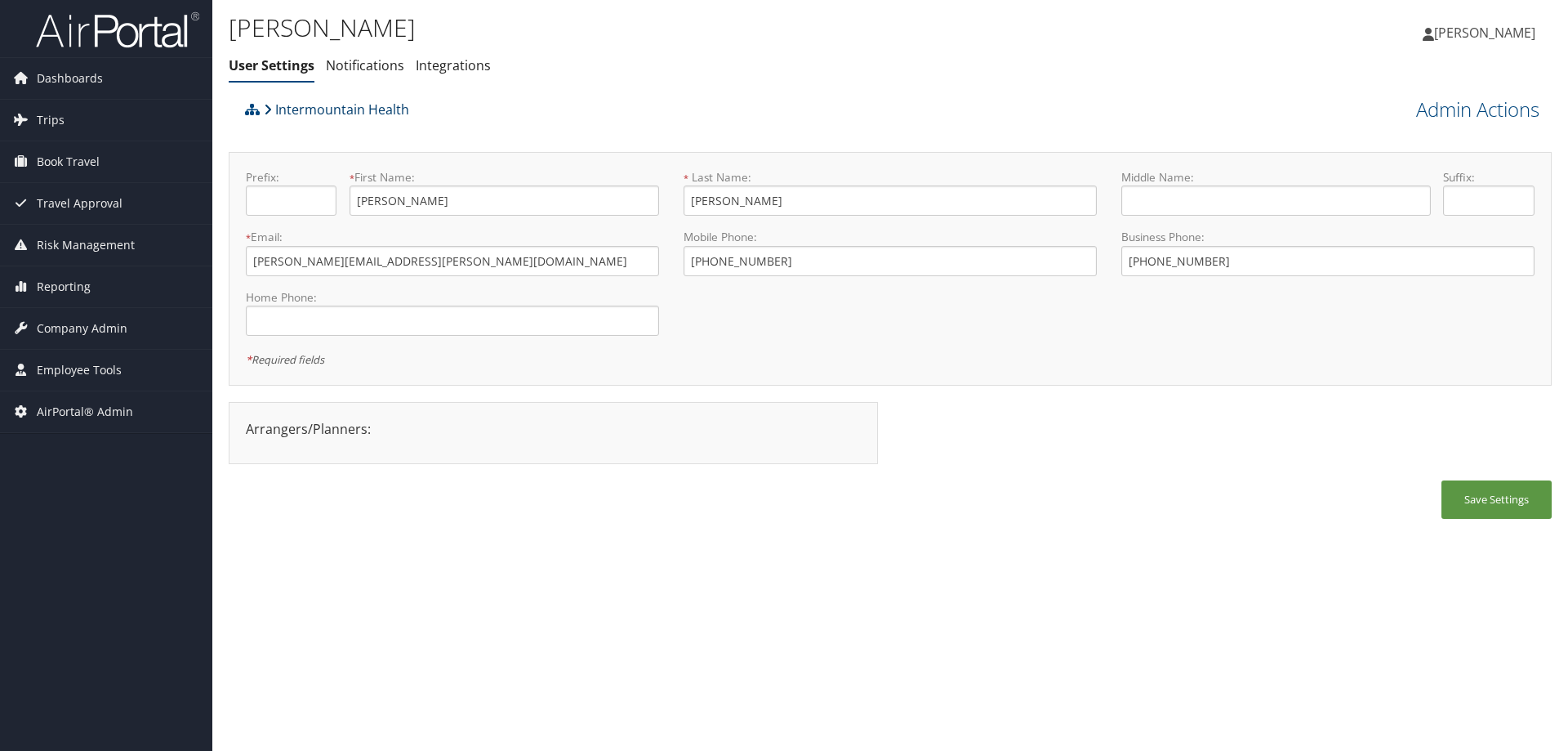
click at [366, 114] on link "Intermountain Health" at bounding box center [336, 109] width 145 height 33
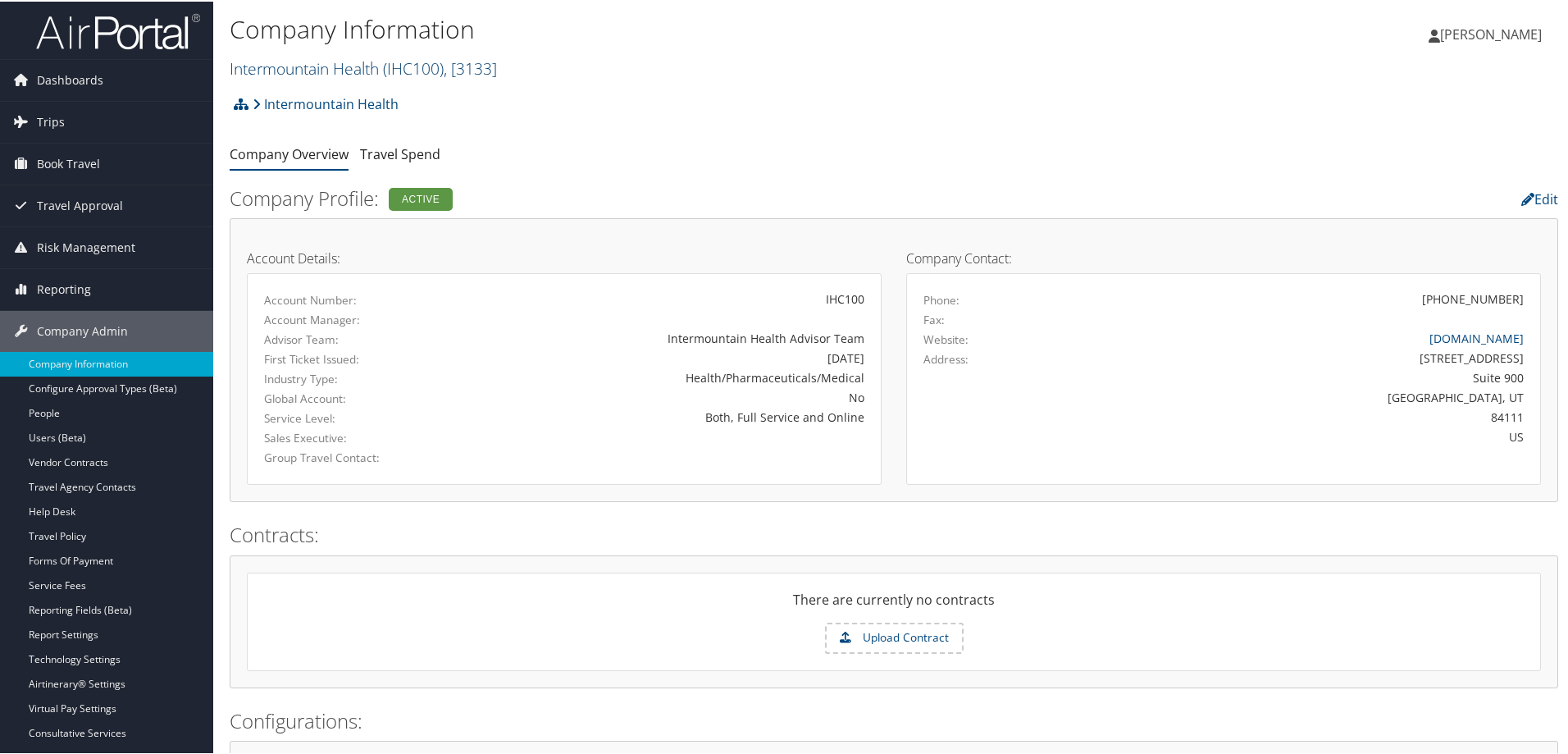
click at [348, 69] on link "Intermountain Health ( IHC100 ) , [ 3133 ]" at bounding box center [363, 67] width 267 height 22
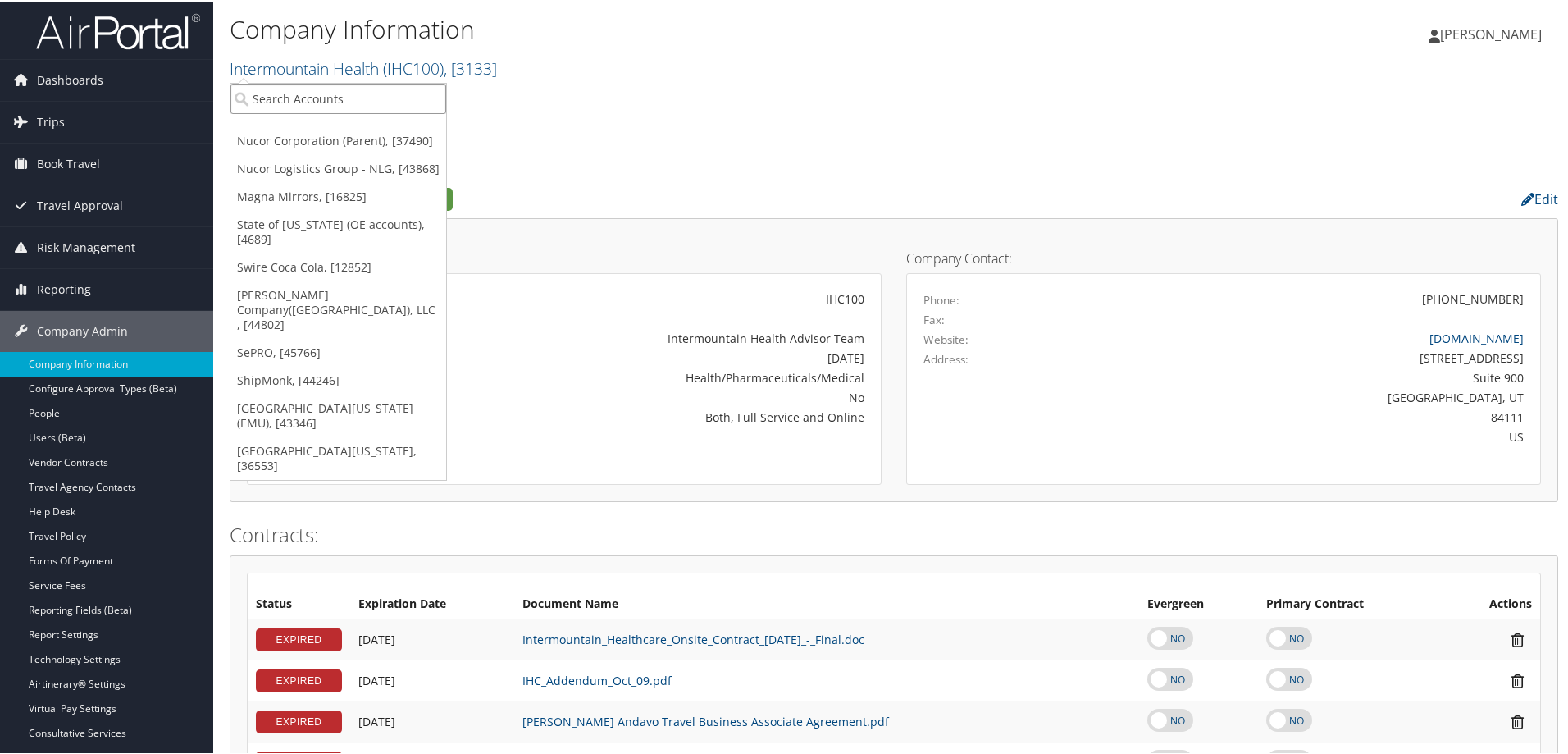
click at [338, 90] on input "search" at bounding box center [338, 97] width 215 height 30
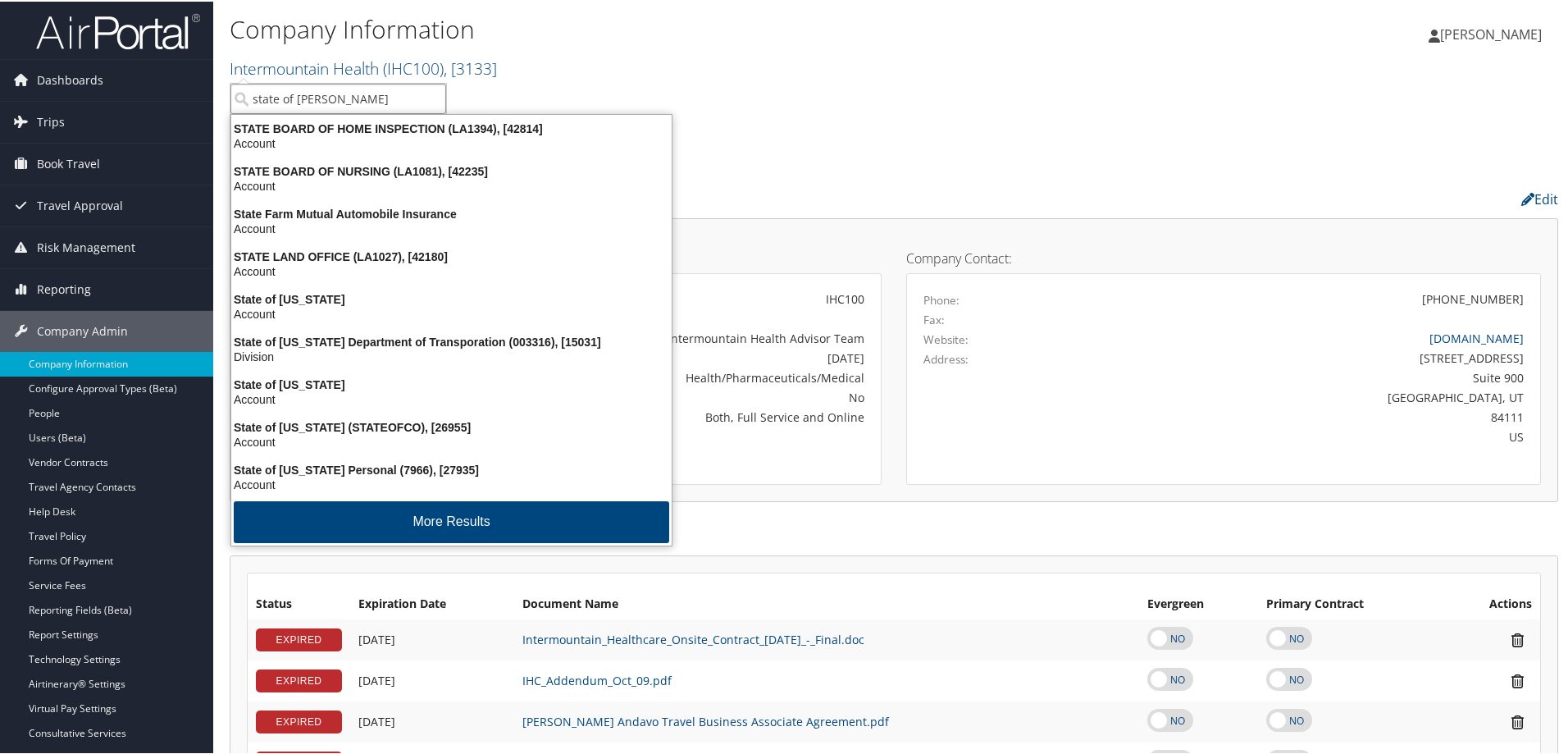
type input "state of loui"
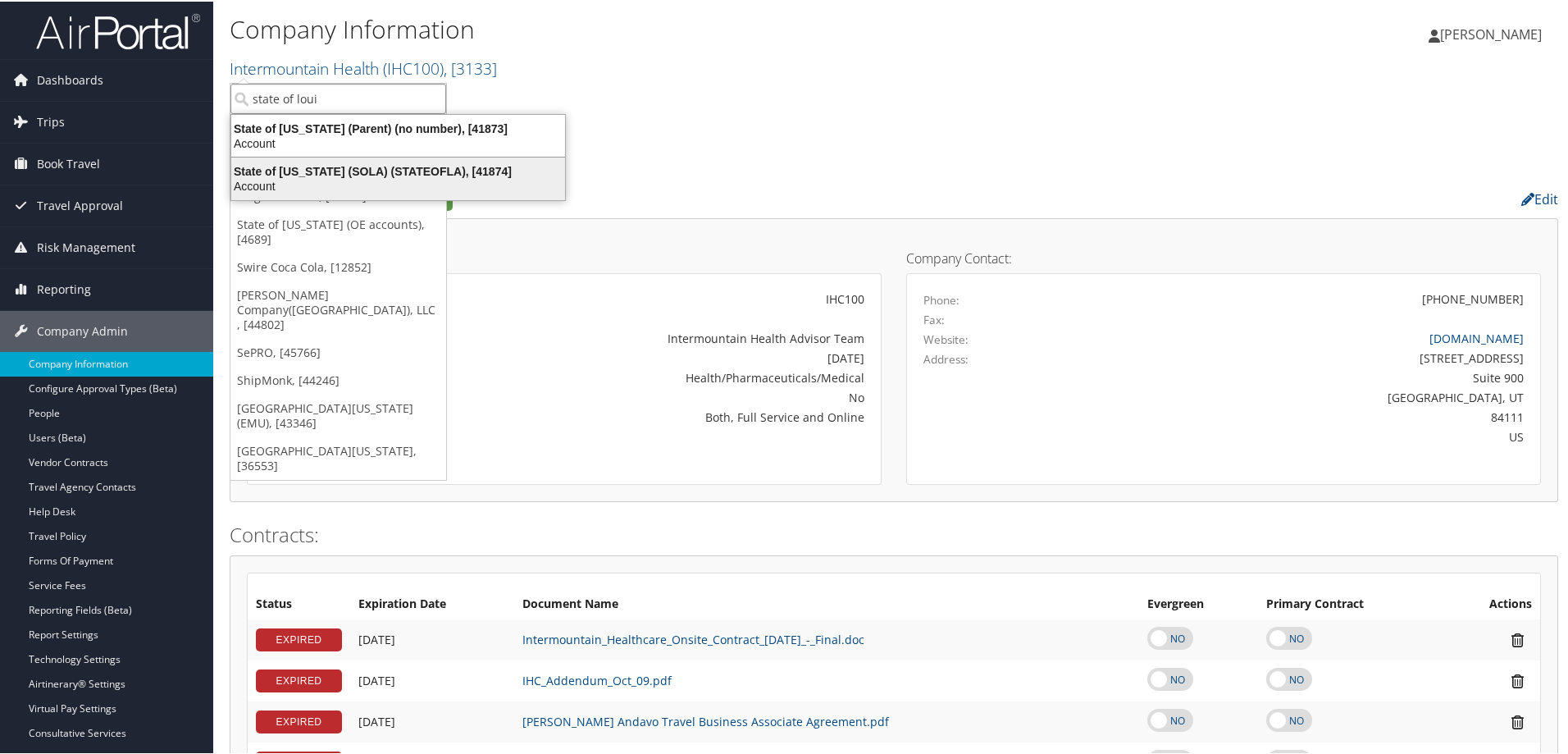
click at [312, 168] on div "State of Louisiana (SOLA) (STATEOFLA), [41874]" at bounding box center [398, 170] width 353 height 15
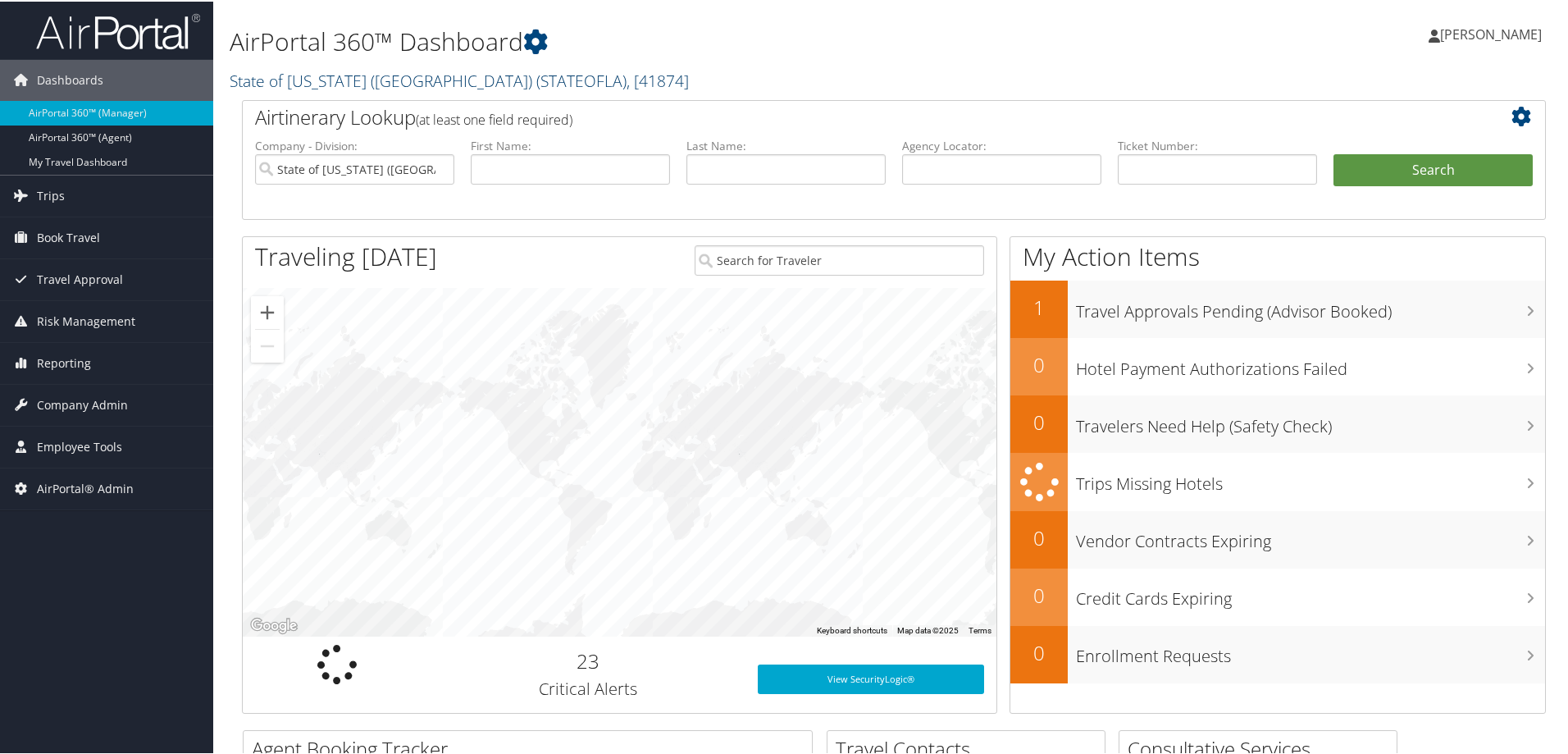
click at [370, 82] on link "State of Louisiana (SOLA) ( STATEOFLA ) , [ 41874 ]" at bounding box center [459, 79] width 459 height 22
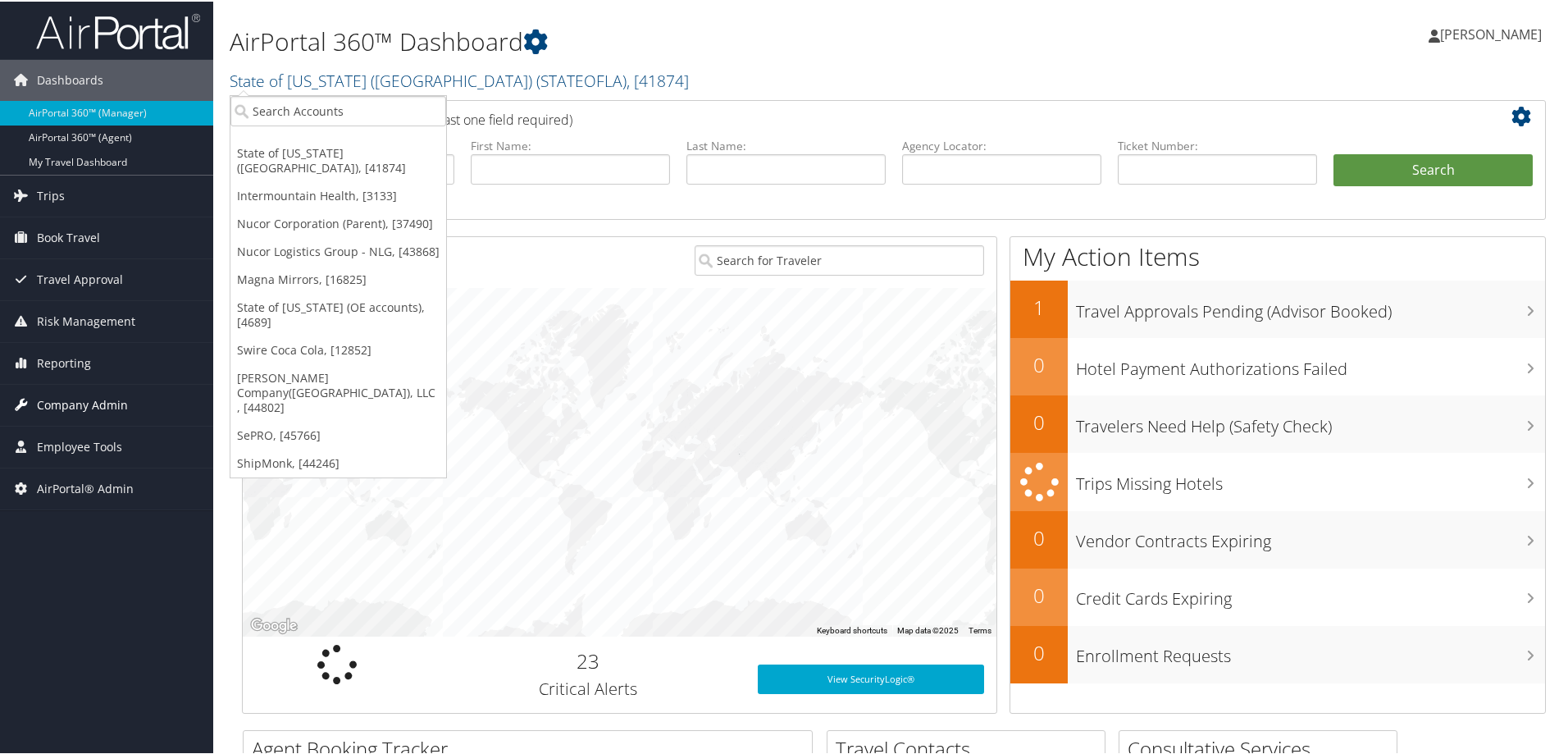
click at [65, 410] on span "Company Admin" at bounding box center [82, 403] width 91 height 41
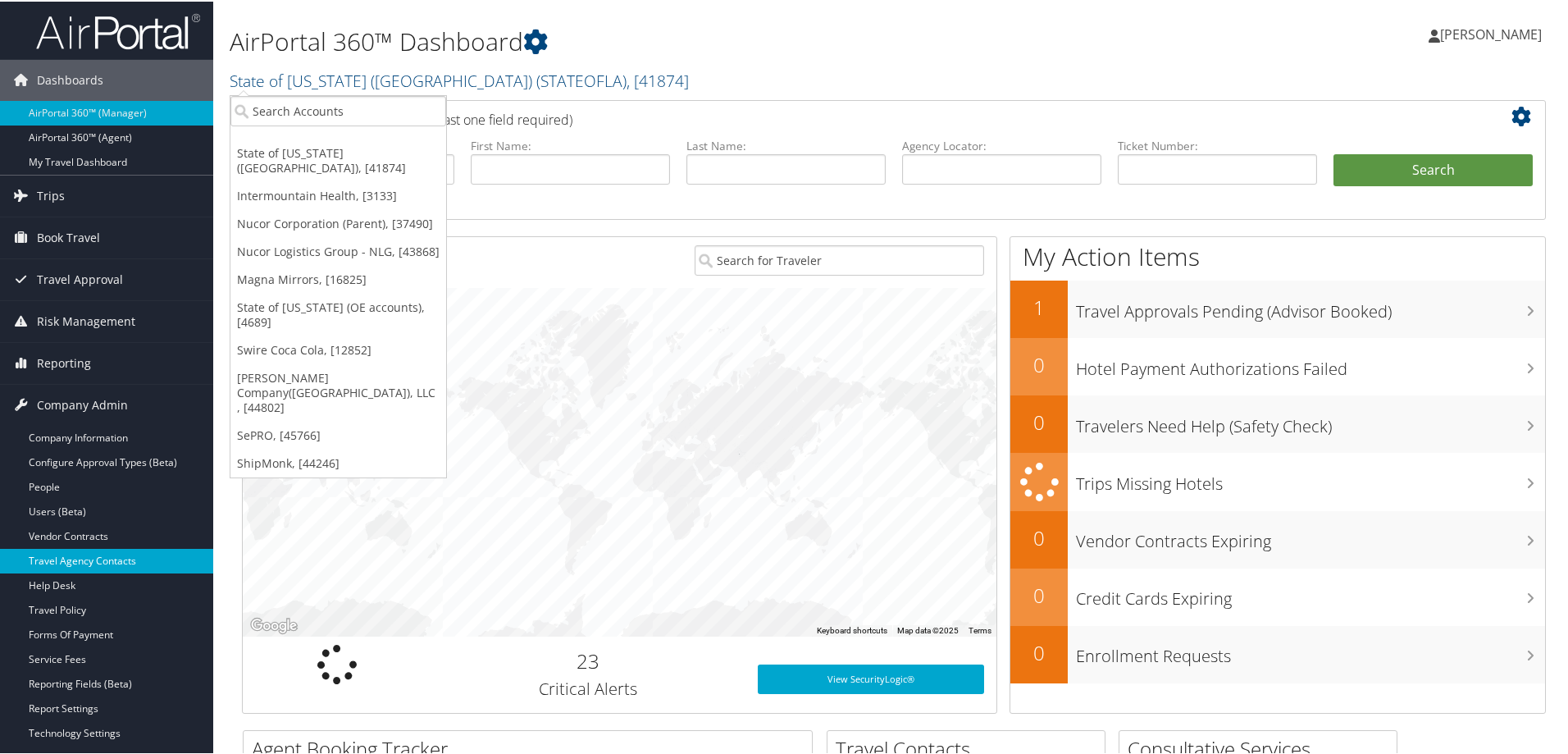
click at [91, 562] on link "Travel Agency Contacts" at bounding box center [106, 559] width 214 height 24
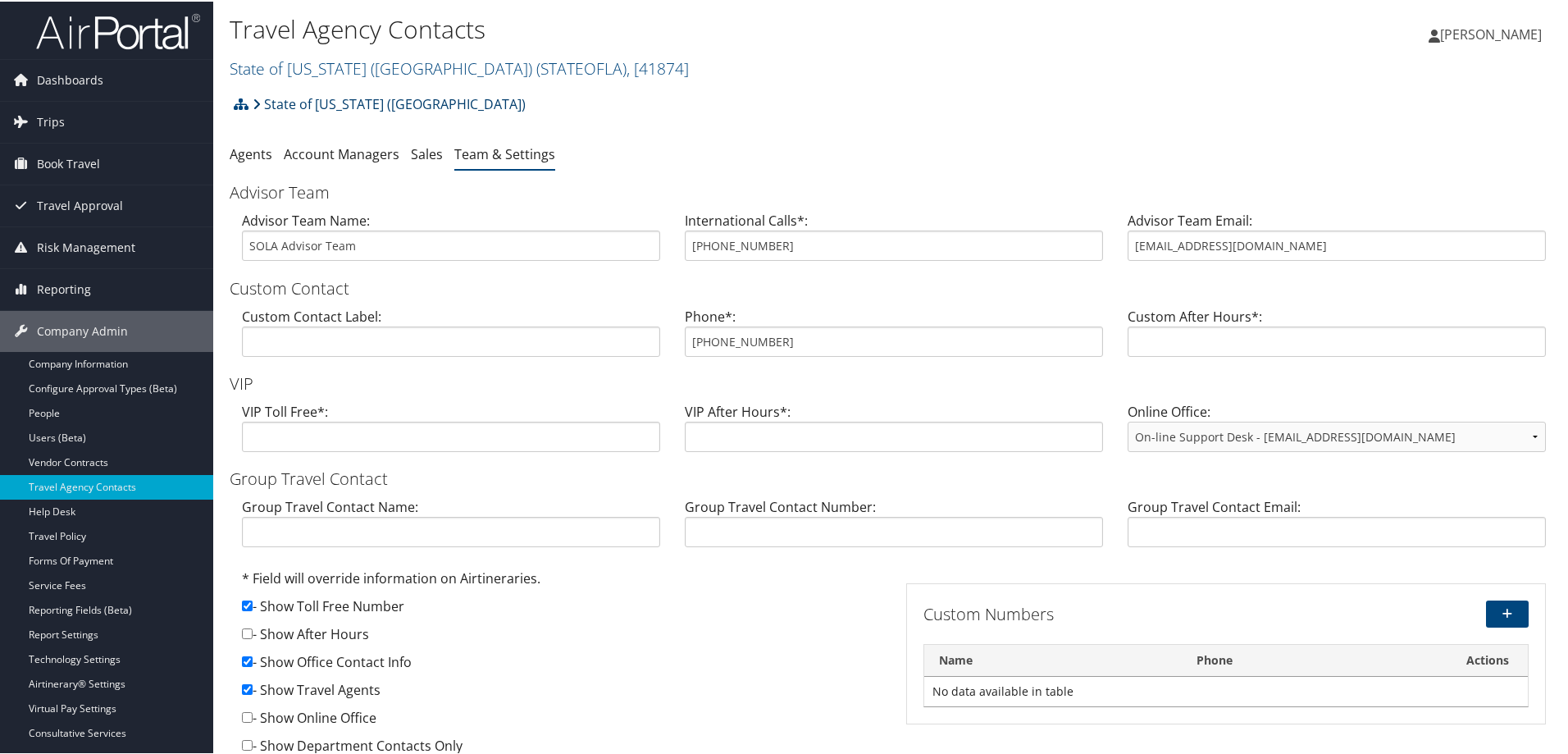
click at [305, 101] on link "State of [US_STATE] ([GEOGRAPHIC_DATA])" at bounding box center [389, 102] width 273 height 33
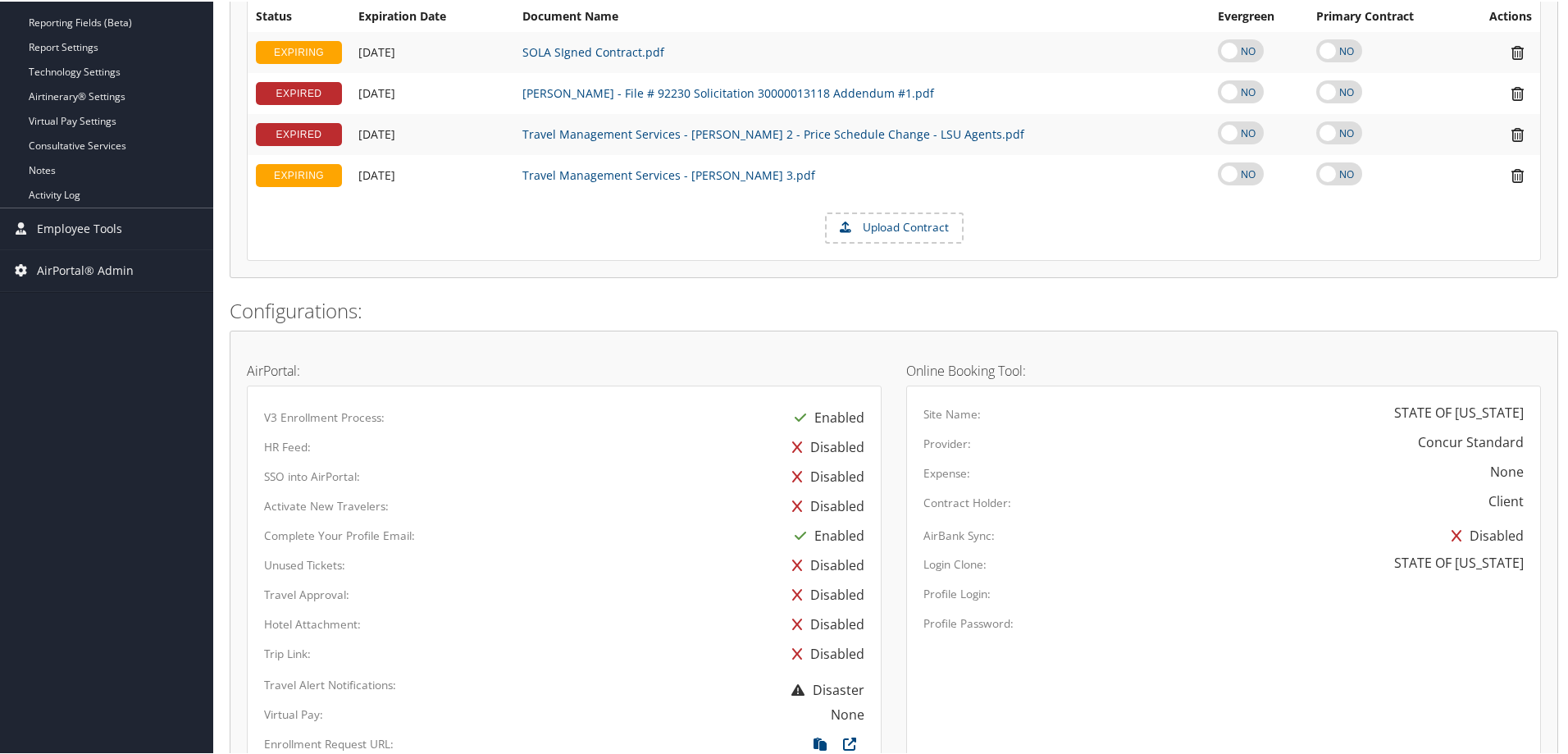
scroll to position [820, 0]
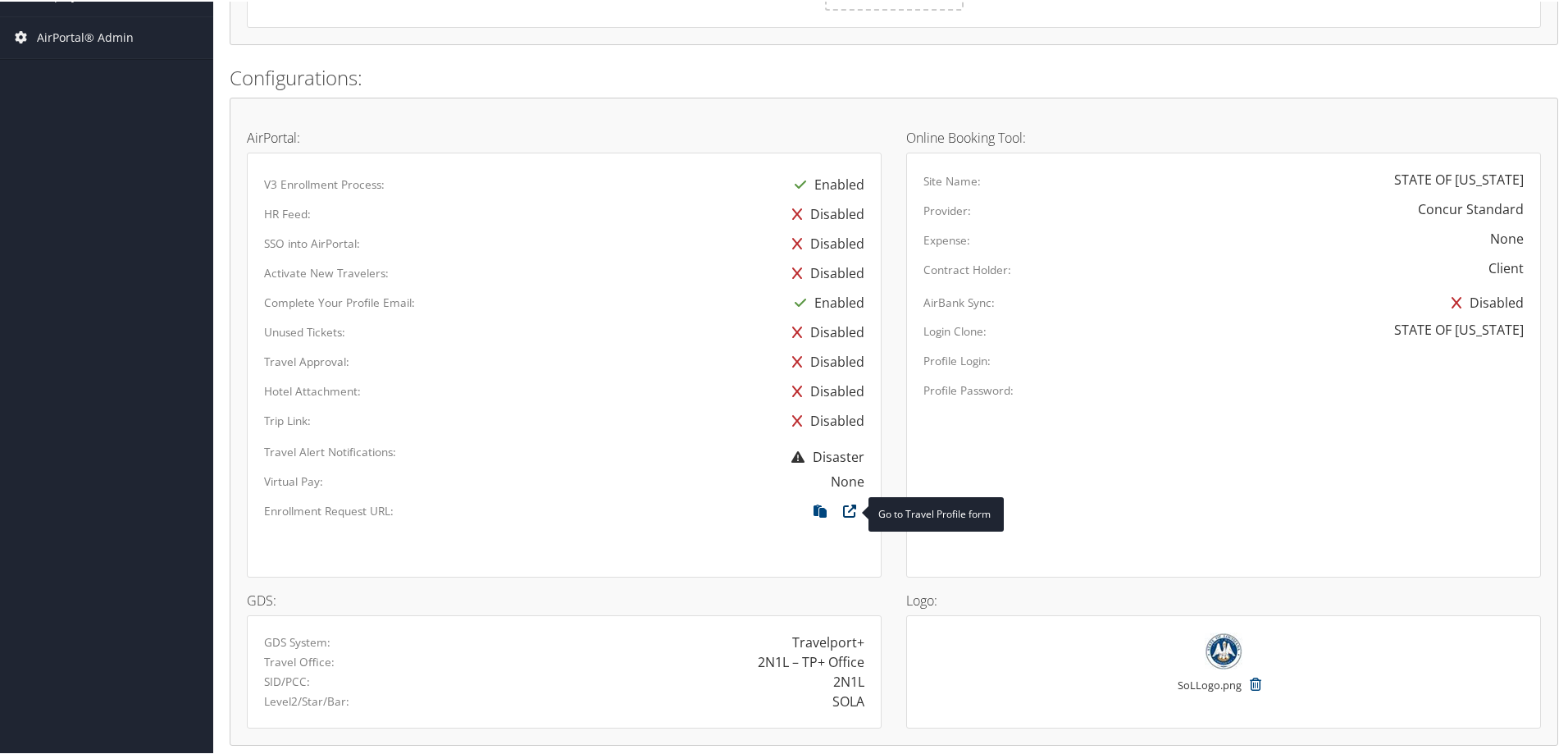
click at [844, 511] on icon at bounding box center [849, 513] width 29 height 21
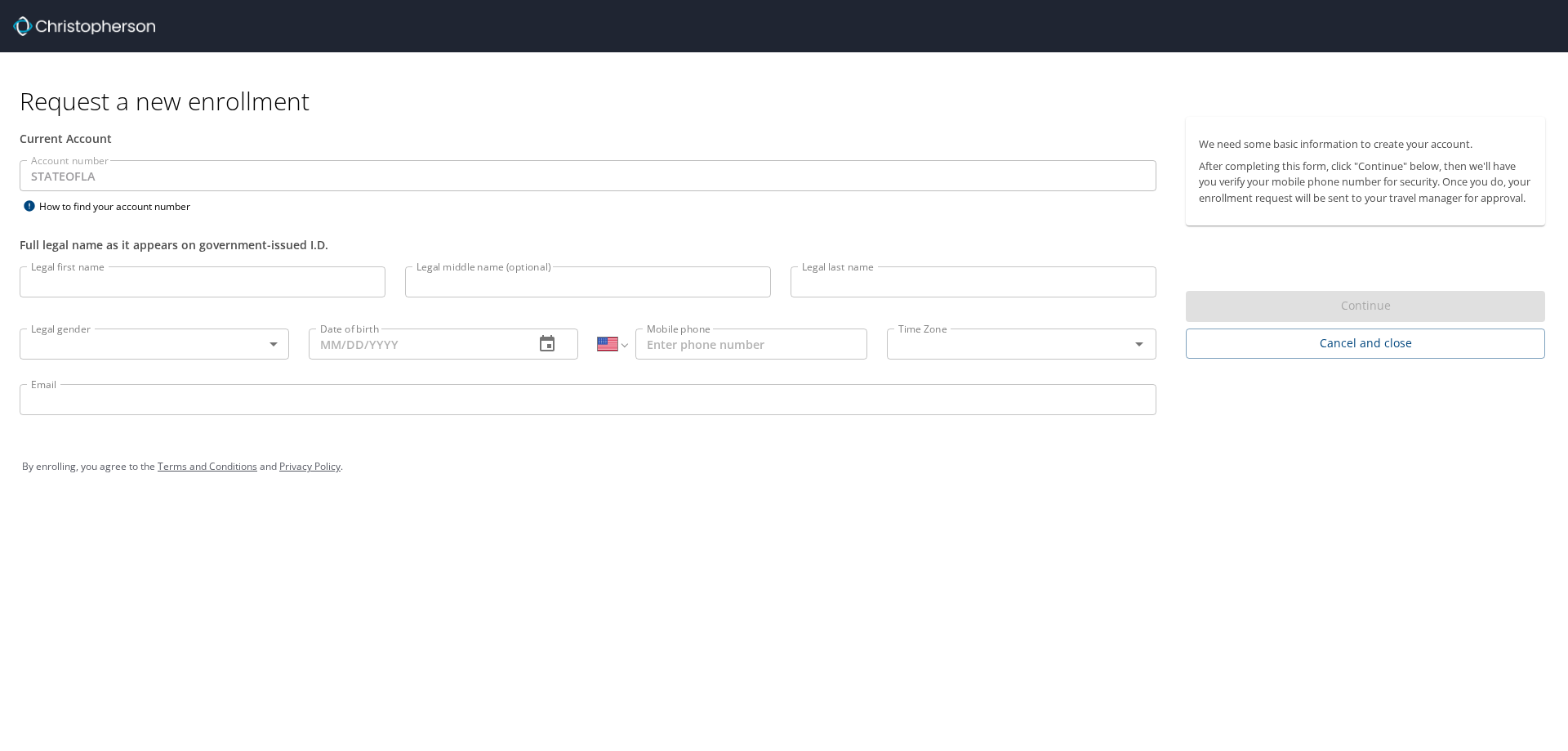
select select "US"
click at [1500, 542] on div "Request a new enrollment Current Account Account number STATEOFLA Account numbe…" at bounding box center [784, 376] width 1568 height 751
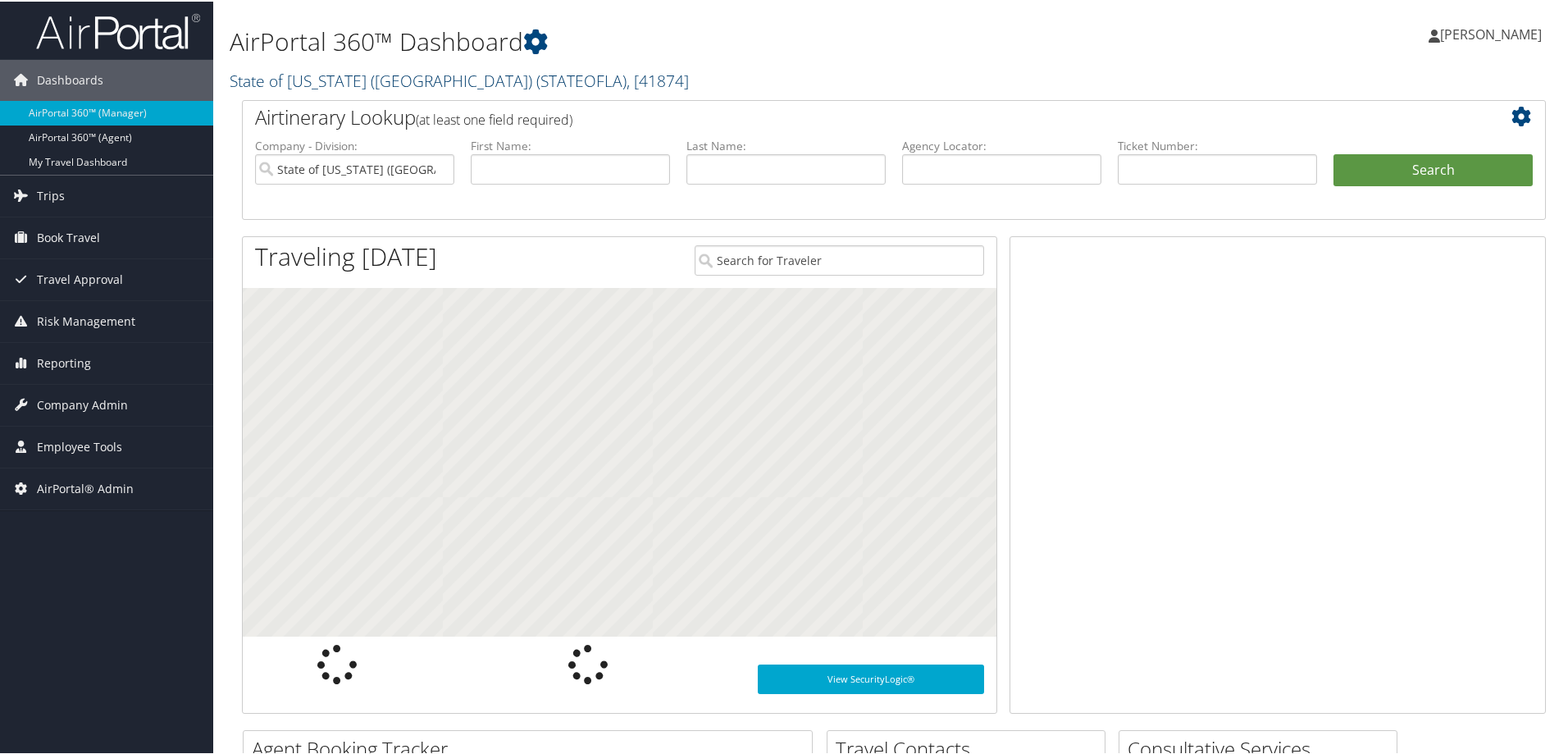
click at [348, 75] on link "State of [US_STATE] (SOLA) ( STATEOFLA ) , [ 41874 ]" at bounding box center [459, 79] width 459 height 22
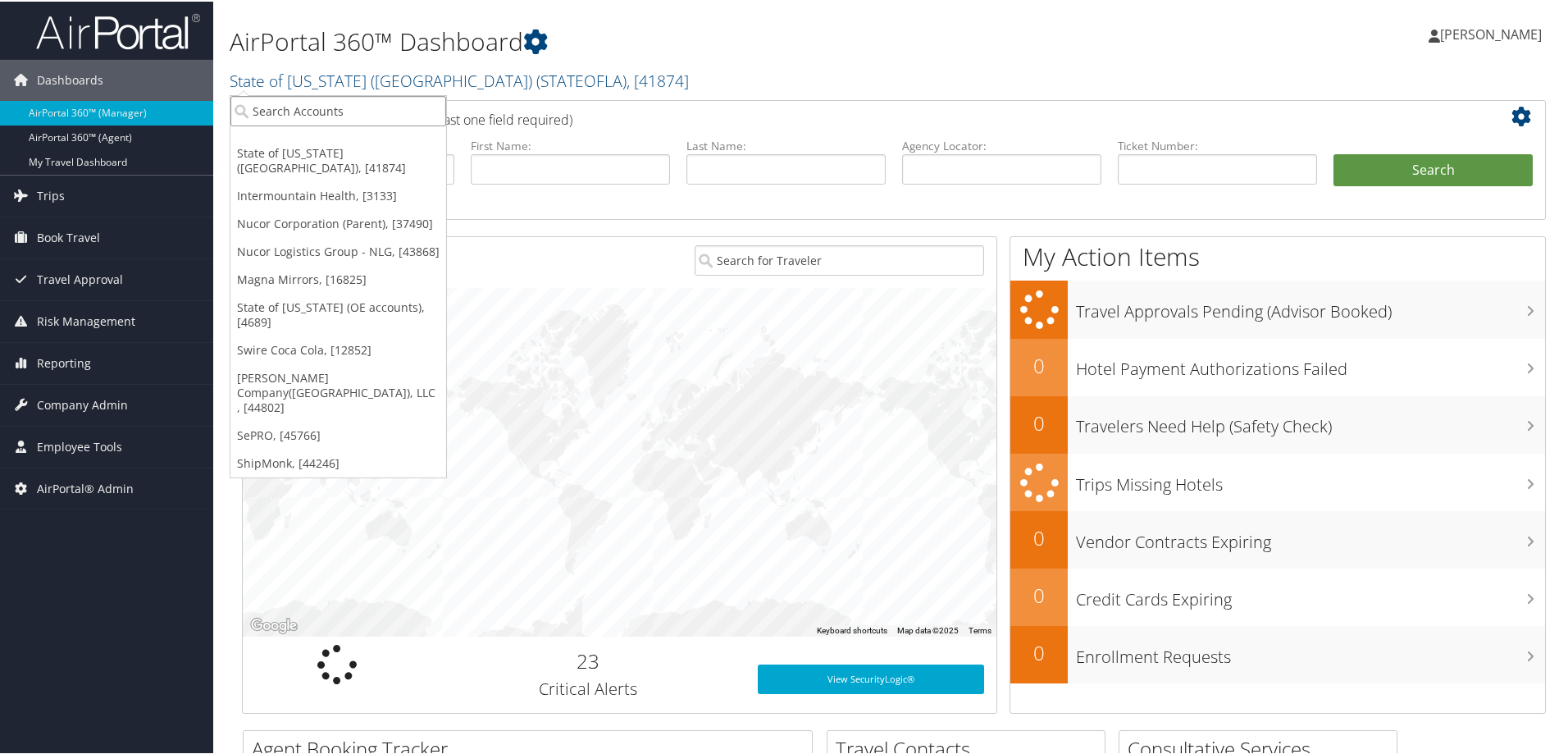
click at [333, 121] on input "search" at bounding box center [338, 110] width 215 height 30
type input "[PERSON_NAME]"
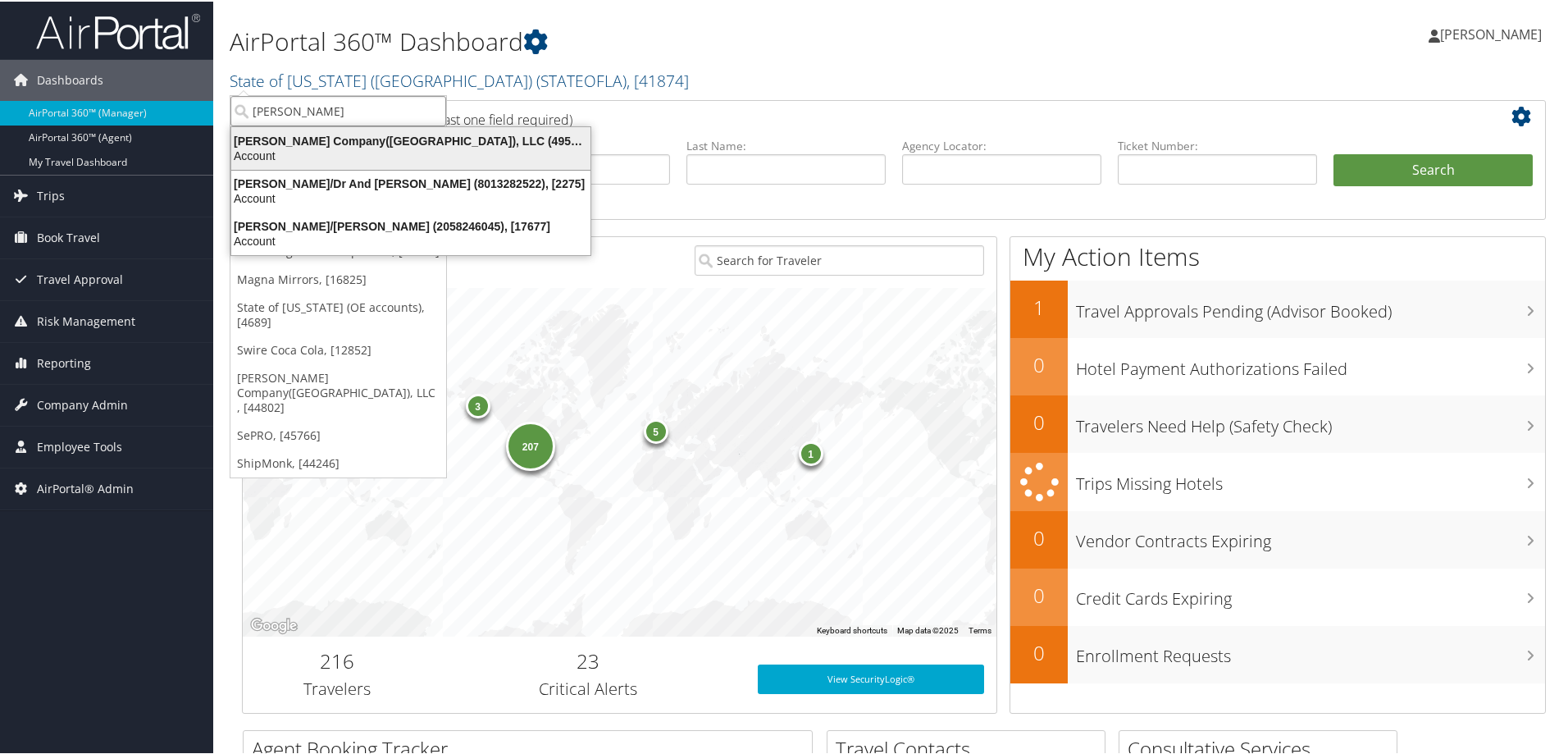
click at [279, 158] on div "Account" at bounding box center [410, 154] width 379 height 15
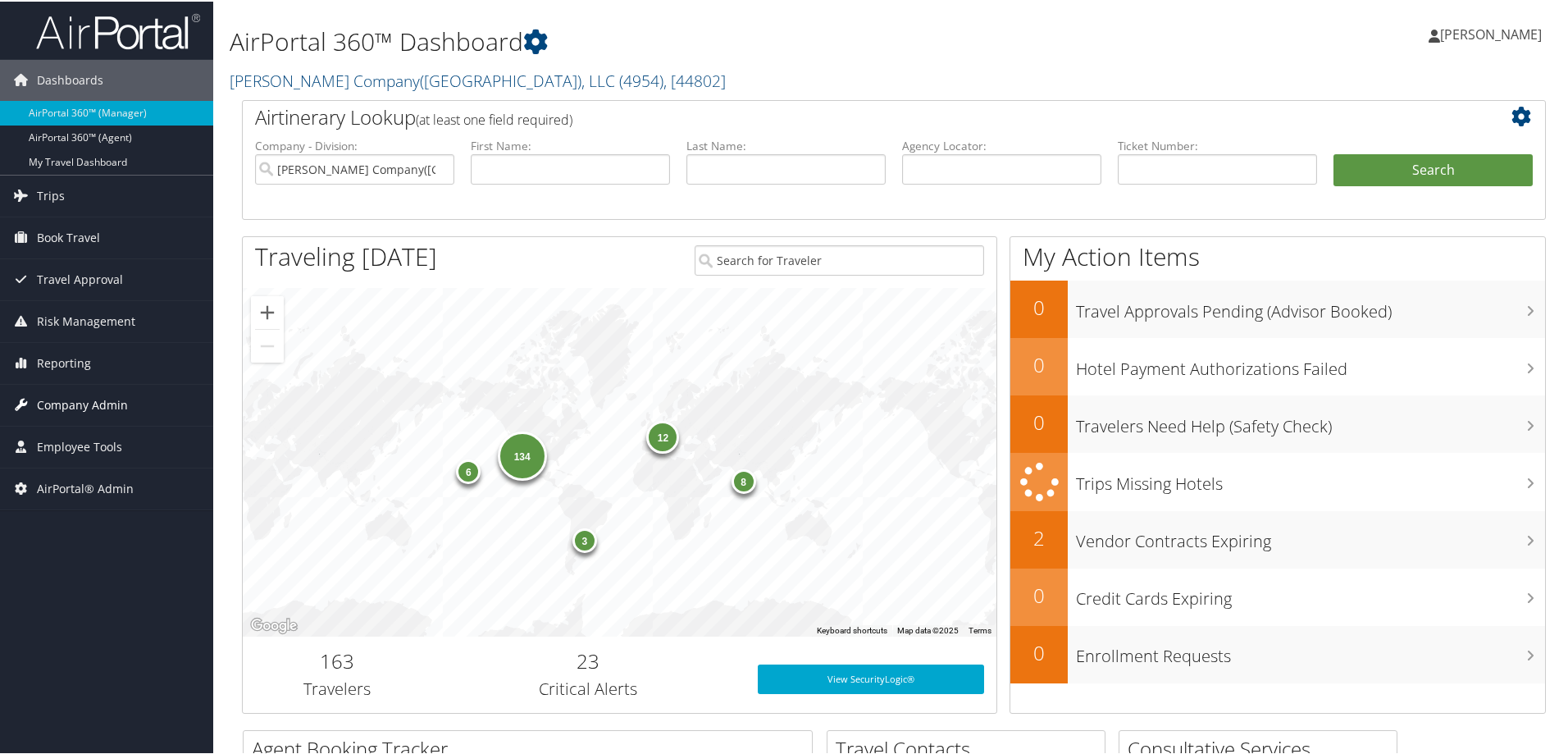
click at [78, 397] on span "Company Admin" at bounding box center [82, 403] width 91 height 41
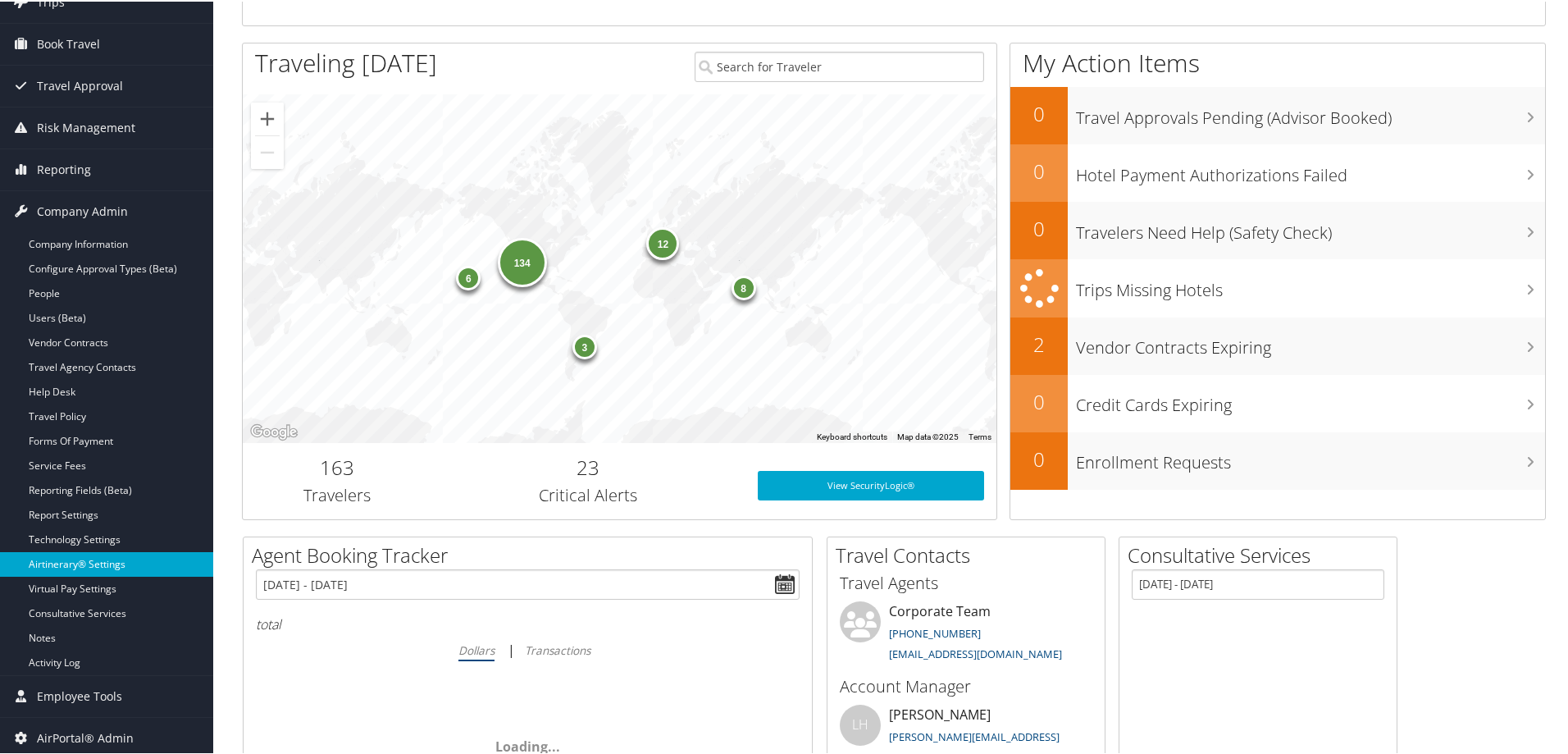
scroll to position [410, 0]
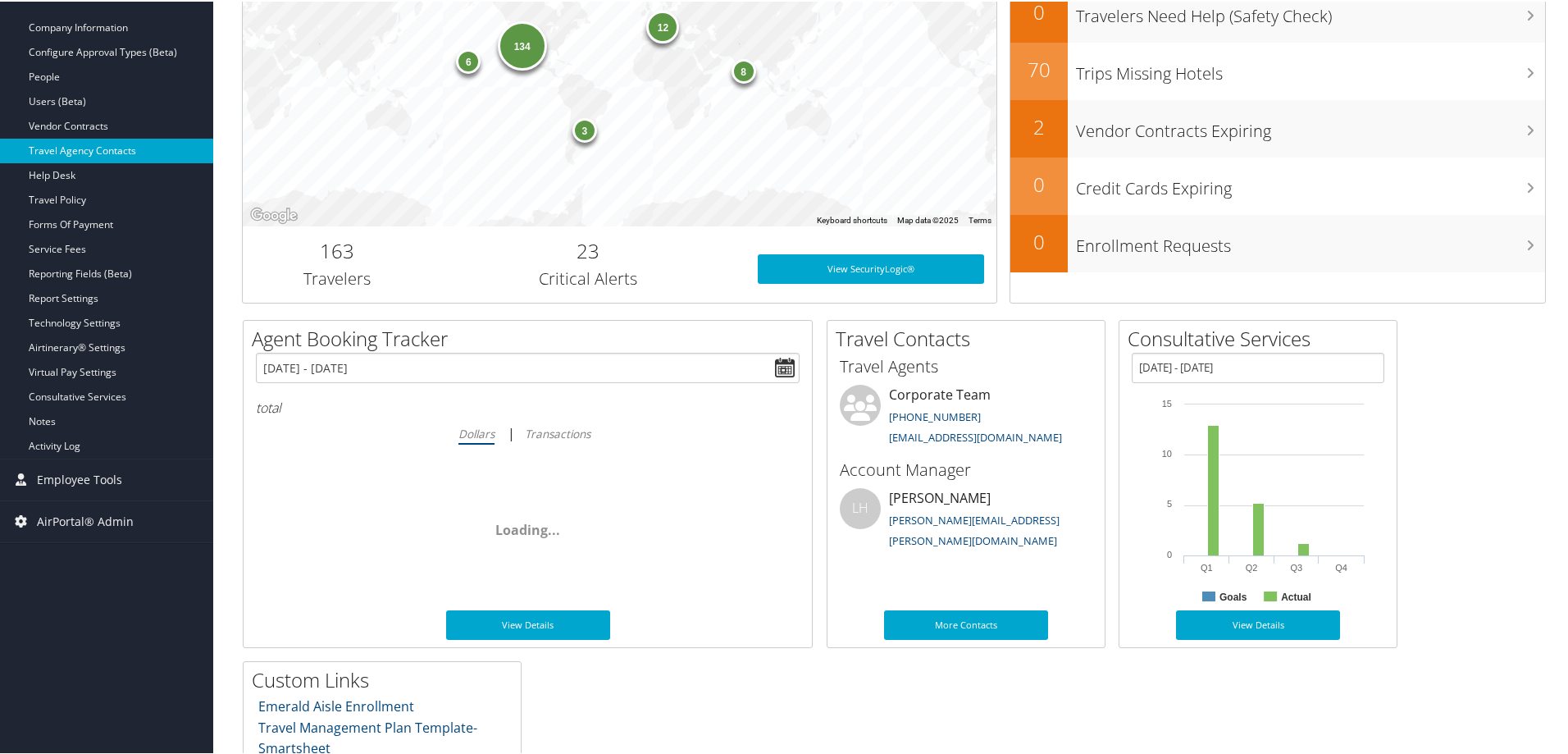
click at [153, 140] on link "Travel Agency Contacts" at bounding box center [106, 148] width 214 height 24
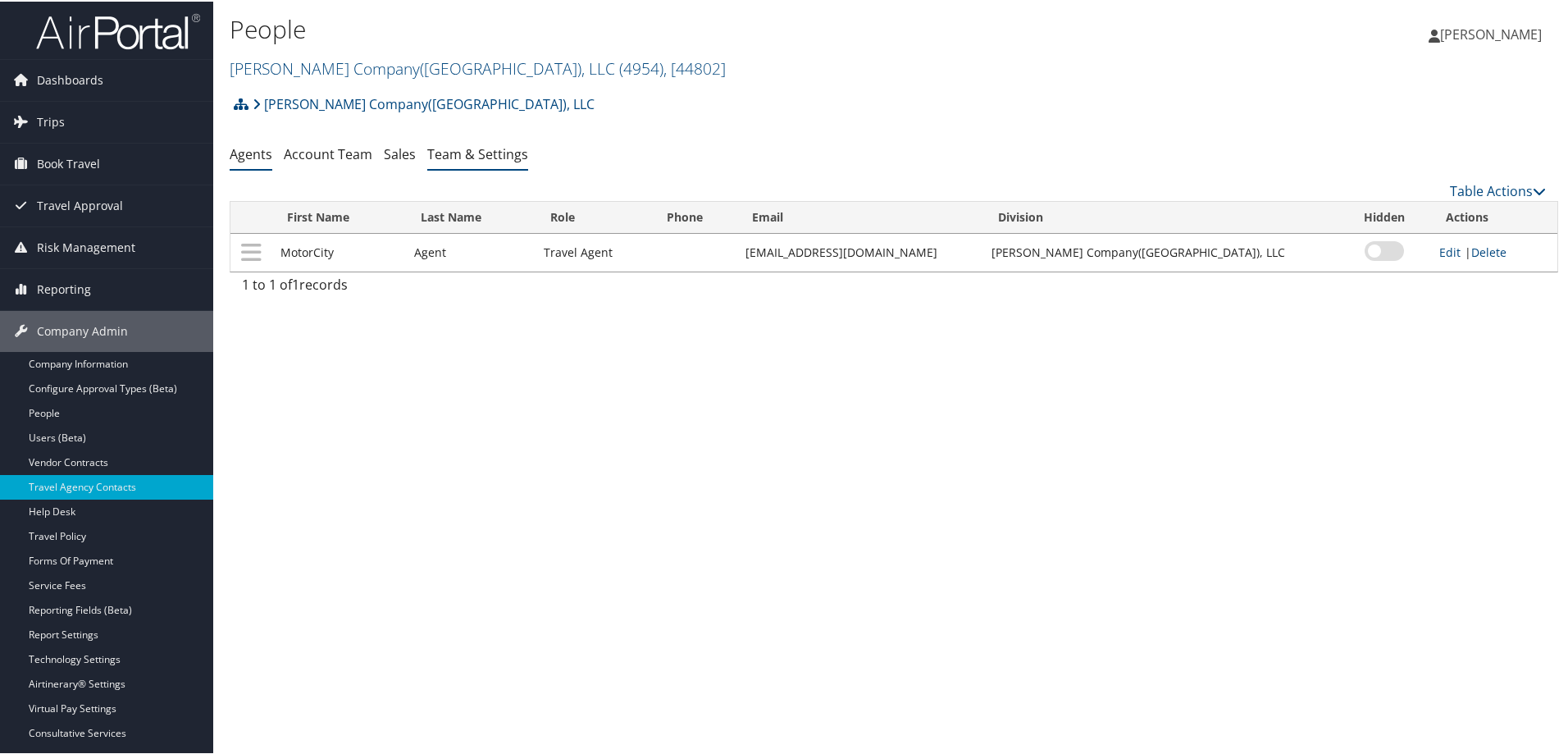
click at [451, 151] on link "Team & Settings" at bounding box center [477, 152] width 101 height 18
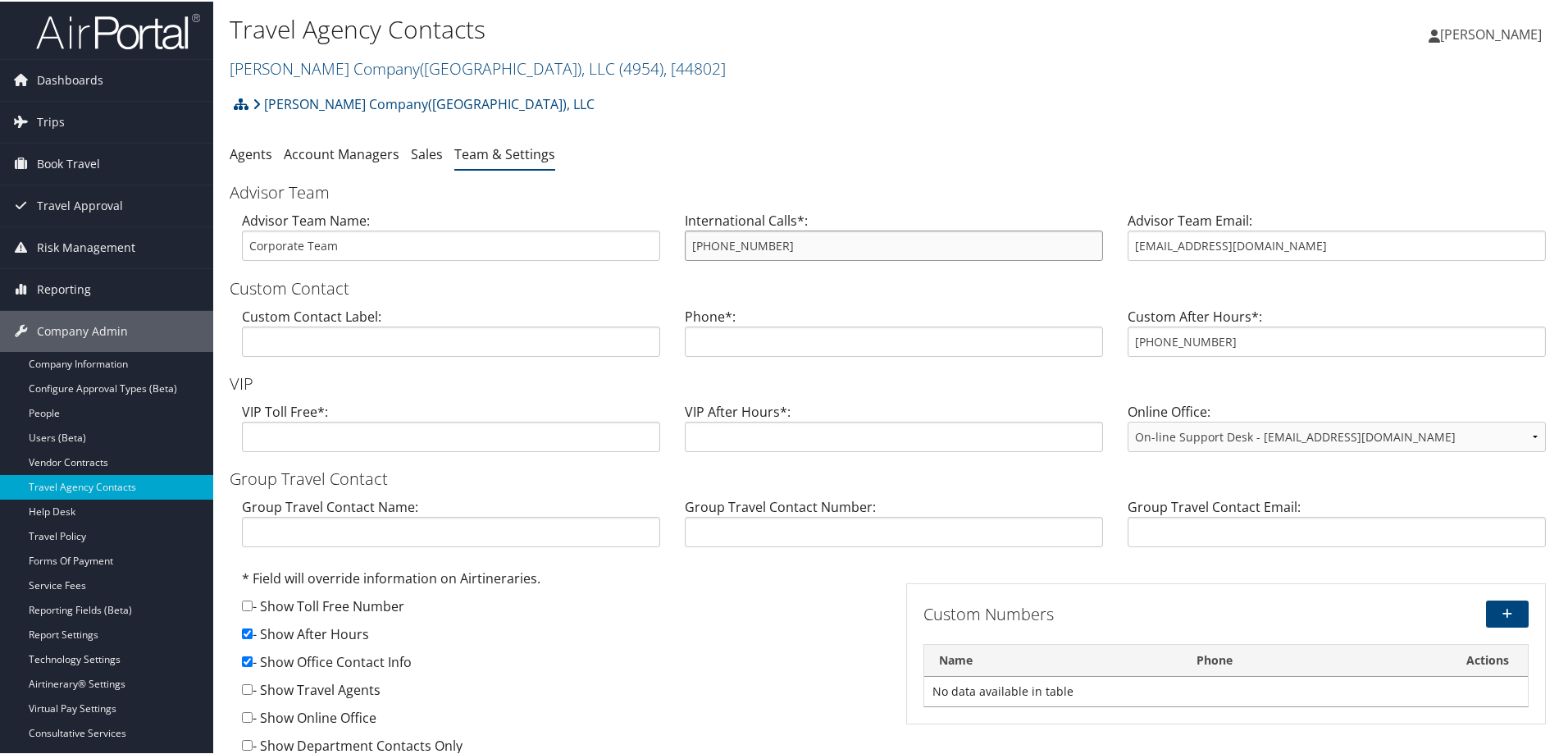
drag, startPoint x: 801, startPoint y: 245, endPoint x: 652, endPoint y: 235, distance: 149.3
click at [652, 235] on div "Advisor Team Name: Corporate Team International Calls*: [PHONE_NUMBER] Advisor …" at bounding box center [894, 240] width 1328 height 63
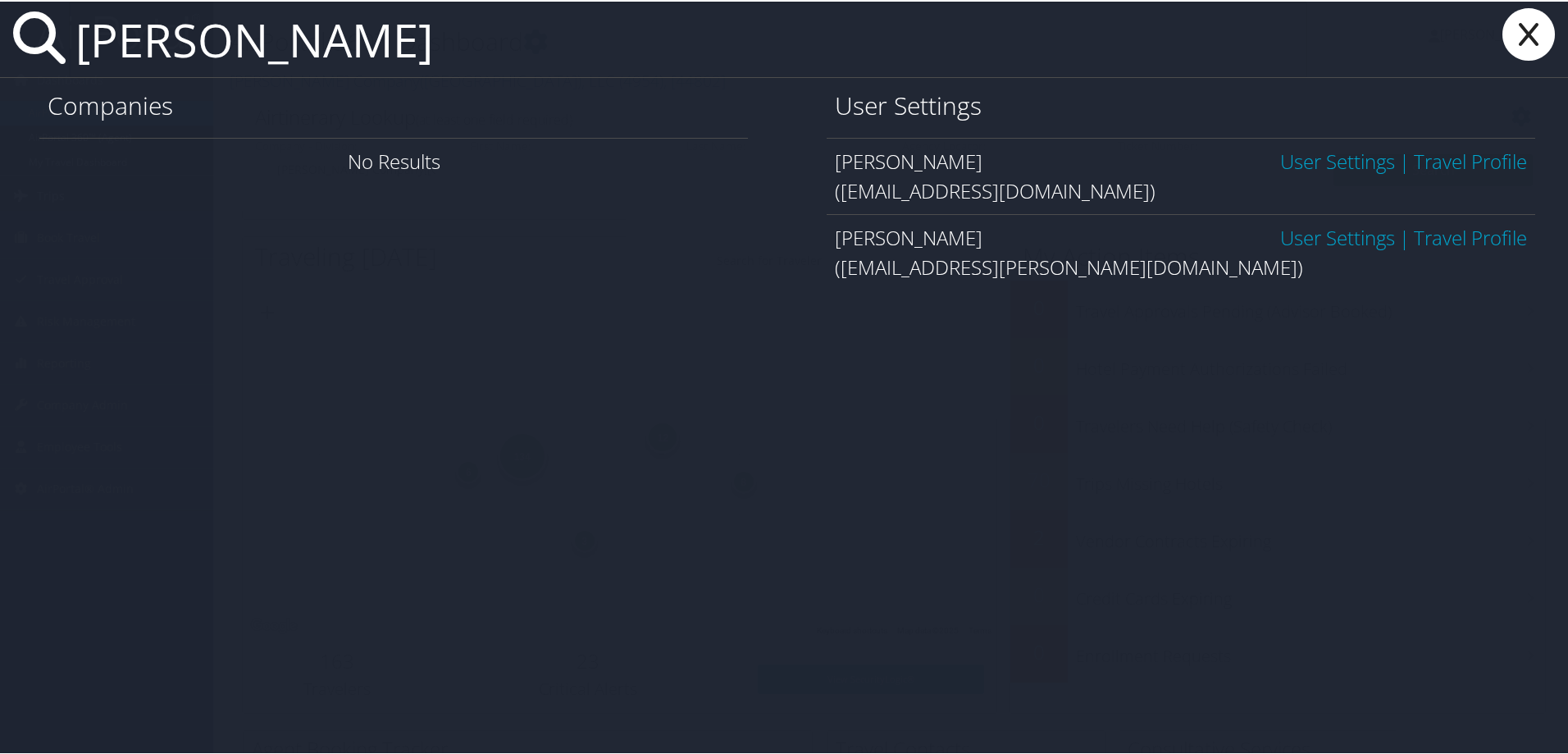
type input "[PERSON_NAME]"
click at [402, 42] on input "[PERSON_NAME]" at bounding box center [688, 38] width 1238 height 75
drag, startPoint x: 400, startPoint y: 49, endPoint x: 64, endPoint y: 49, distance: 336.0
click at [64, 49] on div "[PERSON_NAME]" at bounding box center [787, 38] width 1575 height 76
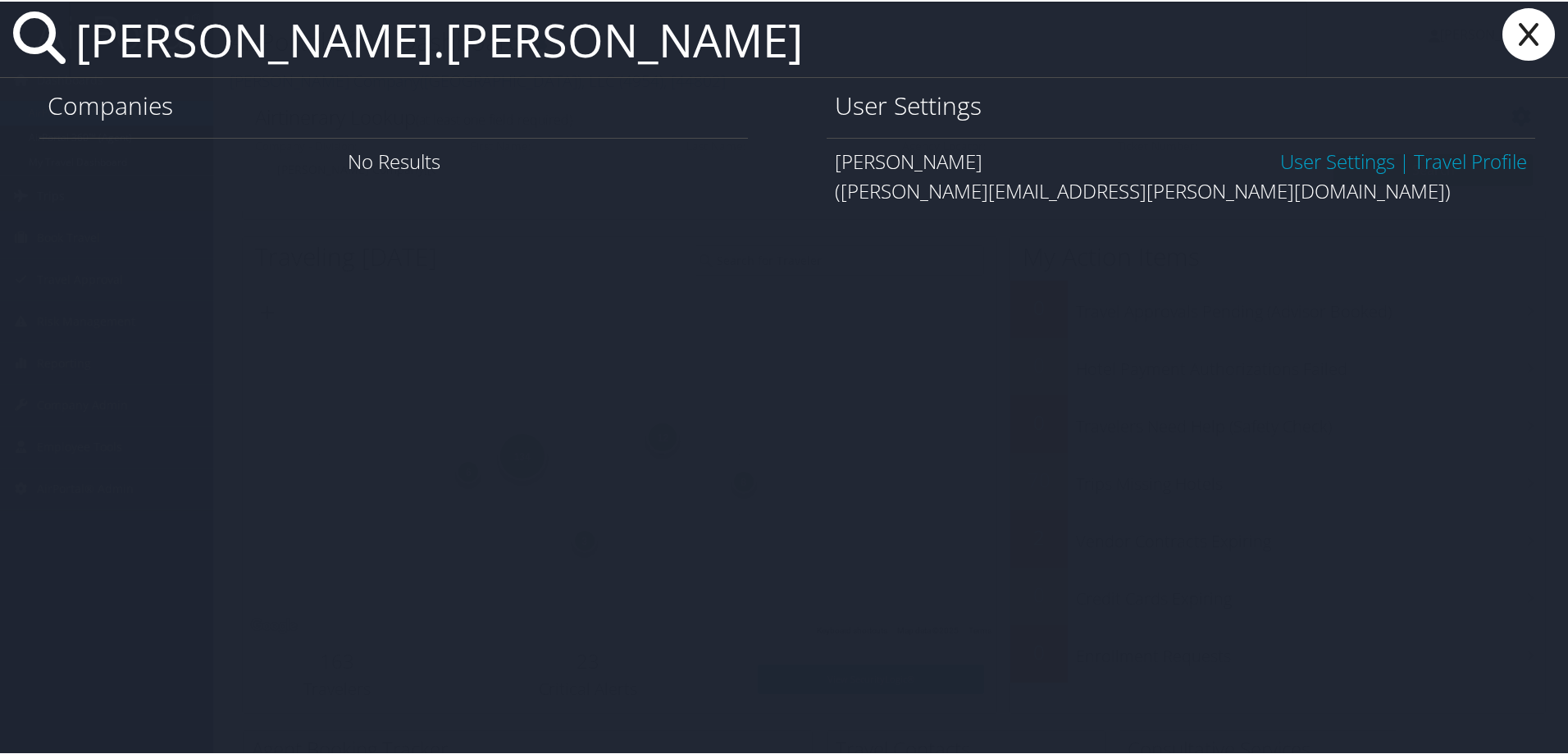
type input "[PERSON_NAME].[PERSON_NAME]"
click at [1344, 163] on link "User Settings" at bounding box center [1337, 159] width 115 height 27
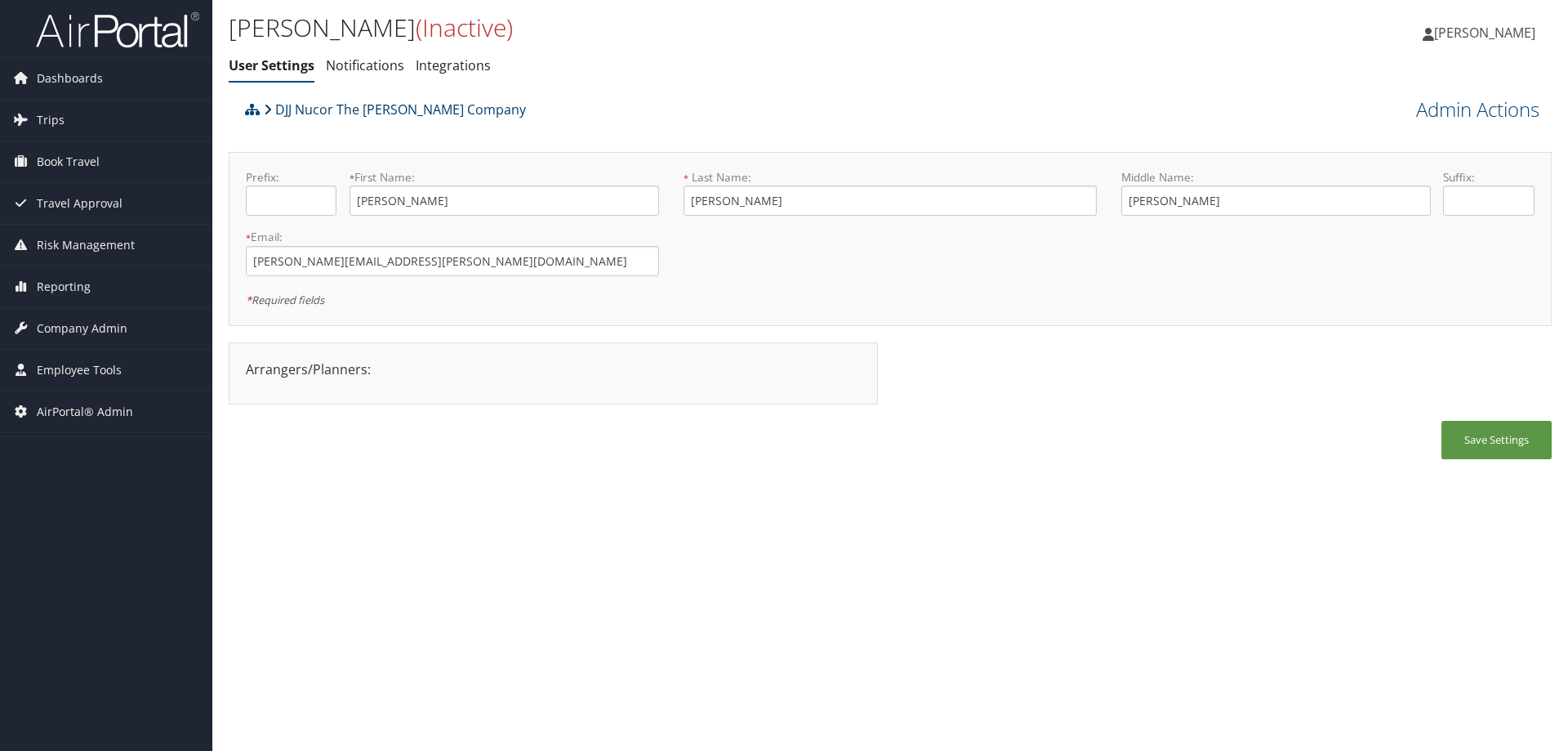
click at [363, 114] on link "DJJ Nucor The [PERSON_NAME] Company" at bounding box center [395, 109] width 262 height 33
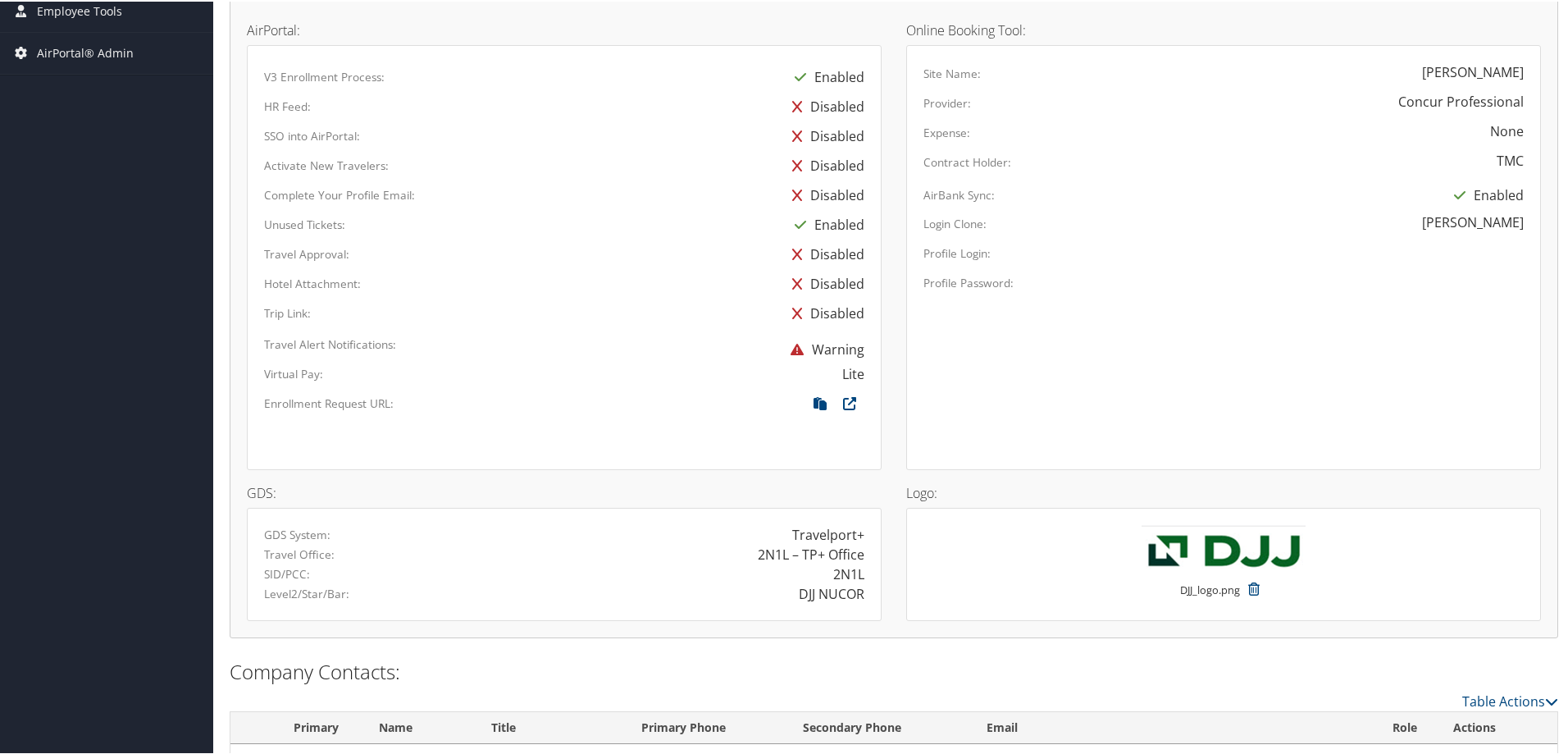
scroll to position [862, 0]
